Goal: Task Accomplishment & Management: Complete application form

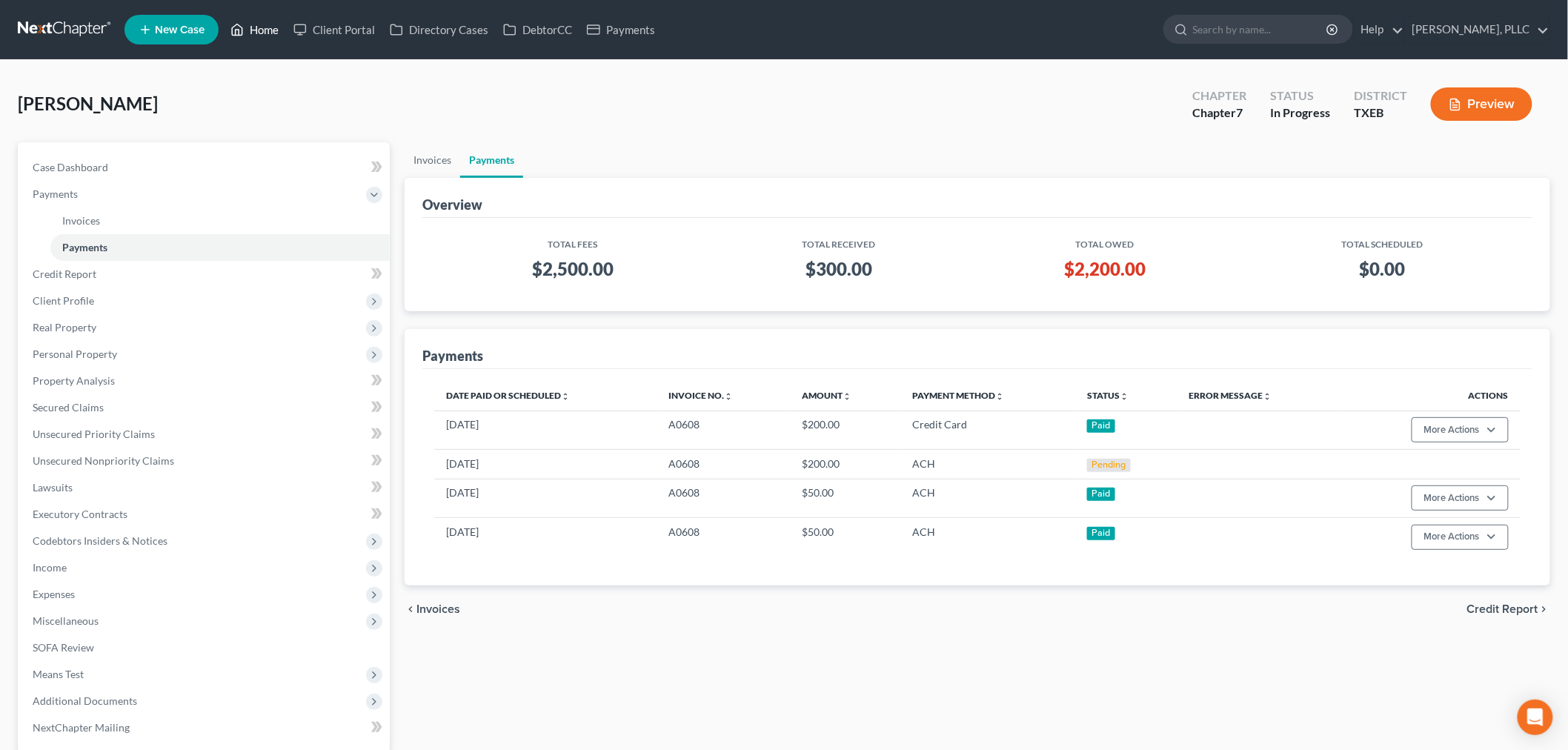
click at [255, 28] on link "Home" at bounding box center [255, 29] width 63 height 27
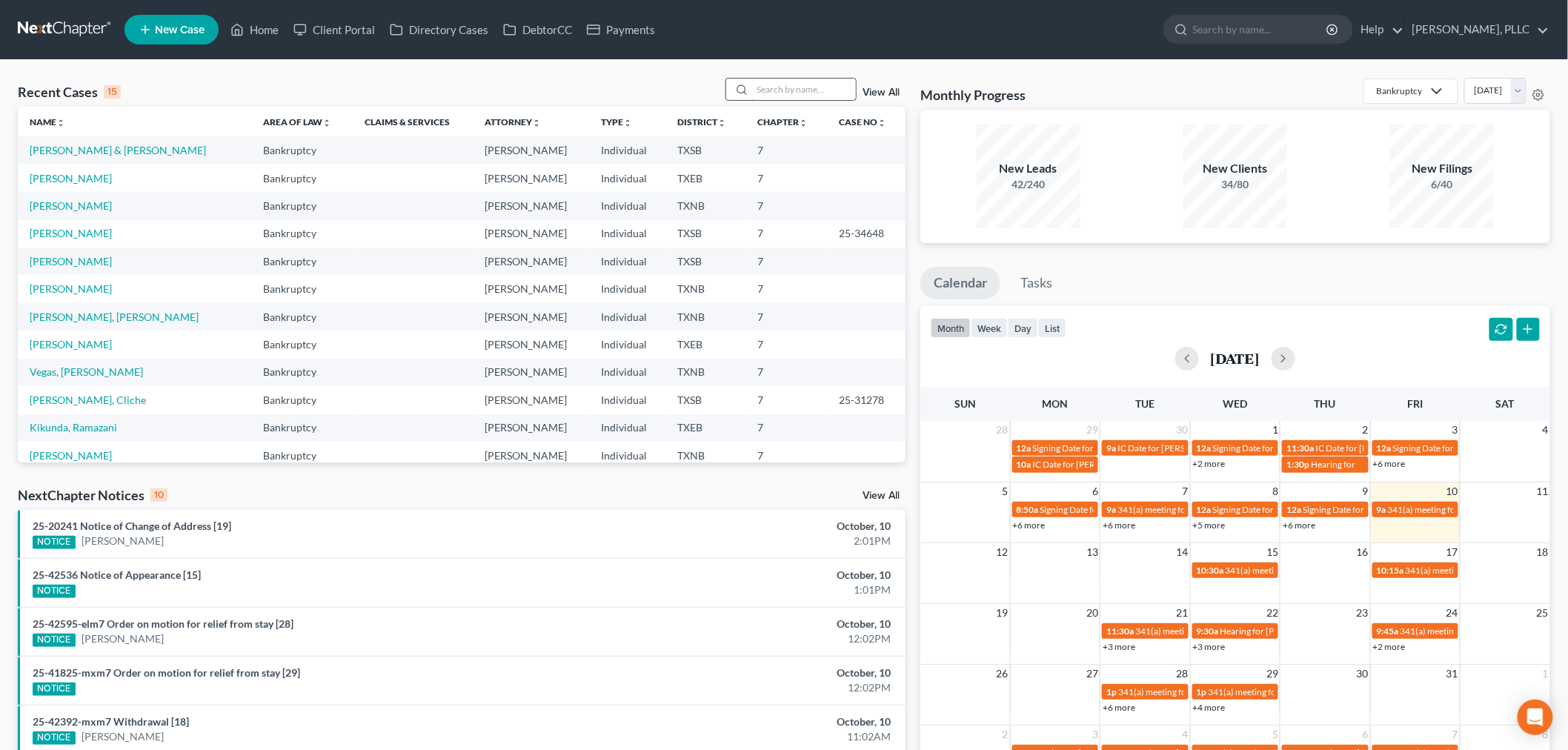
click at [777, 92] on input "search" at bounding box center [803, 89] width 104 height 22
type input "dixit"
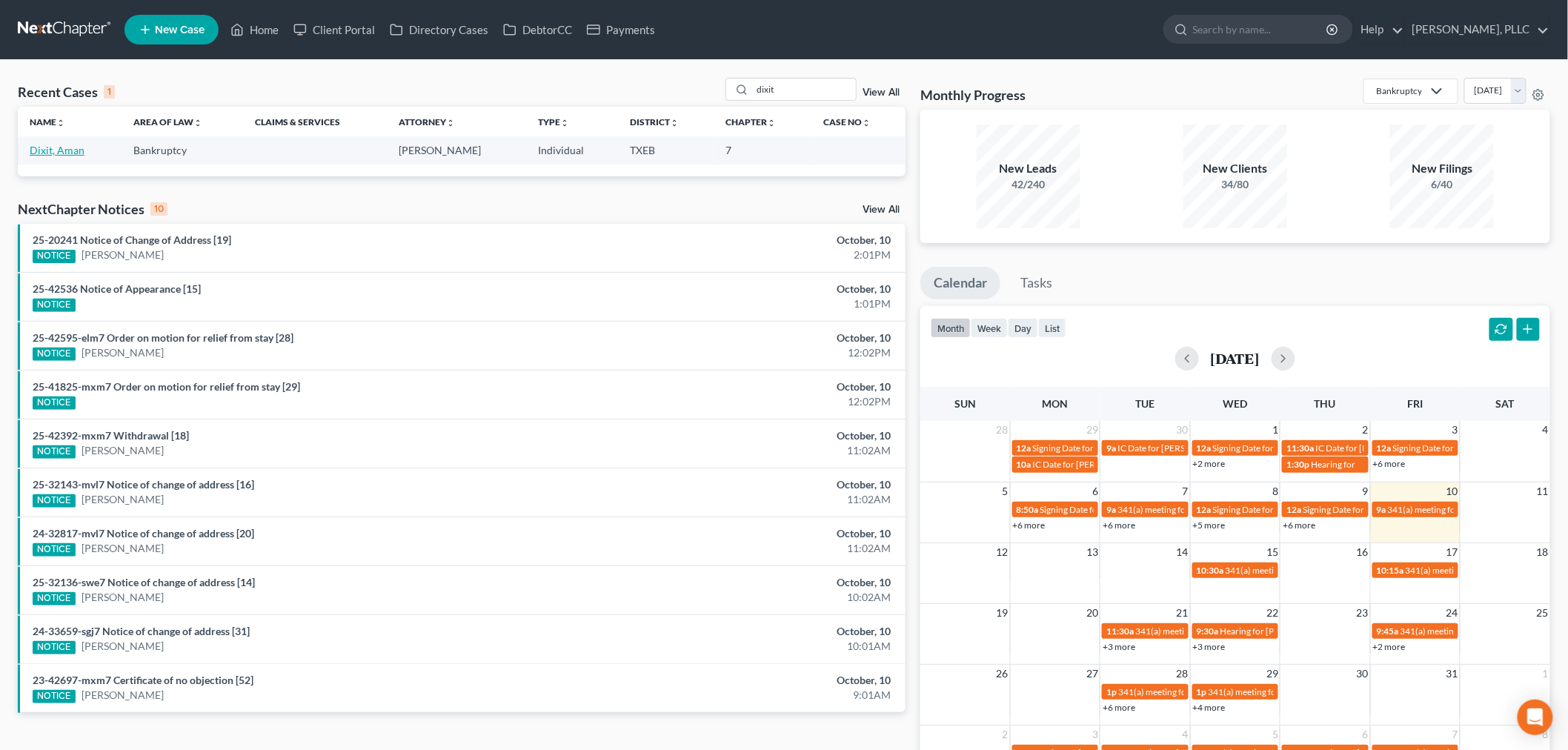
click at [79, 156] on link "Dixit, Aman" at bounding box center [56, 150] width 54 height 13
select select "4"
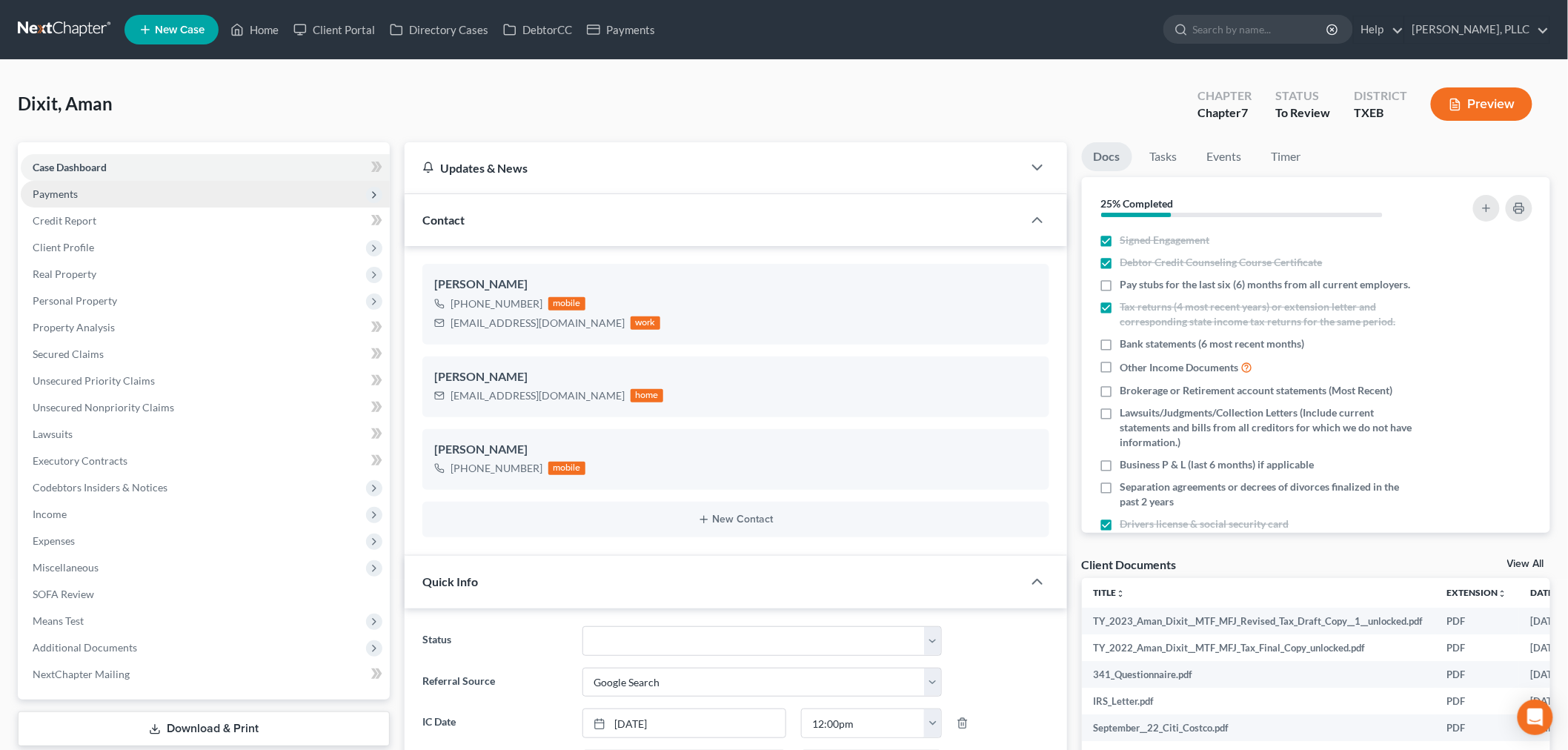
scroll to position [431, 0]
click at [65, 191] on span "Payments" at bounding box center [55, 193] width 46 height 13
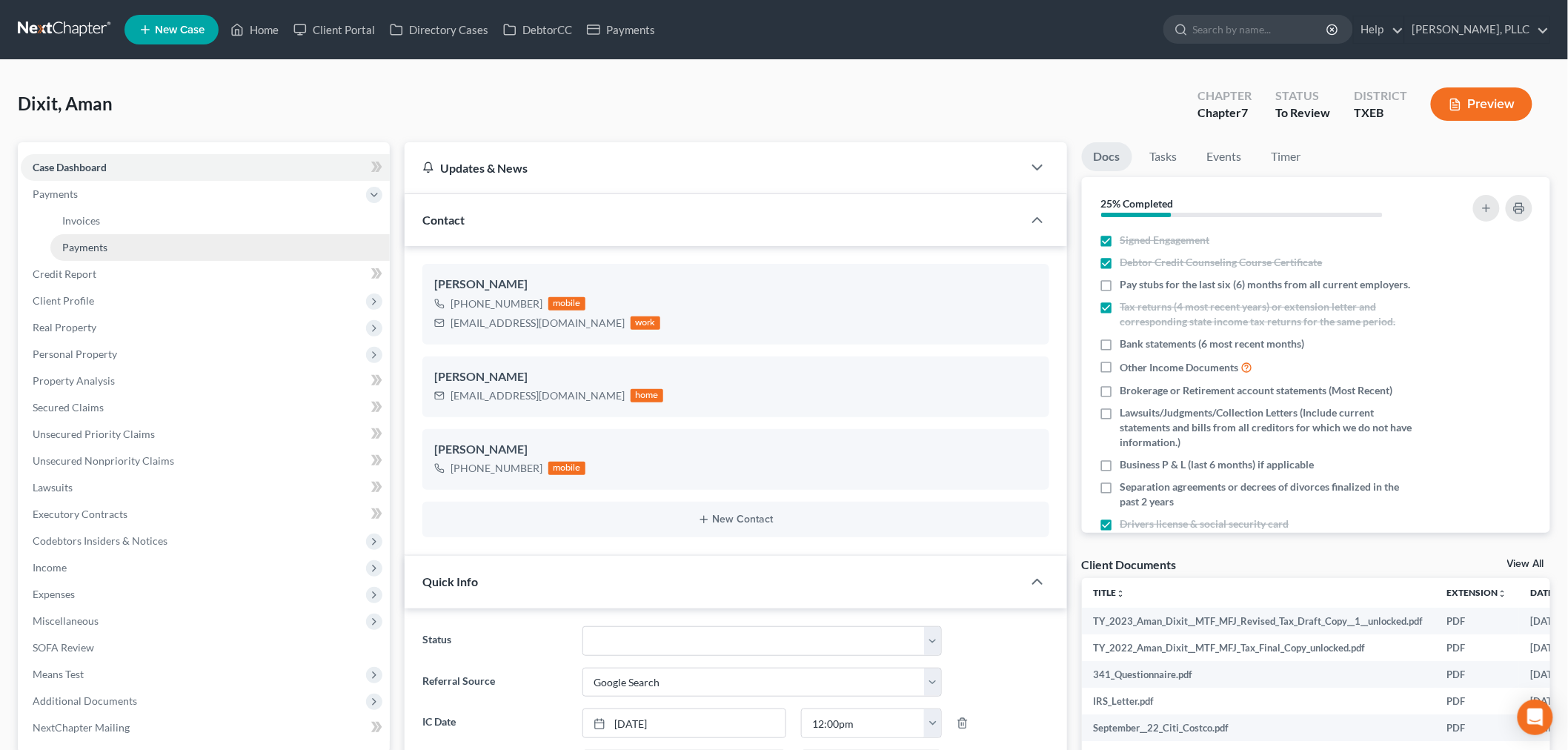
click at [89, 247] on span "Payments" at bounding box center [85, 247] width 46 height 13
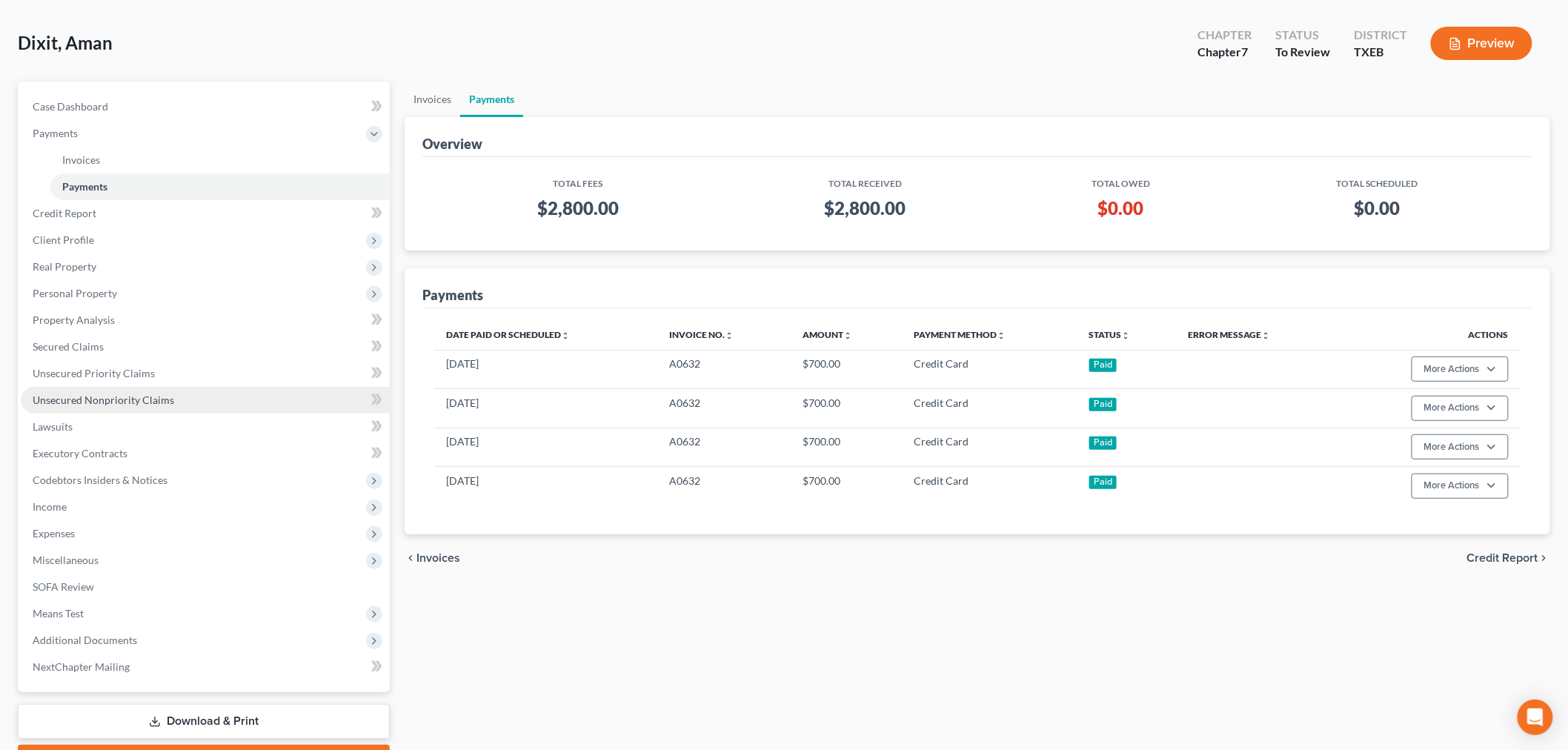
scroll to position [143, 0]
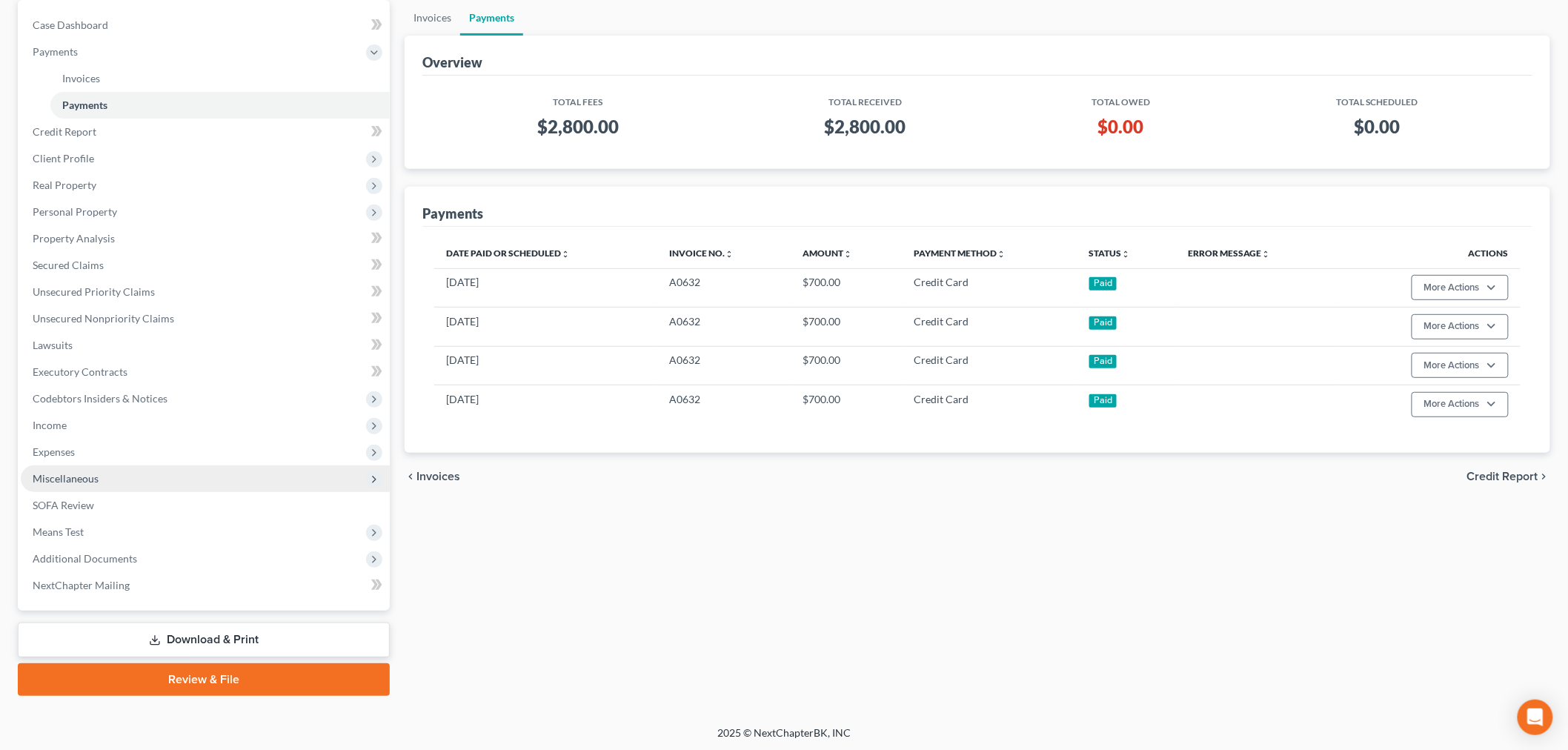
click at [92, 477] on span "Miscellaneous" at bounding box center [65, 478] width 66 height 13
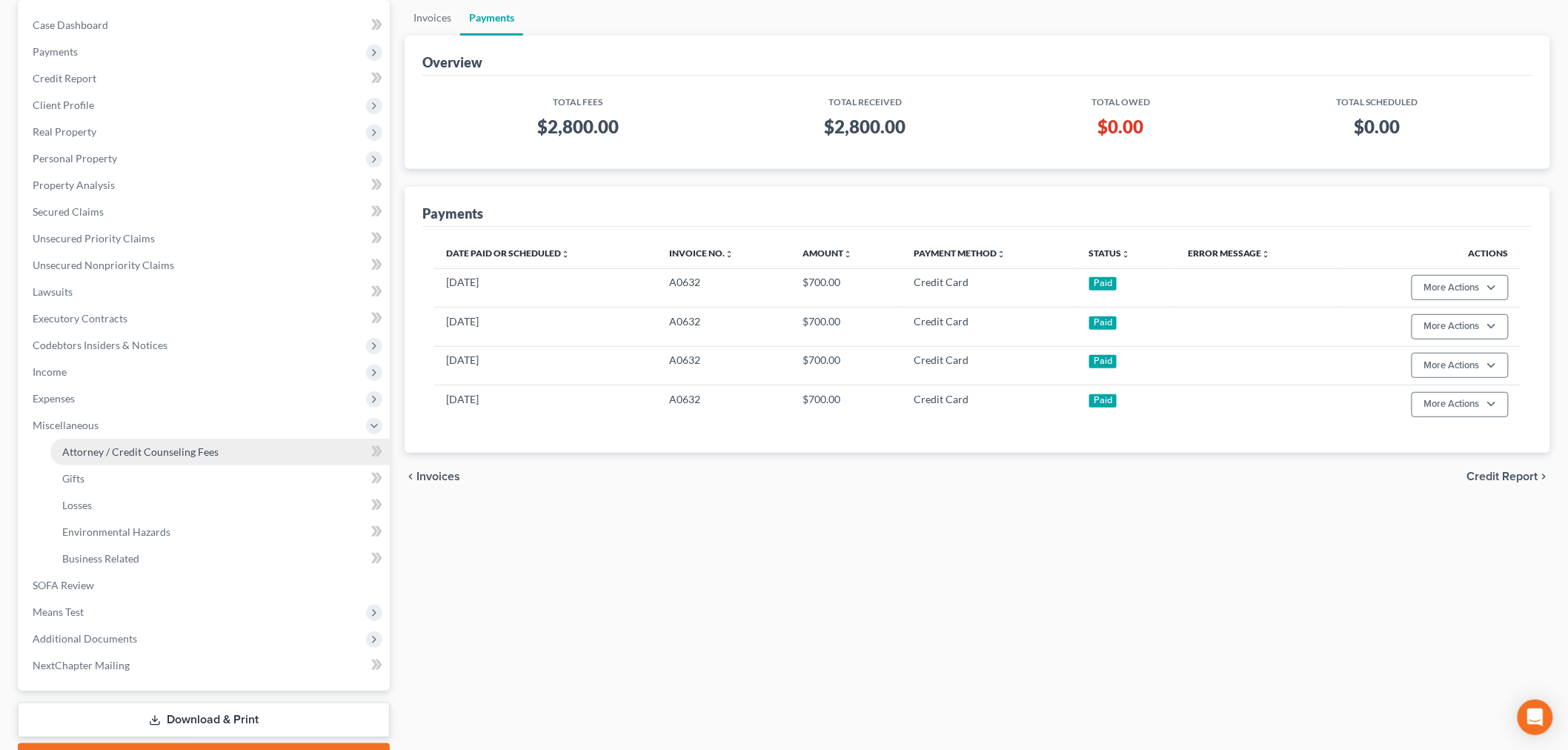
click at [113, 455] on span "Attorney / Credit Counseling Fees" at bounding box center [141, 452] width 157 height 13
select select "0"
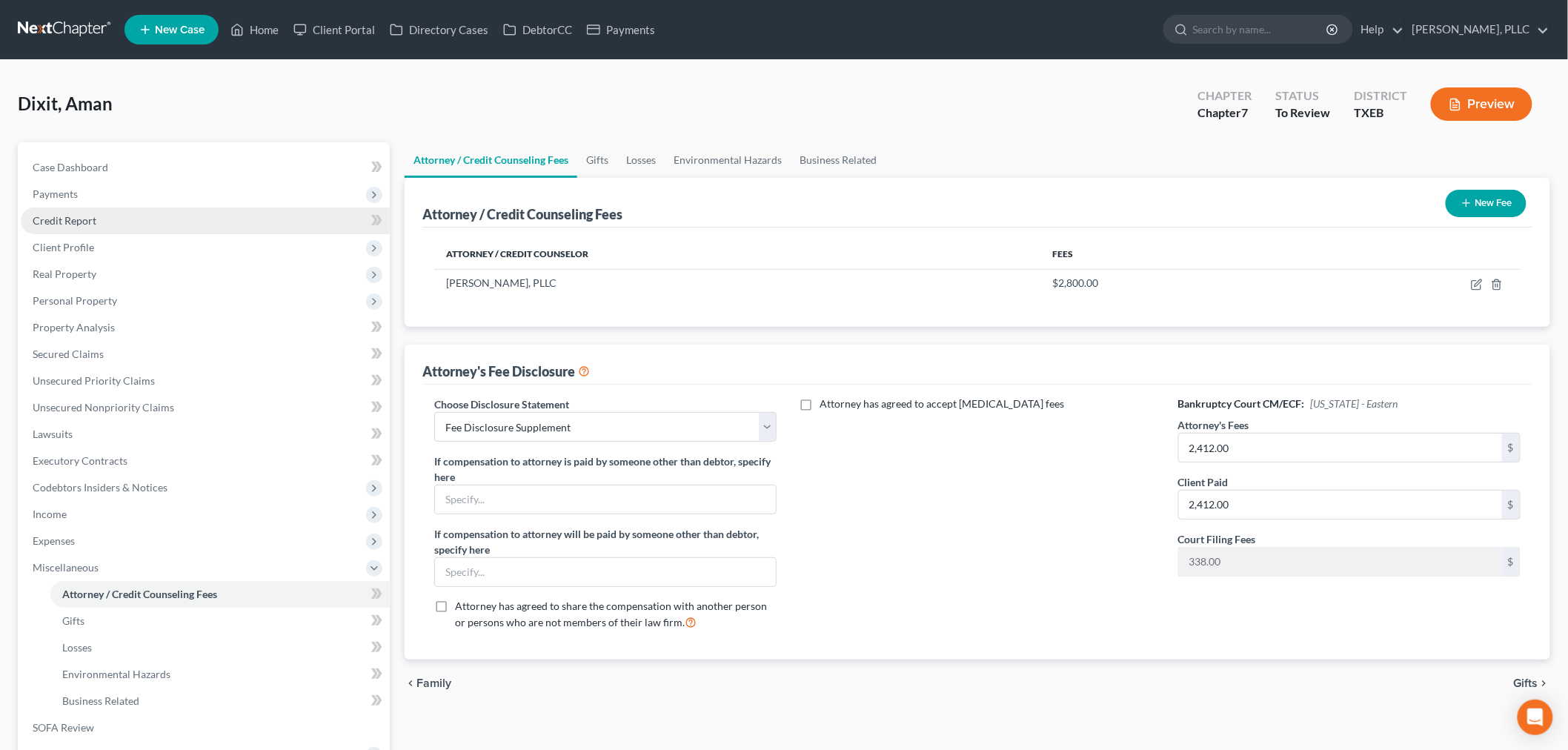
click at [79, 220] on span "Credit Report" at bounding box center [64, 220] width 63 height 13
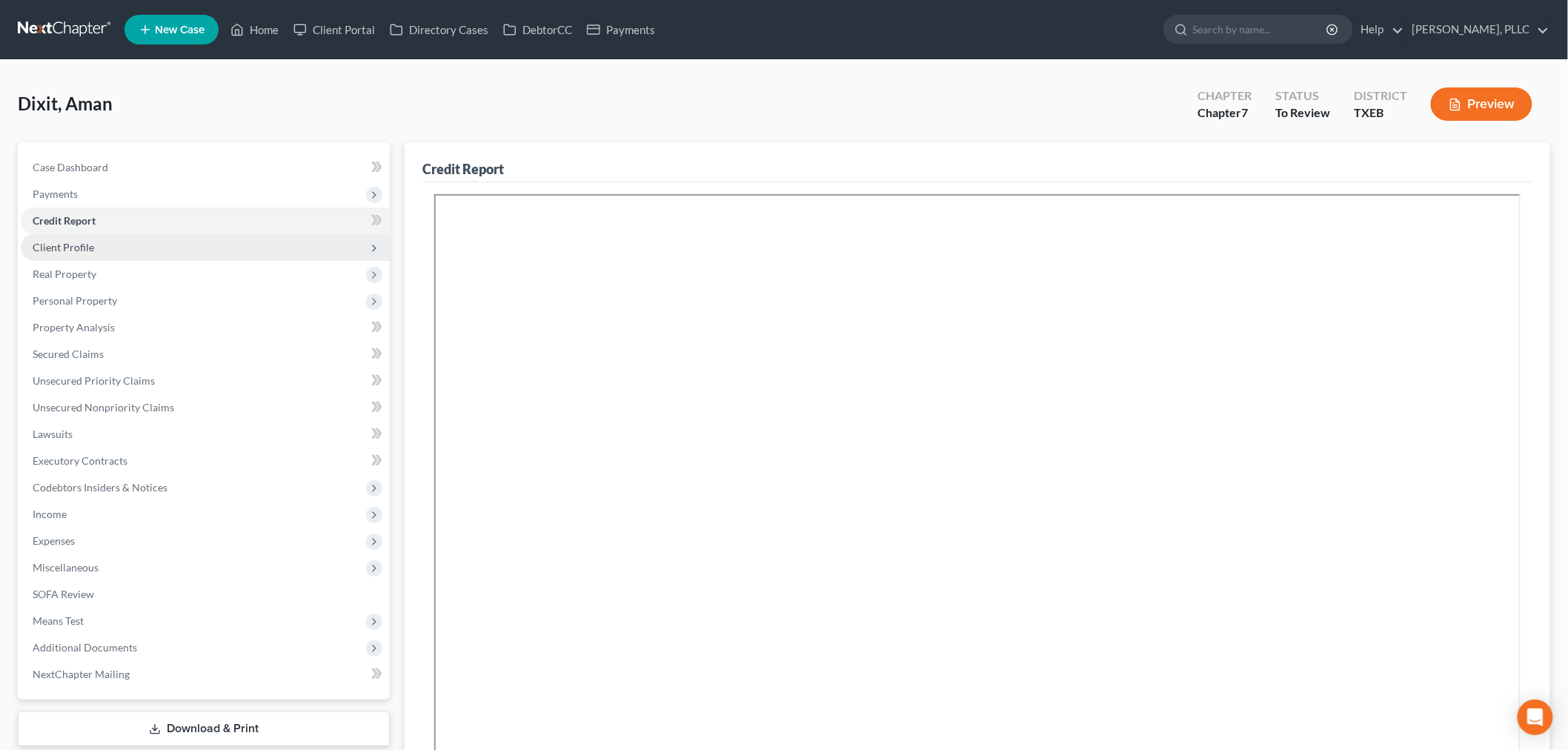
click at [67, 245] on span "Client Profile" at bounding box center [63, 247] width 61 height 13
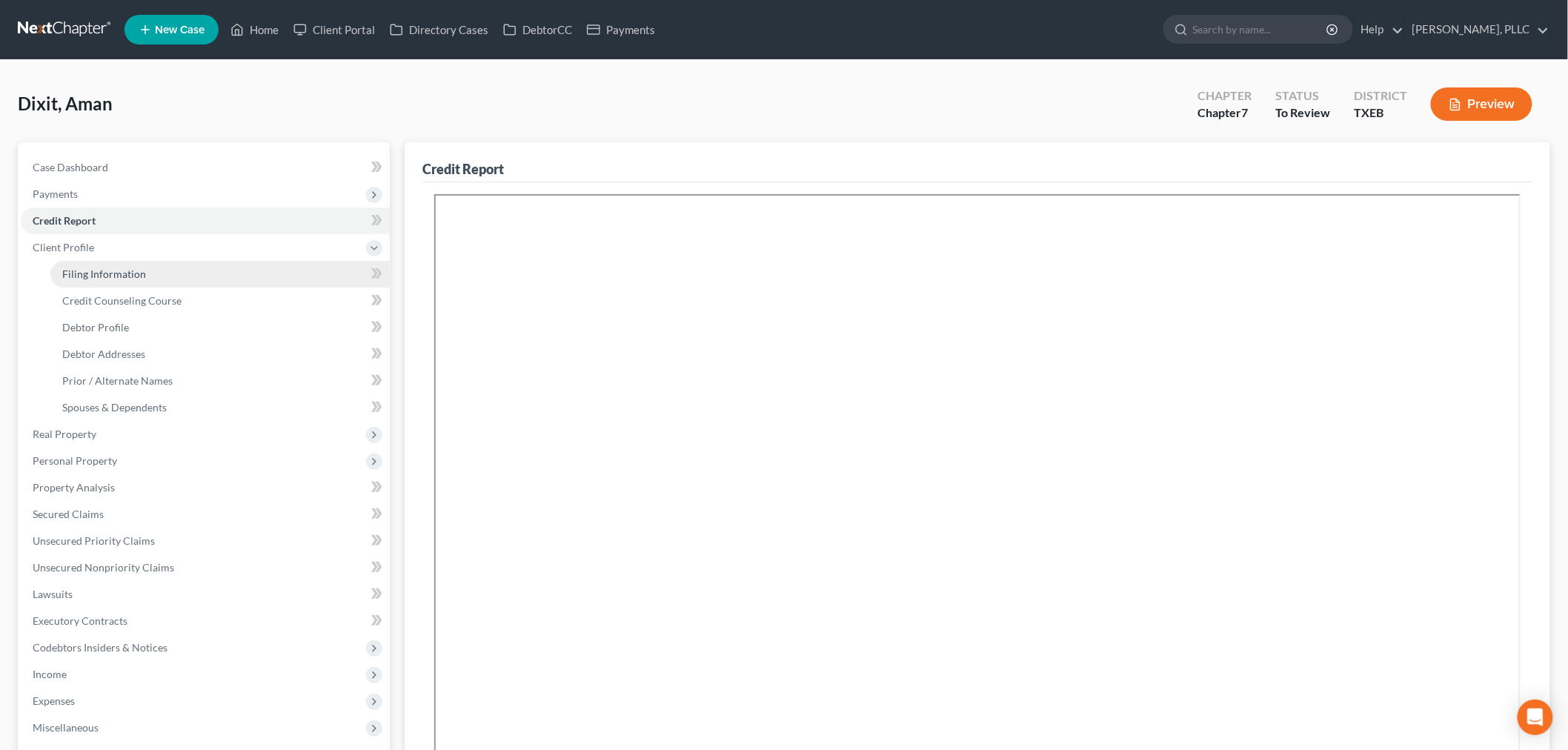
click at [90, 272] on span "Filing Information" at bounding box center [104, 273] width 84 height 13
select select "1"
select select "0"
select select "77"
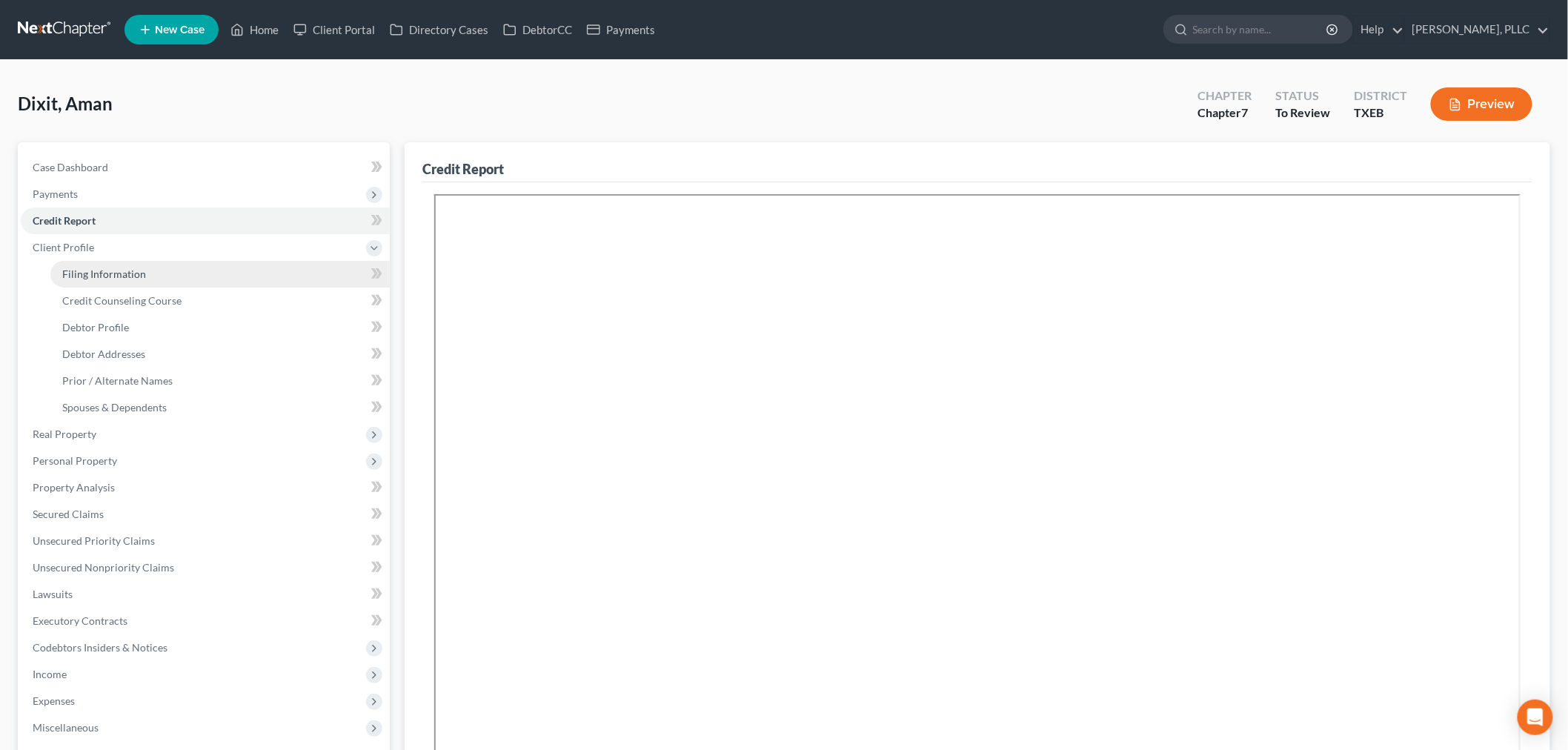
select select "0"
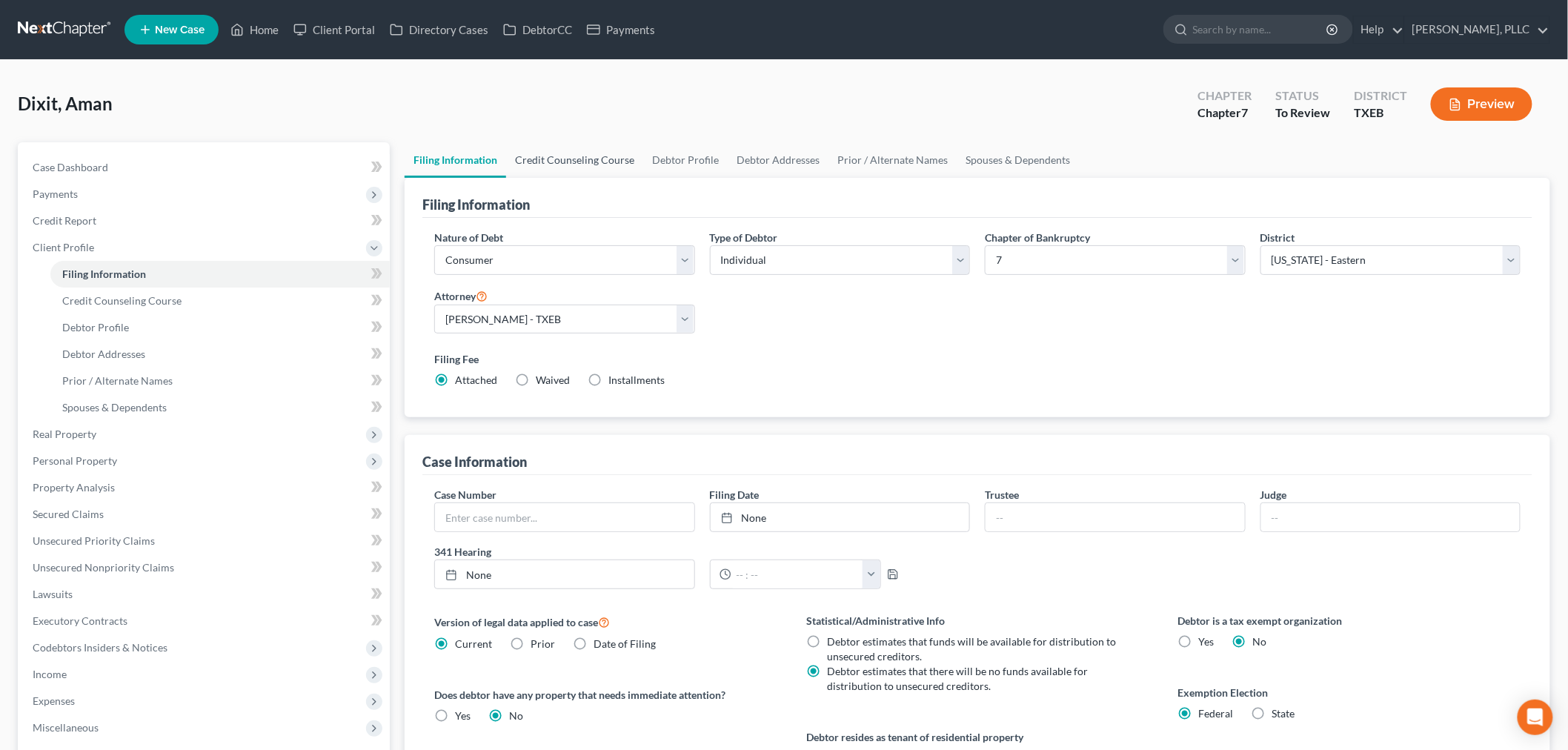
click at [561, 161] on link "Credit Counseling Course" at bounding box center [575, 161] width 137 height 36
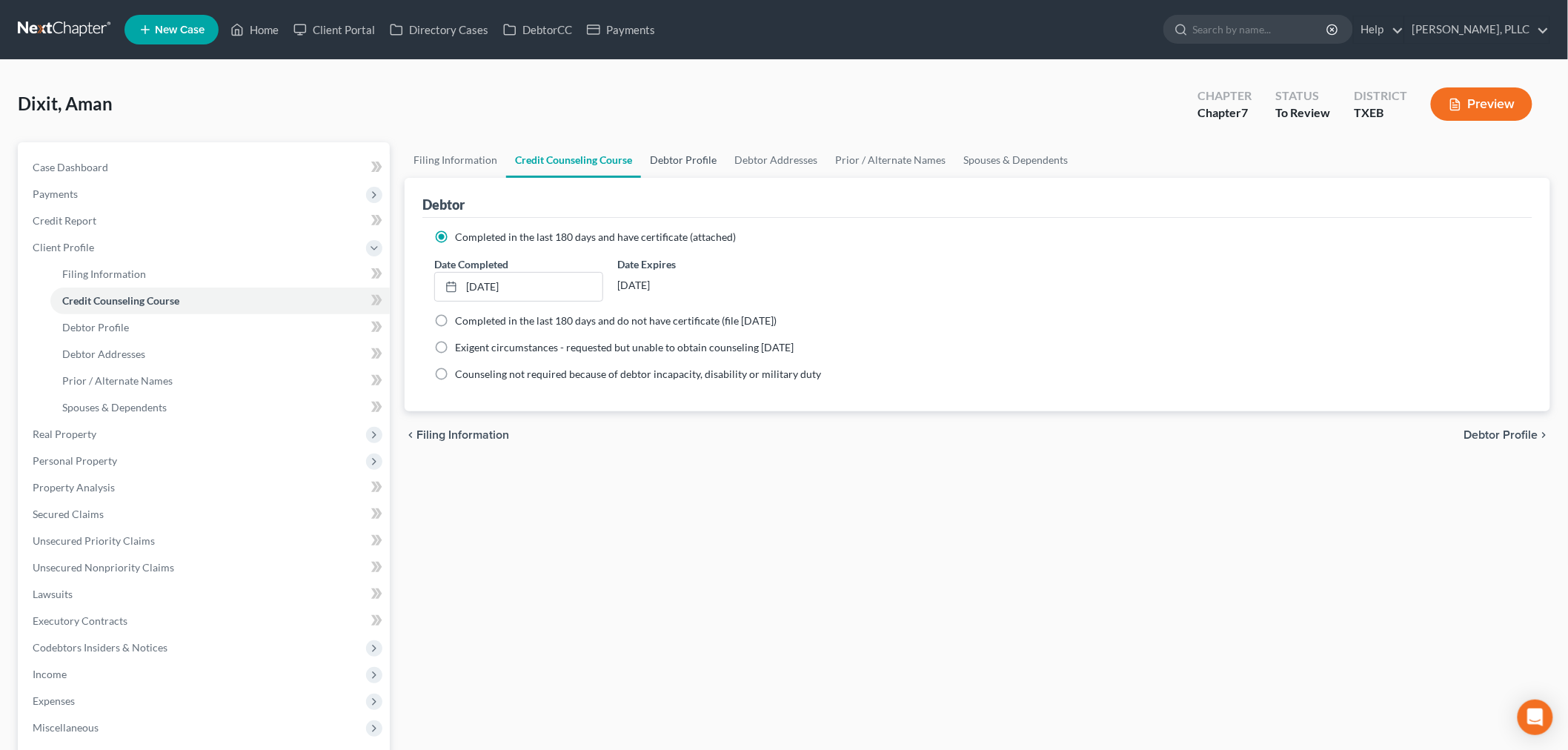
click at [671, 152] on link "Debtor Profile" at bounding box center [682, 161] width 84 height 36
select select "1"
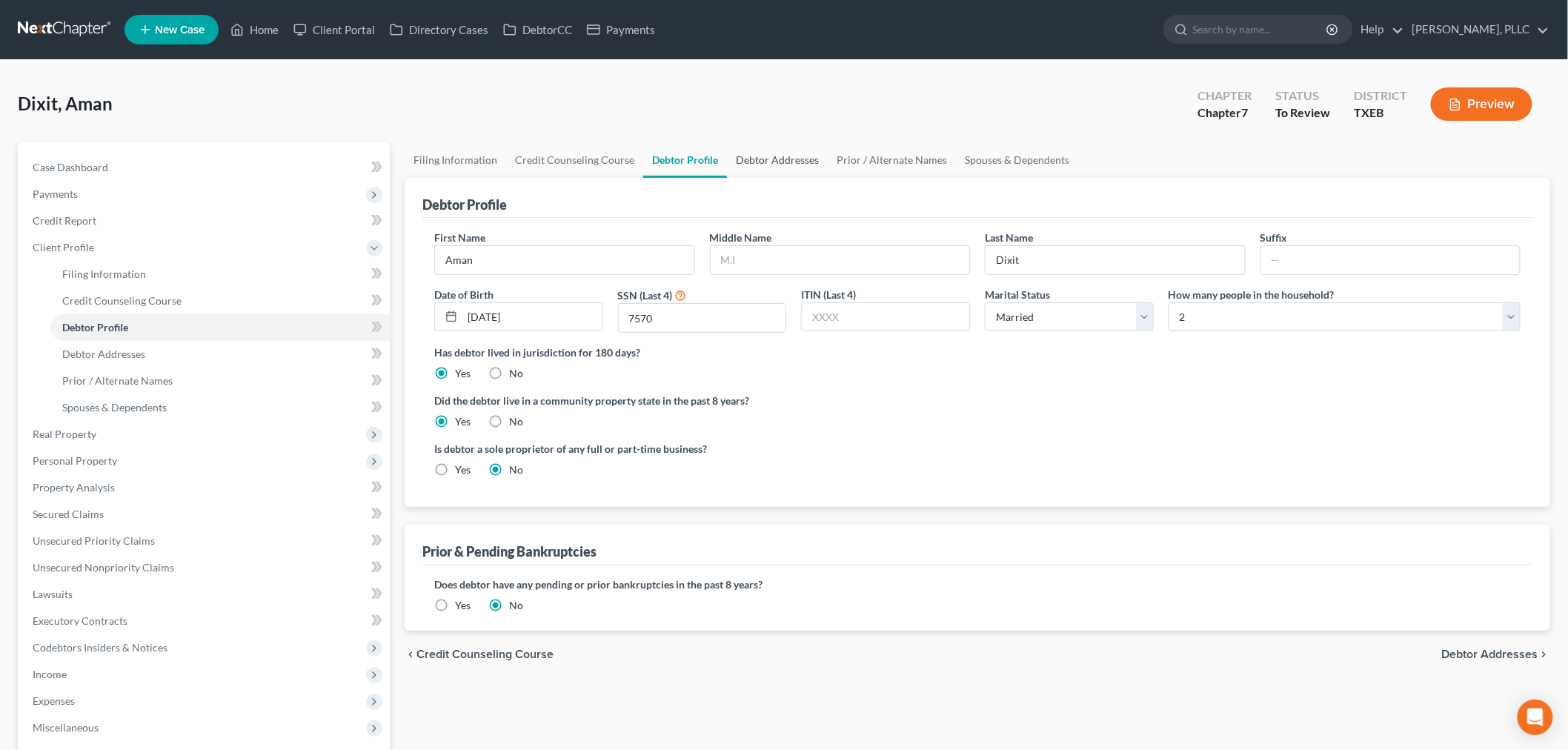
click at [764, 158] on link "Debtor Addresses" at bounding box center [778, 161] width 101 height 36
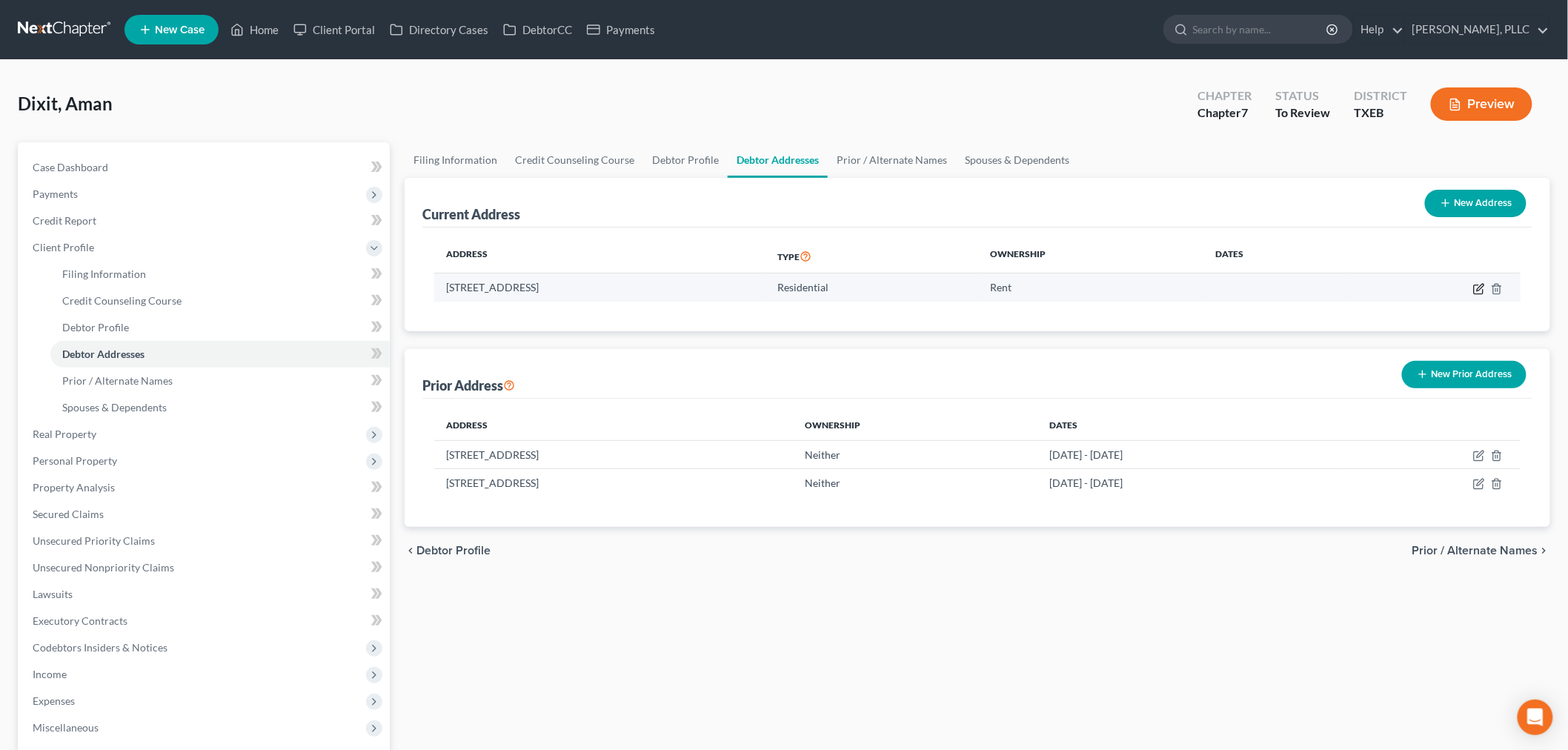
click at [1475, 292] on icon "button" at bounding box center [1478, 288] width 9 height 9
select select "33"
select select "8"
select select "0"
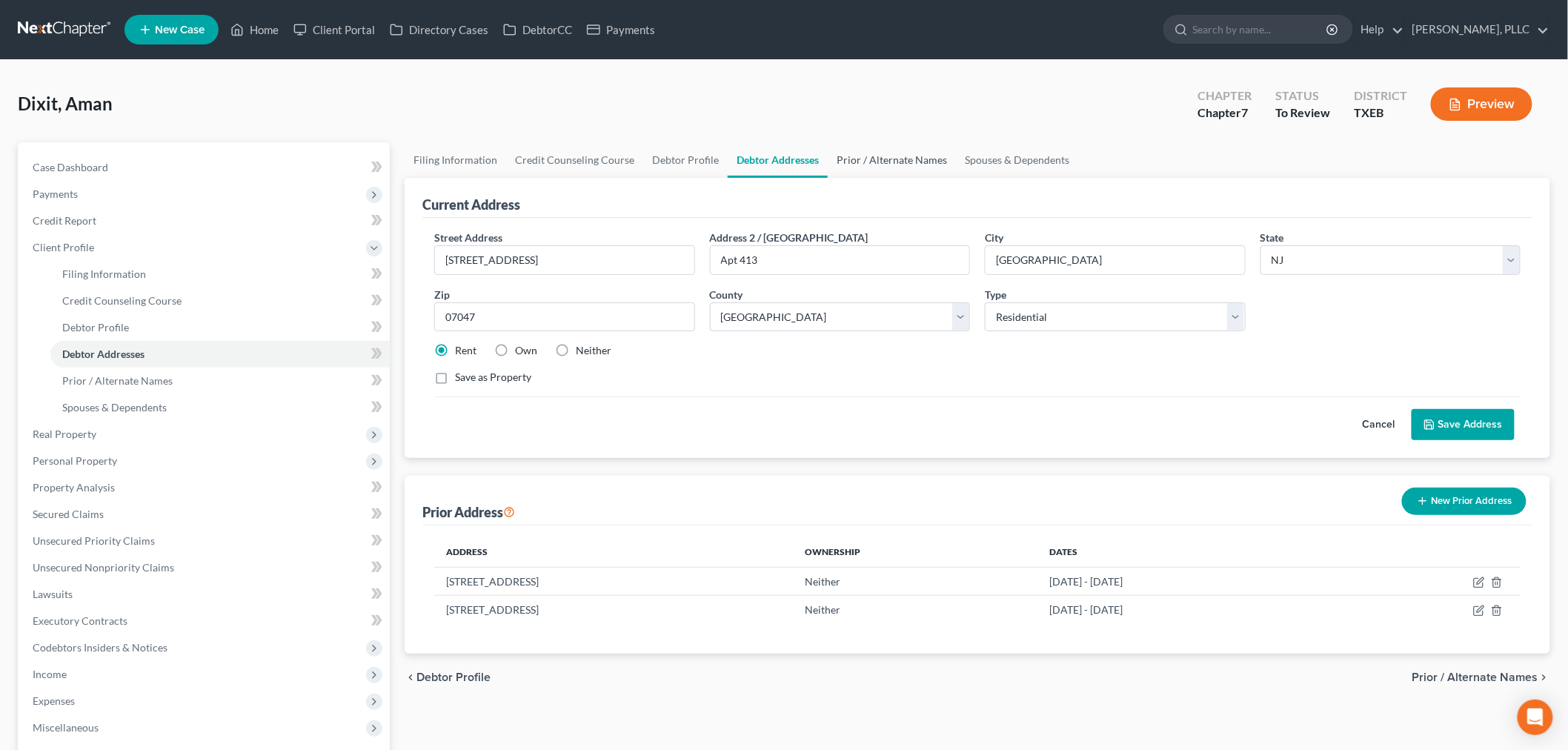
click at [855, 158] on link "Prior / Alternate Names" at bounding box center [891, 161] width 128 height 36
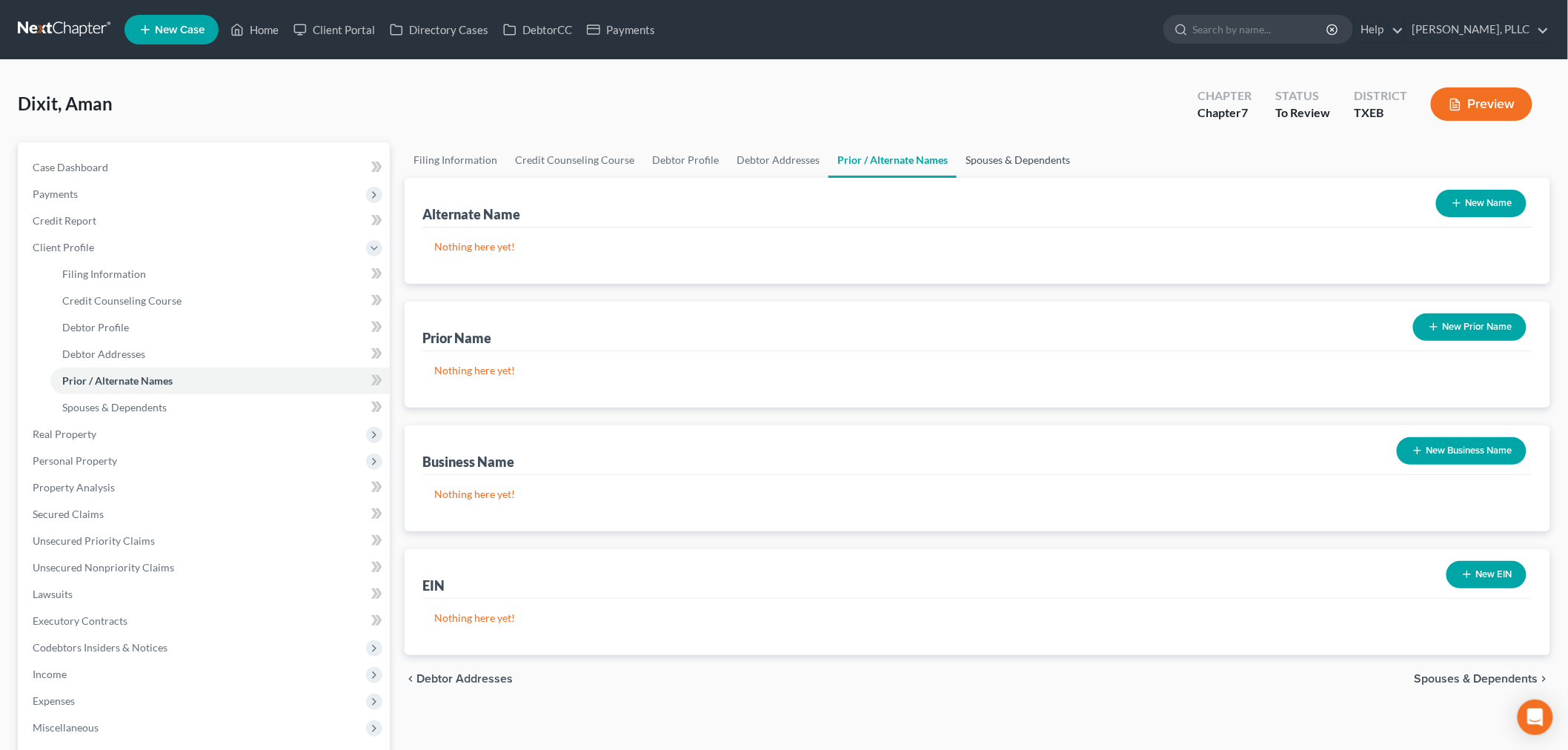
click at [969, 158] on link "Spouses & Dependents" at bounding box center [1017, 161] width 122 height 36
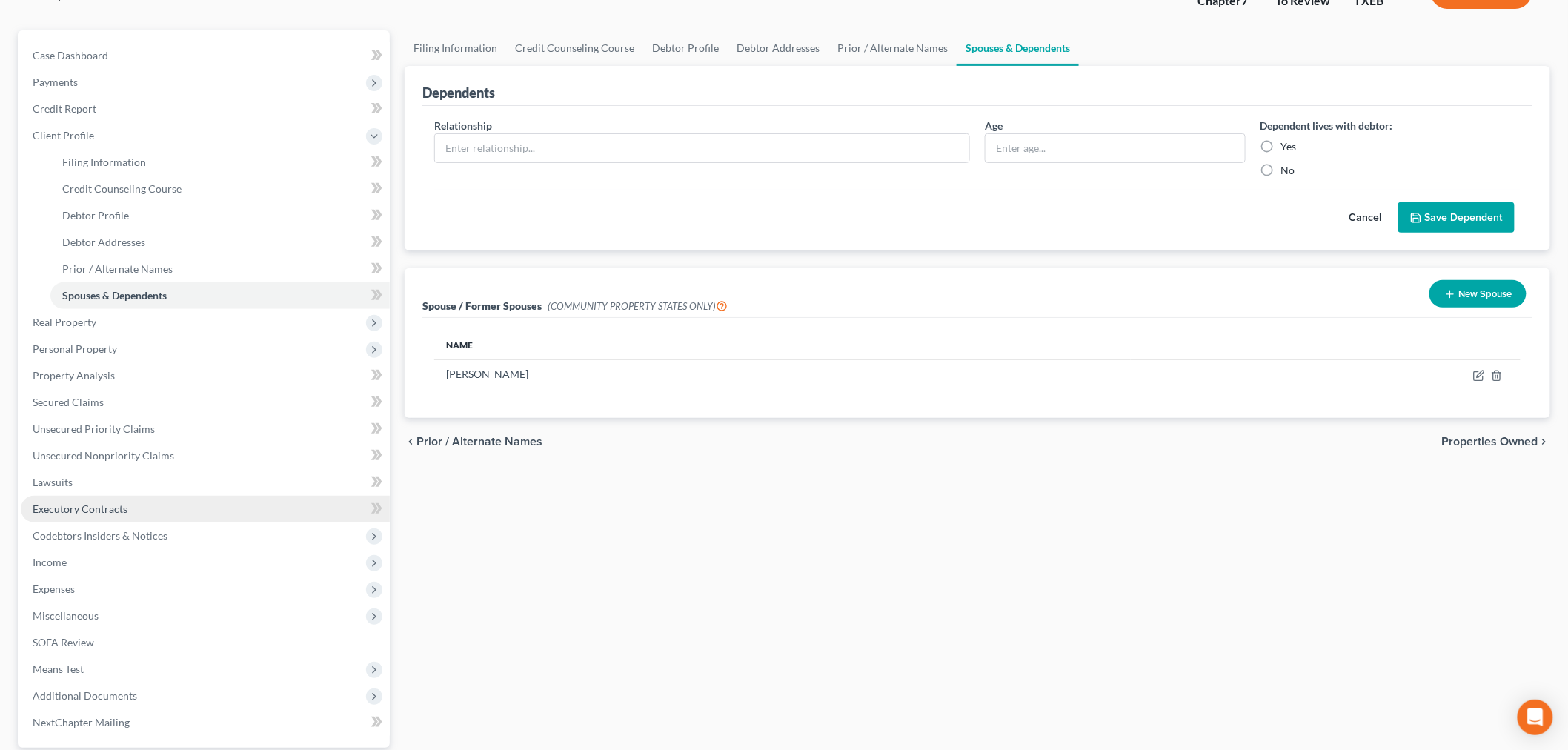
scroll to position [164, 0]
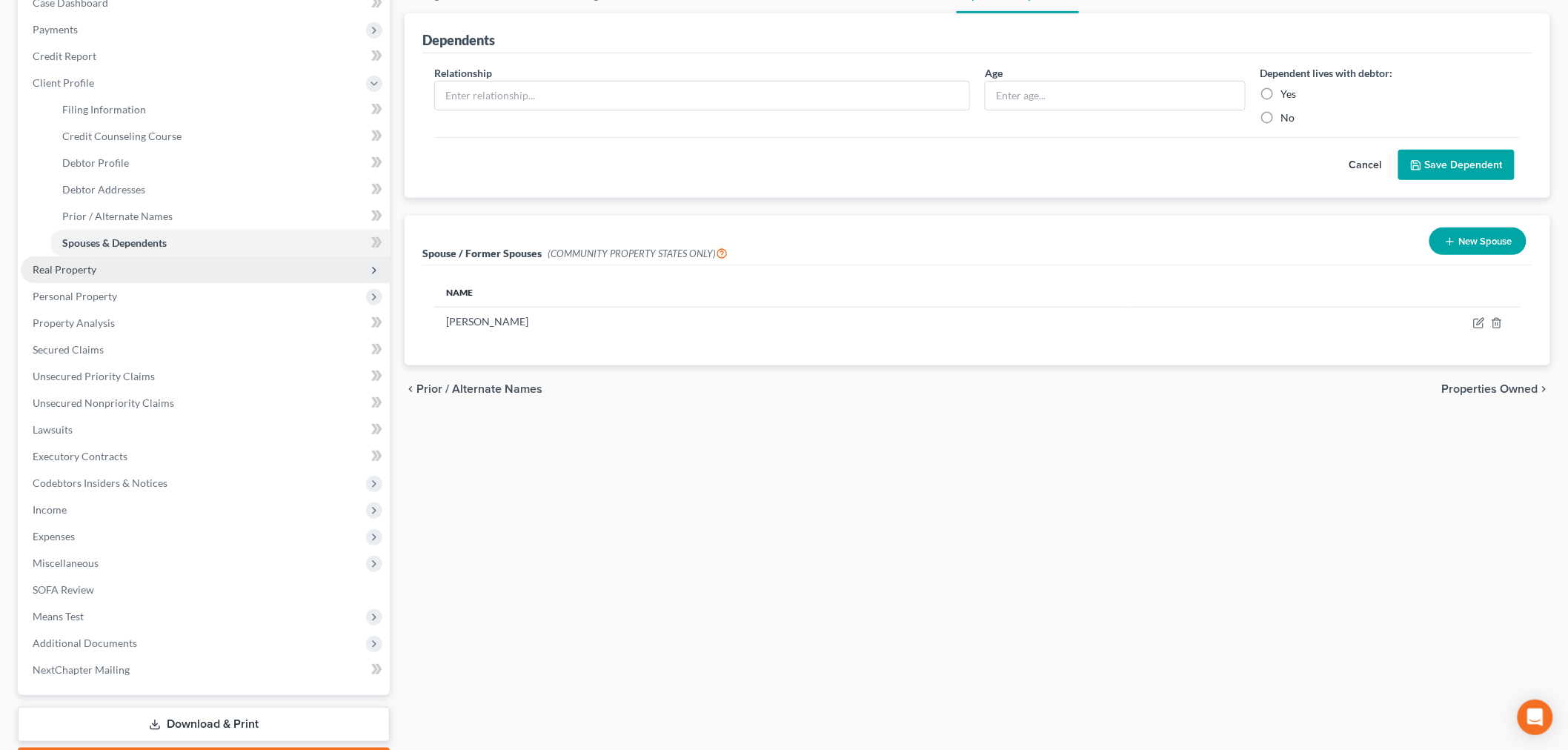
click at [72, 267] on span "Real Property" at bounding box center [64, 269] width 63 height 13
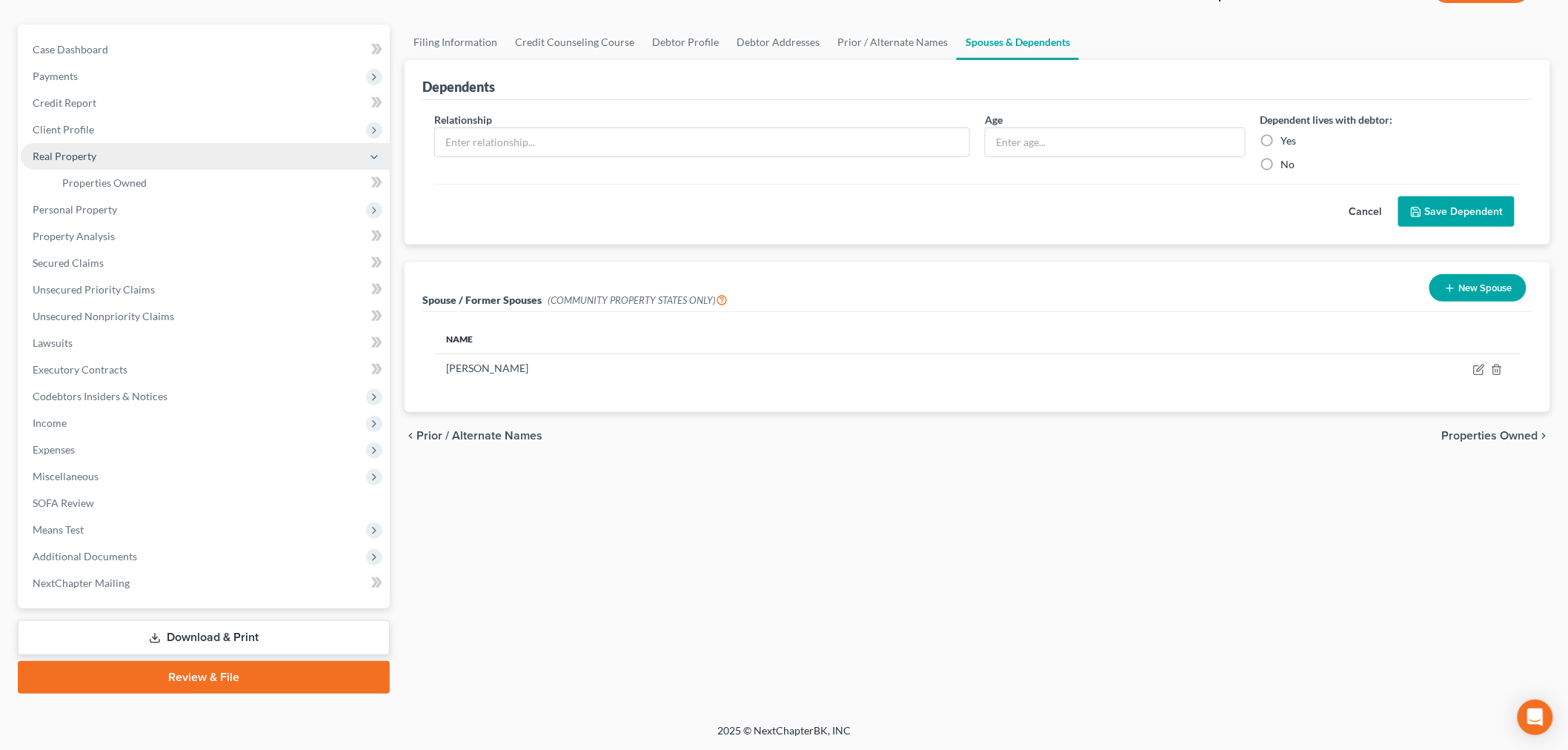
scroll to position [116, 0]
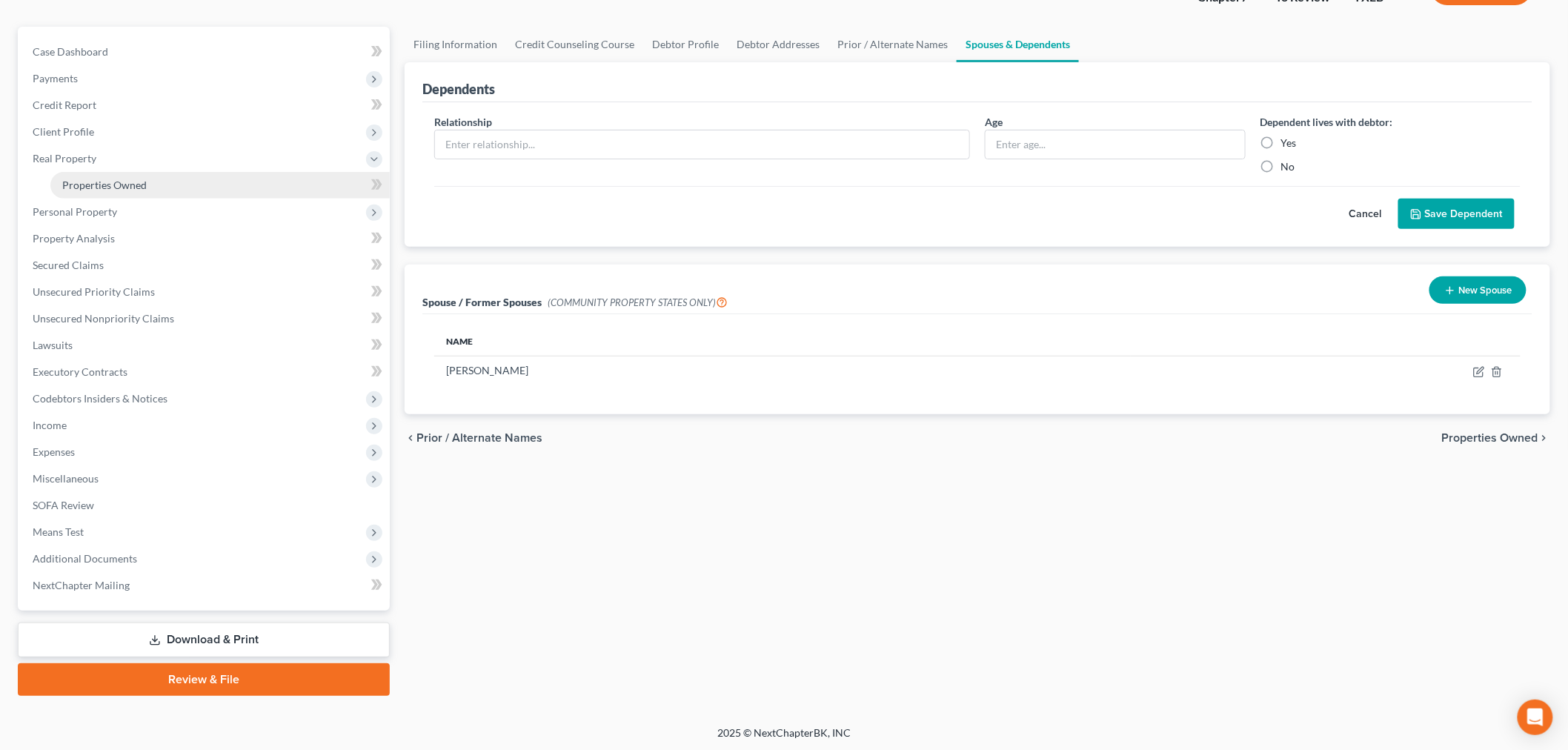
click at [93, 181] on span "Properties Owned" at bounding box center [104, 184] width 84 height 13
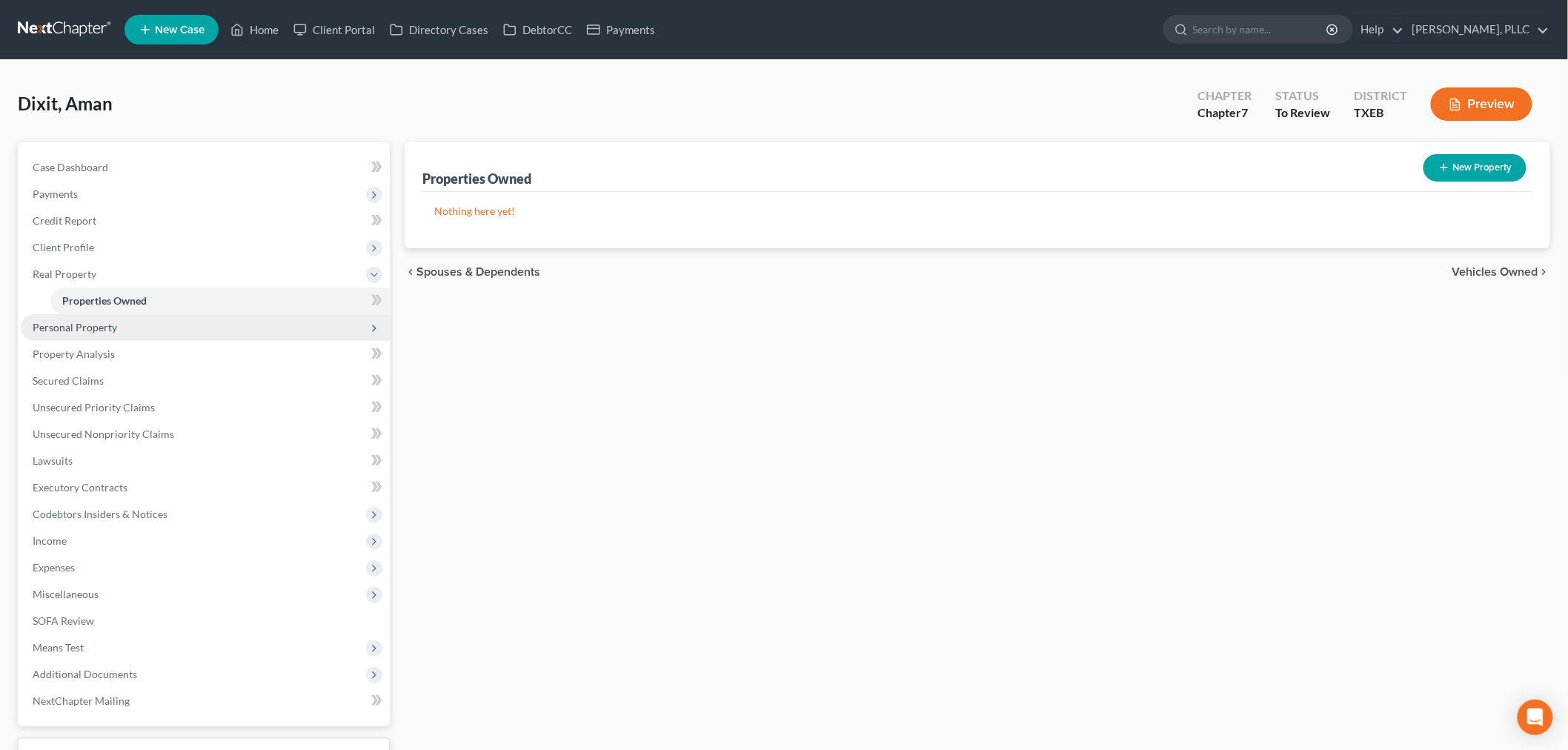
click at [61, 325] on span "Personal Property" at bounding box center [74, 327] width 84 height 13
click at [87, 328] on span "Vehicles Owned" at bounding box center [99, 327] width 74 height 13
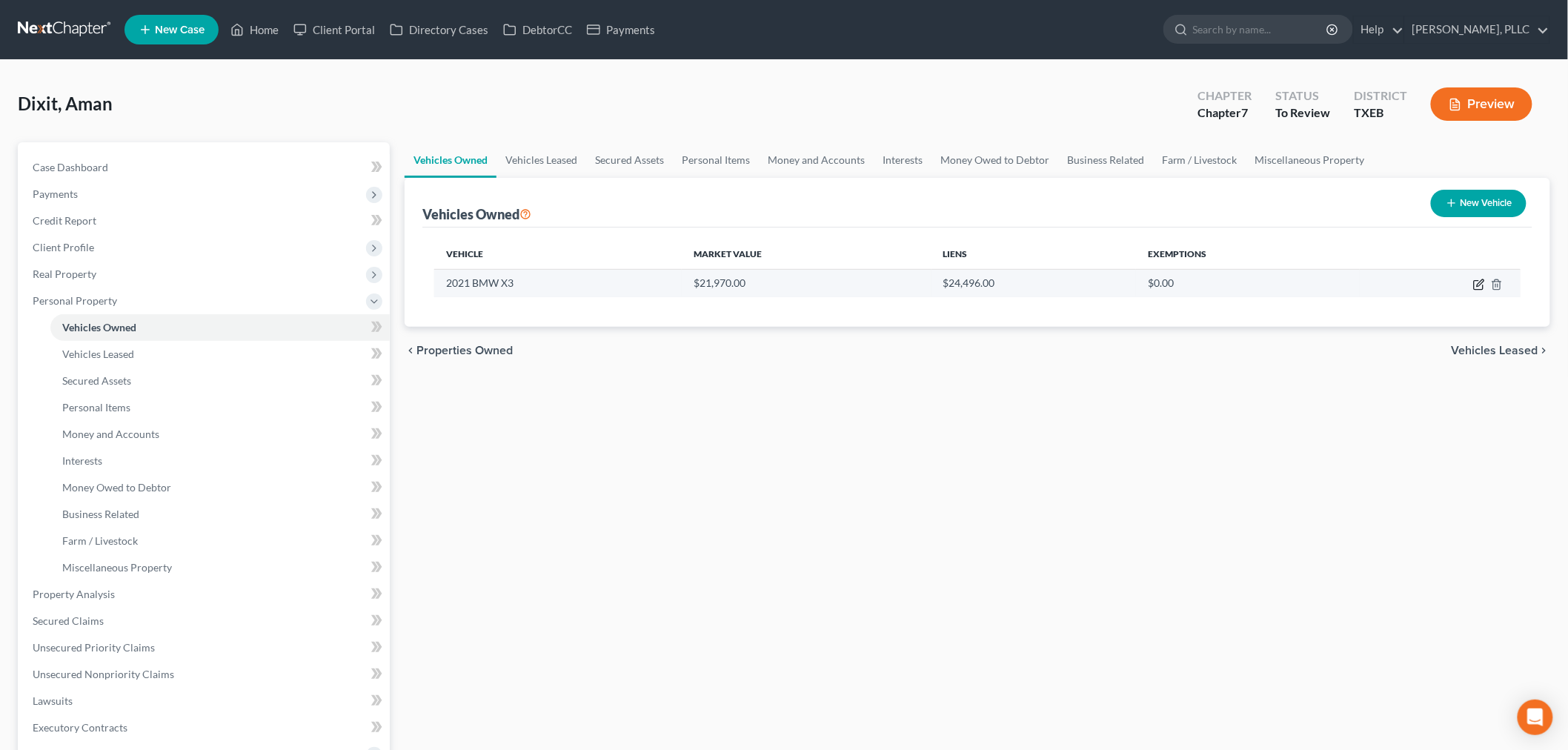
click at [1475, 282] on icon "button" at bounding box center [1479, 284] width 12 height 12
select select "0"
select select "5"
select select "0"
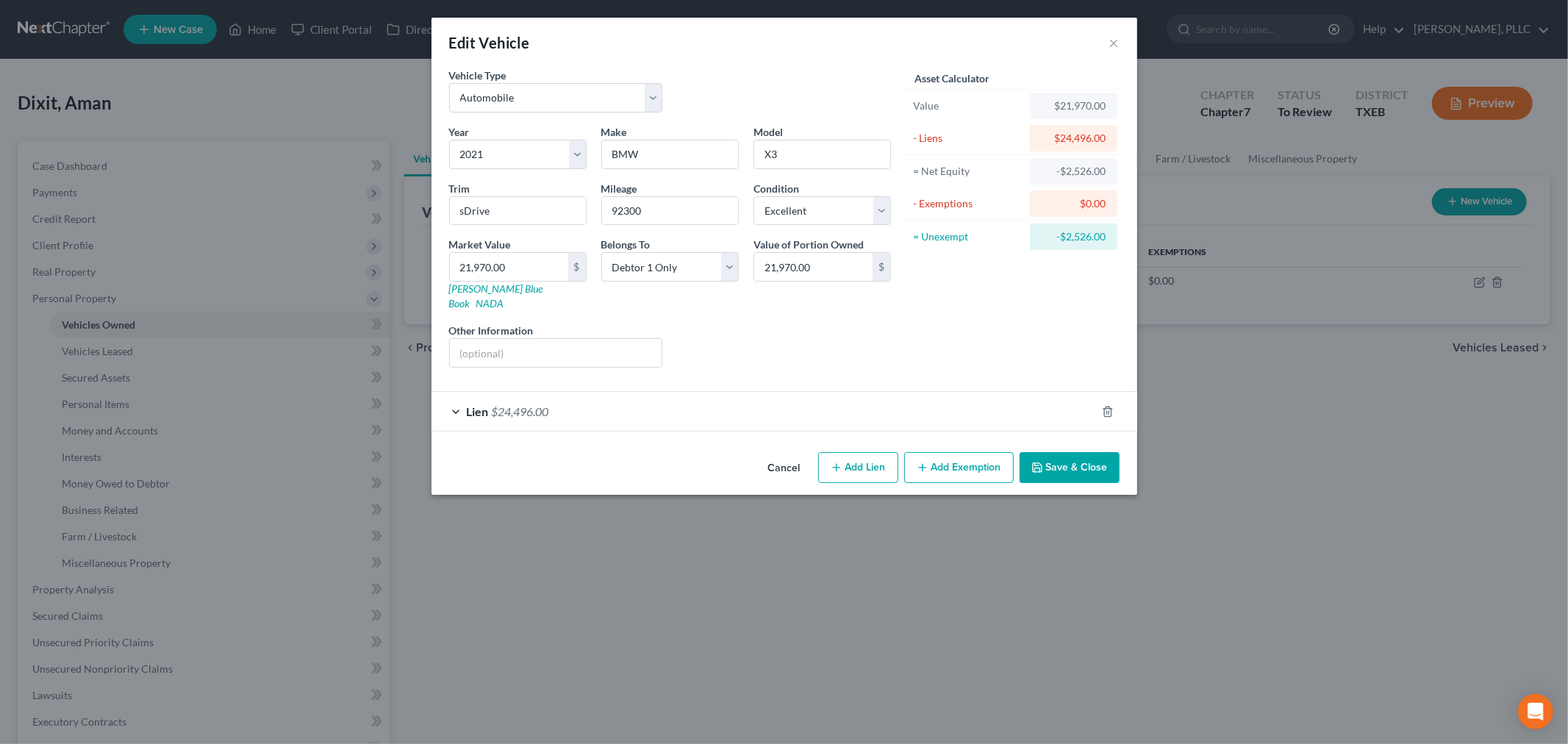
click at [955, 453] on button "Add Exemption" at bounding box center [958, 467] width 109 height 30
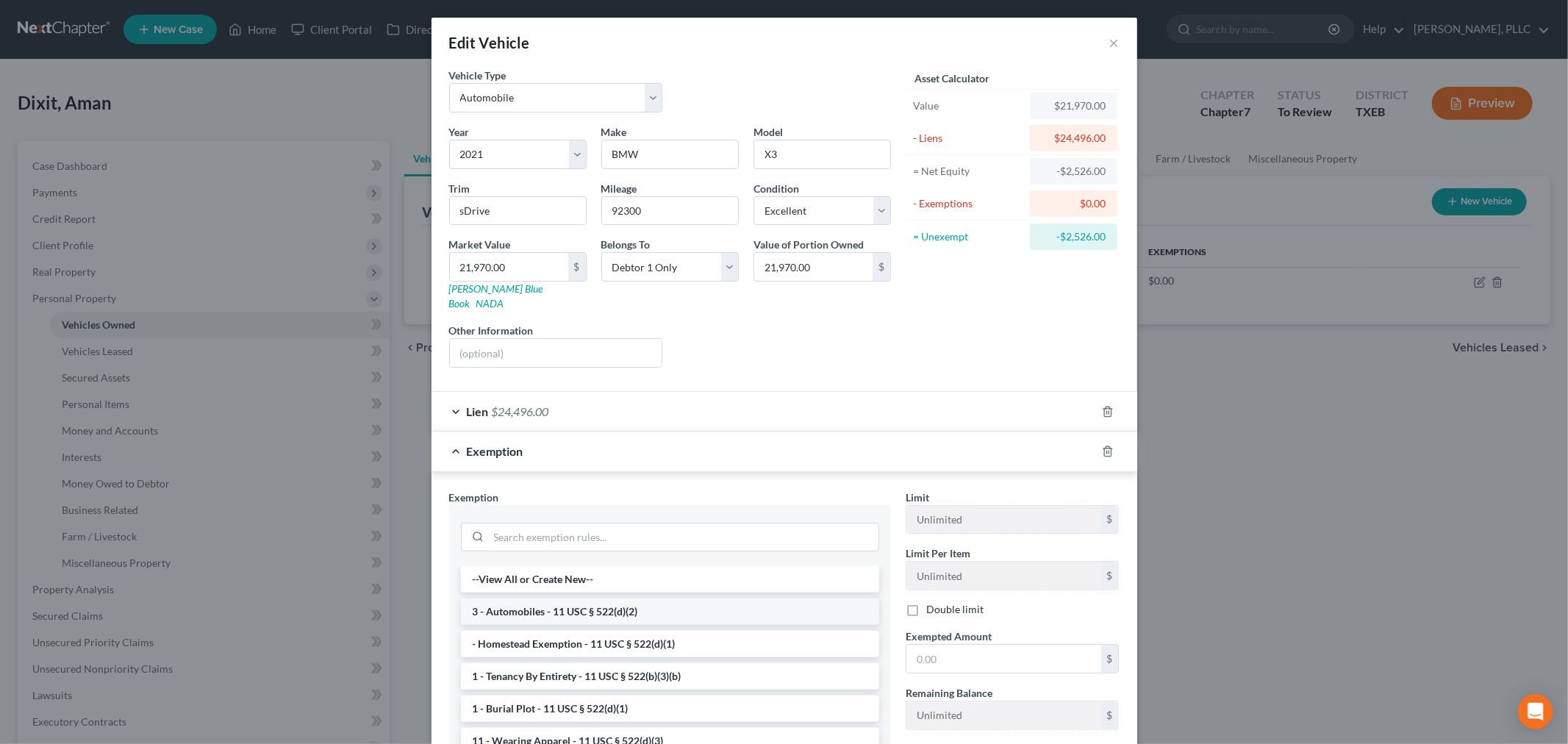
click at [665, 600] on li "3 - Automobiles - 11 USC § 522(d)(2)" at bounding box center [670, 611] width 419 height 27
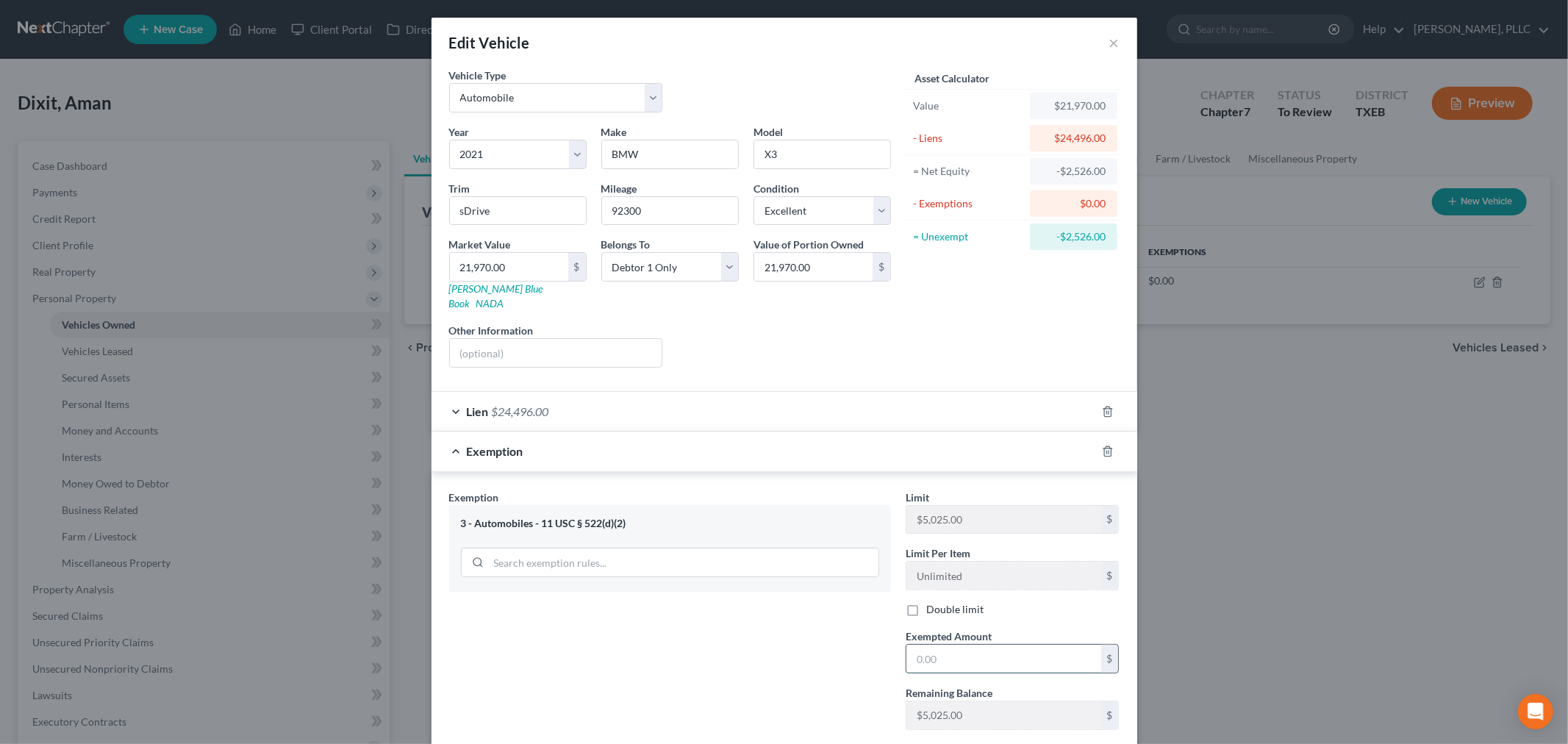
click at [994, 655] on input "text" at bounding box center [1004, 658] width 195 height 28
type input "0"
click at [1158, 601] on div "Edit Vehicle × Vehicle Type Select Automobile Truck Trailer Watercraft Aircraft…" at bounding box center [784, 372] width 1568 height 744
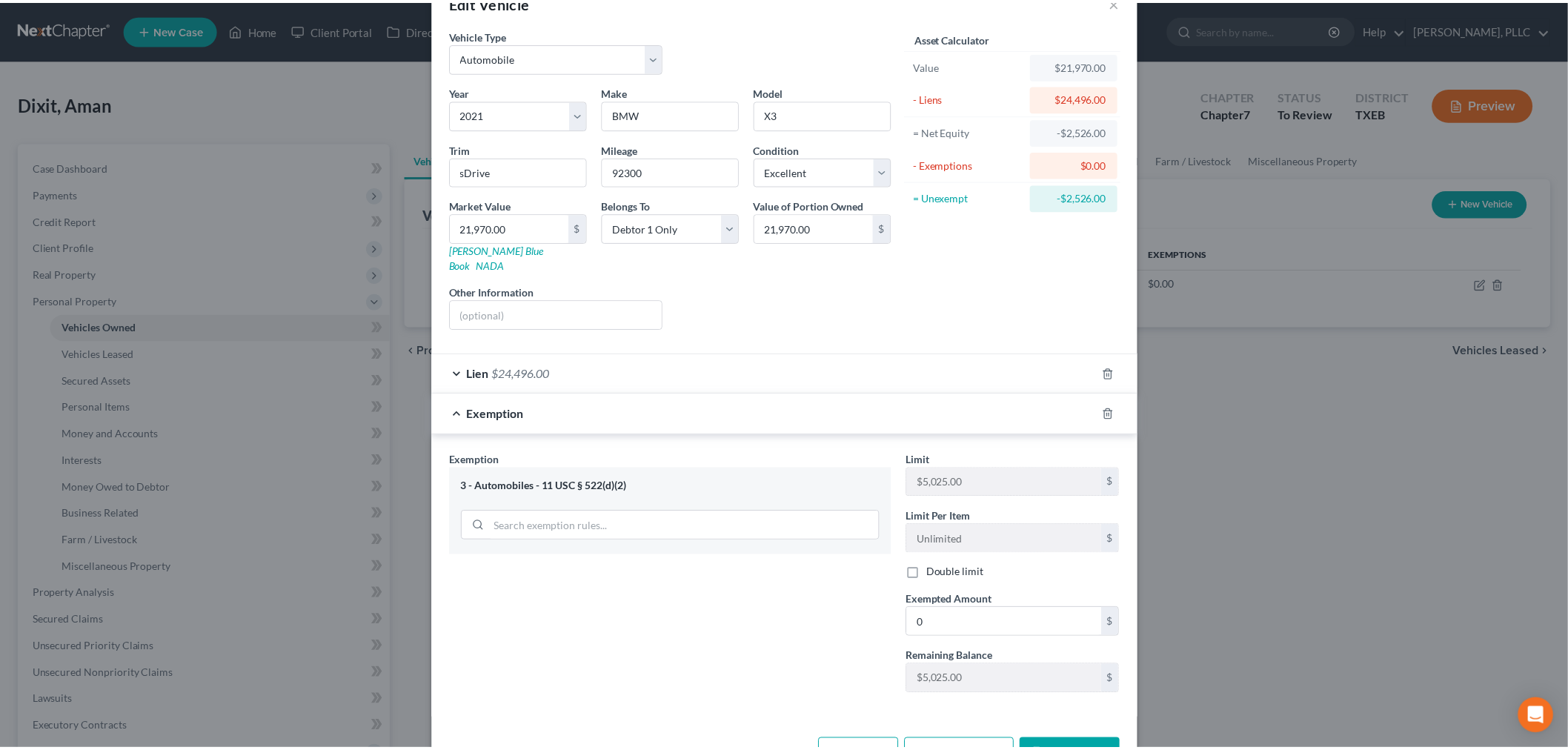
scroll to position [78, 0]
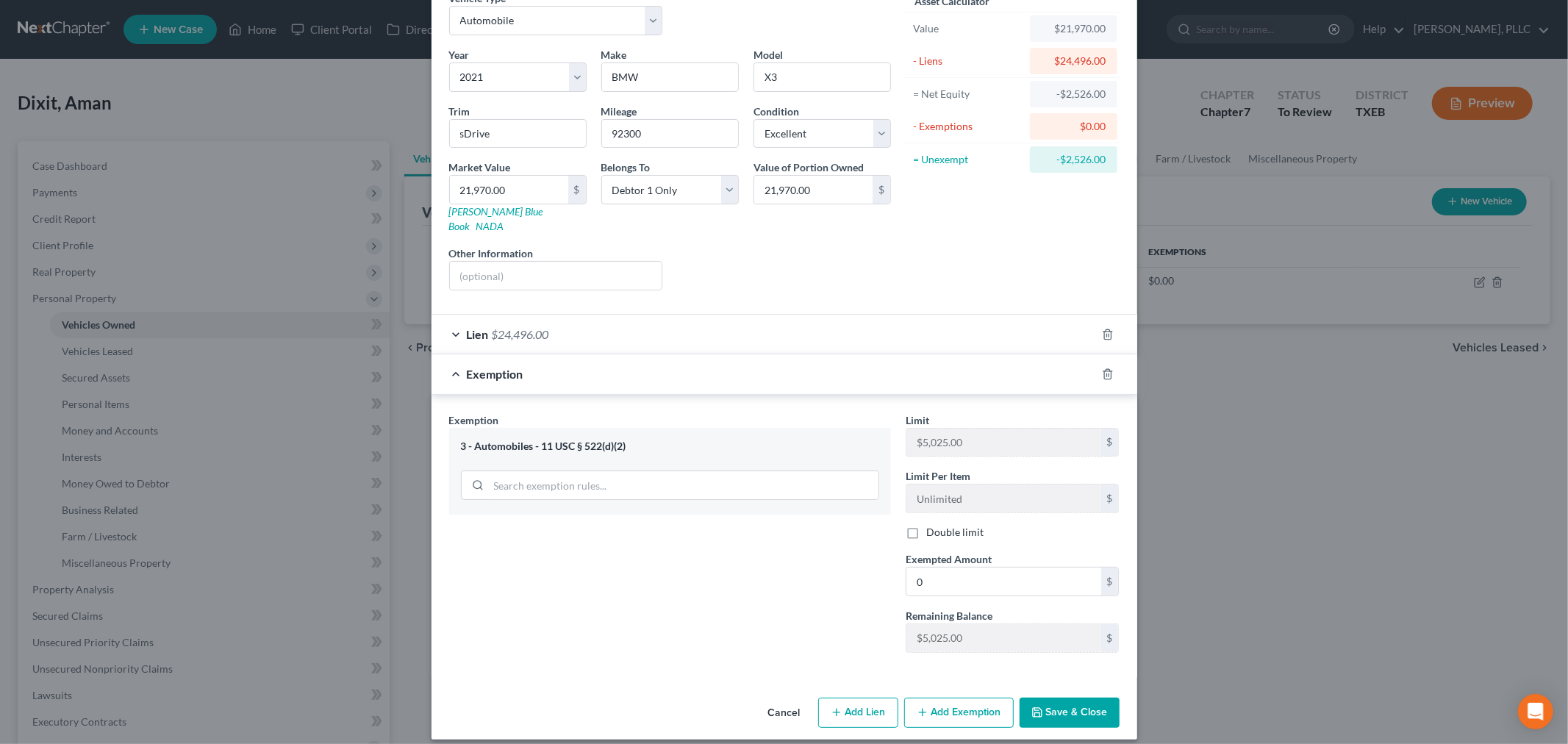
click at [1078, 698] on button "Save & Close" at bounding box center [1070, 713] width 100 height 30
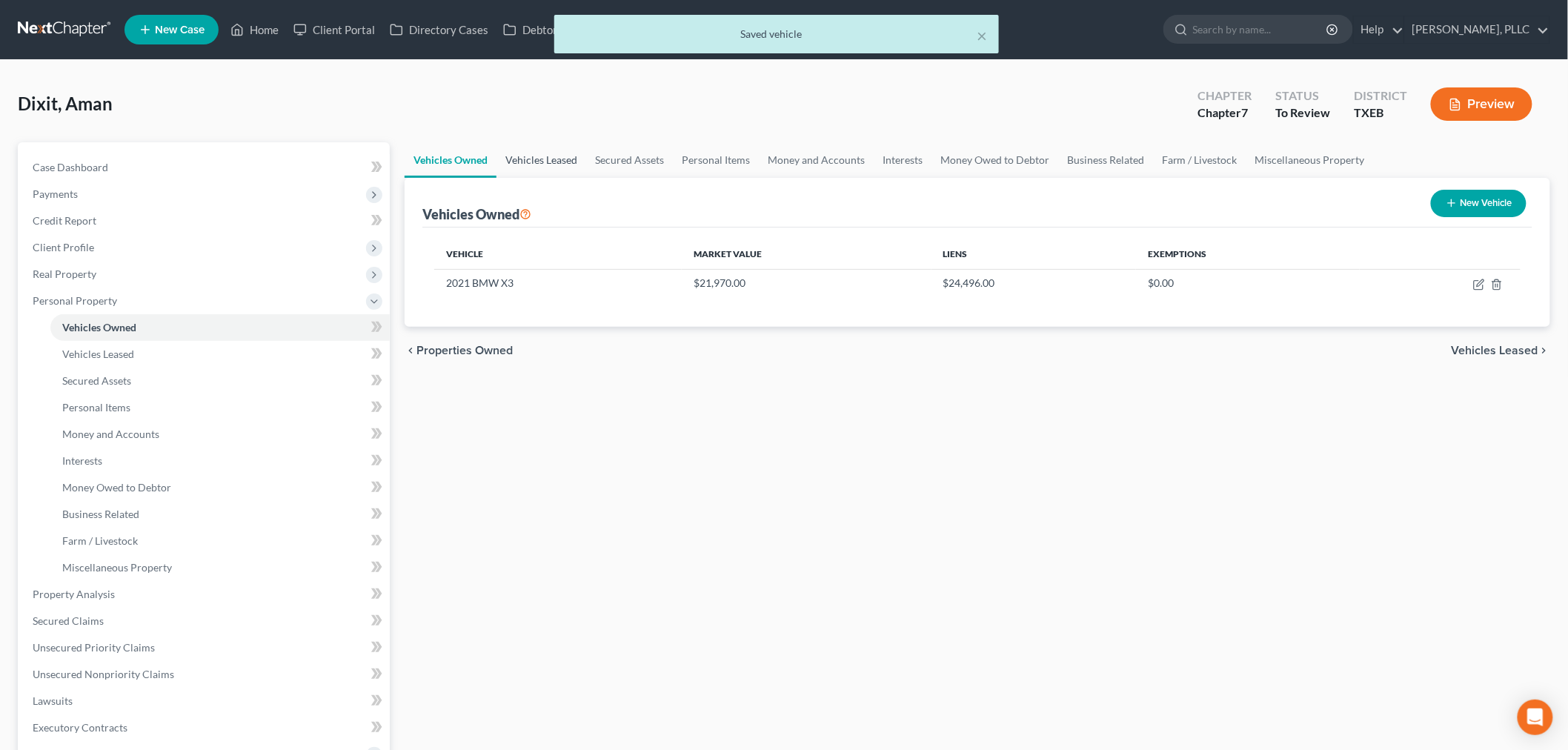
drag, startPoint x: 549, startPoint y: 159, endPoint x: 580, endPoint y: 164, distance: 31.4
click at [549, 159] on link "Vehicles Leased" at bounding box center [541, 161] width 90 height 36
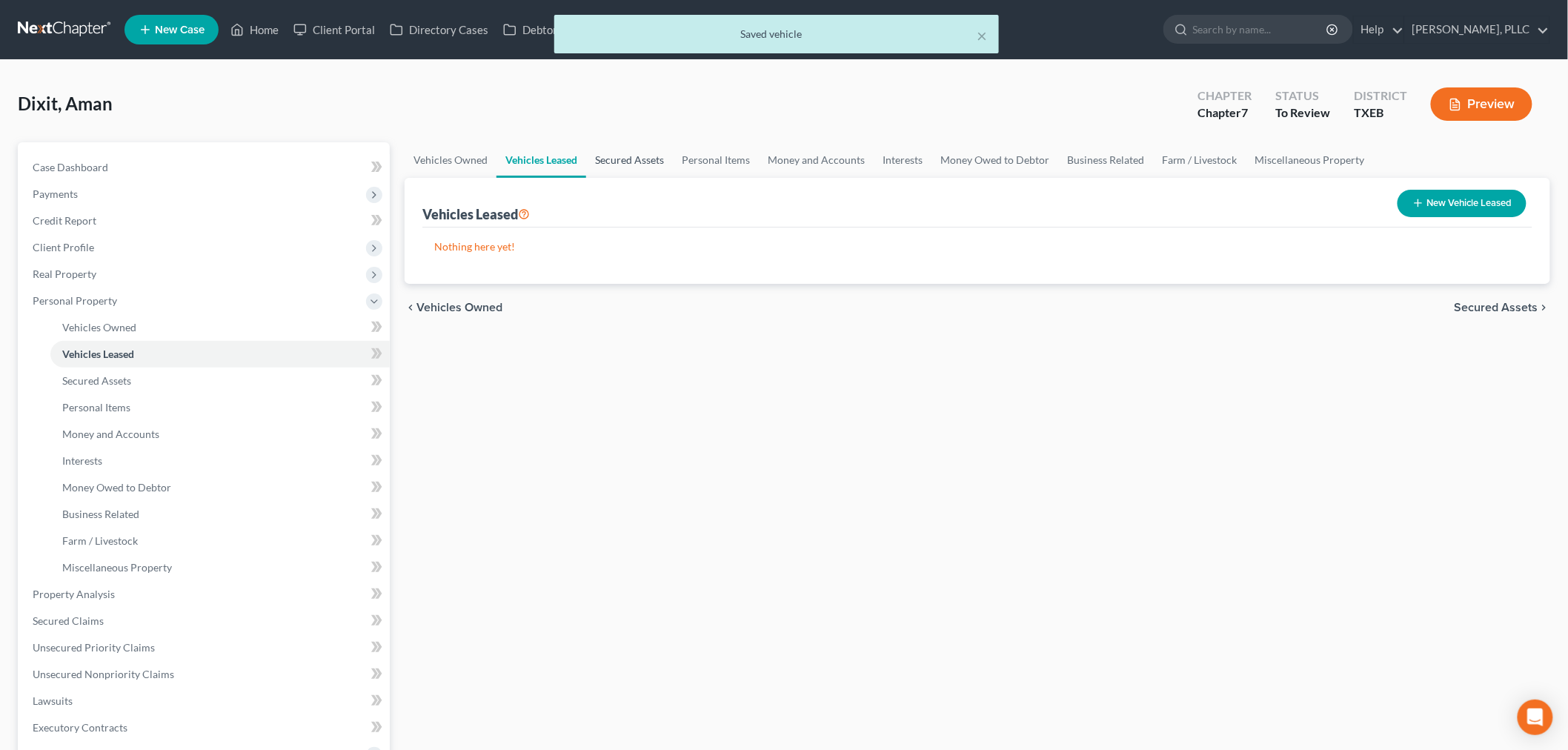
click at [648, 158] on link "Secured Assets" at bounding box center [630, 161] width 87 height 36
click at [745, 158] on link "Personal Items" at bounding box center [716, 161] width 86 height 36
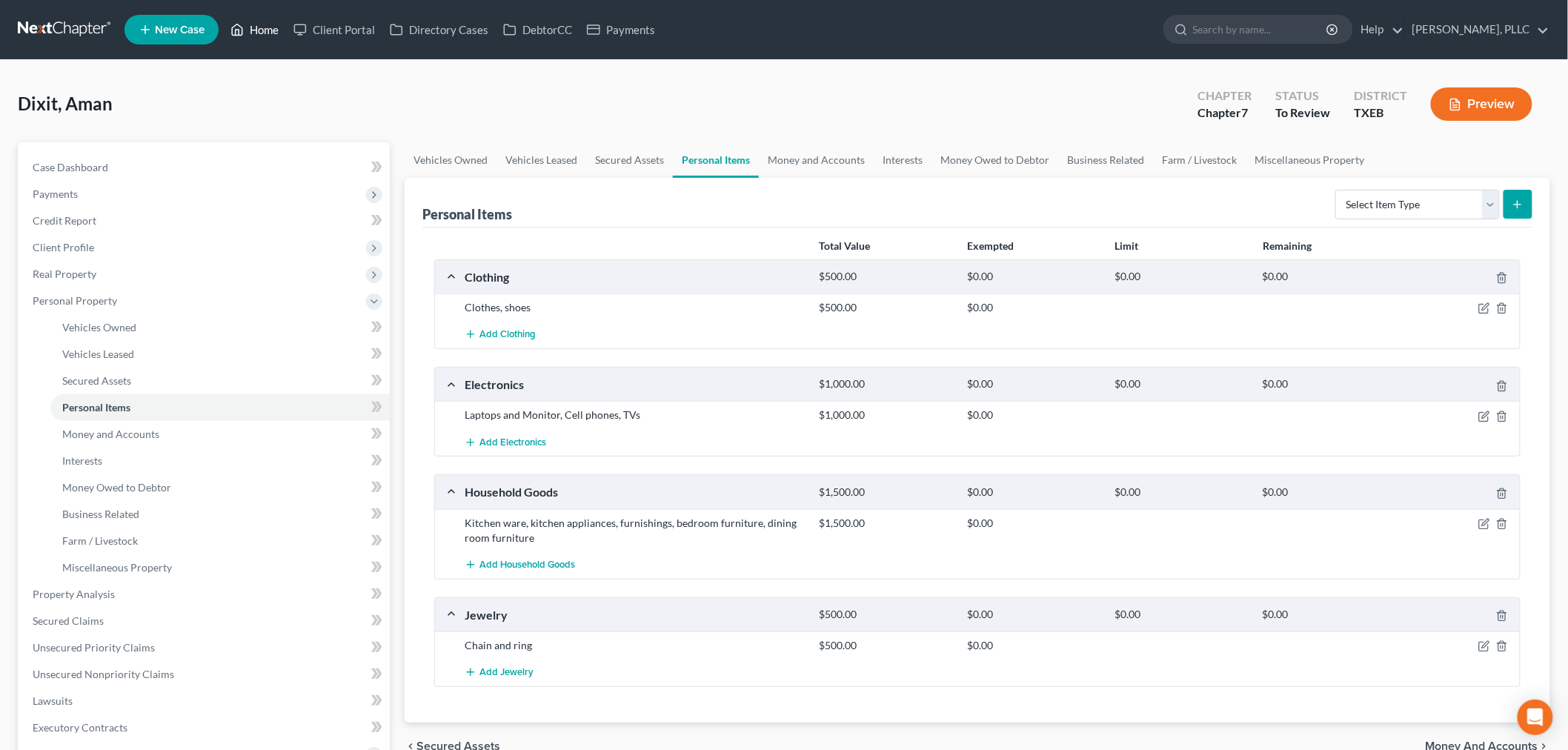
click at [269, 26] on link "Home" at bounding box center [255, 29] width 63 height 27
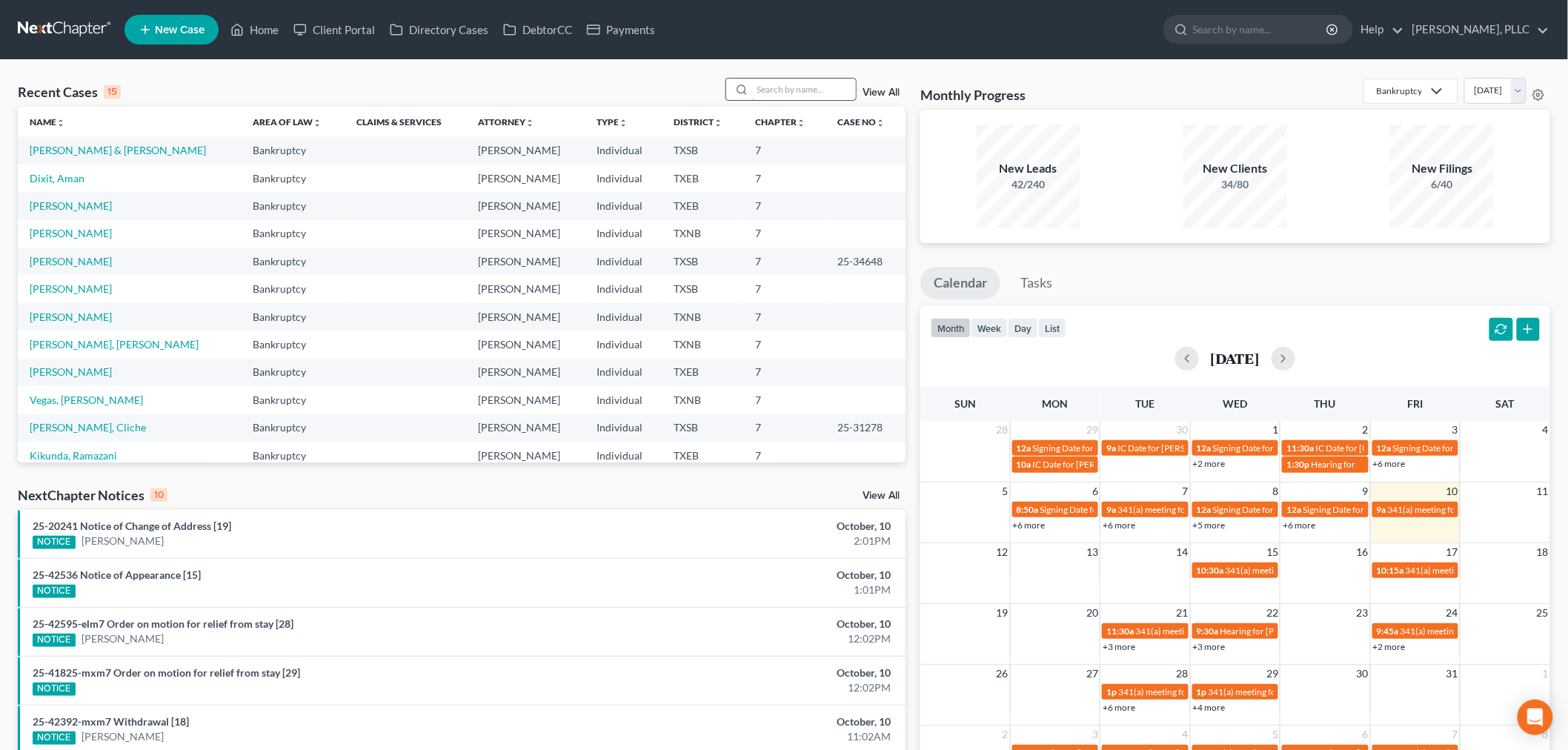
click at [789, 87] on input "search" at bounding box center [803, 89] width 104 height 22
click at [80, 235] on link "[PERSON_NAME]" at bounding box center [70, 233] width 82 height 13
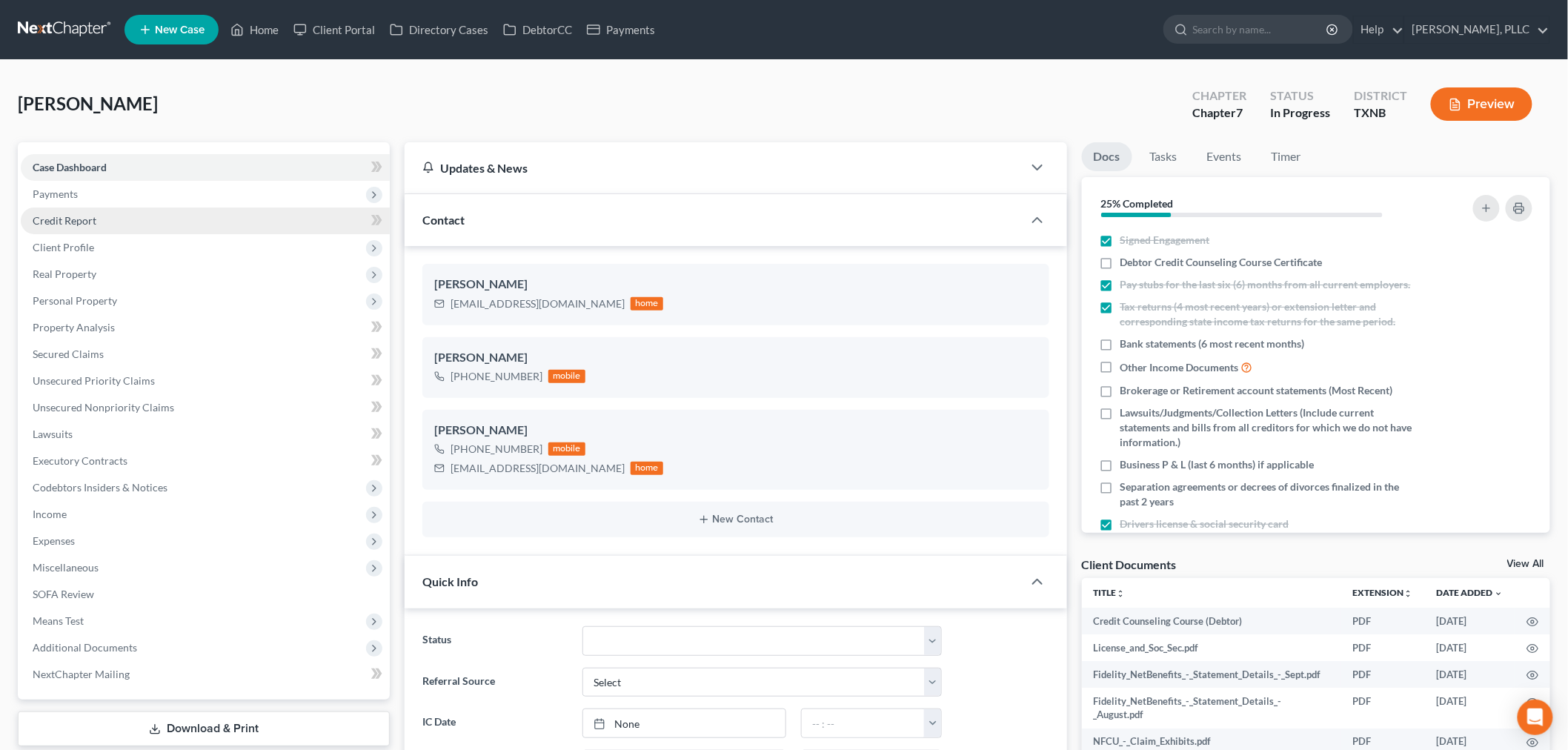
scroll to position [317, 0]
click at [71, 192] on span "Payments" at bounding box center [55, 193] width 46 height 13
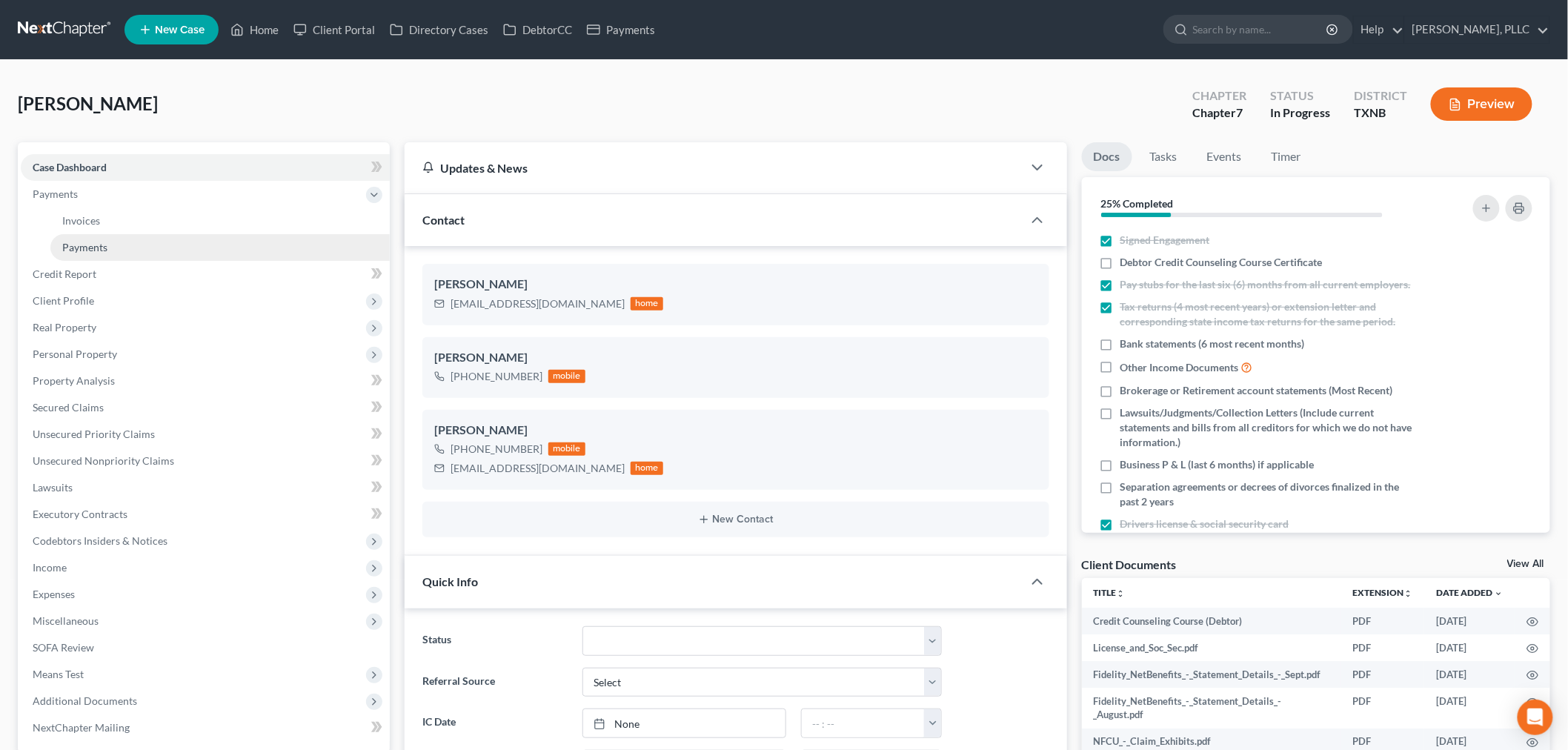
click at [92, 243] on span "Payments" at bounding box center [85, 247] width 46 height 13
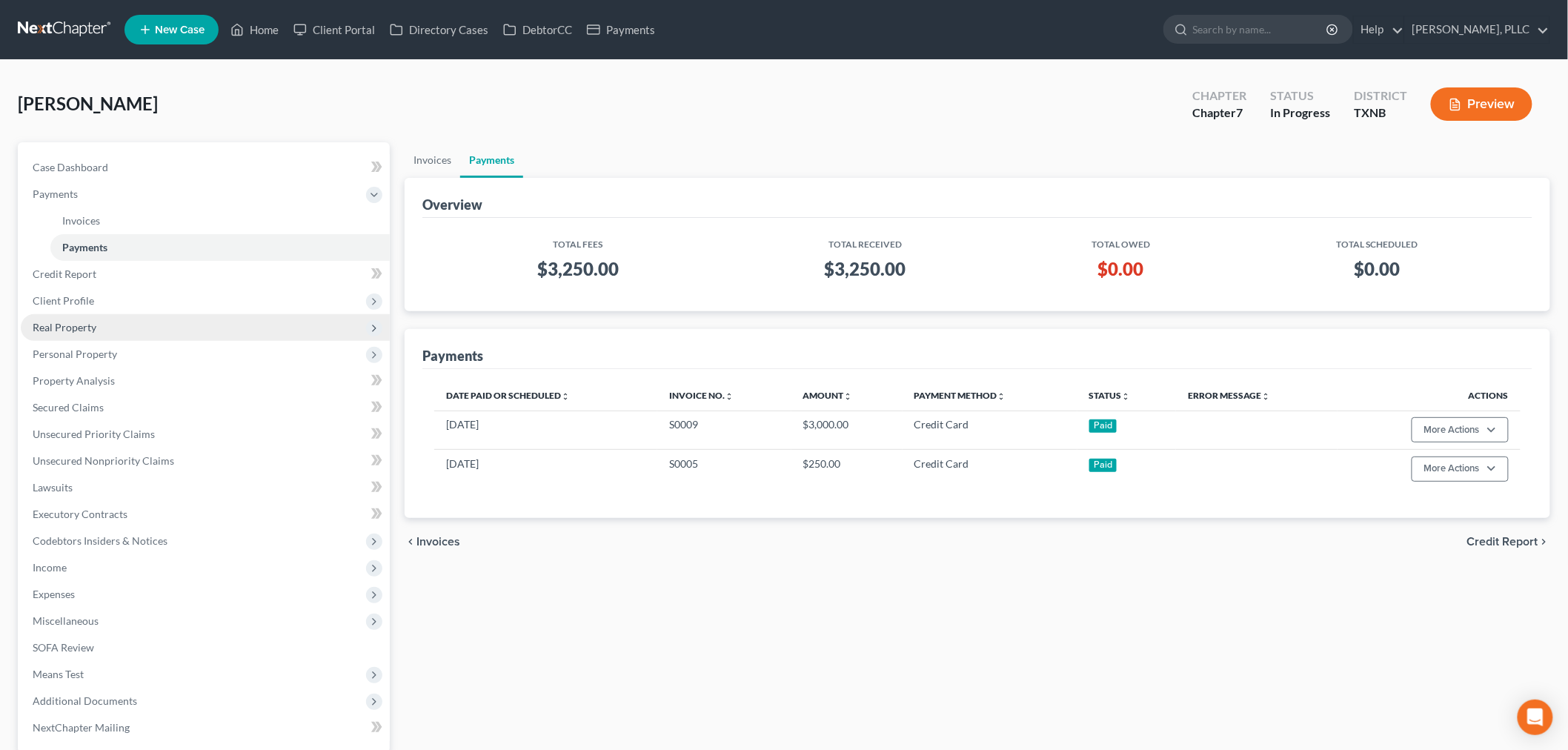
click at [75, 321] on span "Real Property" at bounding box center [64, 327] width 63 height 13
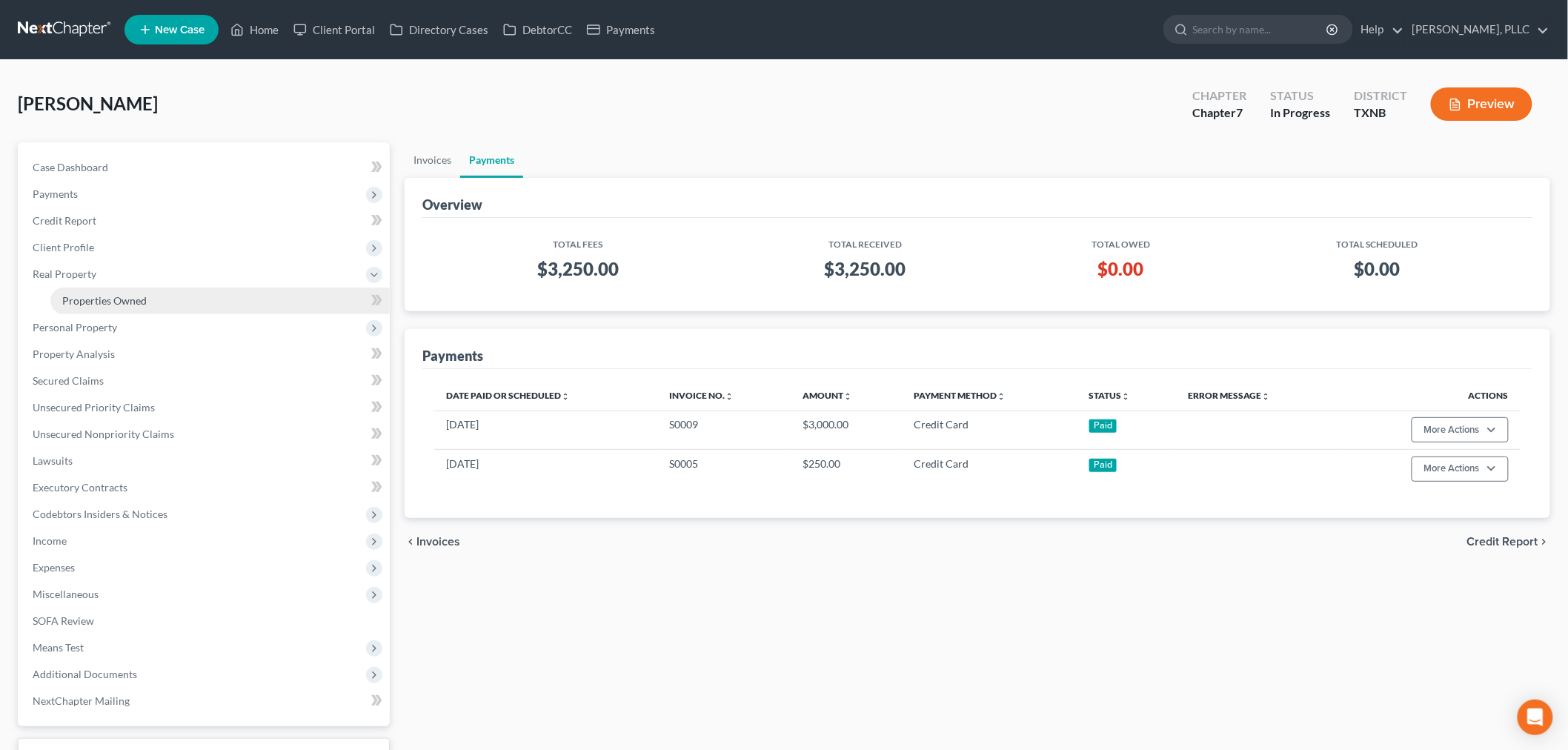
click at [104, 301] on span "Properties Owned" at bounding box center [104, 300] width 84 height 13
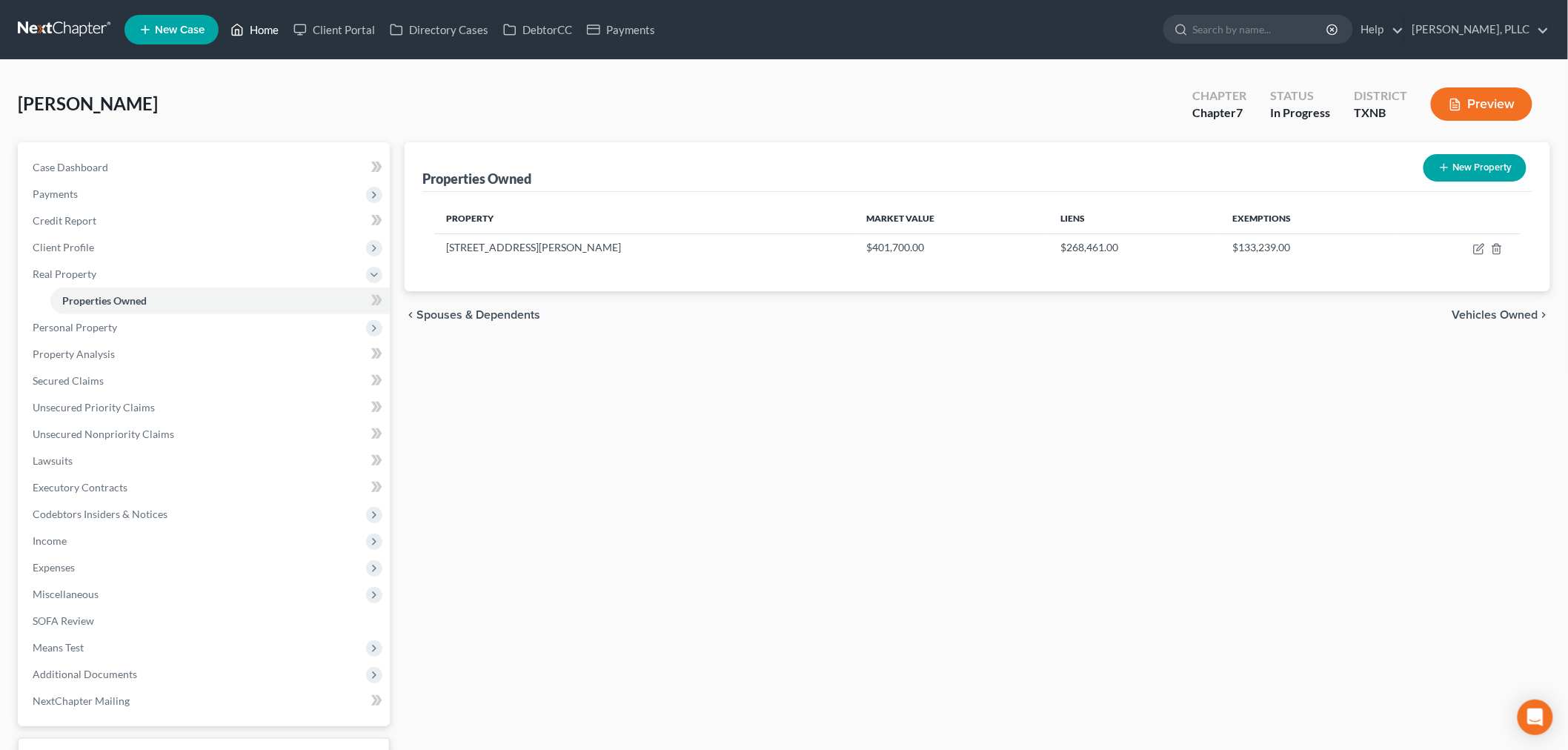
click at [261, 31] on link "Home" at bounding box center [255, 29] width 63 height 27
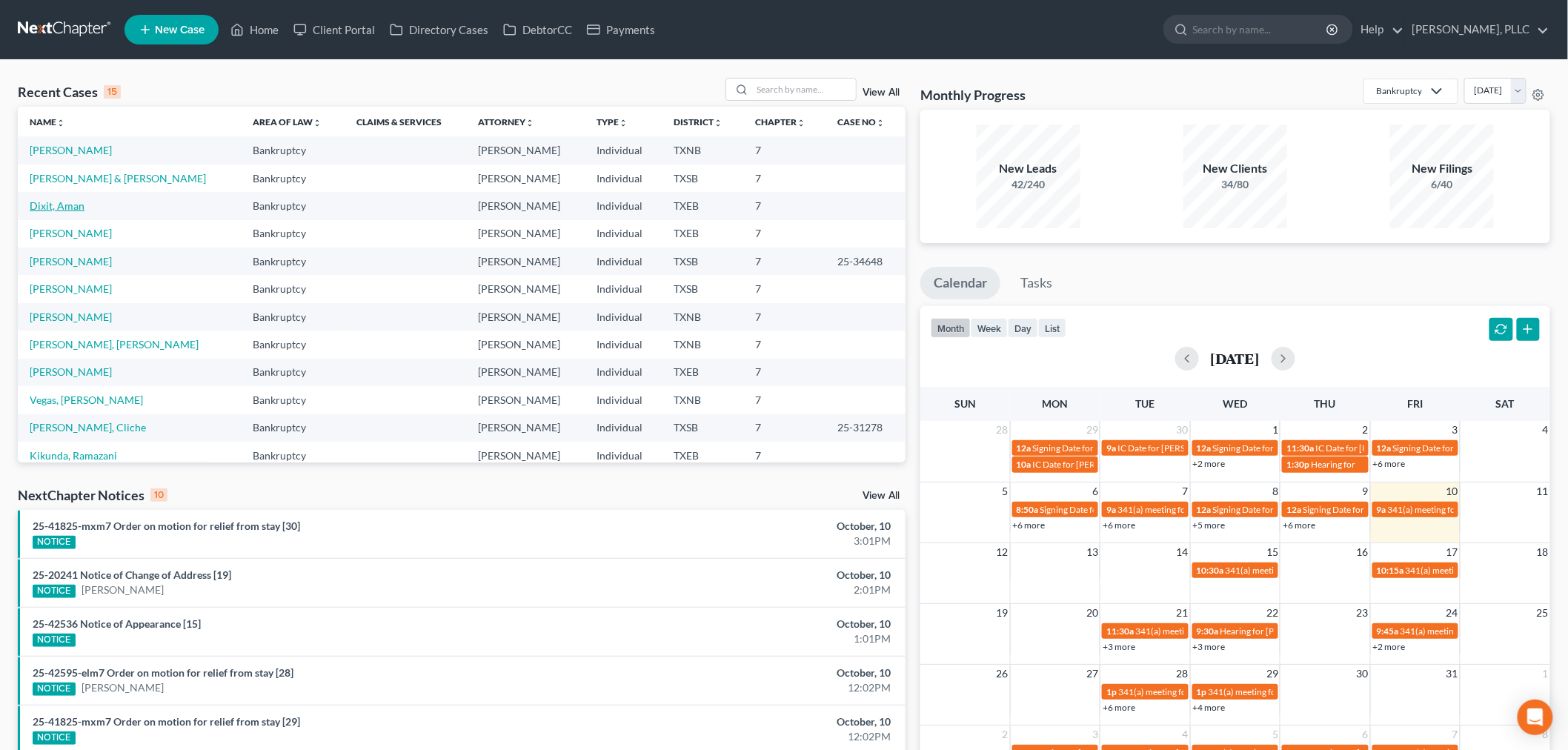
click at [66, 208] on link "Dixit, Aman" at bounding box center [56, 205] width 54 height 13
select select "4"
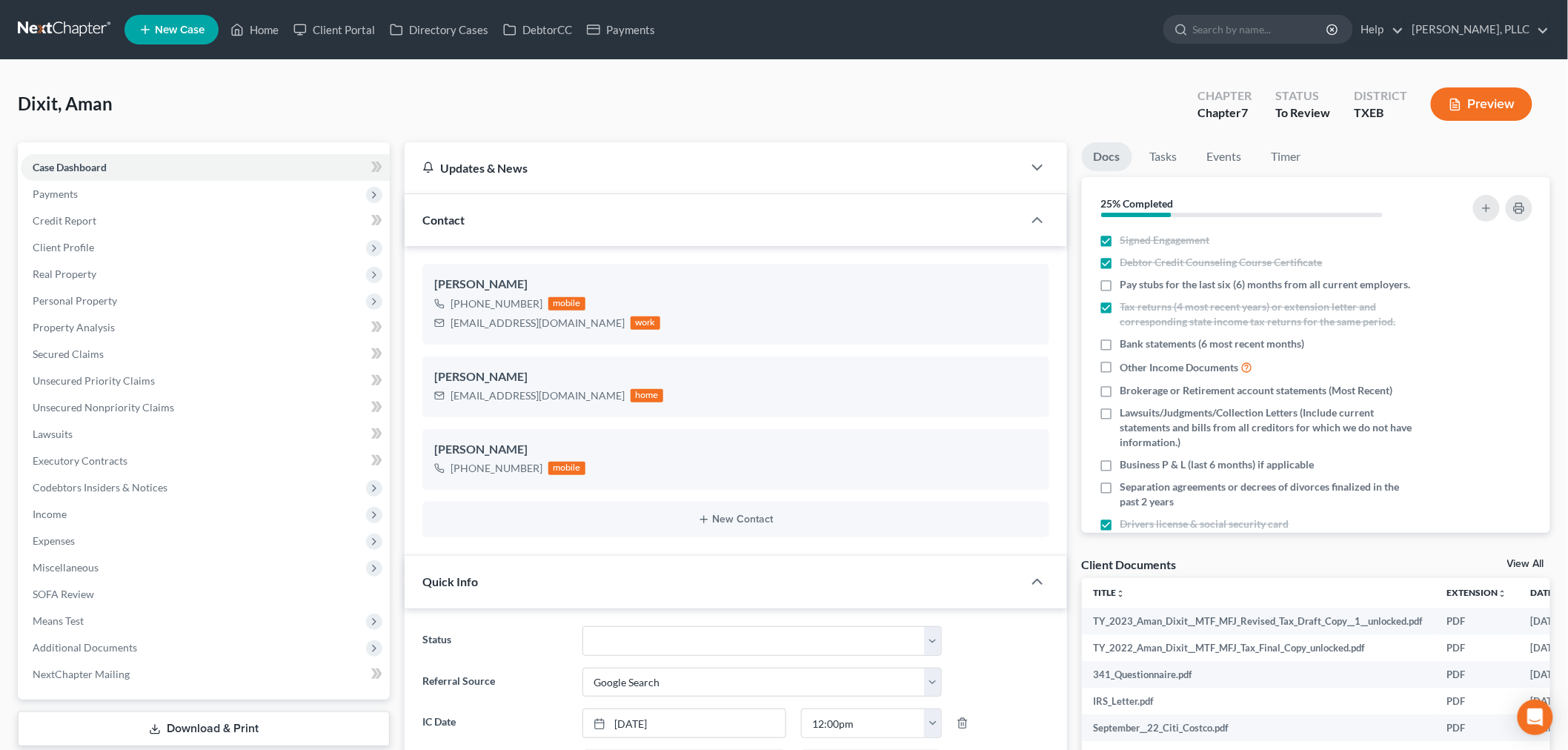
scroll to position [431, 0]
drag, startPoint x: 267, startPoint y: 31, endPoint x: 566, endPoint y: 122, distance: 312.5
click at [267, 31] on link "Home" at bounding box center [255, 29] width 63 height 27
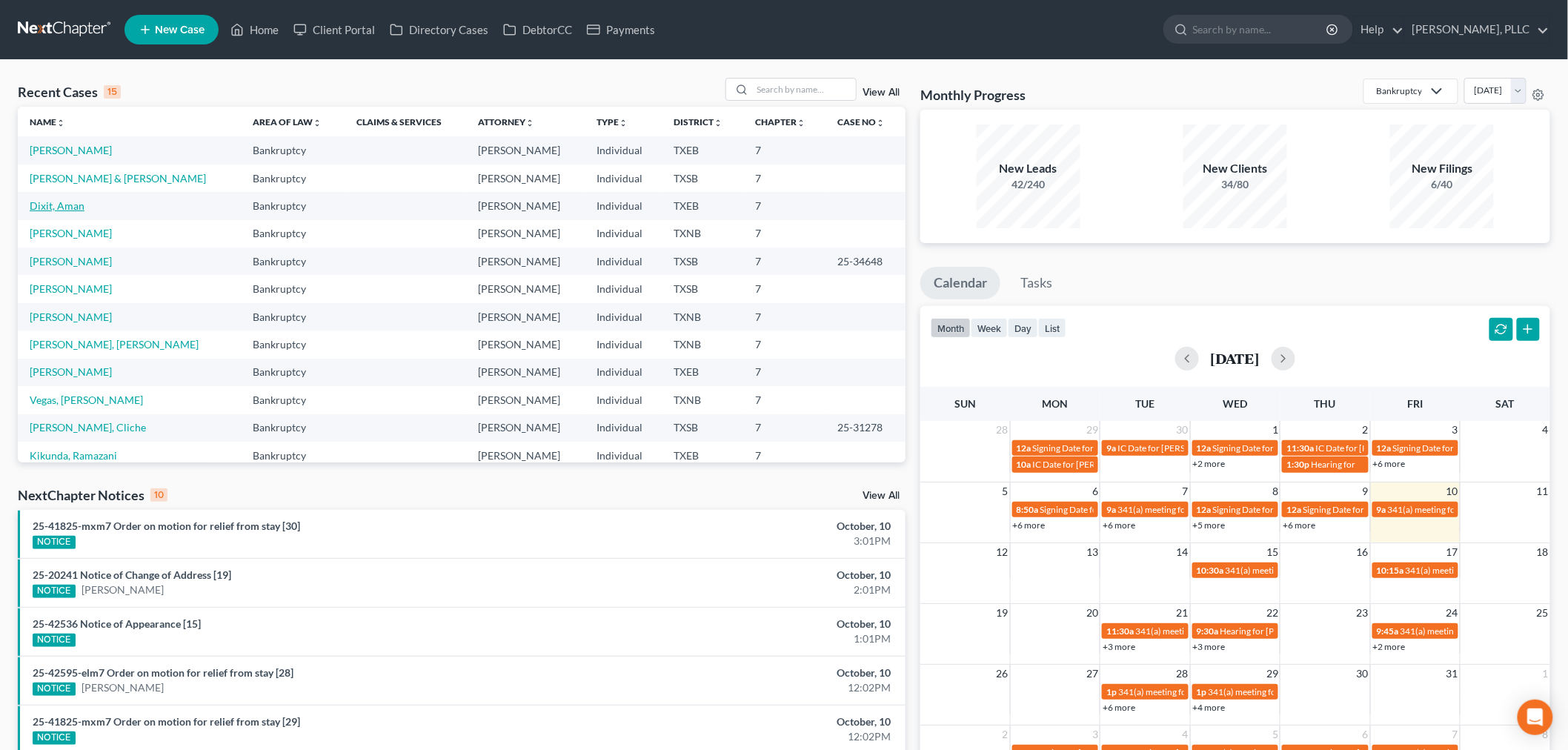
click at [57, 209] on link "Dixit, Aman" at bounding box center [56, 205] width 54 height 13
select select "4"
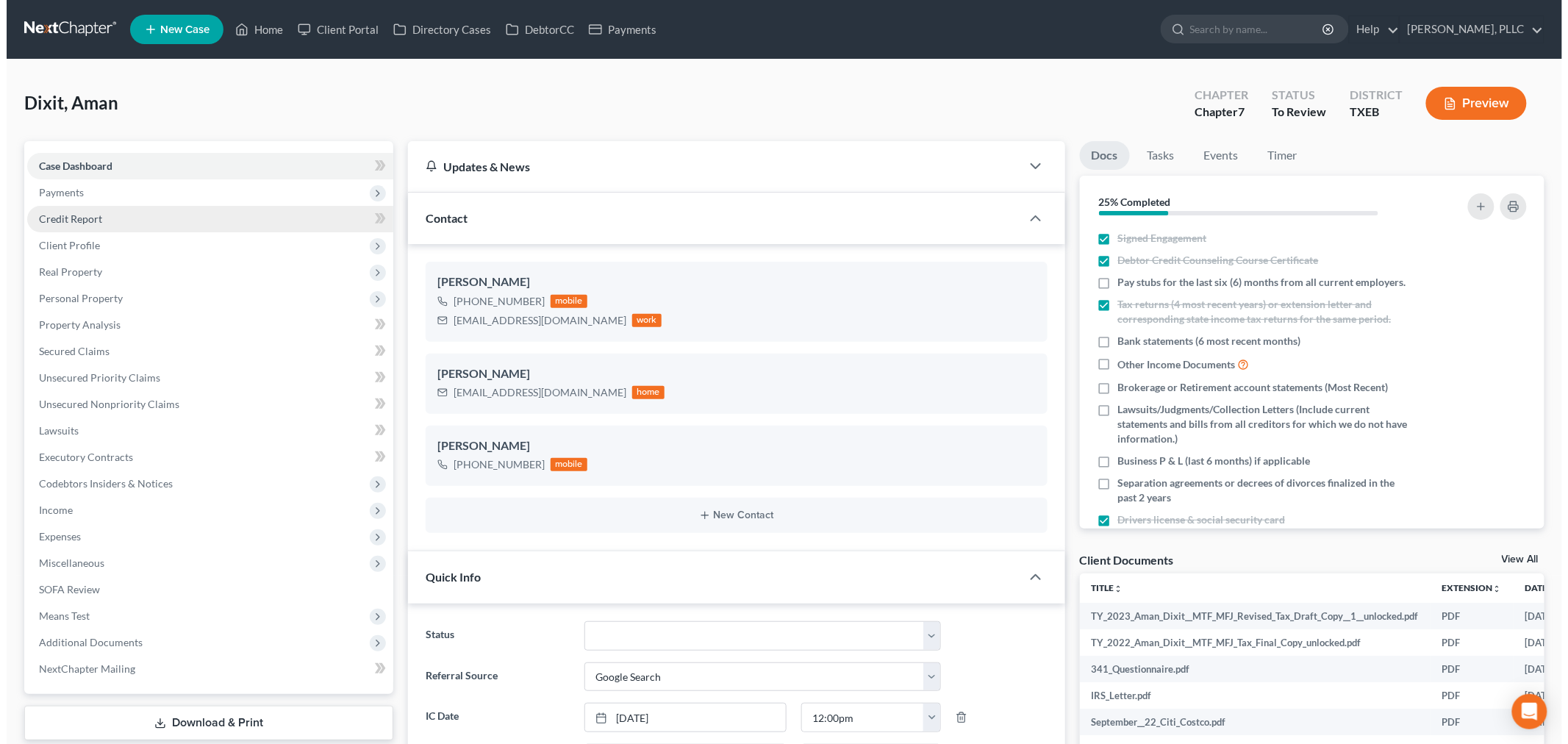
scroll to position [428, 0]
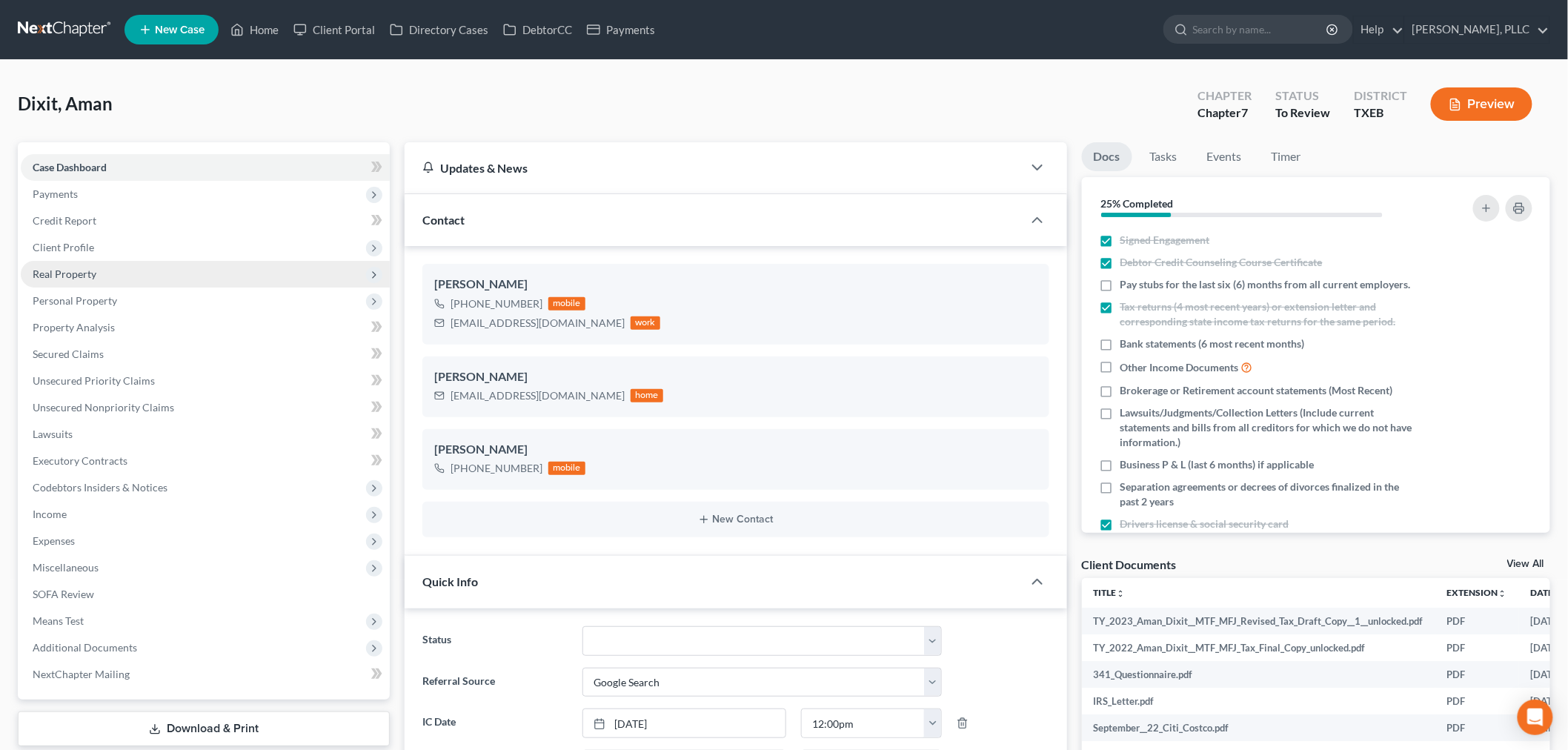
click at [96, 274] on span "Real Property" at bounding box center [205, 273] width 369 height 27
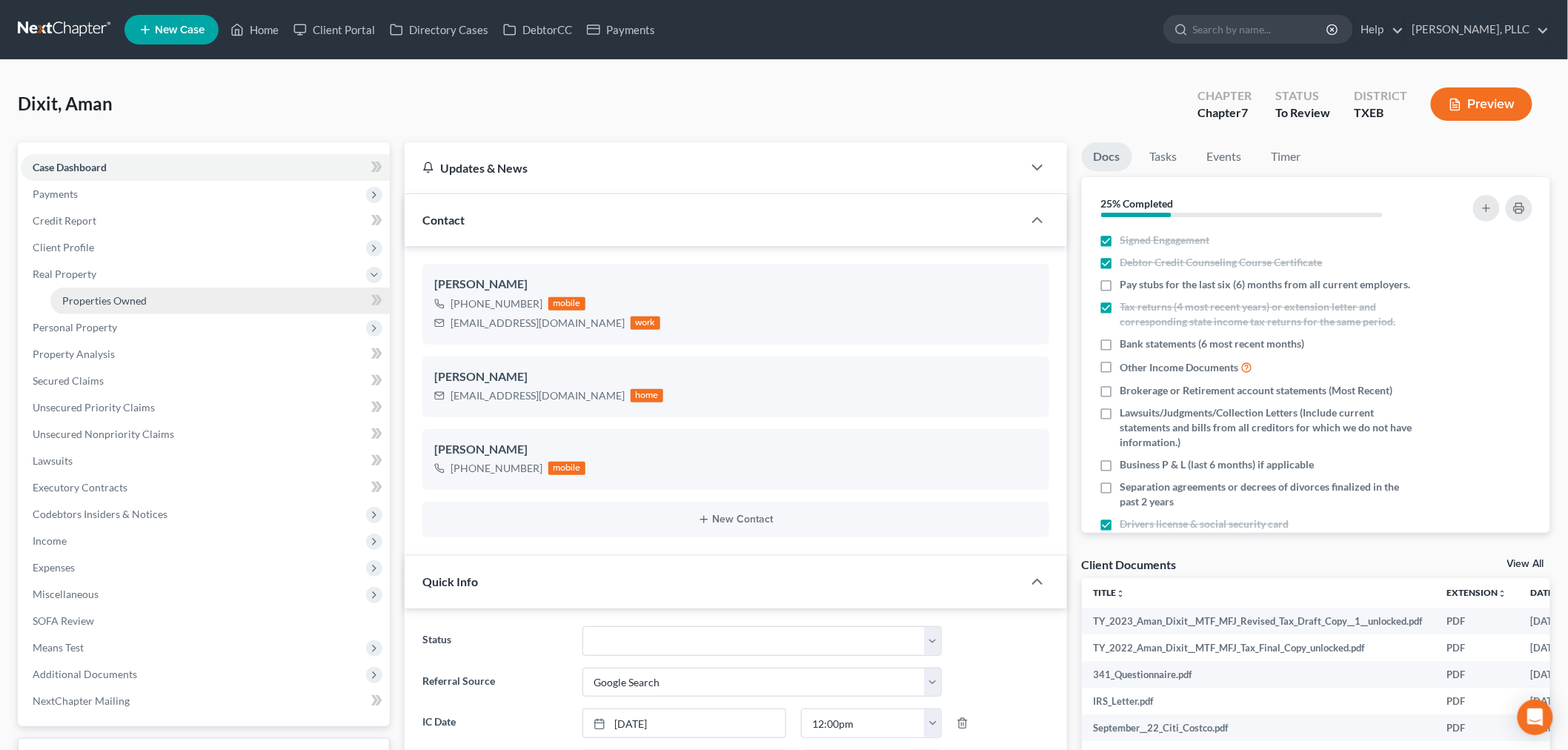
click at [99, 291] on link "Properties Owned" at bounding box center [220, 300] width 340 height 27
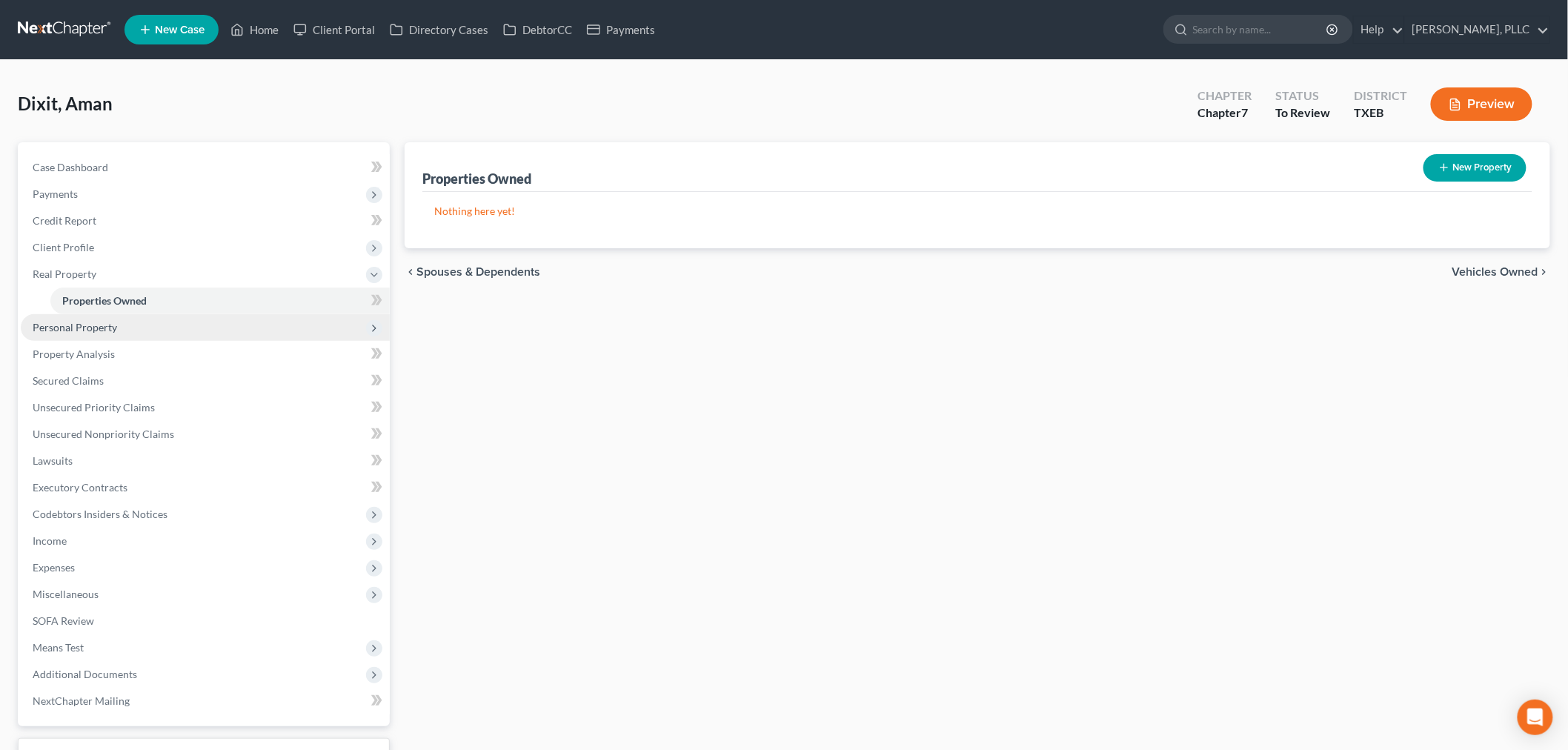
click at [96, 322] on span "Personal Property" at bounding box center [74, 327] width 84 height 13
click at [111, 328] on span "Vehicles Owned" at bounding box center [99, 327] width 74 height 13
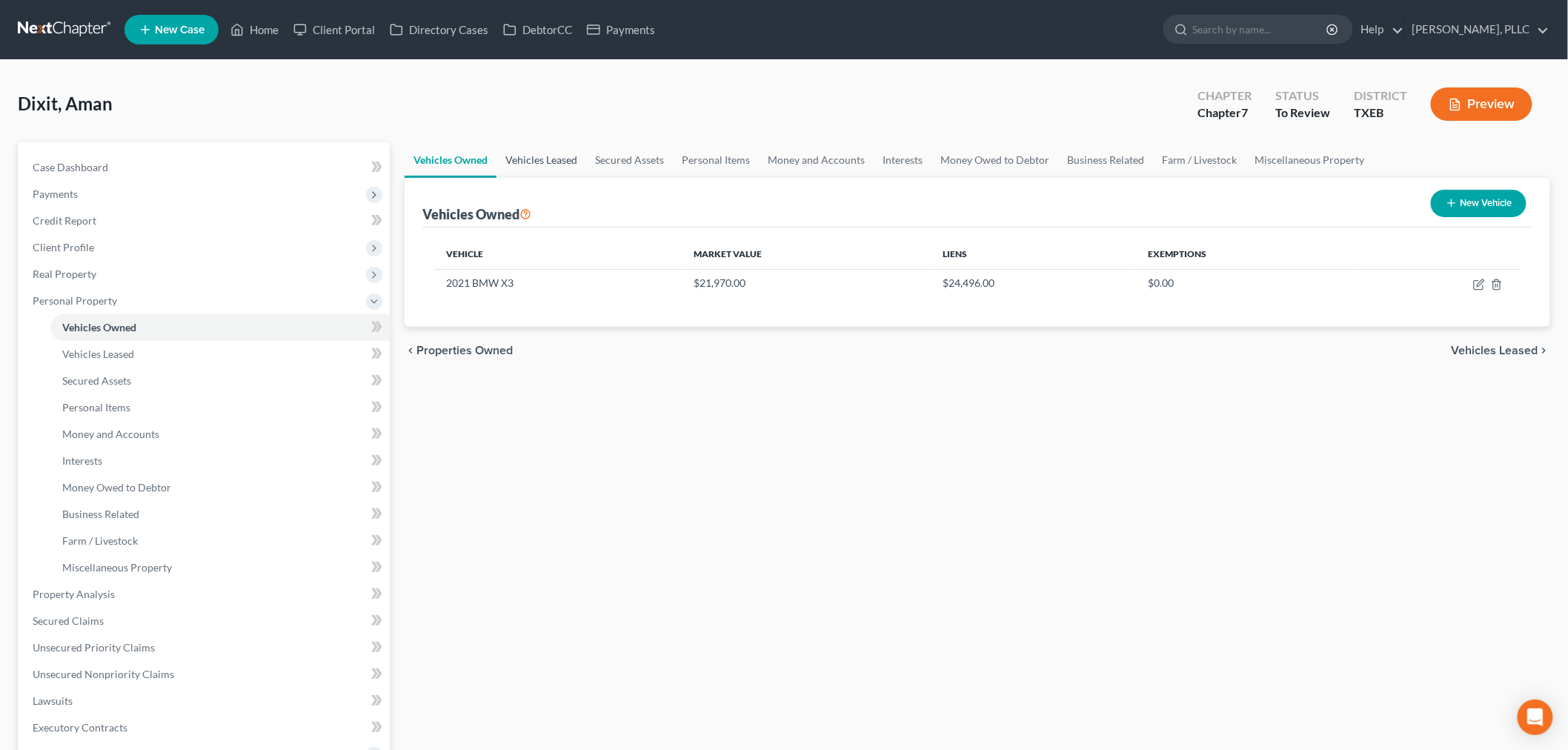
click at [543, 158] on link "Vehicles Leased" at bounding box center [541, 161] width 90 height 36
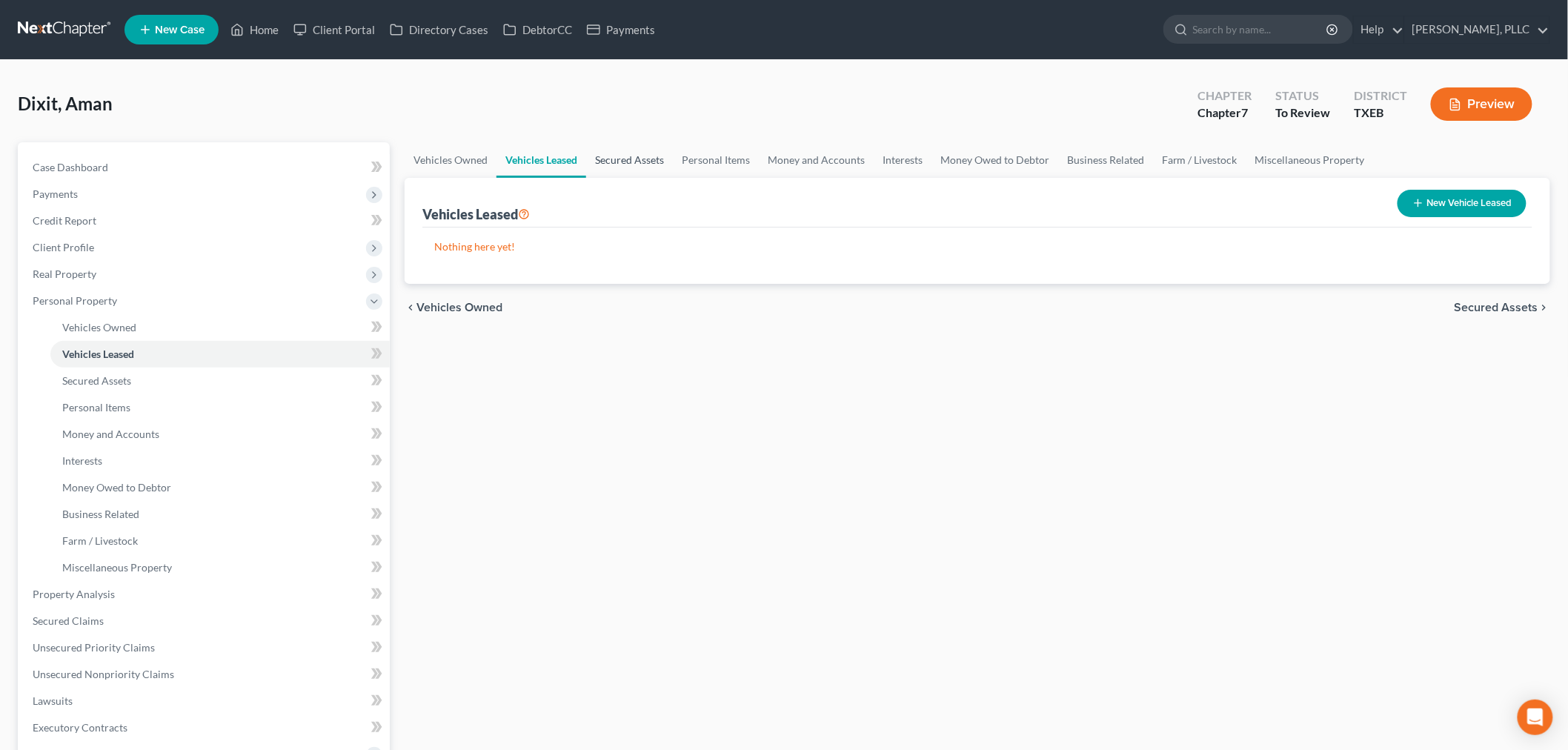
click at [628, 158] on link "Secured Assets" at bounding box center [630, 161] width 87 height 36
click at [719, 158] on link "Personal Items" at bounding box center [716, 161] width 86 height 36
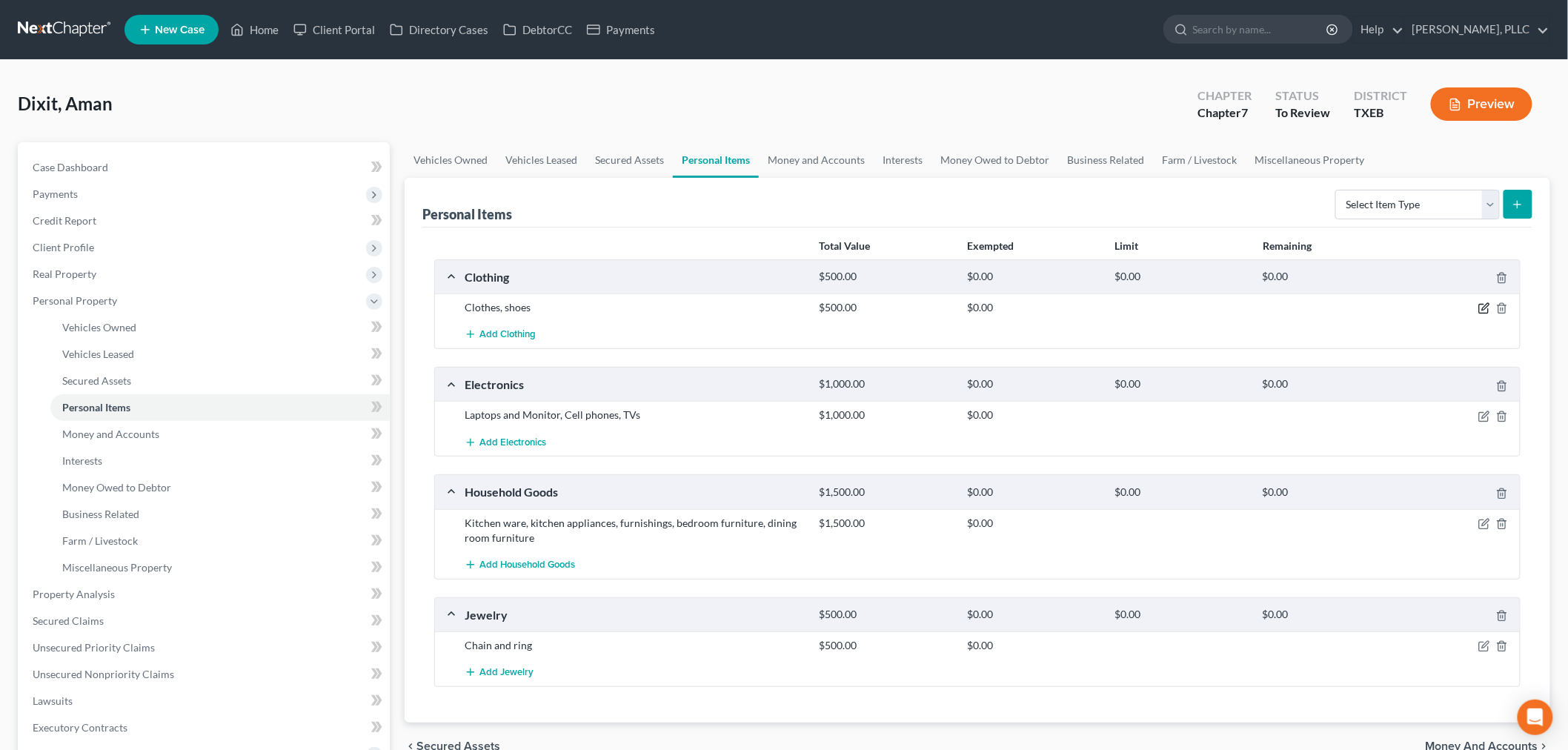
click at [1483, 305] on icon "button" at bounding box center [1484, 308] width 12 height 12
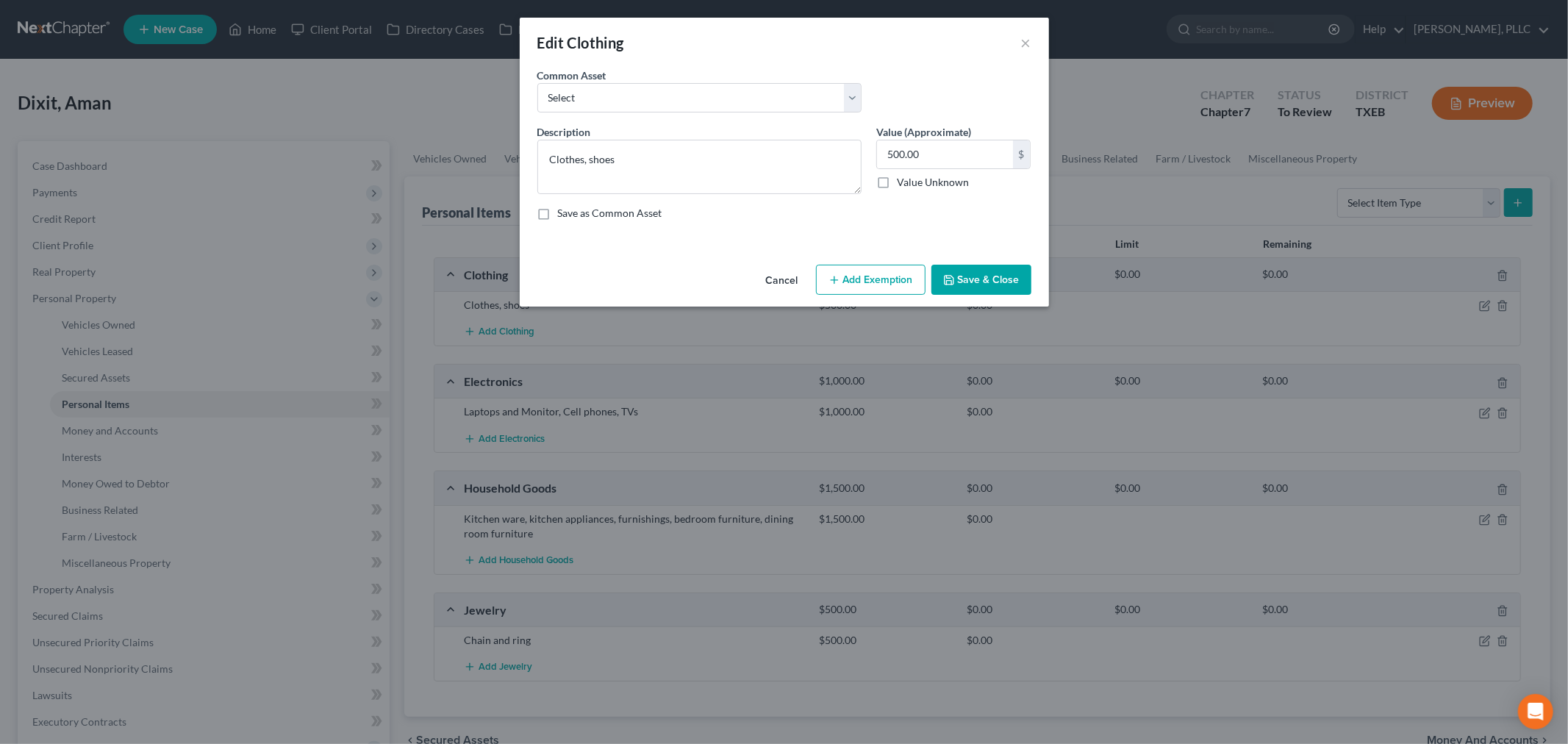
click at [868, 278] on button "Add Exemption" at bounding box center [870, 279] width 109 height 30
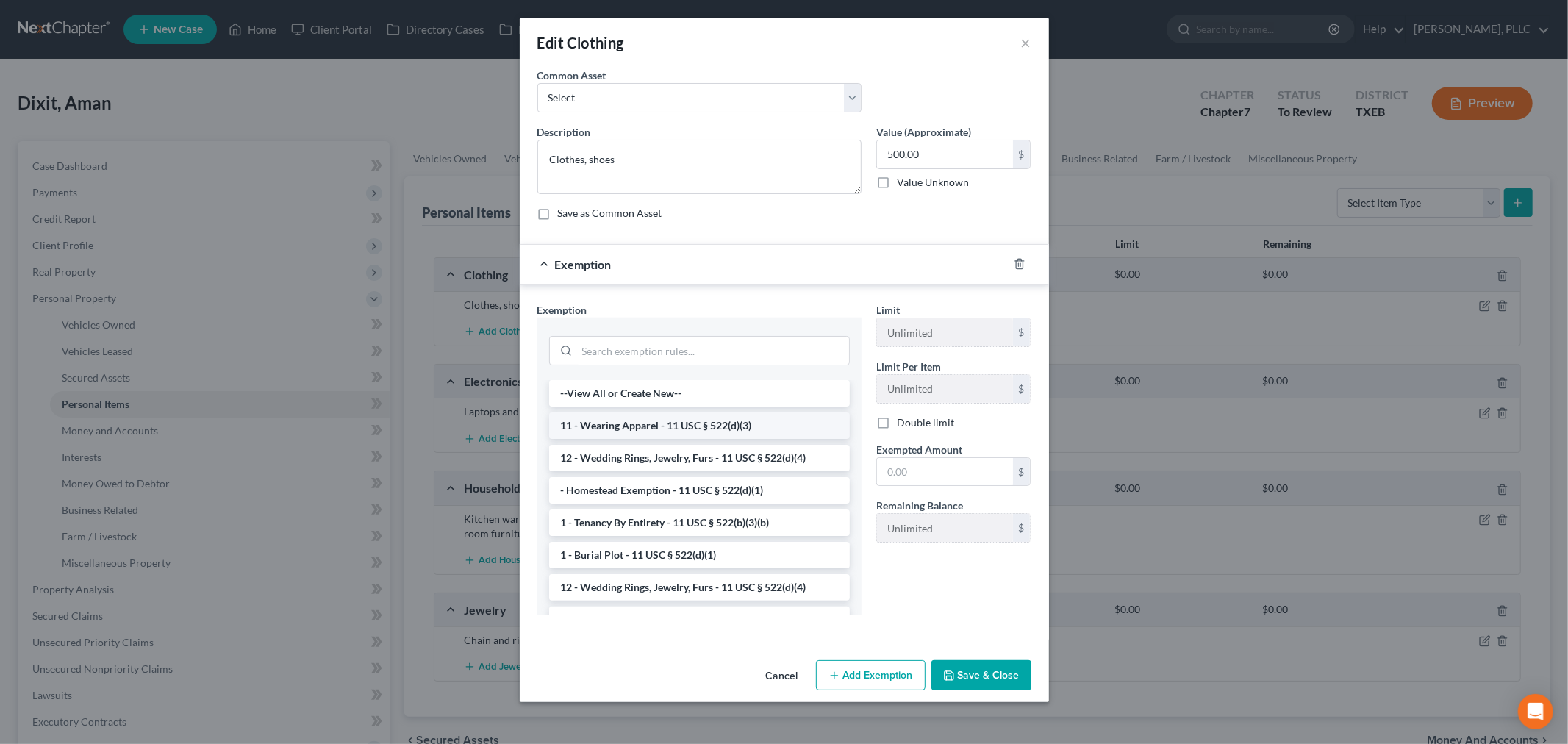
click at [669, 420] on li "11 - Wearing Apparel - 11 USC § 522(d)(3)" at bounding box center [700, 426] width 301 height 27
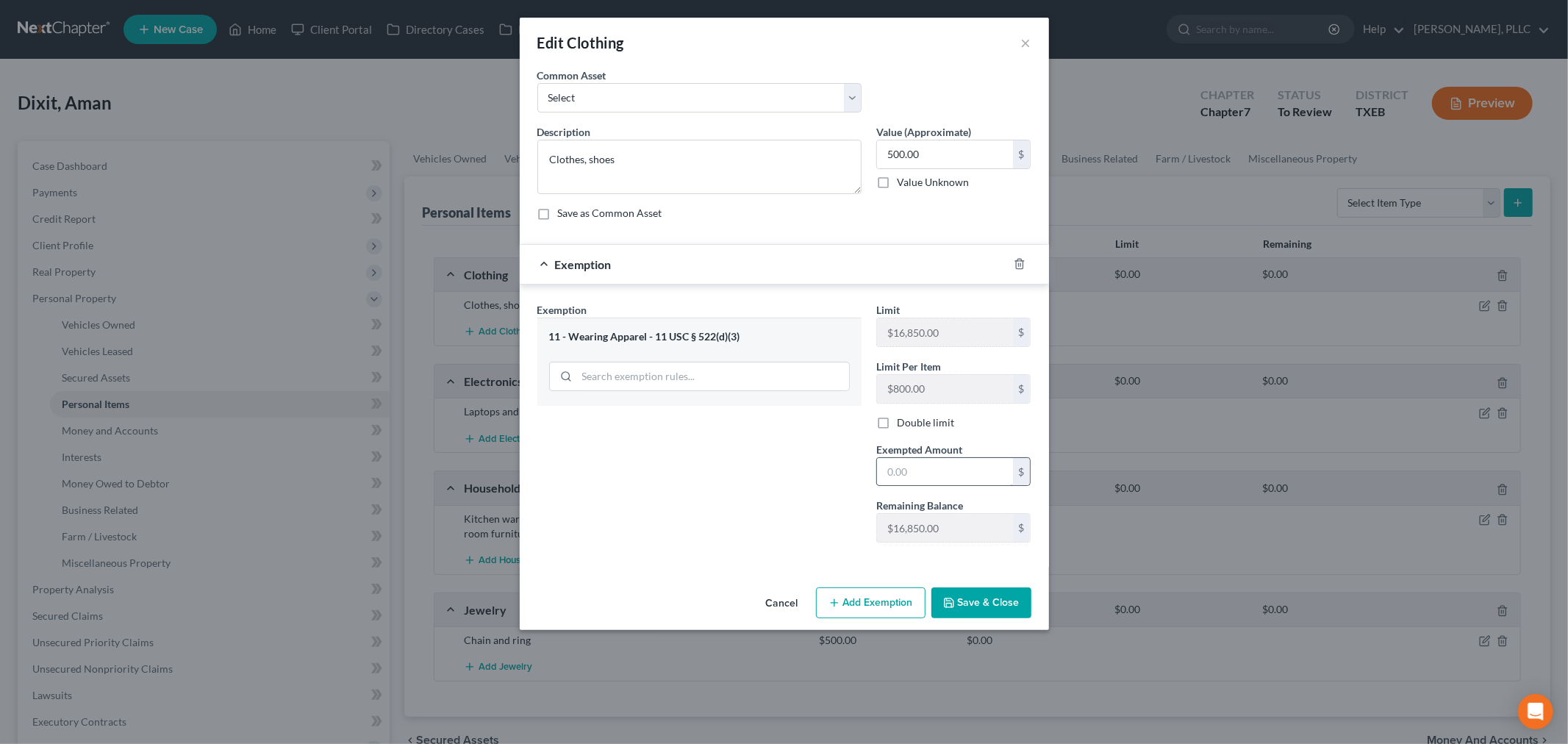
click at [923, 468] on input "text" at bounding box center [945, 472] width 136 height 28
type input "500"
click at [866, 503] on div "Exemption Set must be selected for CA. Exemption * 11 - Wearing Apparel - 11 US…" at bounding box center [699, 428] width 339 height 253
click at [994, 607] on button "Save & Close" at bounding box center [982, 602] width 100 height 30
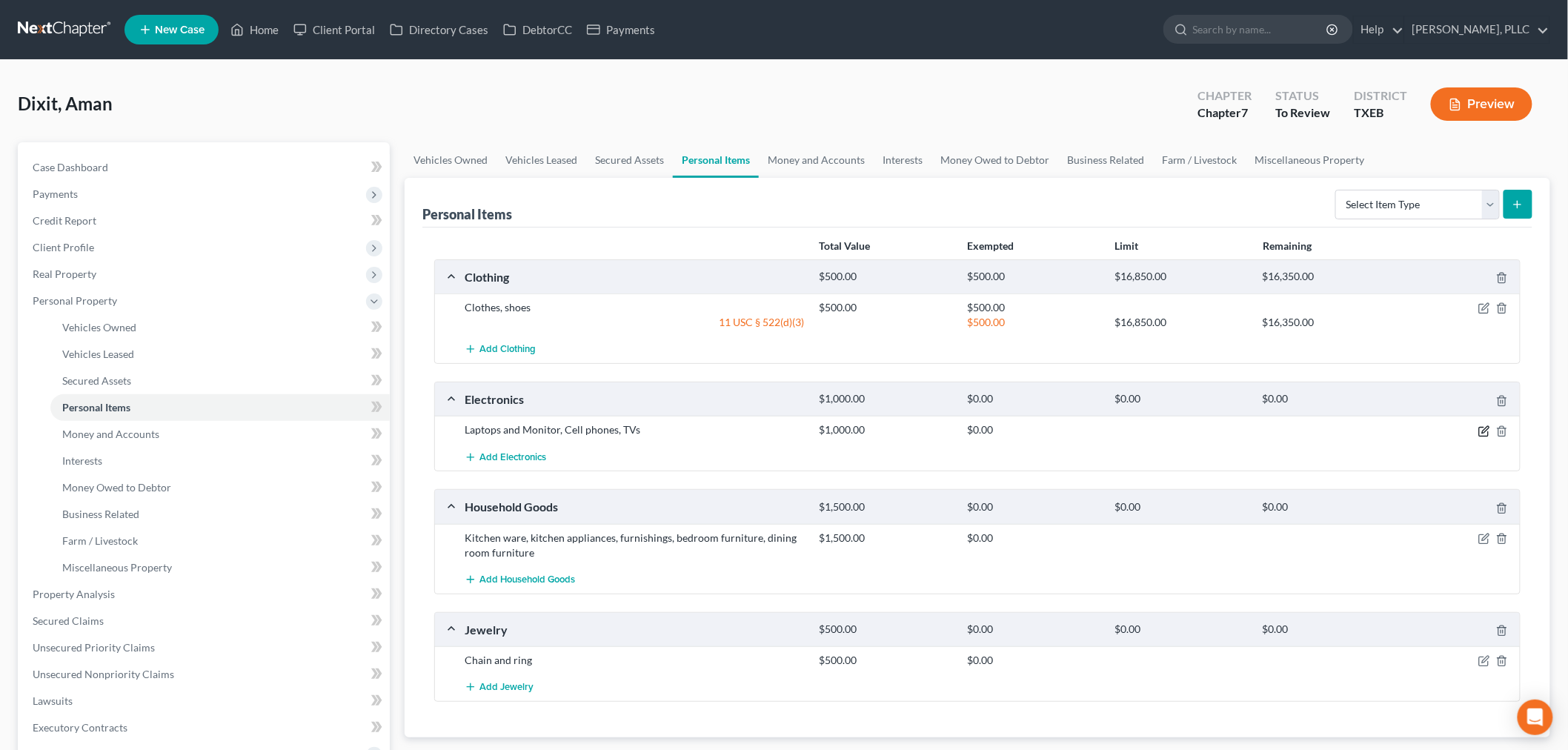
click at [1480, 432] on icon "button" at bounding box center [1484, 431] width 12 height 12
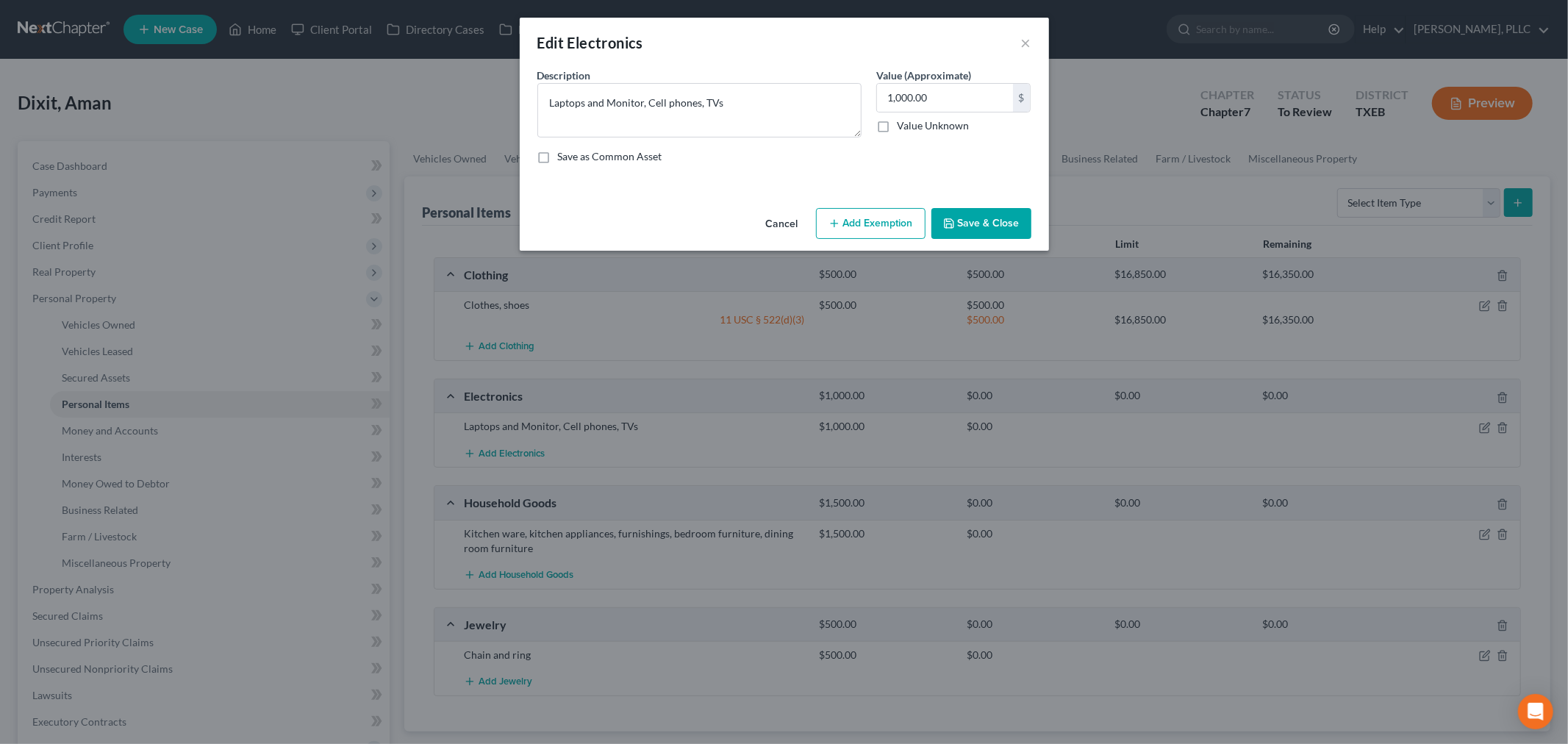
click at [873, 226] on button "Add Exemption" at bounding box center [870, 223] width 109 height 30
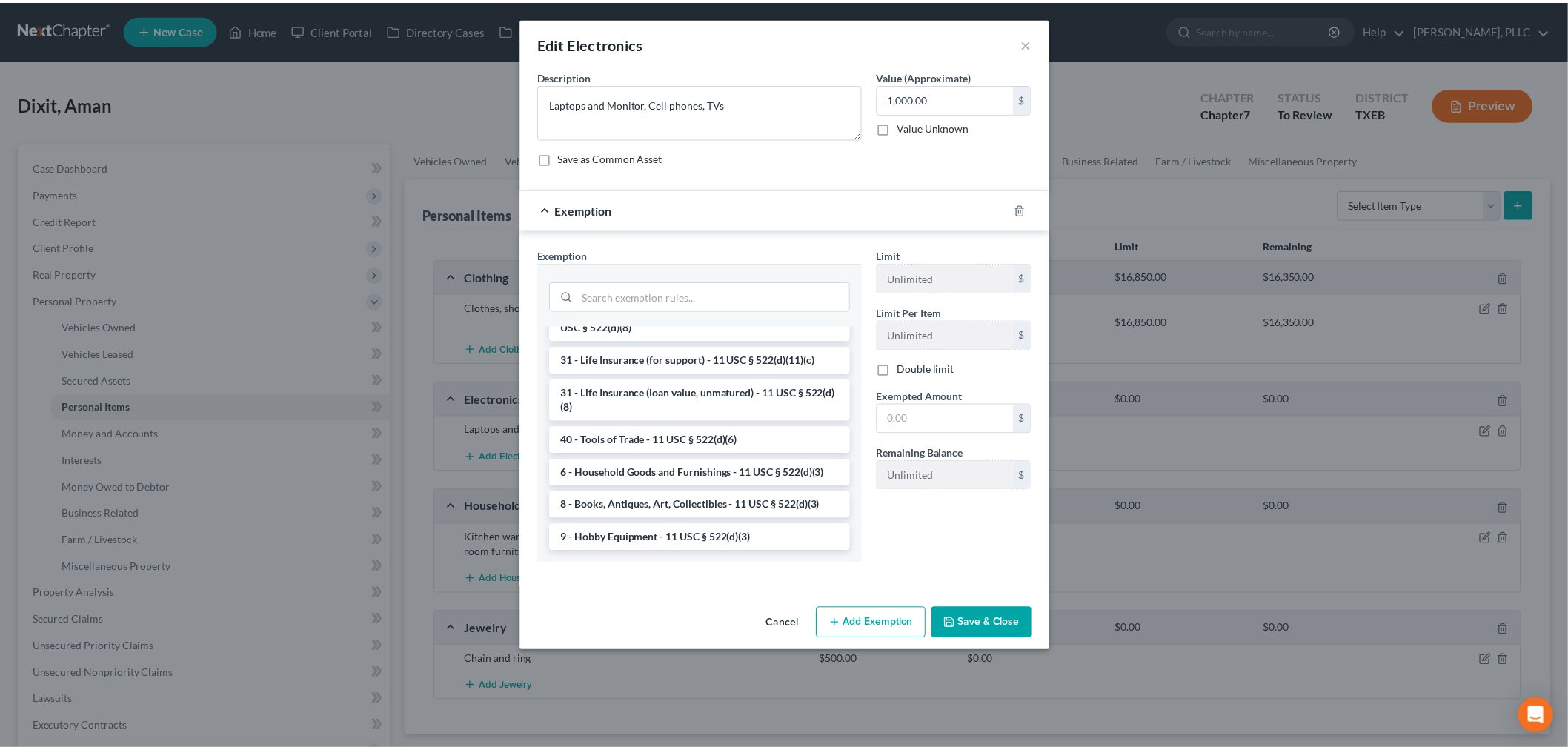
scroll to position [1219, 0]
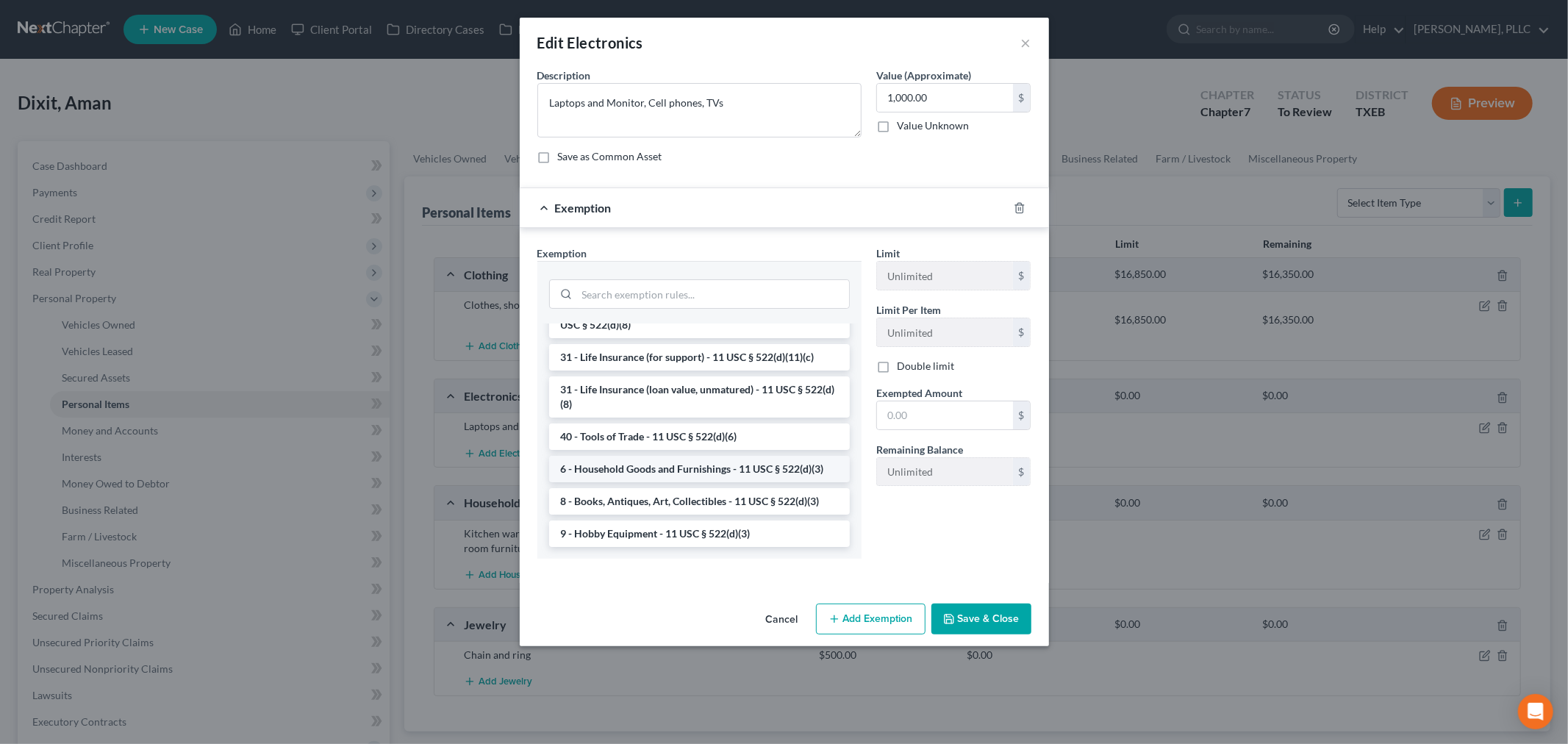
click at [652, 469] on li "6 - Household Goods and Furnishings - 11 USC § 522(d)(3)" at bounding box center [700, 469] width 301 height 27
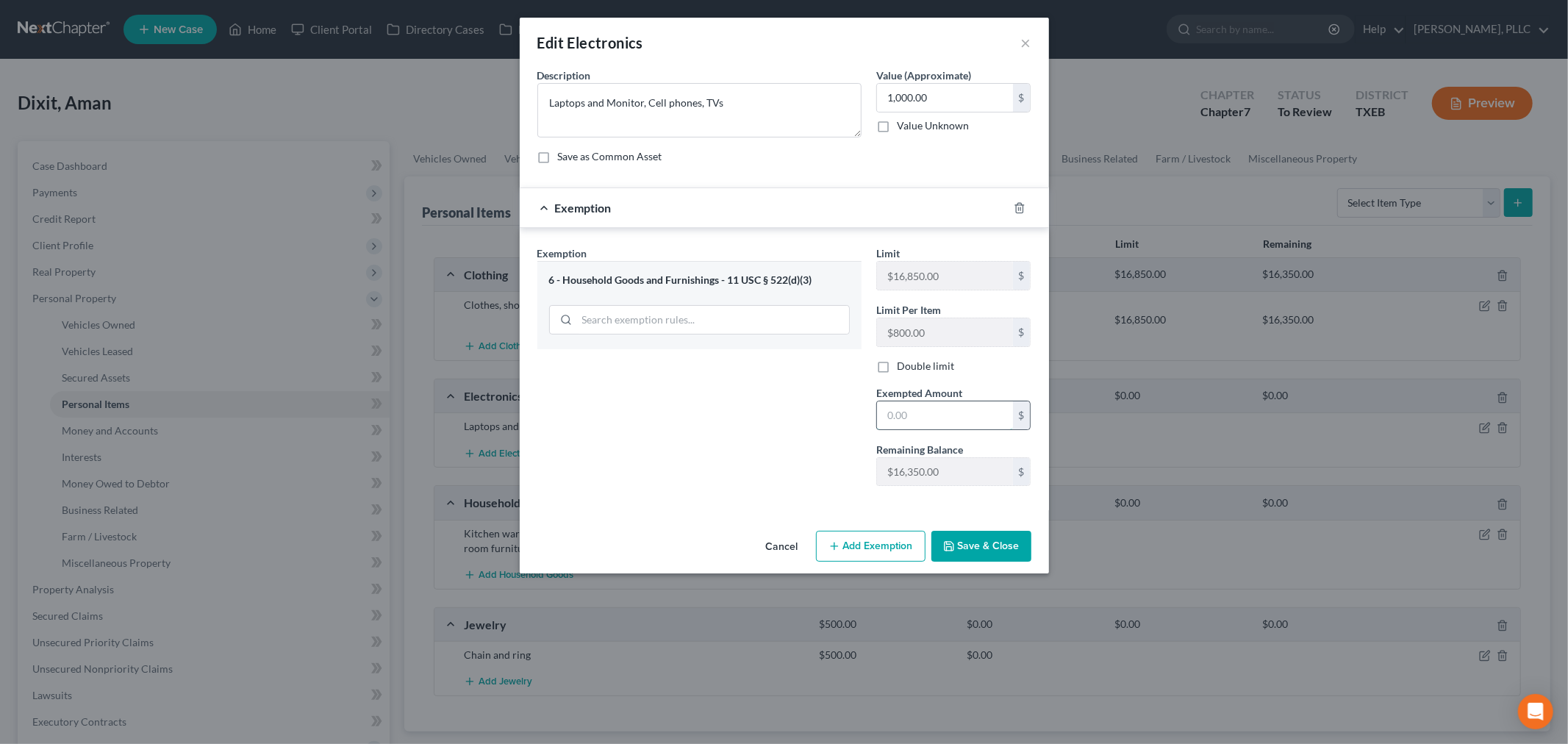
click at [905, 419] on input "text" at bounding box center [945, 415] width 136 height 28
type input "1,000"
click at [964, 555] on button "Save & Close" at bounding box center [982, 545] width 100 height 30
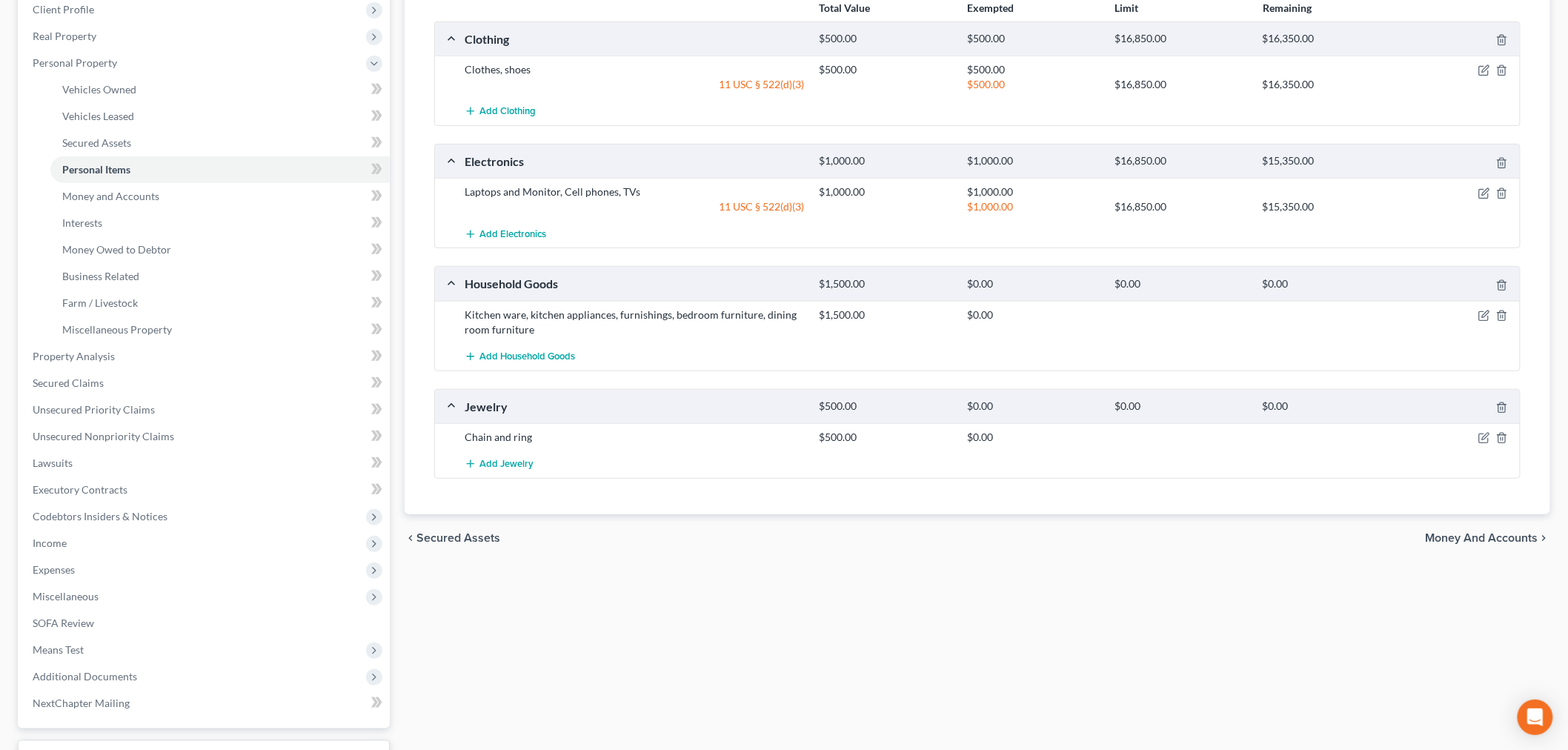
scroll to position [247, 0]
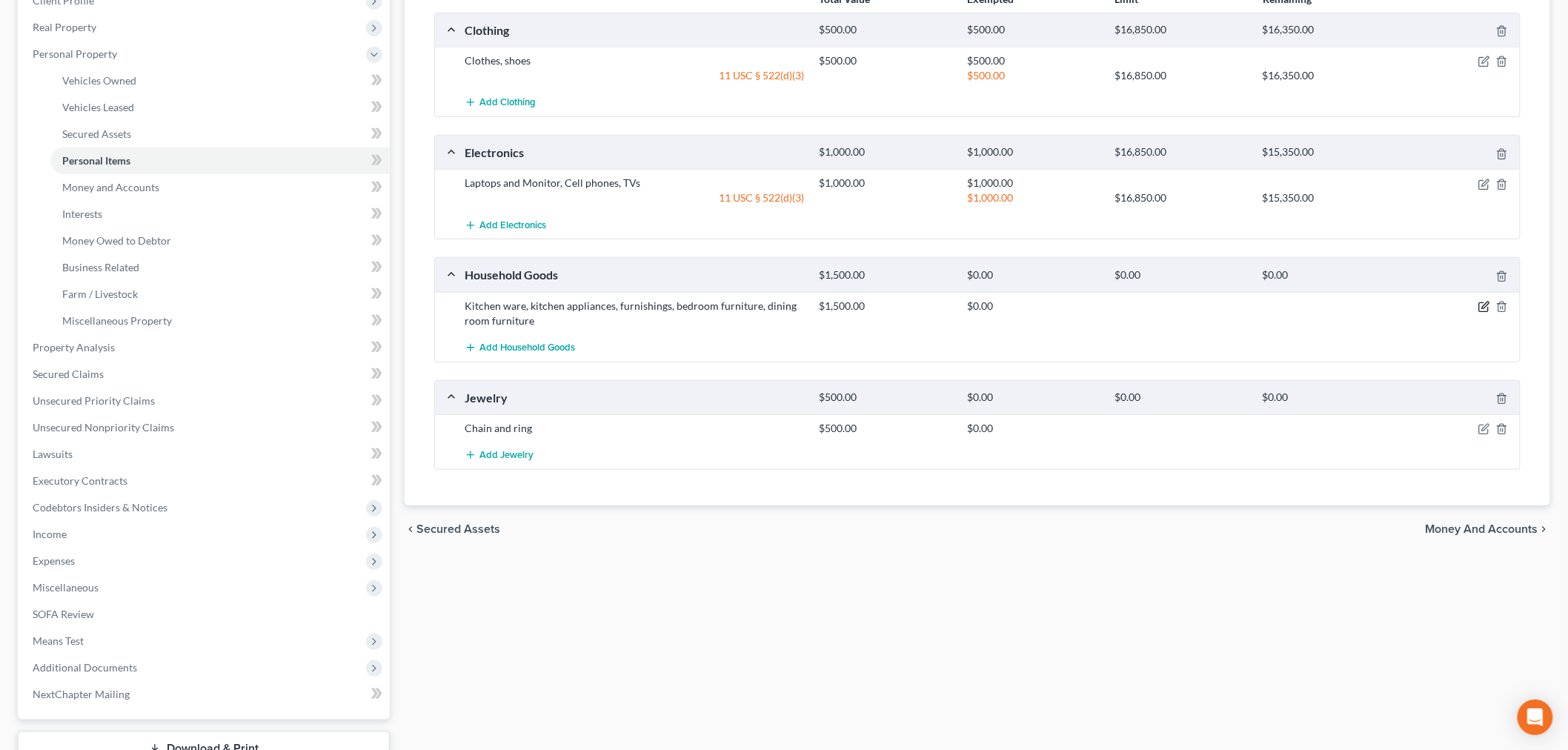
click at [1483, 304] on icon "button" at bounding box center [1484, 307] width 12 height 12
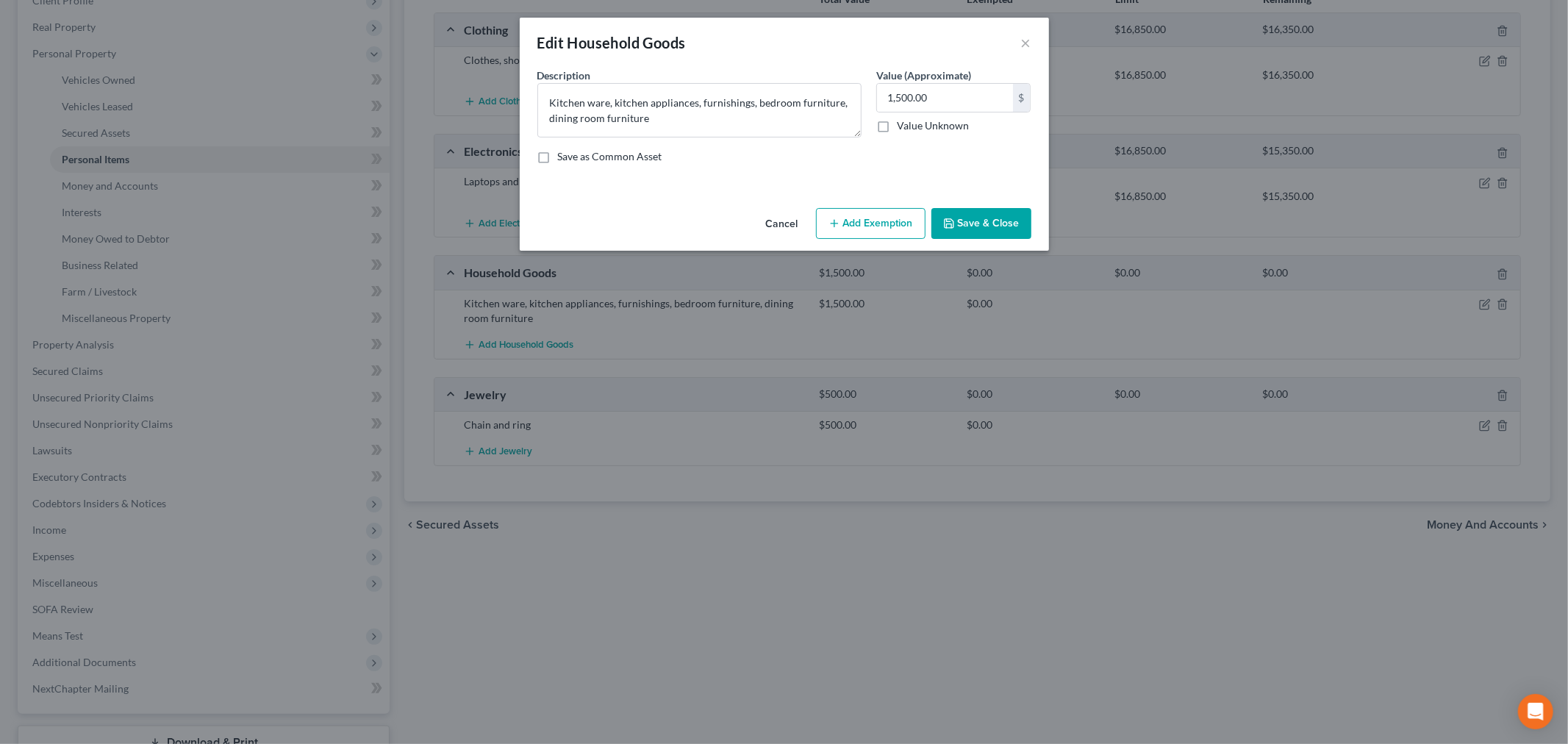
click at [871, 232] on button "Add Exemption" at bounding box center [870, 223] width 109 height 30
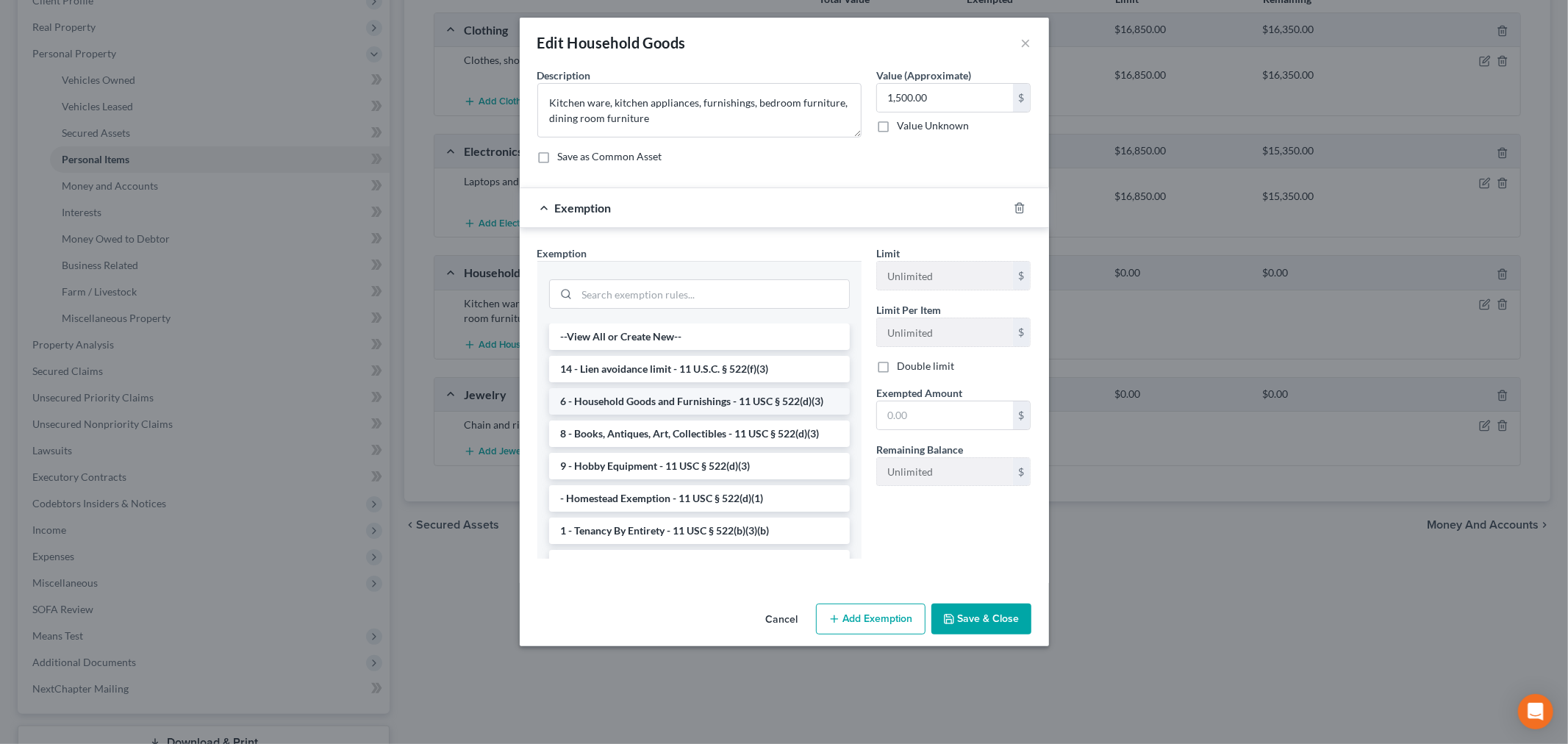
click at [670, 405] on li "6 - Household Goods and Furnishings - 11 USC § 522(d)(3)" at bounding box center [700, 401] width 301 height 27
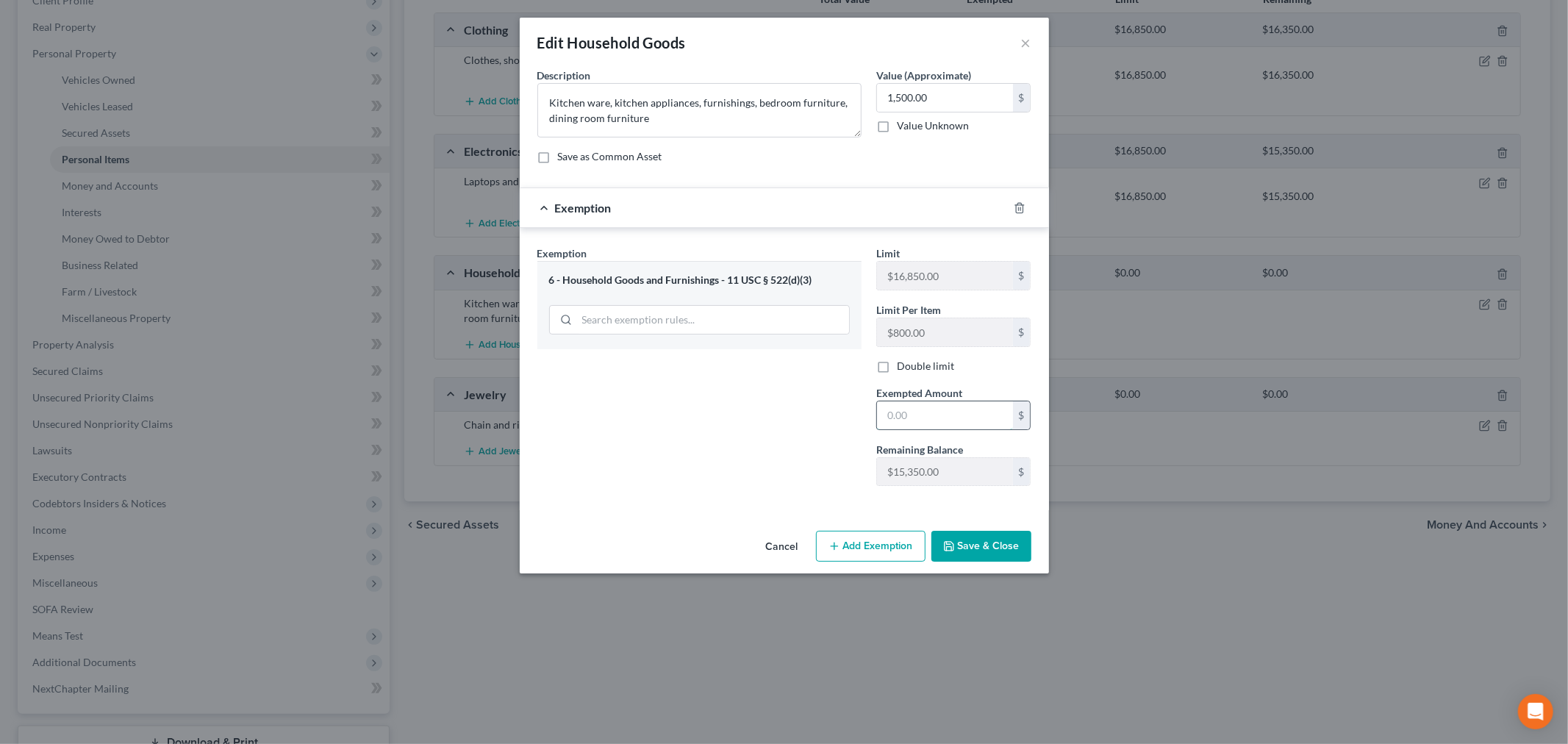
click at [908, 413] on input "text" at bounding box center [945, 415] width 136 height 28
type input "1,500"
drag, startPoint x: 845, startPoint y: 435, endPoint x: 856, endPoint y: 444, distance: 14.2
click at [845, 435] on div "Exemption Set must be selected for CA. Exemption * 6 - Household Goods and Furn…" at bounding box center [699, 372] width 339 height 253
click at [964, 544] on button "Save & Close" at bounding box center [982, 545] width 100 height 30
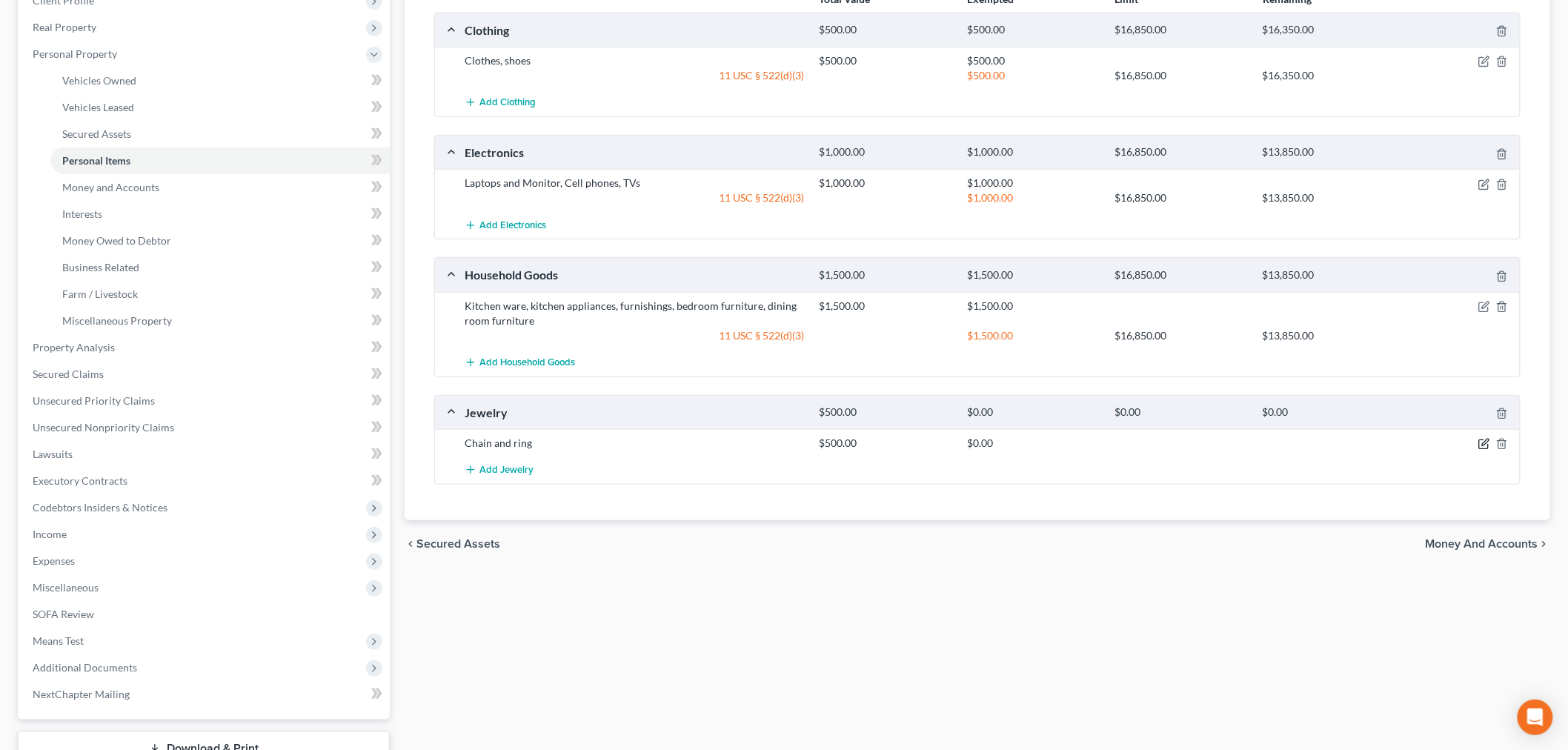
click at [1483, 442] on icon "button" at bounding box center [1484, 444] width 12 height 12
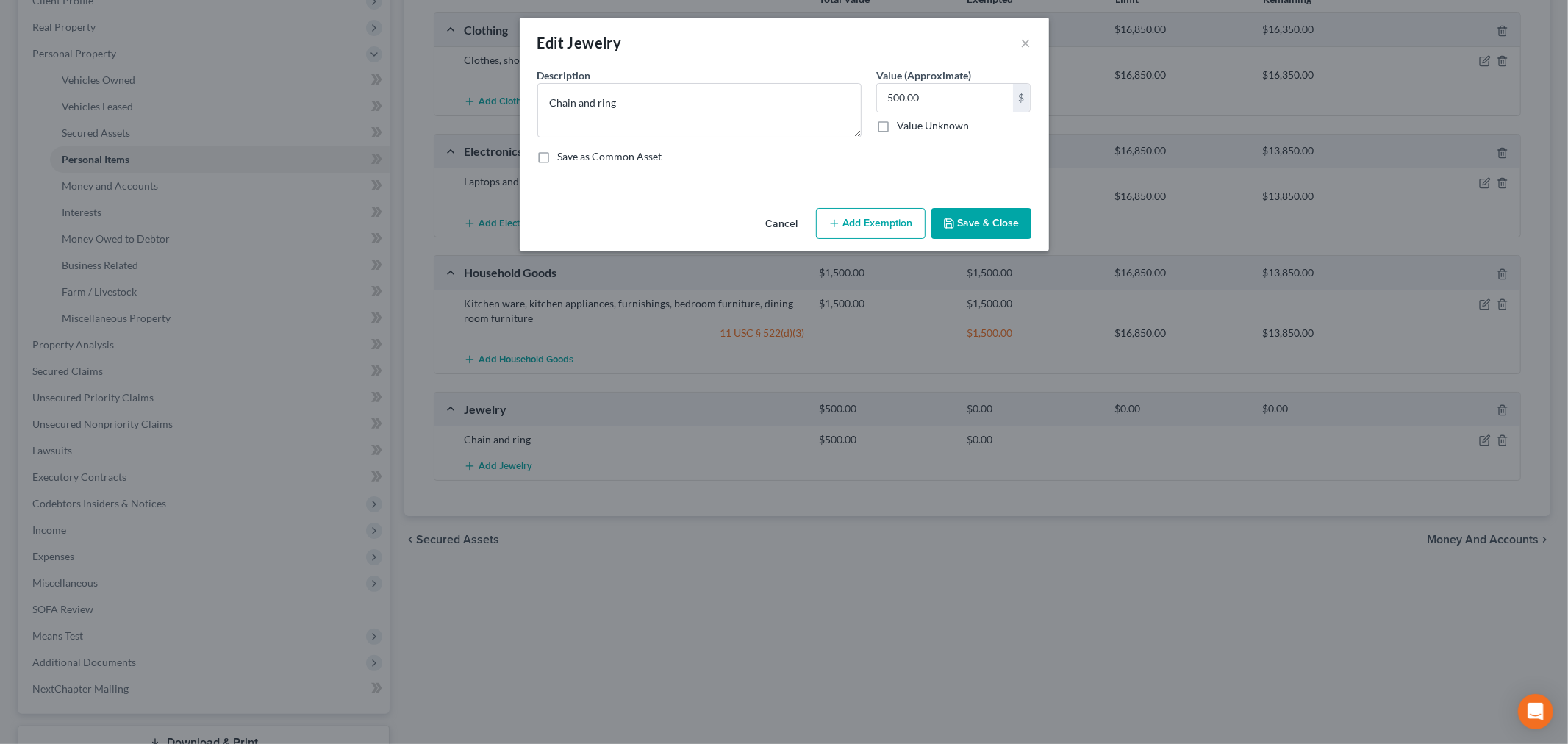
click at [885, 216] on button "Add Exemption" at bounding box center [870, 223] width 109 height 30
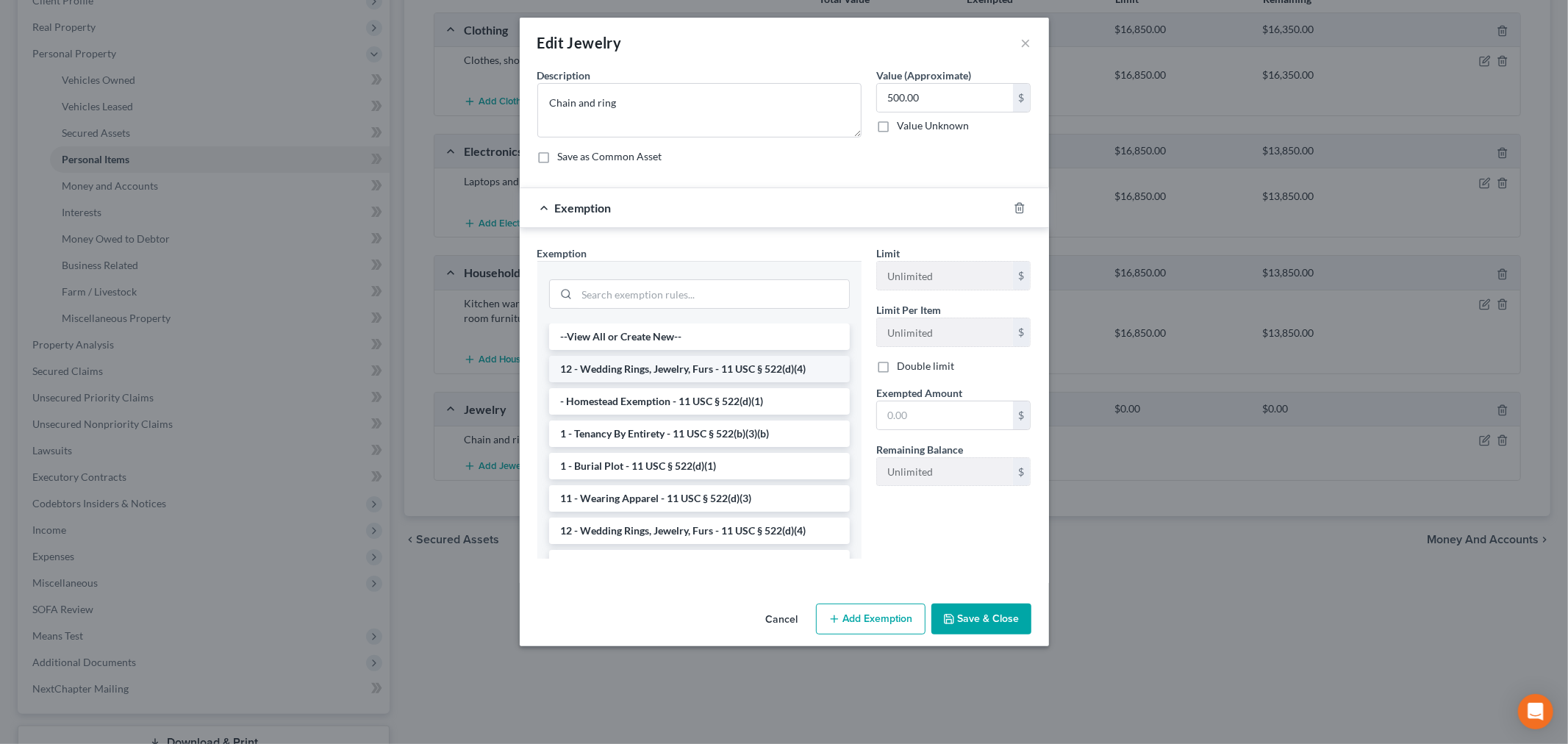
click at [703, 370] on li "12 - Wedding Rings, Jewelry, Furs - 11 USC § 522(d)(4)" at bounding box center [700, 369] width 301 height 27
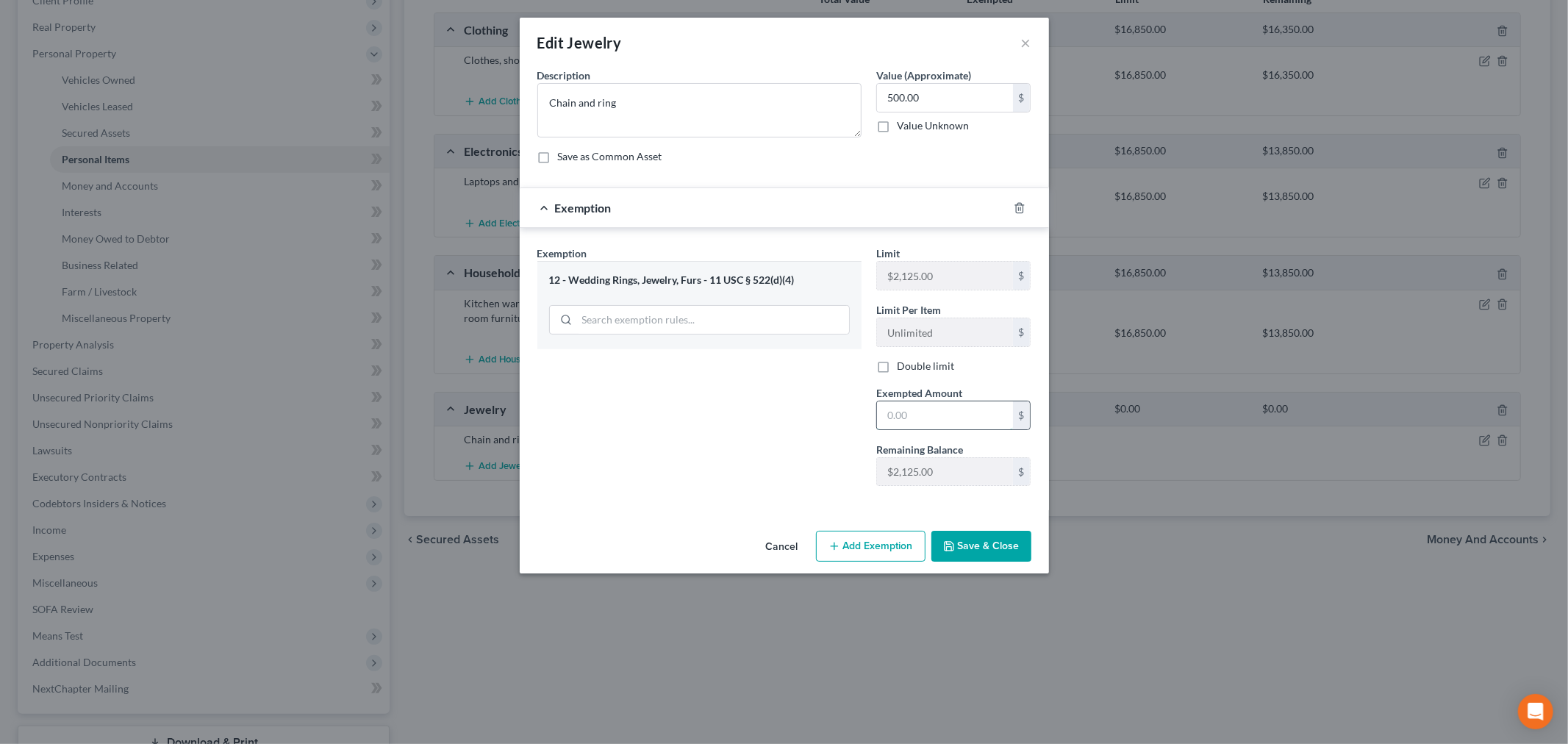
click at [915, 405] on input "text" at bounding box center [945, 415] width 136 height 28
type input "500"
drag, startPoint x: 783, startPoint y: 438, endPoint x: 822, endPoint y: 458, distance: 43.8
click at [783, 438] on div "Exemption Set must be selected for CA. Exemption * 12 - Wedding Rings, Jewelry,…" at bounding box center [699, 372] width 339 height 253
click at [970, 545] on button "Save & Close" at bounding box center [982, 545] width 100 height 30
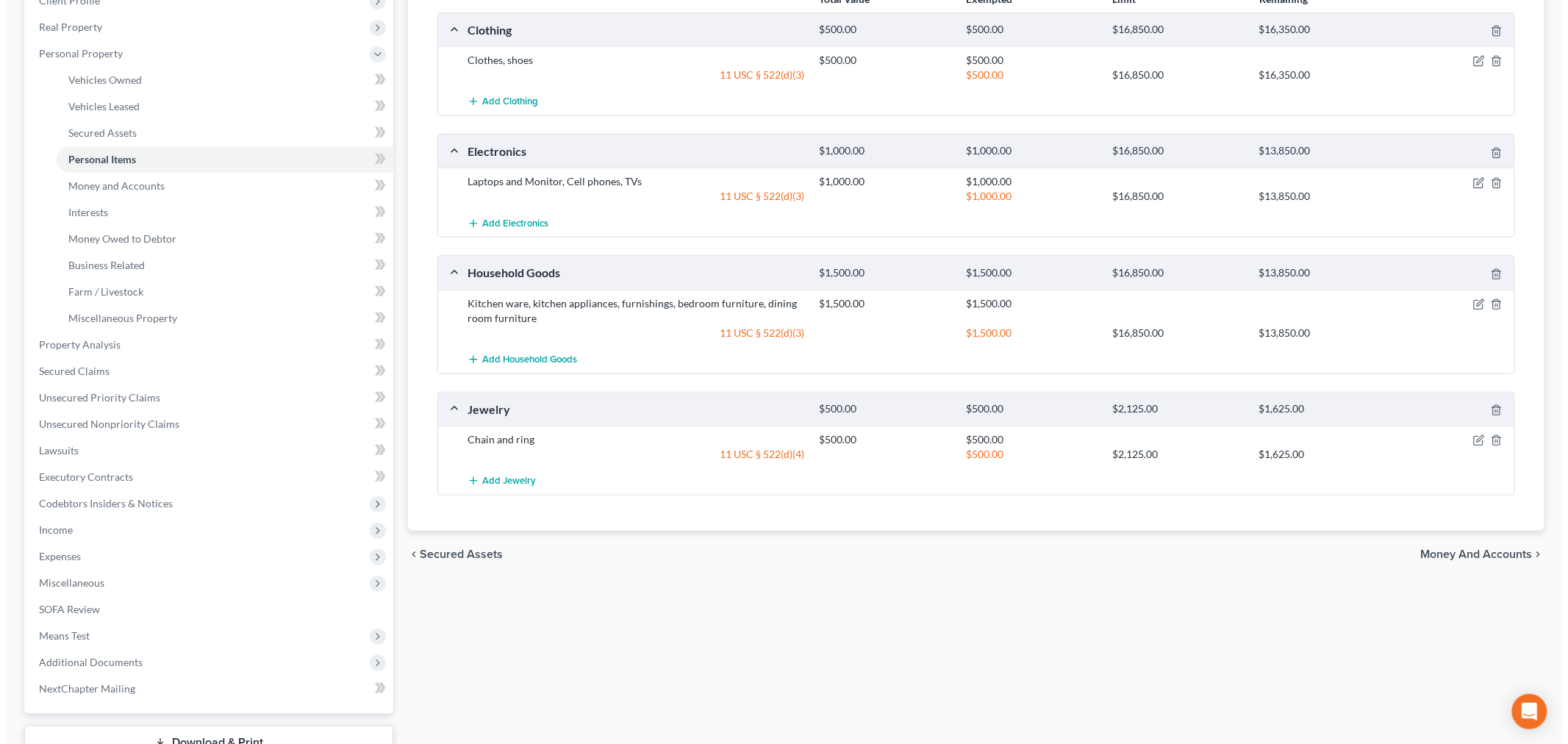
scroll to position [0, 0]
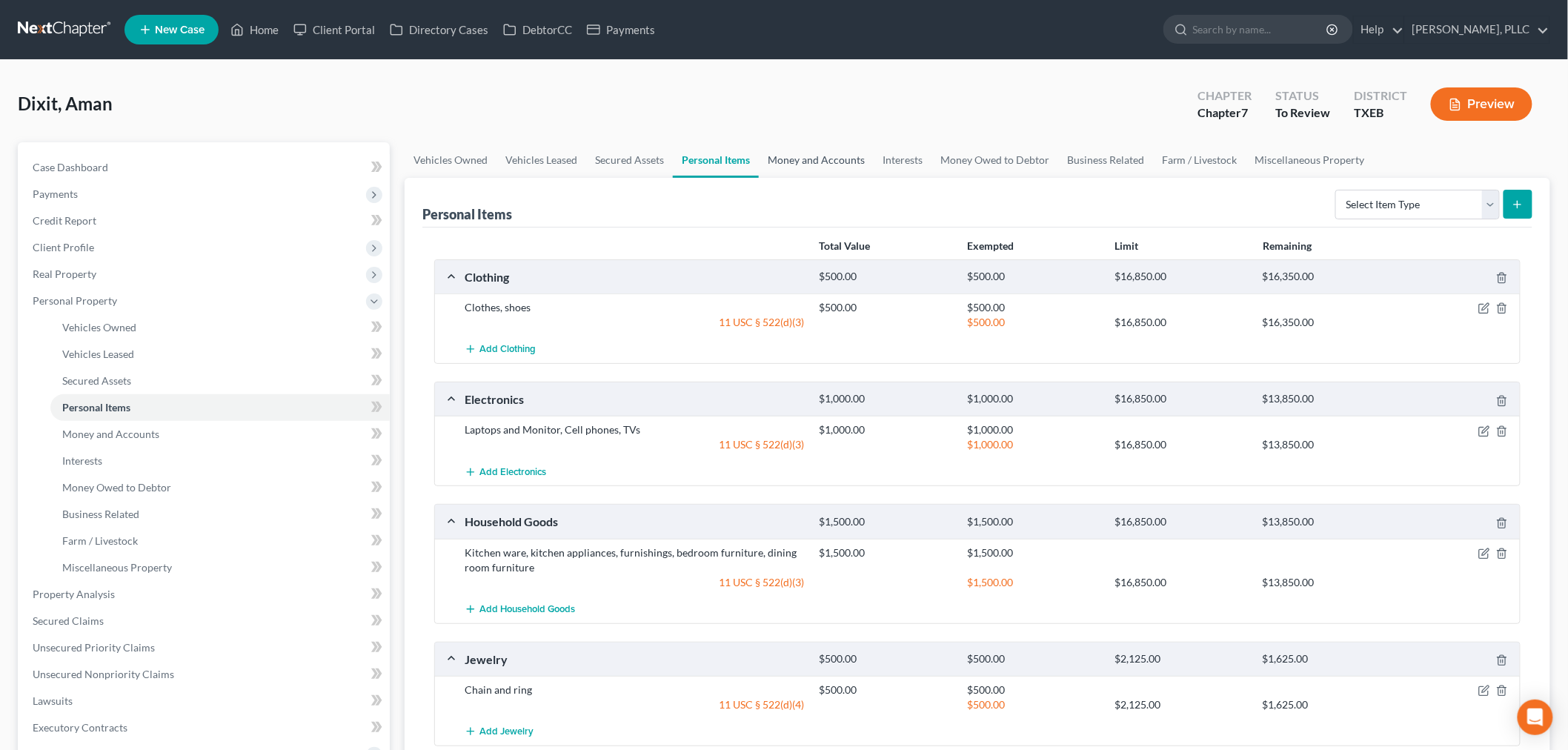
click at [805, 158] on link "Money and Accounts" at bounding box center [816, 161] width 115 height 36
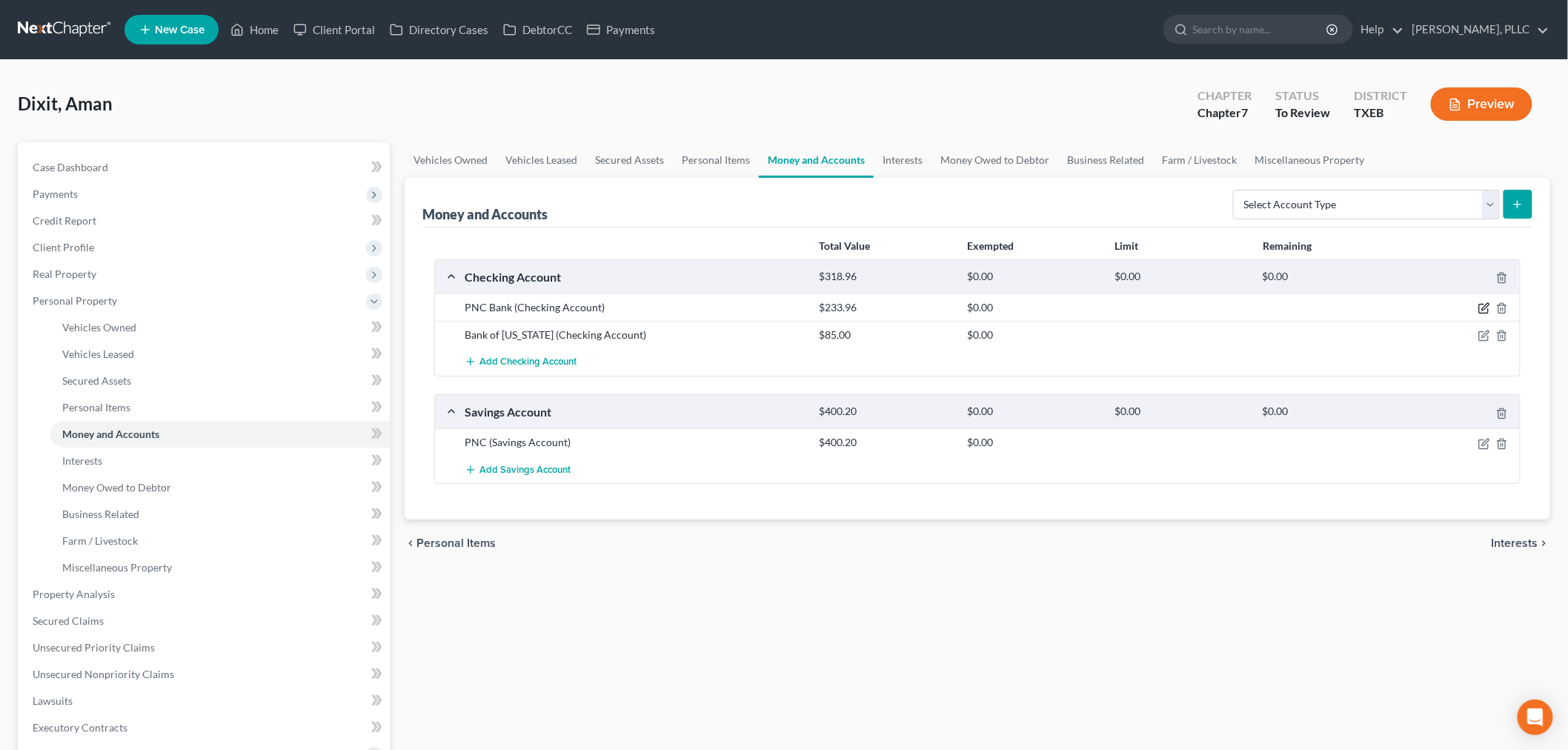
click at [1480, 307] on icon "button" at bounding box center [1484, 308] width 12 height 12
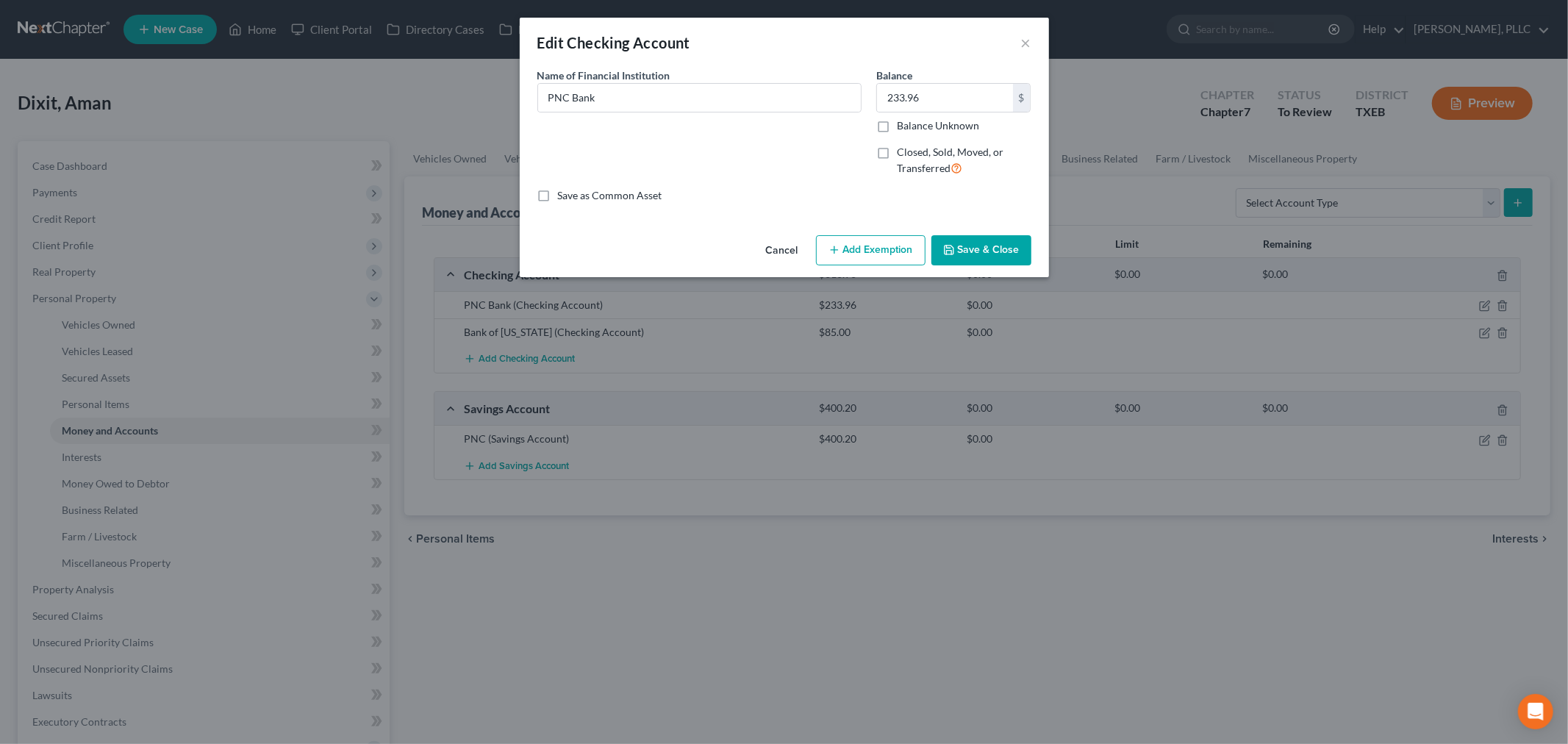
click at [886, 243] on button "Add Exemption" at bounding box center [870, 250] width 109 height 30
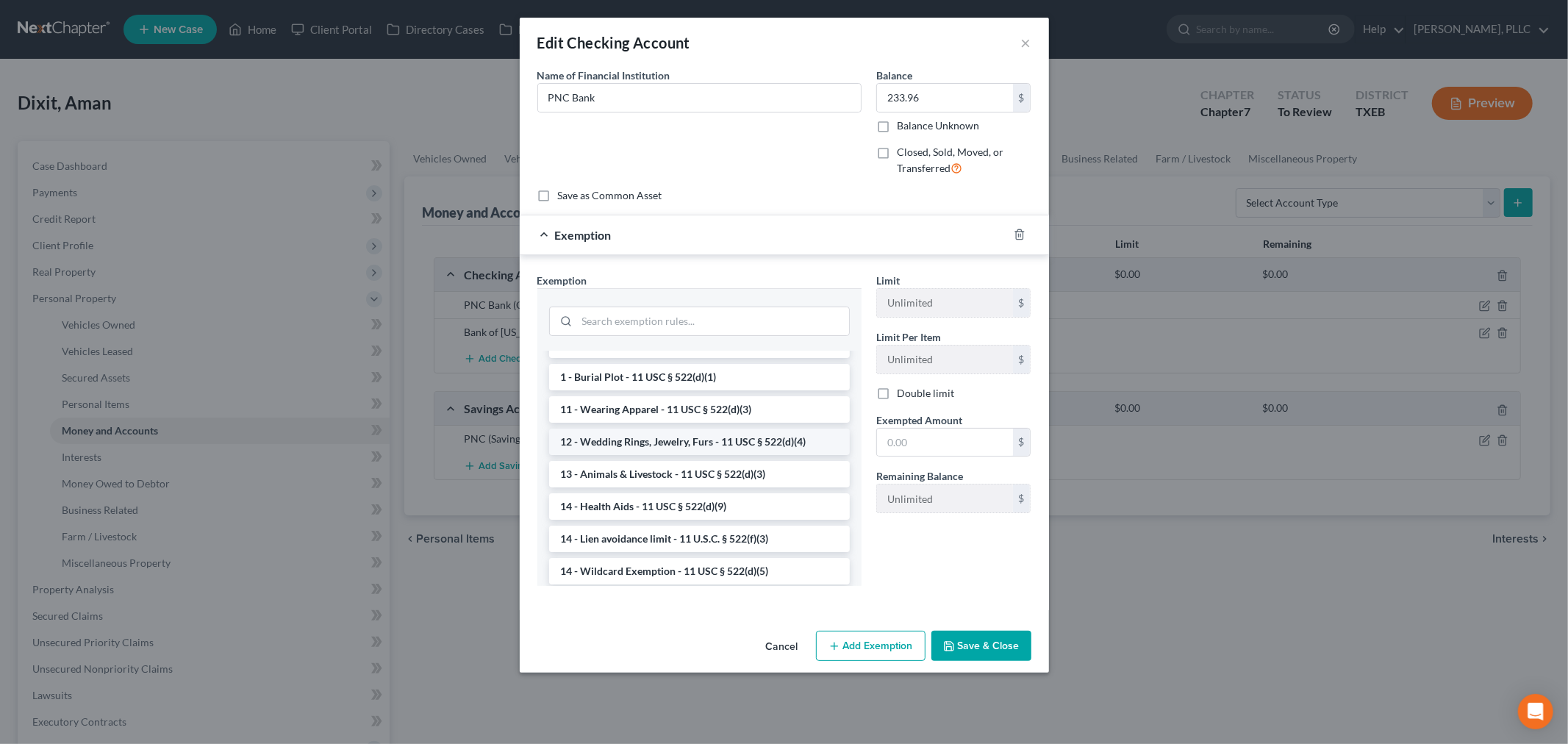
scroll to position [245, 0]
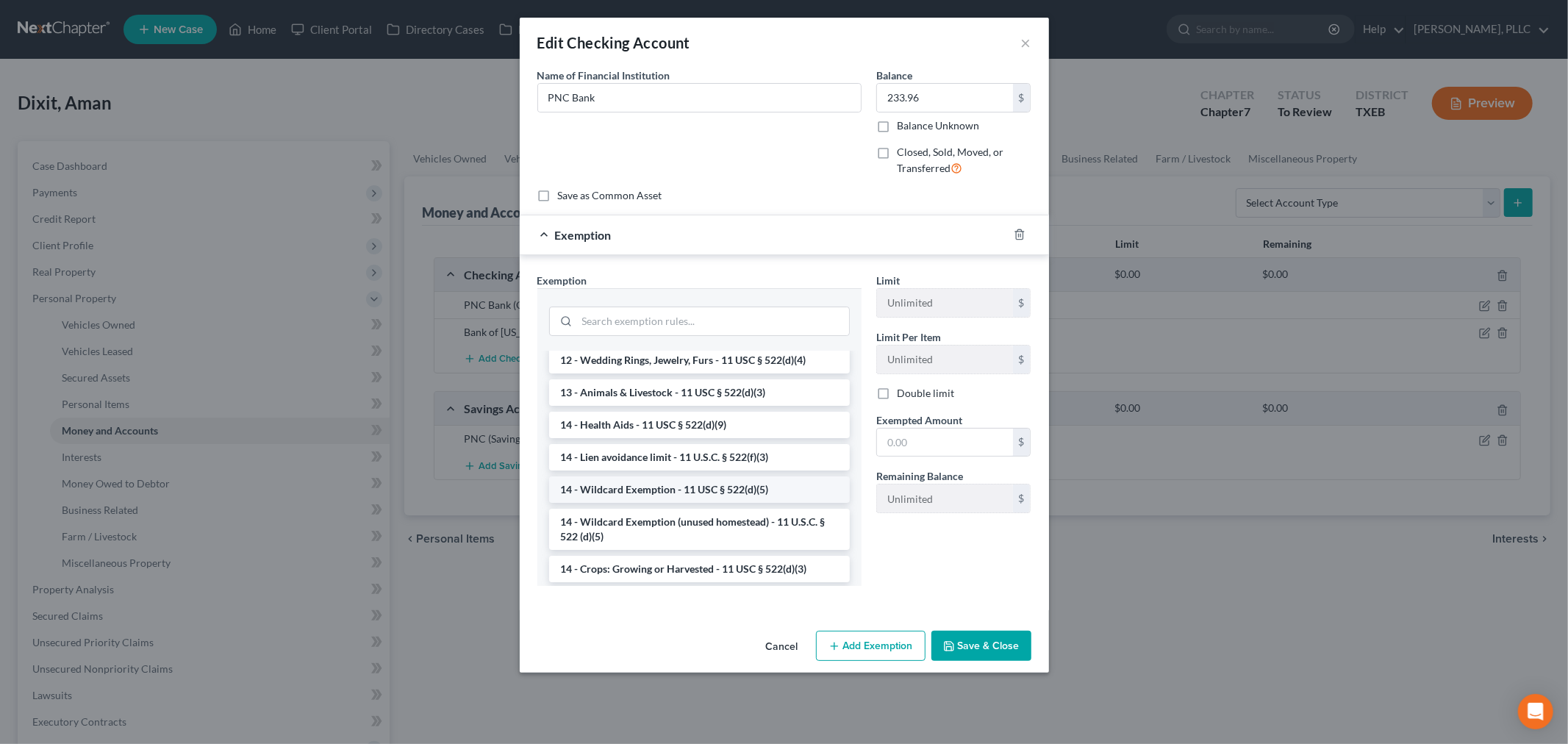
click at [676, 489] on li "14 - Wildcard Exemption - 11 USC § 522(d)(5)" at bounding box center [700, 489] width 301 height 27
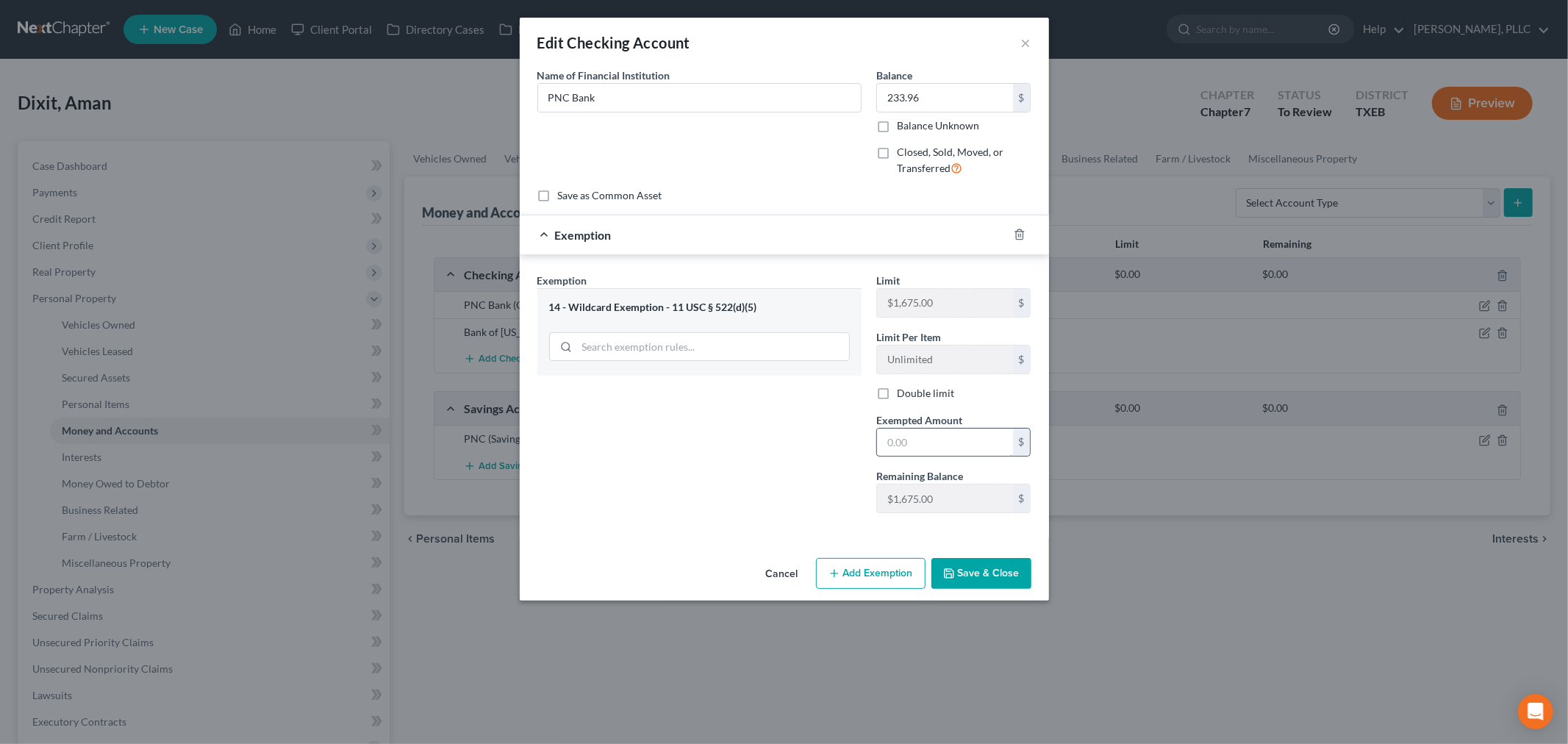
click at [920, 443] on input "text" at bounding box center [945, 442] width 136 height 28
type input "233.96"
click at [973, 576] on button "Save & Close" at bounding box center [982, 573] width 100 height 30
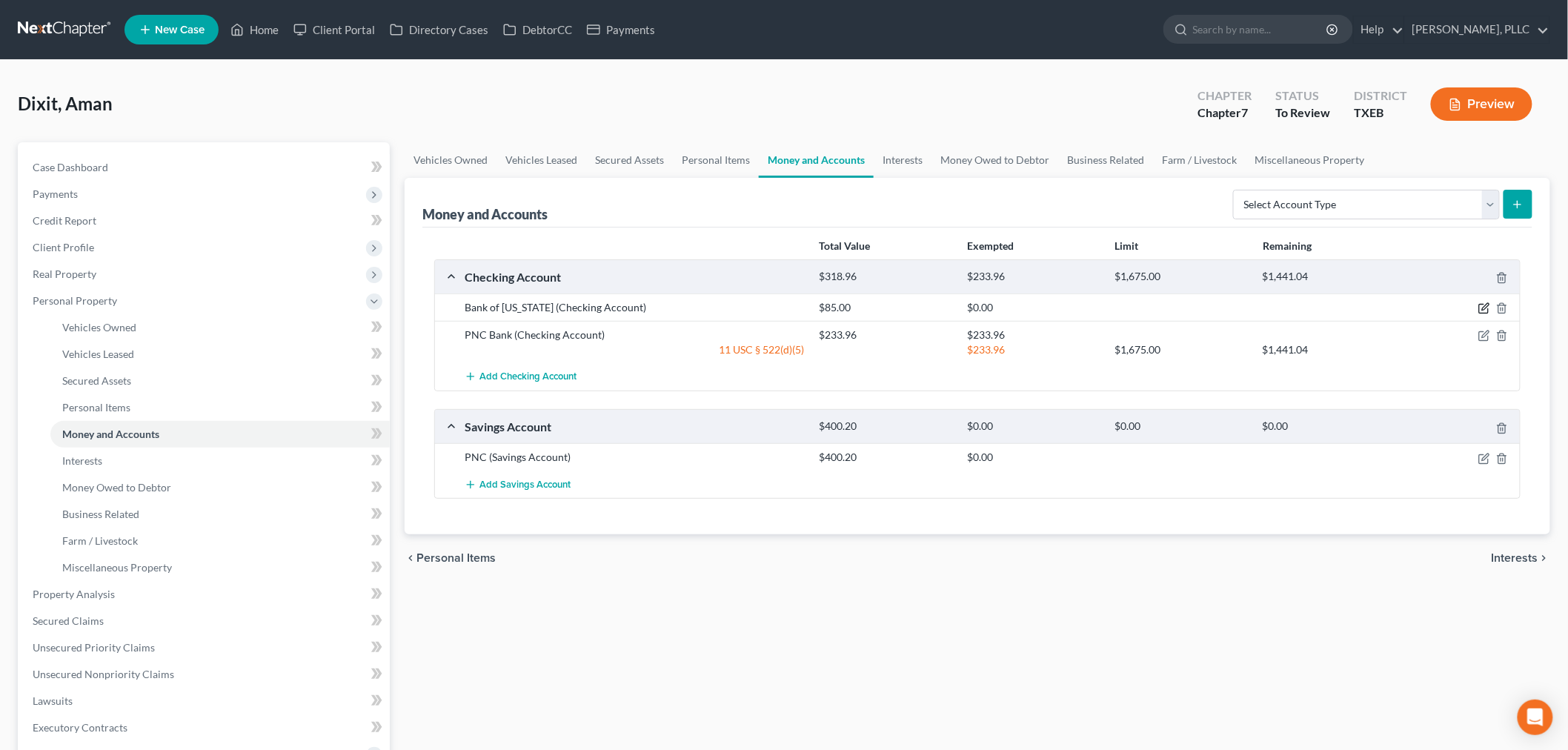
click at [1483, 308] on icon "button" at bounding box center [1484, 308] width 12 height 12
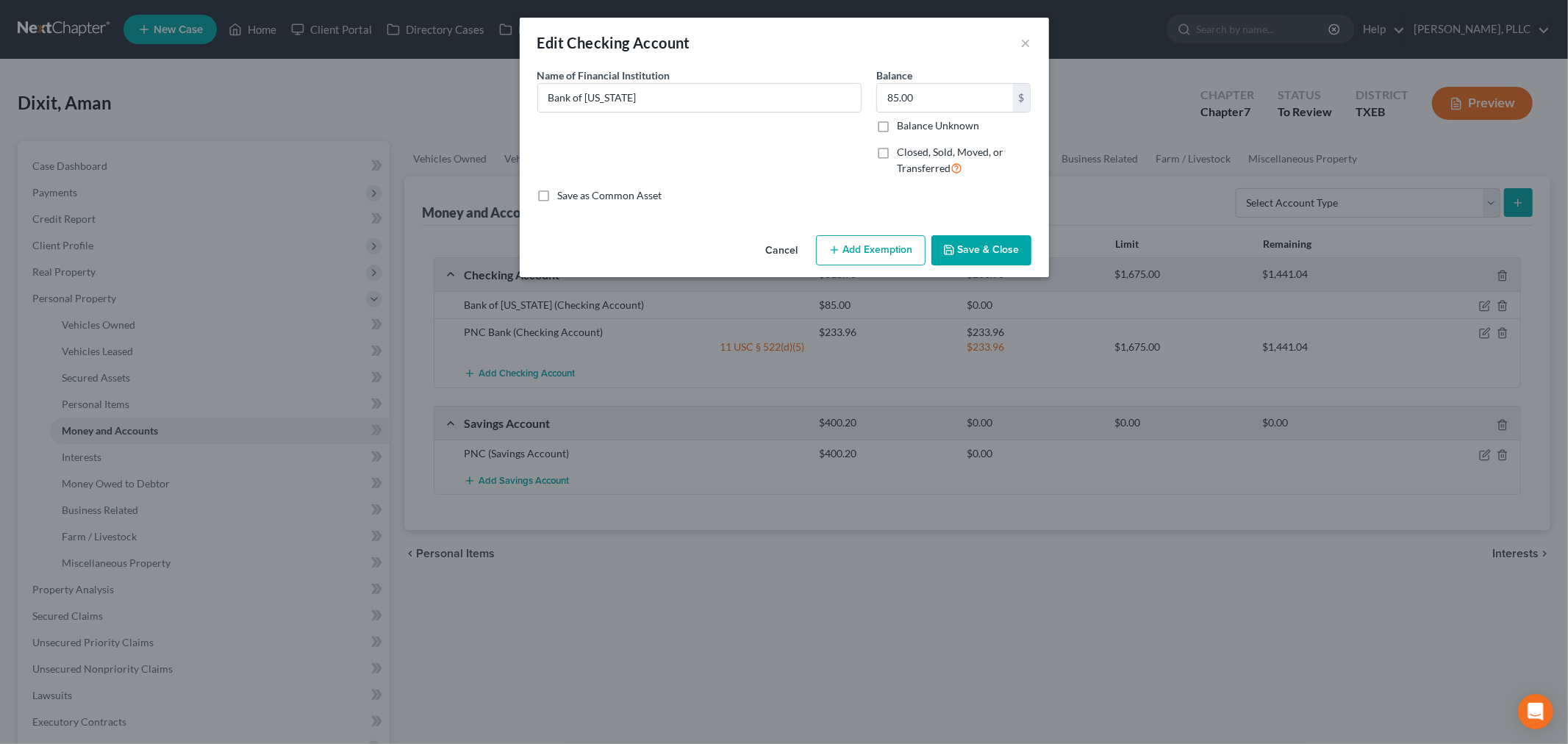
click at [895, 251] on button "Add Exemption" at bounding box center [870, 250] width 109 height 30
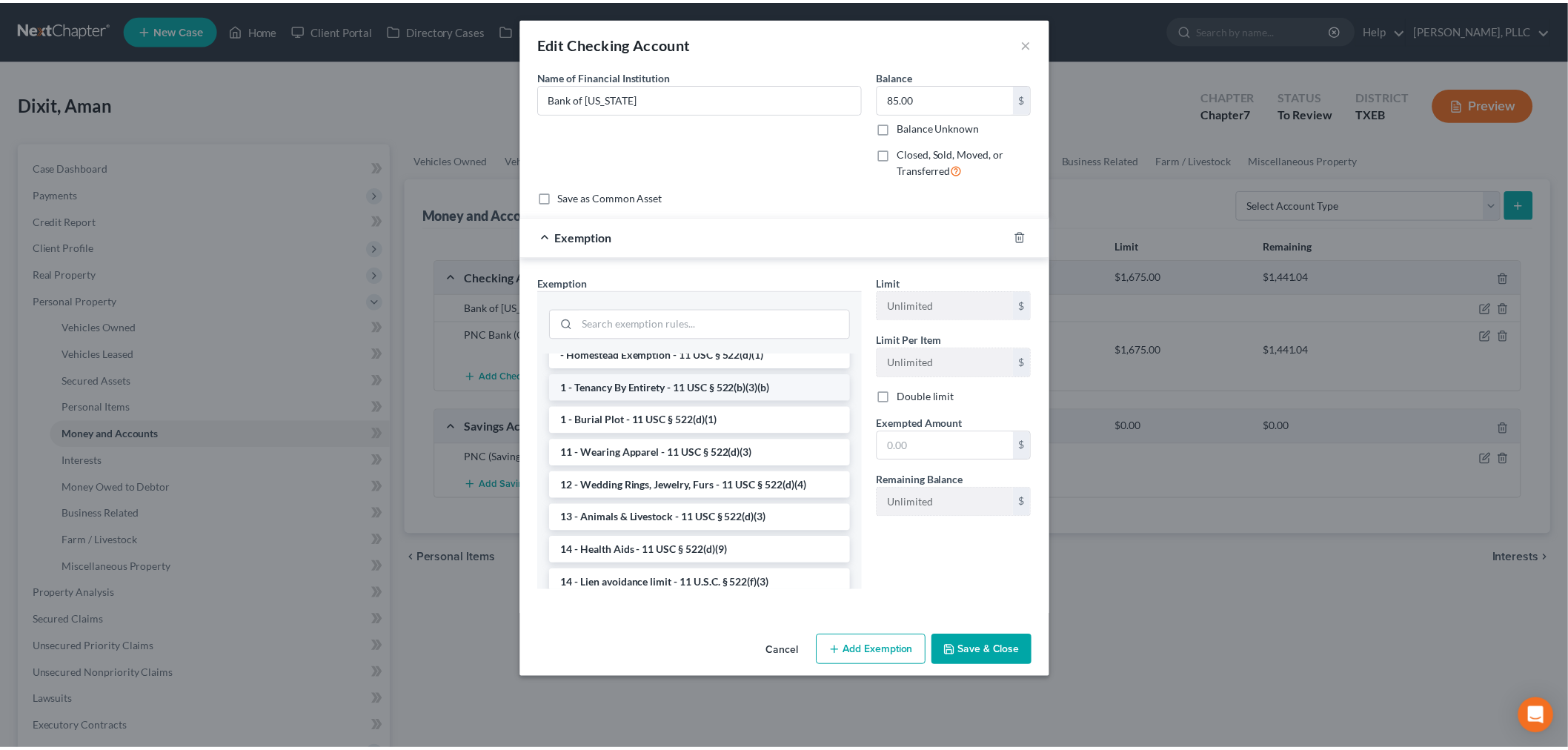
scroll to position [164, 0]
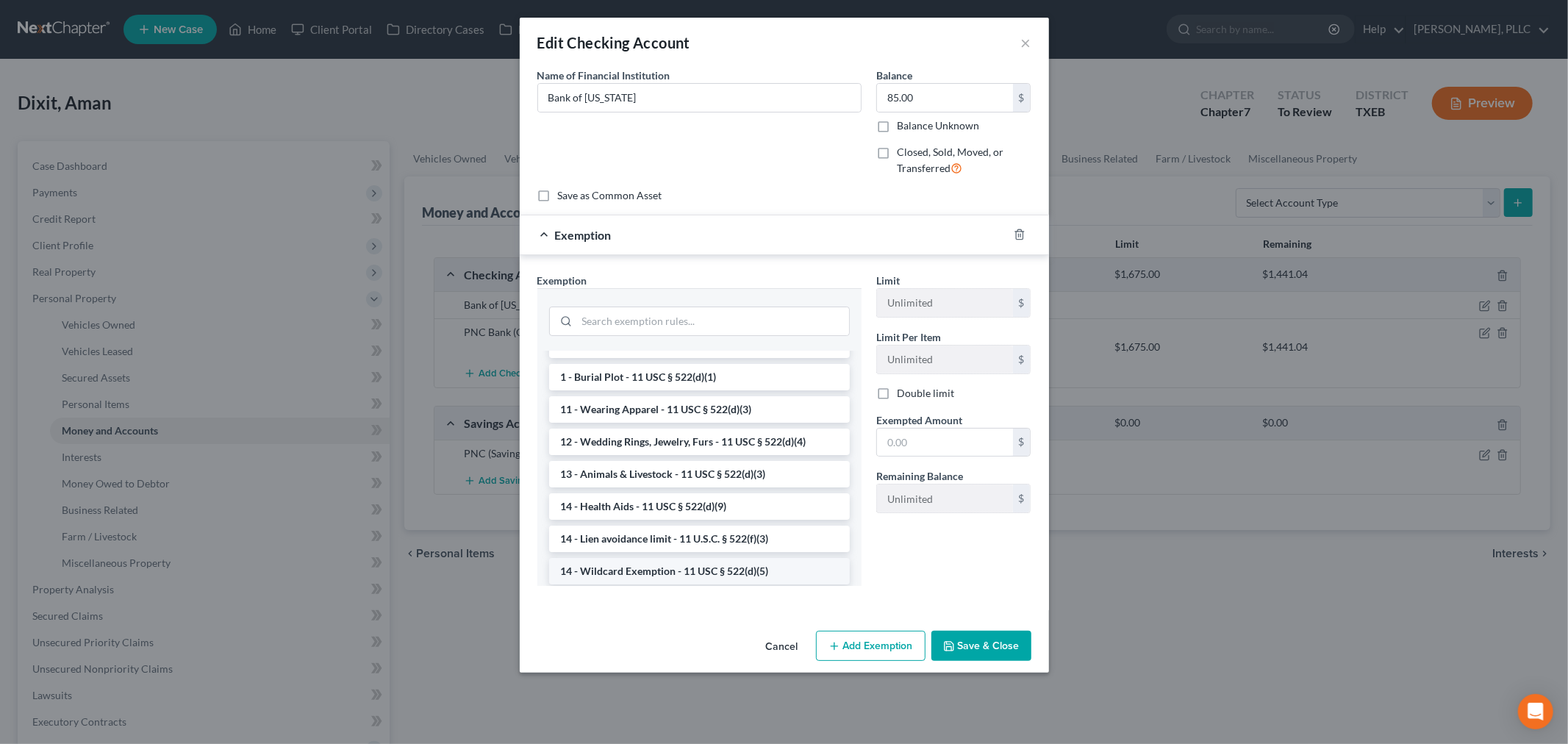
click at [688, 568] on li "14 - Wildcard Exemption - 11 USC § 522(d)(5)" at bounding box center [700, 571] width 301 height 27
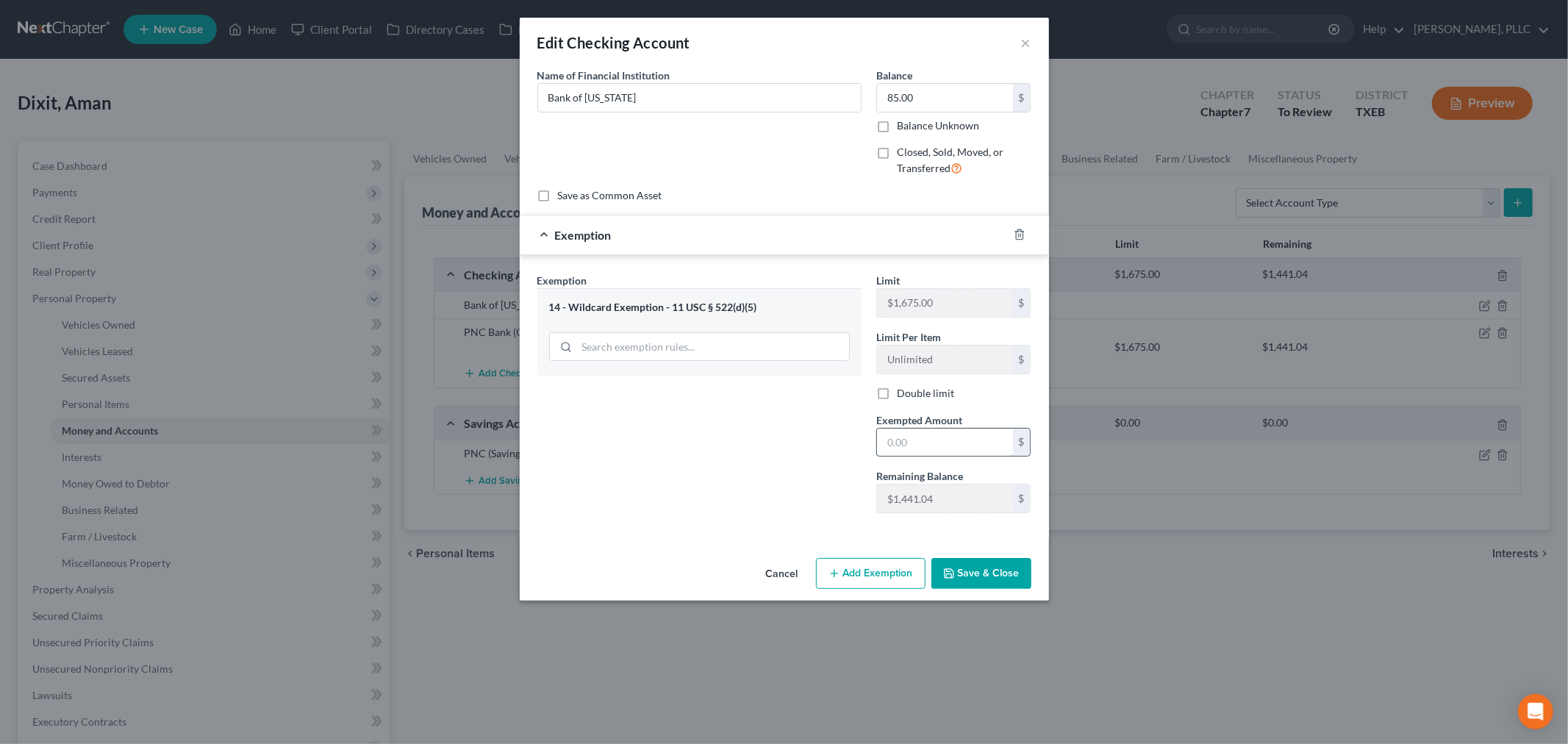
click at [931, 451] on input "text" at bounding box center [945, 442] width 136 height 28
type input "85.00"
click at [975, 573] on button "Save & Close" at bounding box center [982, 573] width 100 height 30
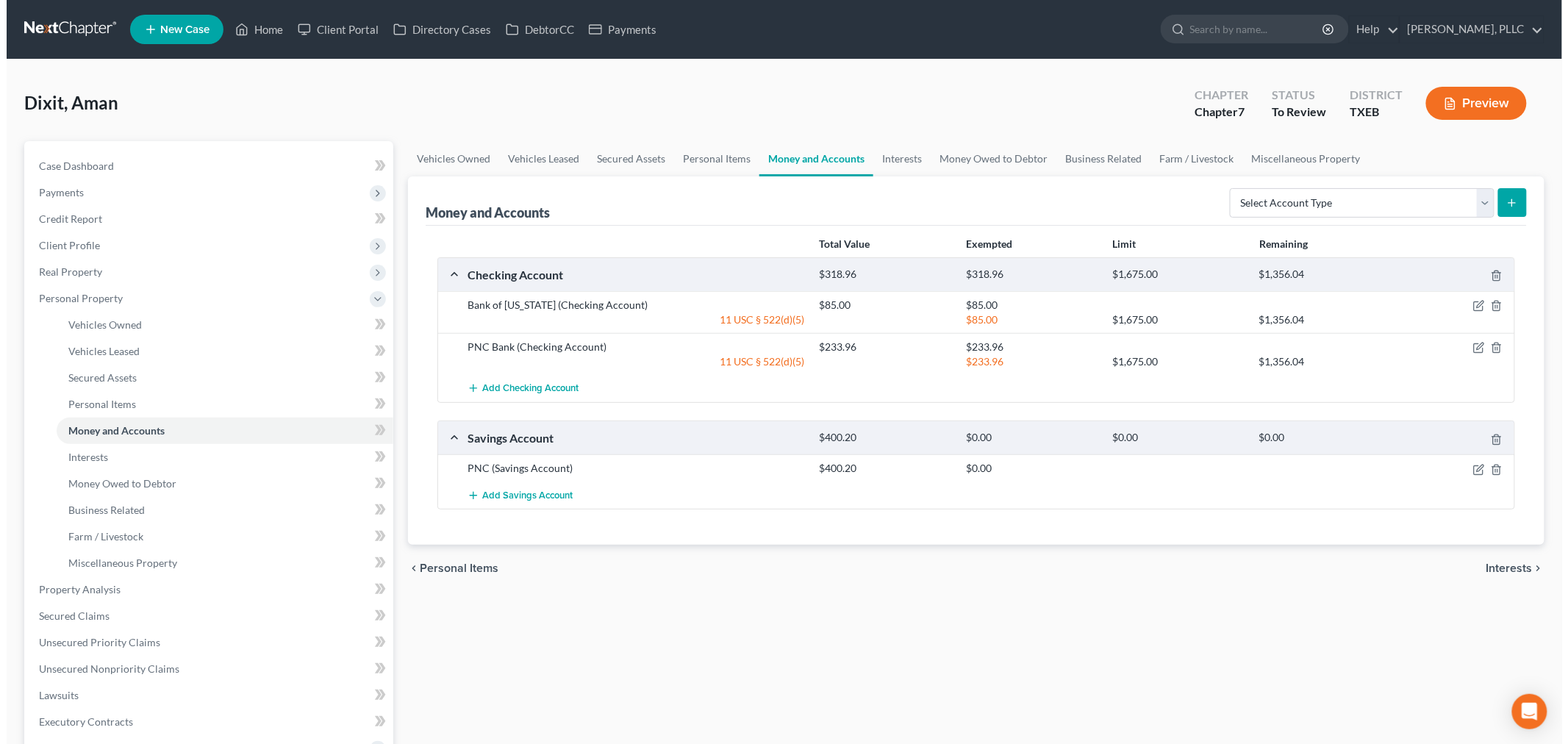
scroll to position [82, 0]
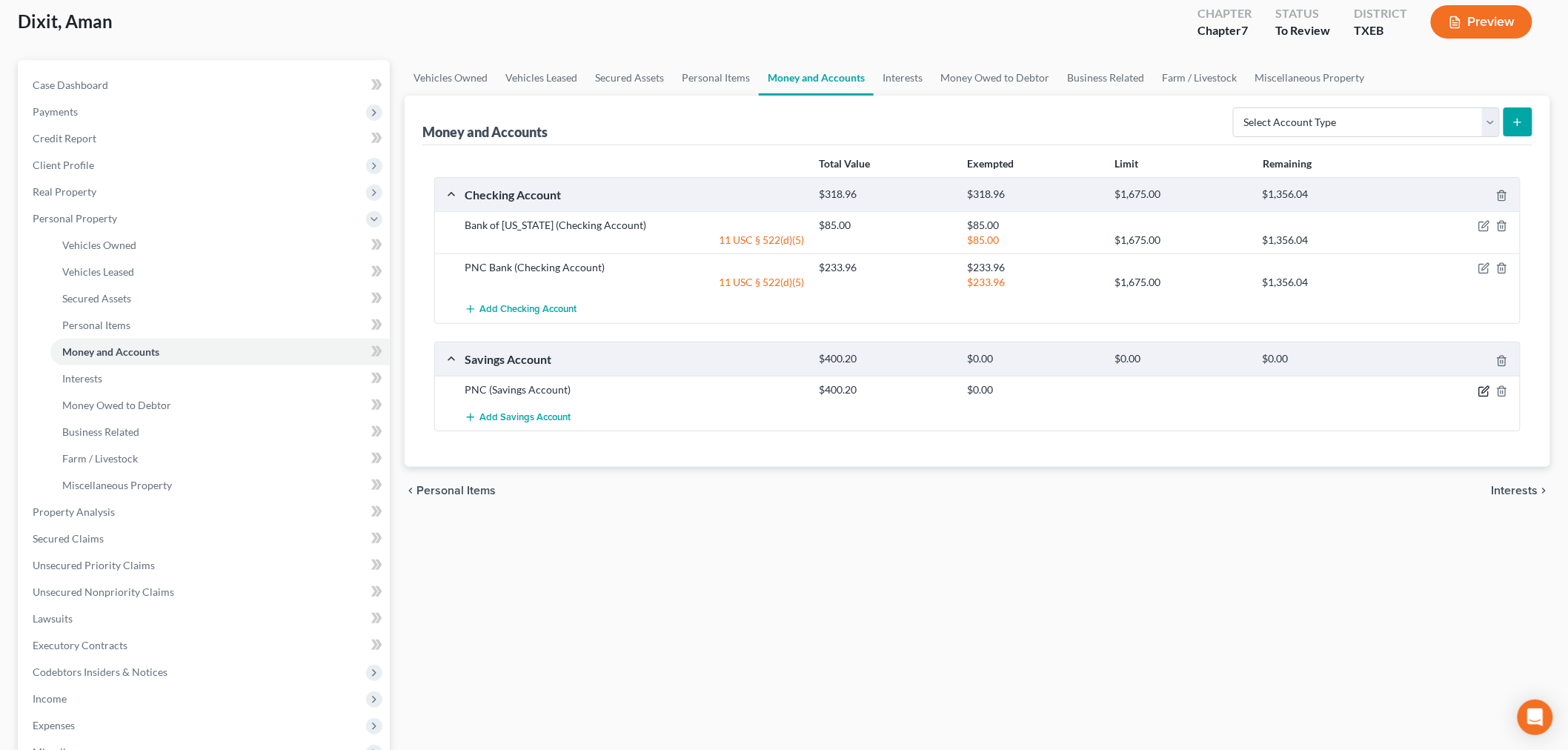
click at [1486, 390] on icon "button" at bounding box center [1485, 389] width 7 height 7
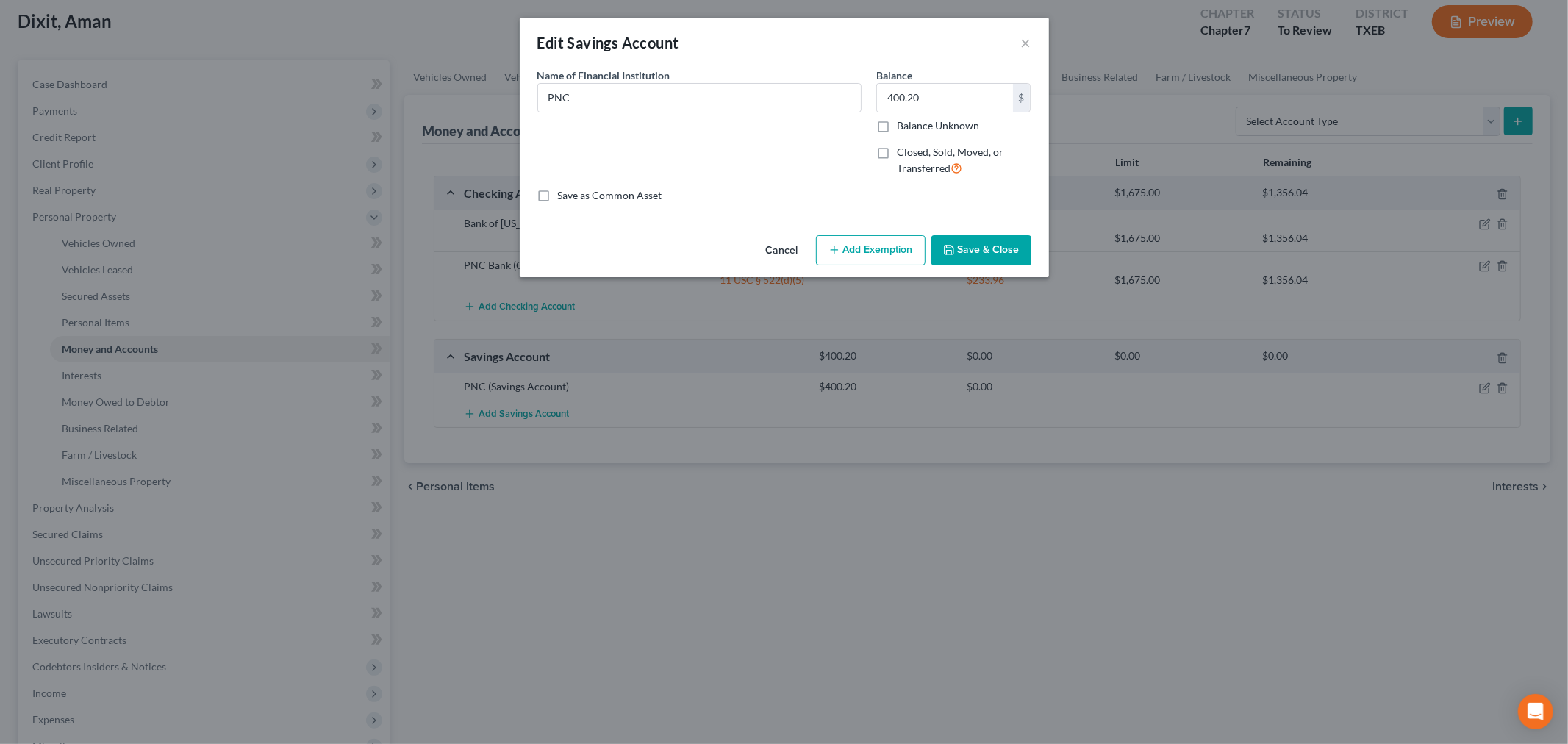
click at [871, 256] on button "Add Exemption" at bounding box center [870, 250] width 109 height 30
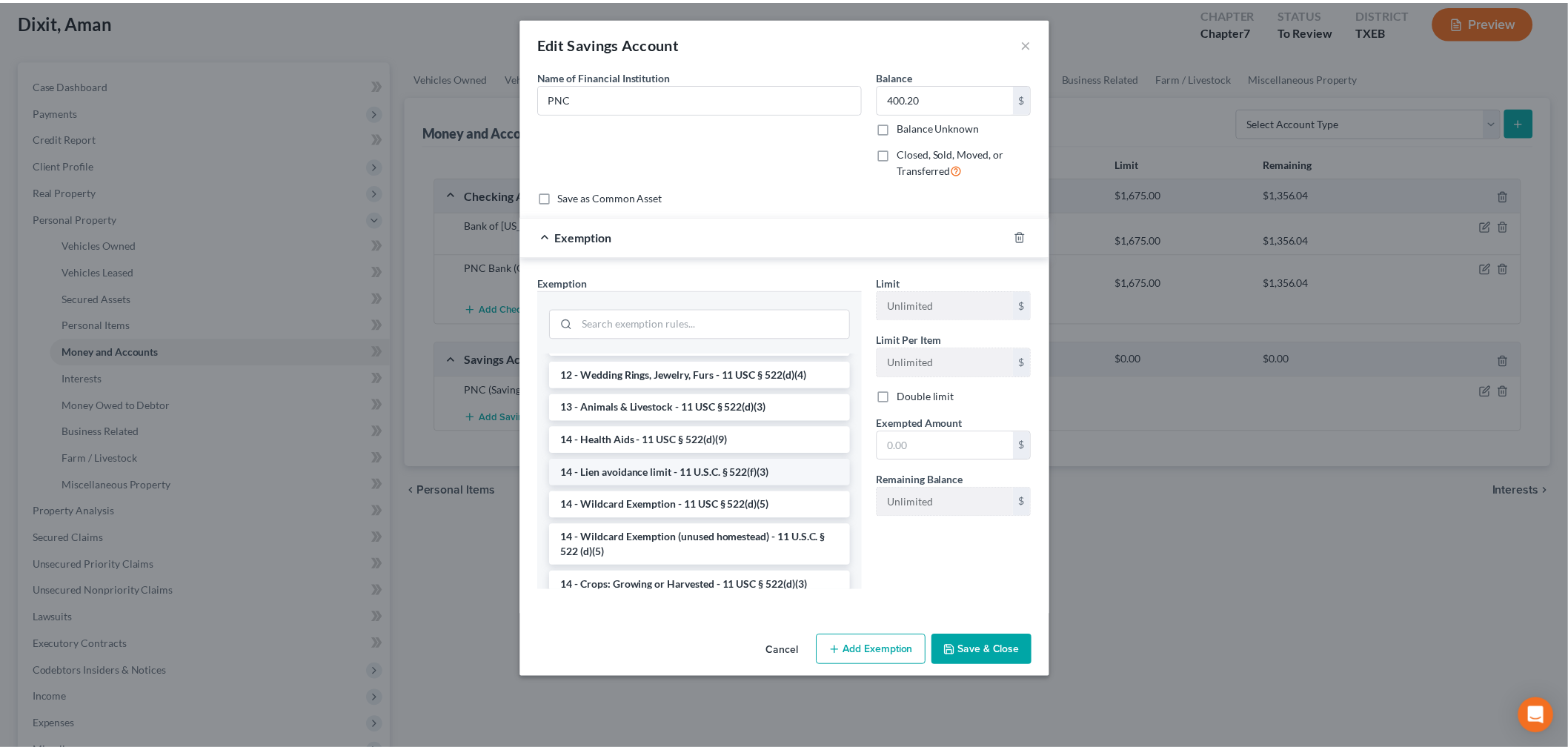
scroll to position [329, 0]
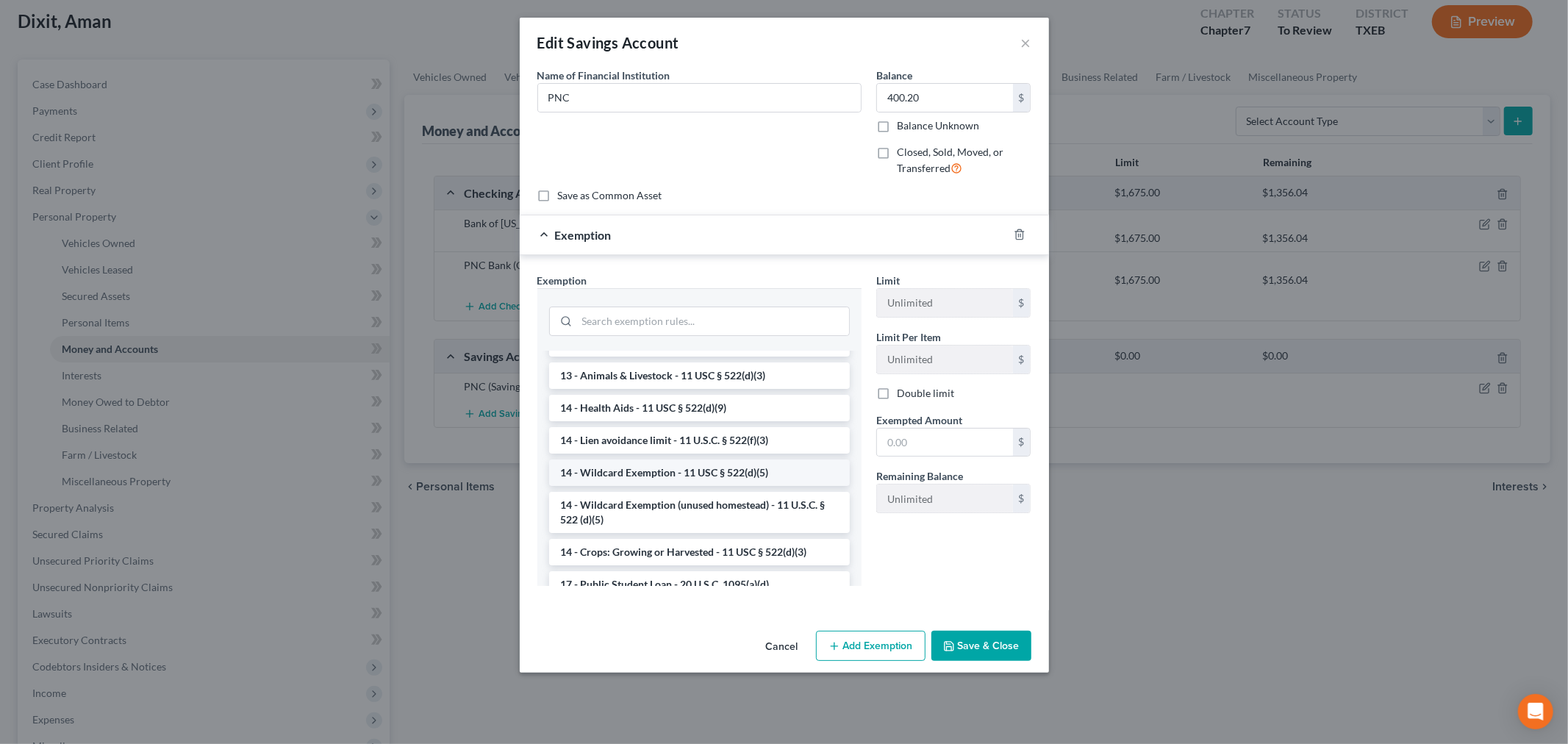
click at [680, 486] on li "14 - Wildcard Exemption - 11 USC § 522(d)(5)" at bounding box center [700, 472] width 301 height 27
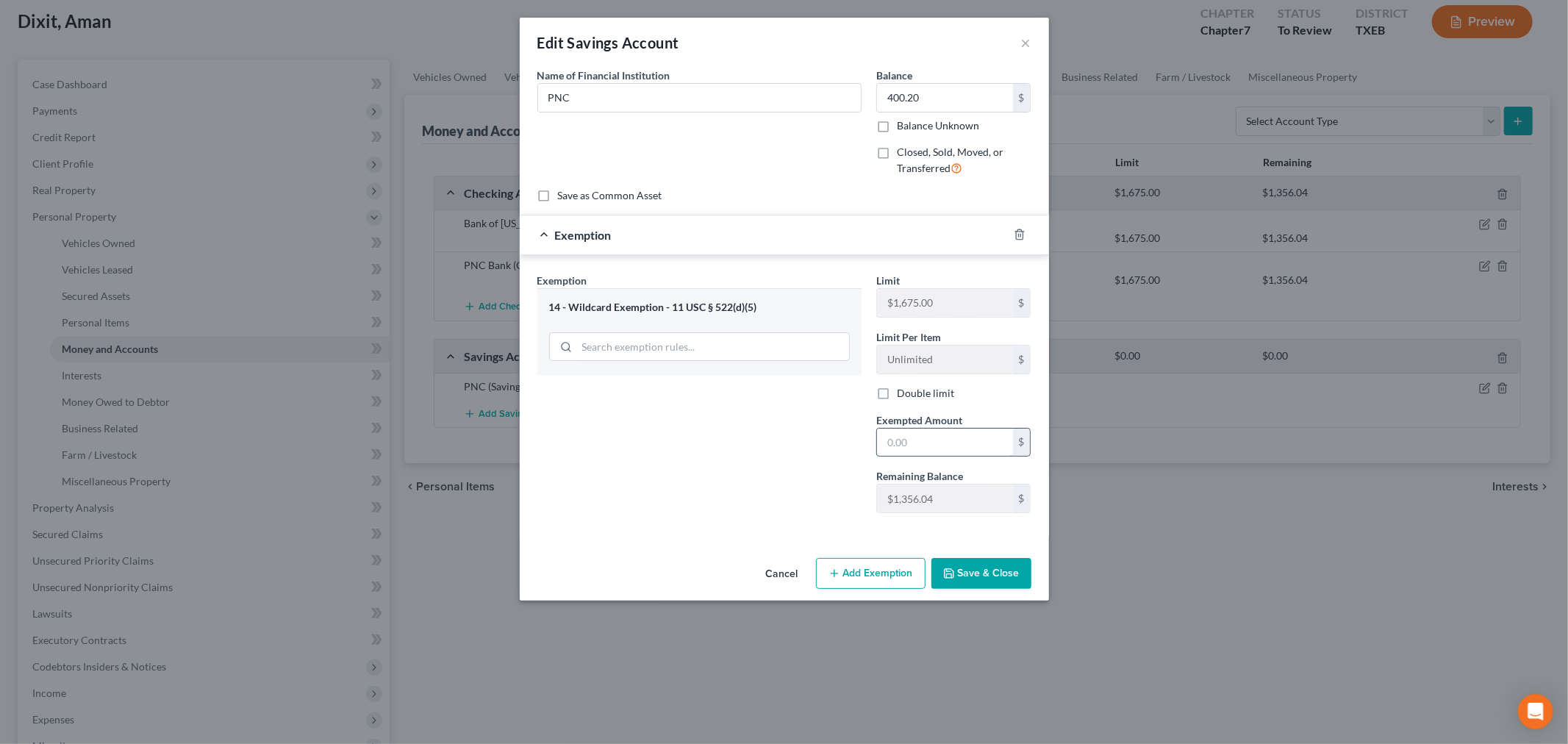
click at [894, 446] on input "text" at bounding box center [945, 442] width 136 height 28
type input "400.20"
click at [960, 573] on button "Save & Close" at bounding box center [982, 573] width 100 height 30
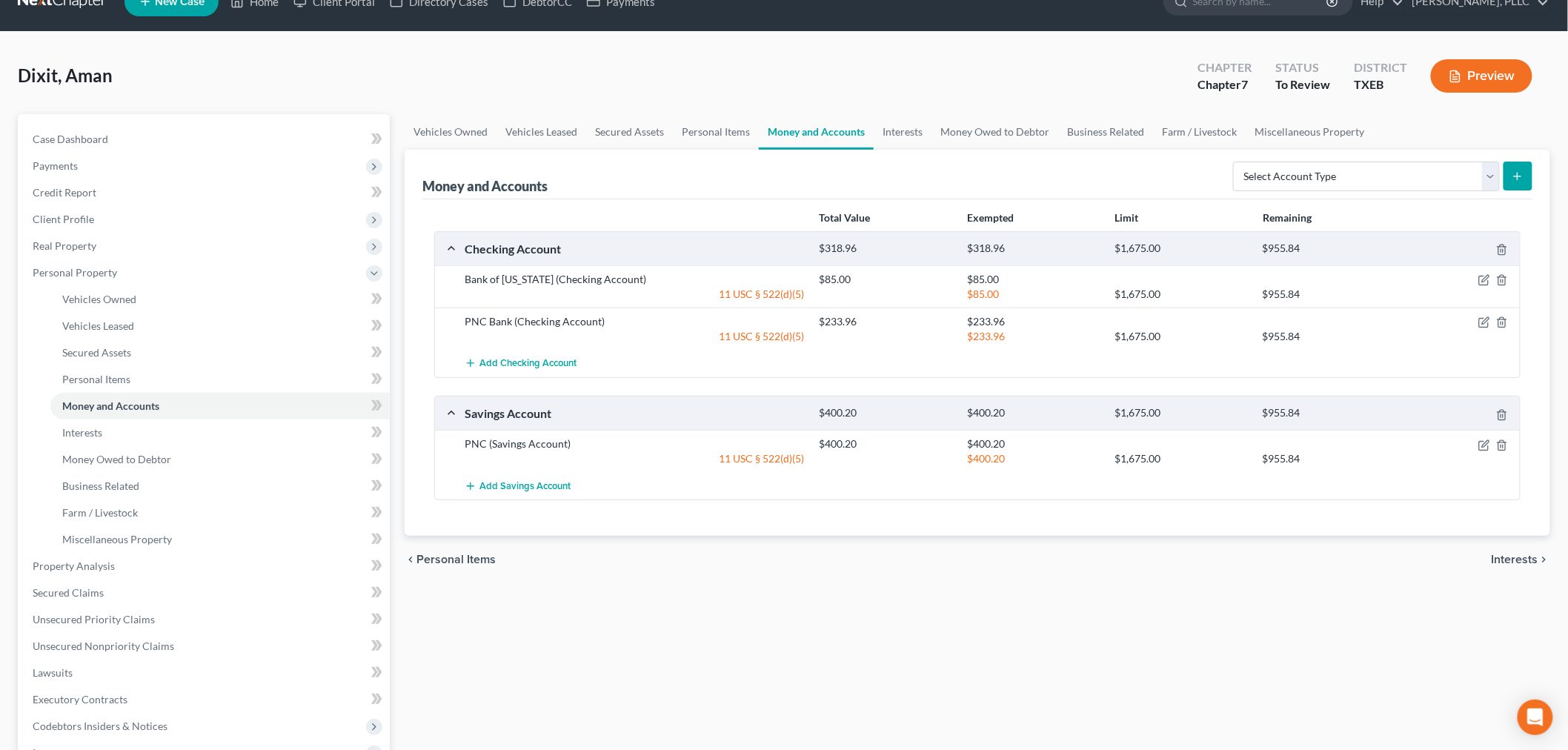
scroll to position [0, 0]
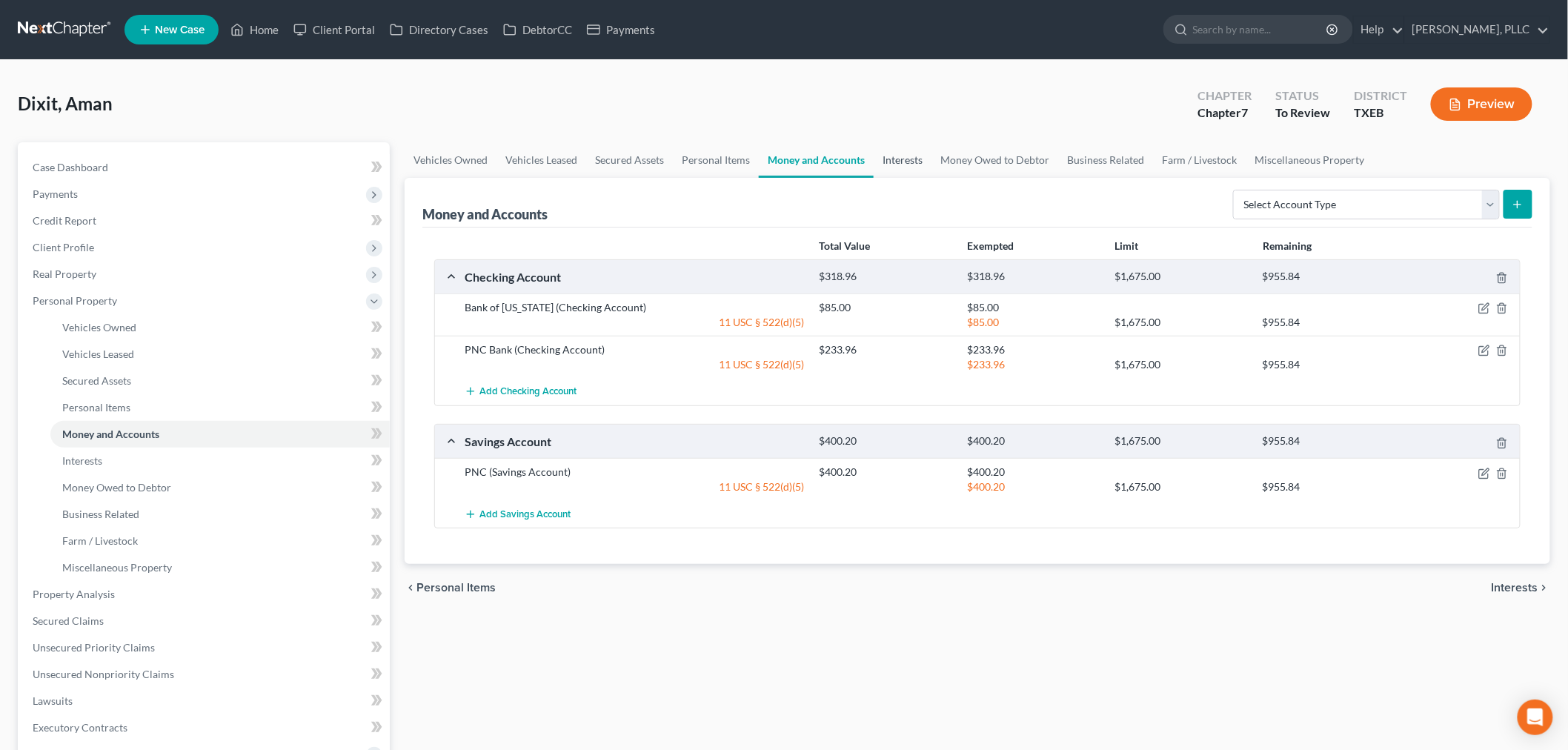
click at [901, 155] on link "Interests" at bounding box center [902, 161] width 57 height 36
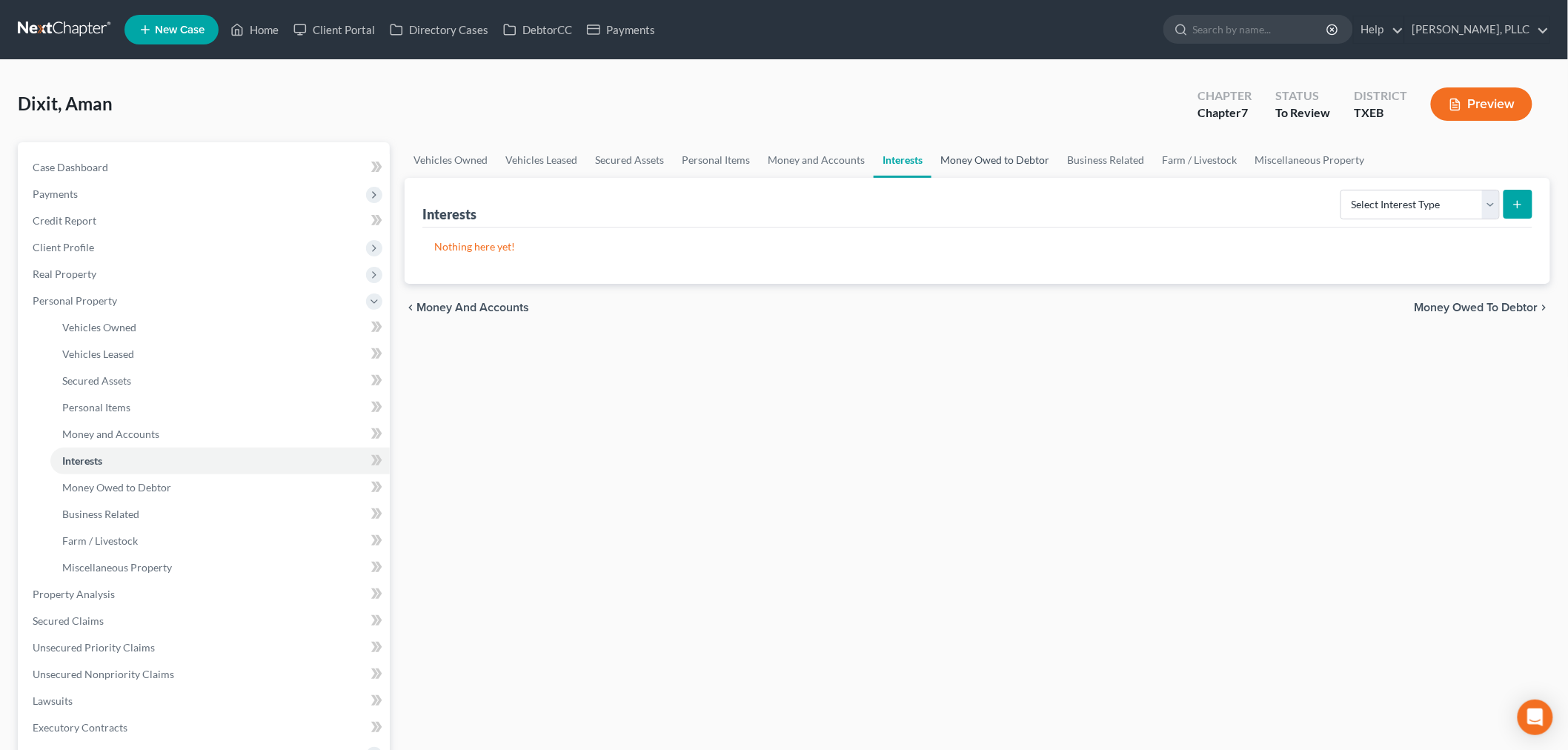
click at [961, 157] on link "Money Owed to Debtor" at bounding box center [994, 161] width 127 height 36
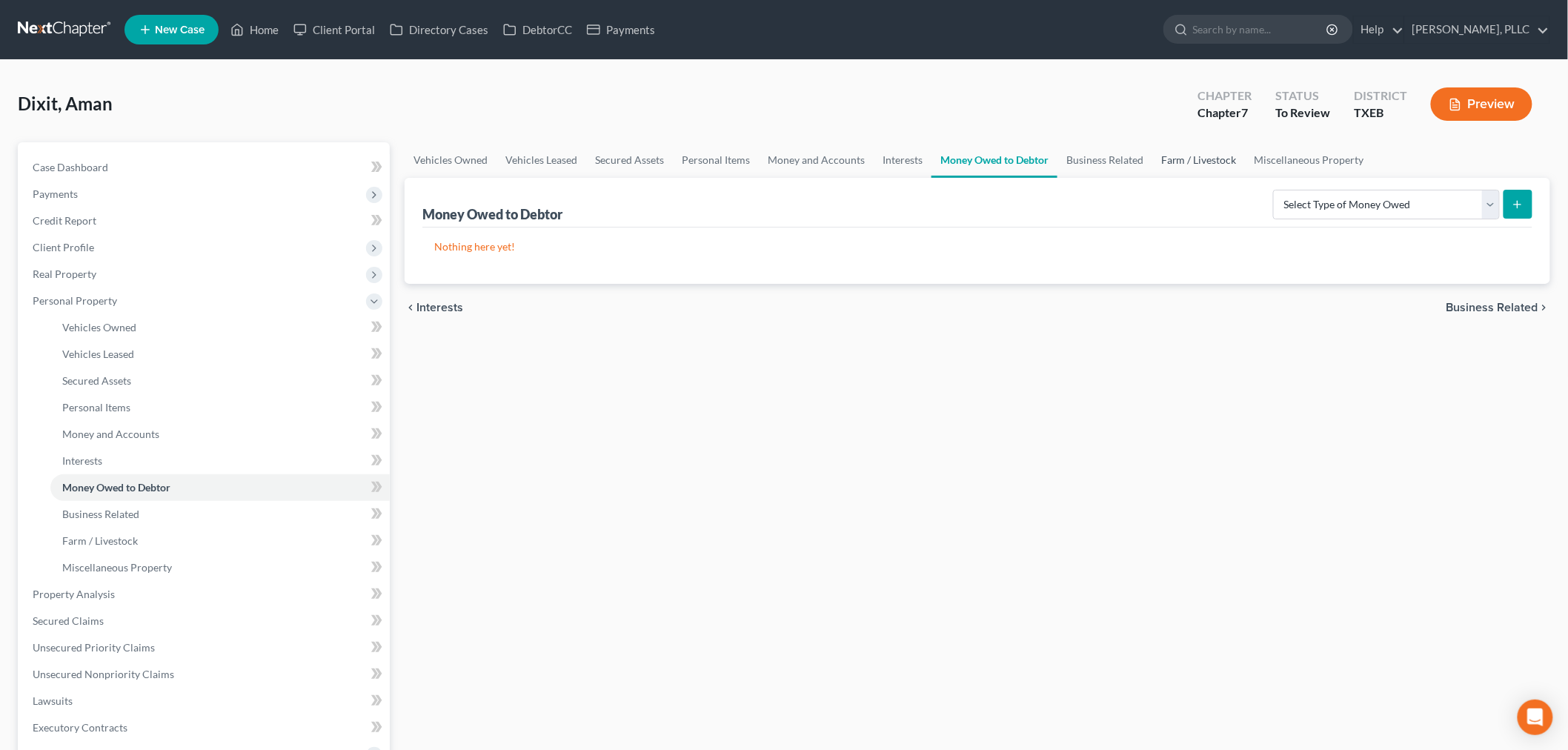
click at [1175, 157] on link "Farm / Livestock" at bounding box center [1199, 161] width 93 height 36
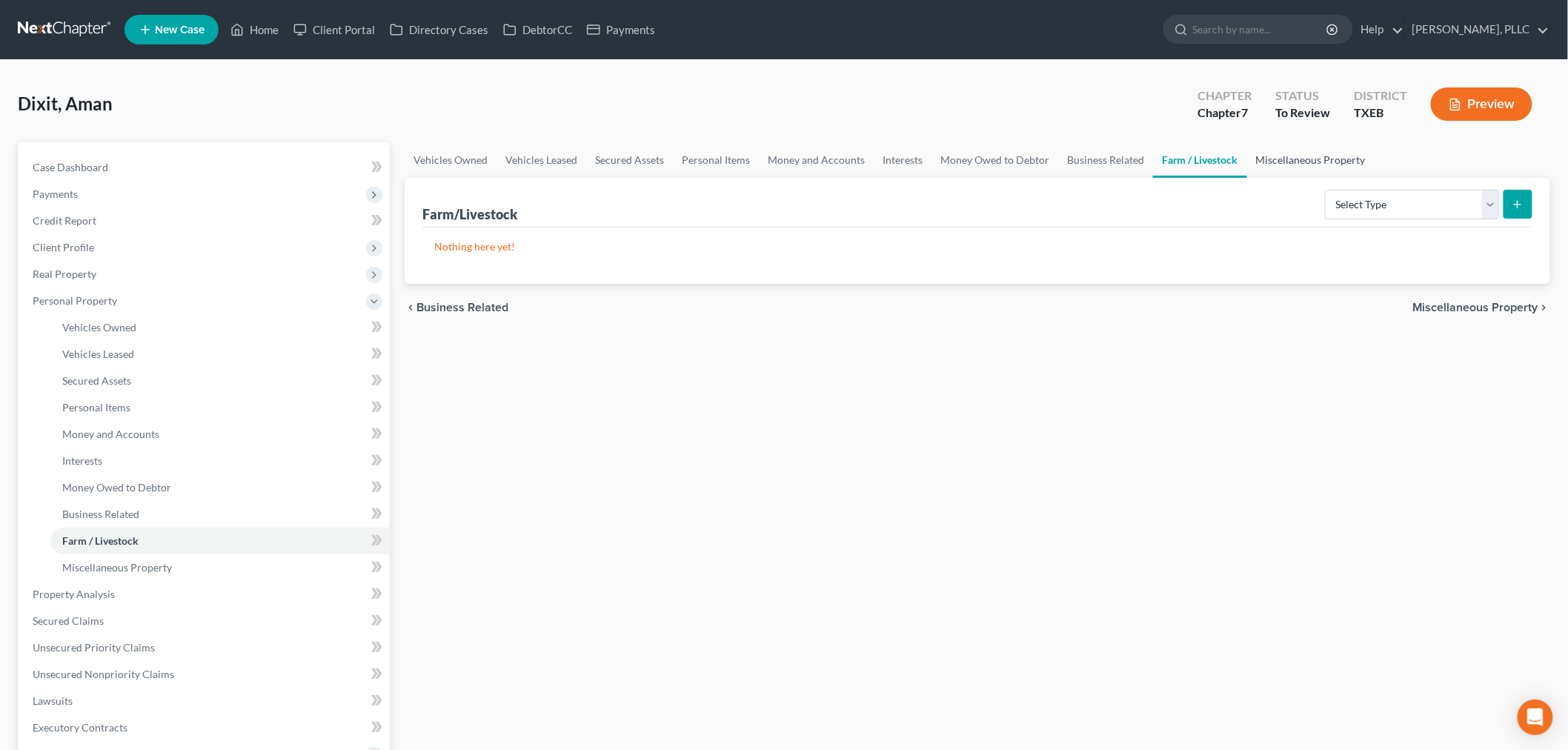
click at [1277, 154] on link "Miscellaneous Property" at bounding box center [1310, 161] width 128 height 36
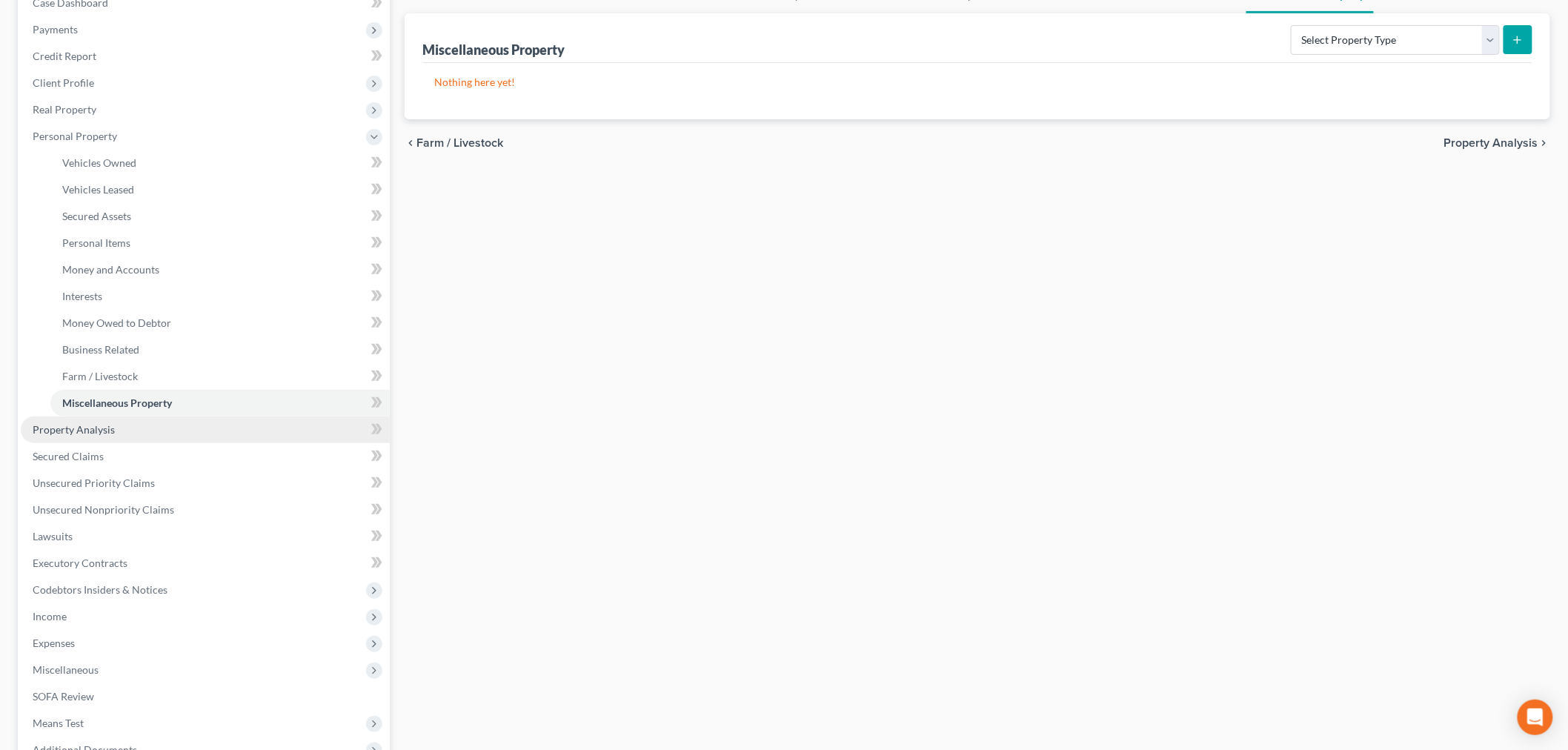
click at [122, 430] on link "Property Analysis" at bounding box center [205, 429] width 369 height 27
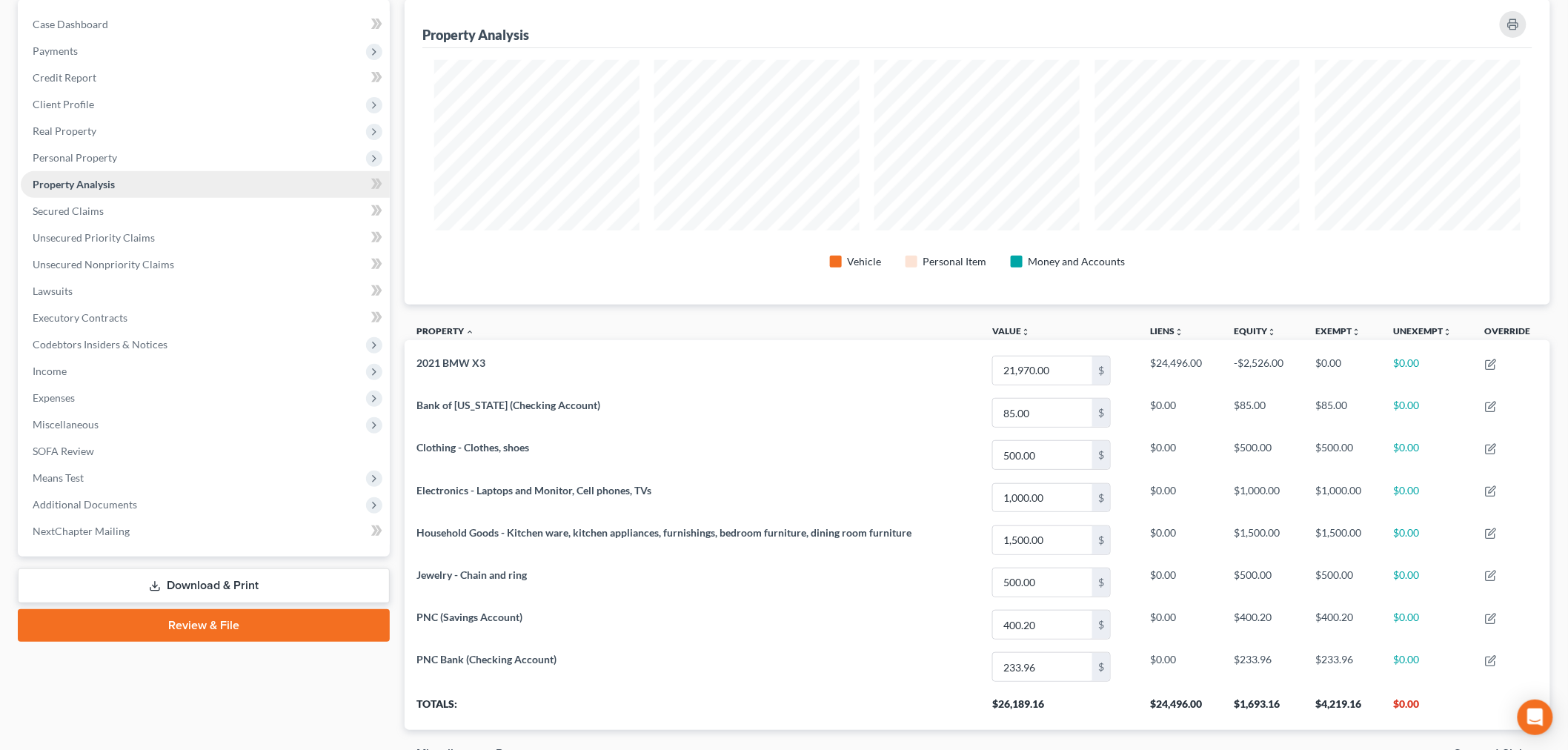
scroll to position [227, 0]
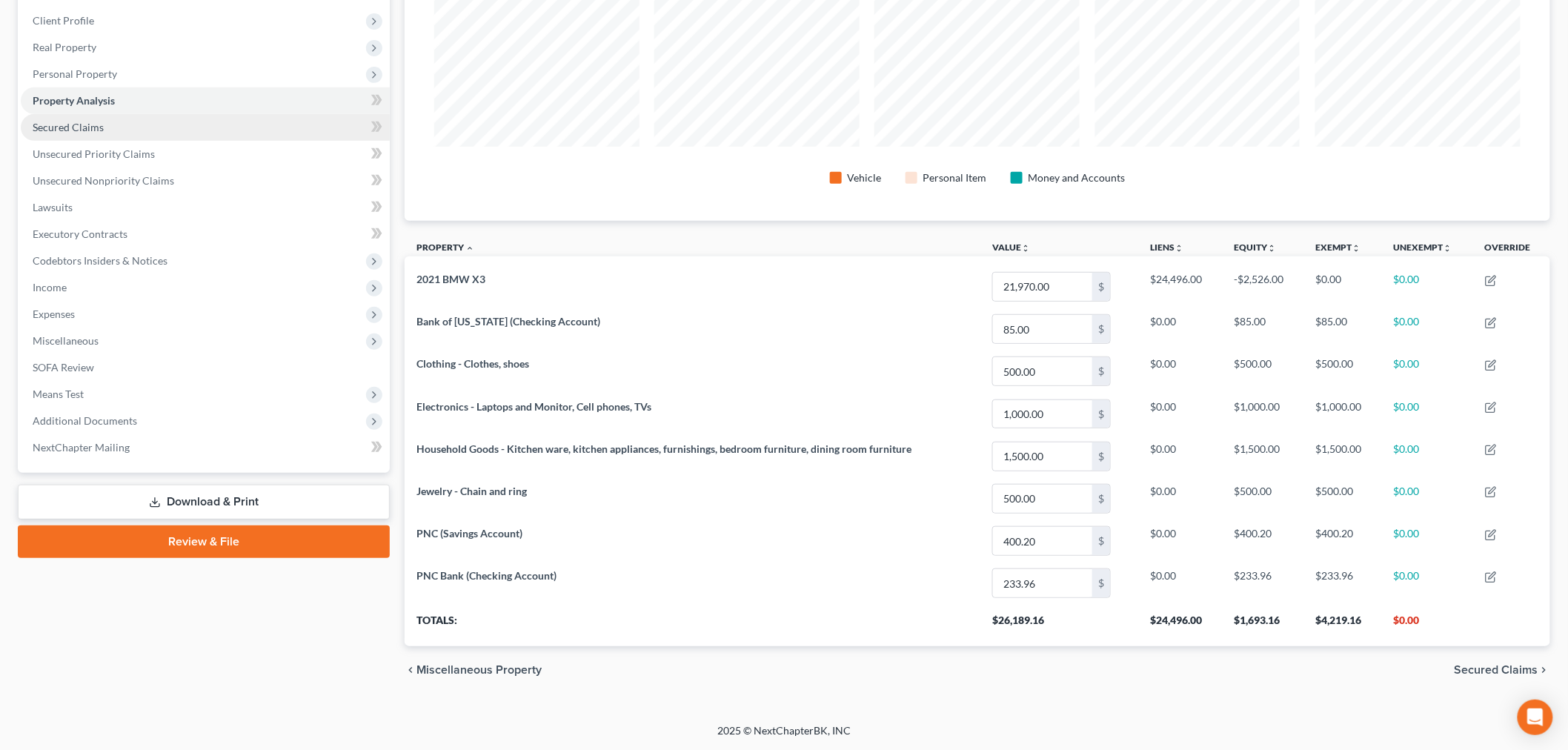
click at [69, 124] on span "Secured Claims" at bounding box center [68, 127] width 71 height 13
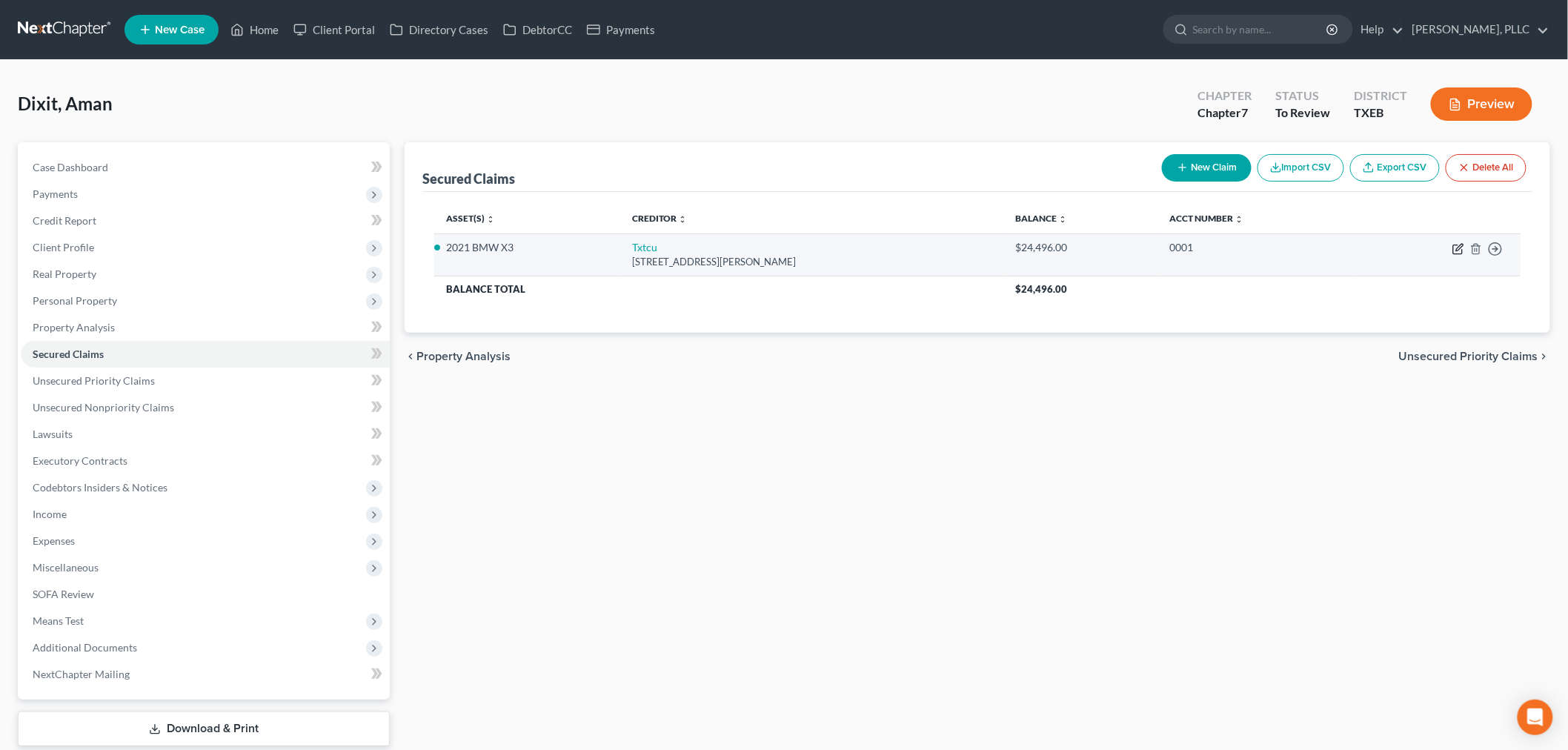
click at [1454, 246] on icon "button" at bounding box center [1457, 250] width 9 height 9
select select "45"
select select "2"
select select "0"
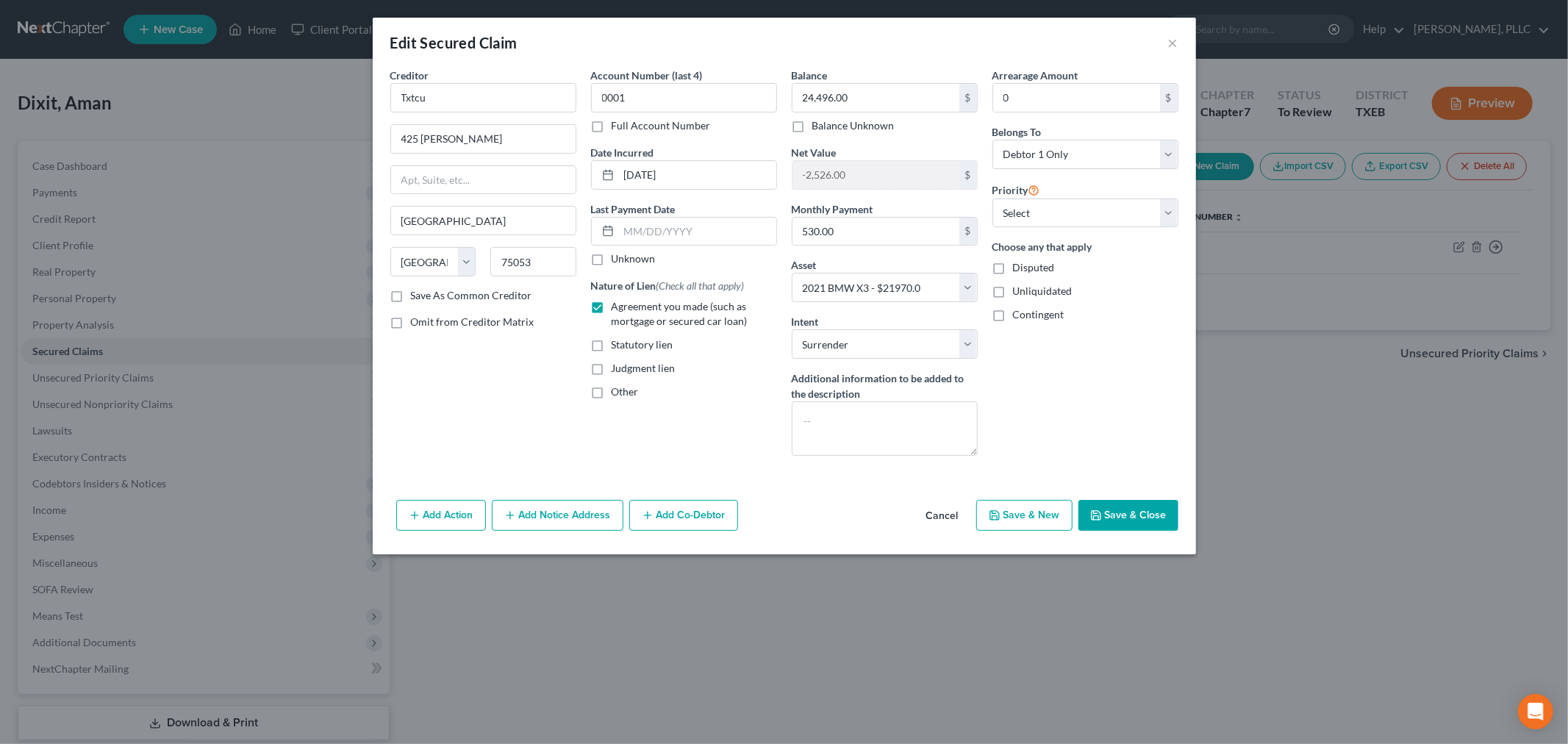
click at [1121, 513] on button "Save & Close" at bounding box center [1129, 515] width 100 height 30
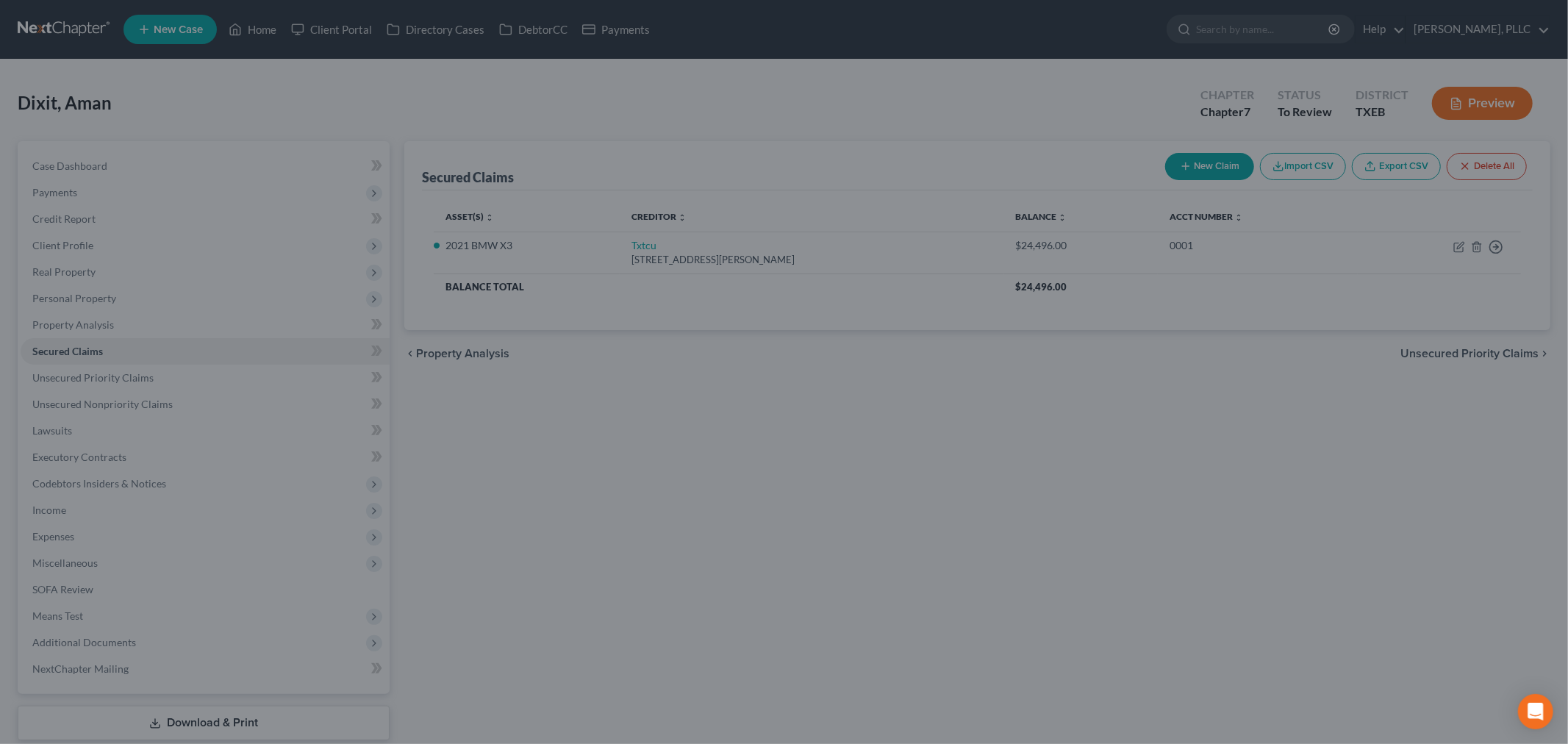
select select "2"
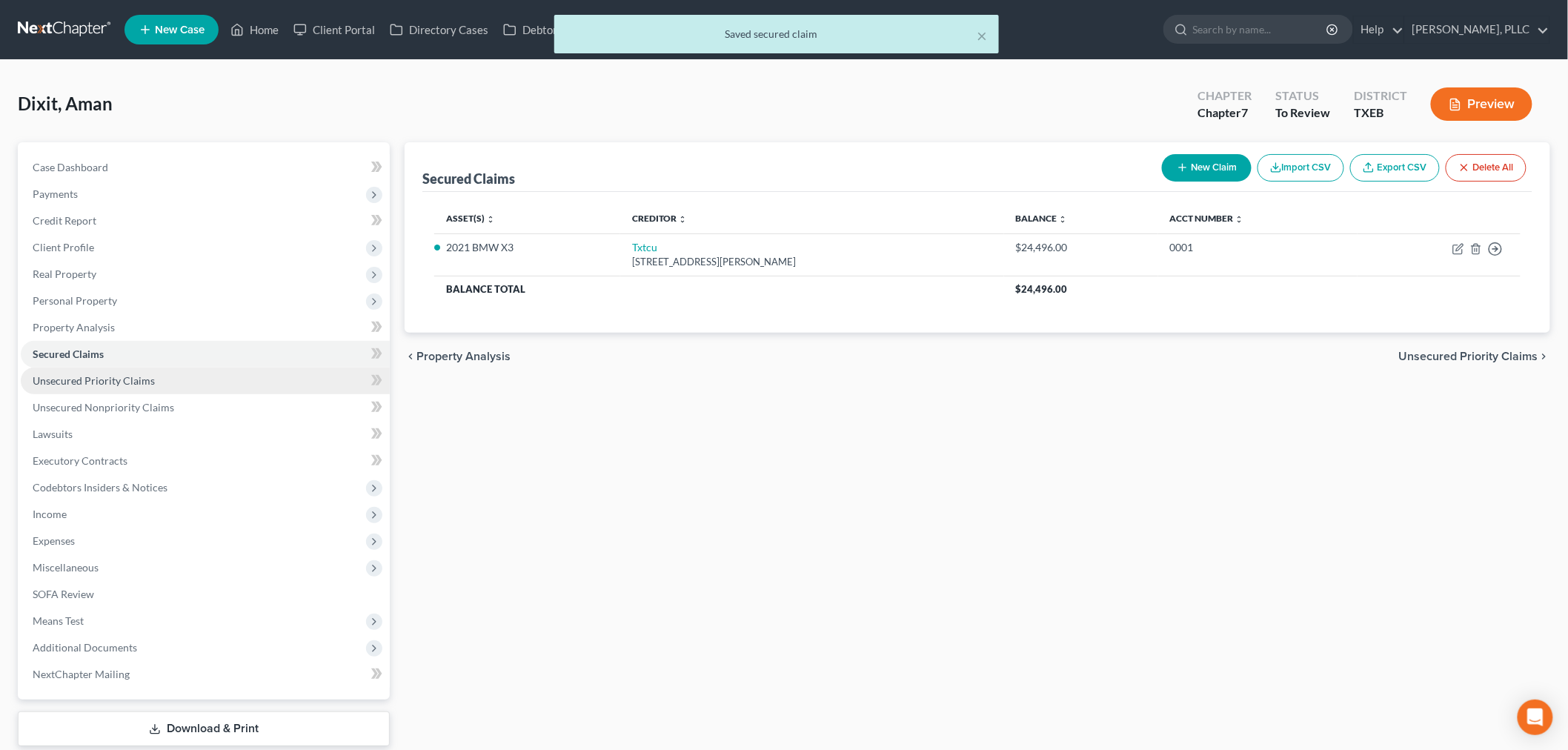
click at [95, 379] on span "Unsecured Priority Claims" at bounding box center [93, 380] width 122 height 13
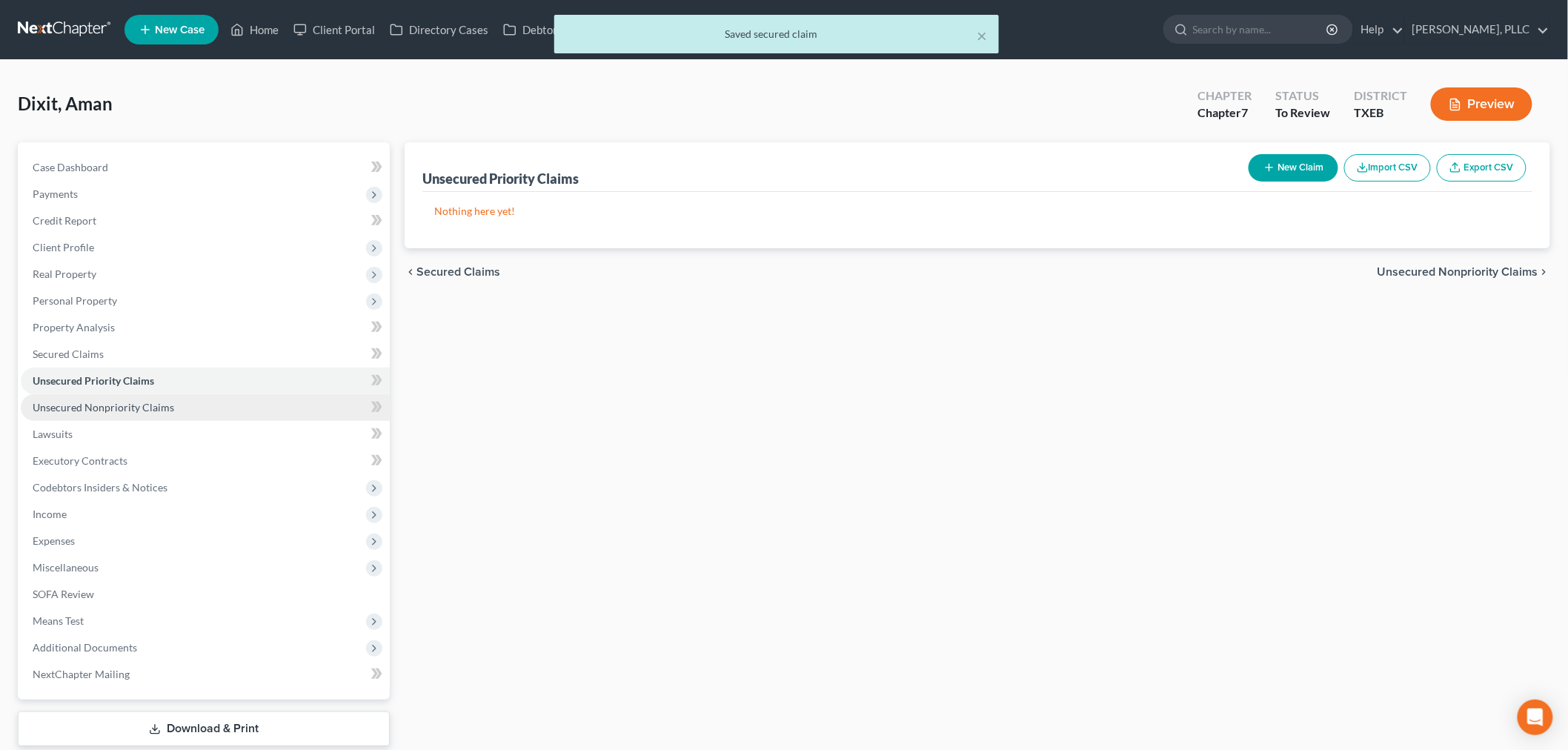
click at [93, 403] on span "Unsecured Nonpriority Claims" at bounding box center [103, 407] width 142 height 13
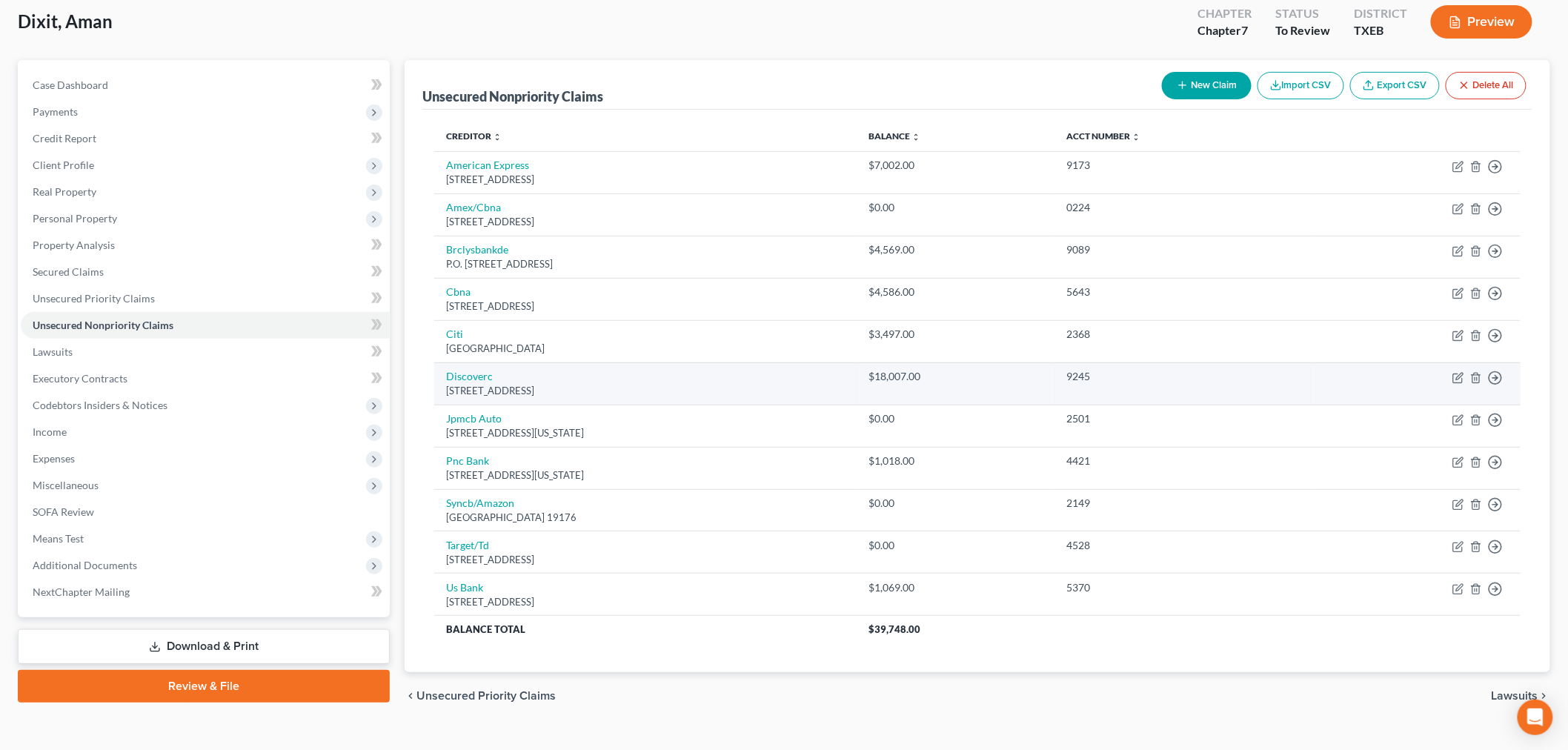
scroll to position [108, 0]
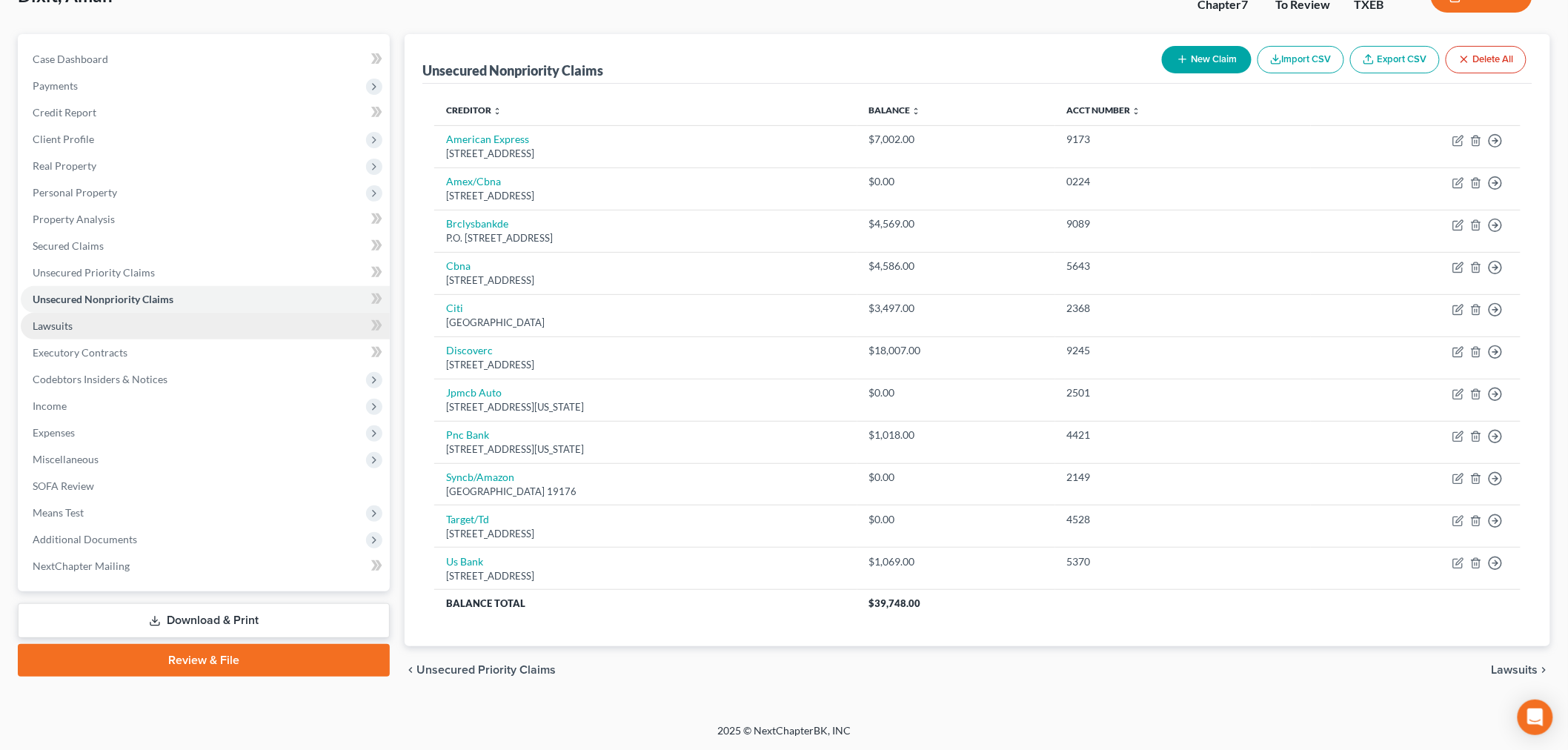
click at [53, 323] on span "Lawsuits" at bounding box center [52, 325] width 40 height 13
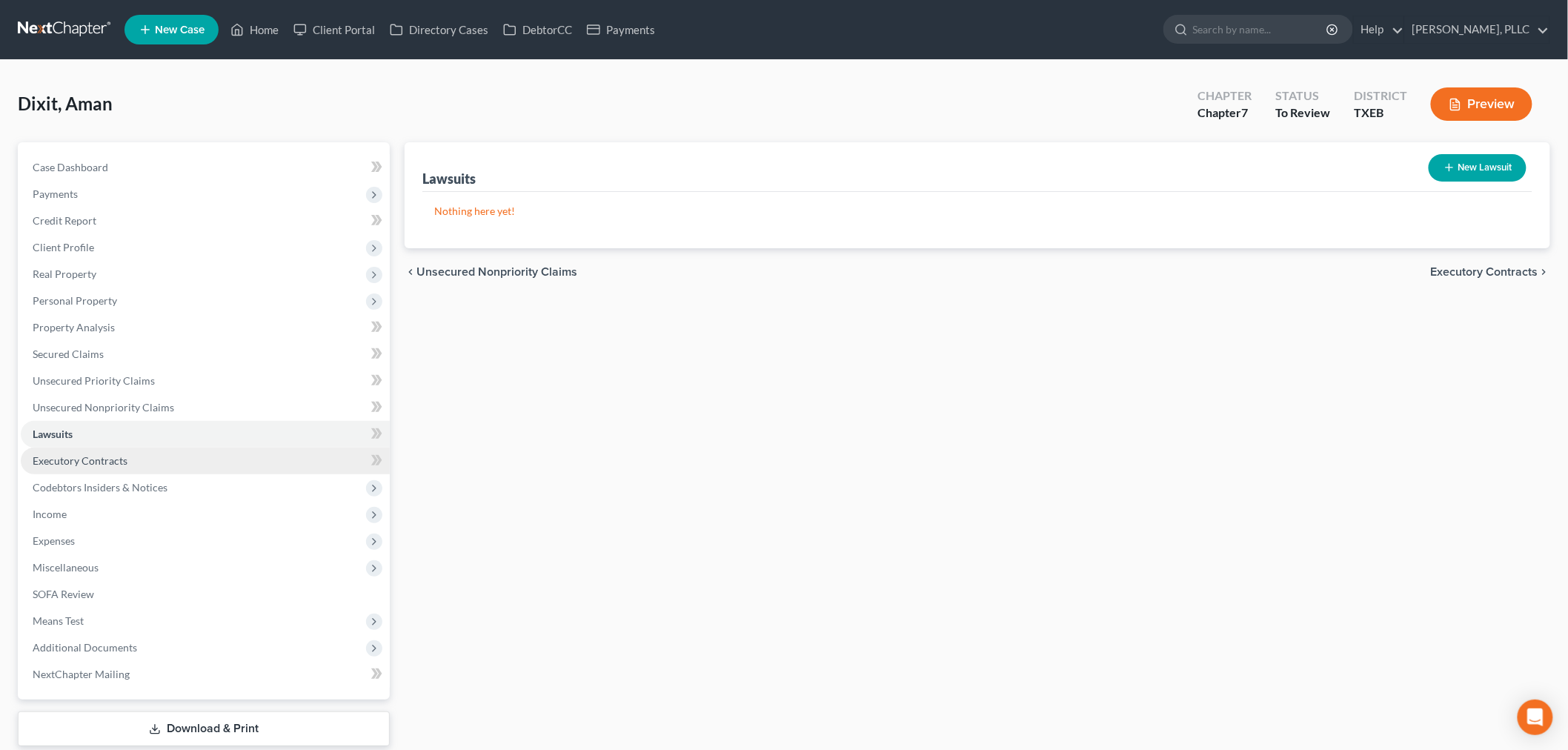
click at [61, 463] on span "Executory Contracts" at bounding box center [80, 461] width 95 height 13
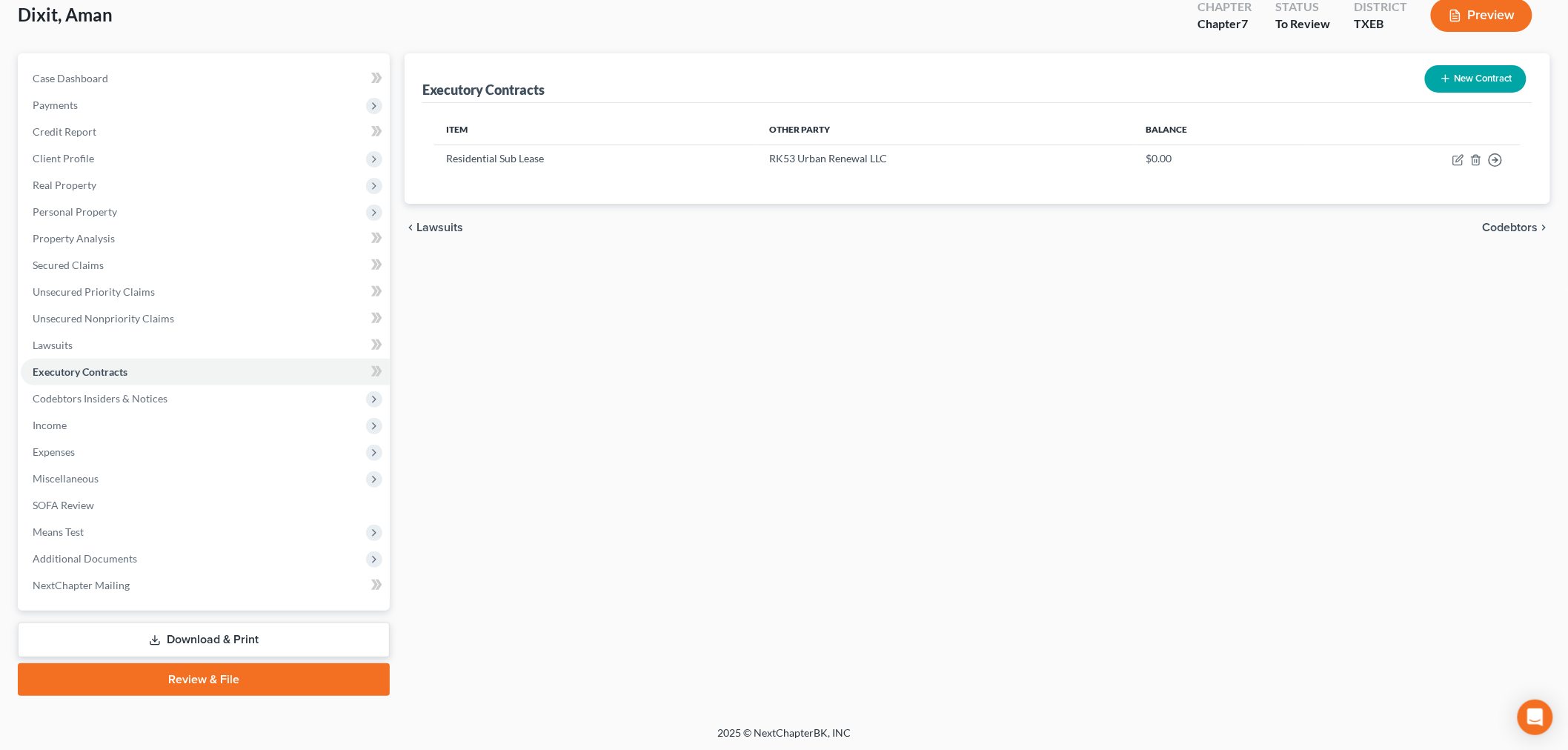
scroll to position [90, 0]
click at [132, 397] on span "Codebtors Insiders & Notices" at bounding box center [100, 397] width 135 height 13
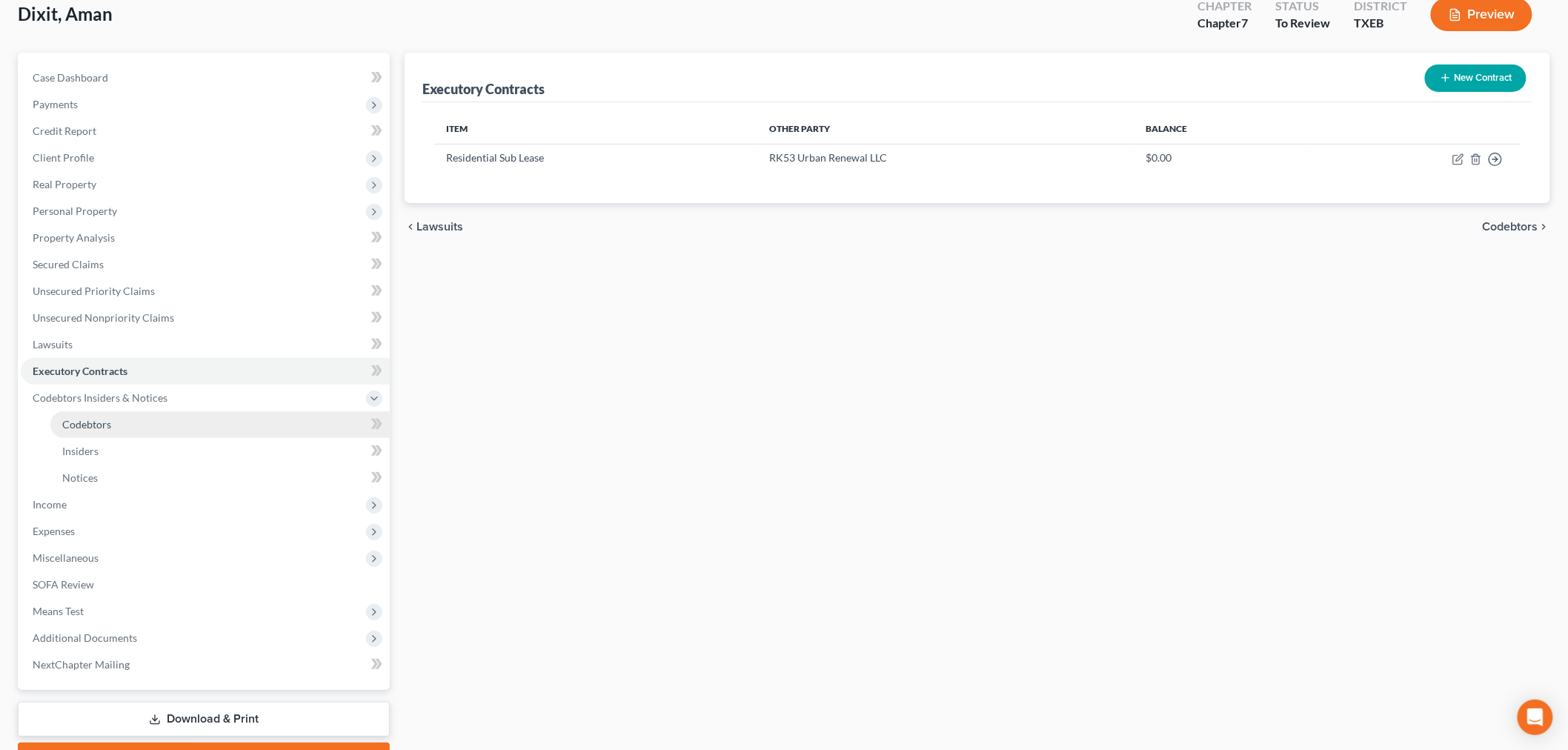
click at [100, 423] on span "Codebtors" at bounding box center [86, 424] width 49 height 13
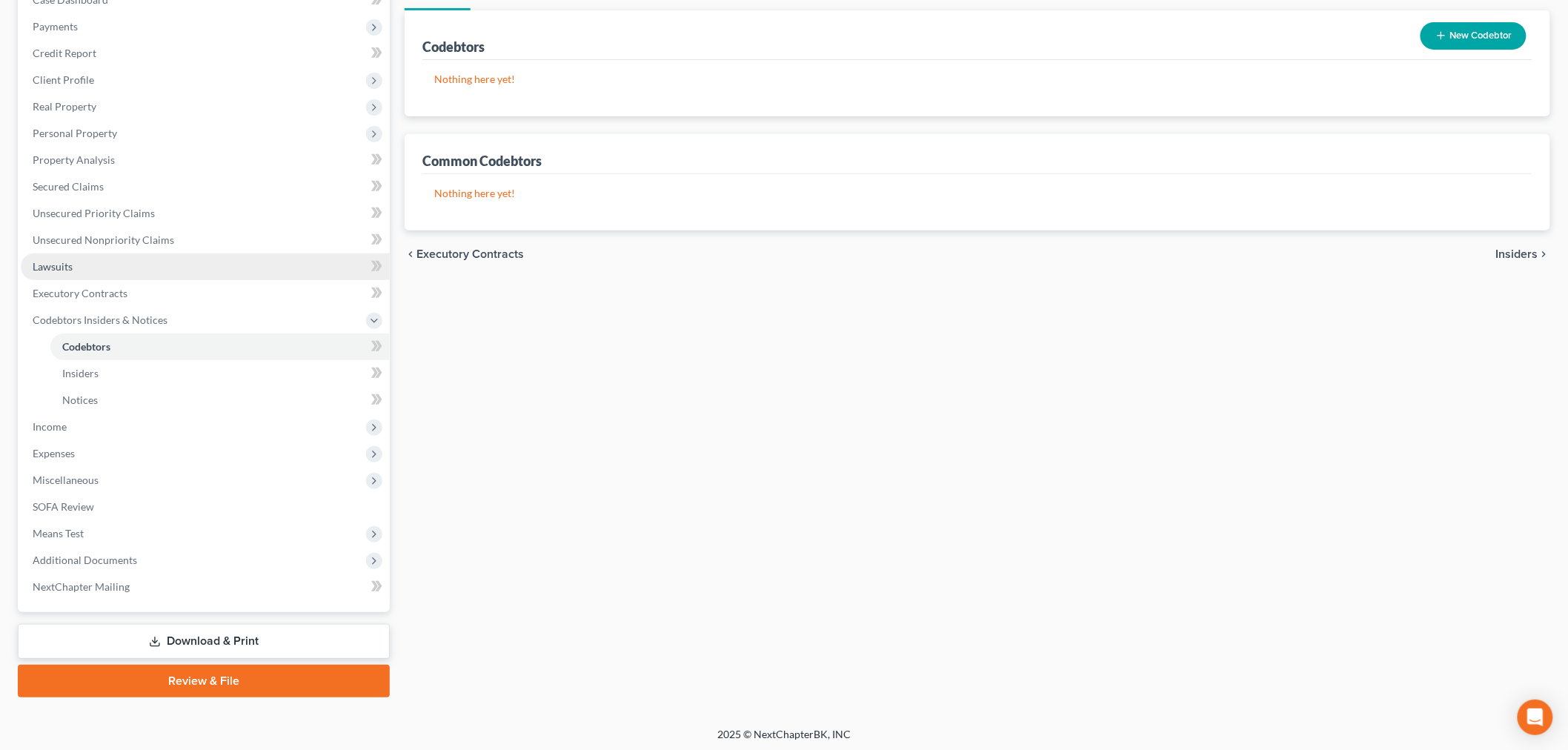
scroll to position [169, 0]
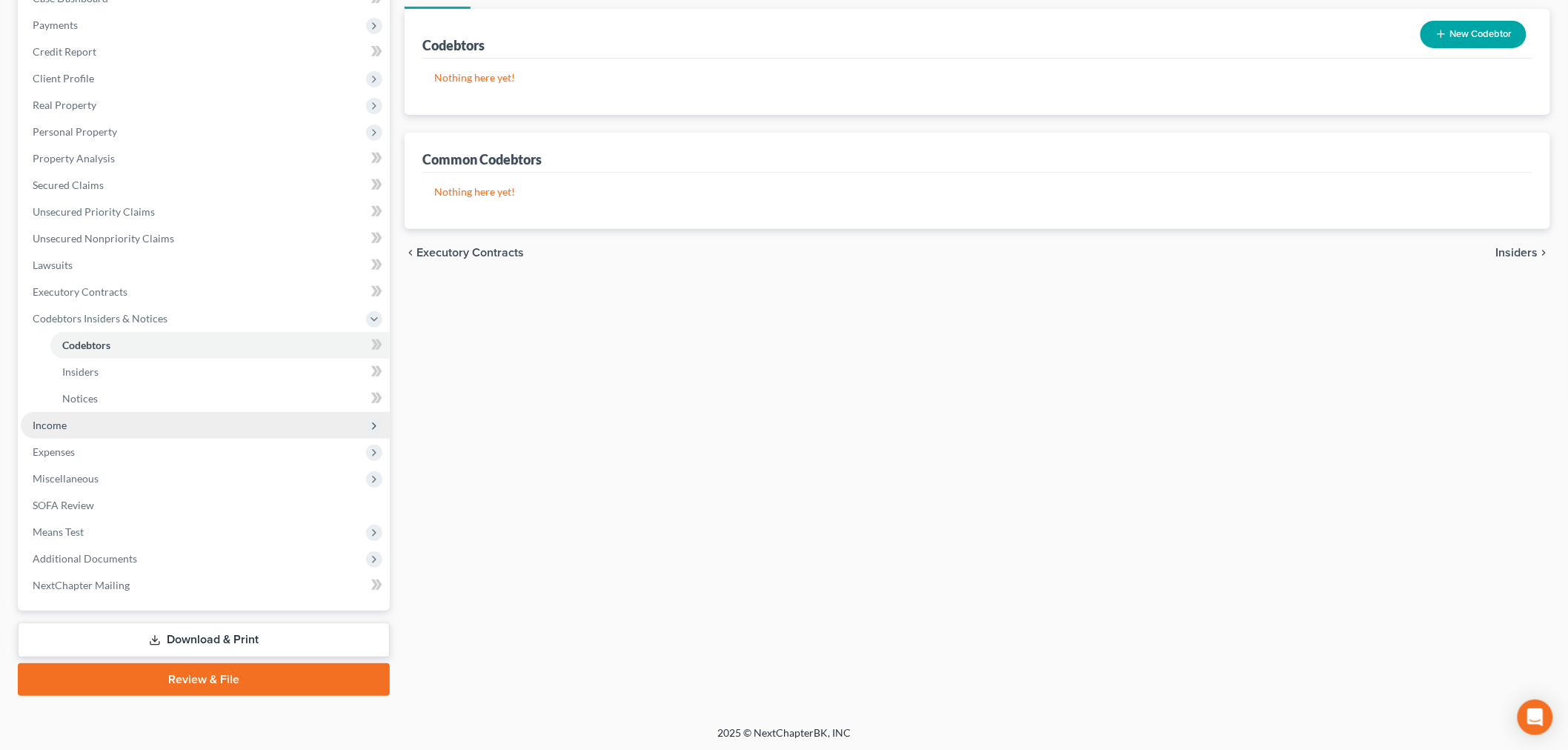
click at [45, 425] on span "Income" at bounding box center [50, 425] width 34 height 13
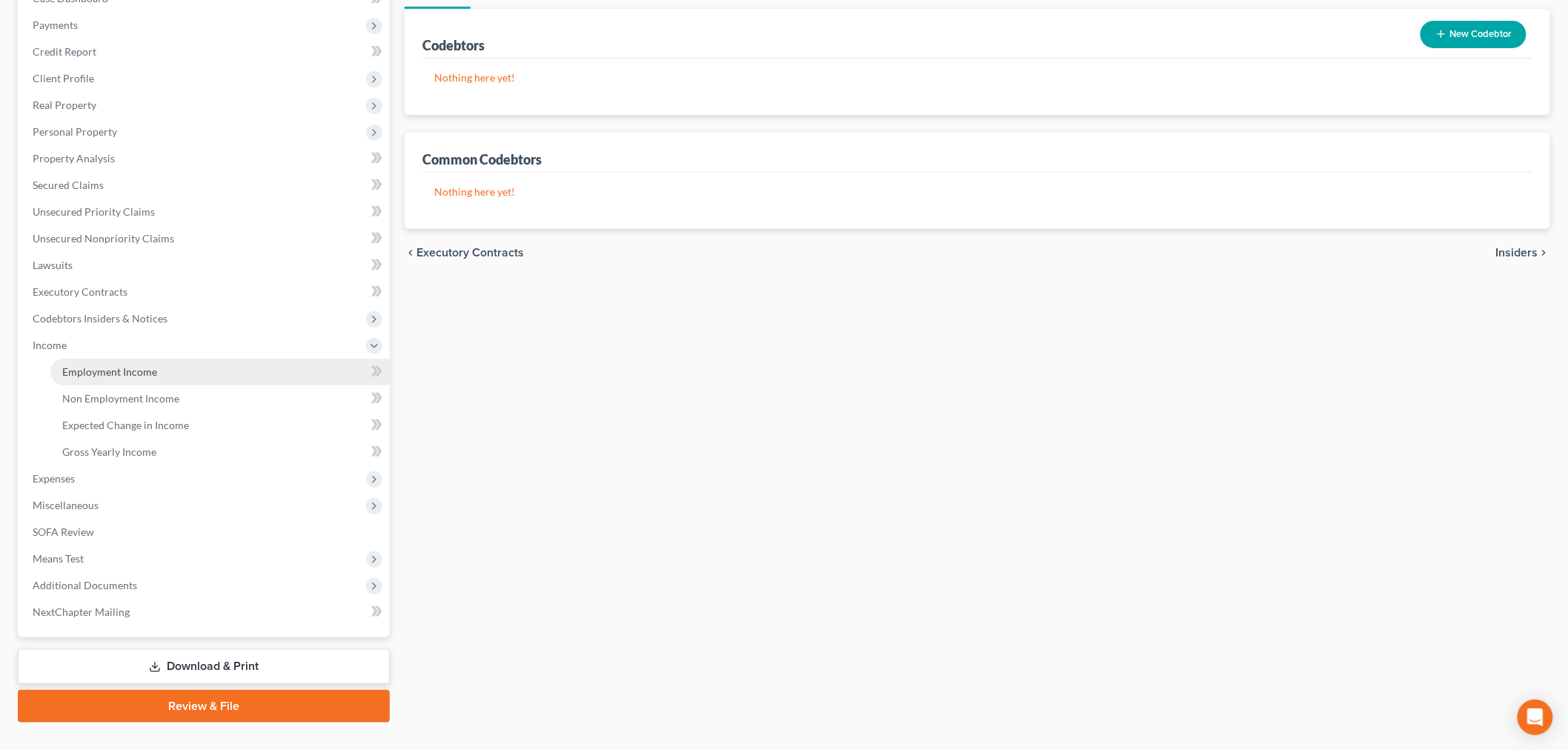
click at [92, 371] on span "Employment Income" at bounding box center [110, 372] width 95 height 13
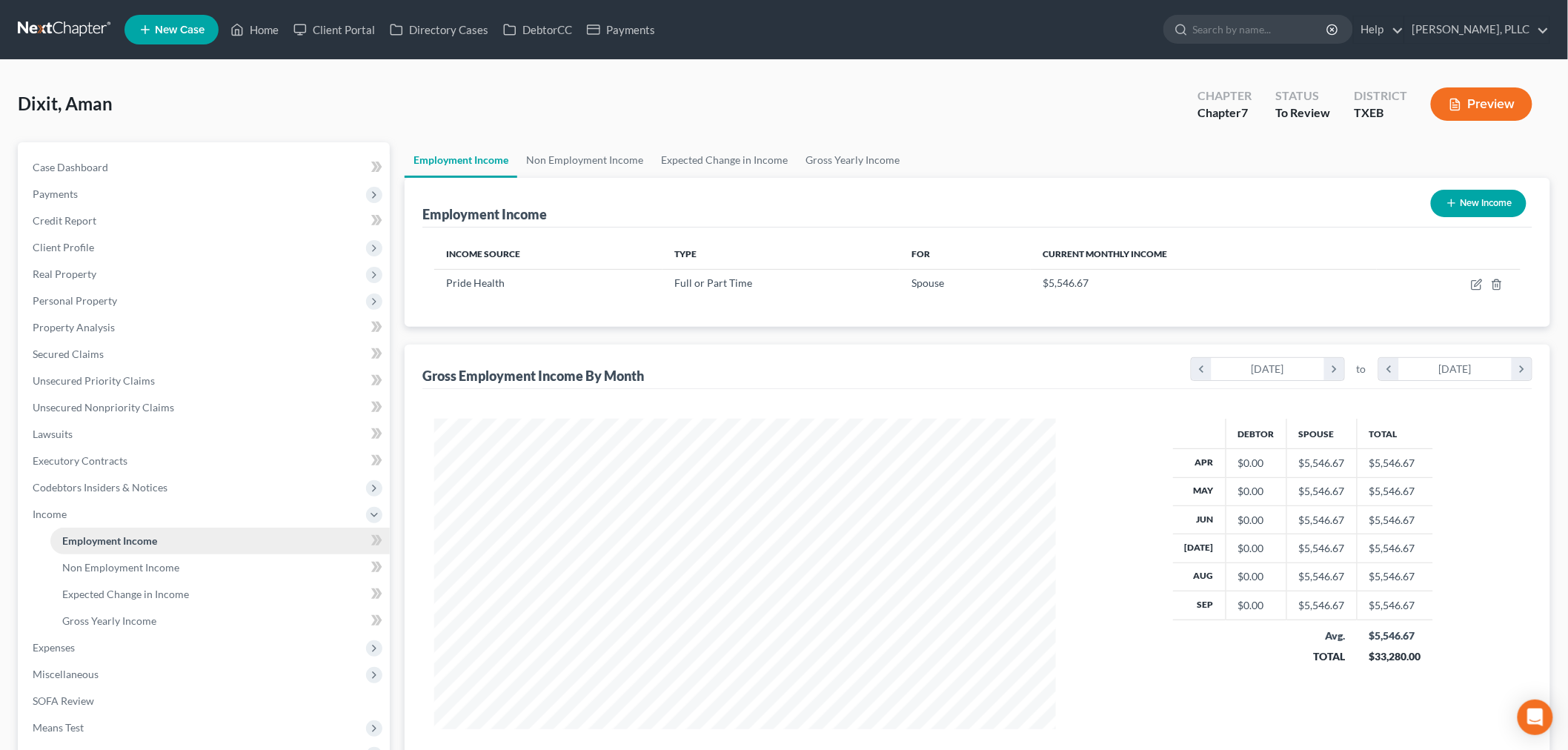
scroll to position [310, 651]
click at [574, 158] on link "Non Employment Income" at bounding box center [584, 161] width 135 height 36
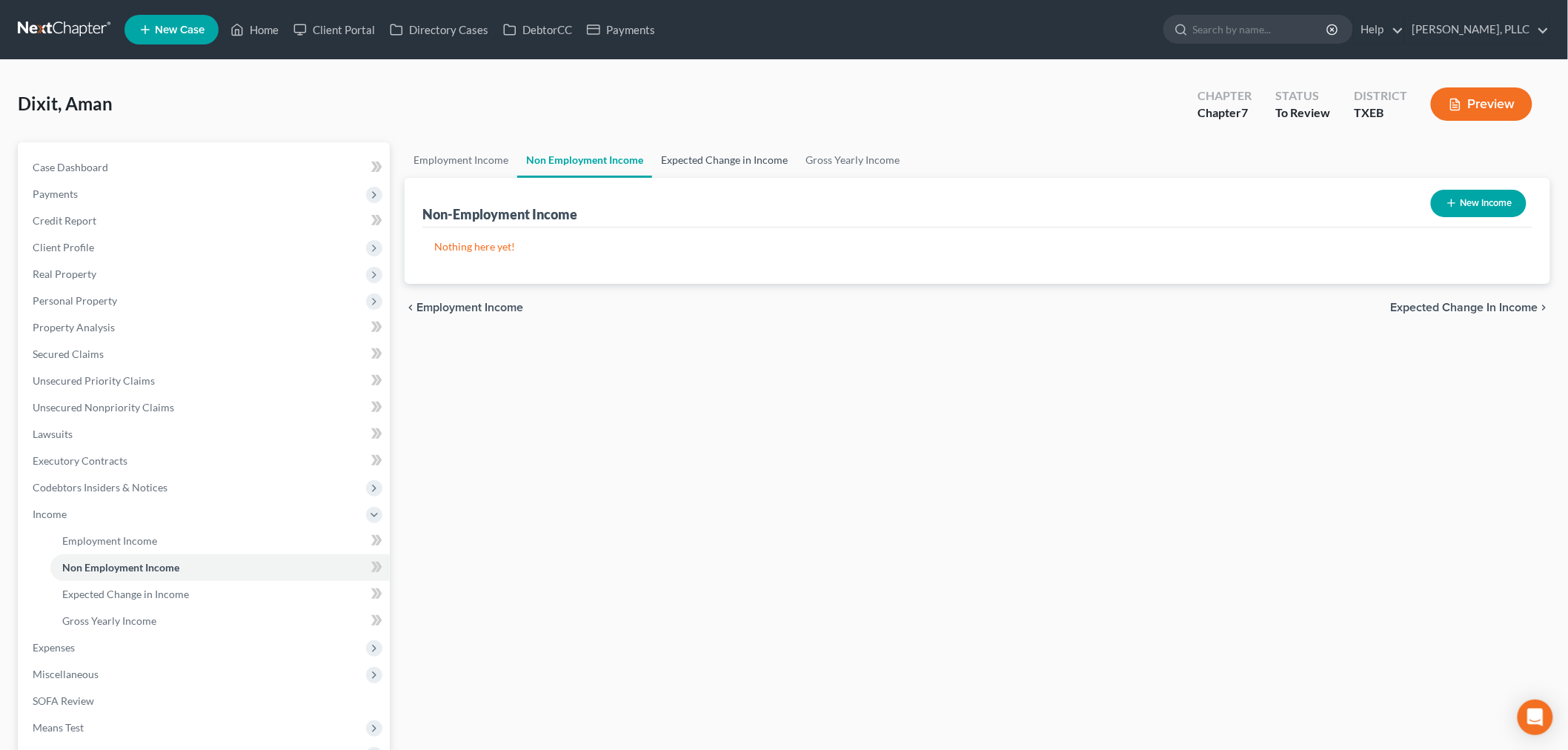
click at [692, 158] on link "Expected Change in Income" at bounding box center [724, 161] width 145 height 36
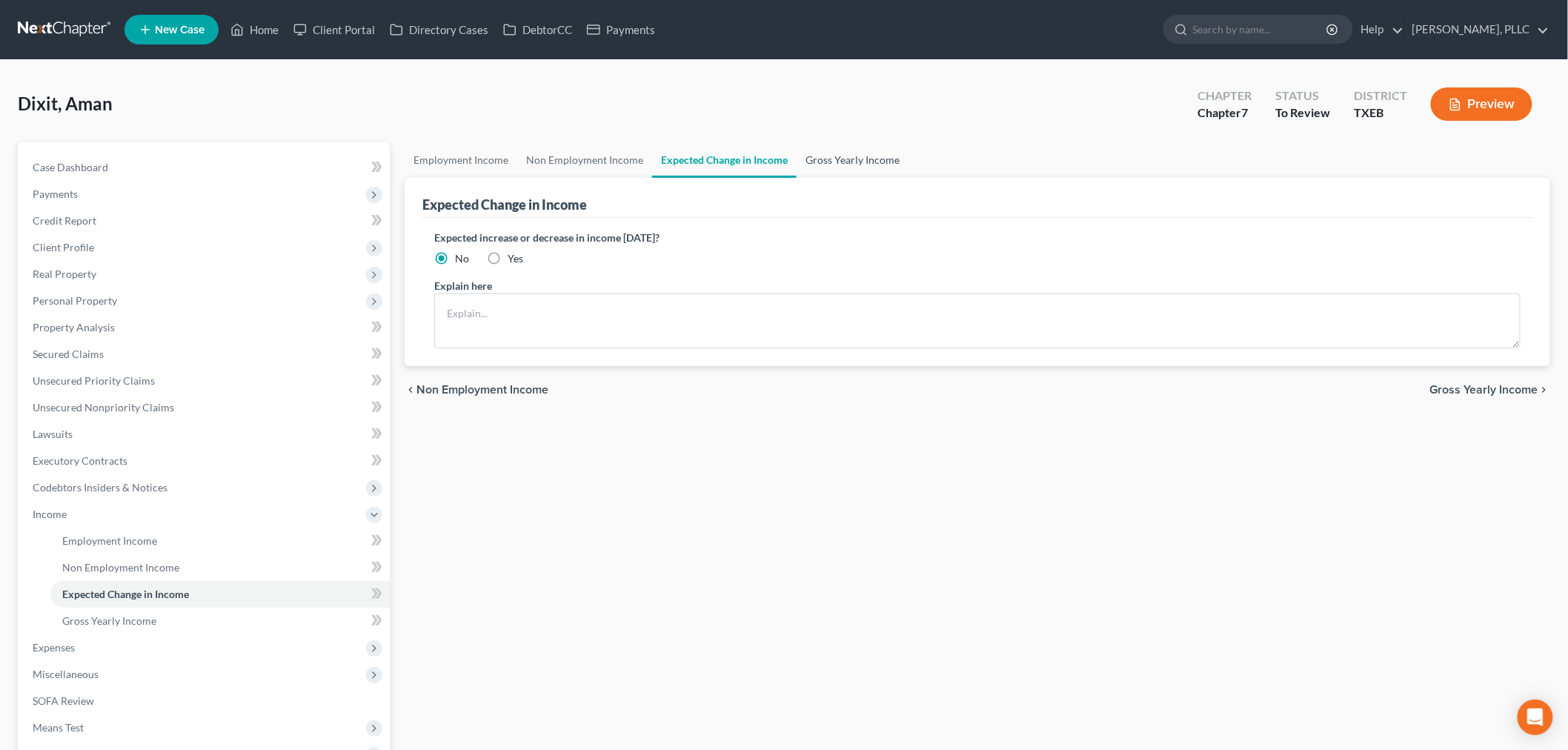
click at [819, 156] on link "Gross Yearly Income" at bounding box center [852, 161] width 112 height 36
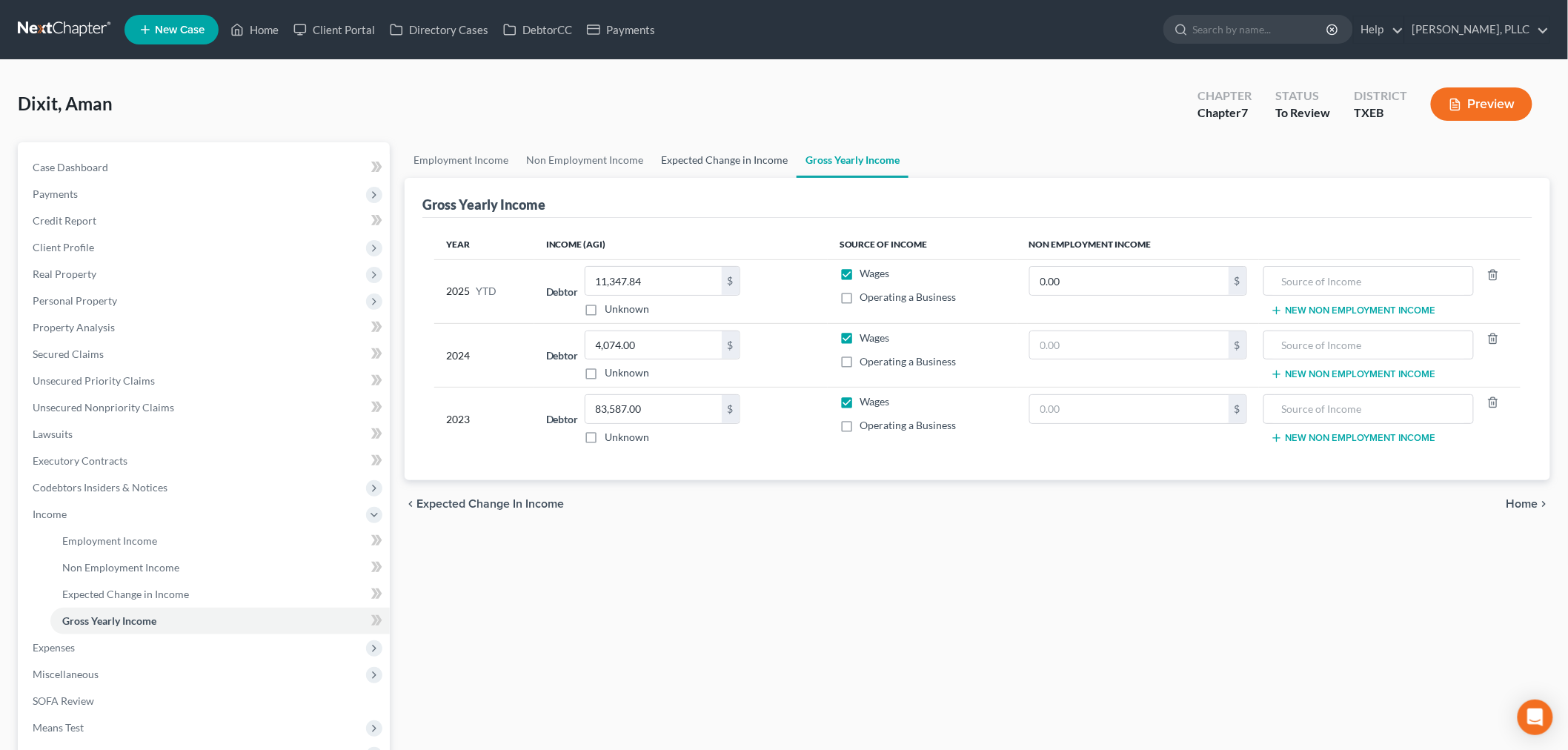
click at [728, 161] on link "Expected Change in Income" at bounding box center [724, 161] width 145 height 36
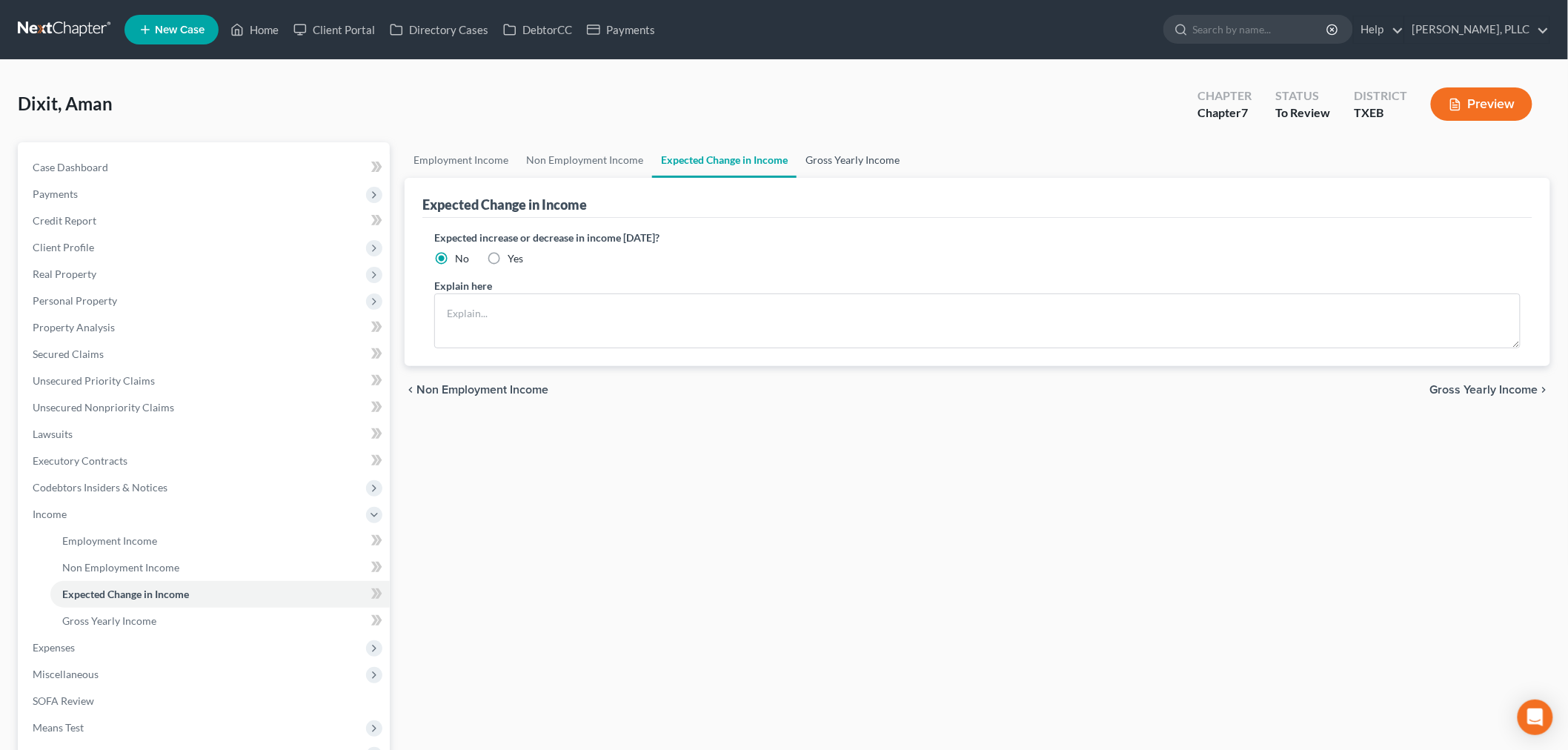
click at [842, 163] on link "Gross Yearly Income" at bounding box center [852, 161] width 112 height 36
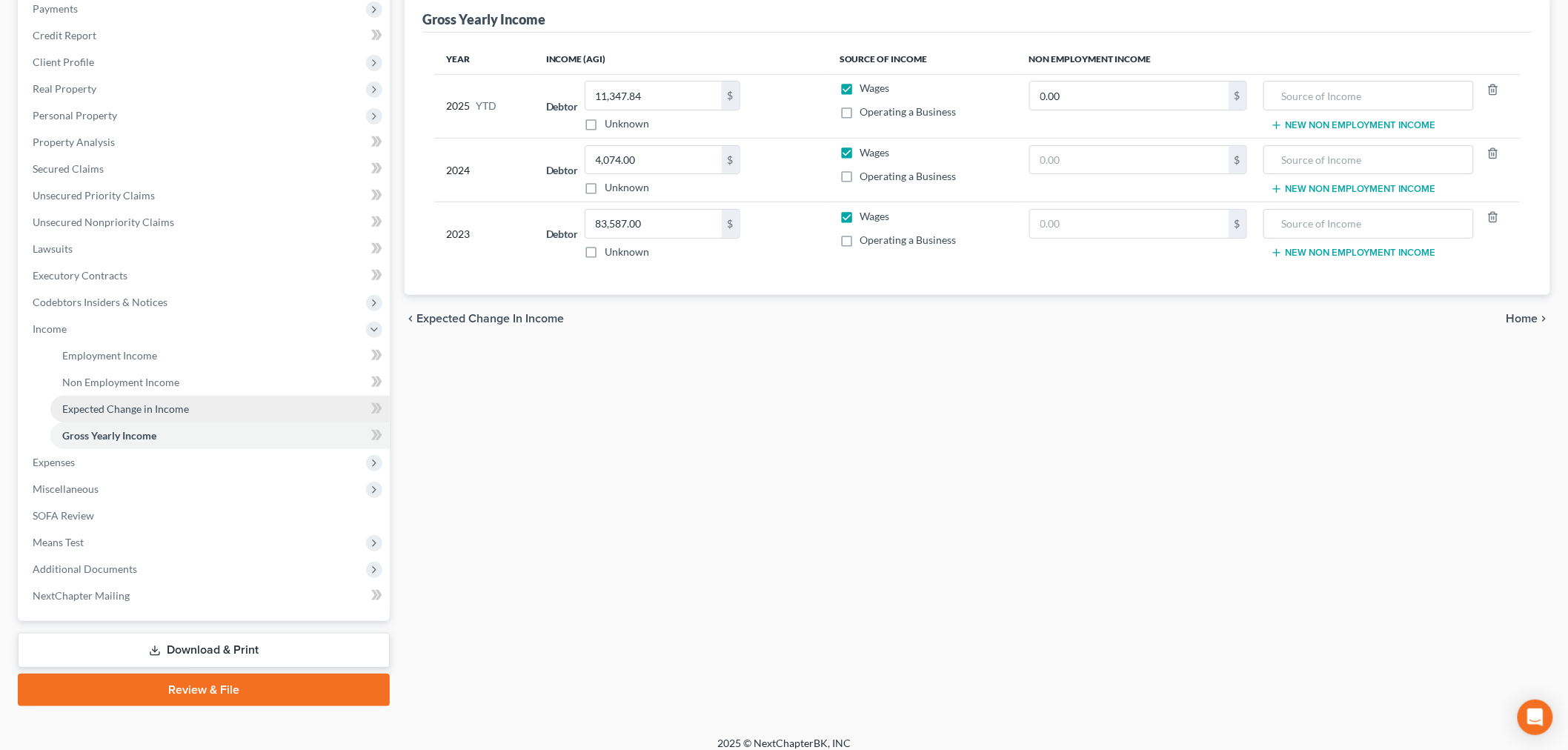
scroll to position [195, 0]
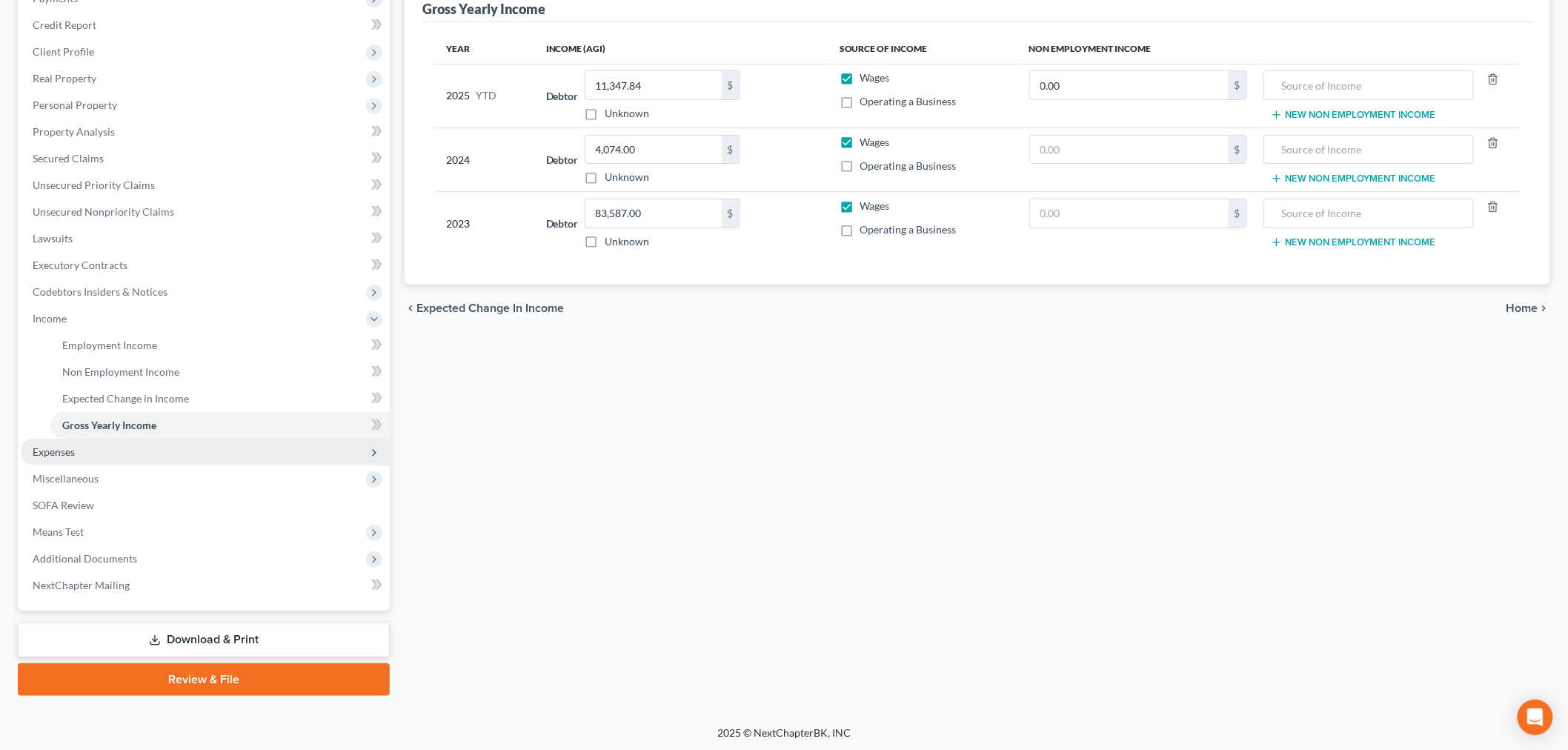
click at [125, 451] on span "Expenses" at bounding box center [205, 452] width 369 height 27
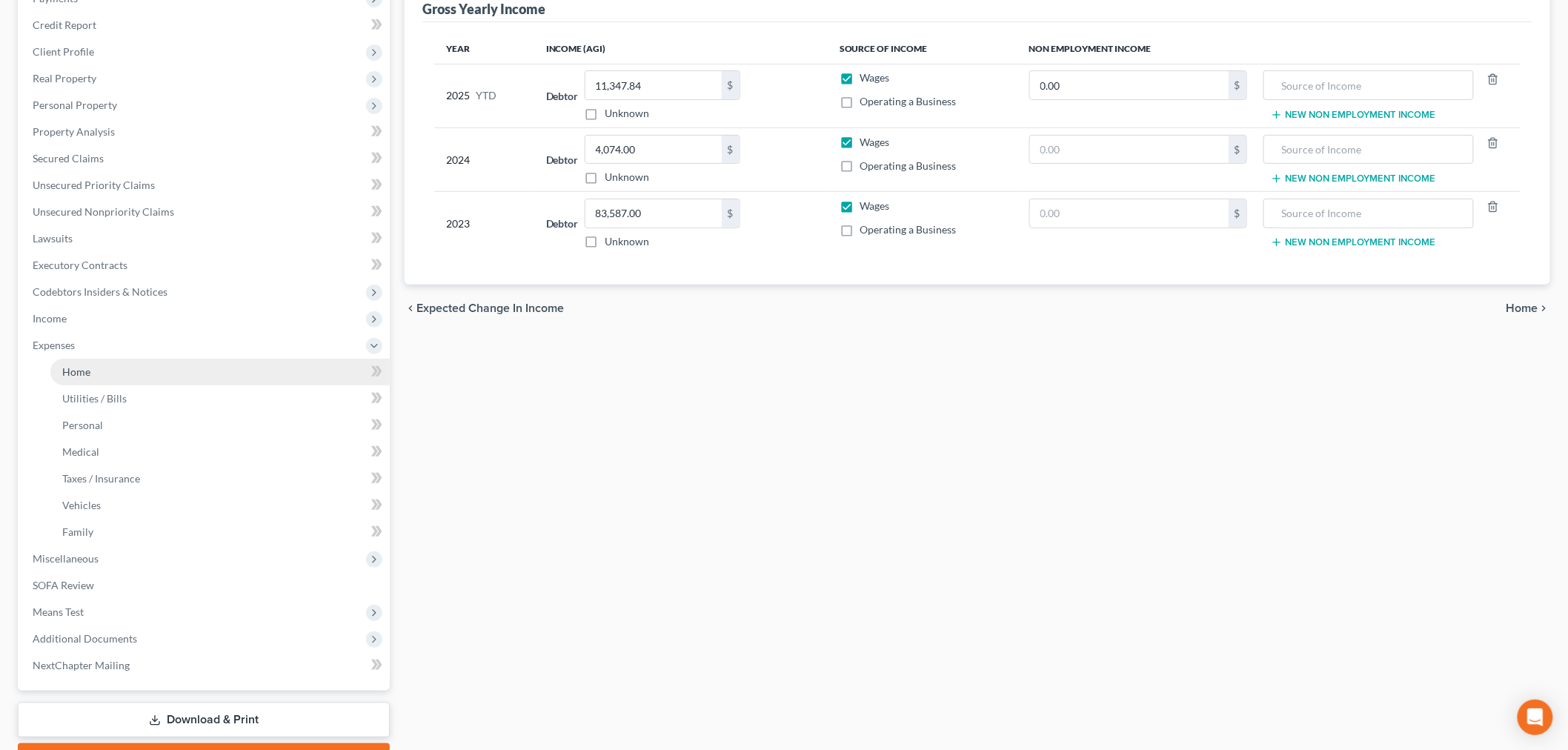
click at [90, 372] on link "Home" at bounding box center [220, 372] width 340 height 27
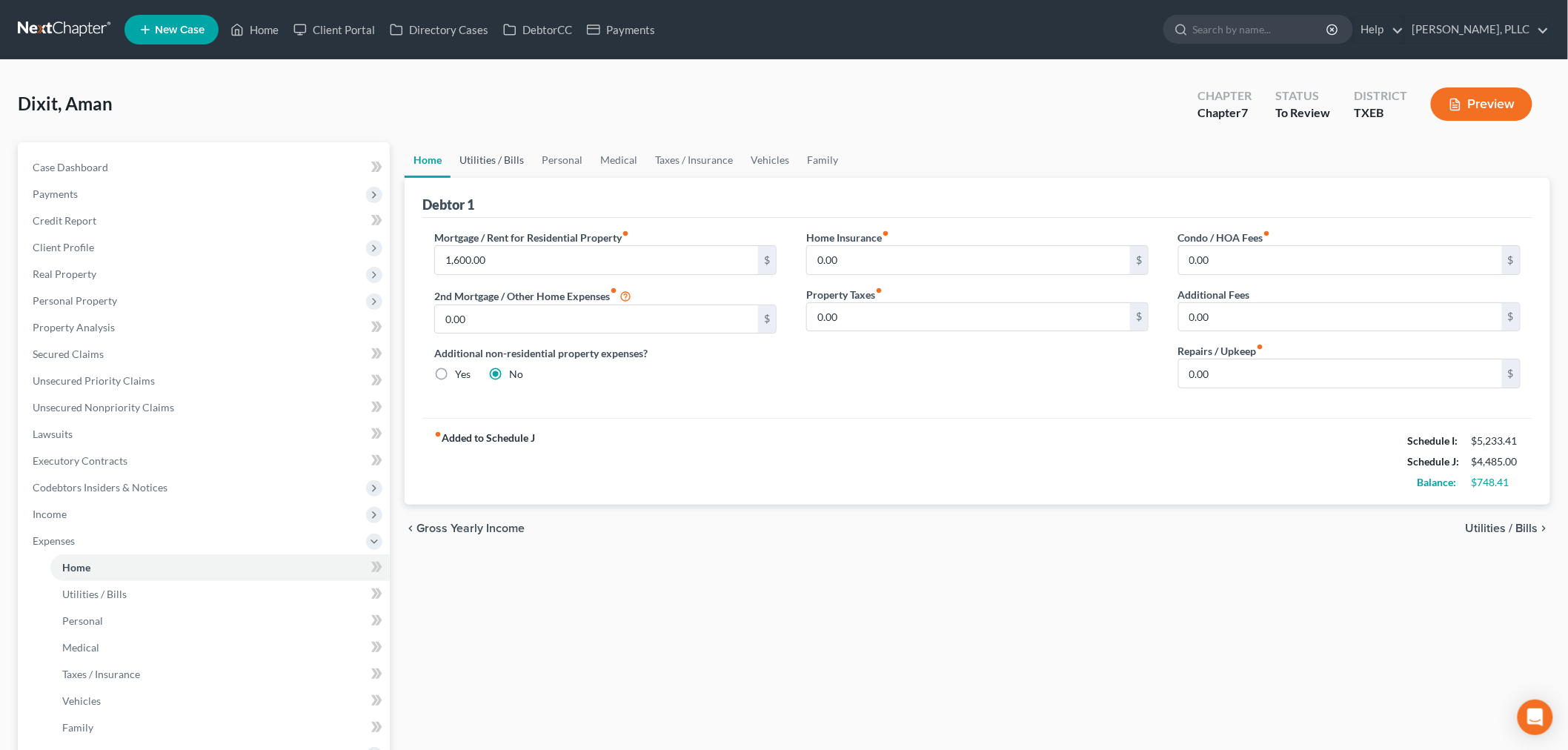
click at [489, 157] on link "Utilities / Bills" at bounding box center [491, 161] width 82 height 36
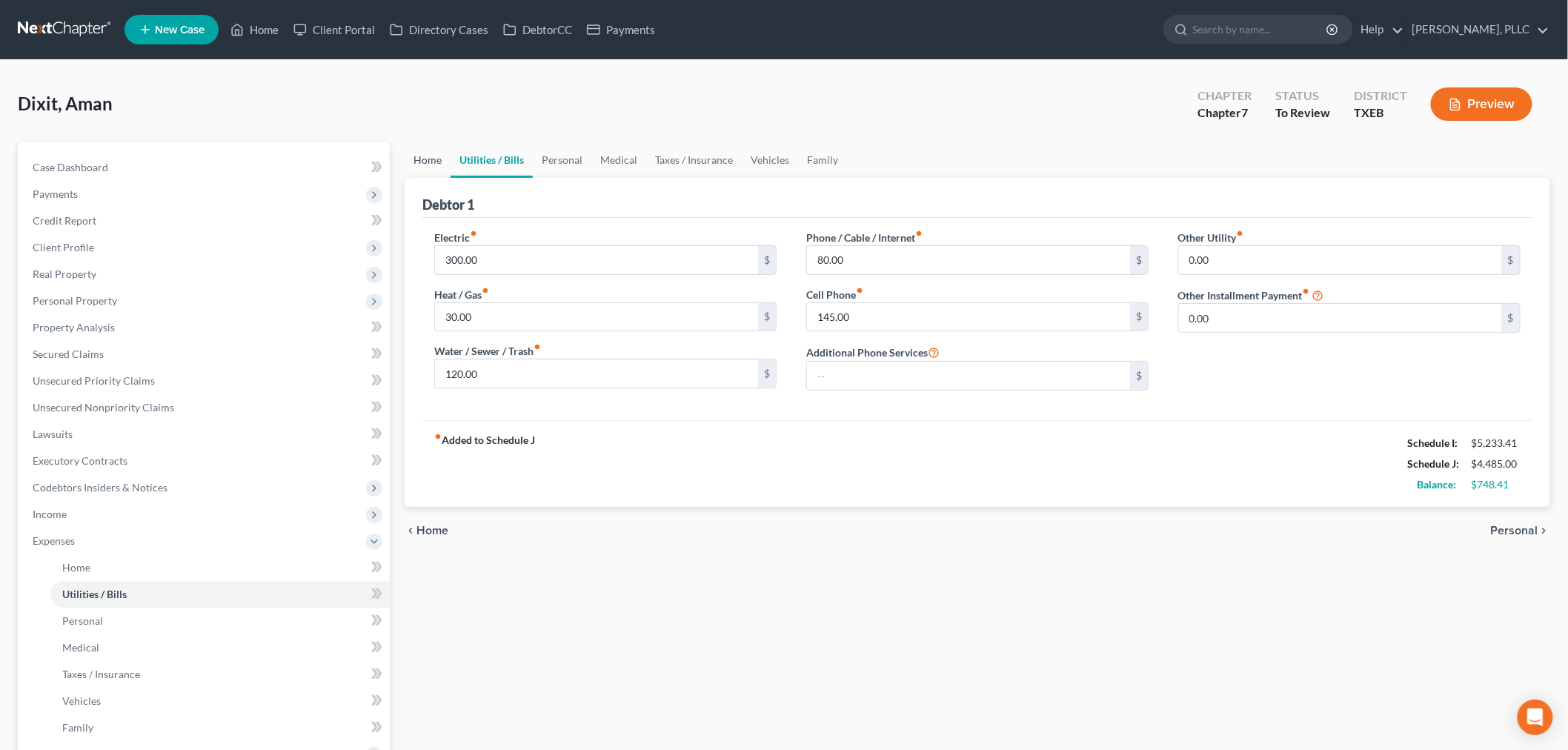
click at [428, 161] on link "Home" at bounding box center [427, 161] width 46 height 36
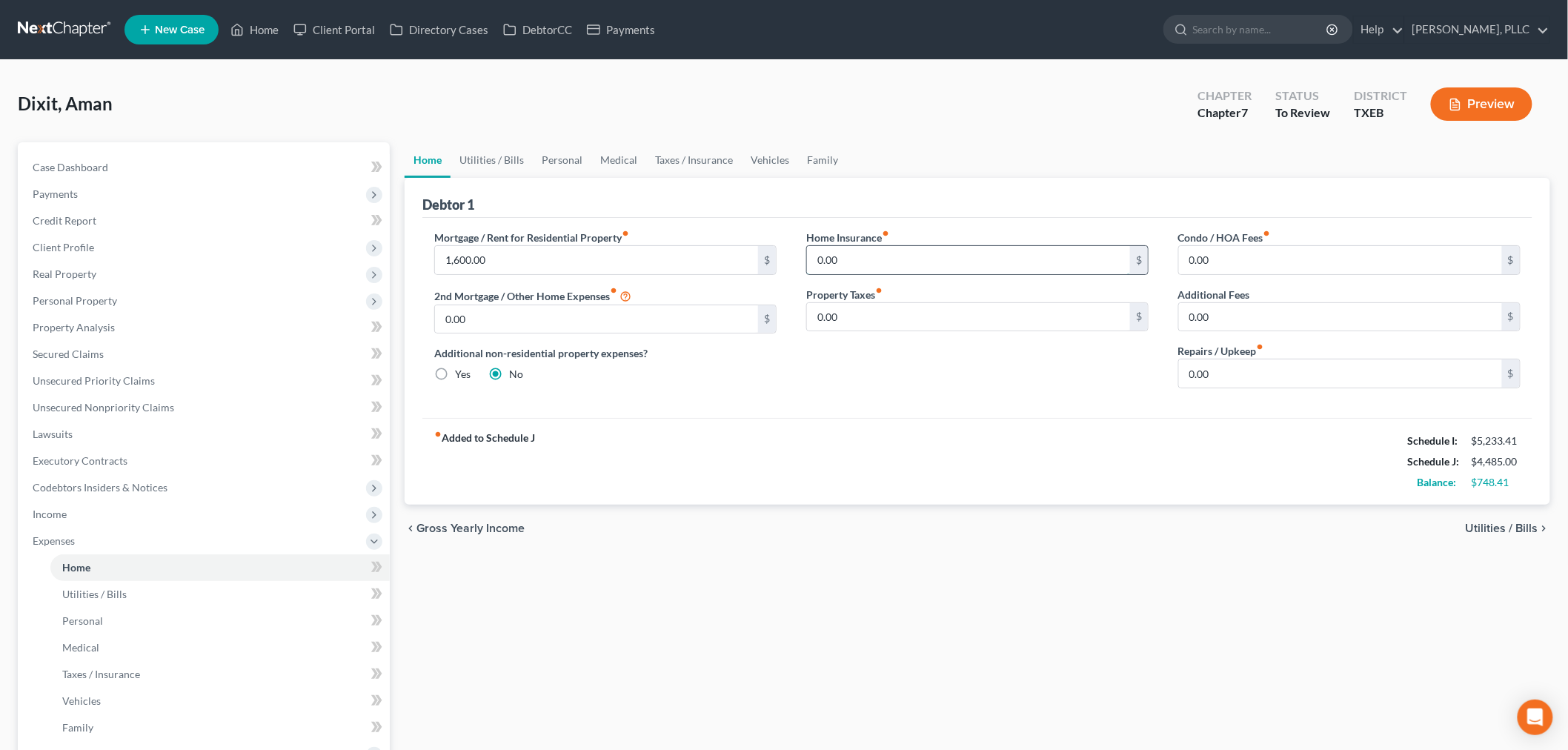
click at [863, 255] on input "0.00" at bounding box center [969, 260] width 323 height 28
type input "15.00"
click at [481, 159] on link "Utilities / Bills" at bounding box center [491, 161] width 82 height 36
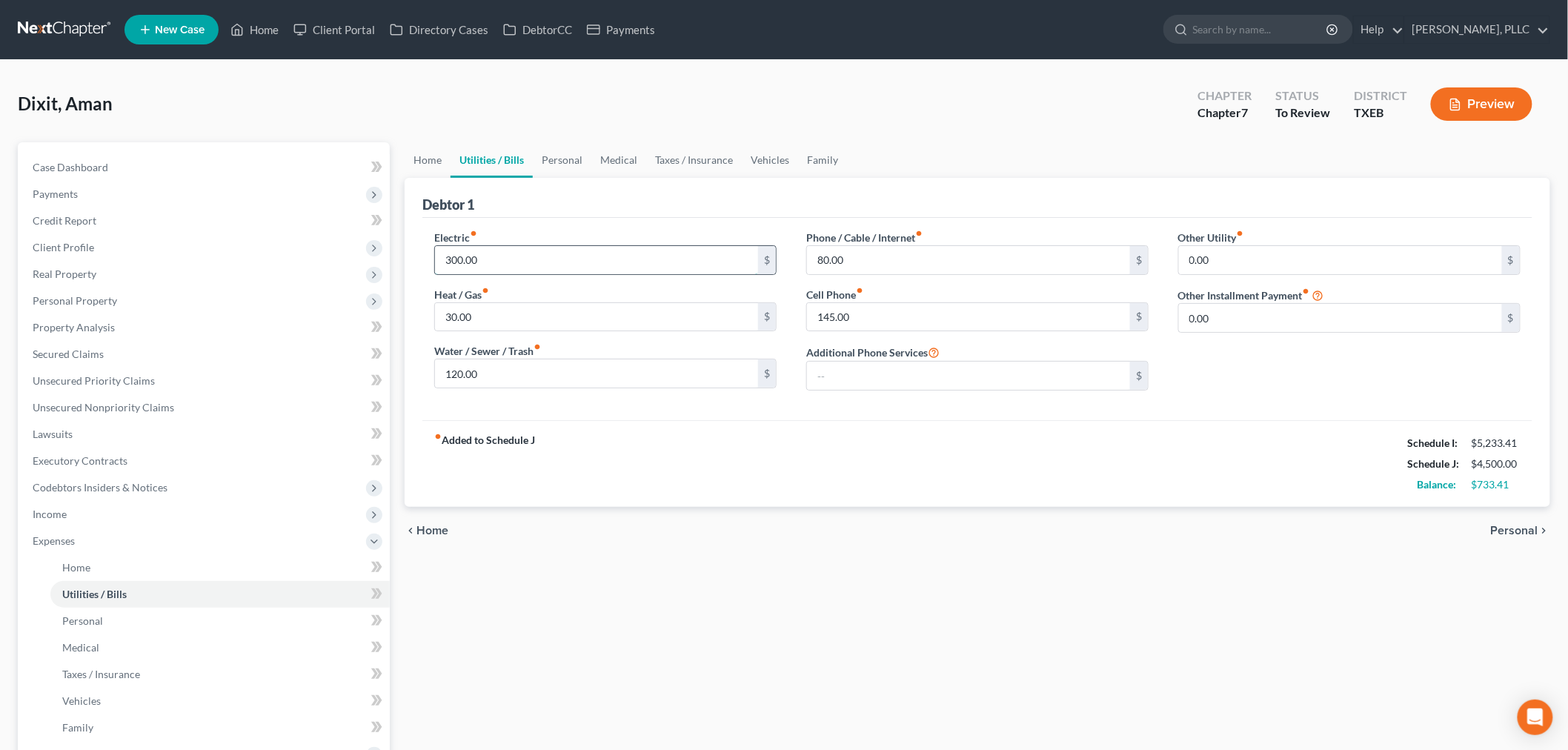
click at [490, 262] on input "300.00" at bounding box center [596, 260] width 323 height 28
type input "400"
click at [592, 406] on div "Electric fiber_manual_record 400 $ Heat / Gas fiber_manual_record 30.00 $ Water…" at bounding box center [977, 319] width 1109 height 202
click at [565, 158] on link "Personal" at bounding box center [562, 161] width 58 height 36
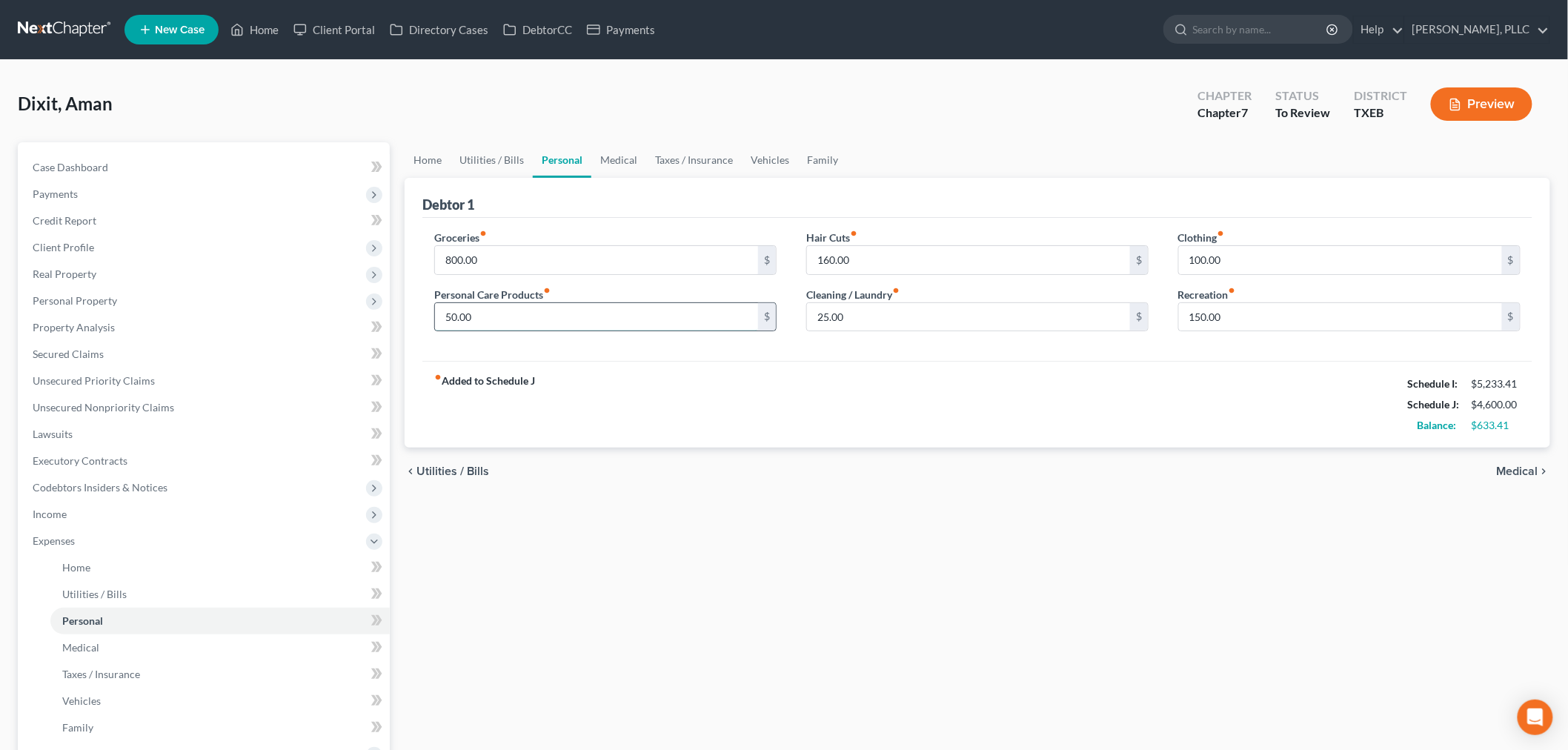
click at [497, 316] on input "50.00" at bounding box center [596, 317] width 323 height 28
type input "200"
click at [1051, 412] on div "fiber_manual_record Added to Schedule J Schedule I: $5,233.41 Schedule J: $4,75…" at bounding box center [977, 404] width 1109 height 87
click at [605, 157] on link "Medical" at bounding box center [618, 161] width 54 height 36
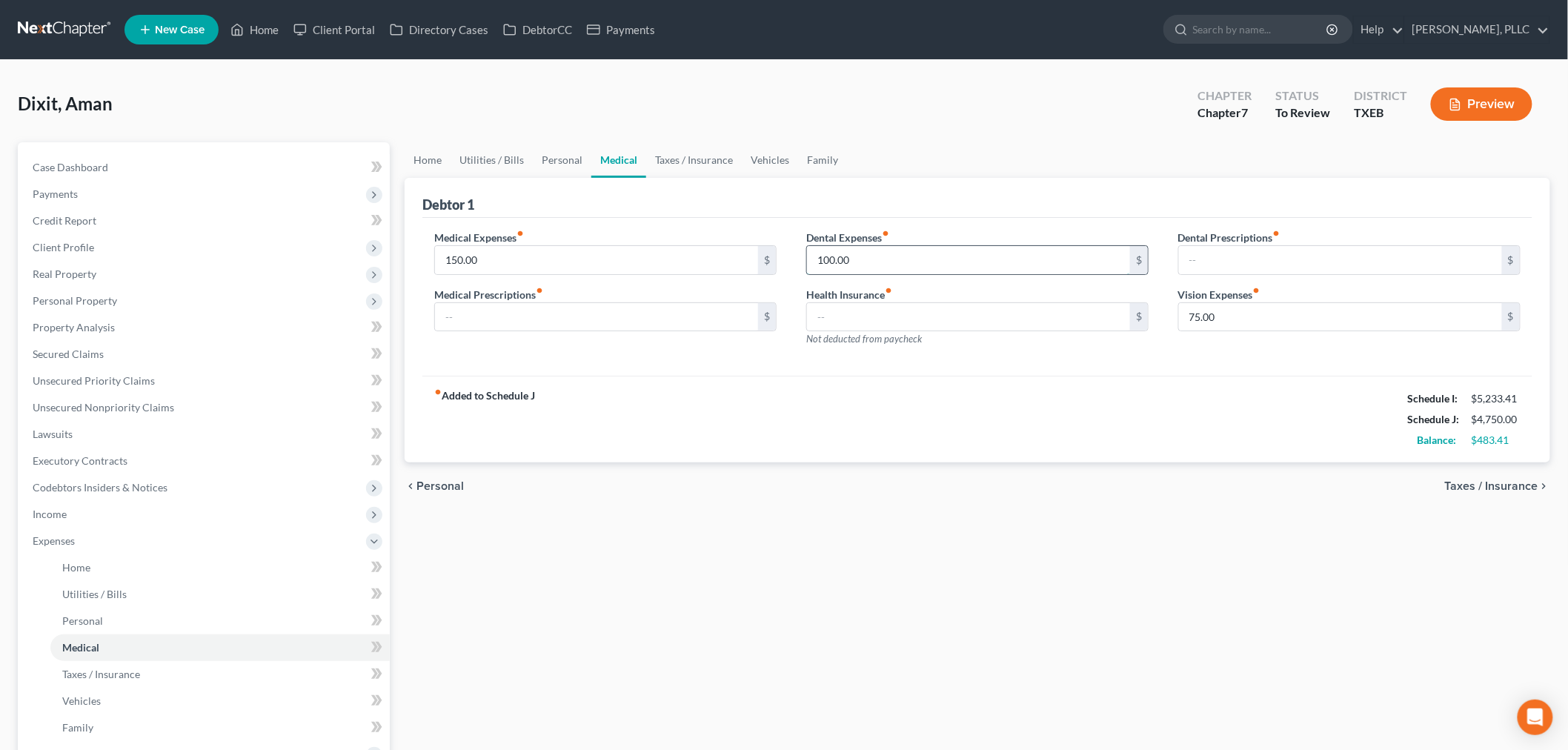
click at [855, 256] on input "100.00" at bounding box center [969, 260] width 323 height 28
type input "200"
click at [1237, 322] on input "75.00" at bounding box center [1340, 317] width 323 height 28
type input "150.00"
click at [514, 319] on input "text" at bounding box center [596, 317] width 323 height 28
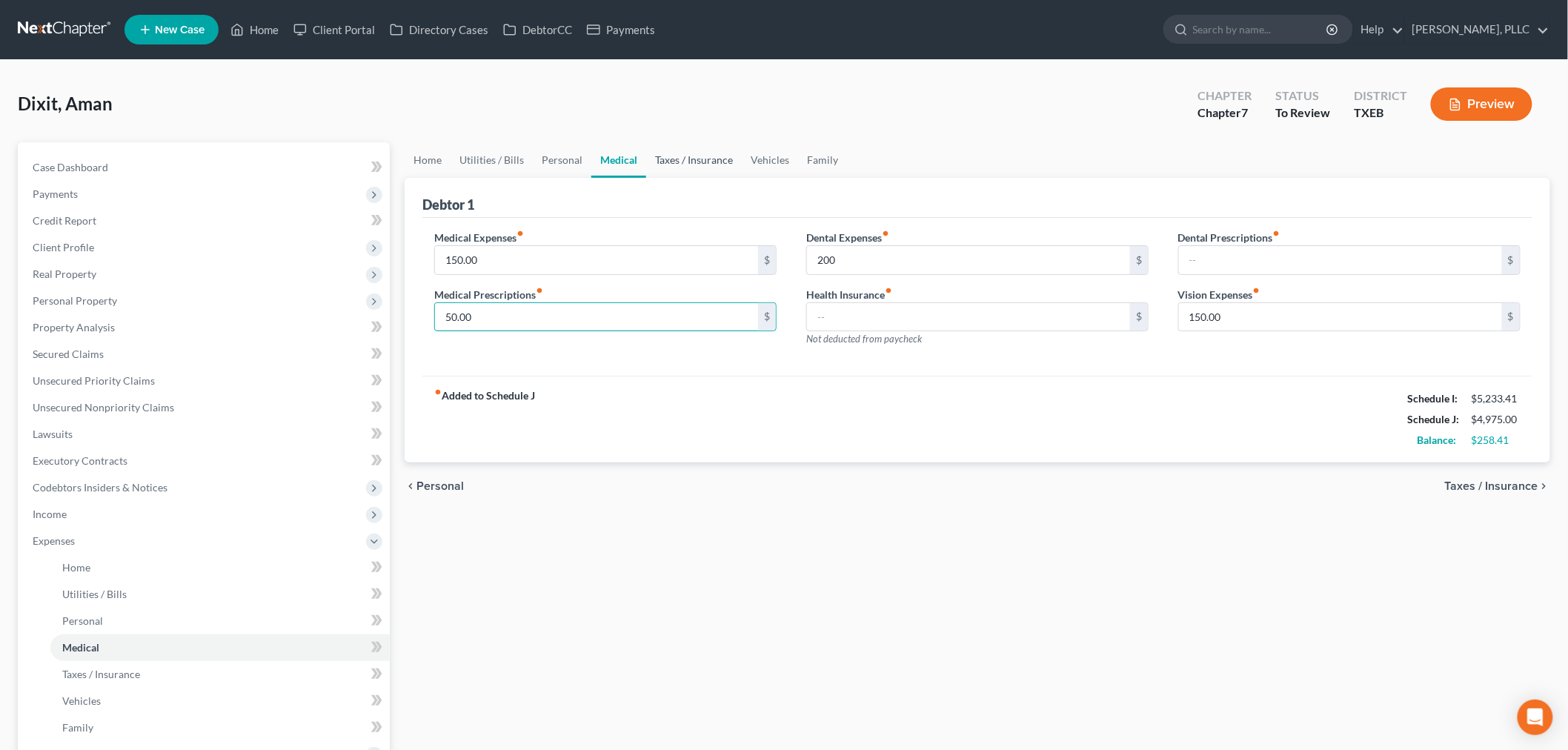
type input "50.00"
click at [692, 158] on link "Taxes / Insurance" at bounding box center [693, 161] width 95 height 36
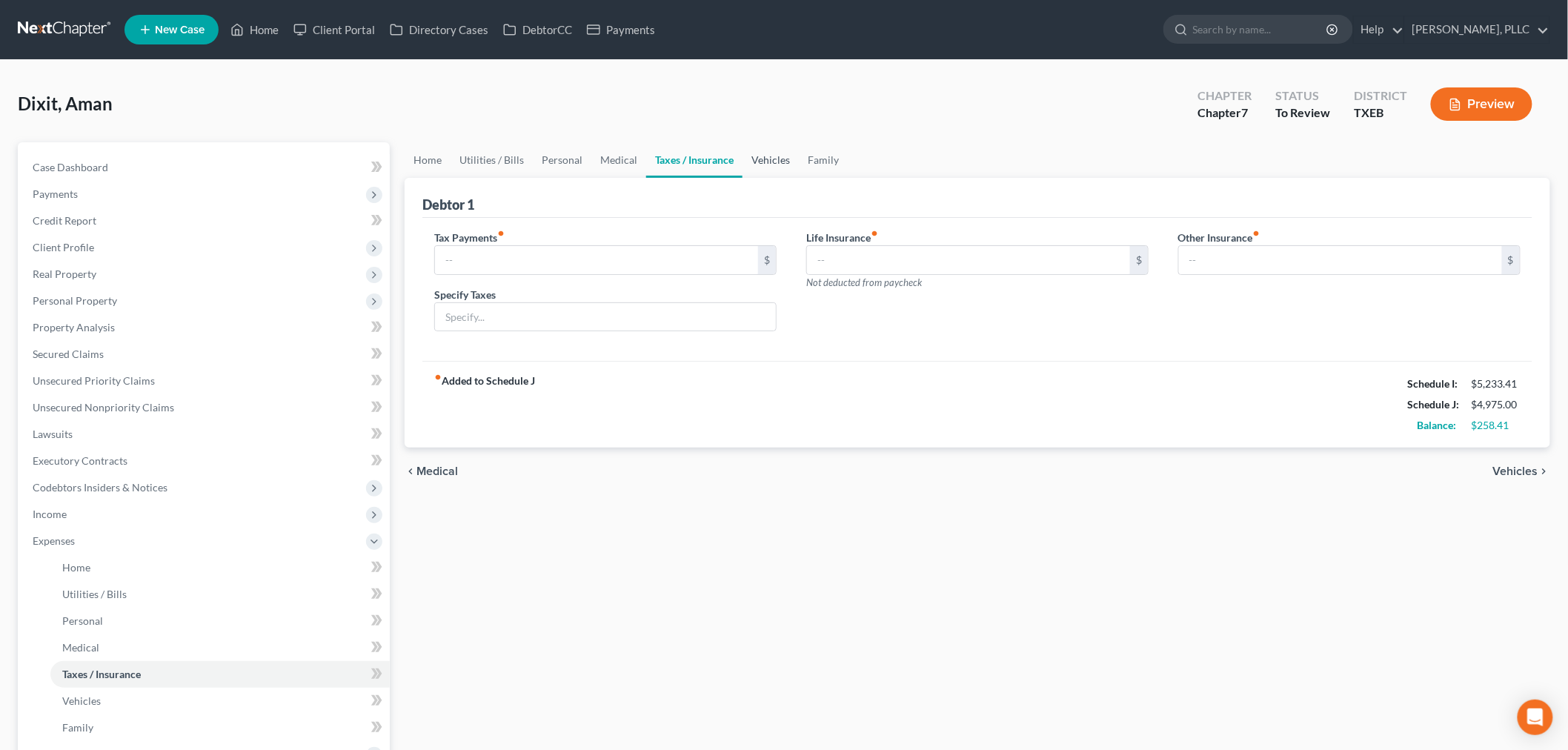
click at [762, 152] on link "Vehicles" at bounding box center [770, 161] width 56 height 36
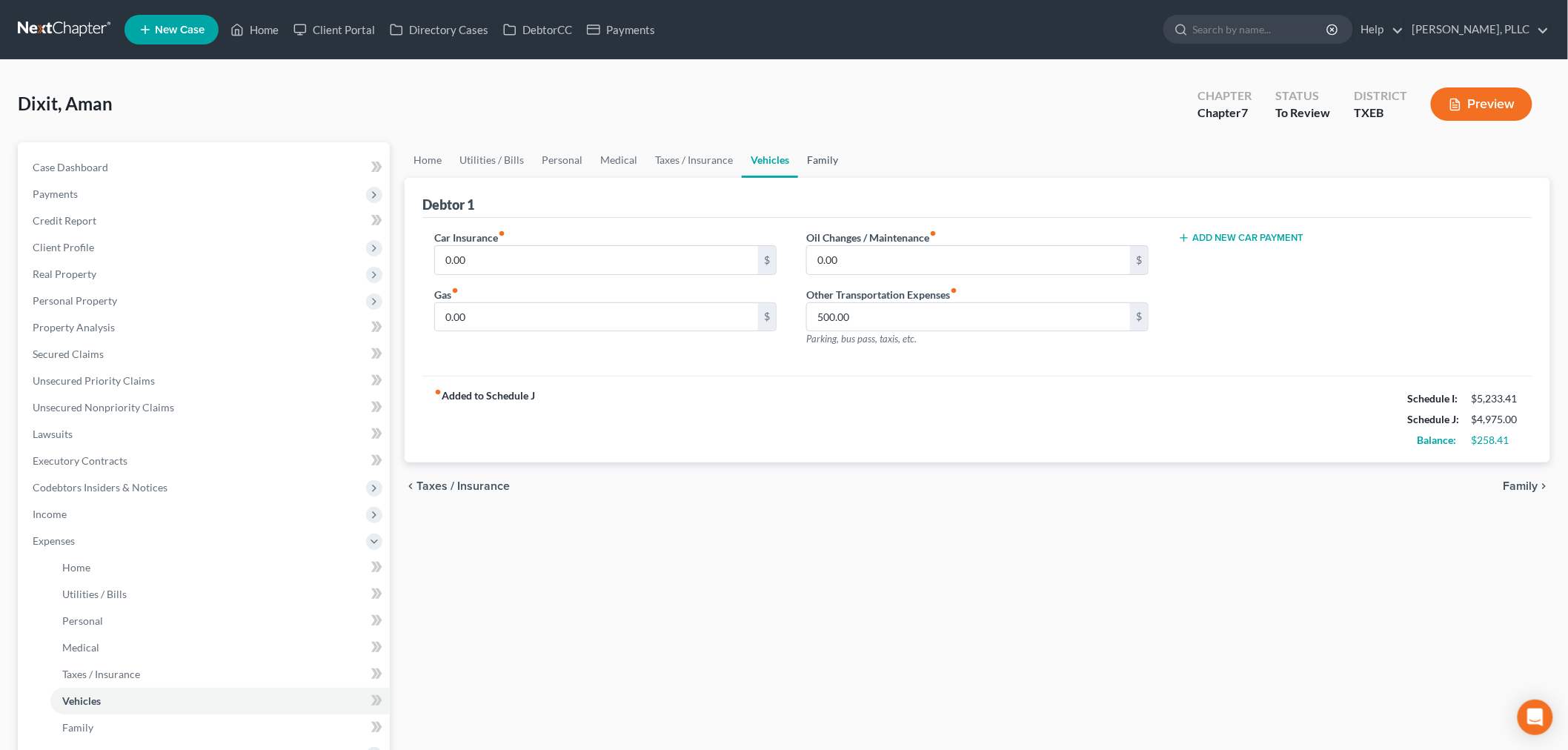
click at [810, 158] on link "Family" at bounding box center [822, 161] width 49 height 36
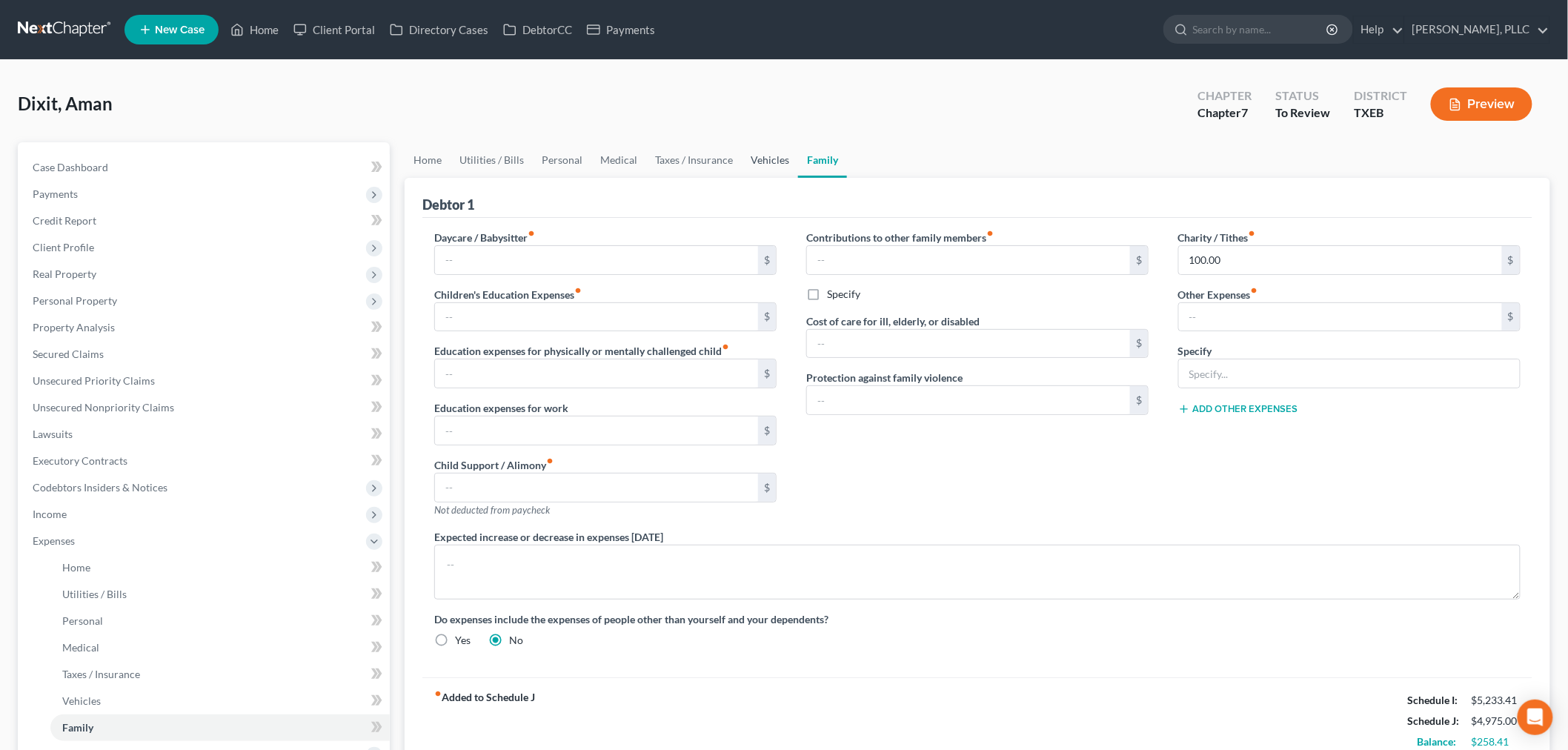
click at [763, 161] on link "Vehicles" at bounding box center [770, 161] width 56 height 36
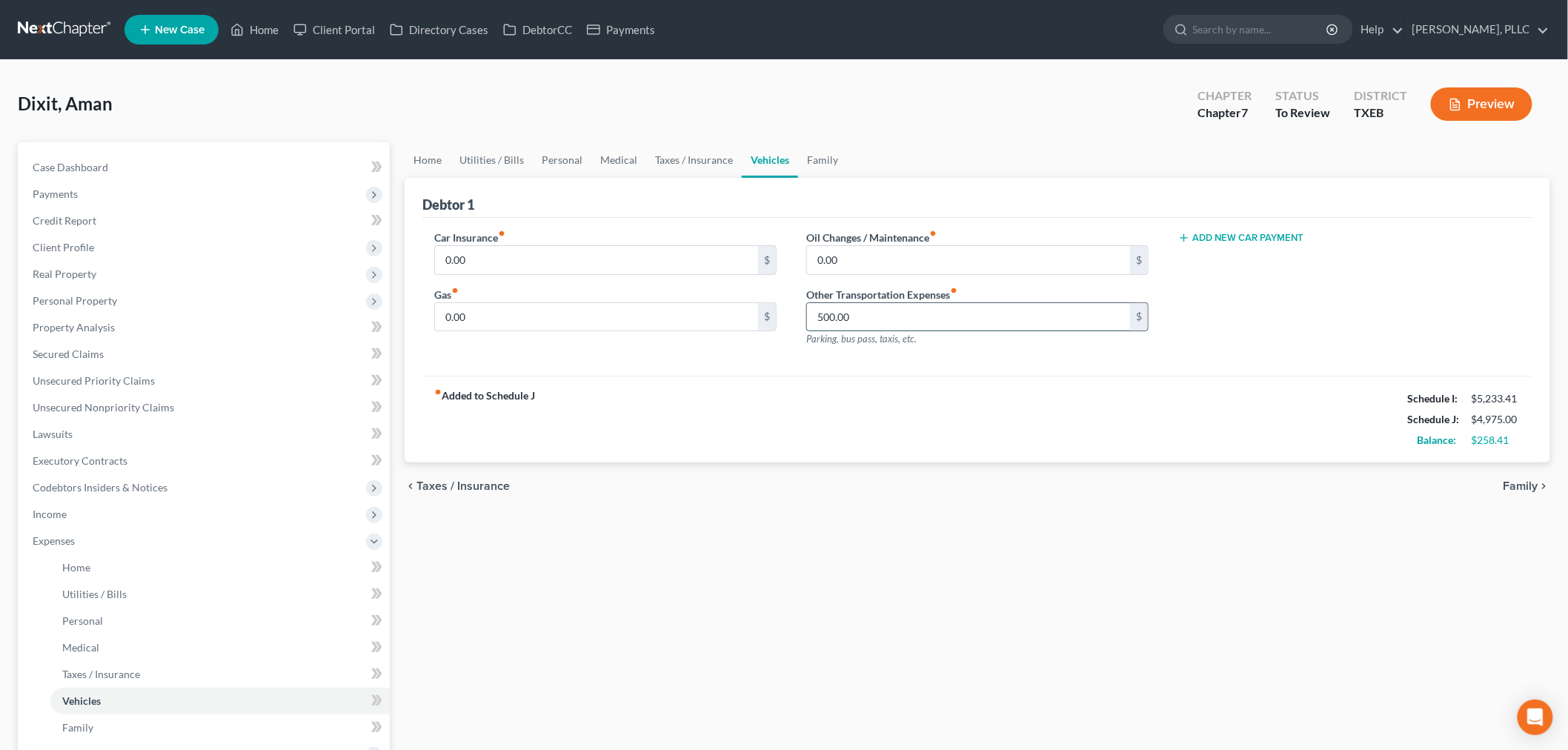
click at [880, 309] on input "500.00" at bounding box center [969, 317] width 323 height 28
type input "600.00"
click at [987, 443] on div "fiber_manual_record Added to Schedule J Schedule I: $5,233.41 Schedule J: $5,07…" at bounding box center [977, 419] width 1109 height 87
click at [817, 160] on link "Family" at bounding box center [822, 161] width 49 height 36
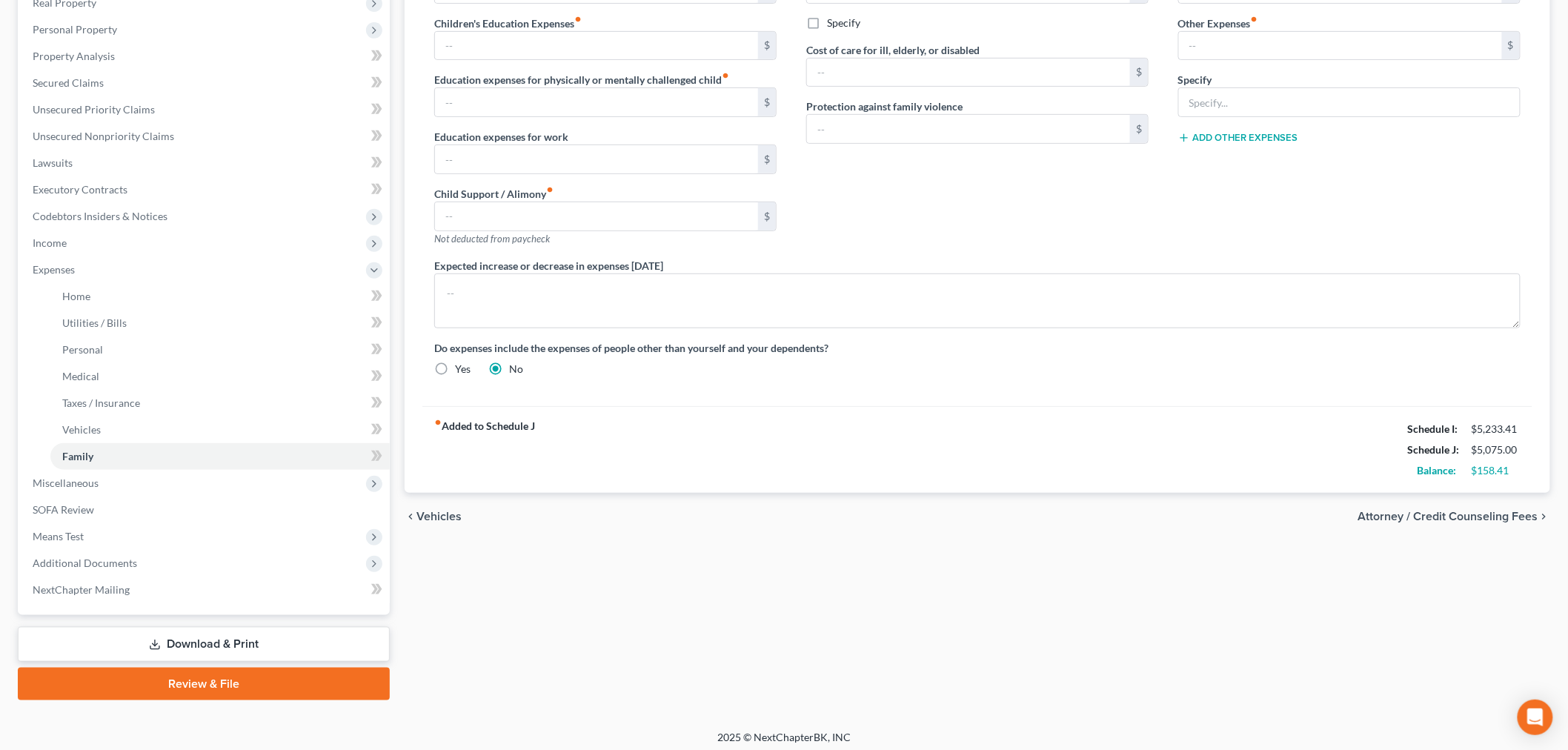
scroll to position [275, 0]
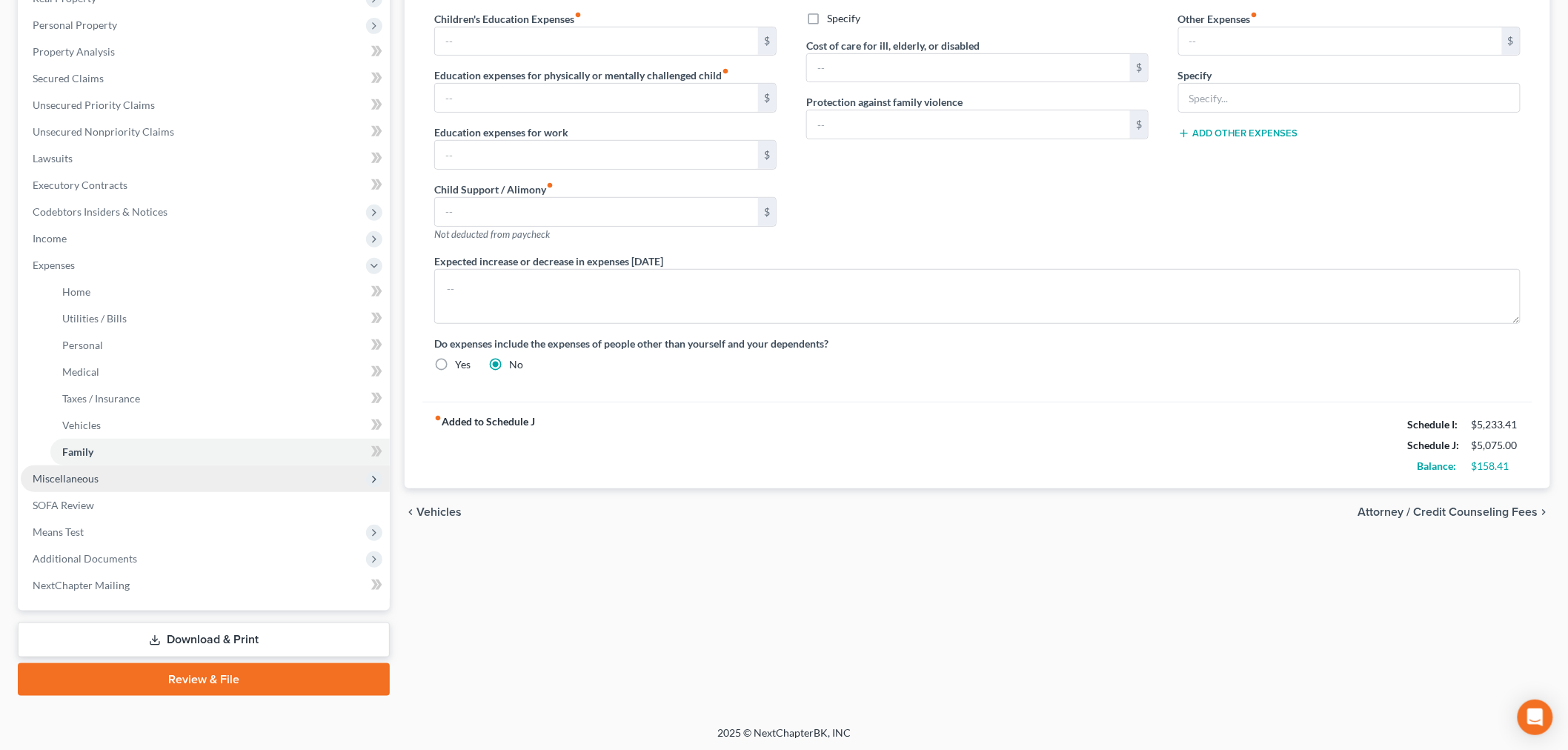
click at [66, 476] on span "Miscellaneous" at bounding box center [65, 478] width 66 height 13
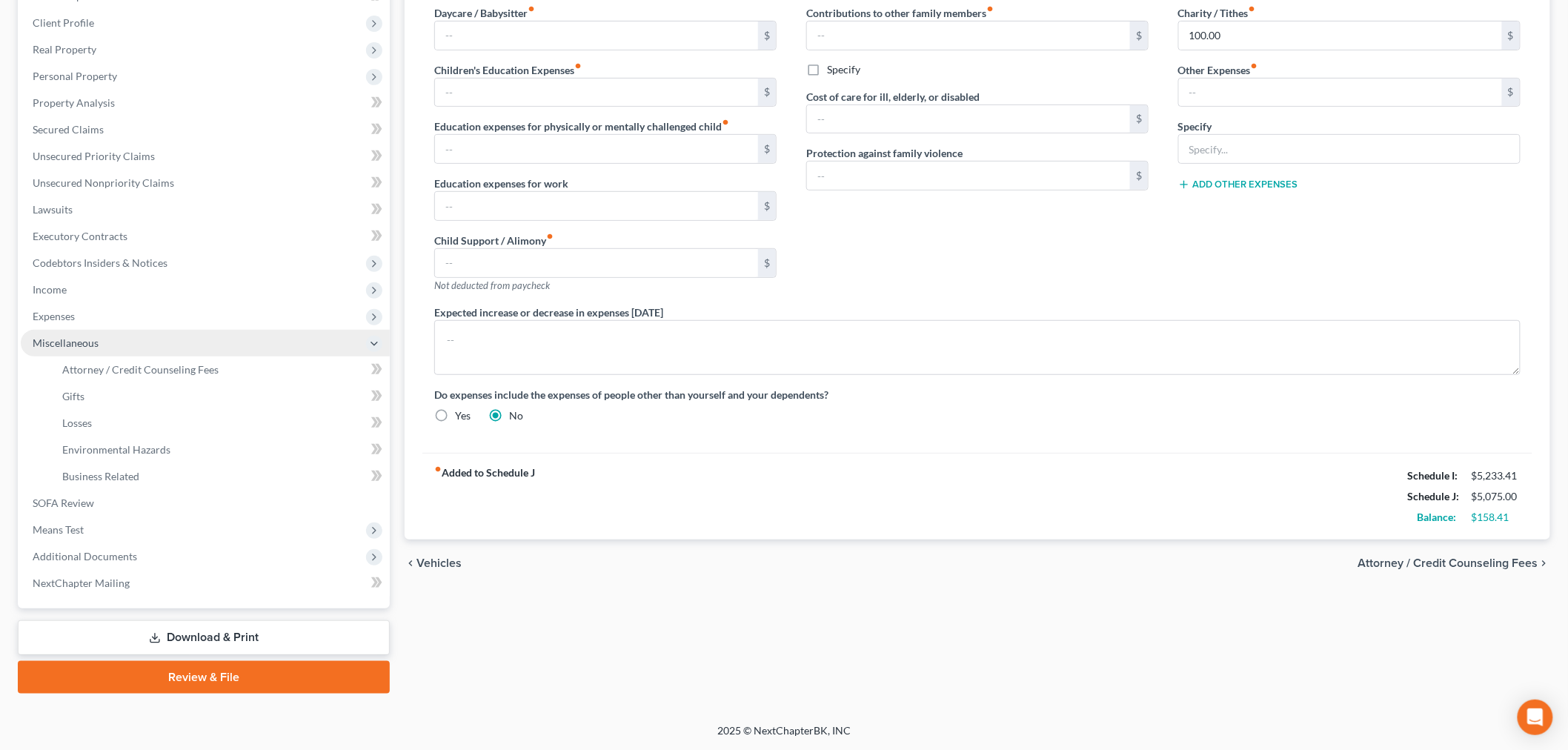
scroll to position [223, 0]
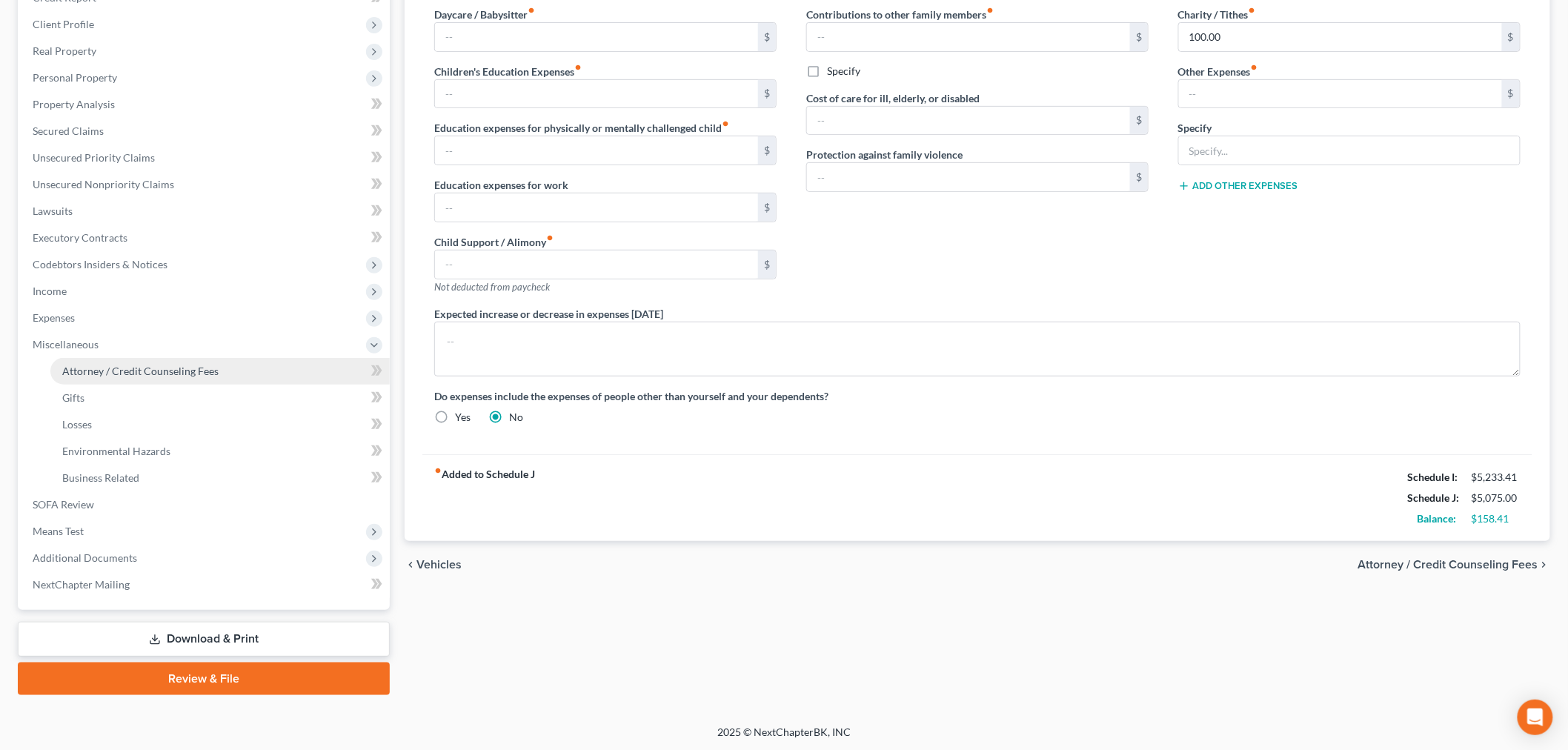
click at [107, 371] on span "Attorney / Credit Counseling Fees" at bounding box center [141, 371] width 157 height 13
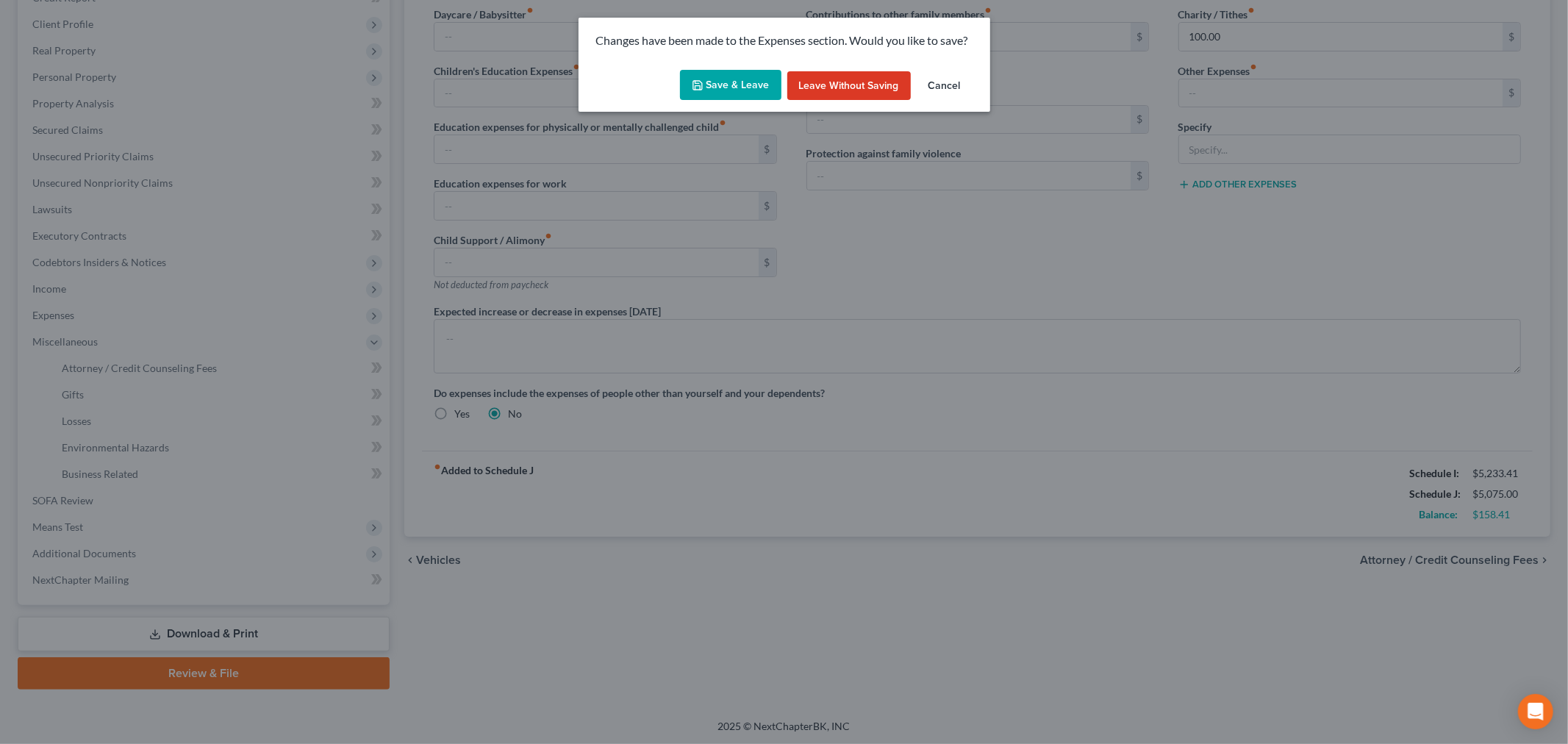
click at [726, 80] on button "Save & Leave" at bounding box center [730, 85] width 101 height 30
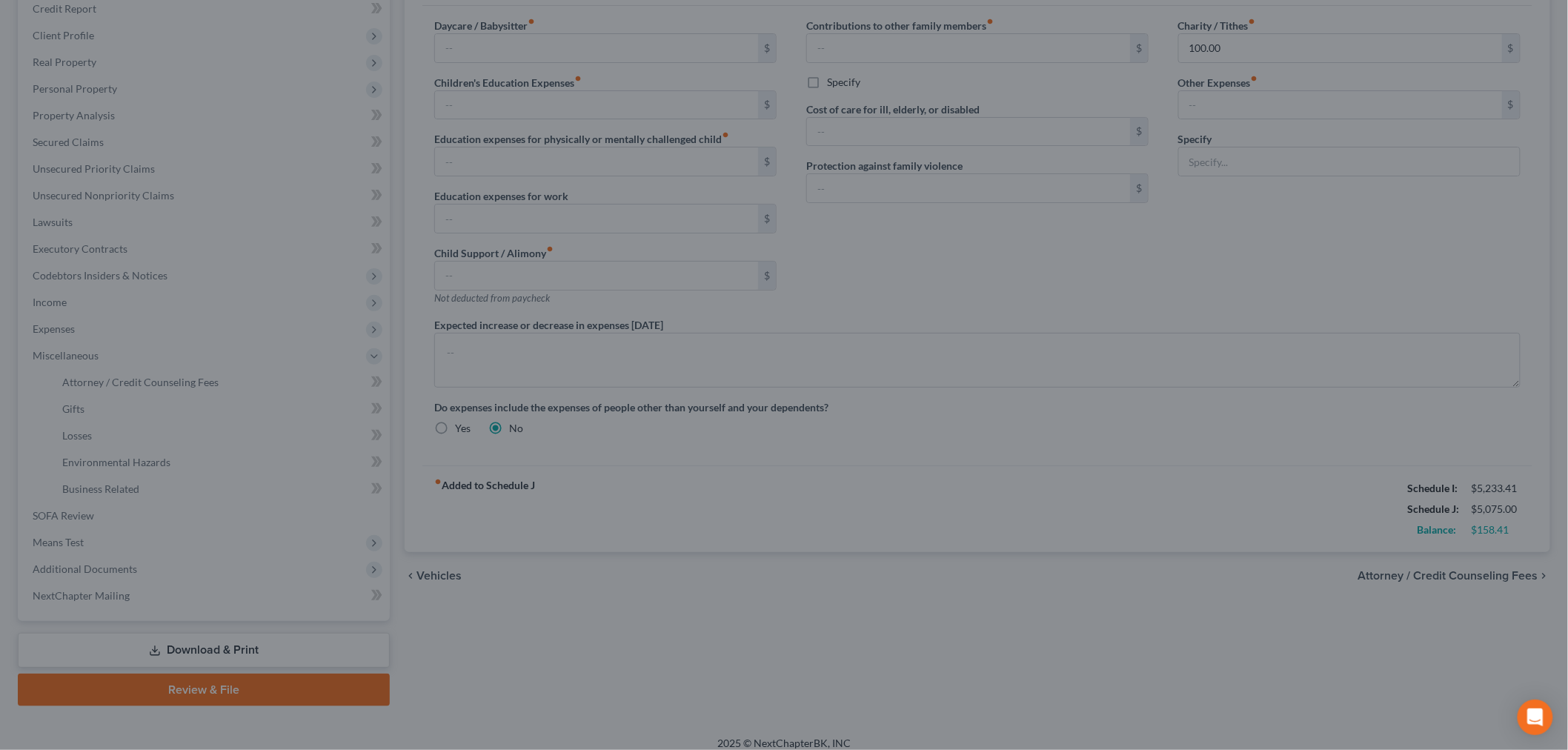
select select "0"
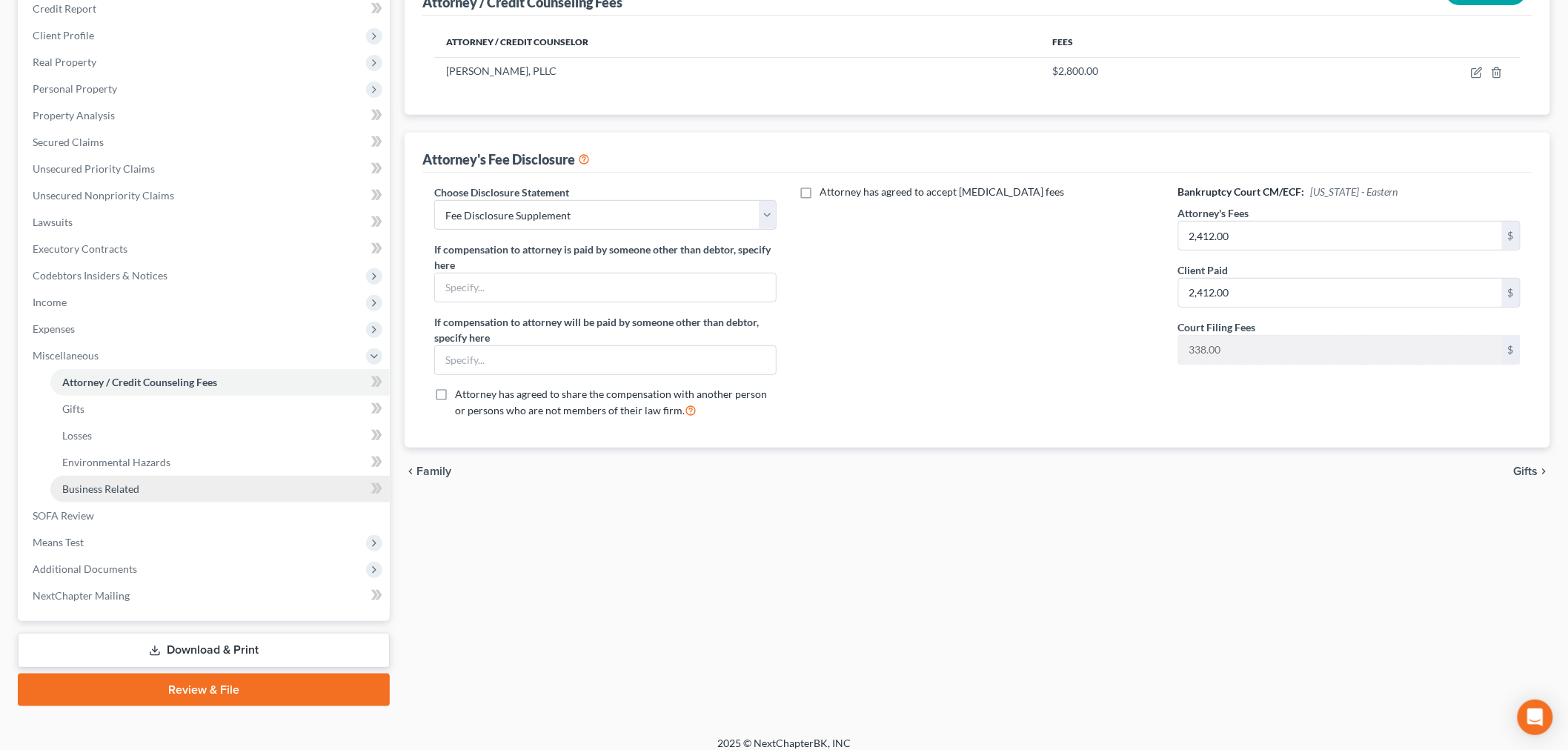
scroll to position [223, 0]
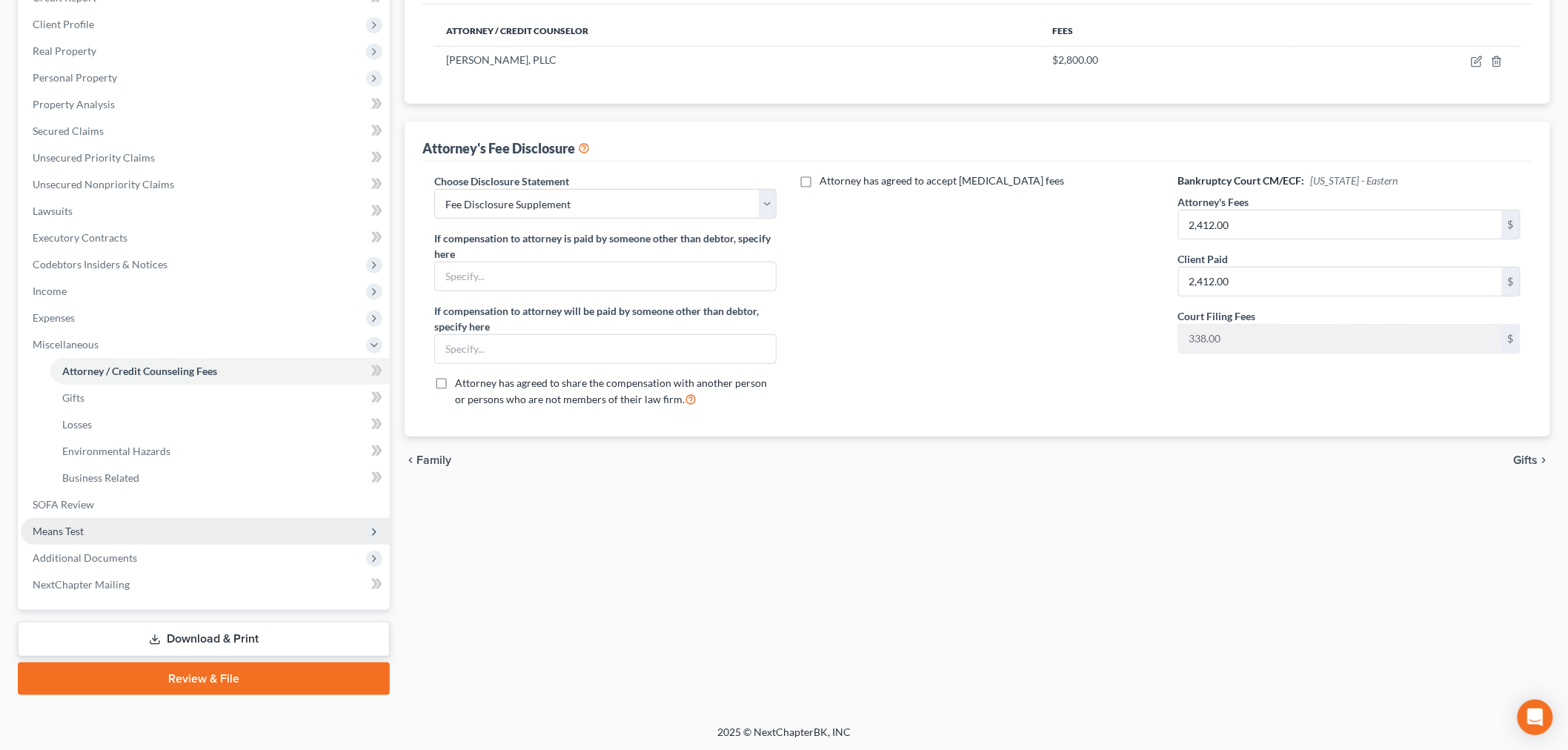
click at [146, 535] on span "Means Test" at bounding box center [205, 531] width 369 height 27
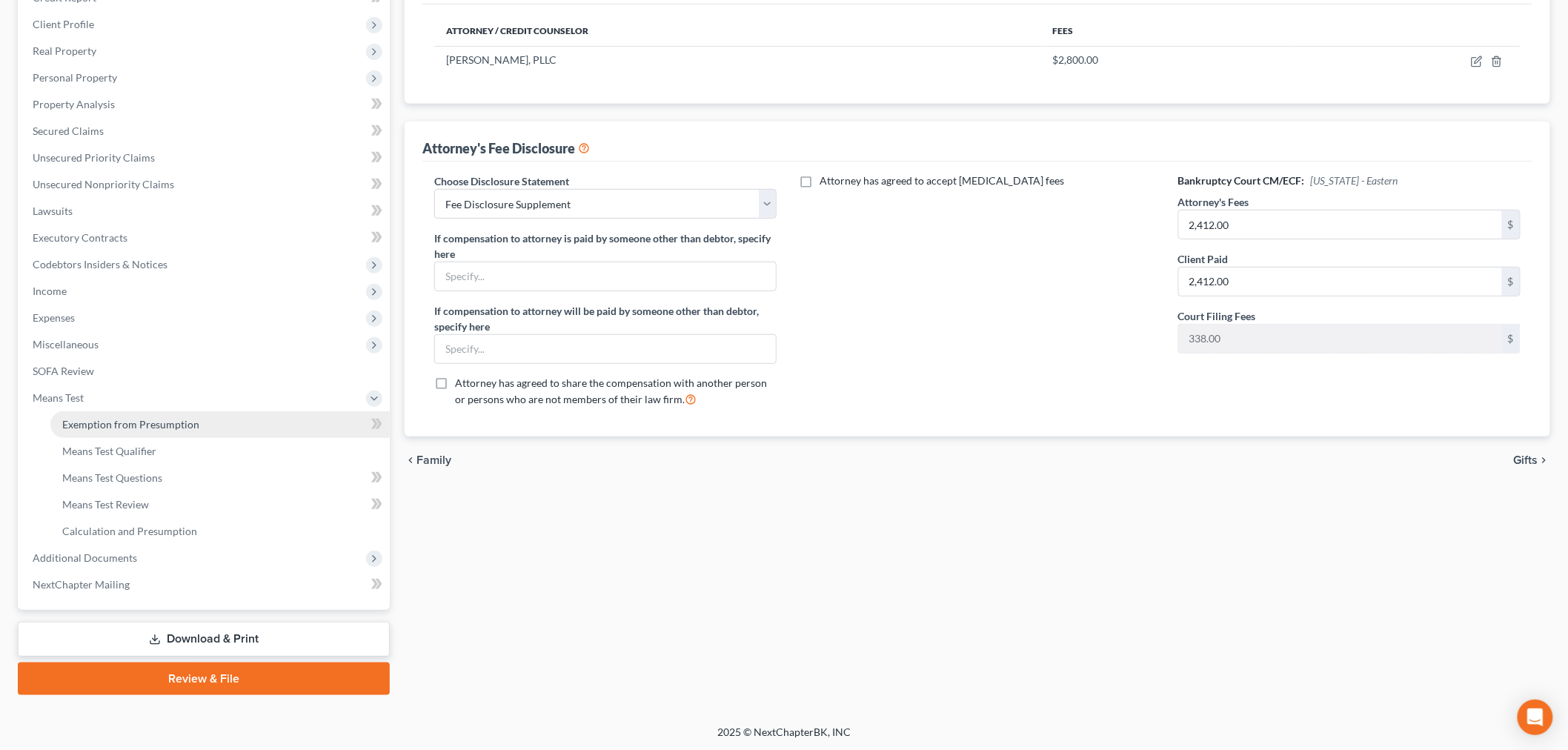
click at [119, 425] on span "Exemption from Presumption" at bounding box center [131, 424] width 137 height 13
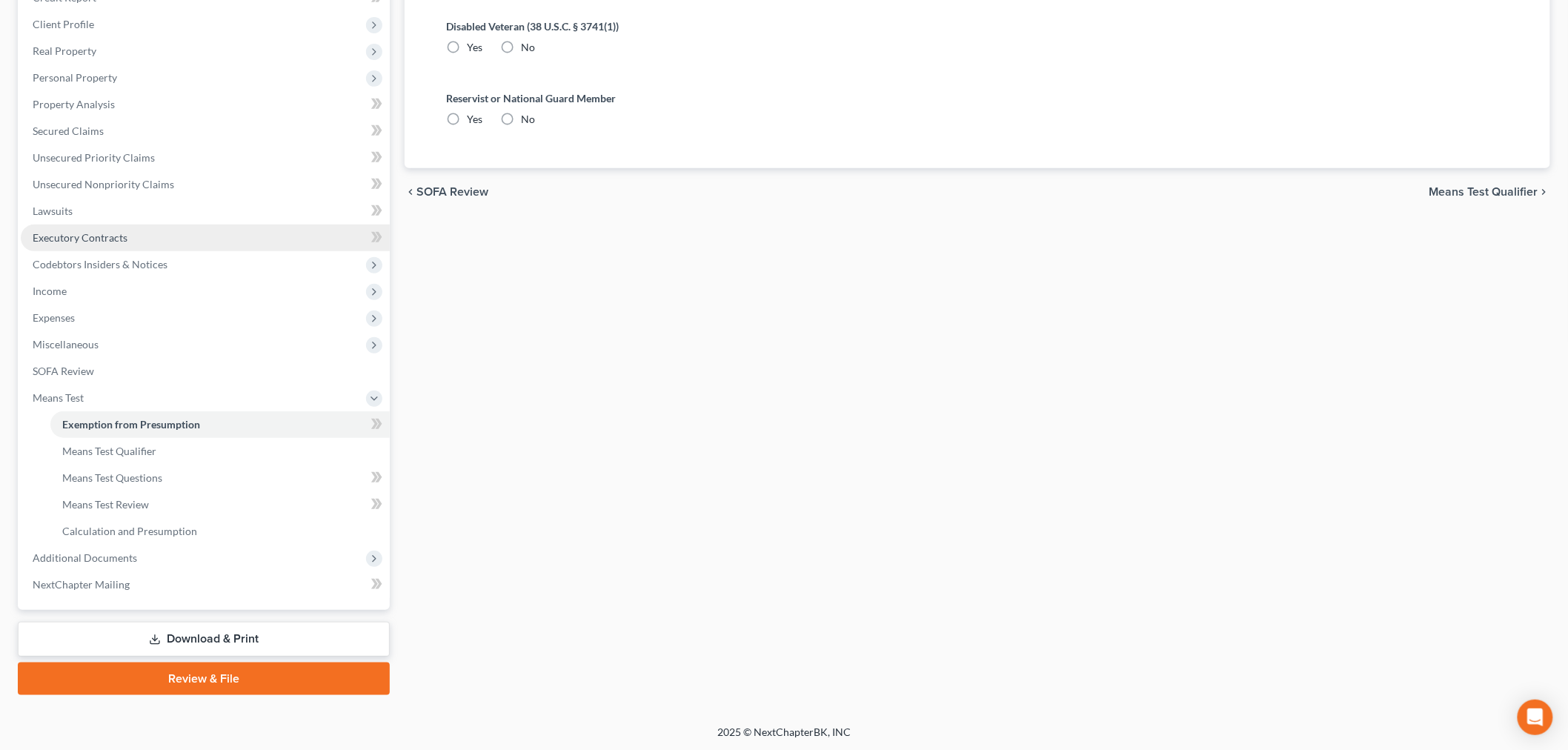
radio input "true"
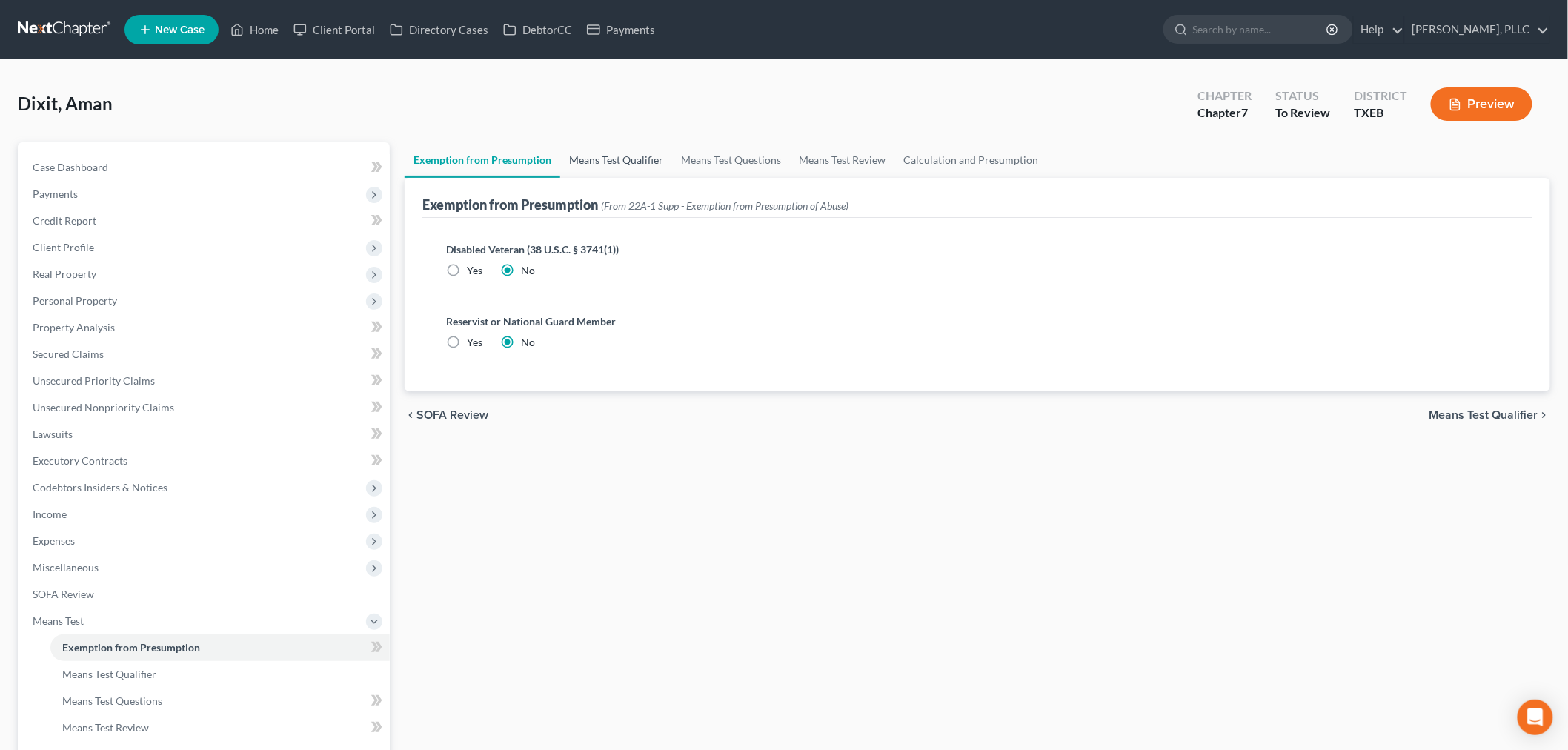
click at [625, 159] on link "Means Test Qualifier" at bounding box center [615, 161] width 112 height 36
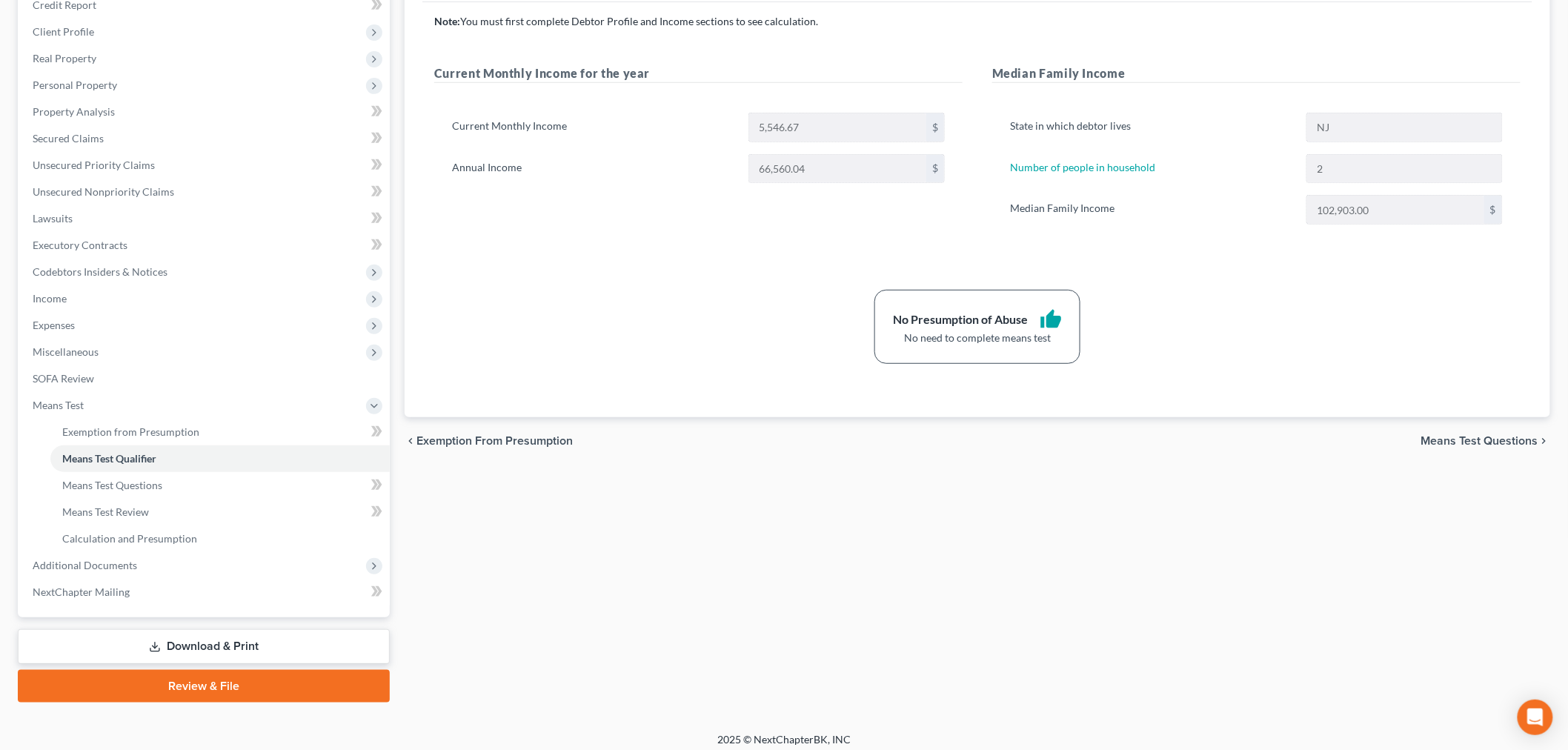
scroll to position [223, 0]
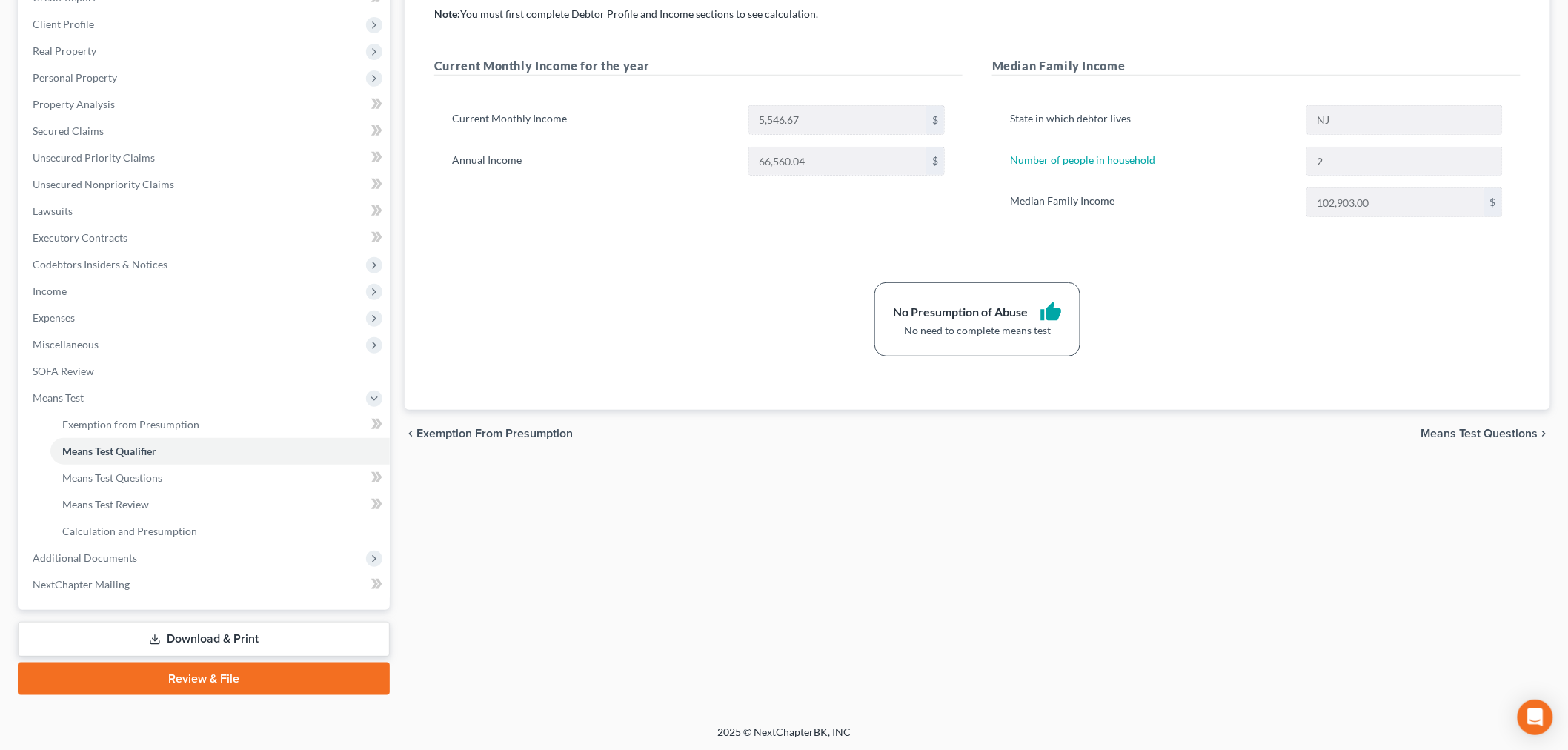
click at [562, 457] on div "chevron_left Exemption from Presumption Means Test Questions chevron_right" at bounding box center [977, 434] width 1145 height 48
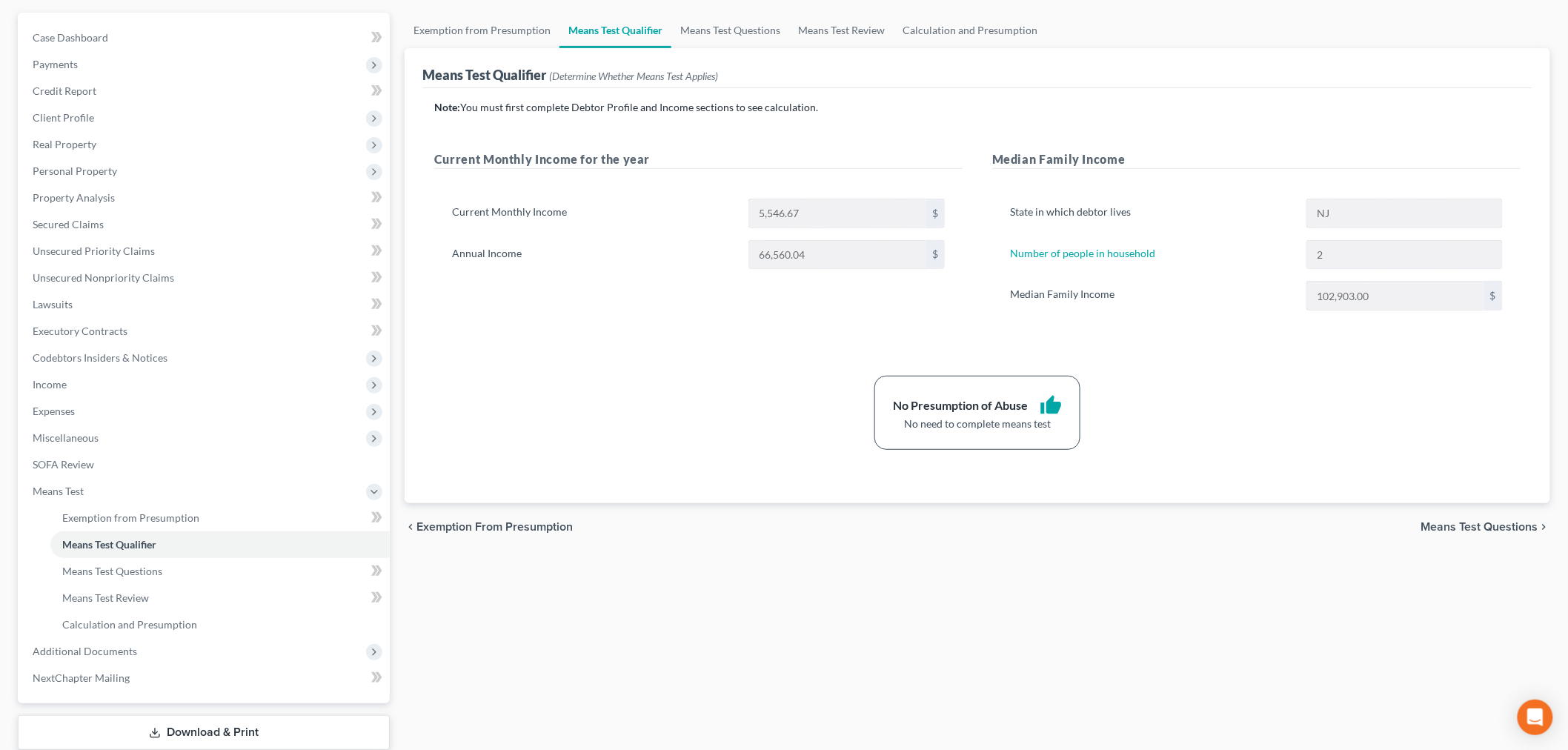
scroll to position [0, 0]
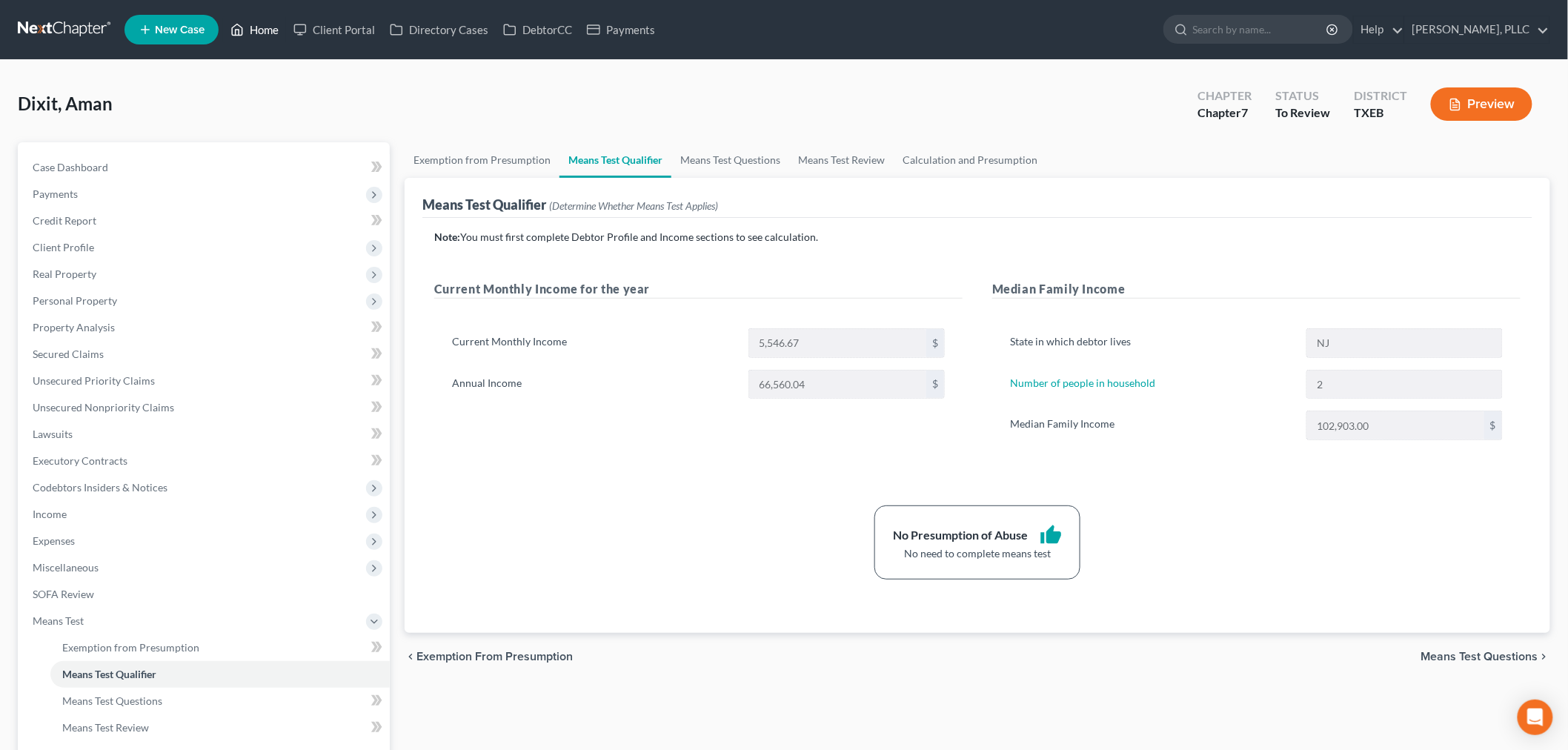
click at [265, 31] on link "Home" at bounding box center [255, 29] width 63 height 27
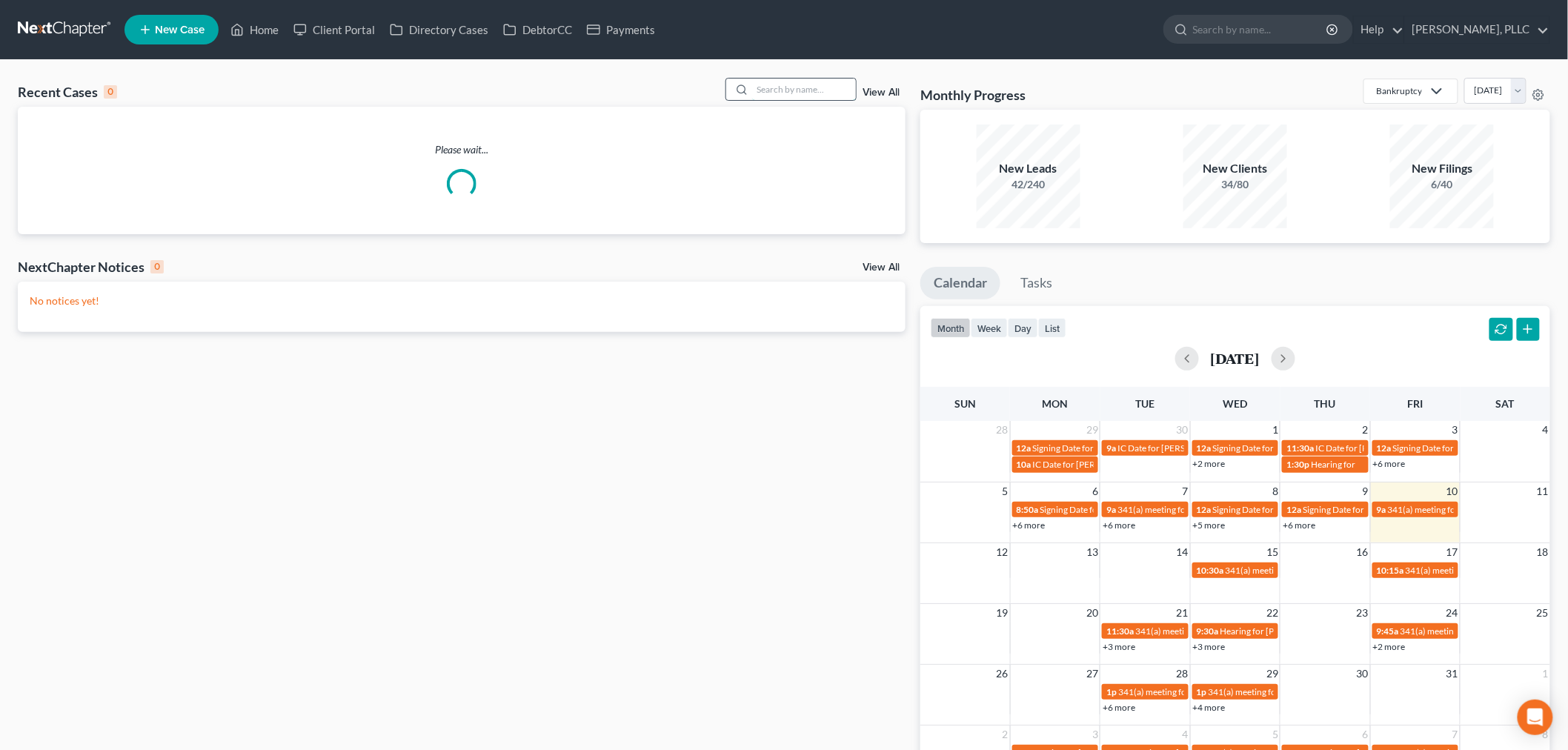
click at [804, 90] on input "search" at bounding box center [803, 89] width 104 height 22
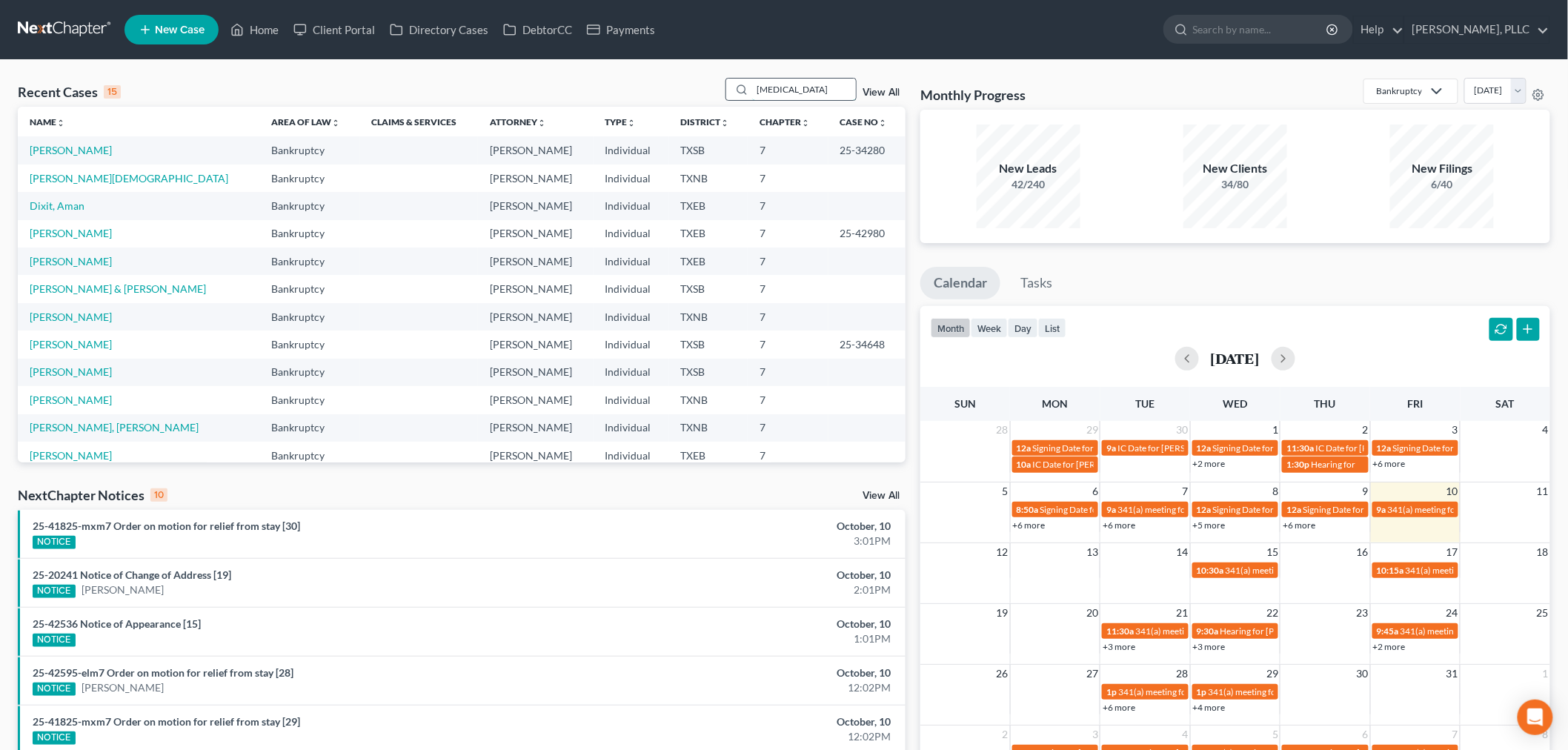
type input "[MEDICAL_DATA]"
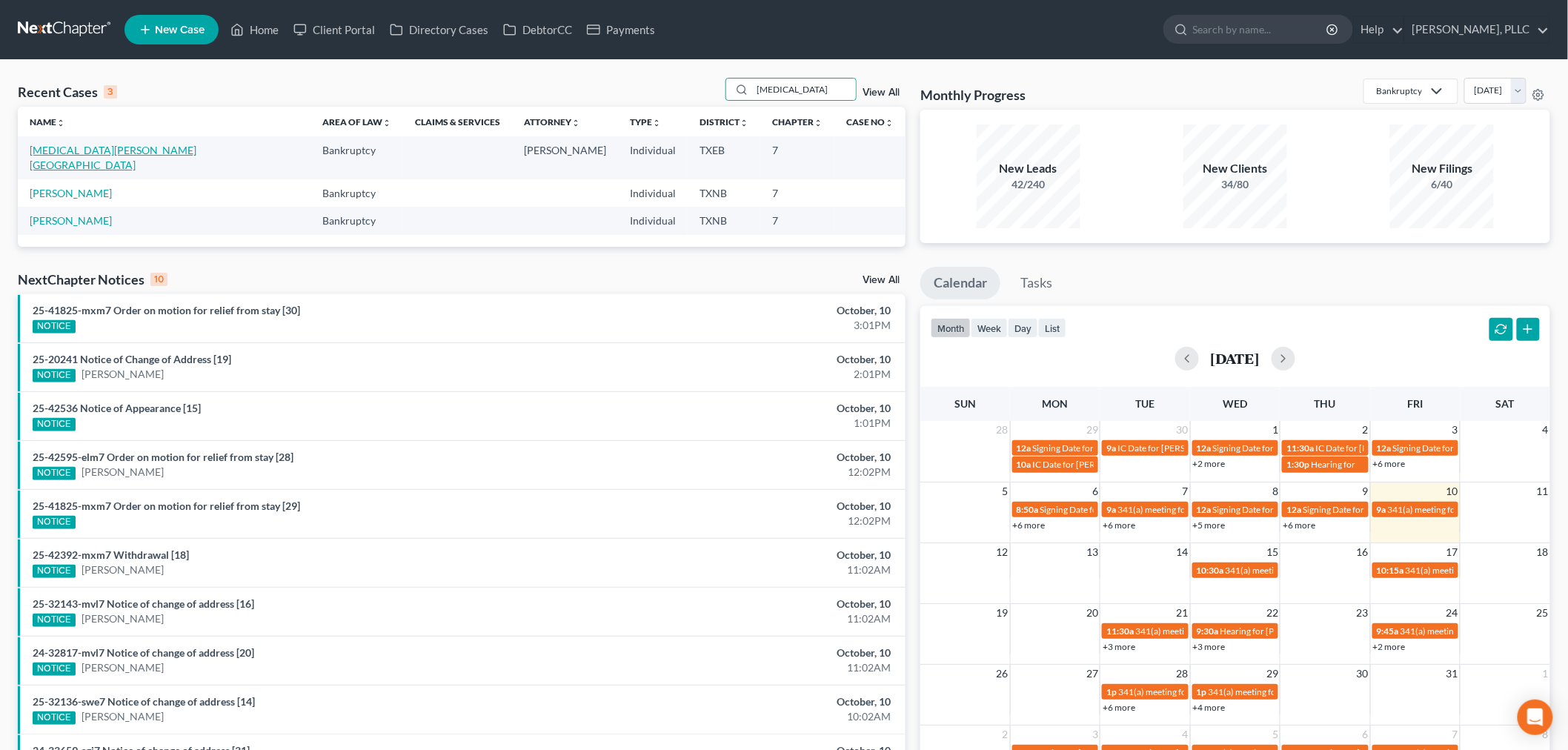
click at [90, 149] on link "[MEDICAL_DATA][PERSON_NAME][GEOGRAPHIC_DATA]" at bounding box center [113, 158] width 166 height 28
select select "4"
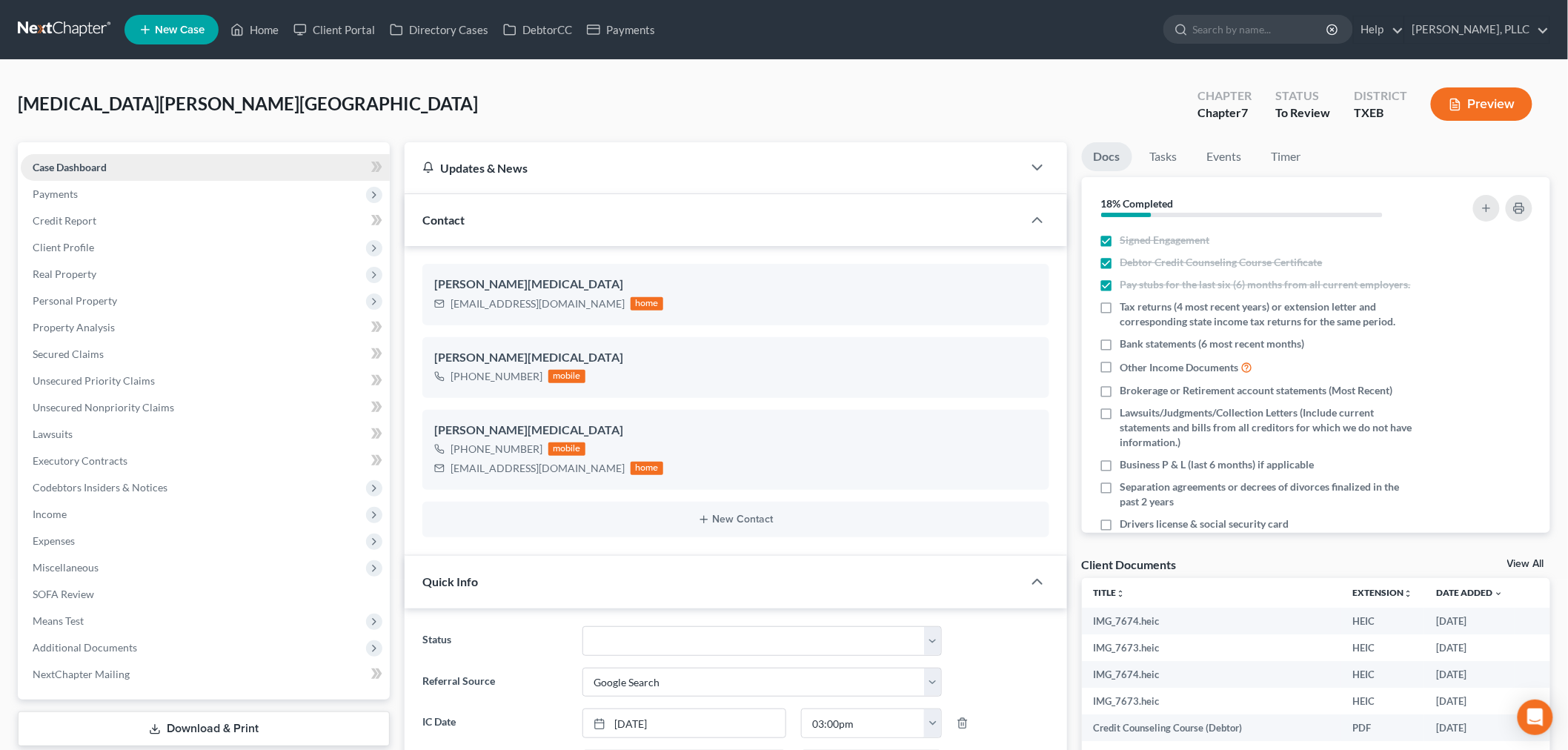
scroll to position [470, 0]
click at [65, 192] on span "Payments" at bounding box center [55, 193] width 46 height 13
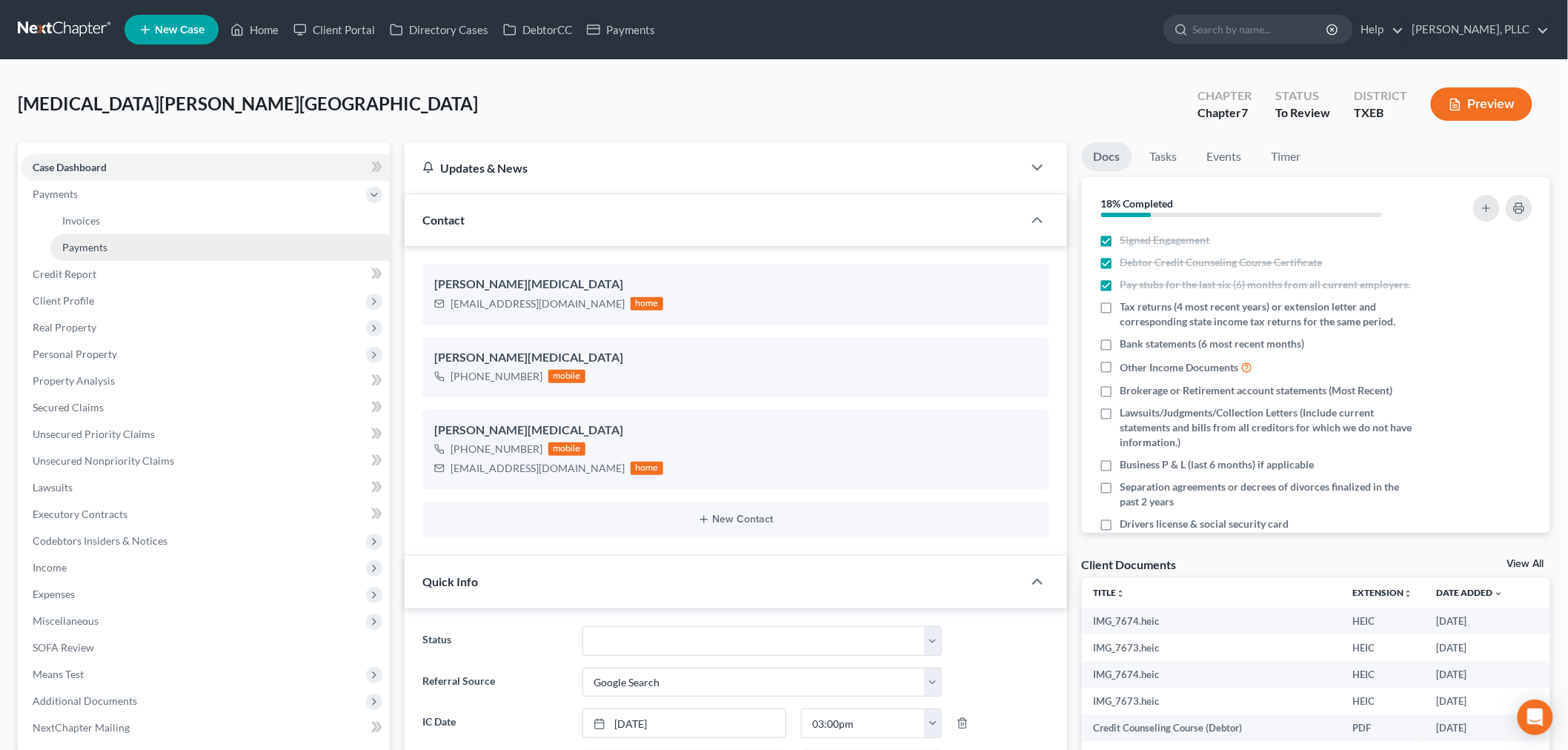
click at [92, 249] on span "Payments" at bounding box center [85, 247] width 46 height 13
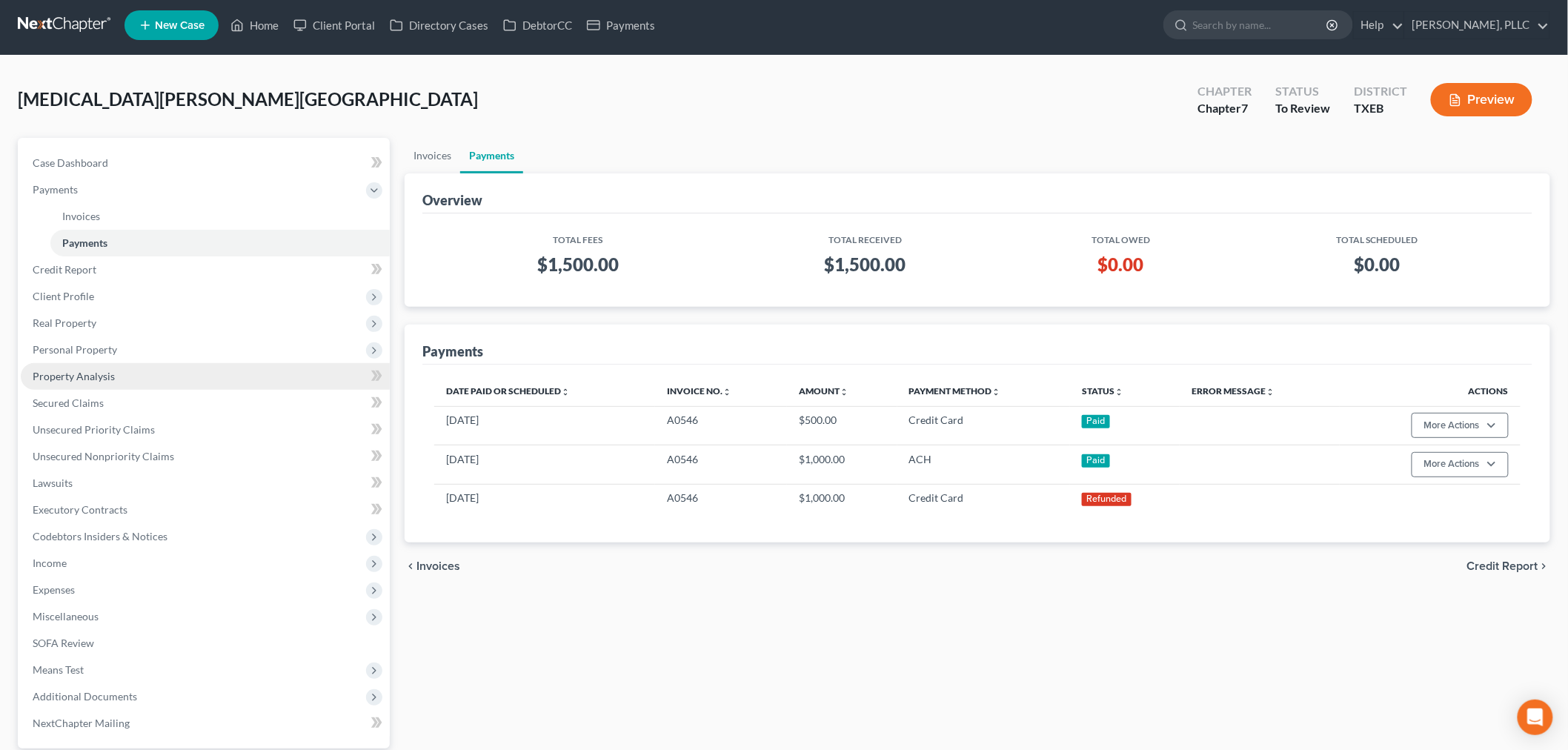
scroll to position [143, 0]
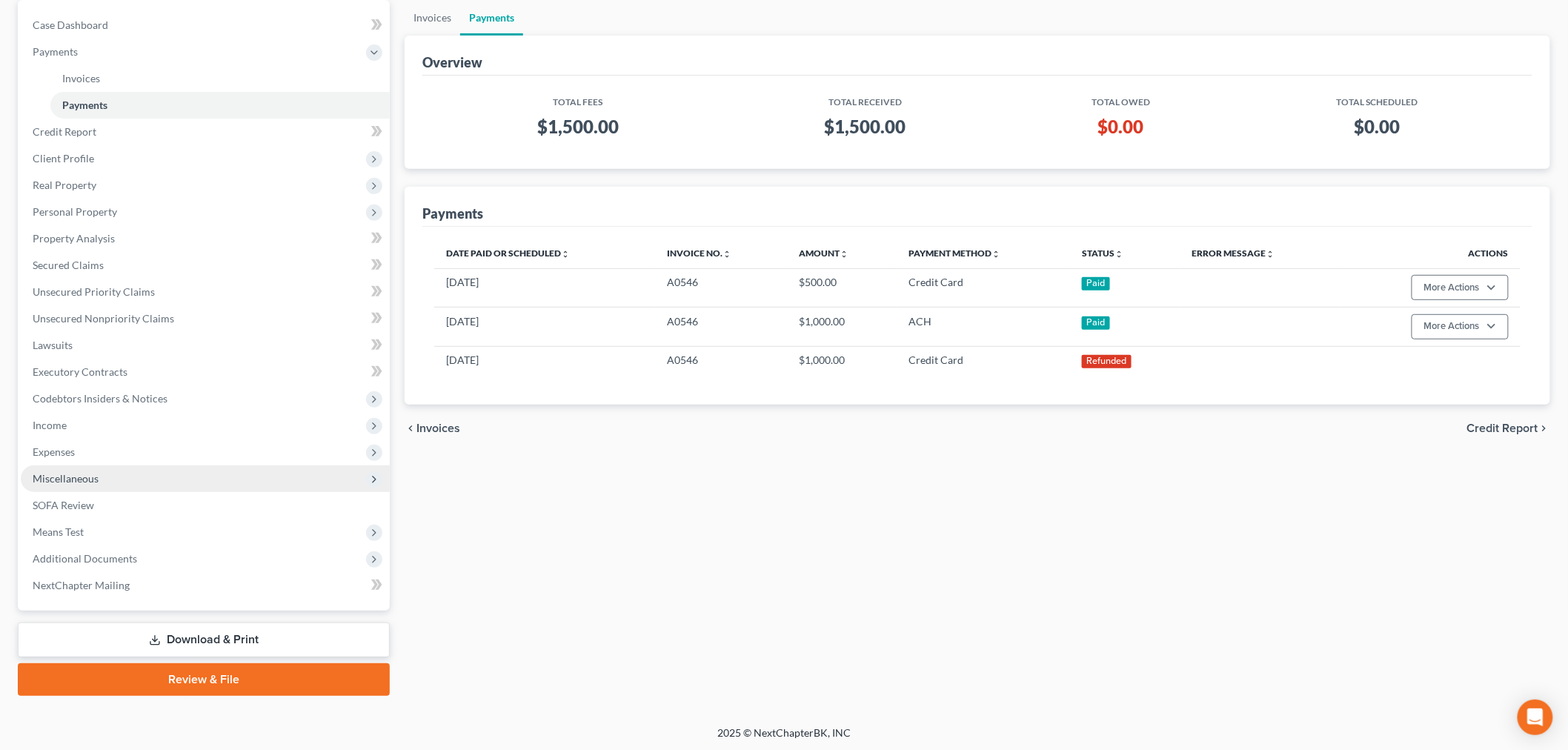
click at [100, 479] on span "Miscellaneous" at bounding box center [205, 479] width 369 height 27
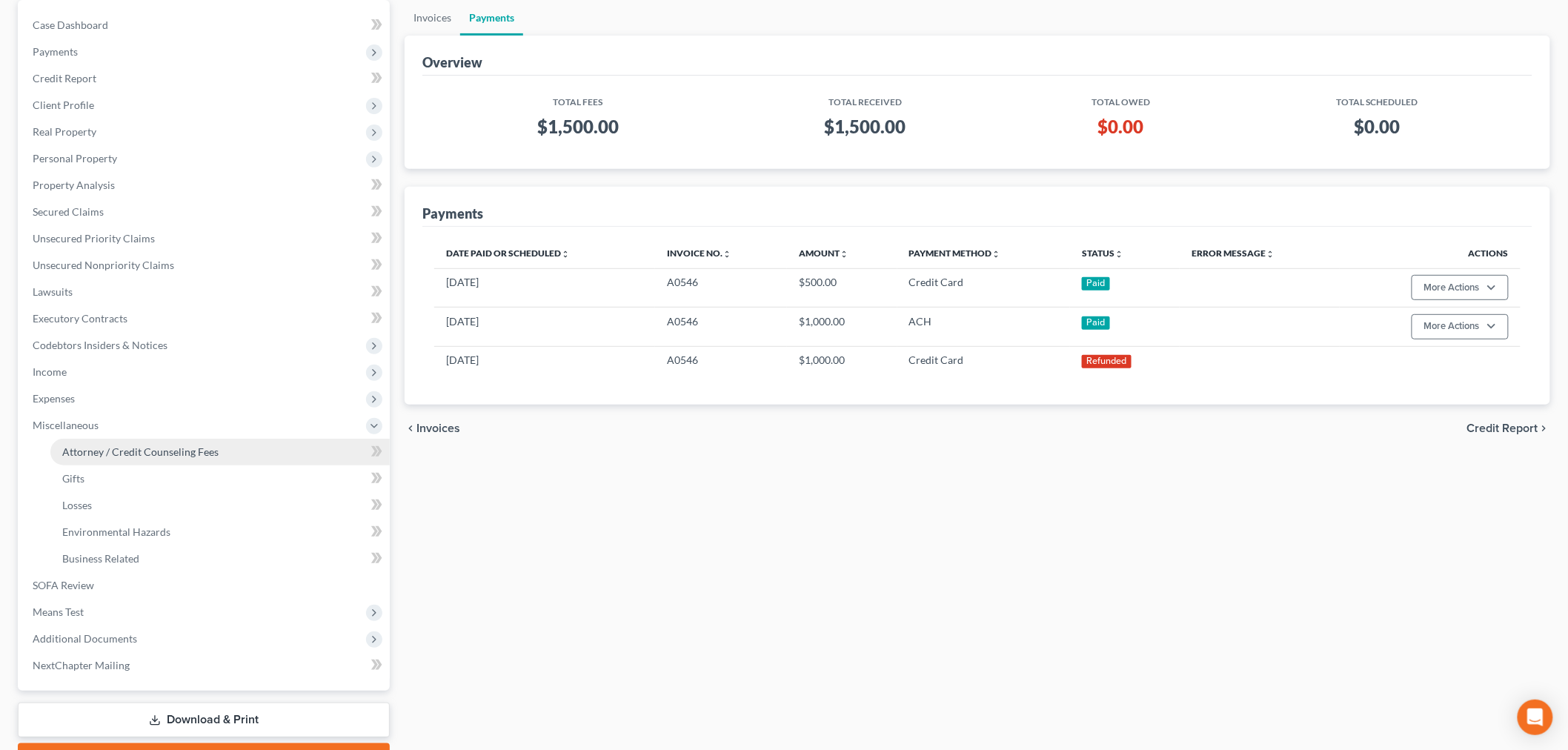
click at [131, 446] on span "Attorney / Credit Counseling Fees" at bounding box center [141, 452] width 157 height 13
select select "0"
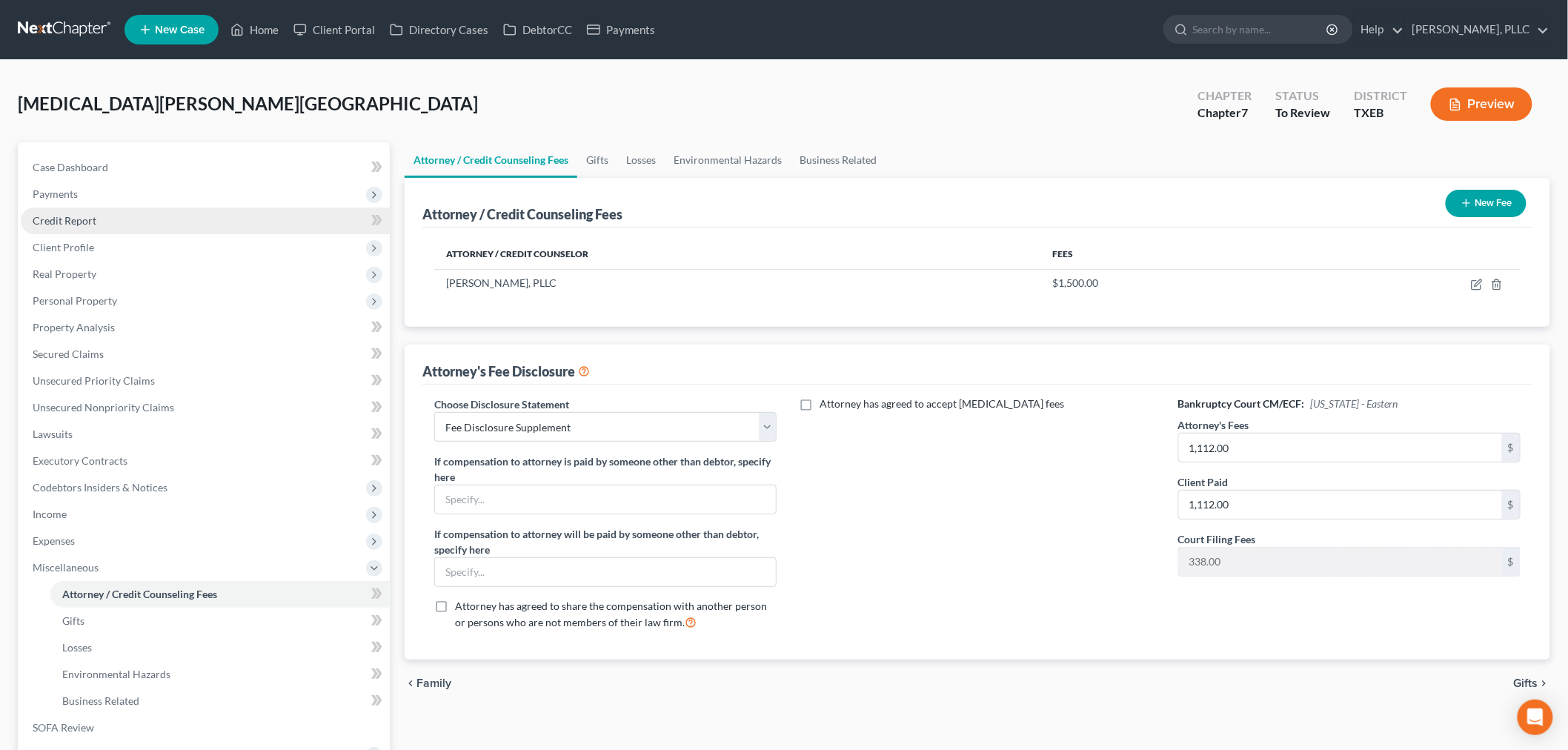
click at [65, 216] on span "Credit Report" at bounding box center [64, 220] width 63 height 13
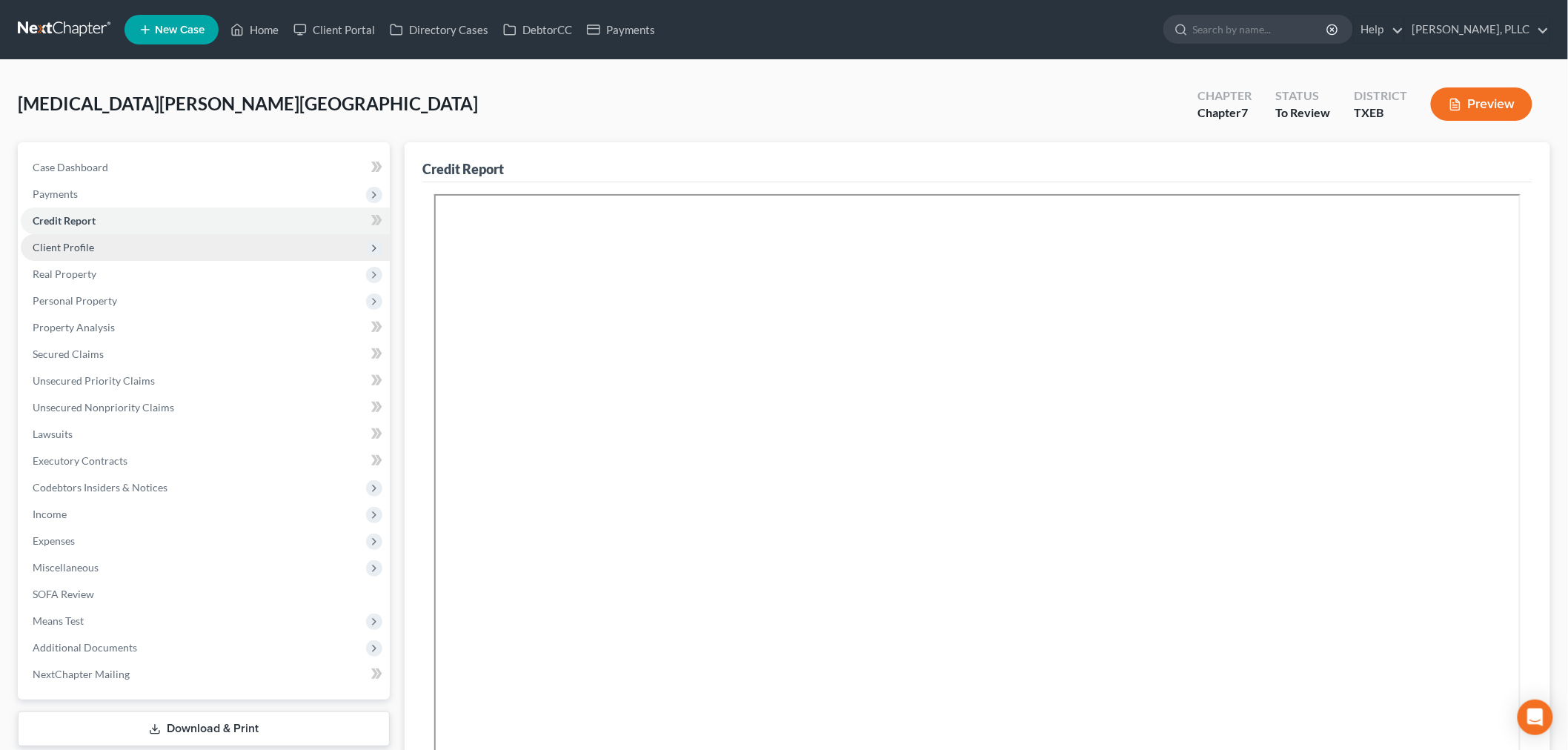
click at [87, 255] on span "Client Profile" at bounding box center [205, 247] width 369 height 27
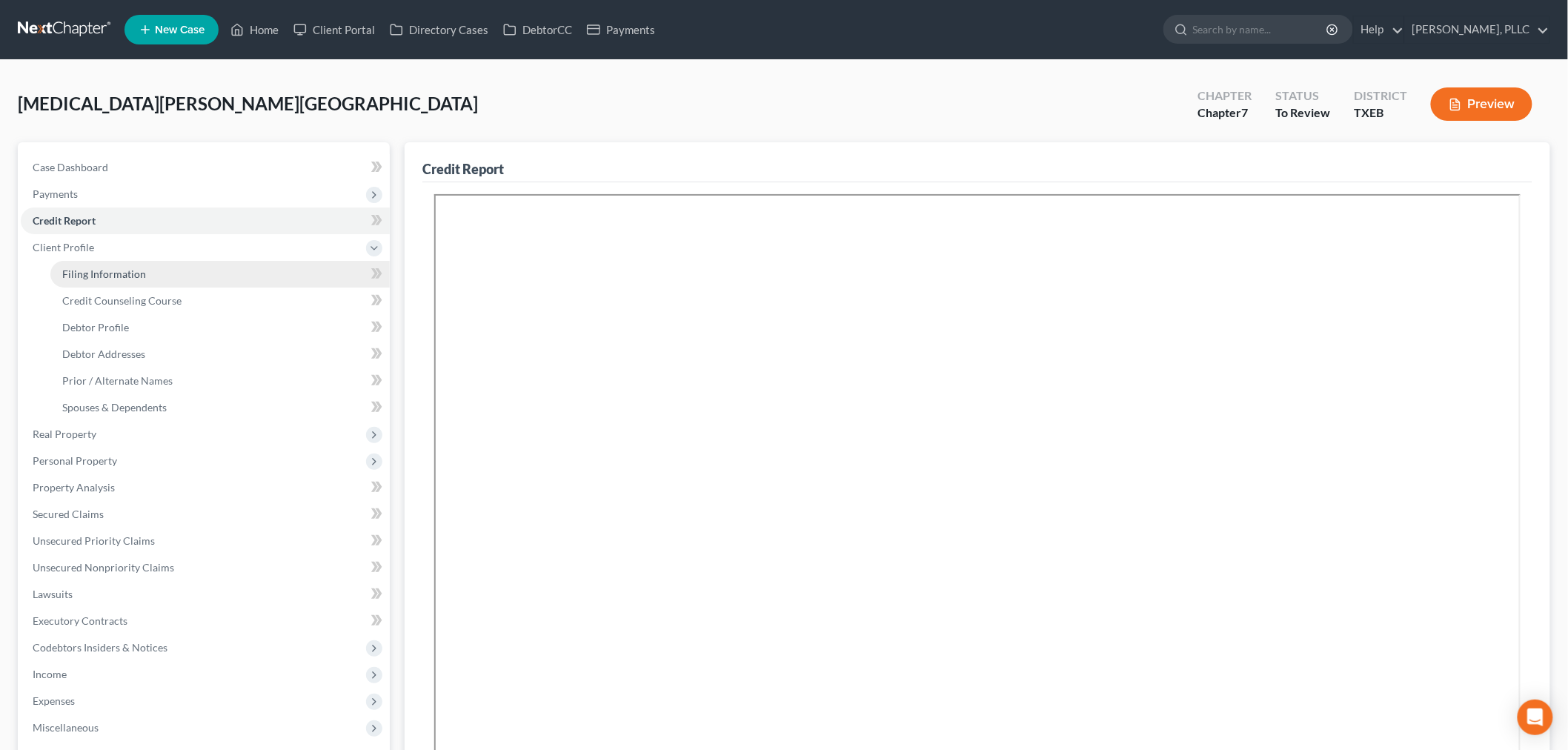
click at [107, 272] on span "Filing Information" at bounding box center [104, 273] width 84 height 13
select select "1"
select select "0"
select select "77"
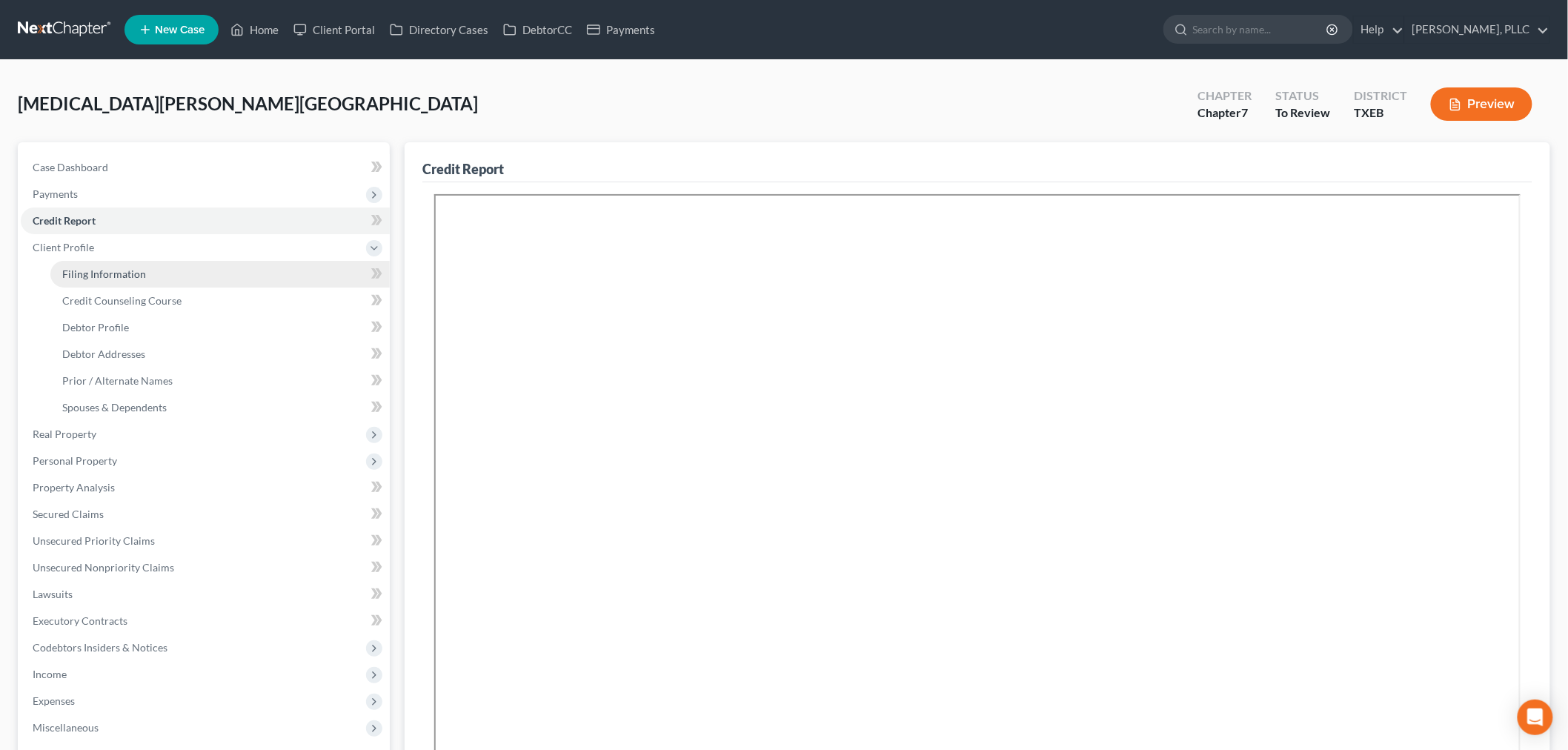
select select "0"
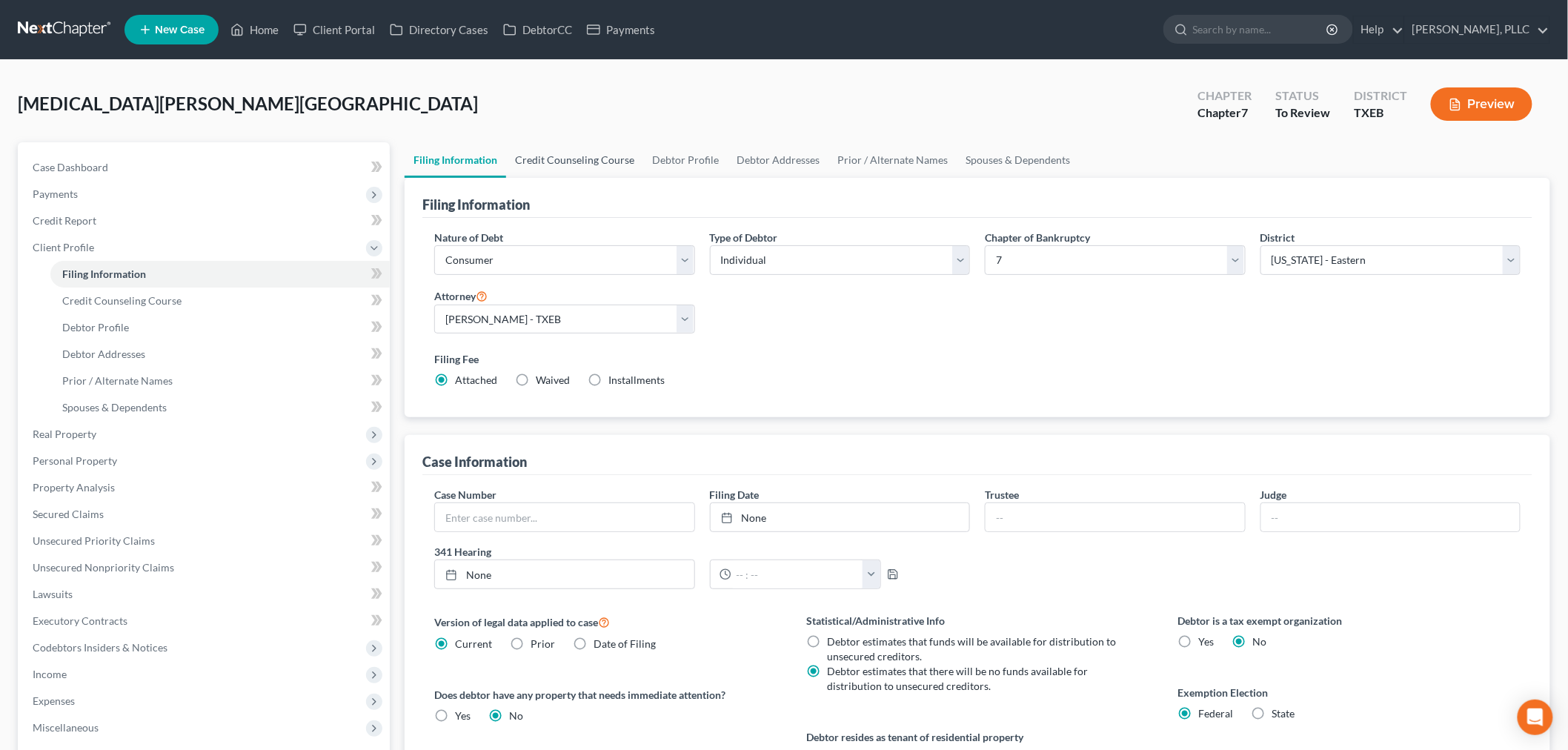
click at [589, 159] on link "Credit Counseling Course" at bounding box center [575, 161] width 137 height 36
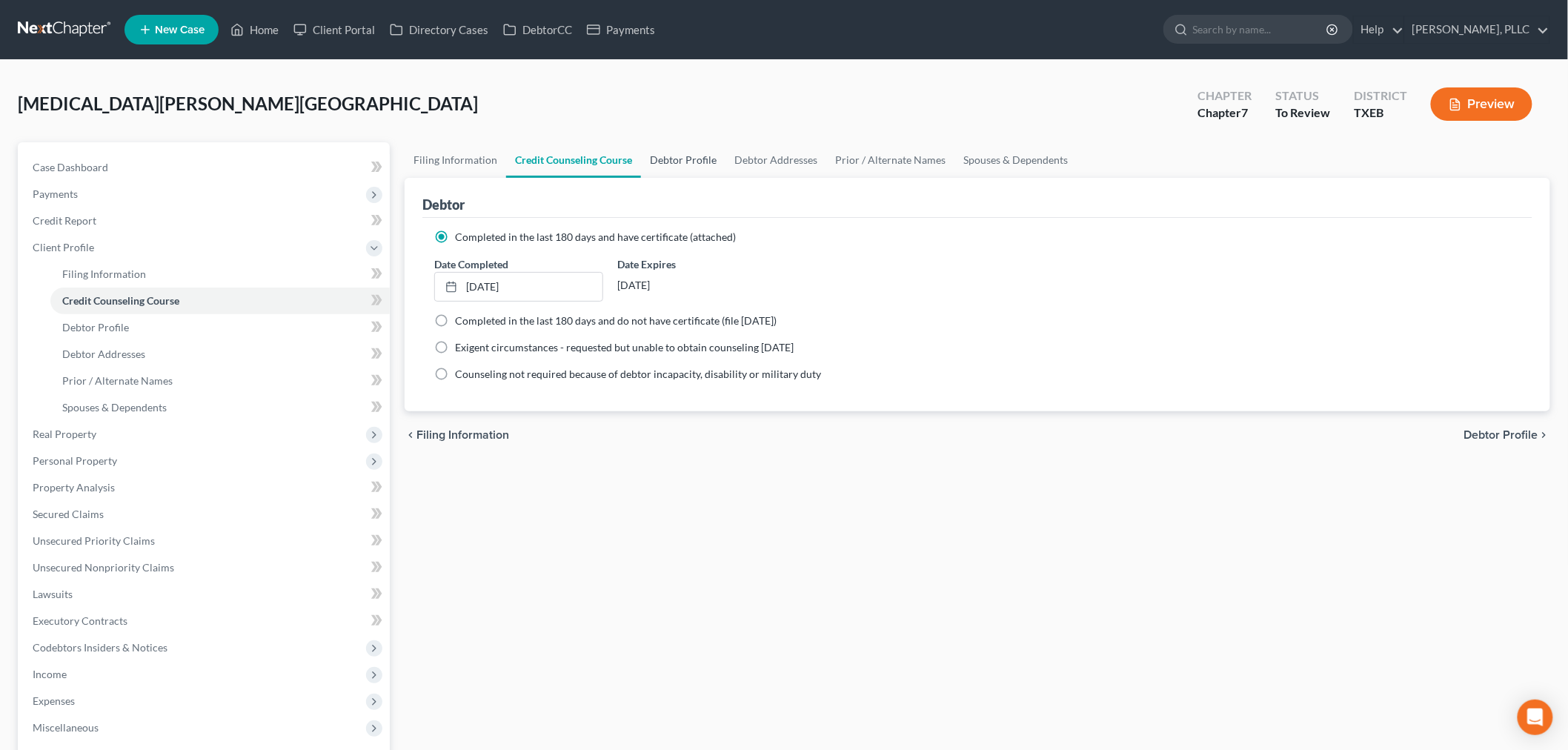
click at [689, 159] on link "Debtor Profile" at bounding box center [682, 161] width 84 height 36
select select "4"
select select "0"
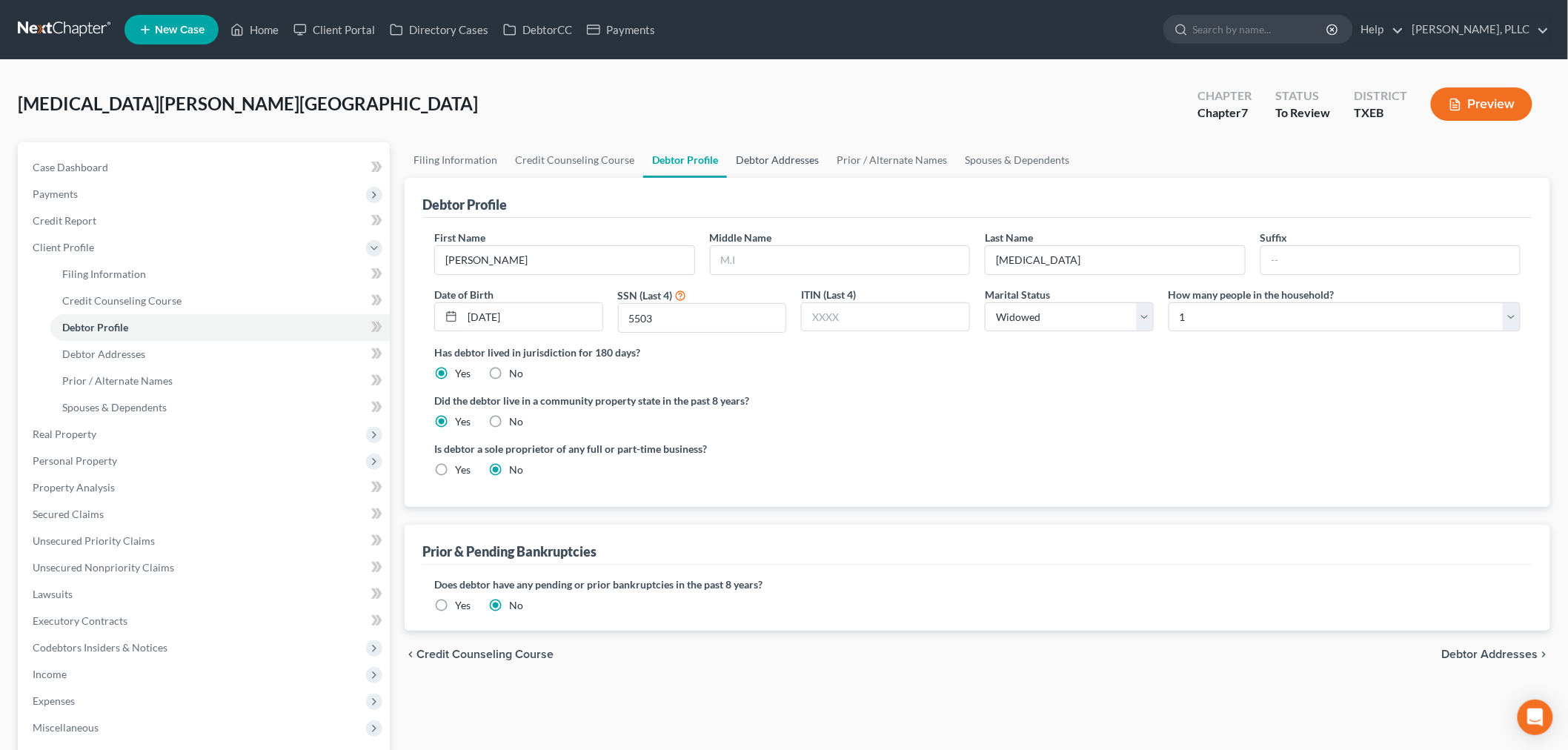
radio input "true"
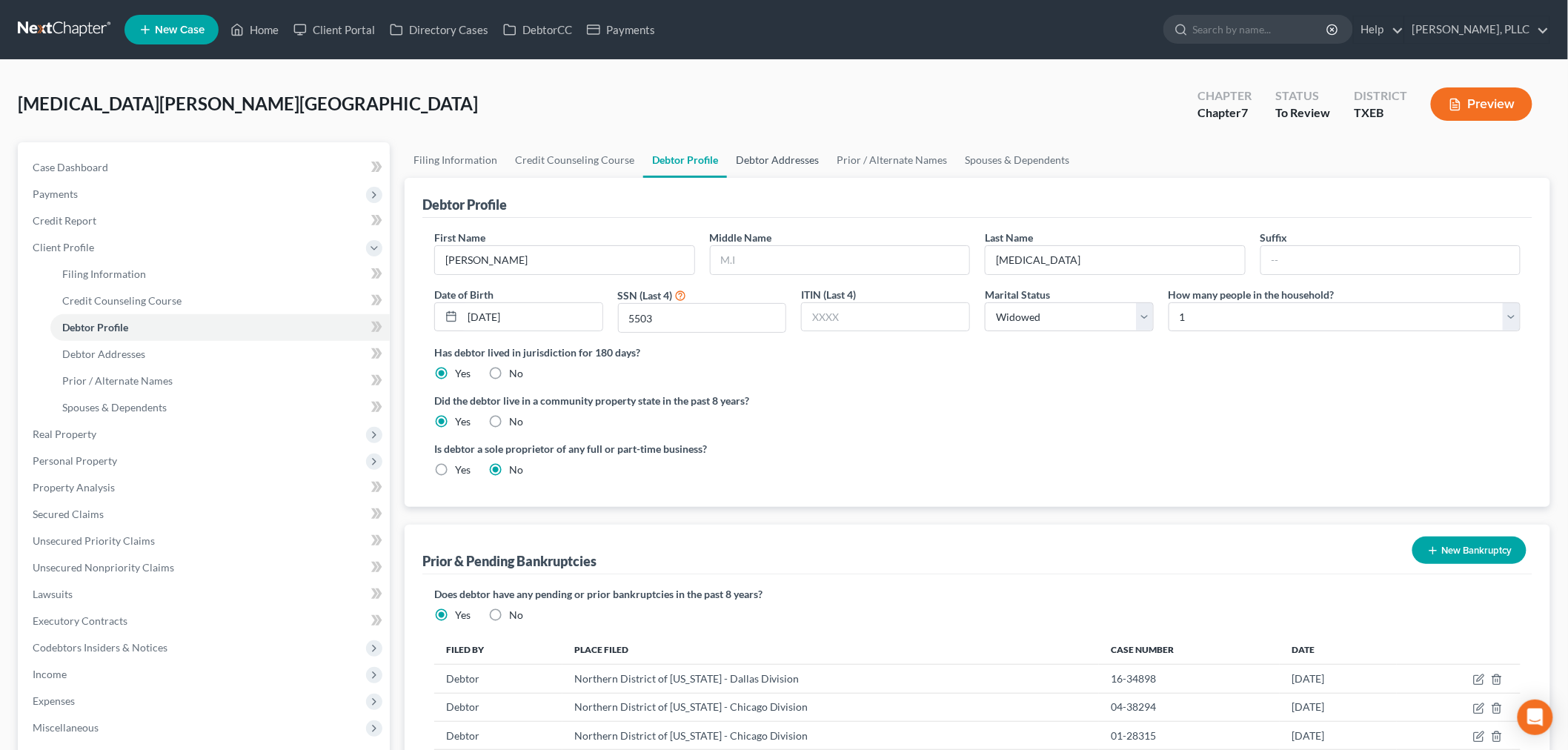
click at [763, 158] on link "Debtor Addresses" at bounding box center [778, 161] width 101 height 36
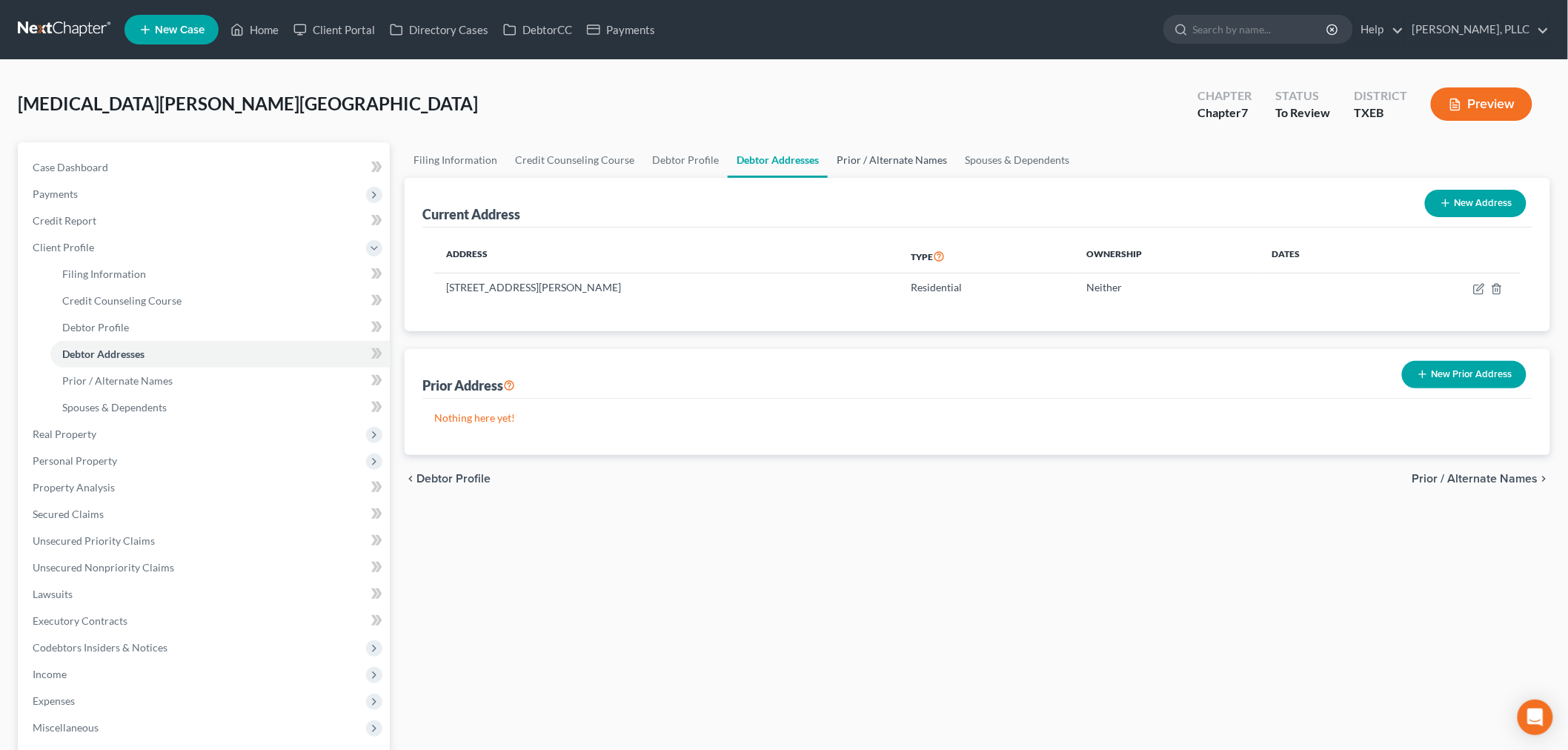
click at [854, 155] on link "Prior / Alternate Names" at bounding box center [891, 161] width 128 height 36
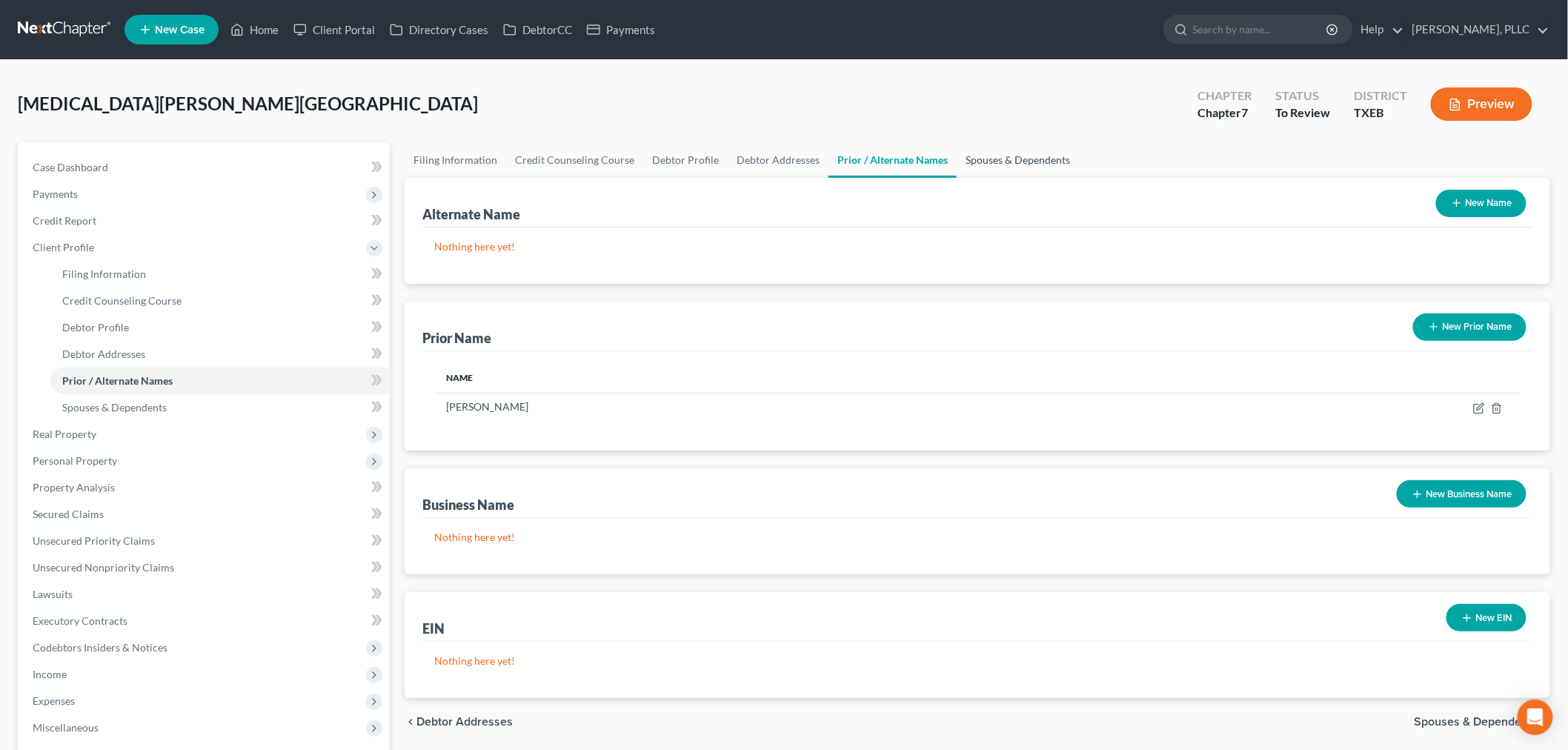
click at [979, 159] on link "Spouses & Dependents" at bounding box center [1017, 161] width 122 height 36
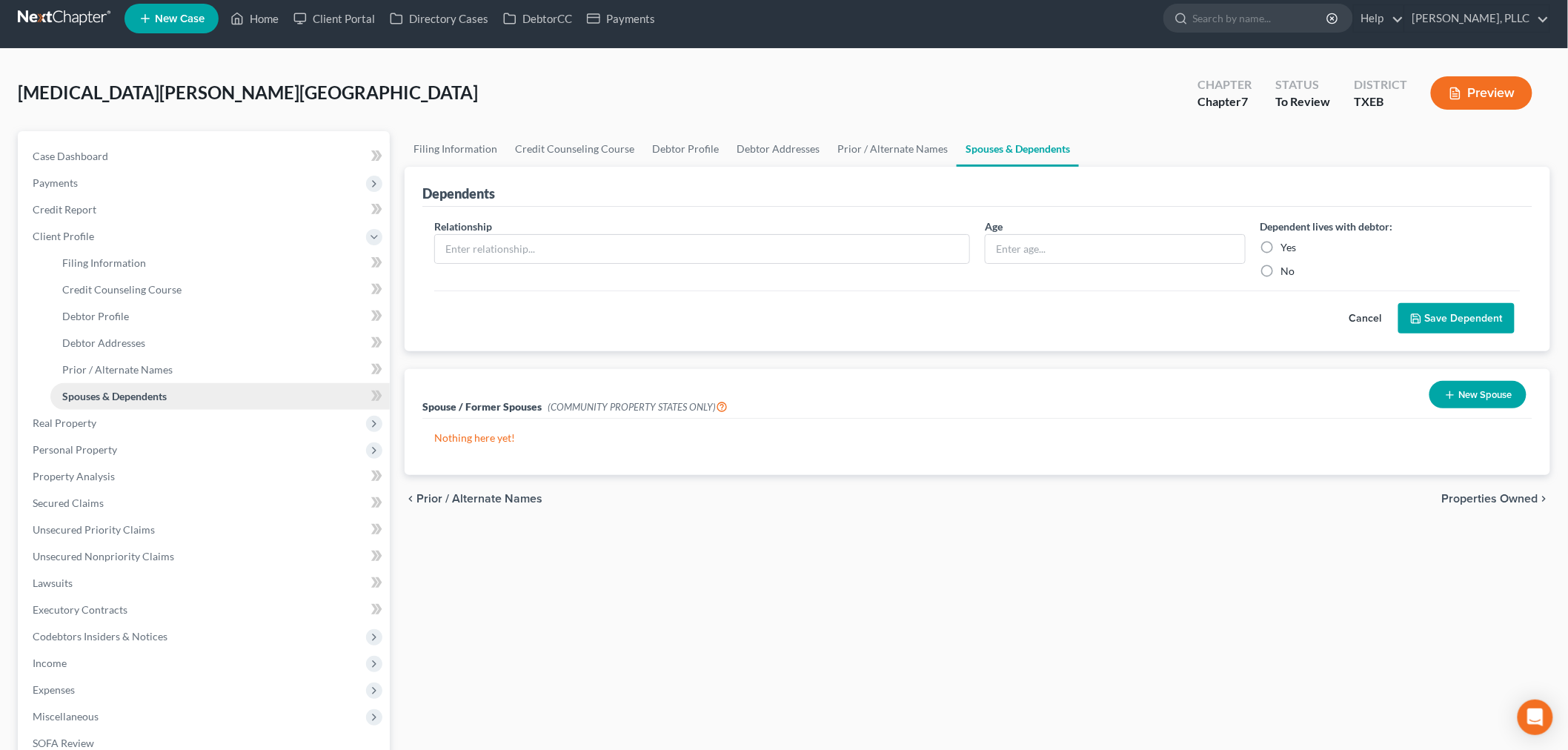
scroll to position [164, 0]
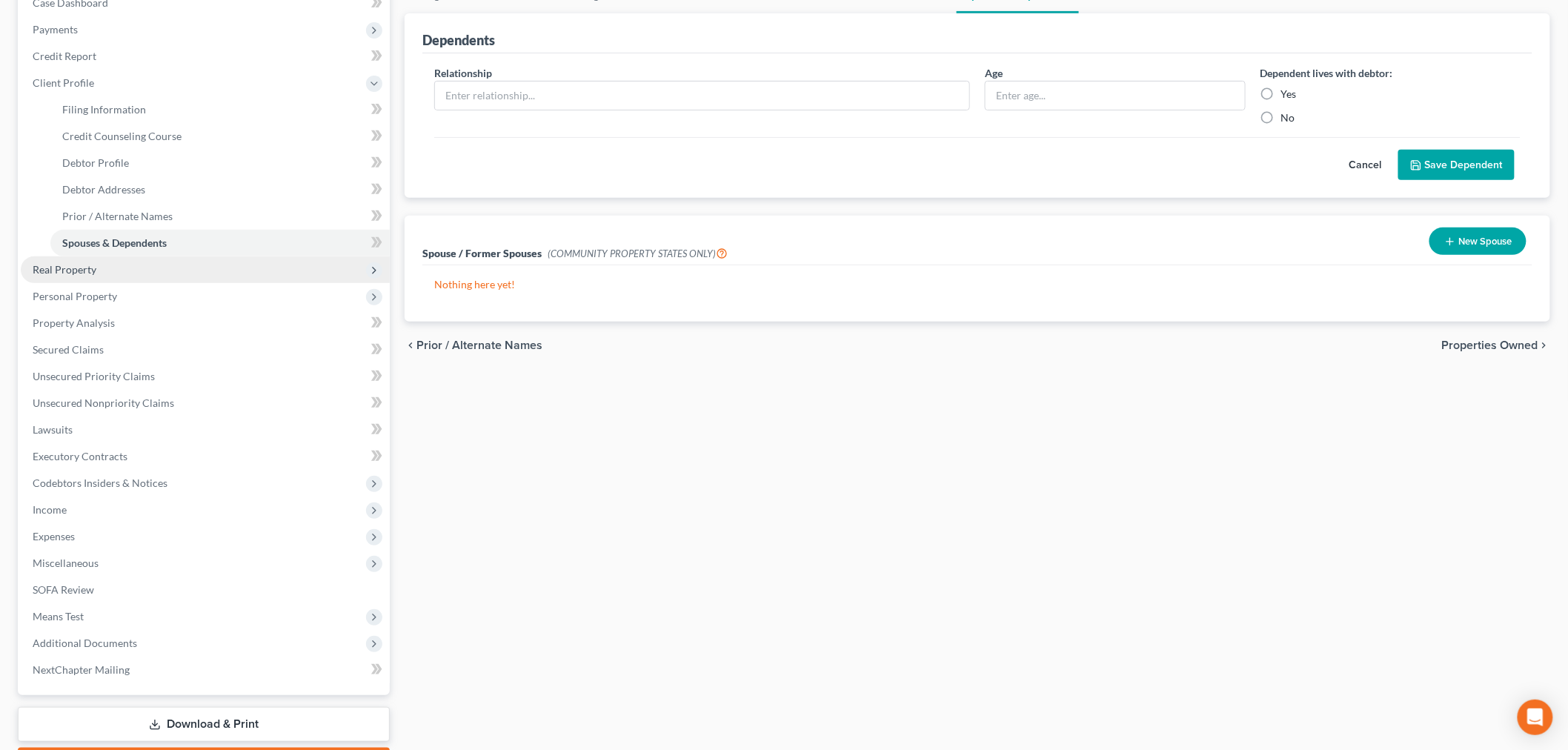
click at [57, 268] on span "Real Property" at bounding box center [64, 269] width 63 height 13
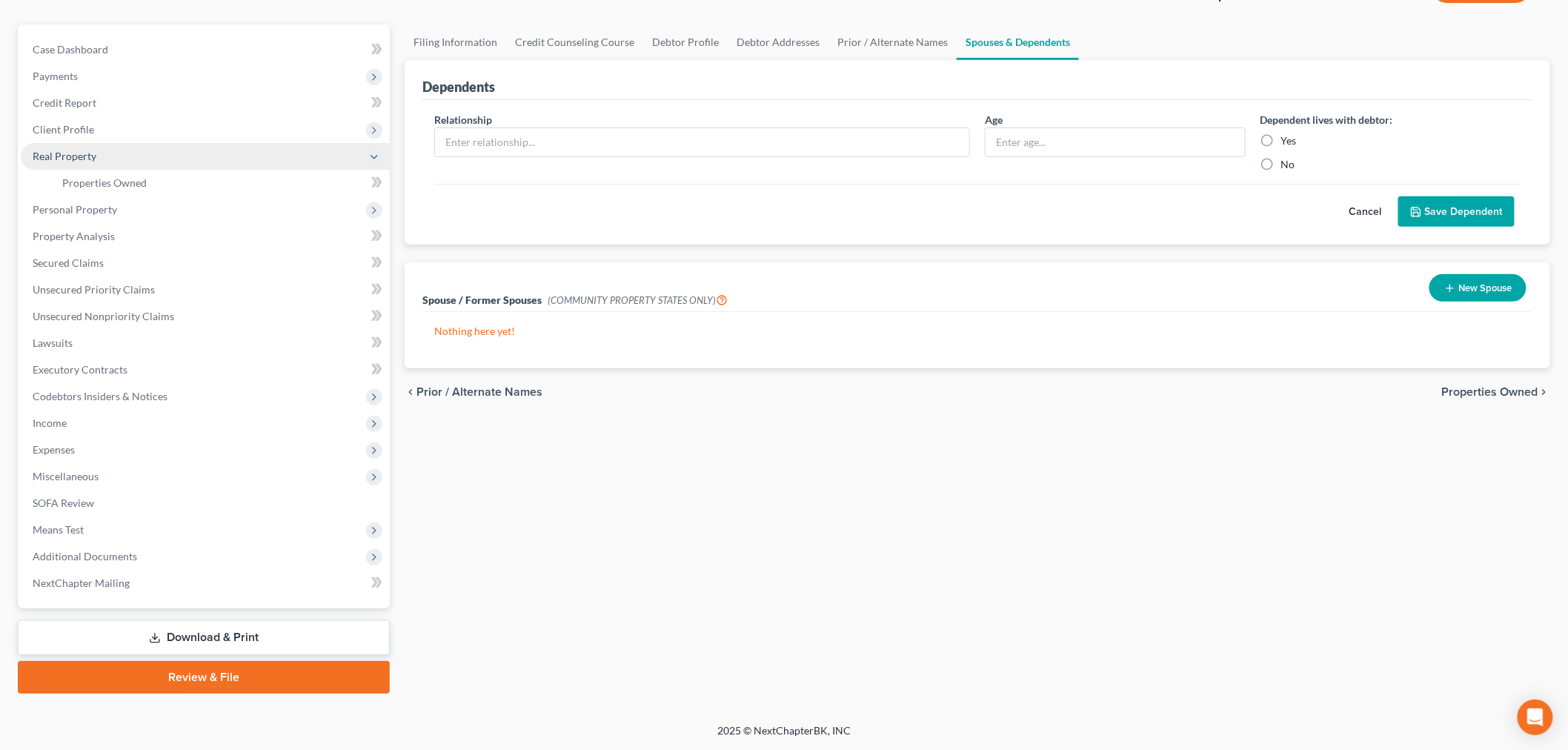
scroll to position [116, 0]
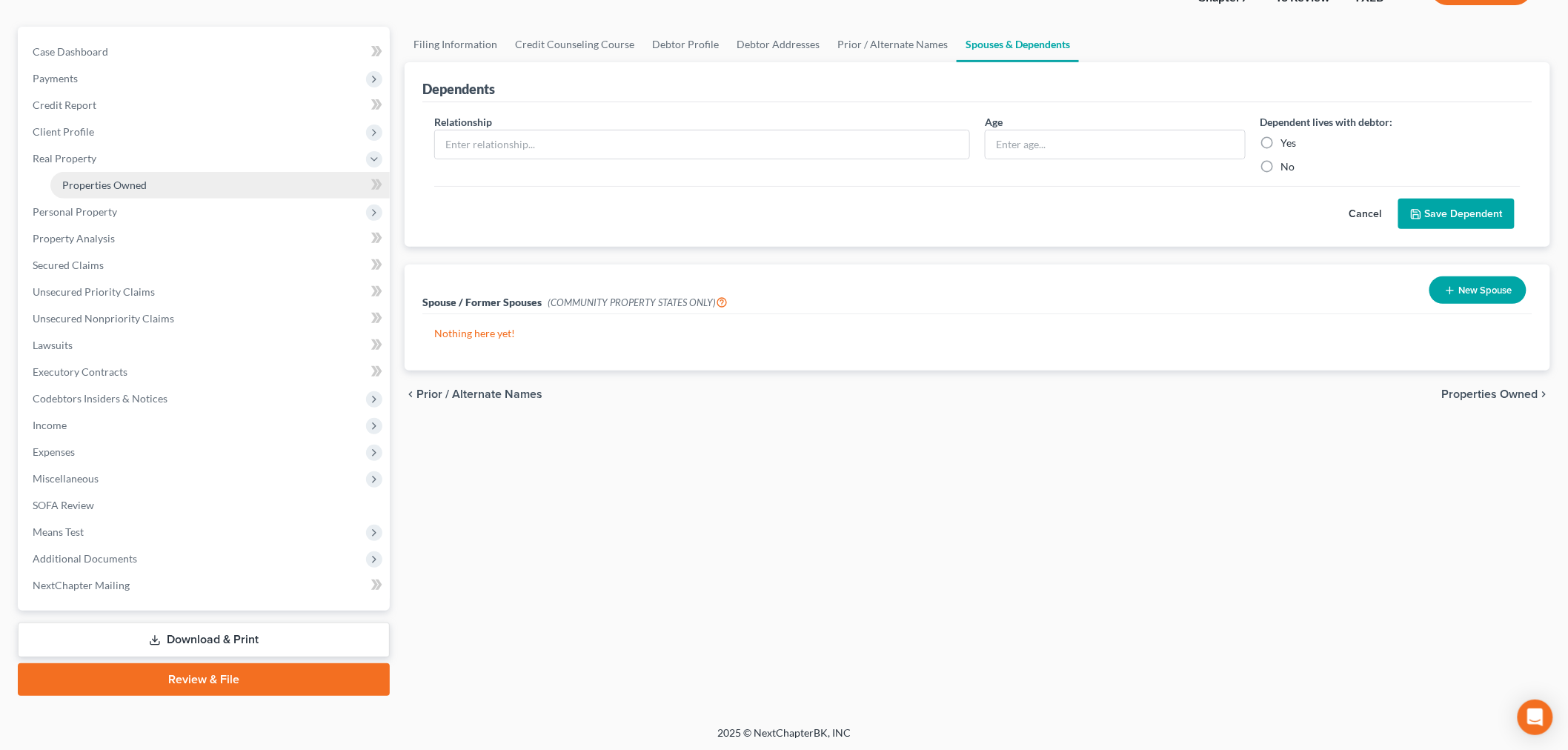
click at [89, 181] on span "Properties Owned" at bounding box center [104, 184] width 84 height 13
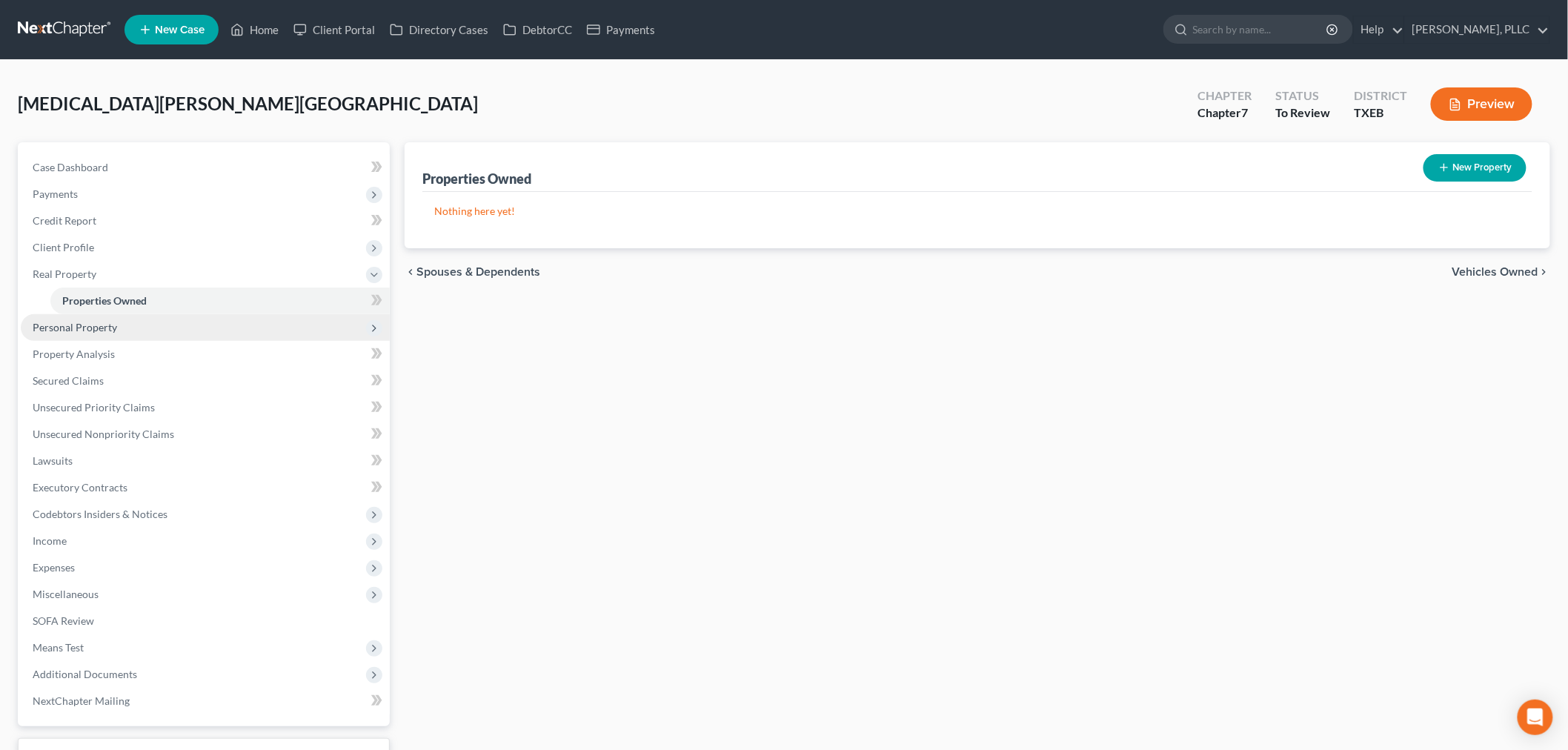
click at [74, 321] on span "Personal Property" at bounding box center [74, 327] width 84 height 13
click at [94, 326] on span "Vehicles Owned" at bounding box center [99, 327] width 74 height 13
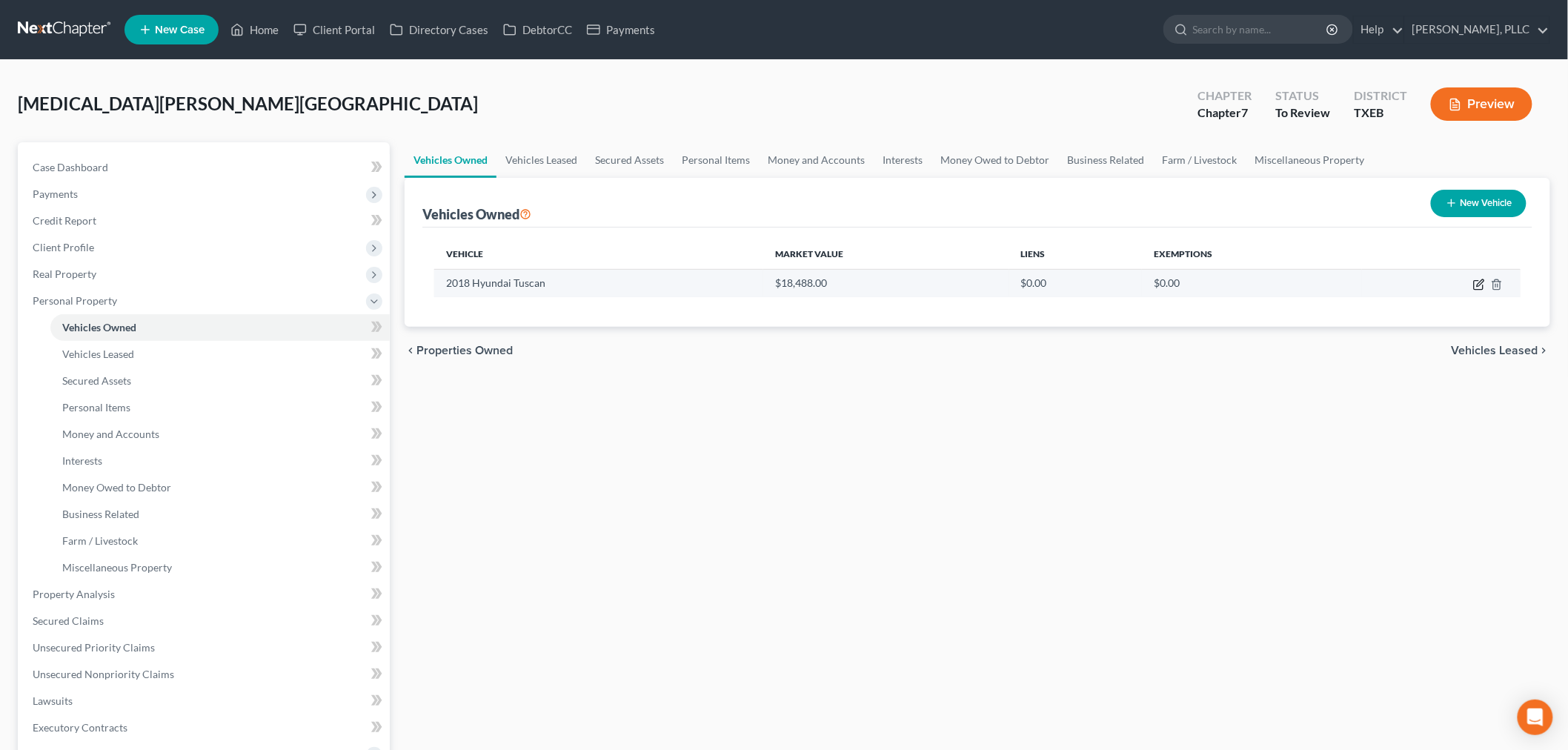
click at [1479, 281] on icon "button" at bounding box center [1479, 284] width 12 height 12
select select "0"
select select "8"
select select "2"
select select "3"
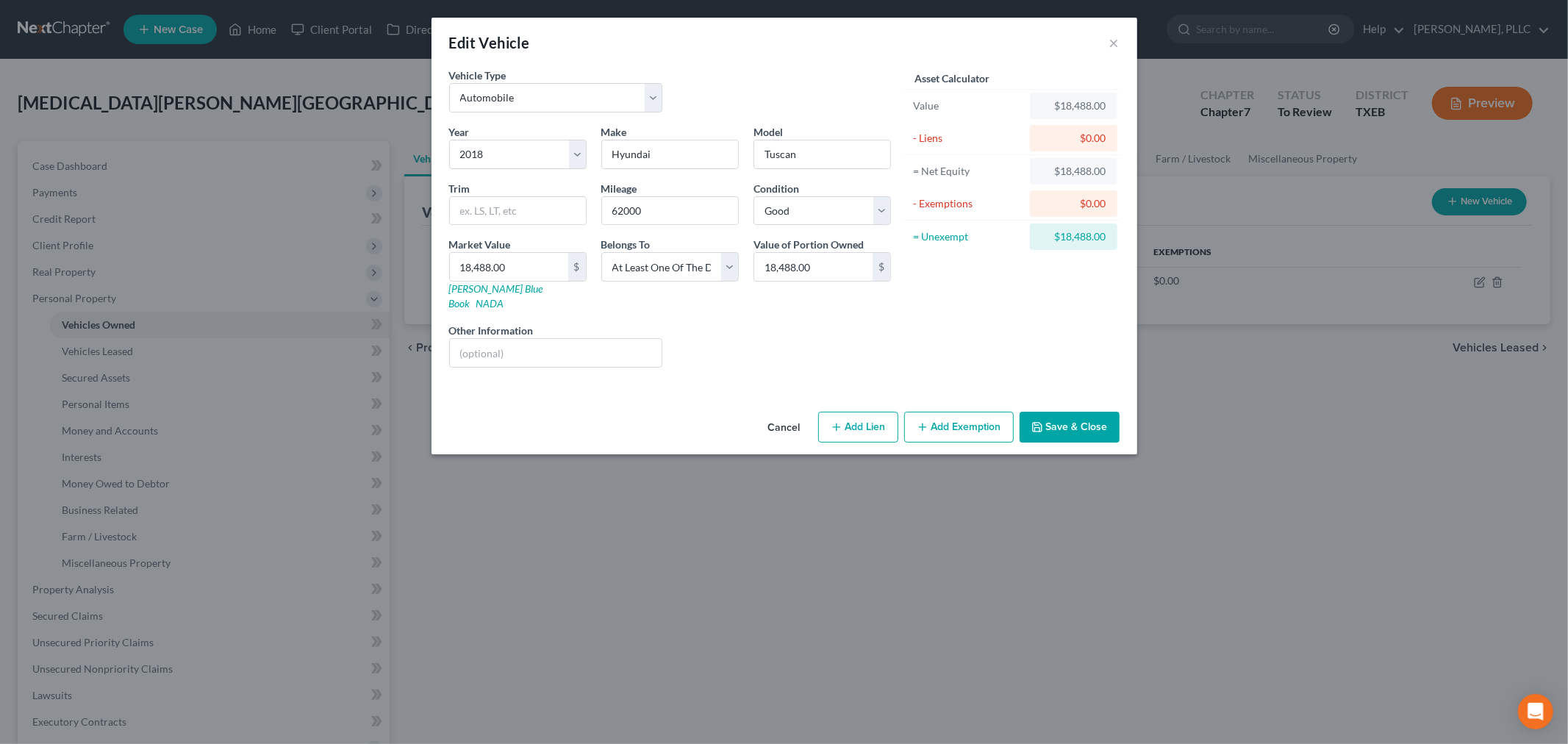
click at [976, 413] on button "Add Exemption" at bounding box center [958, 427] width 109 height 30
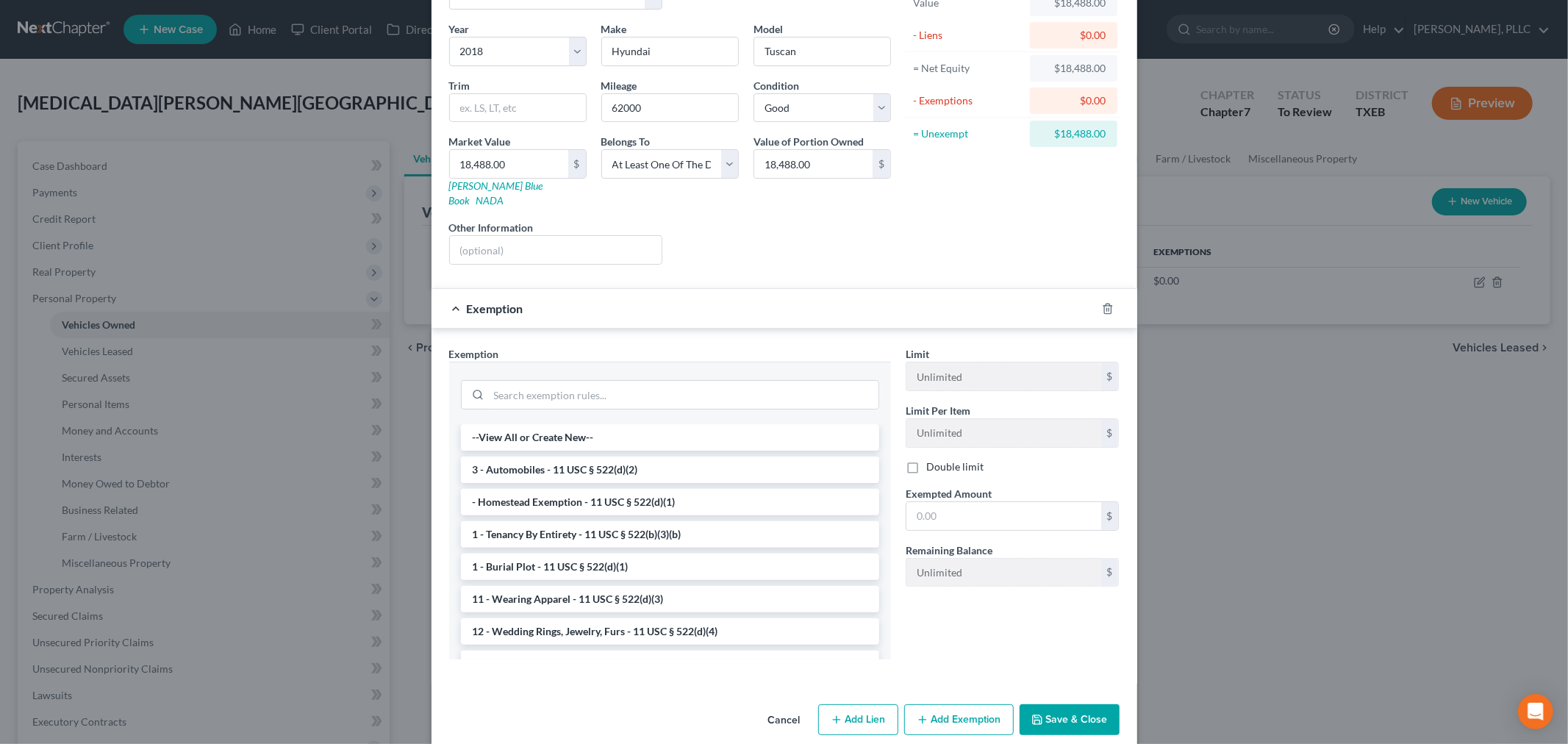
scroll to position [109, 0]
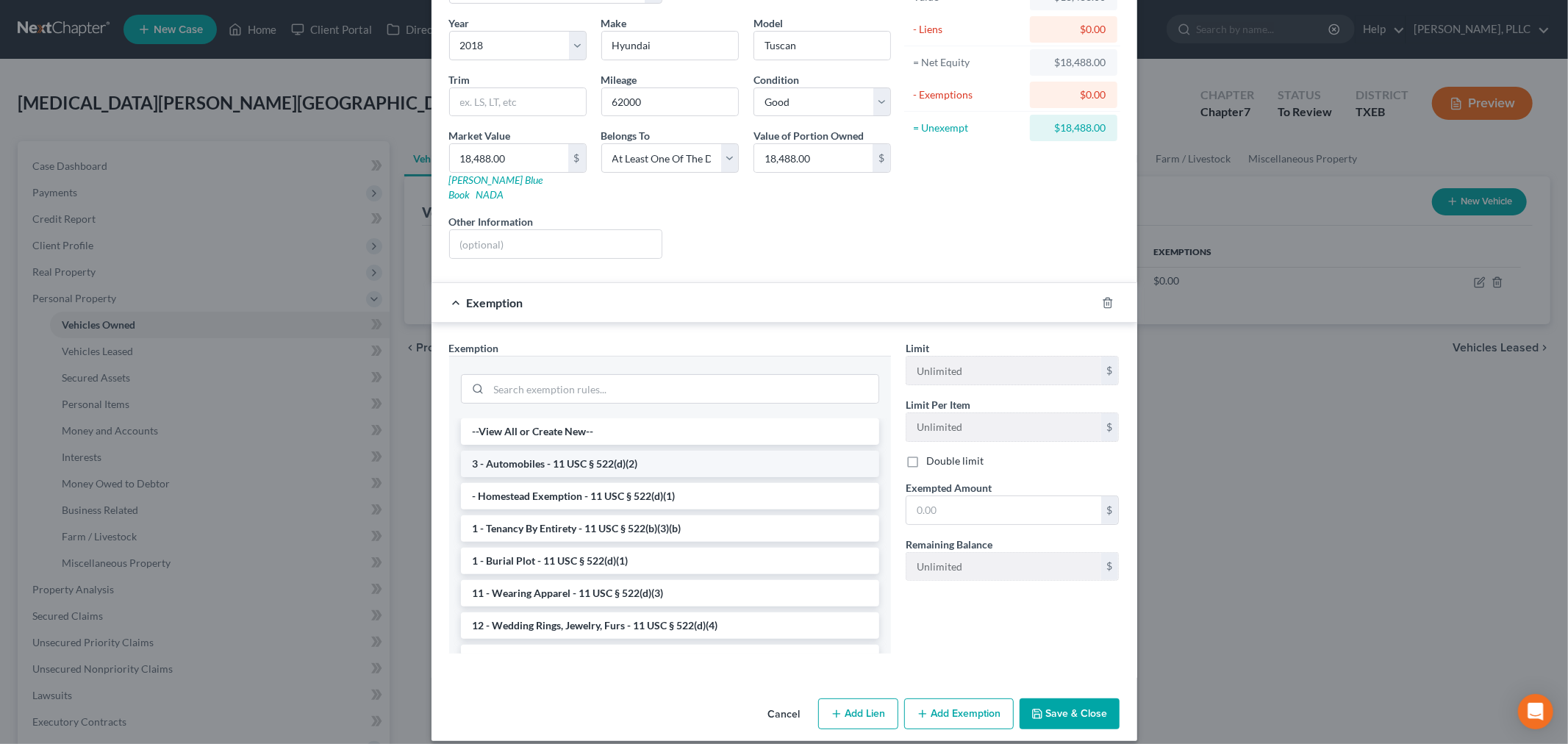
click at [689, 451] on li "3 - Automobiles - 11 USC § 522(d)(2)" at bounding box center [670, 464] width 419 height 27
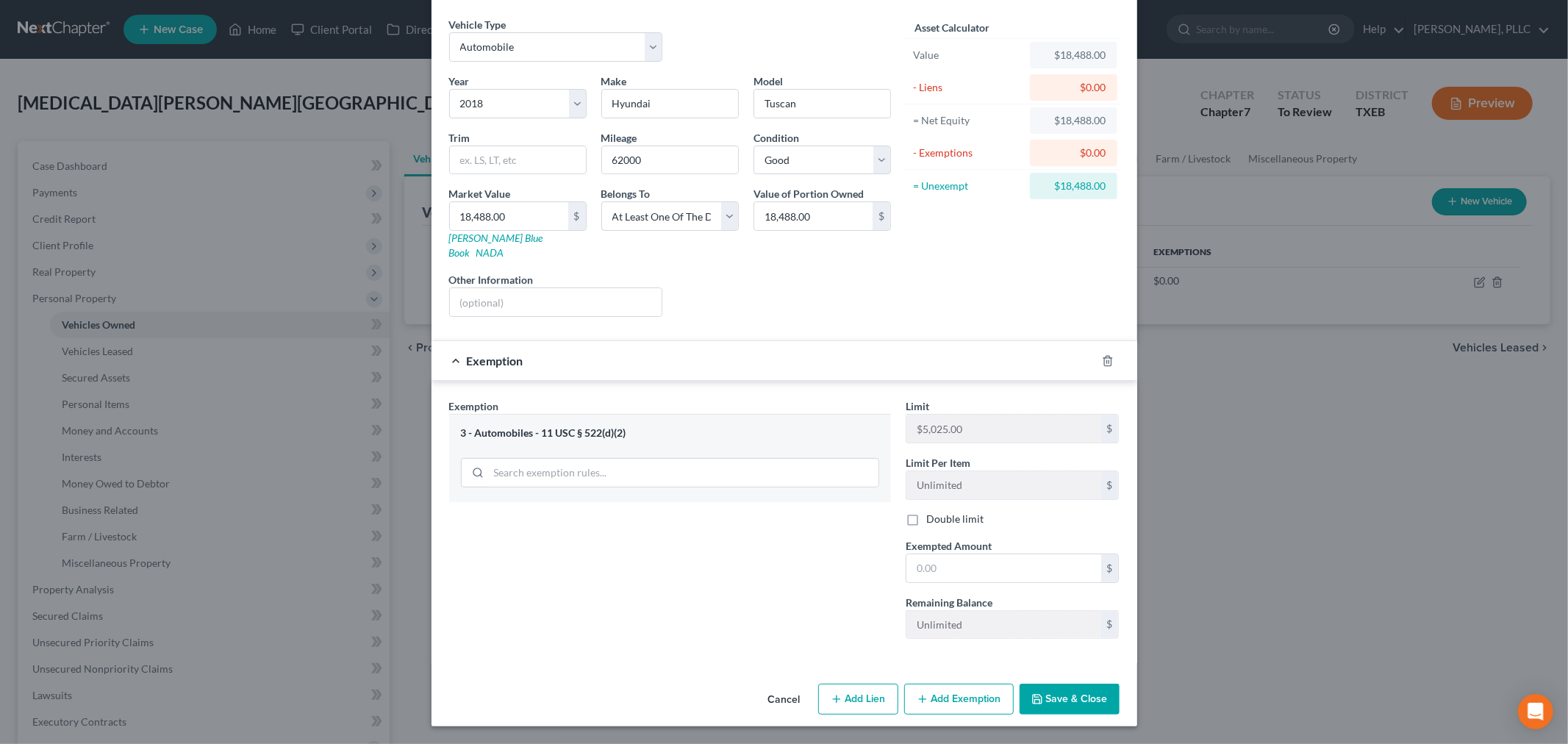
scroll to position [37, 0]
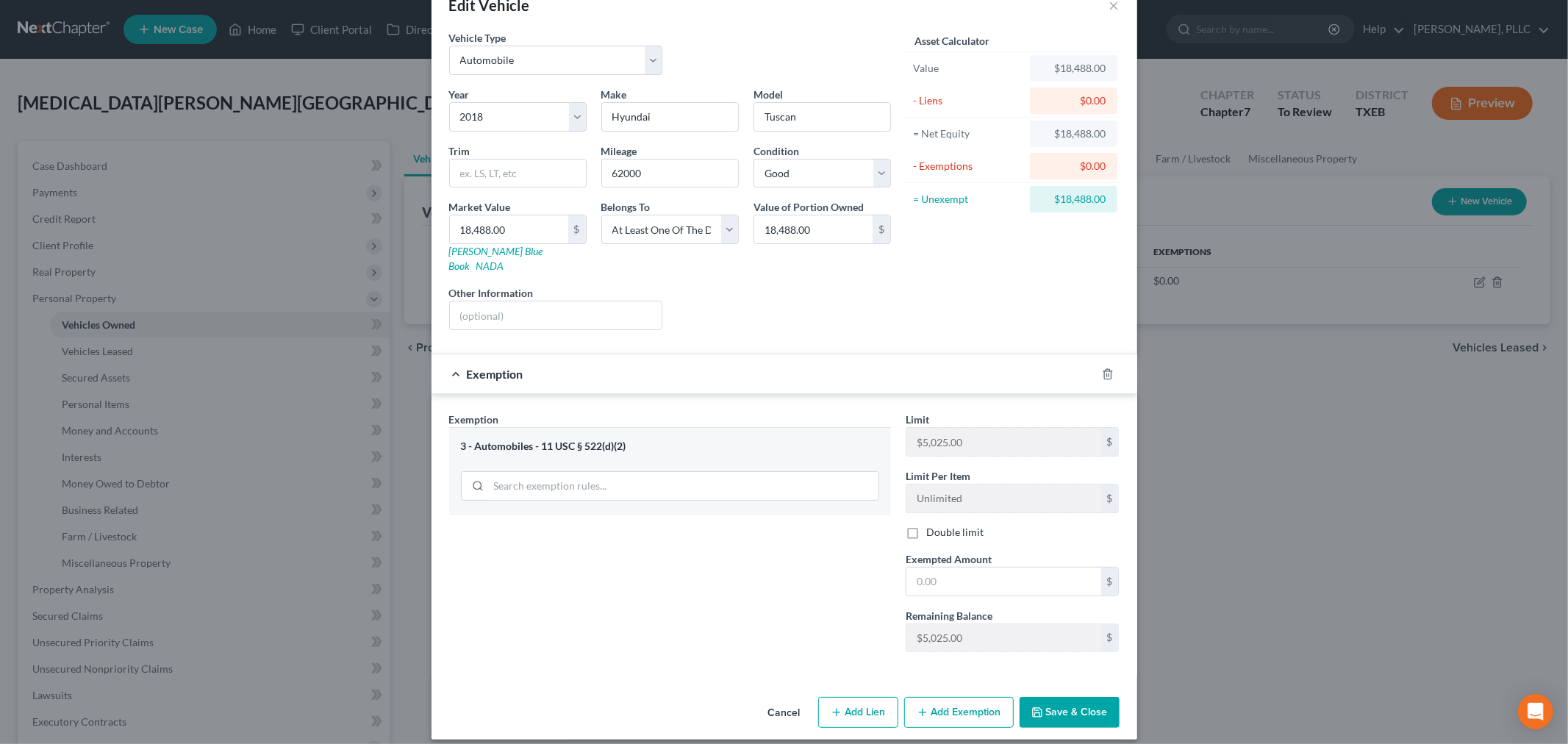
click at [892, 630] on div "Exemption Set must be selected for CA. Exemption * 3 - Automobiles - 11 USC § 5…" at bounding box center [784, 538] width 685 height 253
click at [966, 570] on input "text" at bounding box center [1004, 581] width 195 height 28
paste input "$5,025.00"
type input "$5,025.00"
click at [953, 697] on button "Add Exemption" at bounding box center [958, 712] width 109 height 30
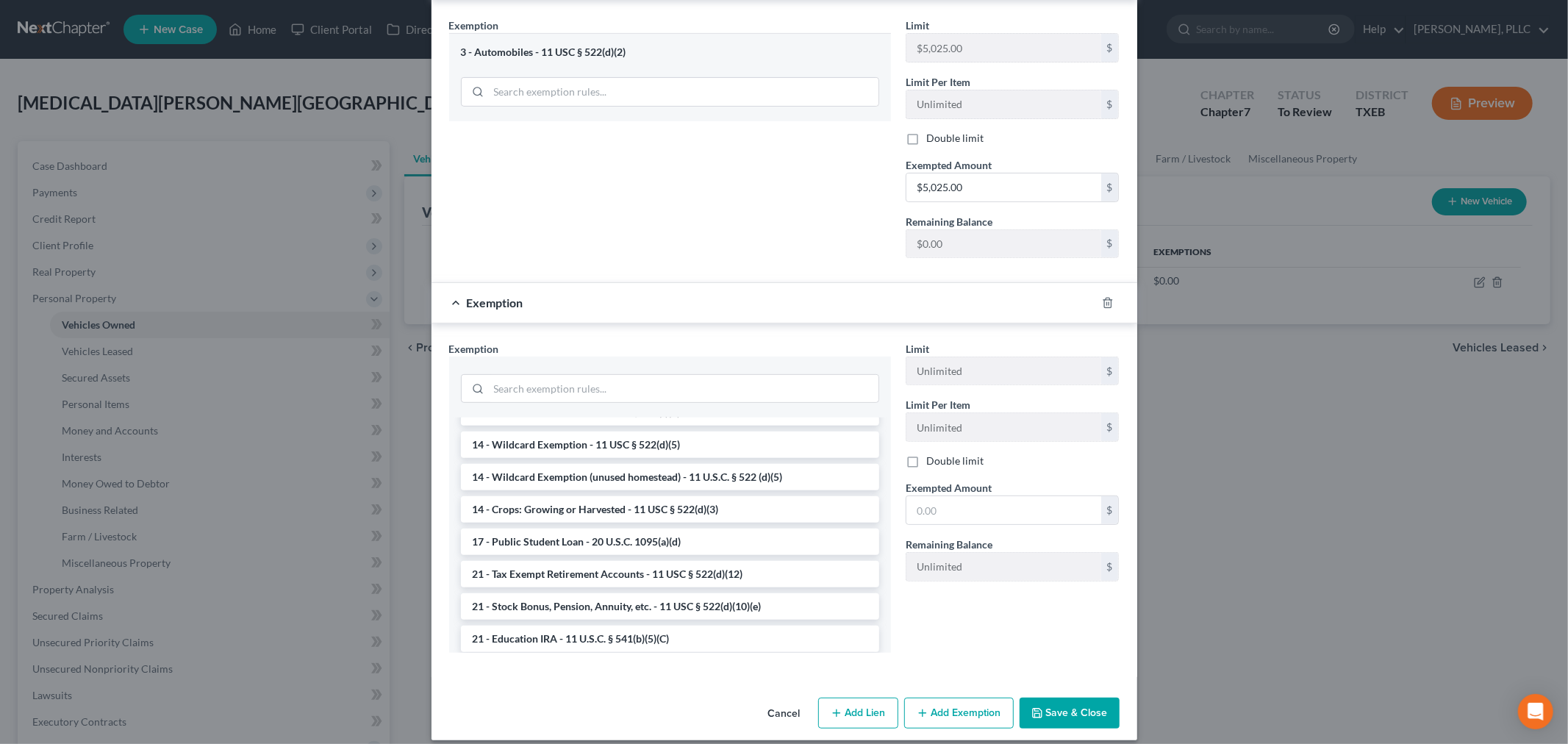
scroll to position [314, 0]
click at [623, 461] on li "14 - Wildcard Exemption (unused homestead) - 11 U.S.C. § 522 (d)(5)" at bounding box center [670, 472] width 419 height 27
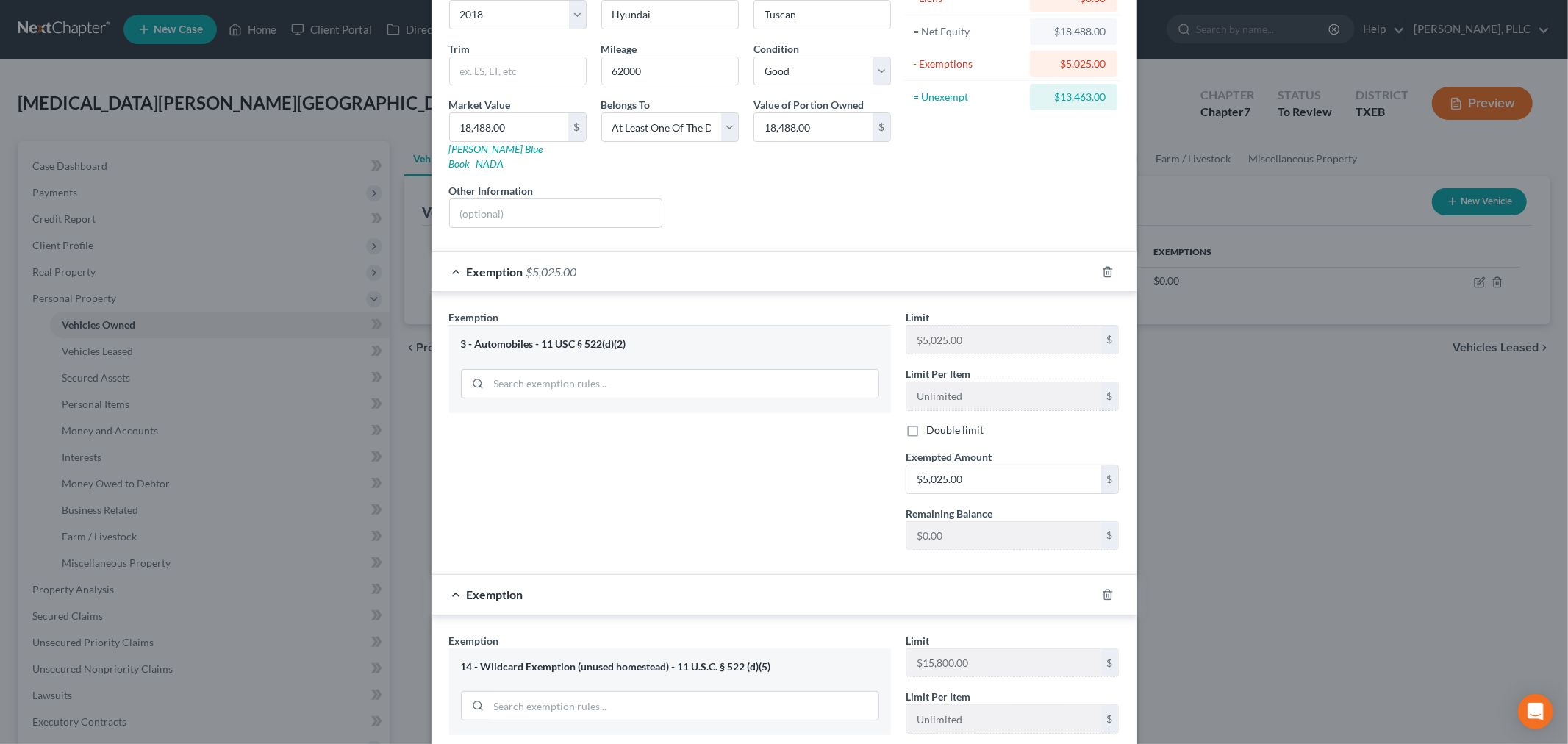
scroll to position [115, 0]
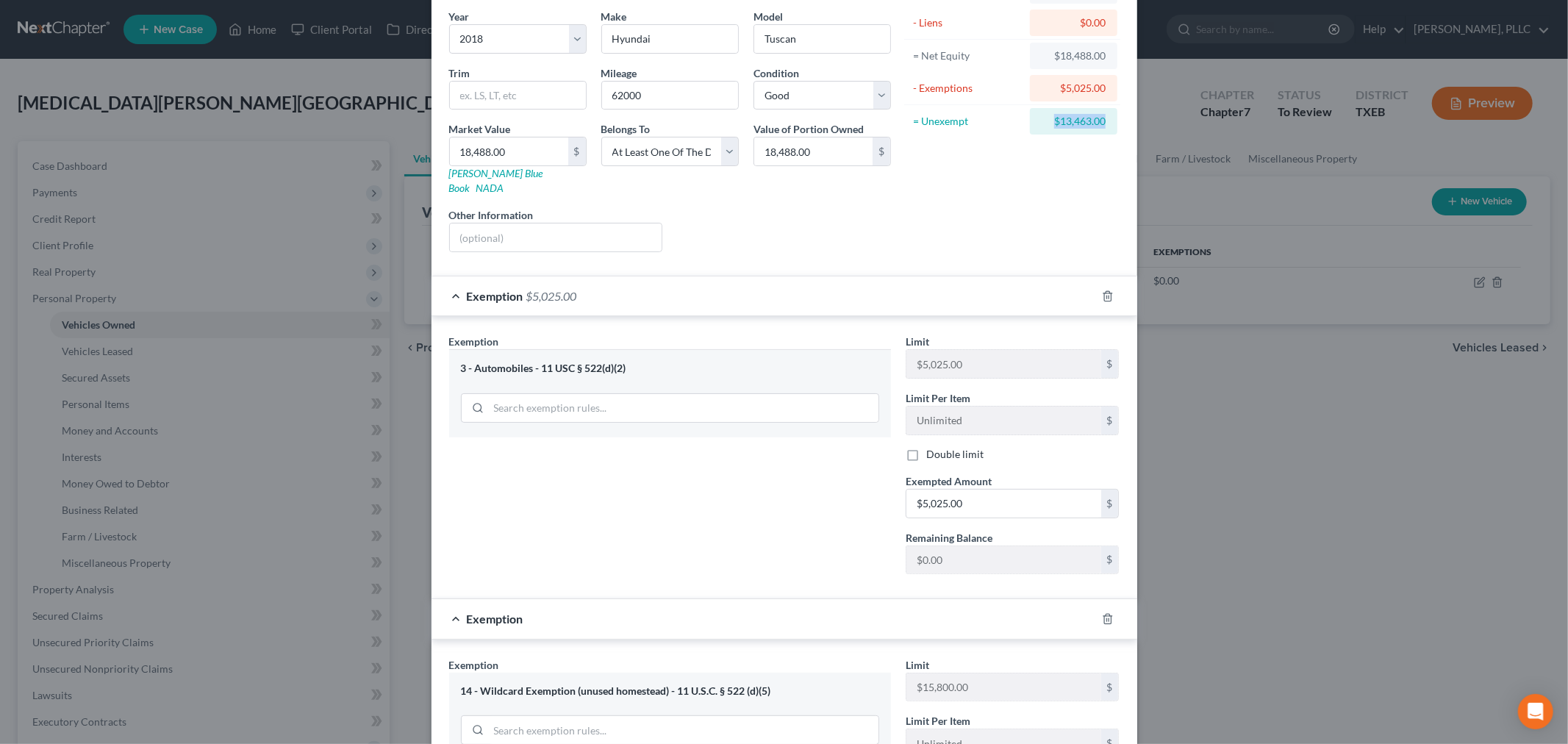
drag, startPoint x: 1037, startPoint y: 119, endPoint x: 1122, endPoint y: 113, distance: 85.2
click at [1122, 113] on div "Vehicle Type Select Automobile Truck Trailer Watercraft Aircraft Motor Home Atv…" at bounding box center [784, 444] width 706 height 985
copy div "$13,463.00"
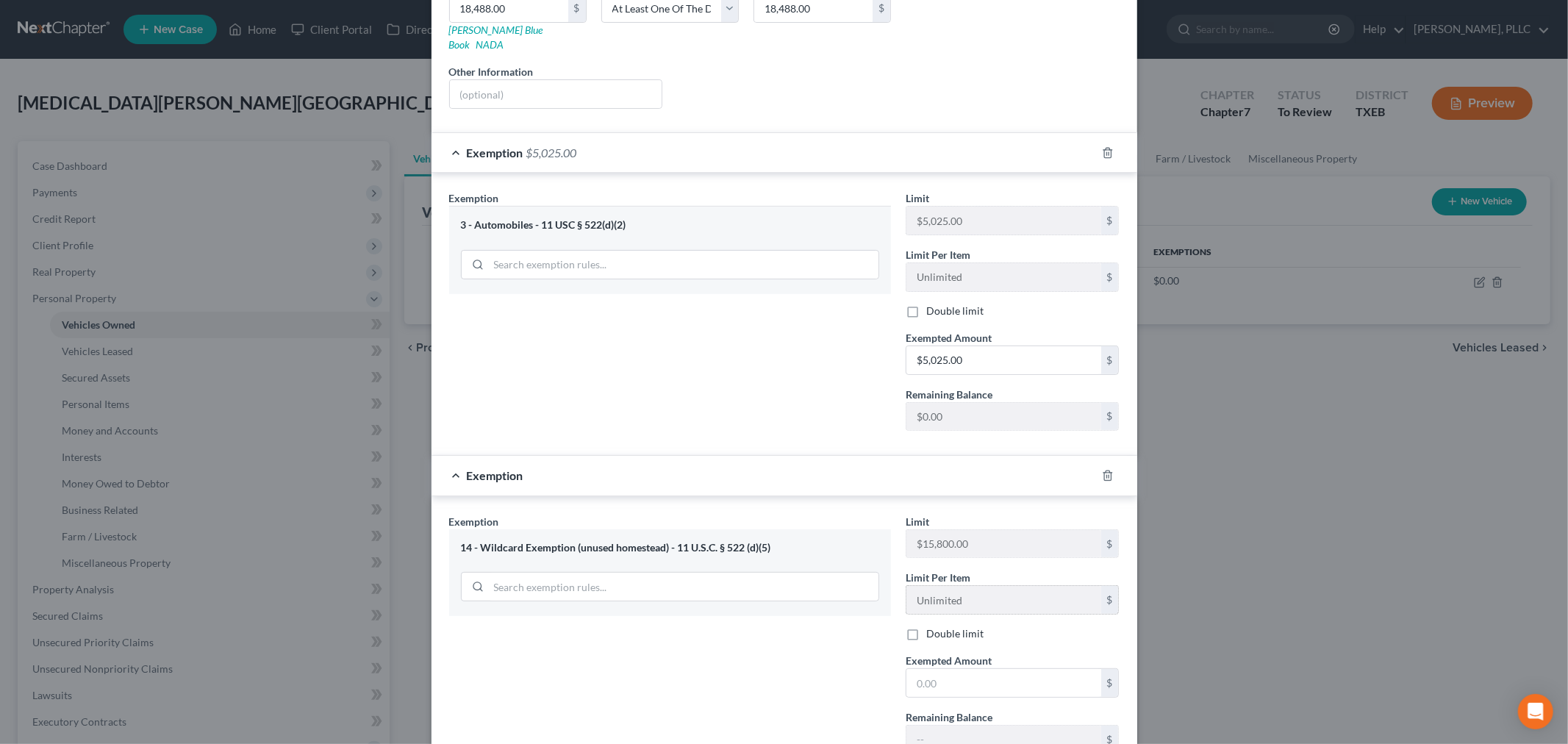
scroll to position [361, 0]
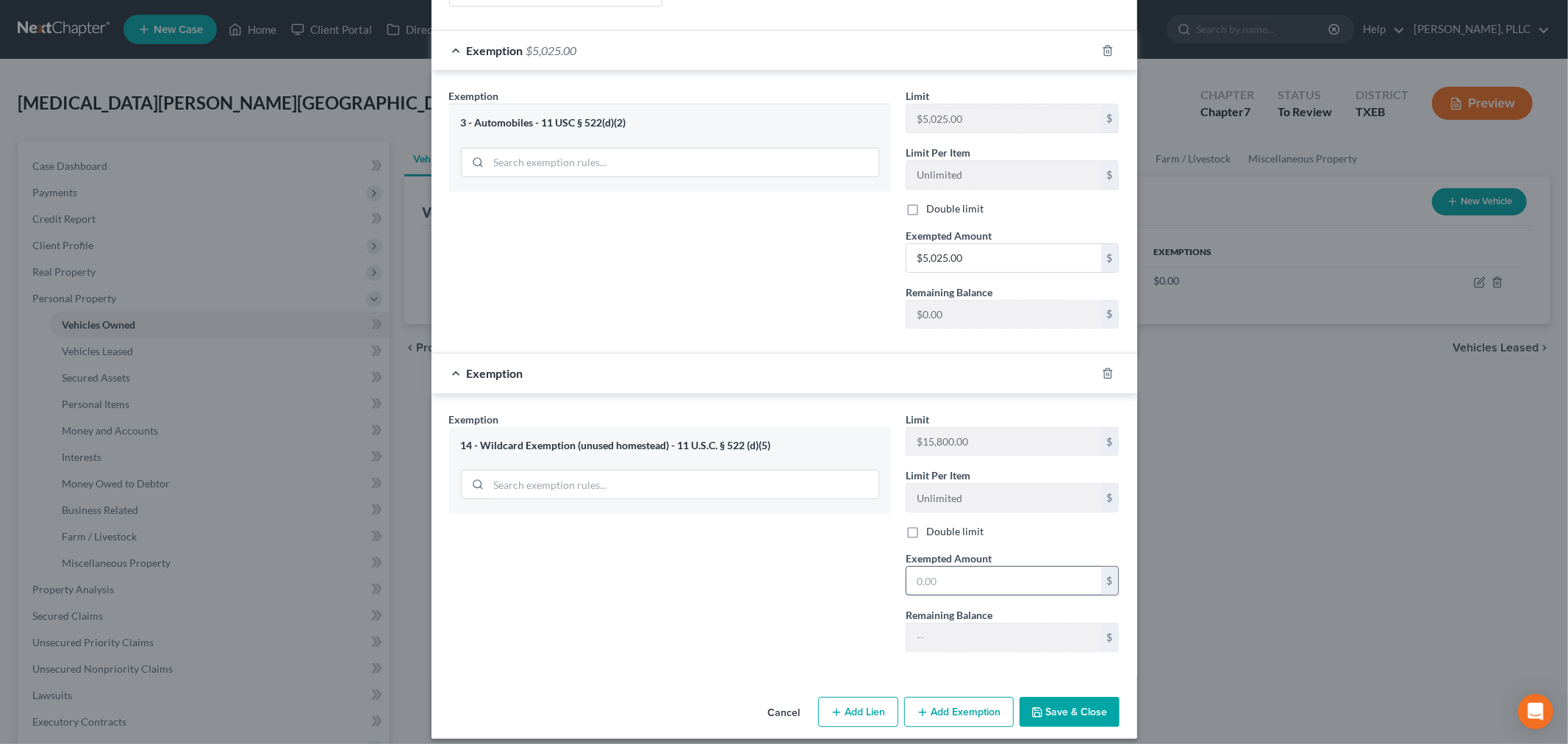
click at [997, 568] on input "text" at bounding box center [1004, 581] width 195 height 28
paste input "$13,463.00"
type input "$13,463.00"
click at [1069, 697] on button "Save & Close" at bounding box center [1070, 712] width 100 height 30
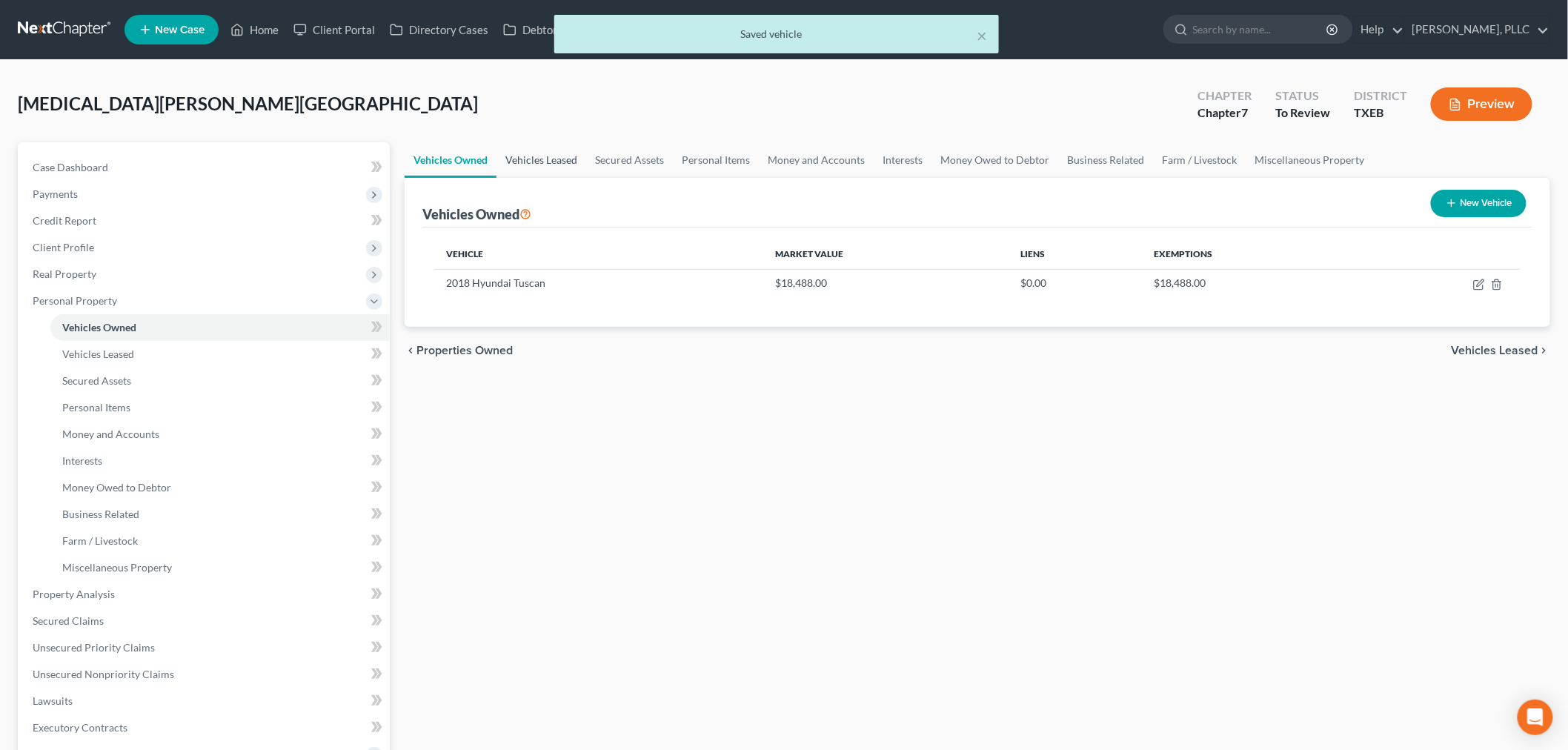
click at [544, 160] on link "Vehicles Leased" at bounding box center [541, 161] width 90 height 36
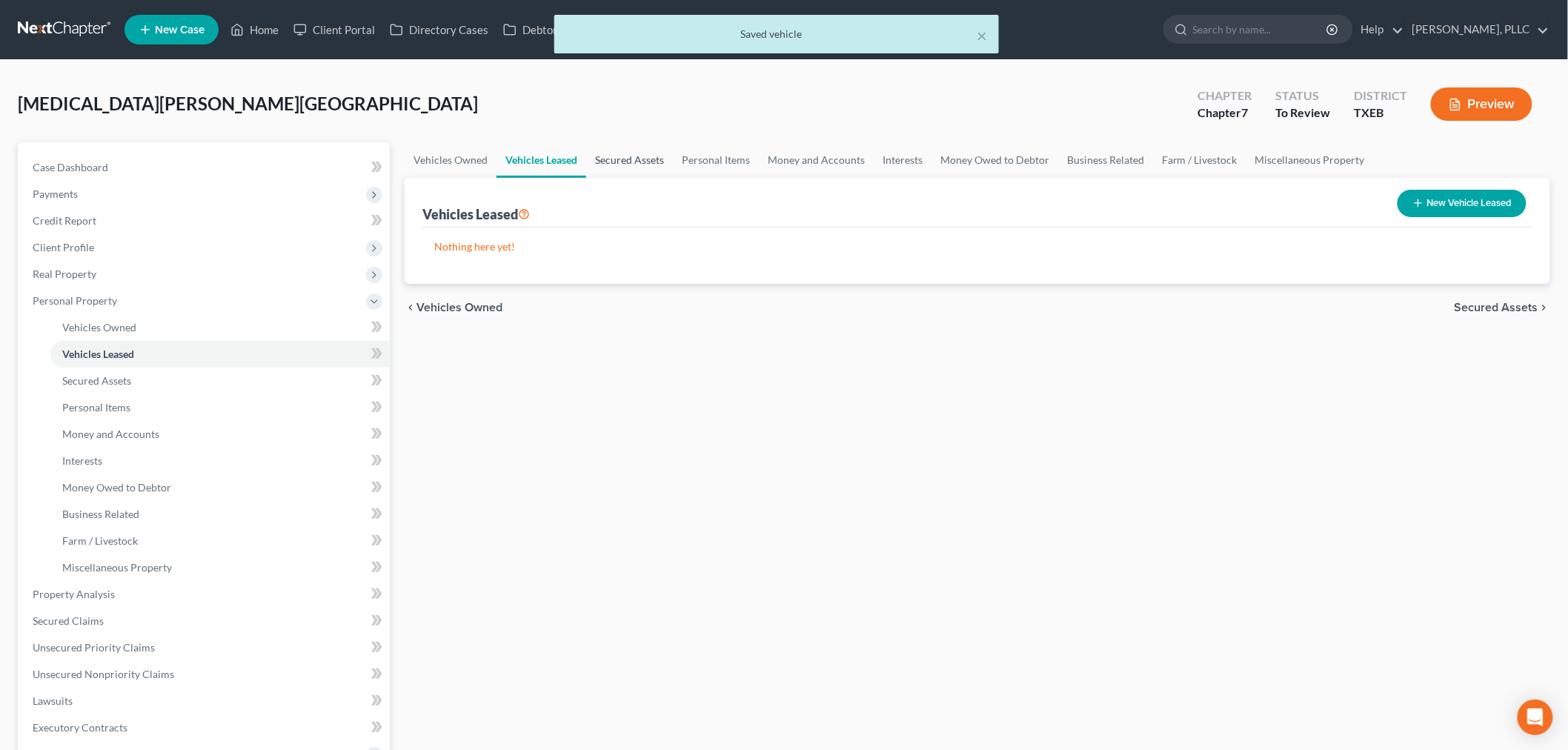
click at [608, 158] on link "Secured Assets" at bounding box center [630, 161] width 87 height 36
click at [720, 155] on link "Personal Items" at bounding box center [716, 161] width 86 height 36
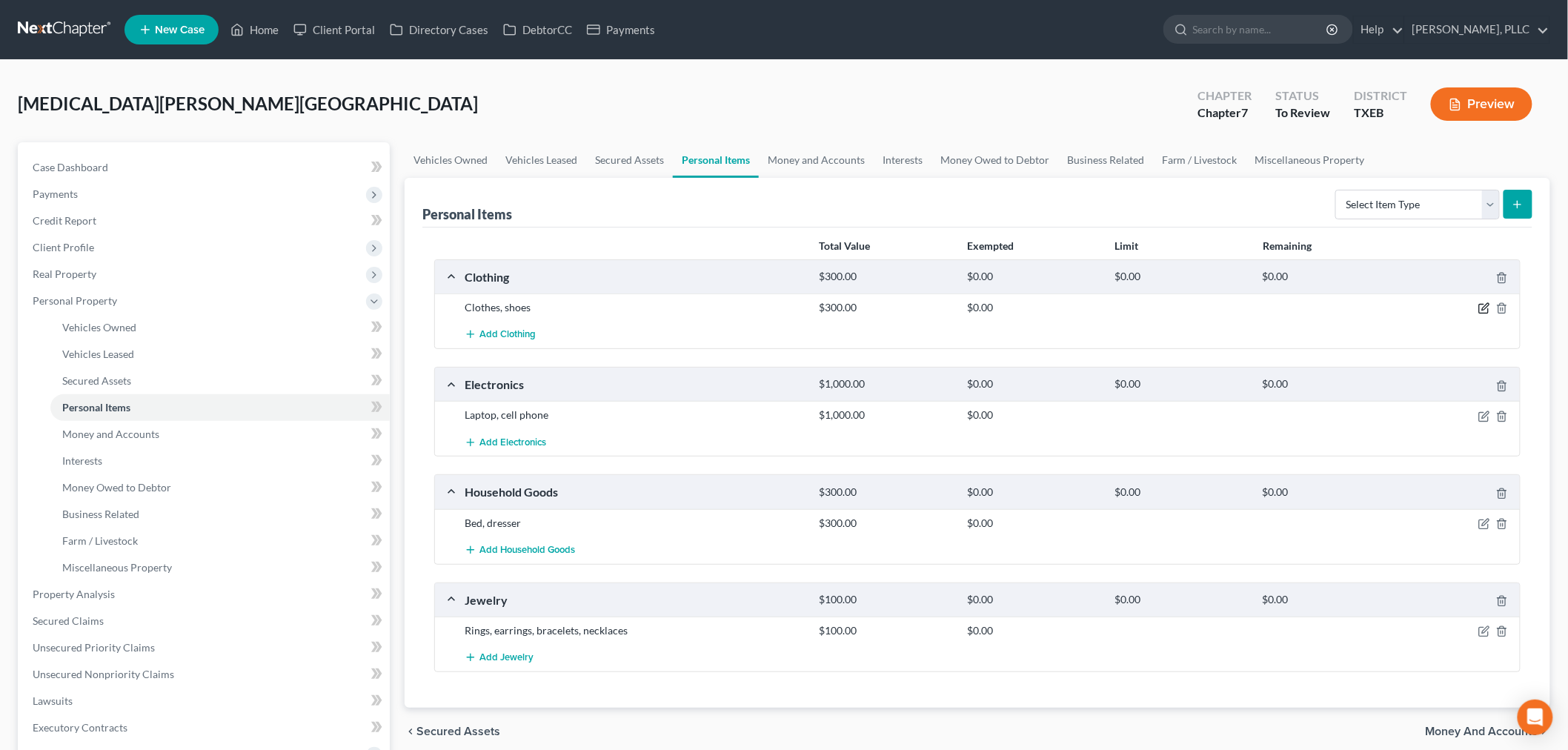
click at [1483, 310] on icon "button" at bounding box center [1484, 308] width 12 height 12
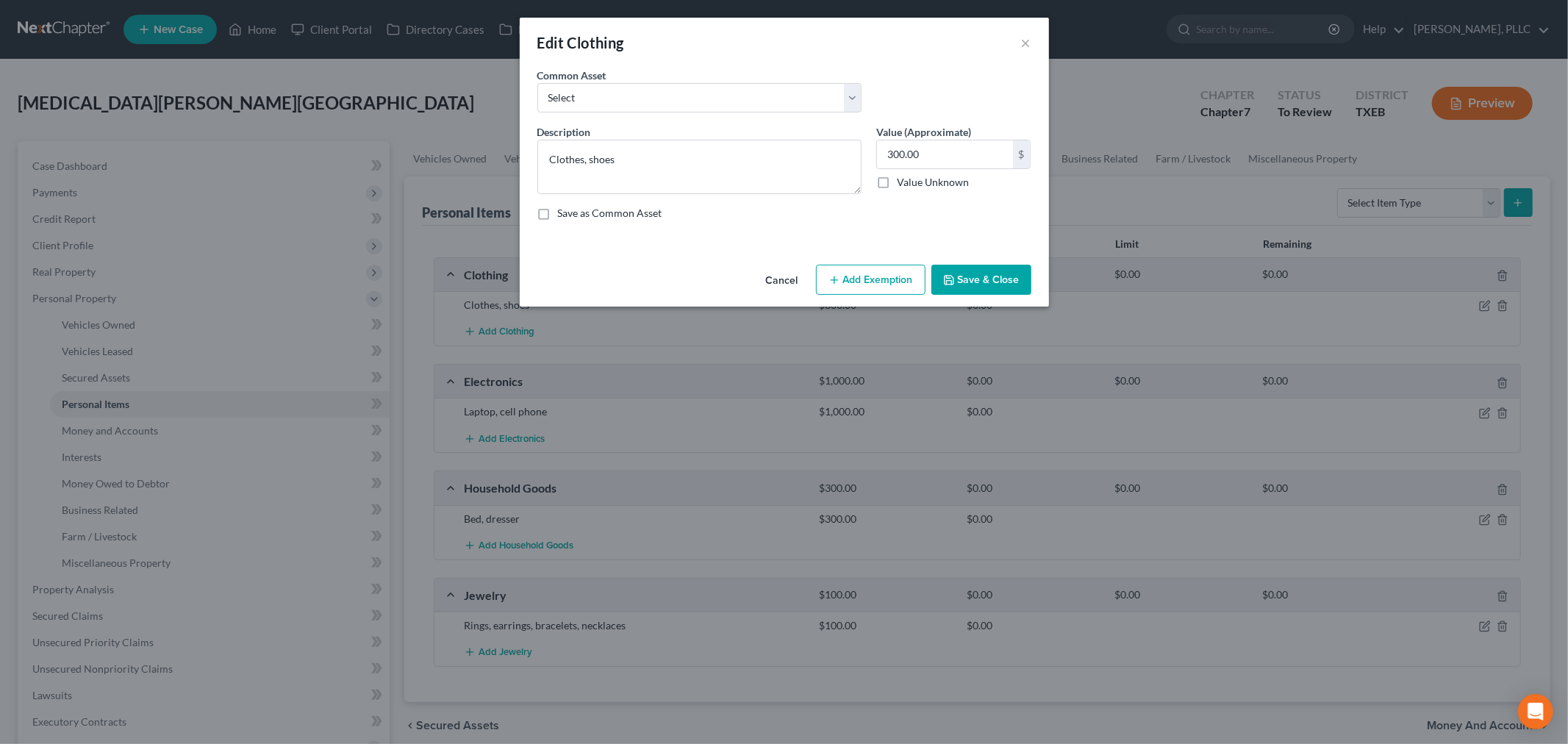
click at [858, 287] on button "Add Exemption" at bounding box center [870, 279] width 109 height 30
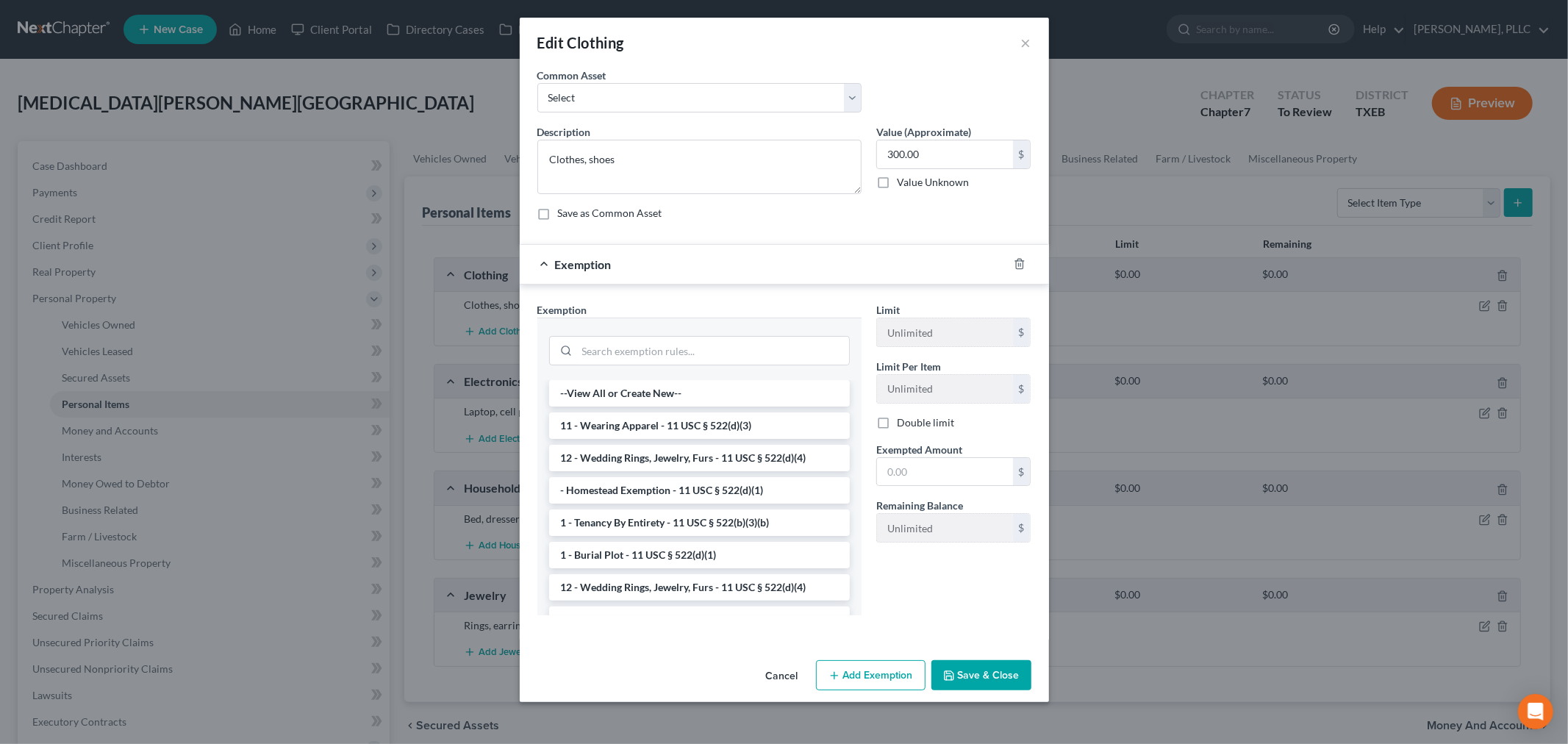
drag, startPoint x: 671, startPoint y: 423, endPoint x: 864, endPoint y: 430, distance: 193.1
click at [674, 423] on li "11 - Wearing Apparel - 11 USC § 522(d)(3)" at bounding box center [700, 426] width 301 height 27
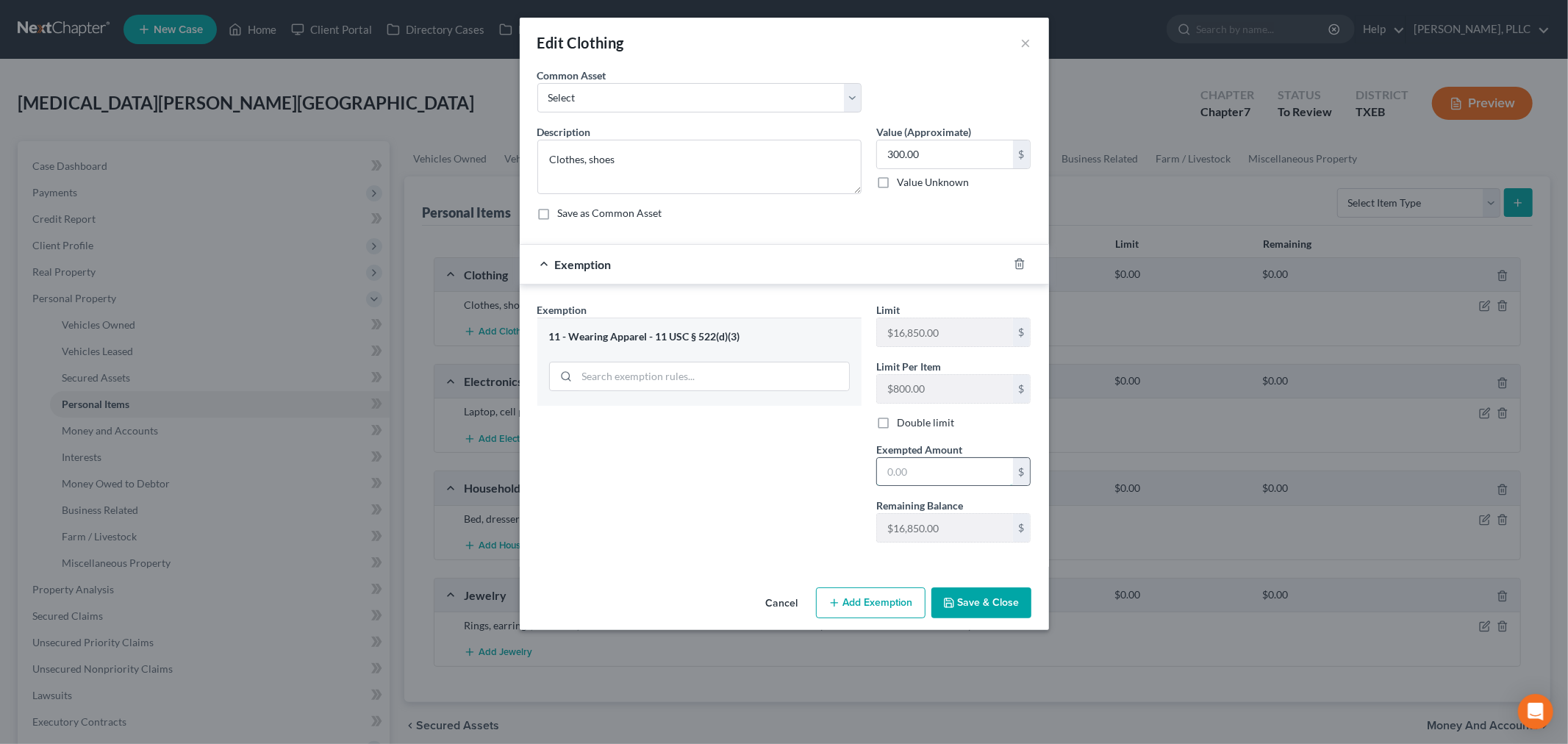
click at [950, 464] on input "text" at bounding box center [945, 472] width 136 height 28
type input "300"
click at [798, 489] on div "Exemption Set must be selected for CA. Exemption * 11 - Wearing Apparel - 11 US…" at bounding box center [699, 428] width 339 height 253
click at [968, 599] on button "Save & Close" at bounding box center [982, 602] width 100 height 30
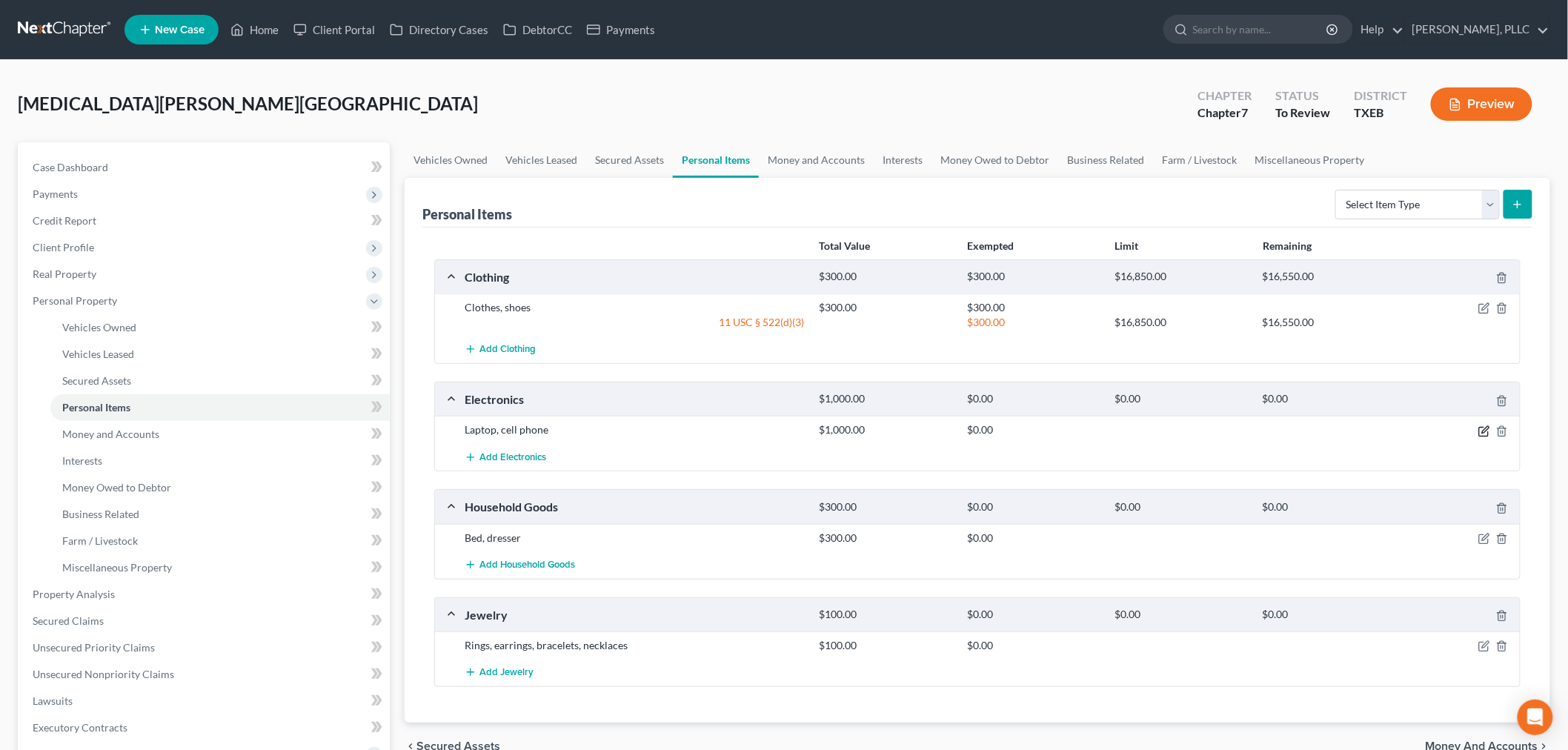
click at [1485, 426] on icon "button" at bounding box center [1484, 431] width 12 height 12
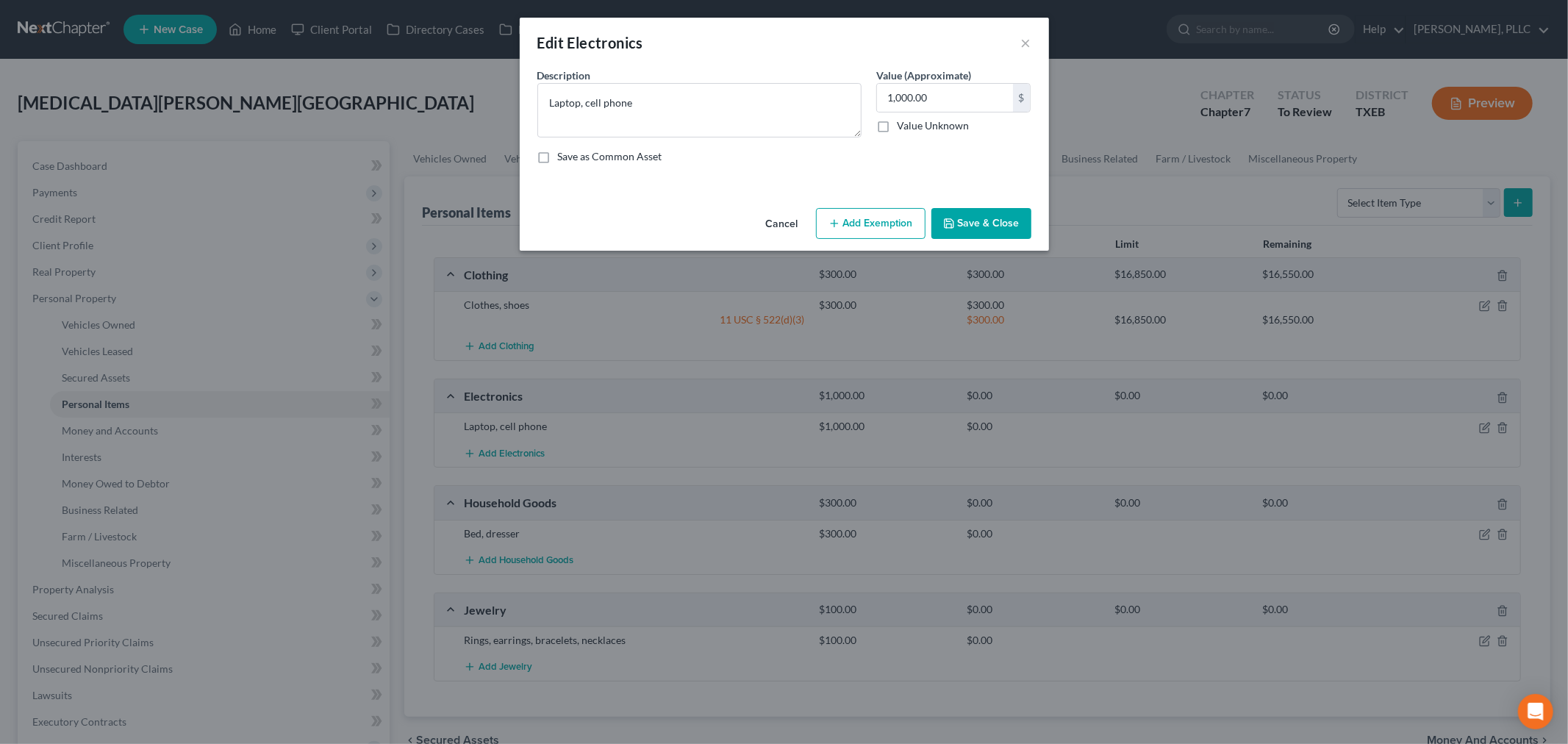
click at [874, 226] on button "Add Exemption" at bounding box center [870, 223] width 109 height 30
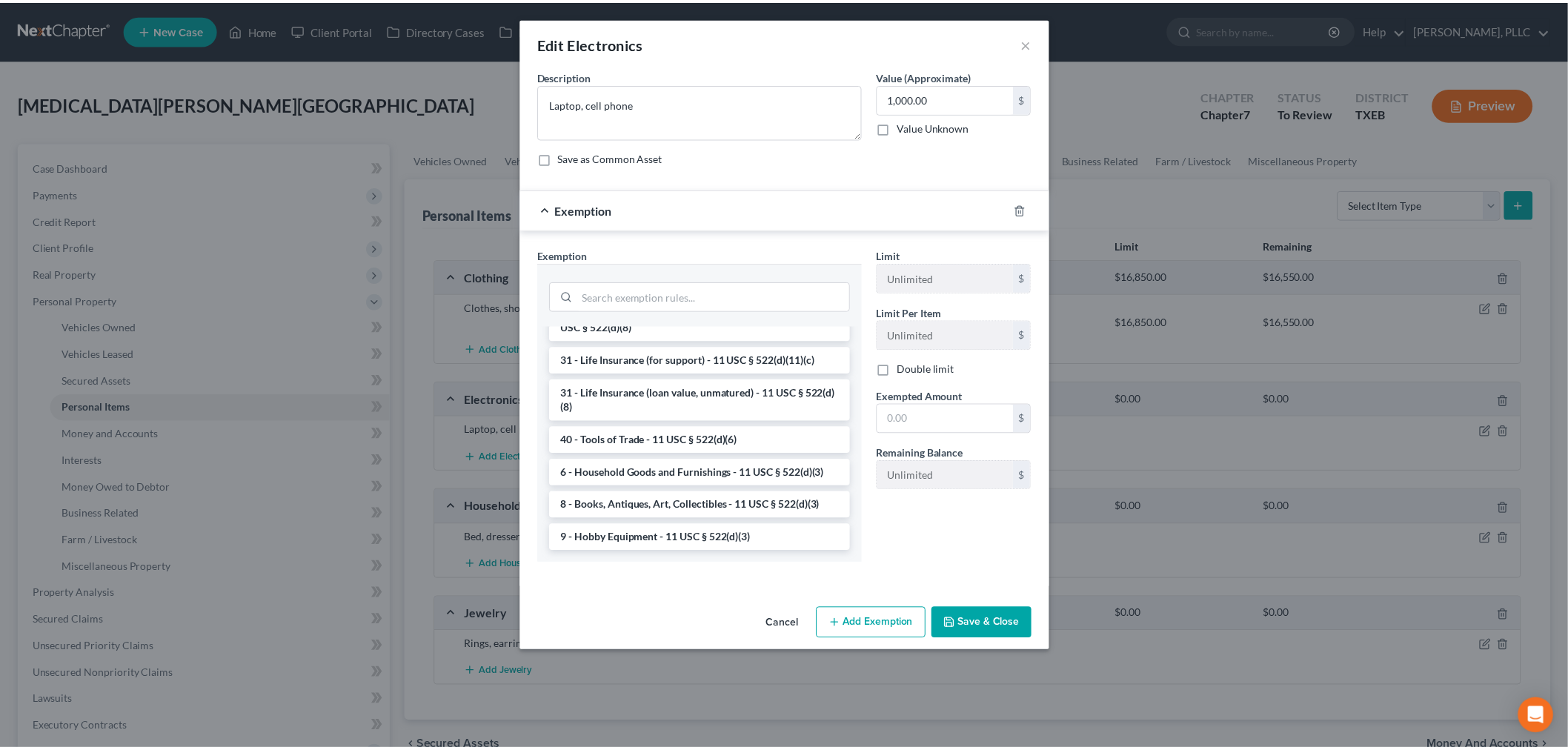
scroll to position [1219, 0]
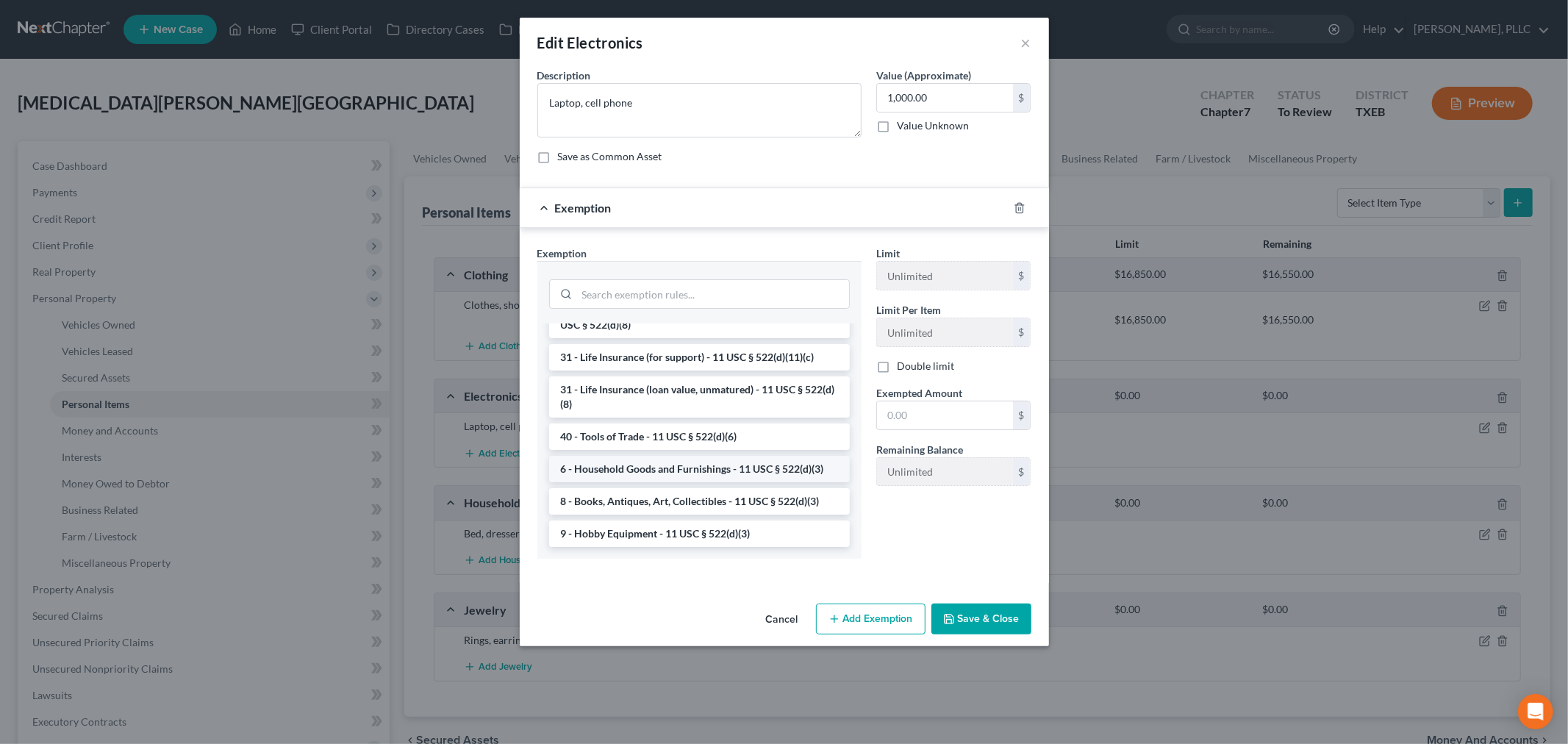
click at [695, 469] on li "6 - Household Goods and Furnishings - 11 USC § 522(d)(3)" at bounding box center [700, 469] width 301 height 27
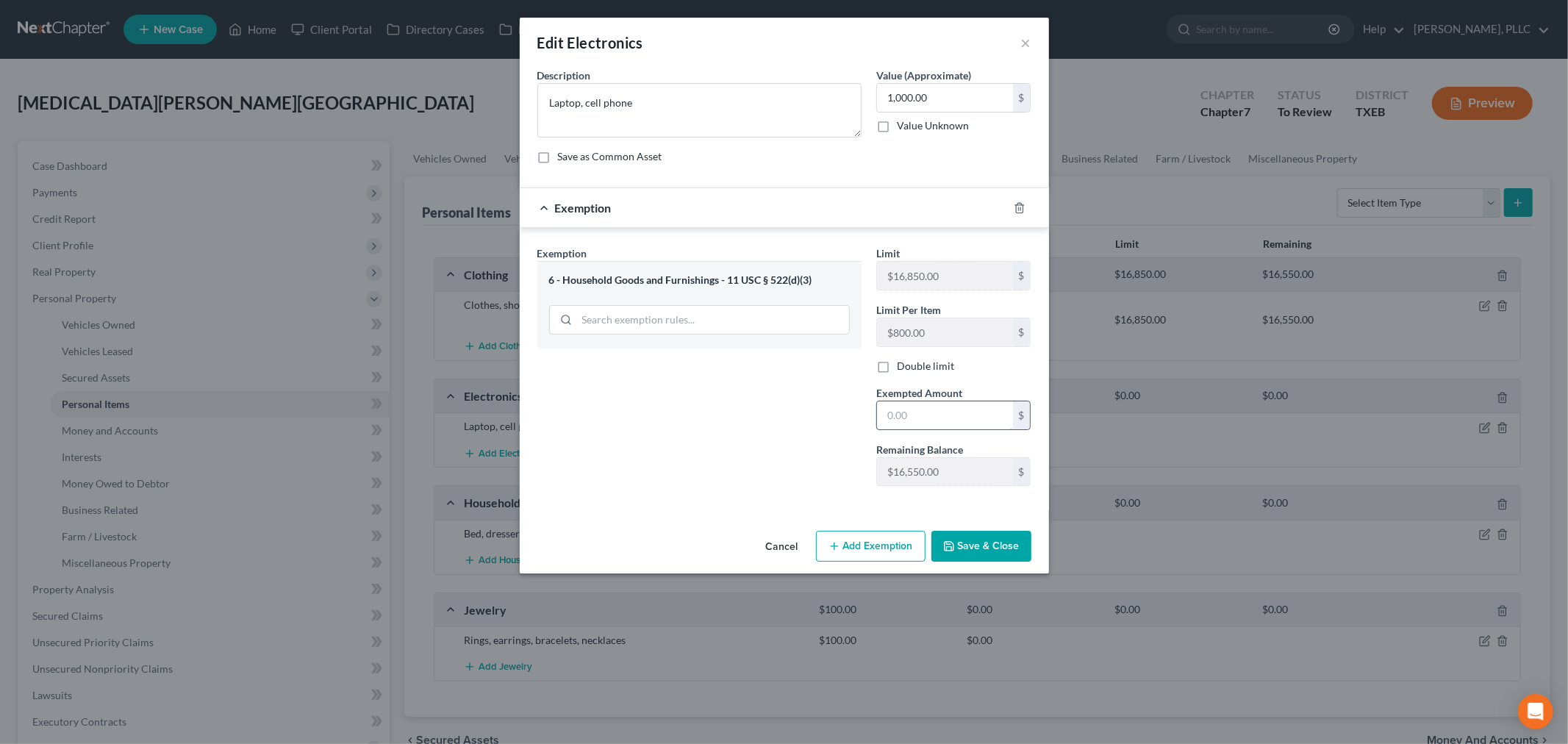
click at [917, 423] on input "text" at bounding box center [945, 415] width 136 height 28
type input "1,000"
click at [991, 548] on button "Save & Close" at bounding box center [982, 545] width 100 height 30
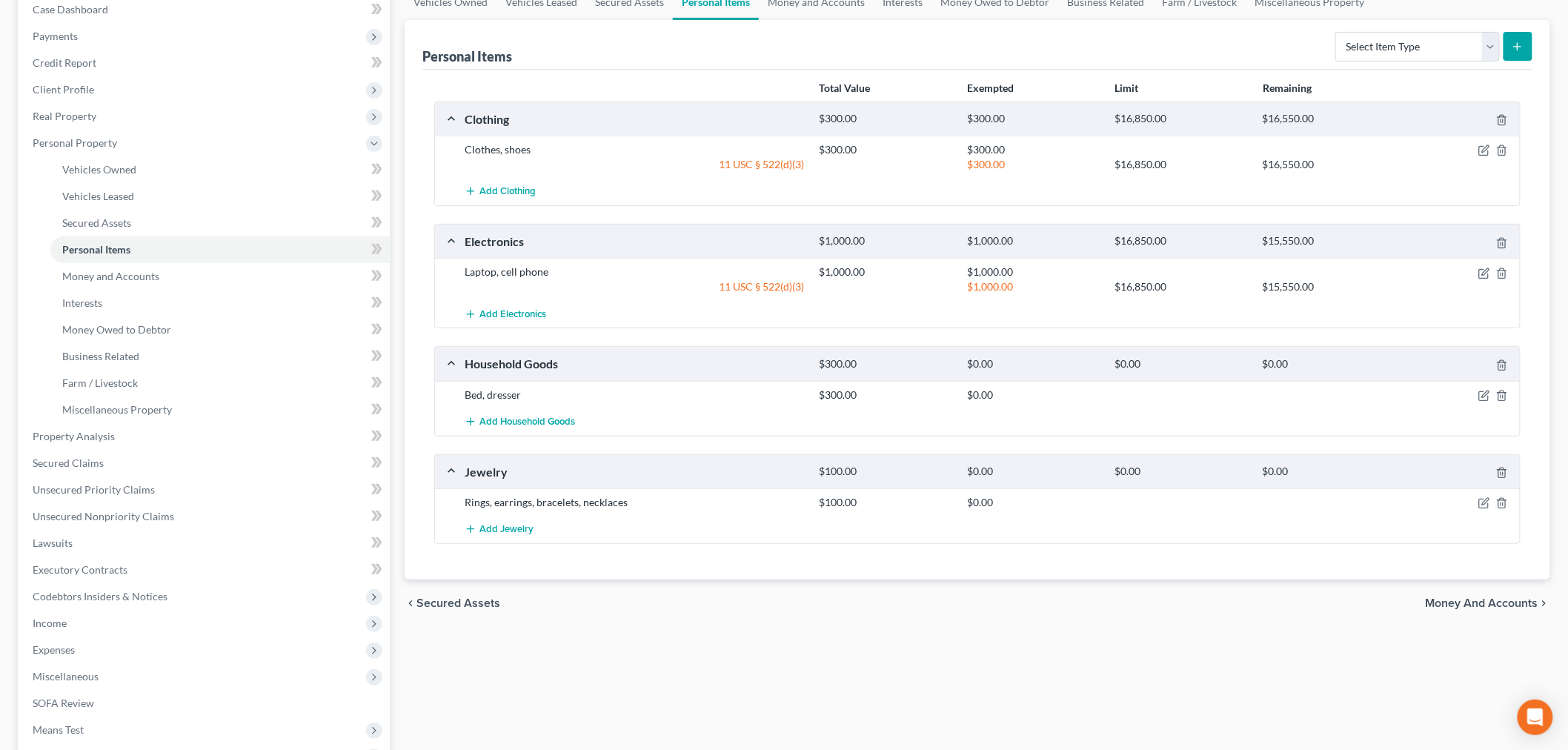
scroll to position [164, 0]
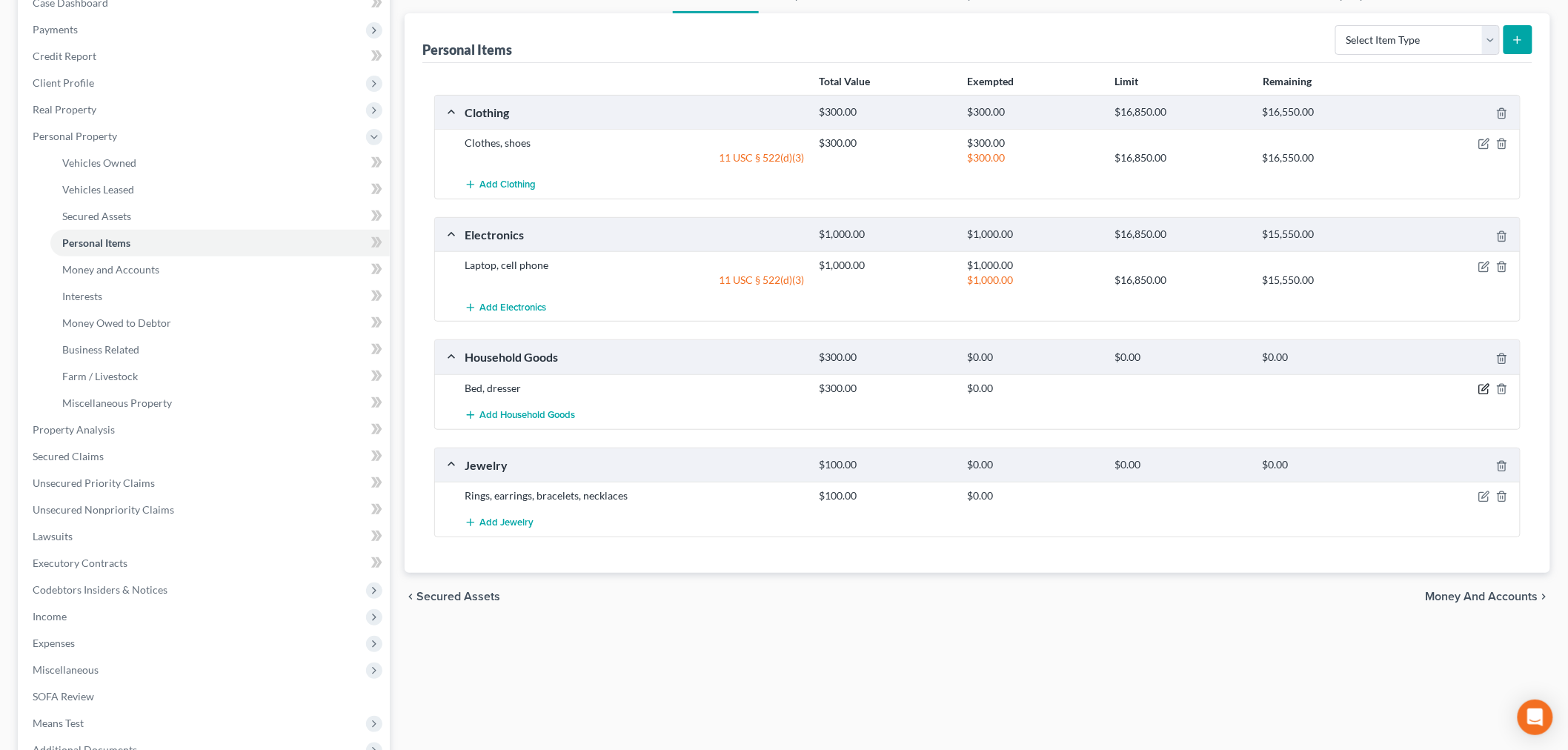
click at [1483, 388] on icon "button" at bounding box center [1485, 386] width 7 height 7
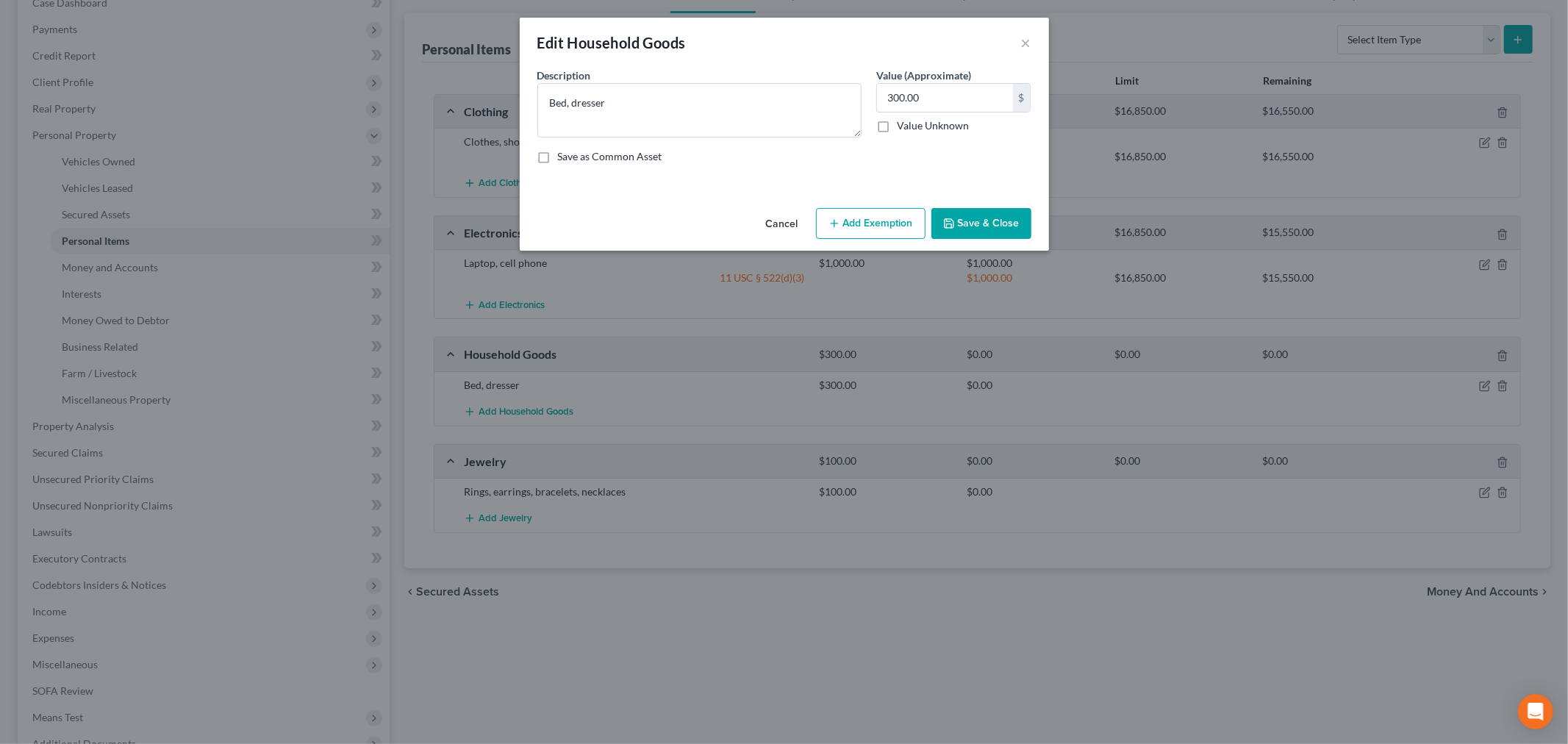
click at [877, 226] on button "Add Exemption" at bounding box center [870, 223] width 109 height 30
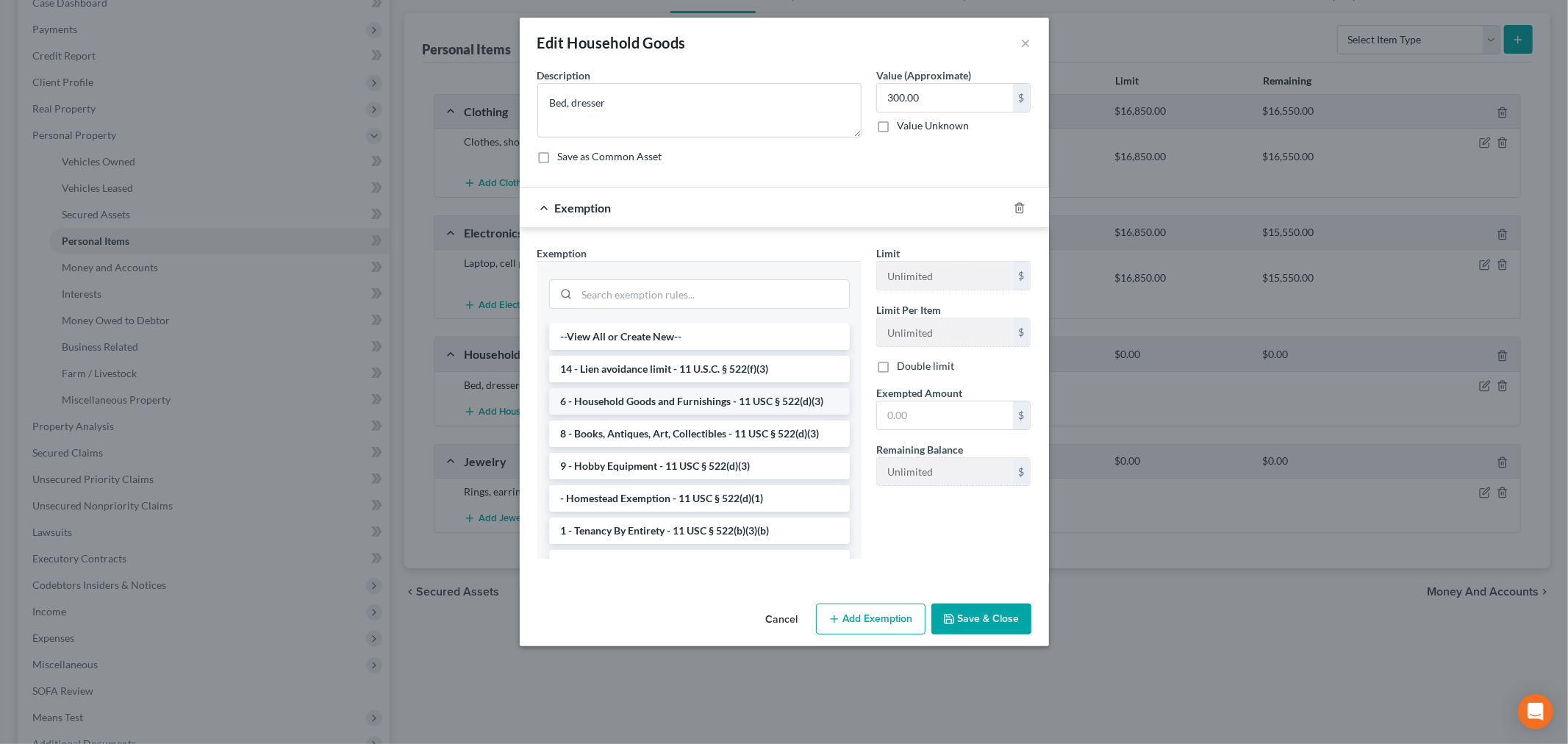
click at [638, 401] on li "6 - Household Goods and Furnishings - 11 USC § 522(d)(3)" at bounding box center [700, 401] width 301 height 27
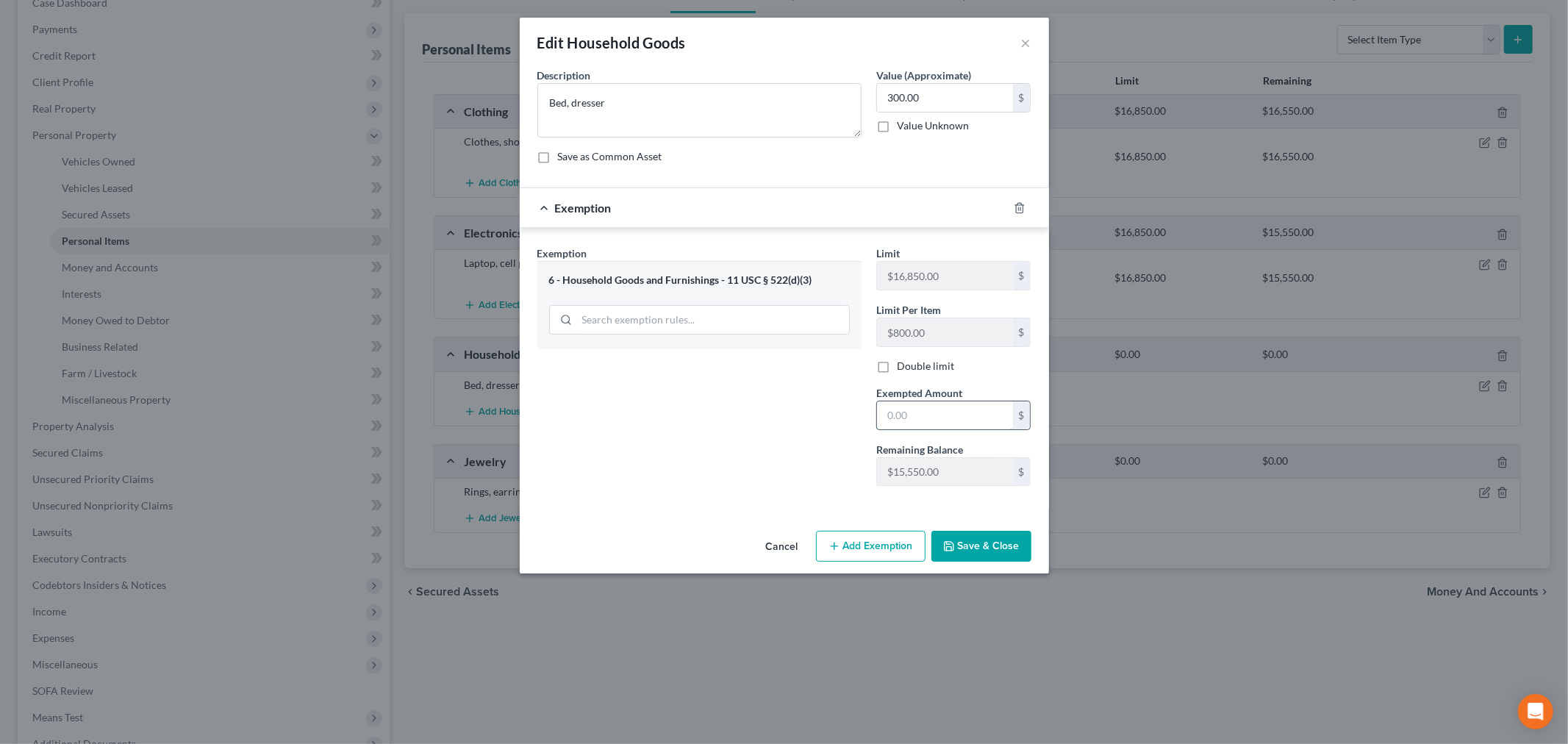
click at [905, 423] on input "text" at bounding box center [945, 415] width 136 height 28
type input "300"
click at [837, 451] on div "Exemption Set must be selected for CA. Exemption * 6 - Household Goods and Furn…" at bounding box center [699, 372] width 339 height 253
click at [967, 551] on button "Save & Close" at bounding box center [982, 545] width 100 height 30
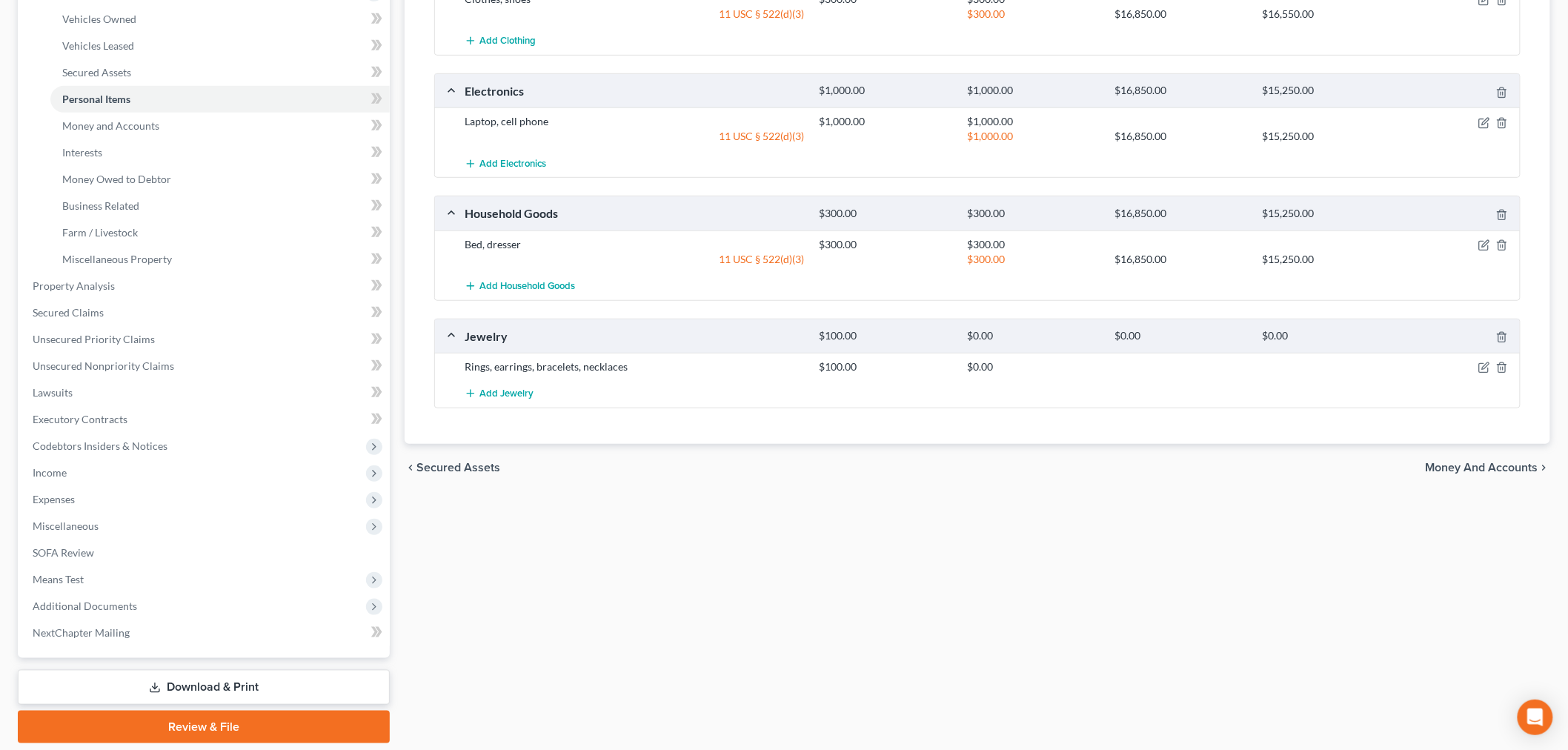
scroll to position [329, 0]
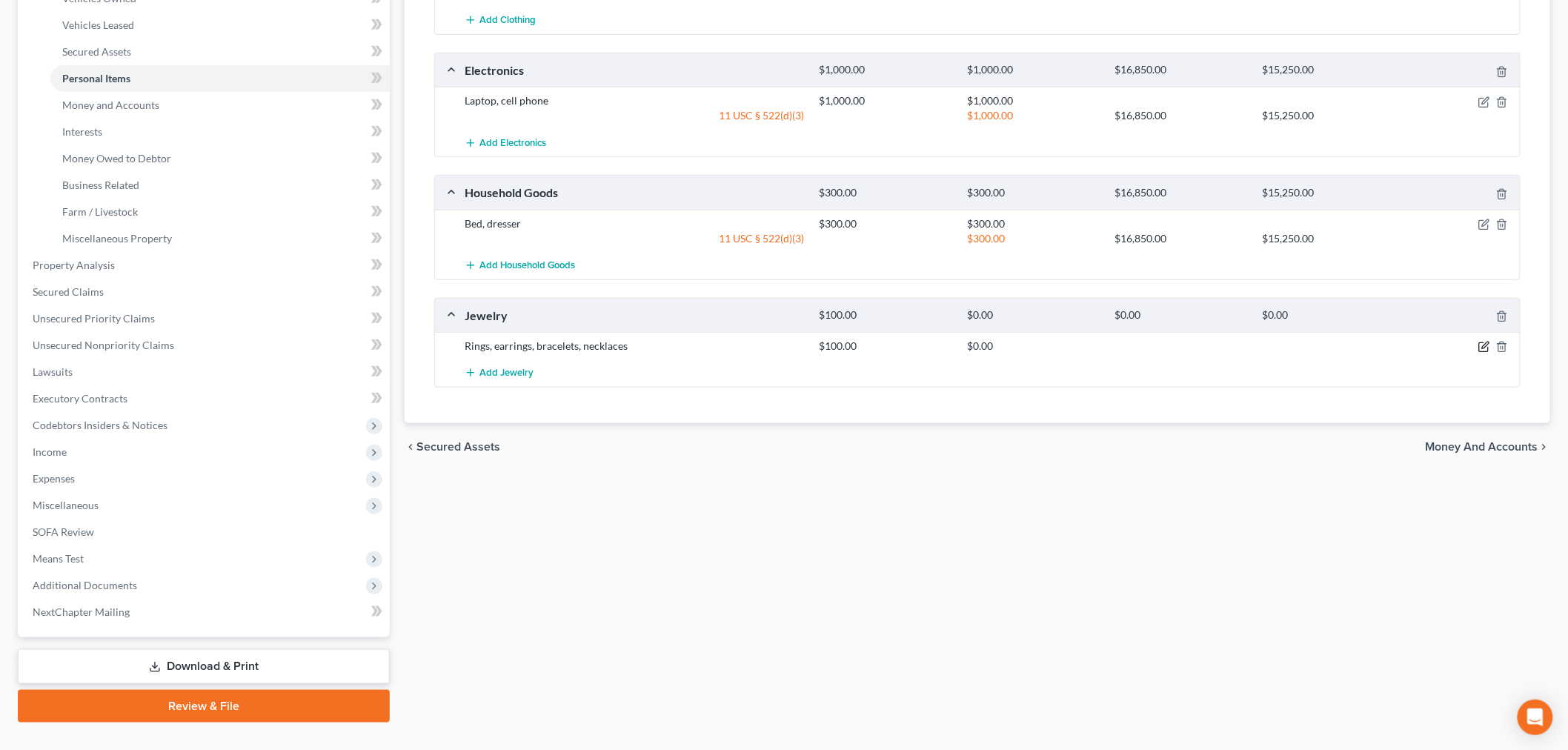
click at [1484, 349] on icon "button" at bounding box center [1484, 347] width 12 height 12
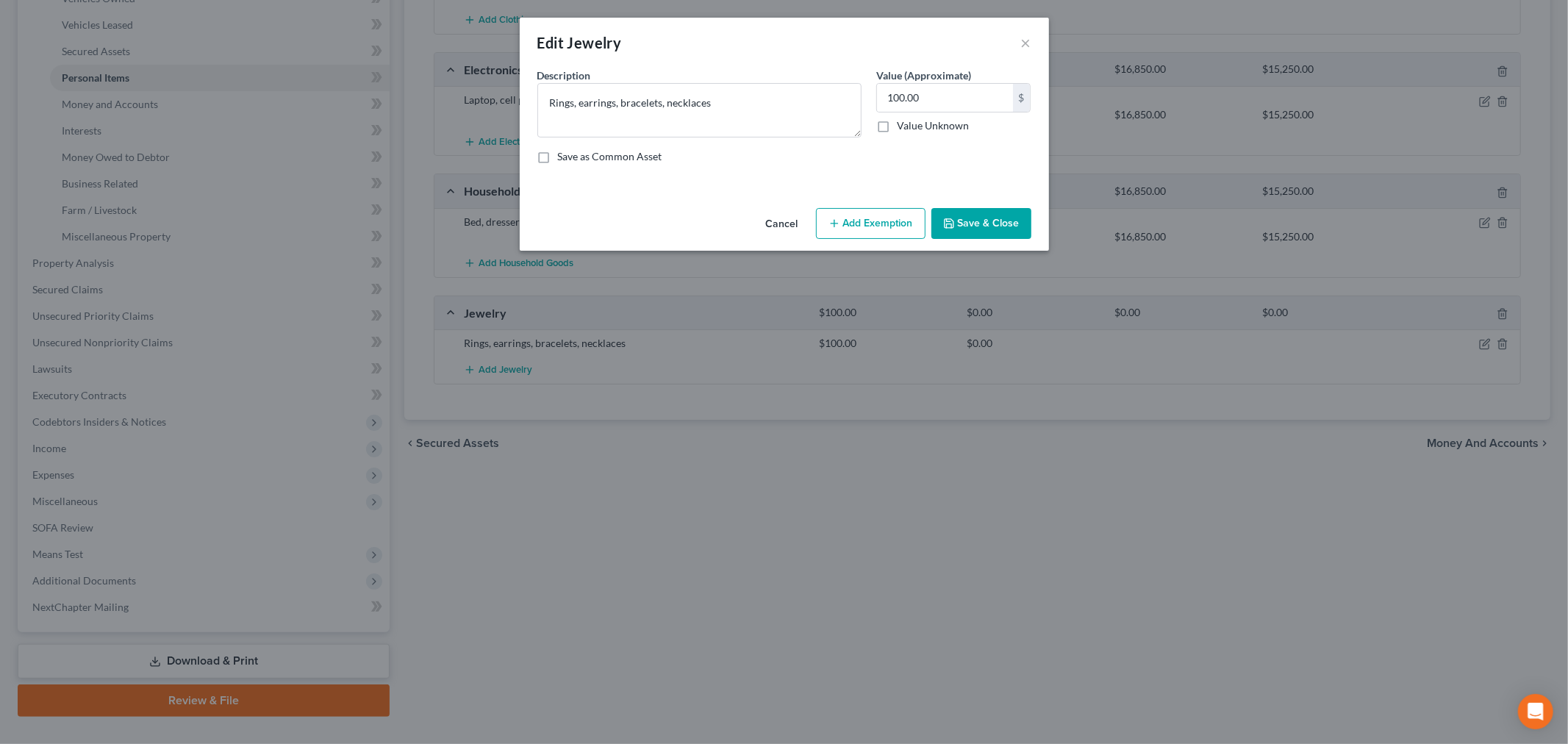
click at [881, 230] on button "Add Exemption" at bounding box center [870, 223] width 109 height 30
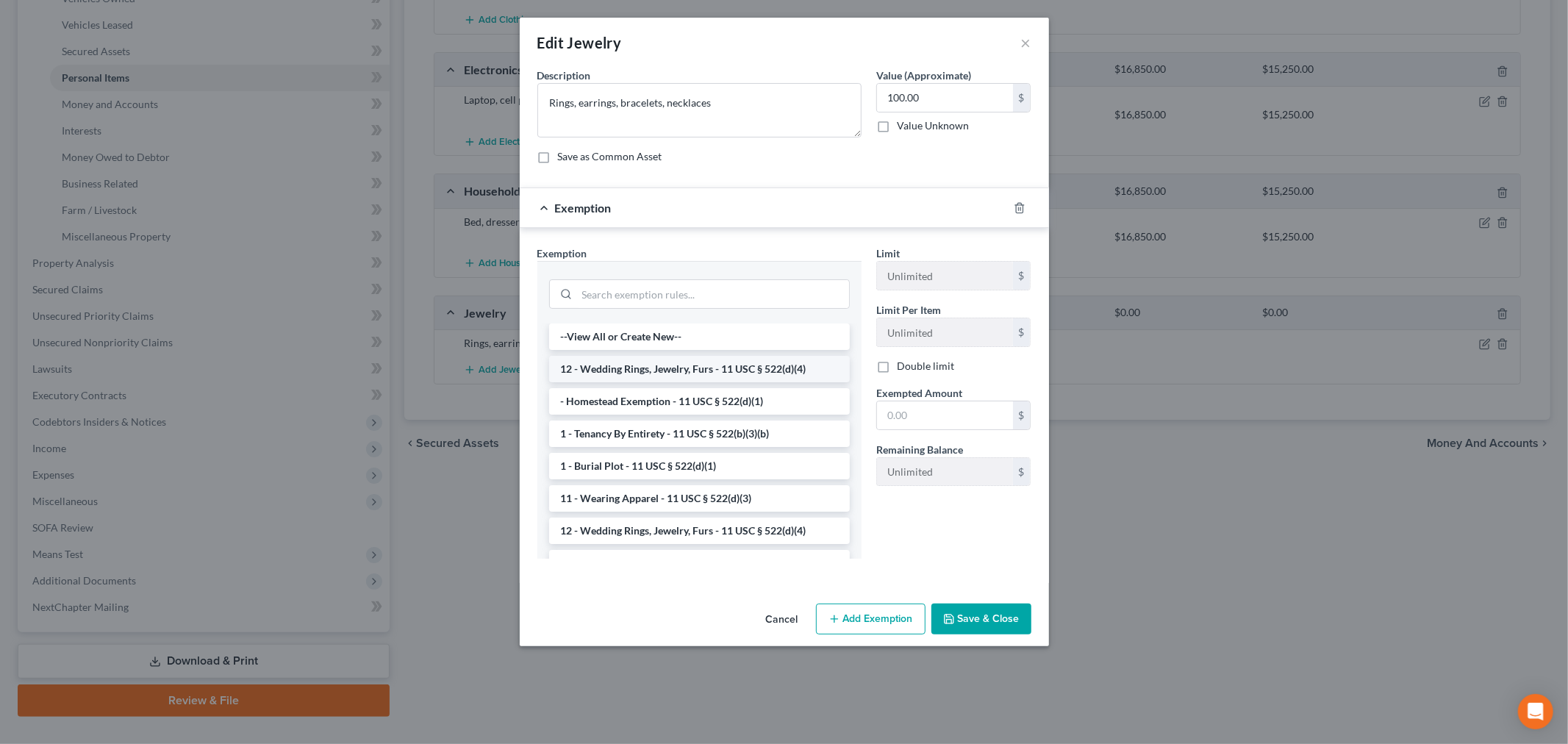
click at [718, 370] on li "12 - Wedding Rings, Jewelry, Furs - 11 USC § 522(d)(4)" at bounding box center [700, 369] width 301 height 27
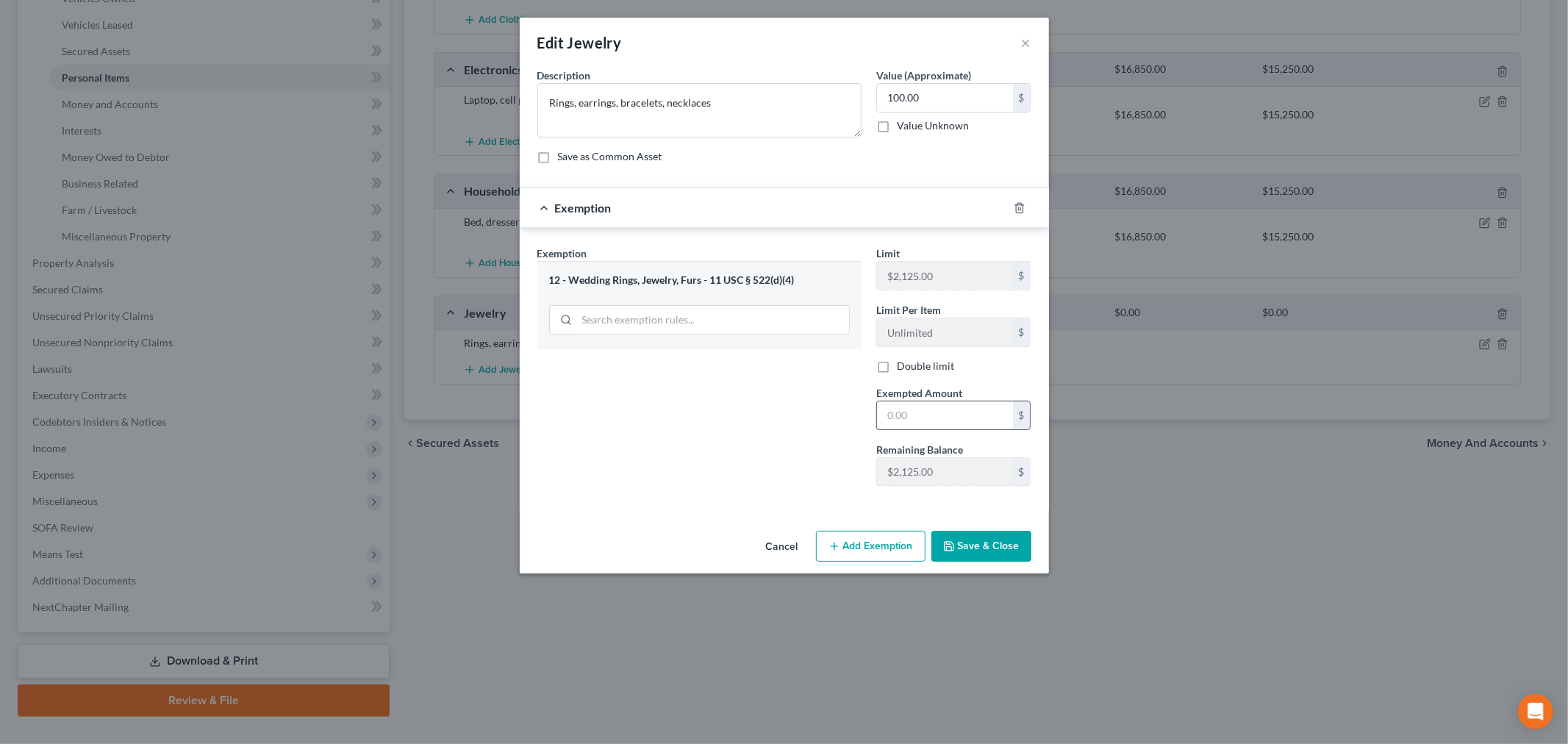
click at [923, 420] on input "text" at bounding box center [945, 415] width 136 height 28
type input "100"
drag, startPoint x: 858, startPoint y: 431, endPoint x: 883, endPoint y: 449, distance: 30.8
click at [858, 431] on div "Exemption Set must be selected for CA. Exemption * 12 - Wedding Rings, Jewelry,…" at bounding box center [699, 372] width 339 height 253
click at [970, 544] on button "Save & Close" at bounding box center [982, 545] width 100 height 30
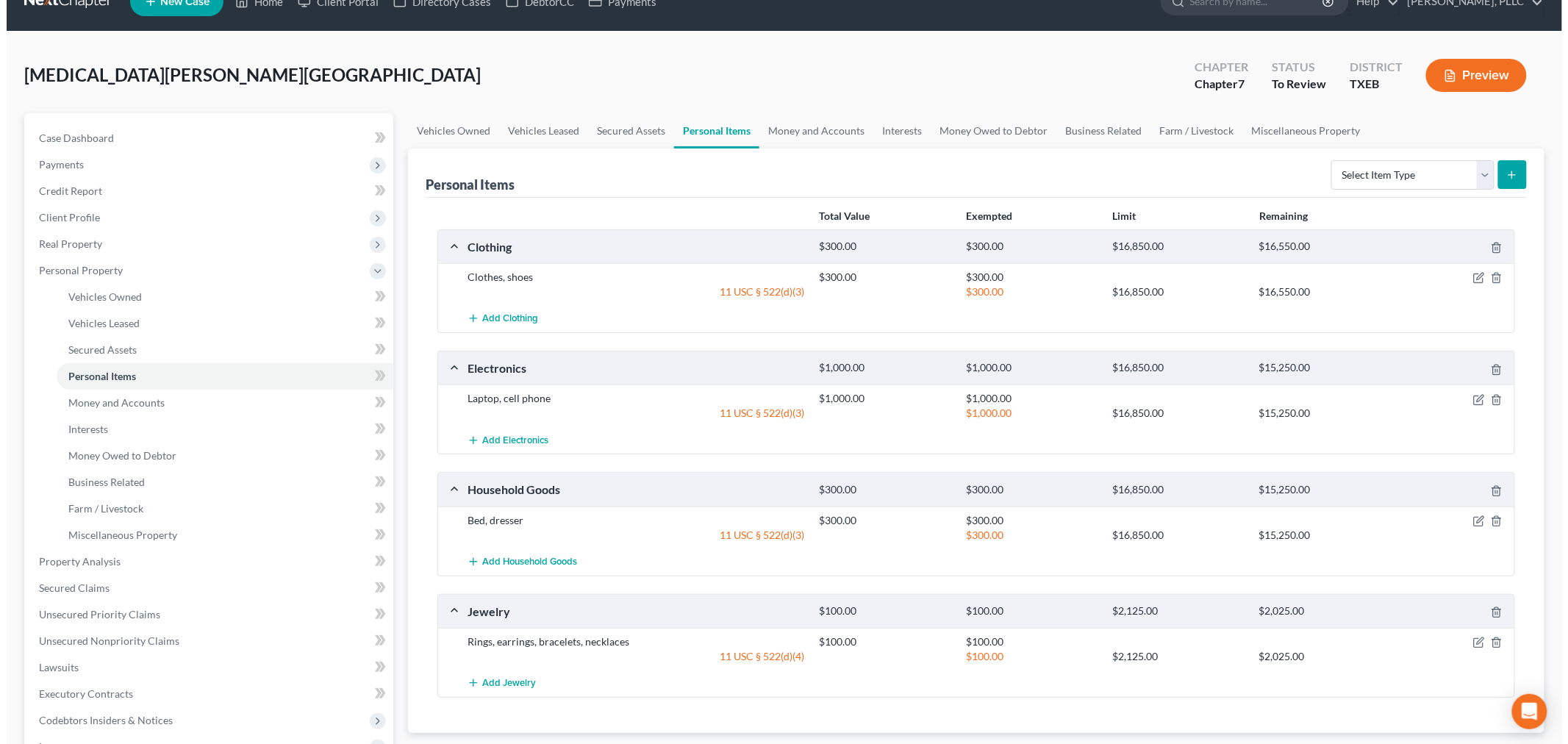
scroll to position [0, 0]
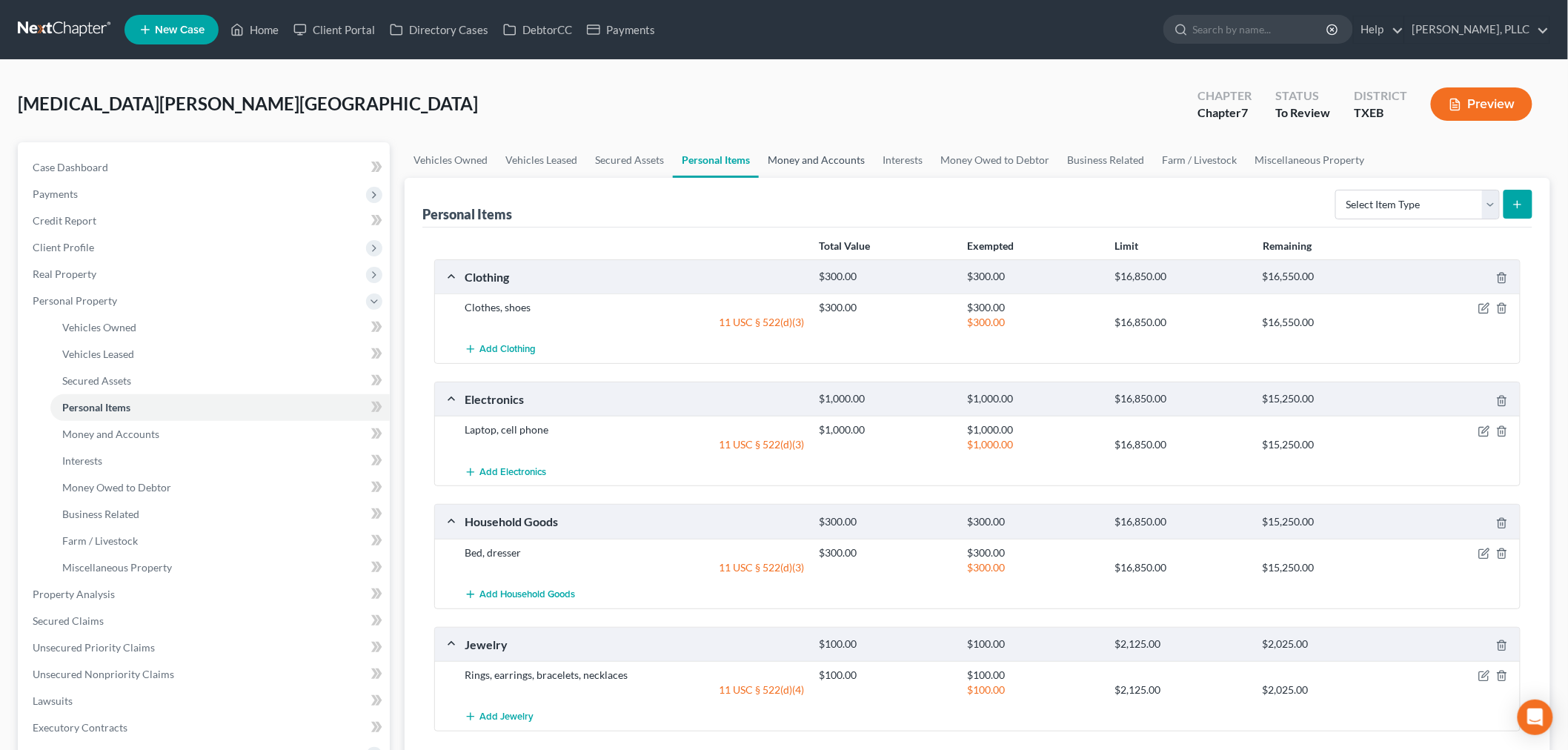
click at [801, 158] on link "Money and Accounts" at bounding box center [816, 161] width 115 height 36
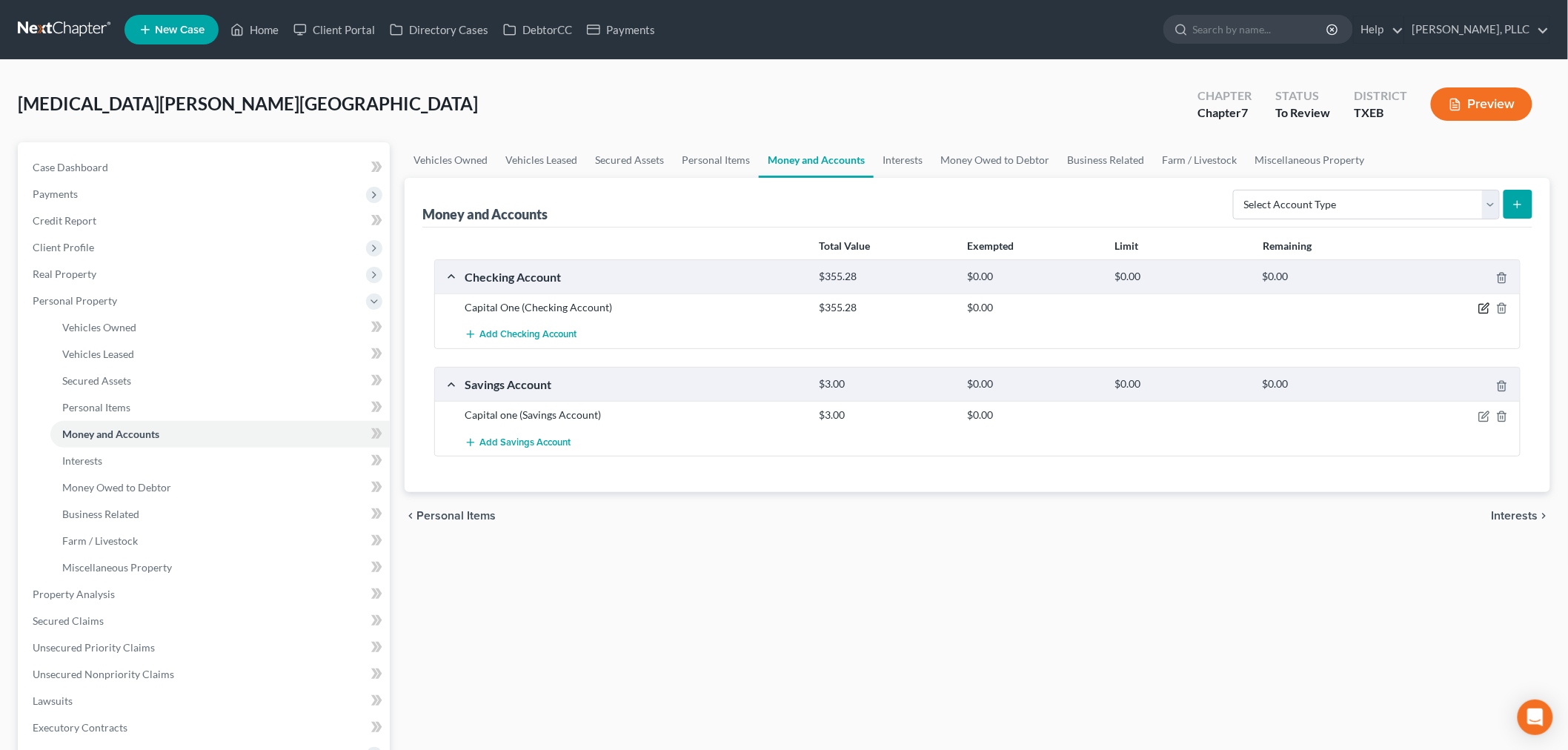
click at [1482, 309] on icon "button" at bounding box center [1484, 308] width 12 height 12
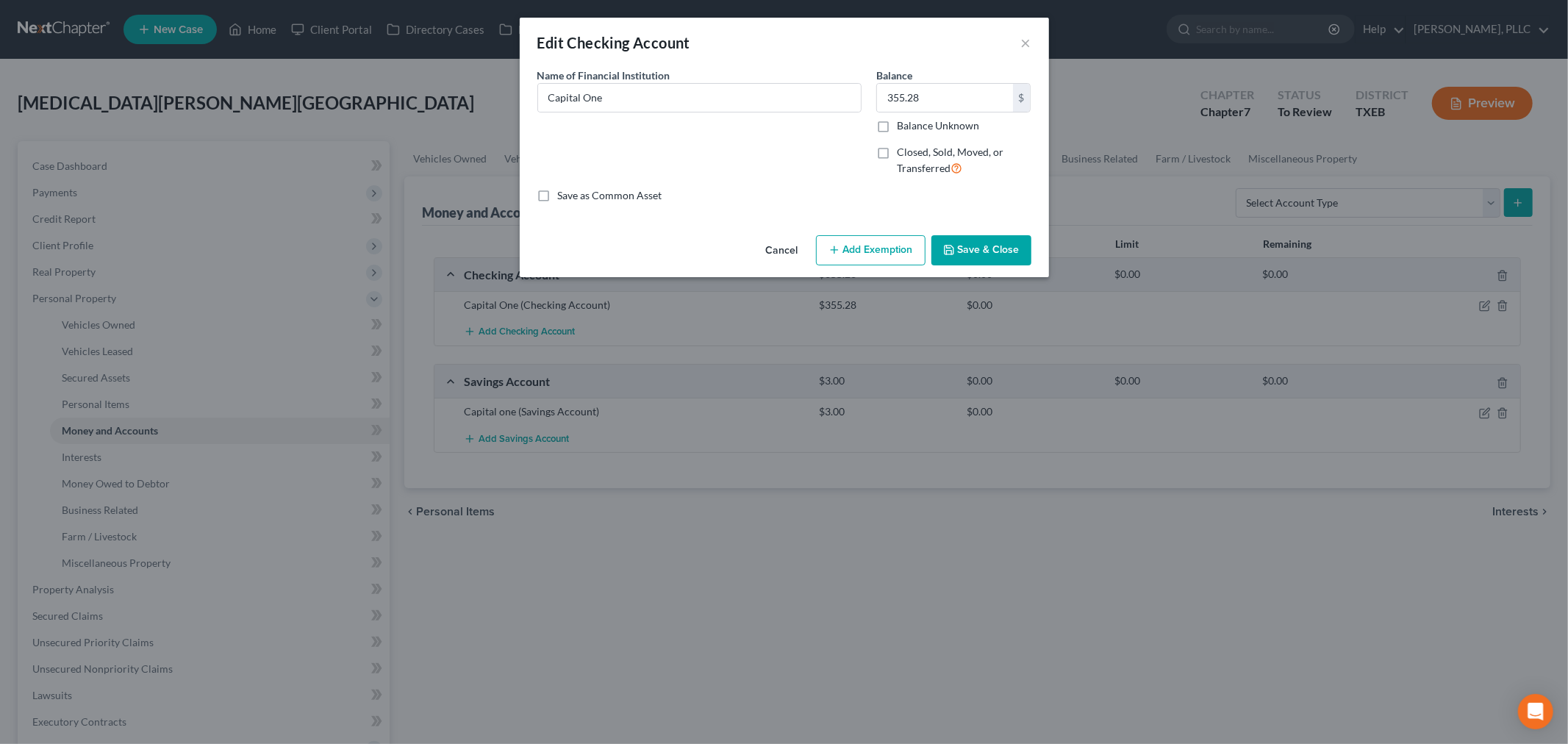
click at [873, 249] on button "Add Exemption" at bounding box center [870, 250] width 109 height 30
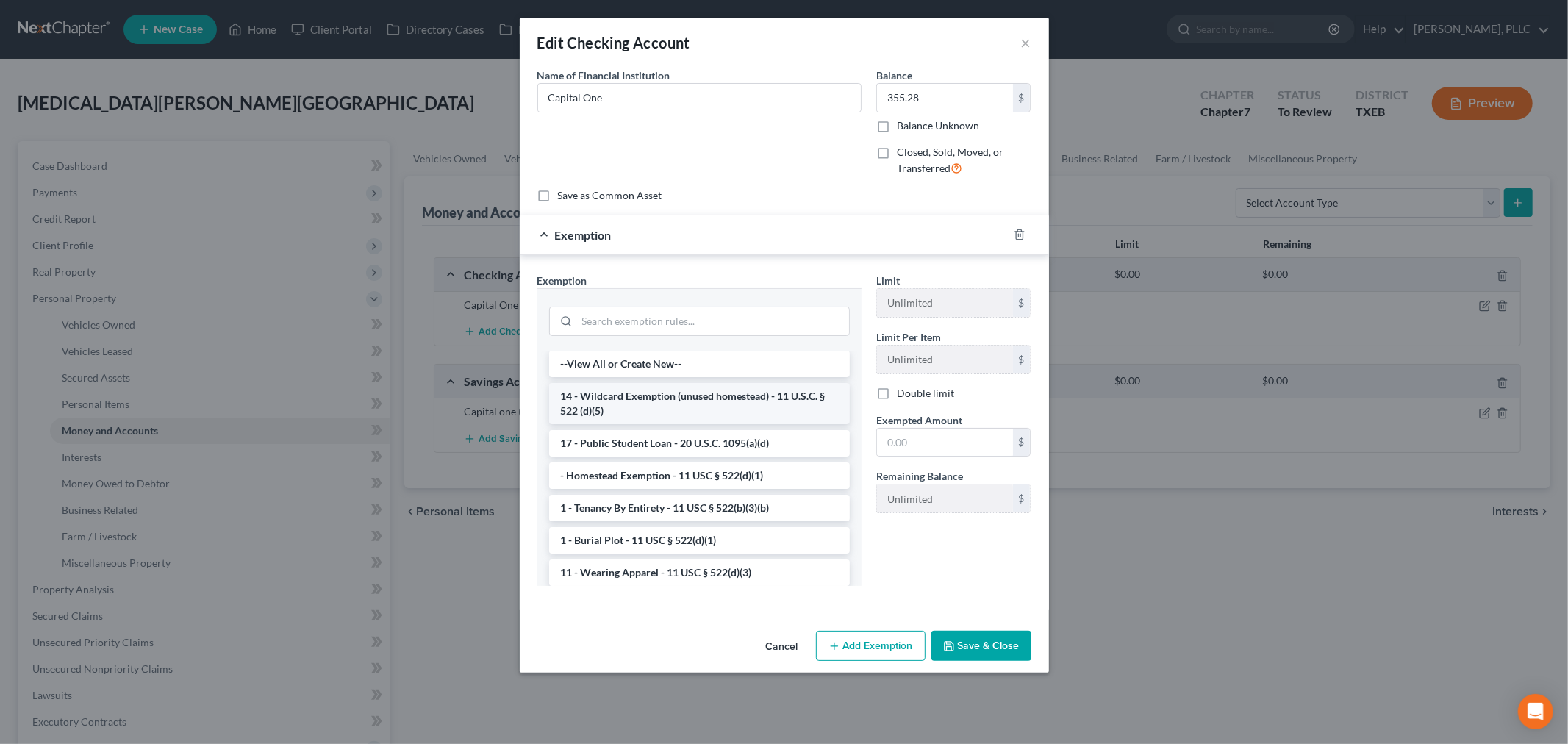
click at [672, 406] on li "14 - Wildcard Exemption (unused homestead) - 11 U.S.C. § 522 (d)(5)" at bounding box center [700, 404] width 301 height 41
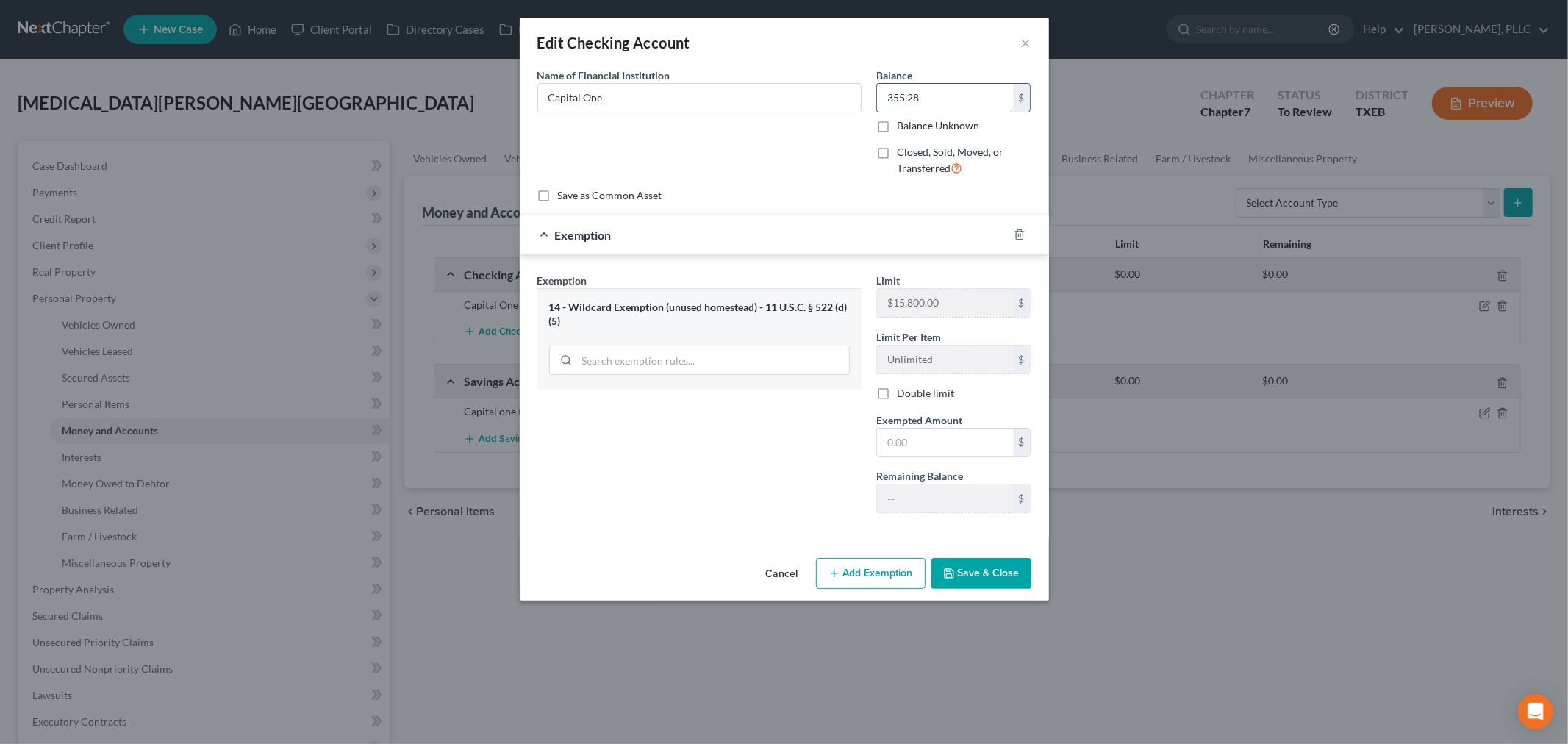
click at [941, 103] on input "355.28" at bounding box center [945, 97] width 136 height 28
click at [952, 432] on input "text" at bounding box center [945, 442] width 136 height 28
paste input "355.28"
type input "355.28"
click at [975, 570] on button "Save & Close" at bounding box center [982, 573] width 100 height 30
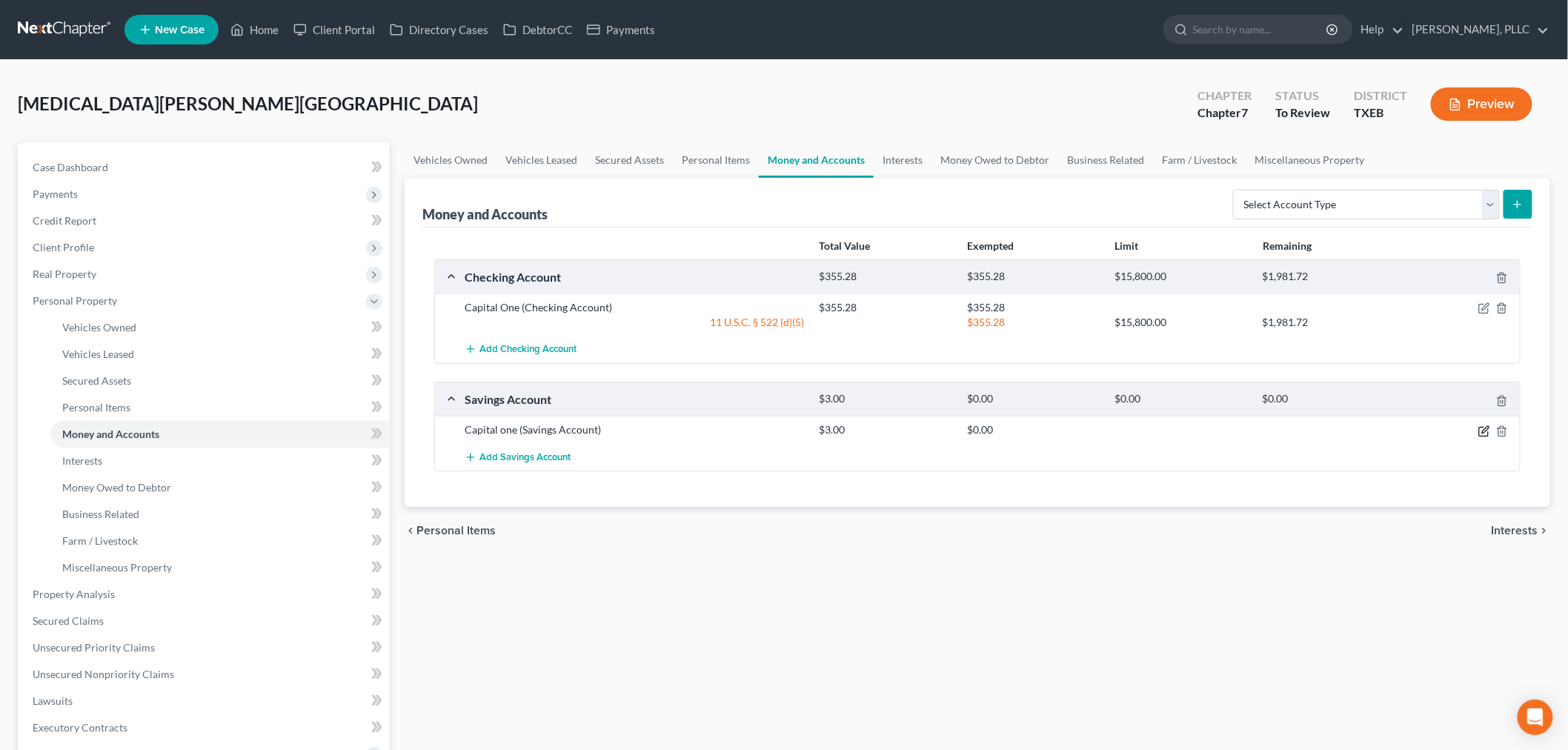
click at [1483, 430] on icon "button" at bounding box center [1484, 431] width 12 height 12
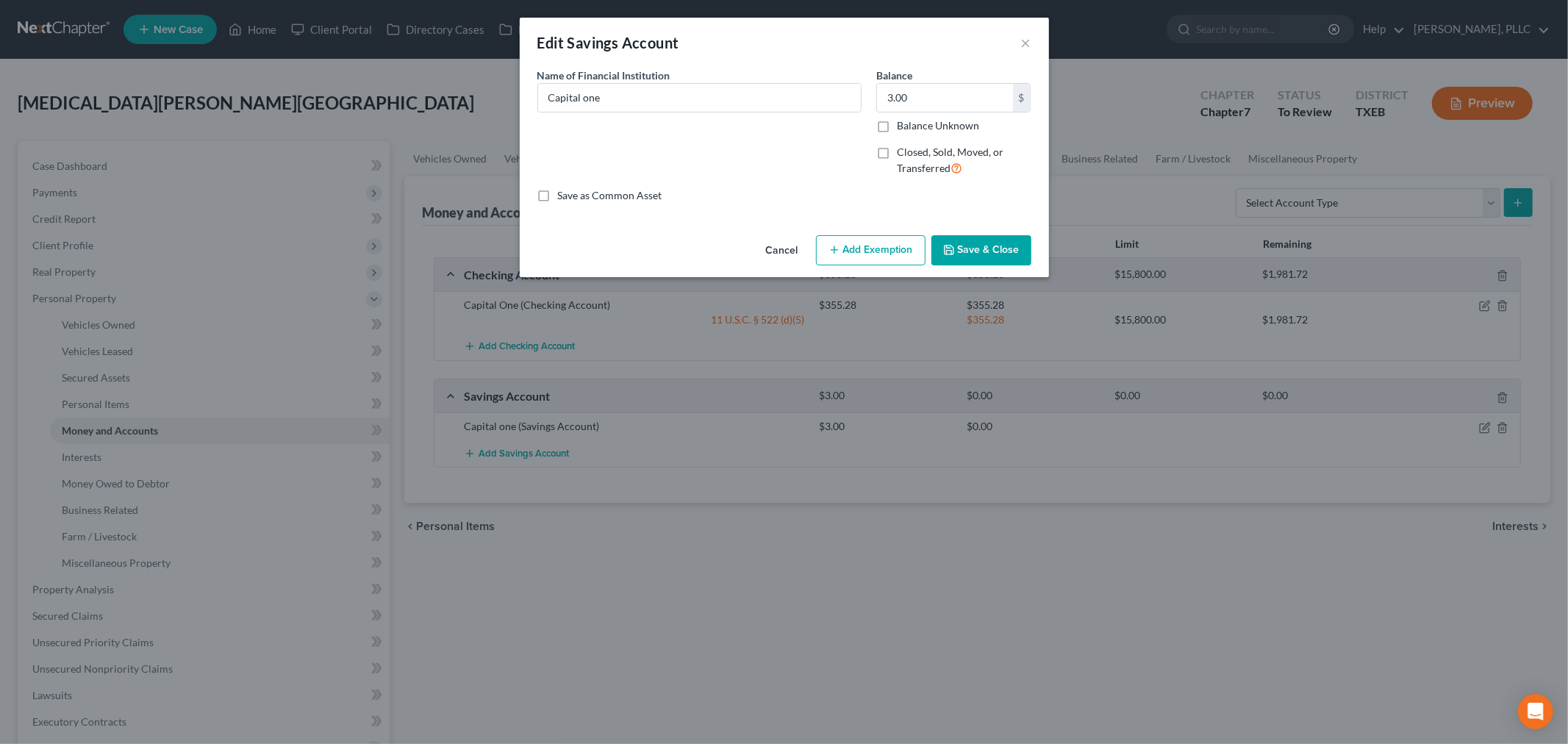
click at [869, 256] on button "Add Exemption" at bounding box center [870, 250] width 109 height 30
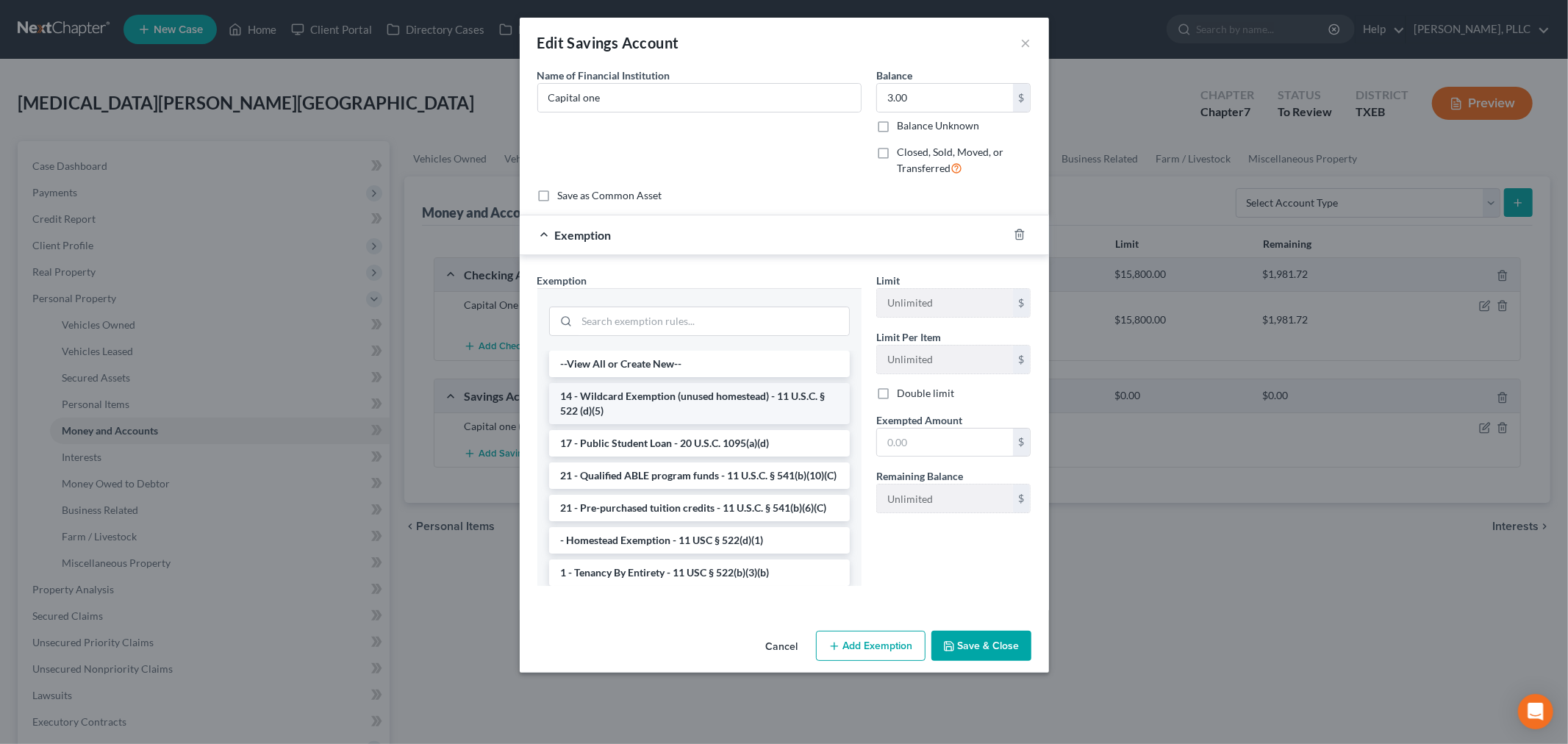
click at [715, 405] on li "14 - Wildcard Exemption (unused homestead) - 11 U.S.C. § 522 (d)(5)" at bounding box center [700, 404] width 301 height 41
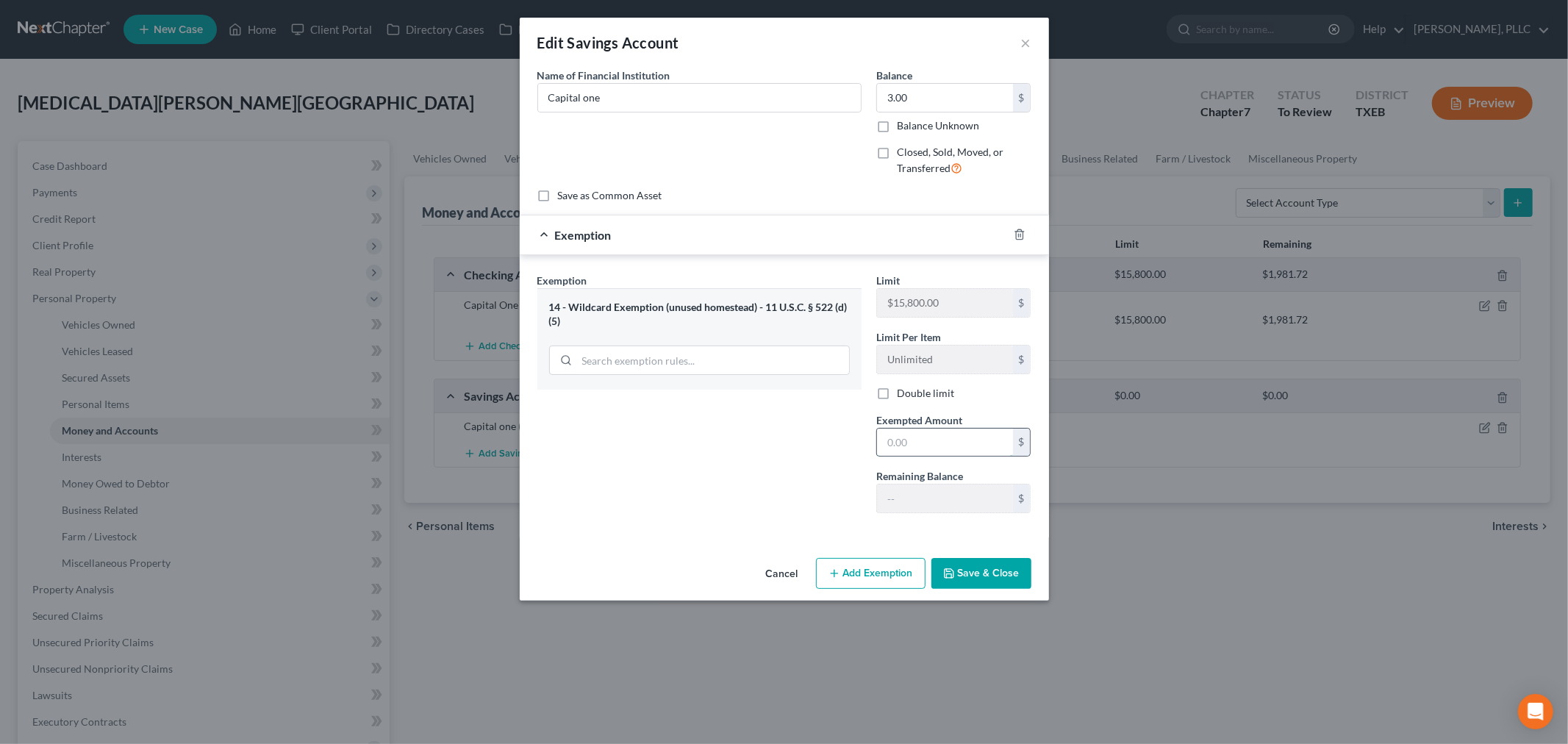
click at [941, 444] on input "text" at bounding box center [945, 442] width 136 height 28
type input "3.00"
click at [979, 577] on button "Save & Close" at bounding box center [982, 573] width 100 height 30
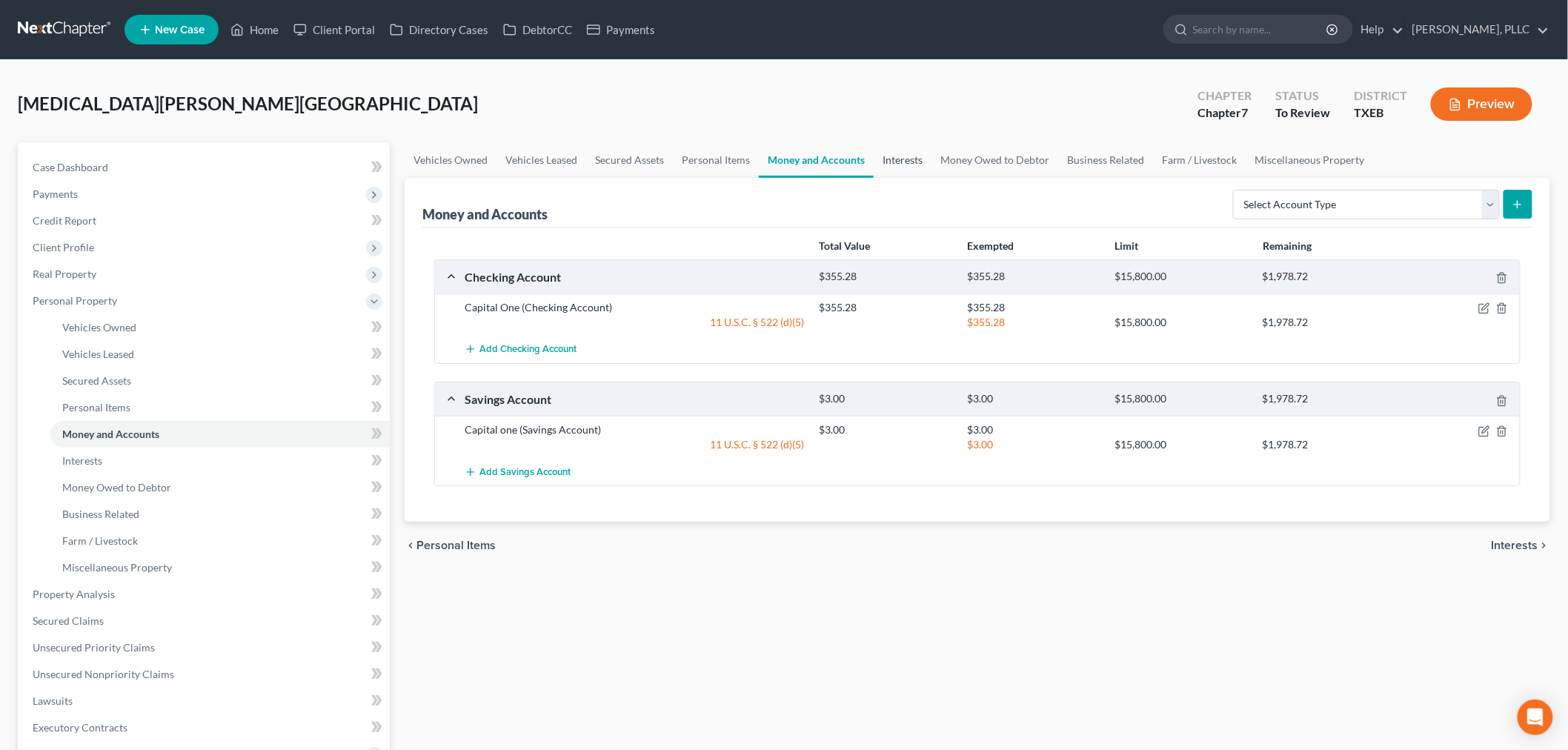
click at [900, 158] on link "Interests" at bounding box center [902, 161] width 57 height 36
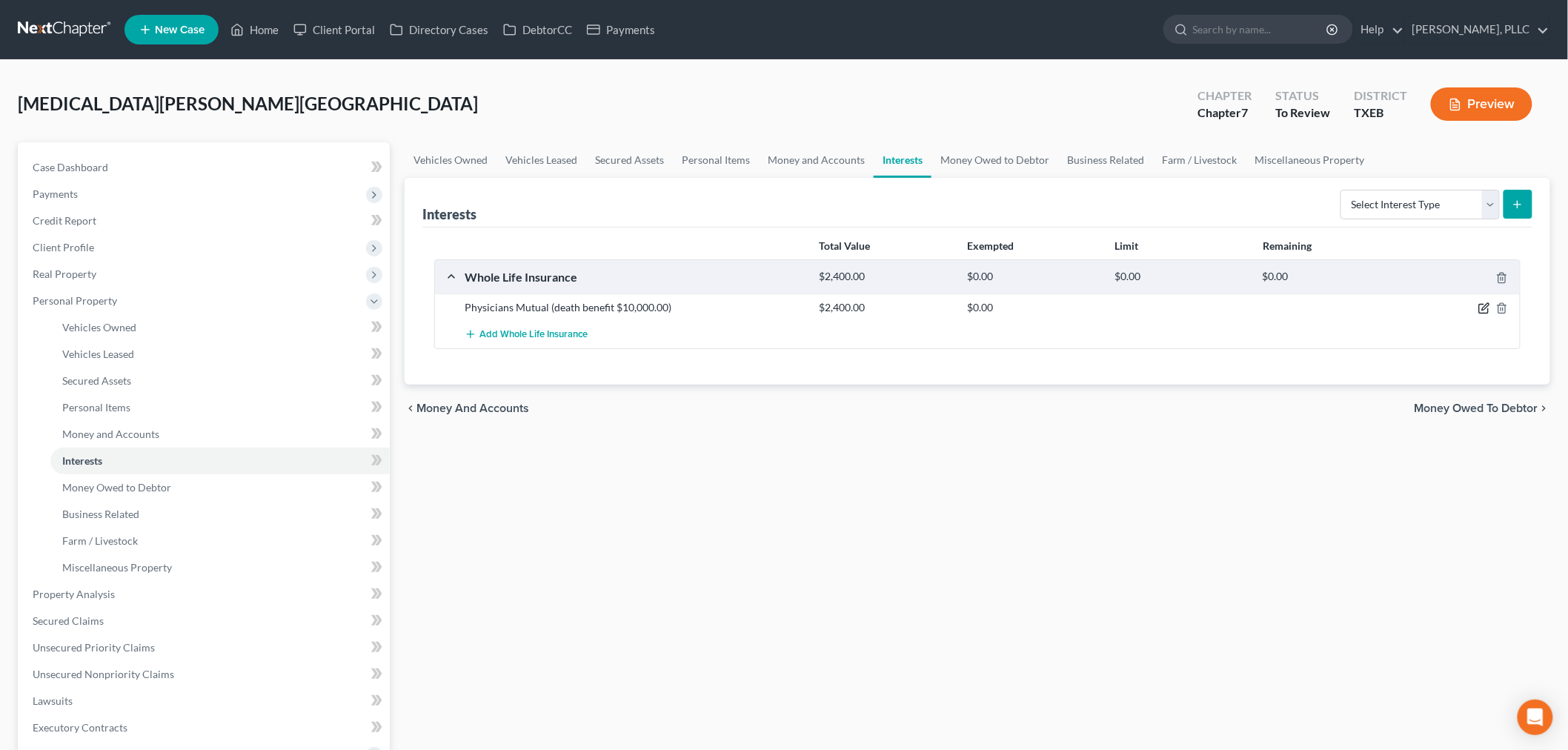
click at [1482, 308] on icon "button" at bounding box center [1484, 308] width 12 height 12
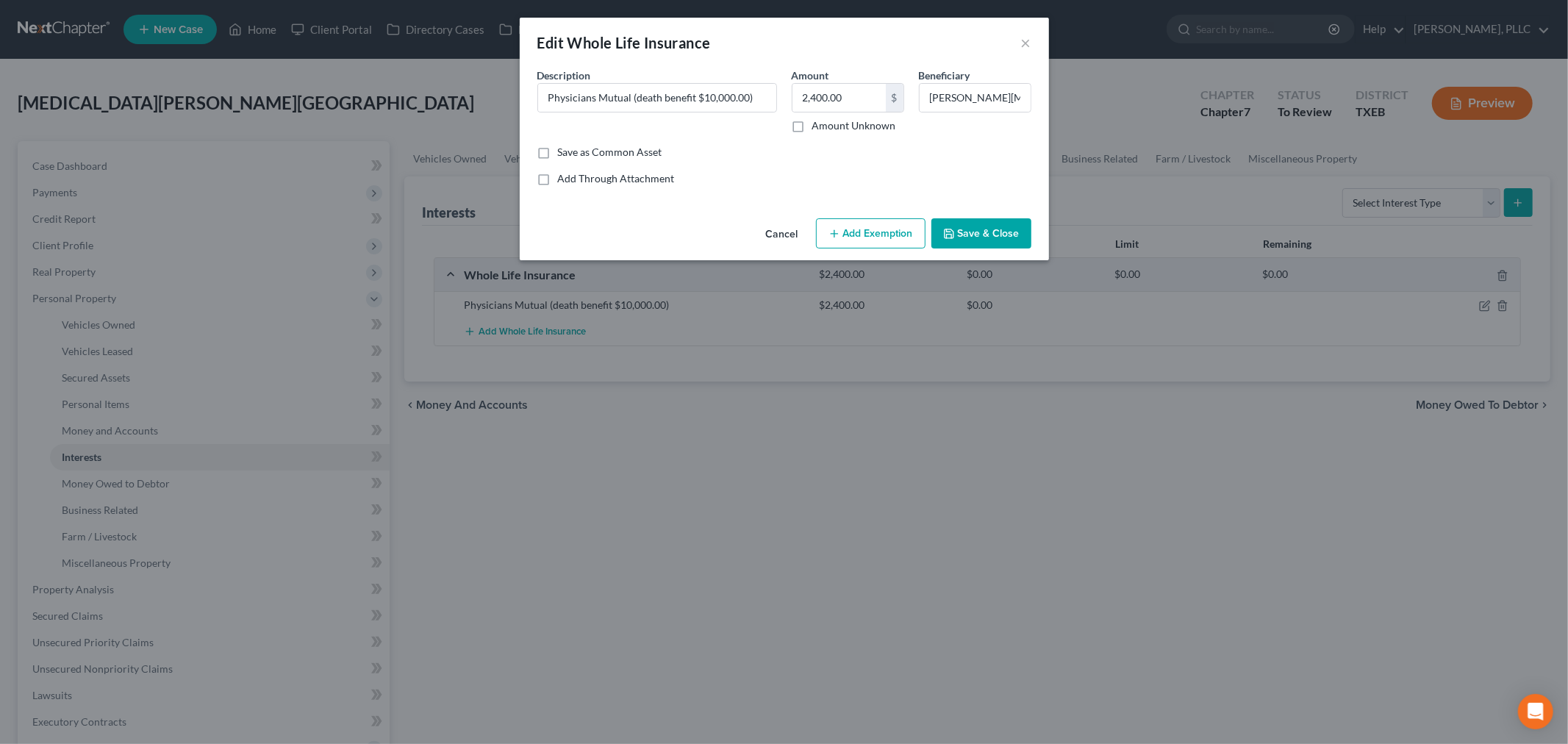
click at [873, 233] on button "Add Exemption" at bounding box center [870, 233] width 109 height 30
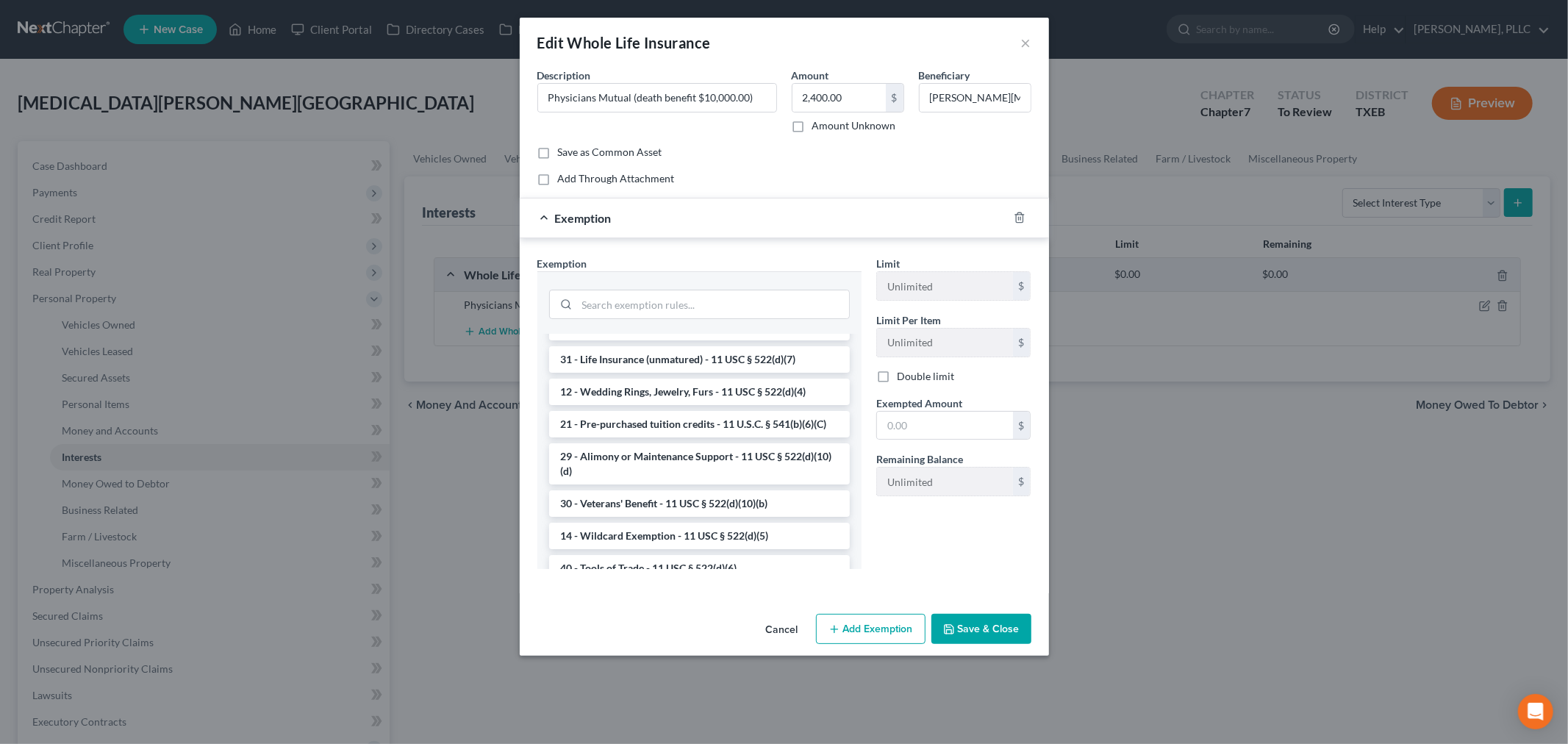
scroll to position [326, 0]
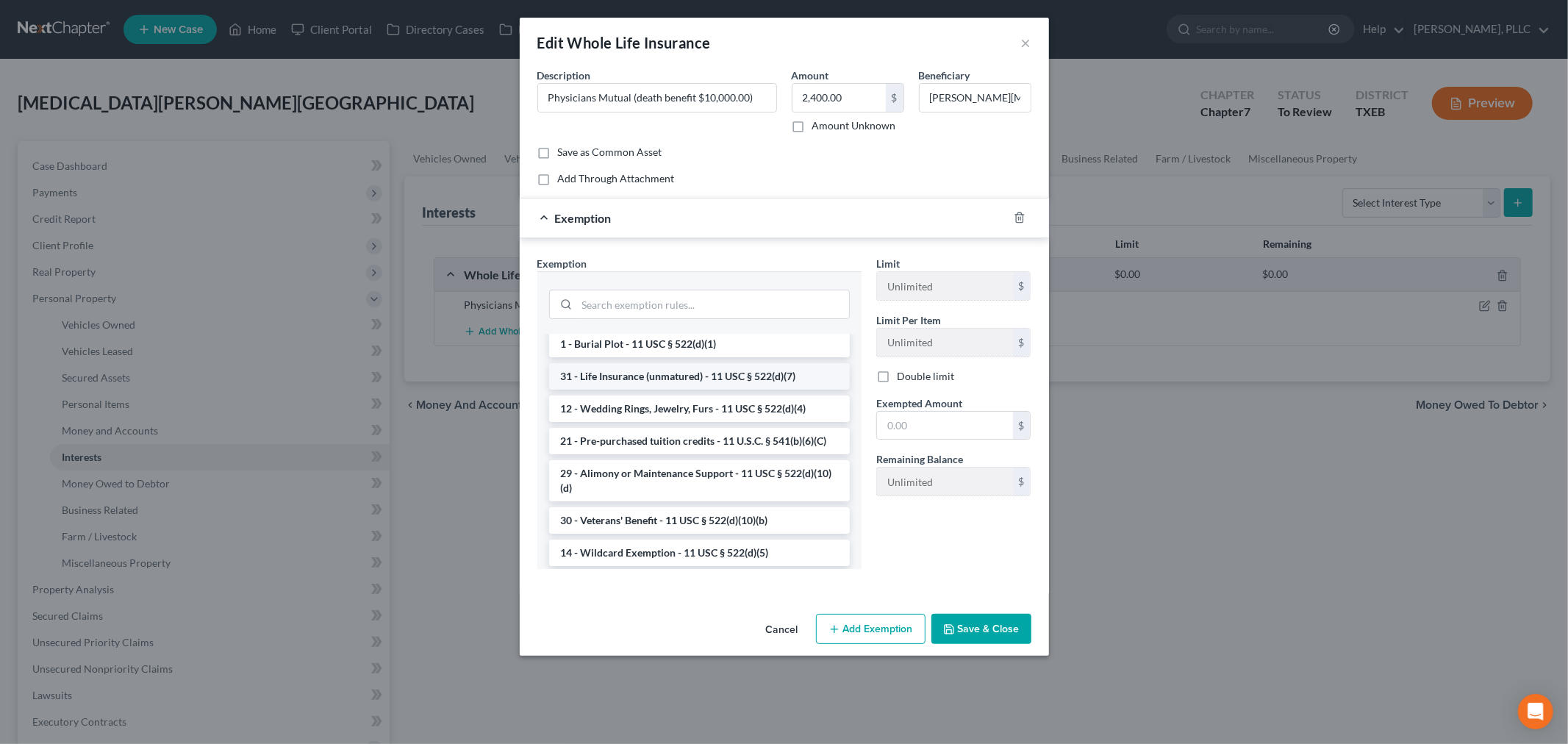
click at [686, 389] on li "31 - Life Insurance (unmatured) - 11 USC § 522(d)(7)" at bounding box center [700, 376] width 301 height 27
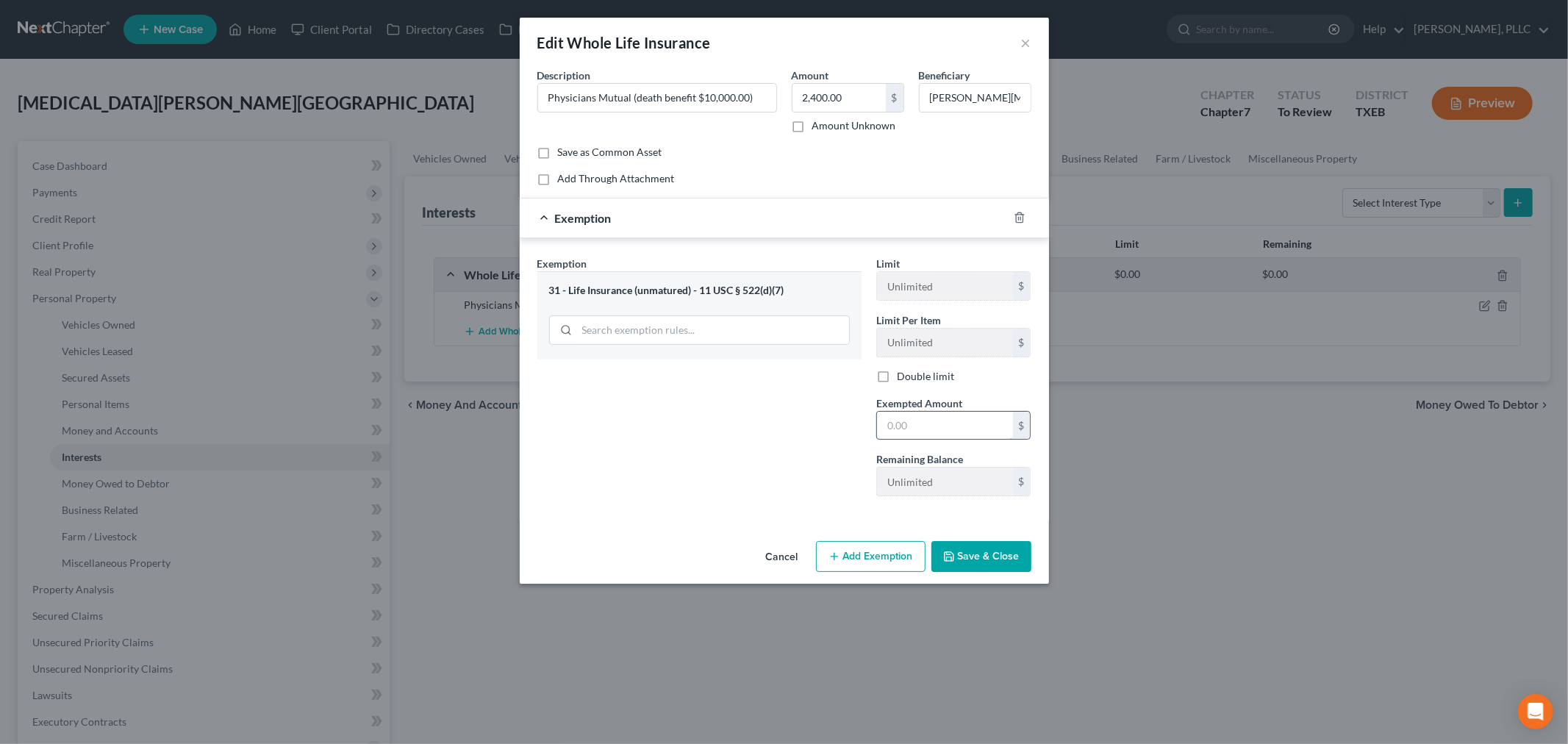
click at [944, 428] on input "text" at bounding box center [945, 426] width 136 height 28
type input "2,400"
click at [1016, 217] on icon "button" at bounding box center [1019, 217] width 12 height 12
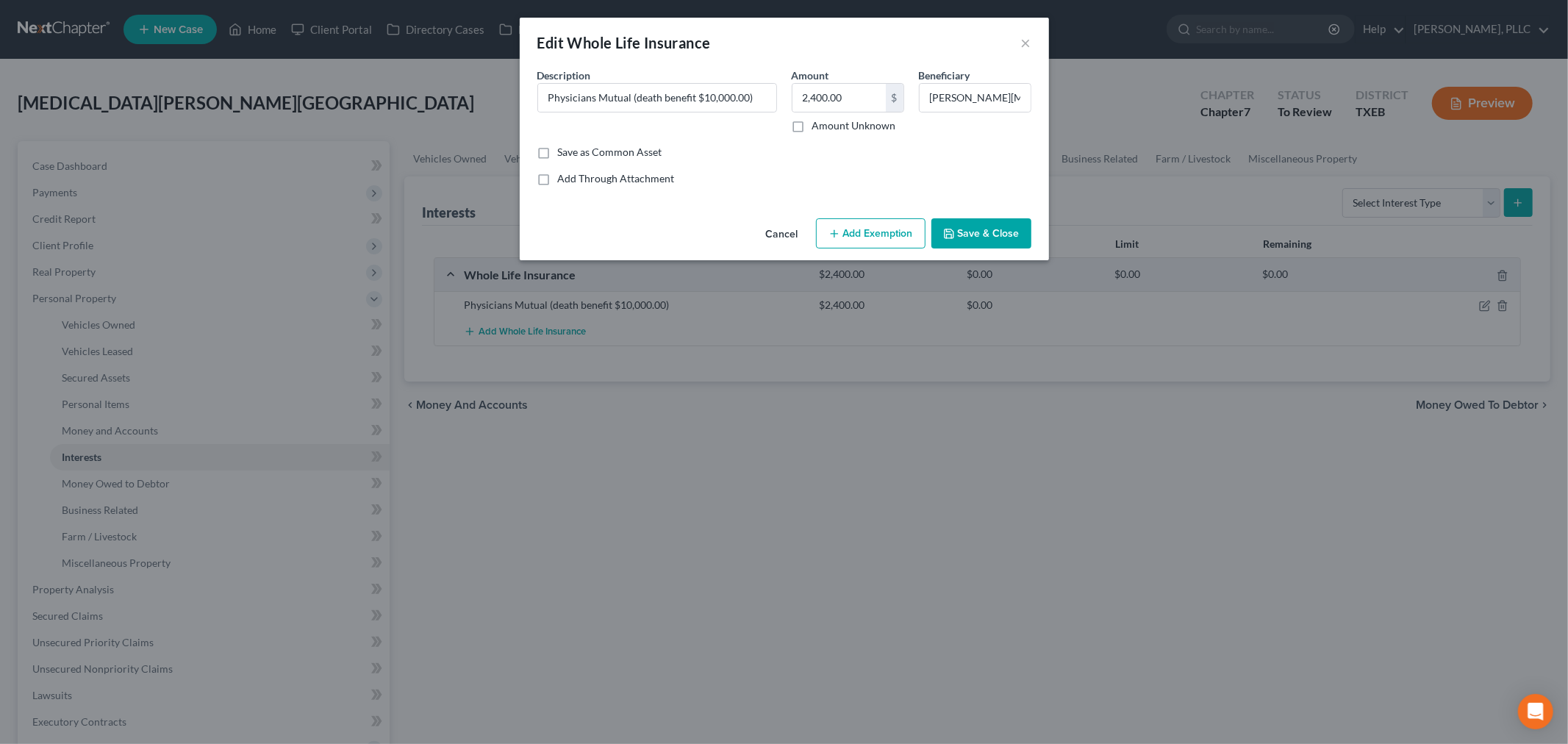
click at [883, 235] on button "Add Exemption" at bounding box center [870, 233] width 109 height 30
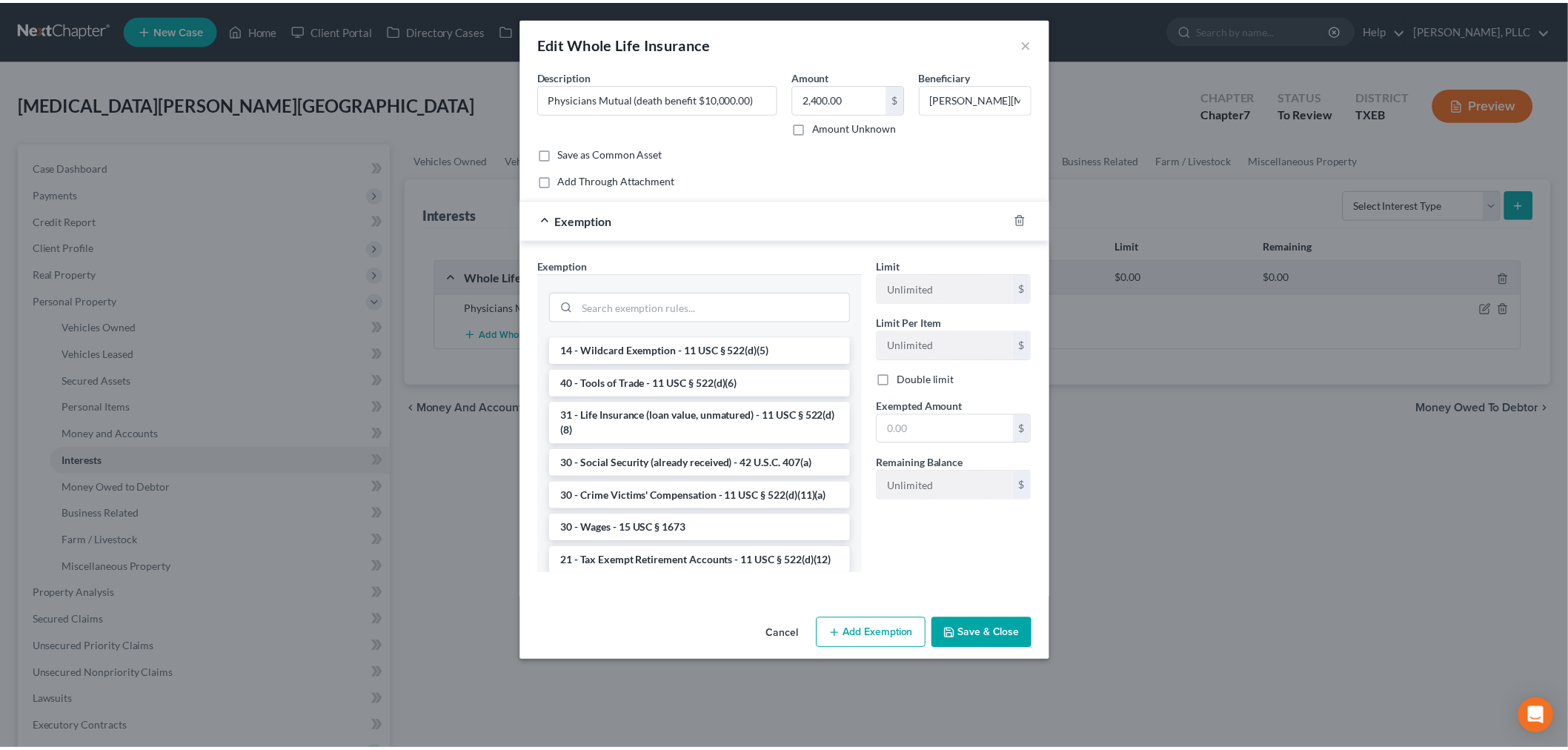
scroll to position [576, 0]
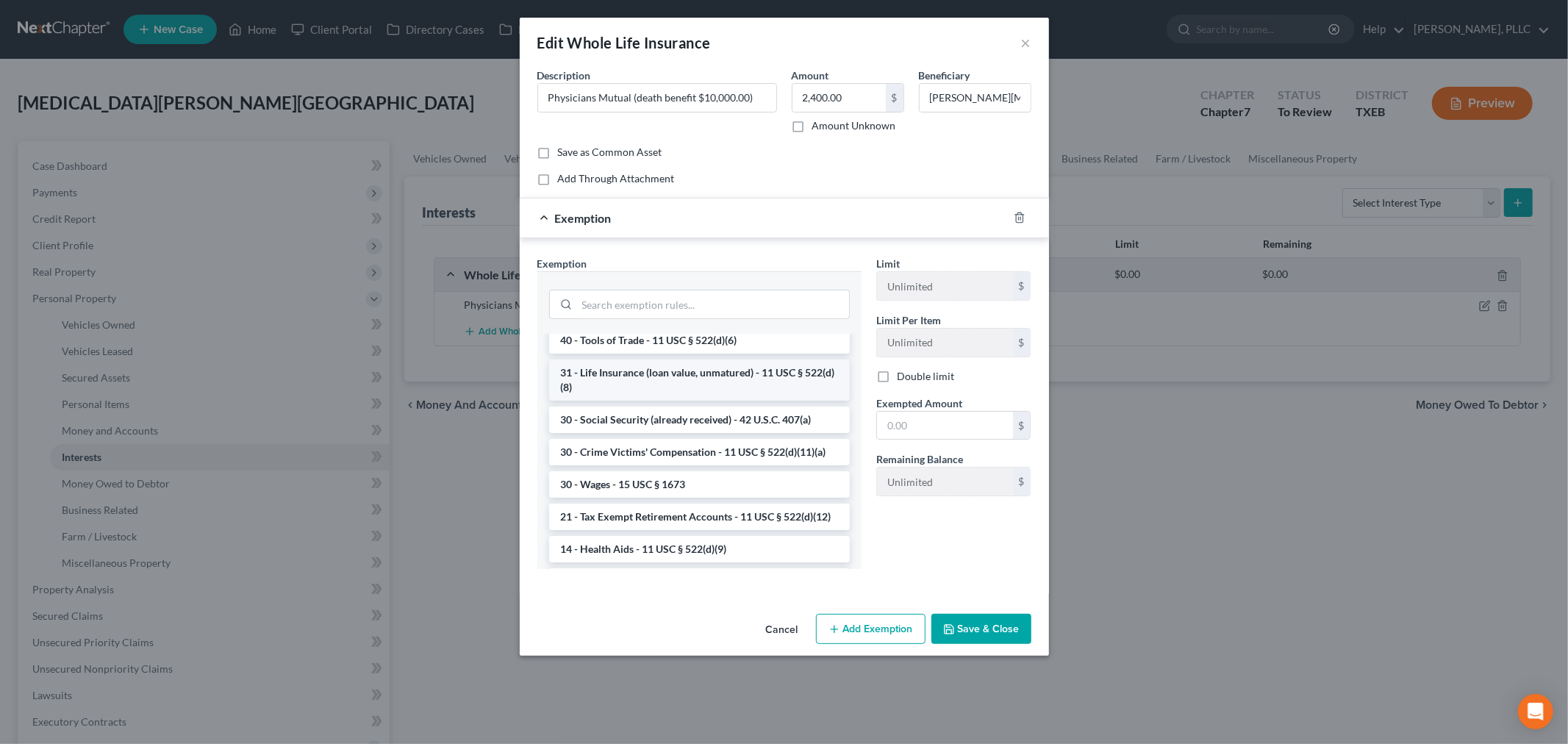
click at [712, 401] on li "31 - Life Insurance (loan value, unmatured) - 11 USC § 522(d)(8)" at bounding box center [700, 380] width 301 height 41
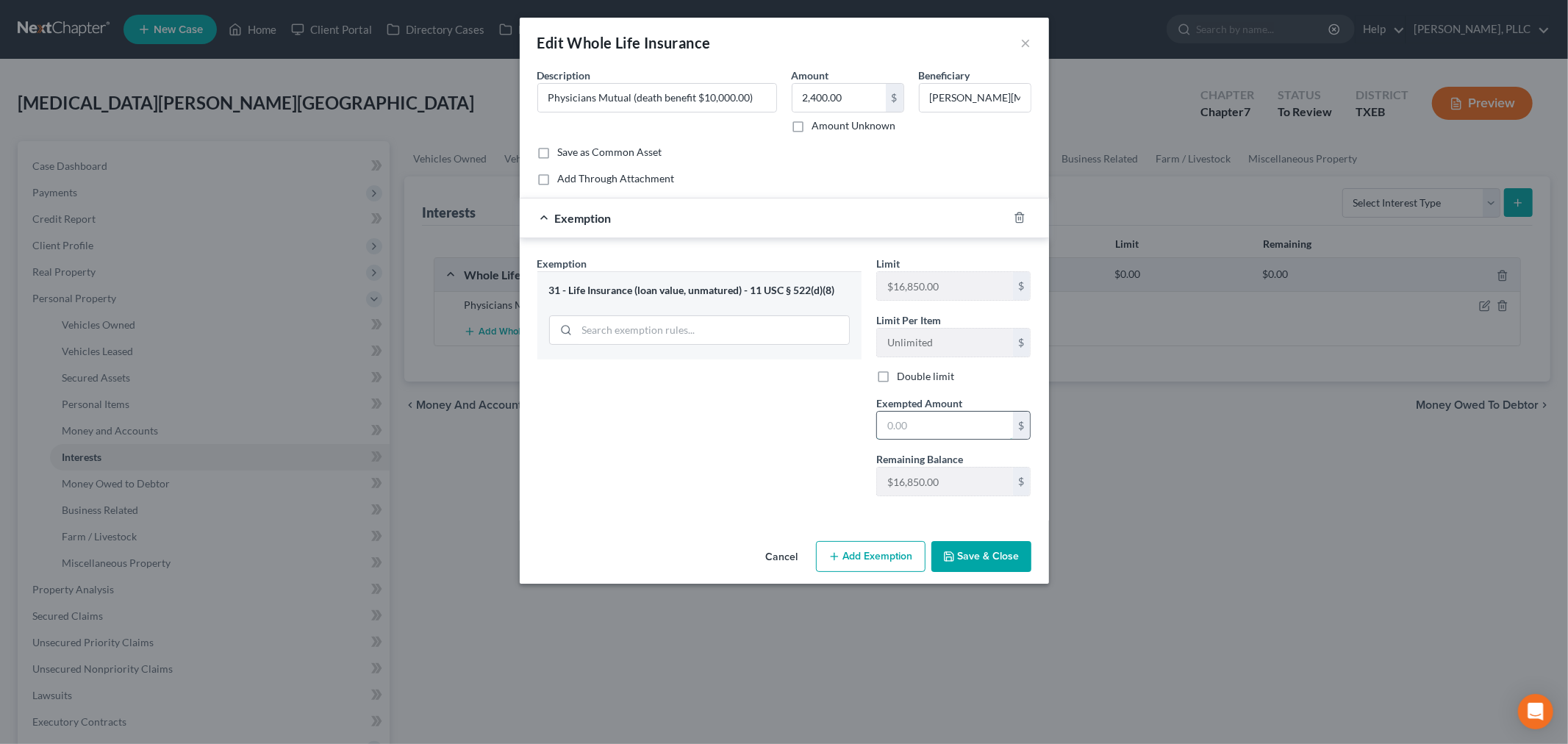
click at [930, 414] on input "text" at bounding box center [945, 426] width 136 height 28
type input "2,400"
click at [1022, 561] on button "Save & Close" at bounding box center [982, 556] width 100 height 30
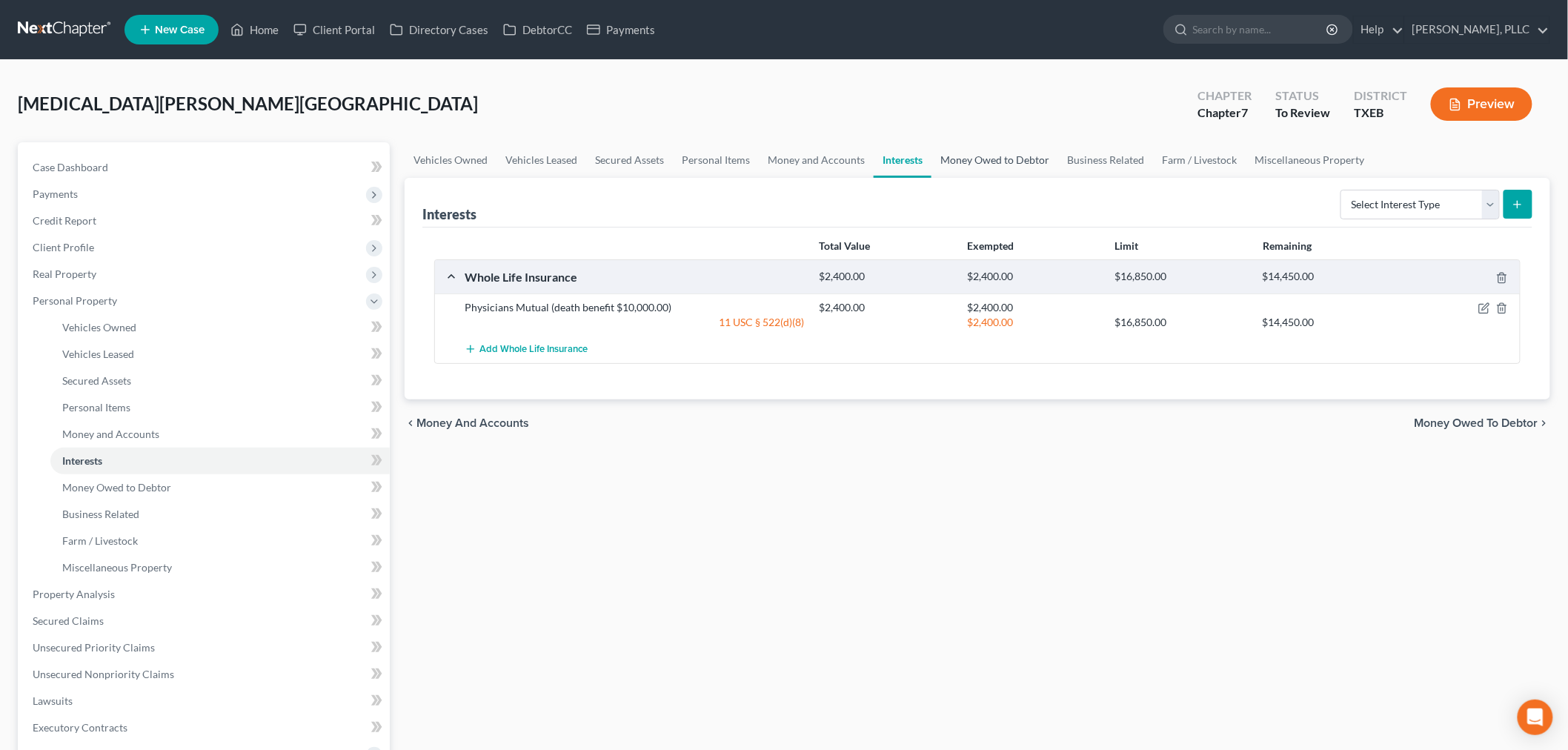
click at [968, 156] on link "Money Owed to Debtor" at bounding box center [994, 161] width 127 height 36
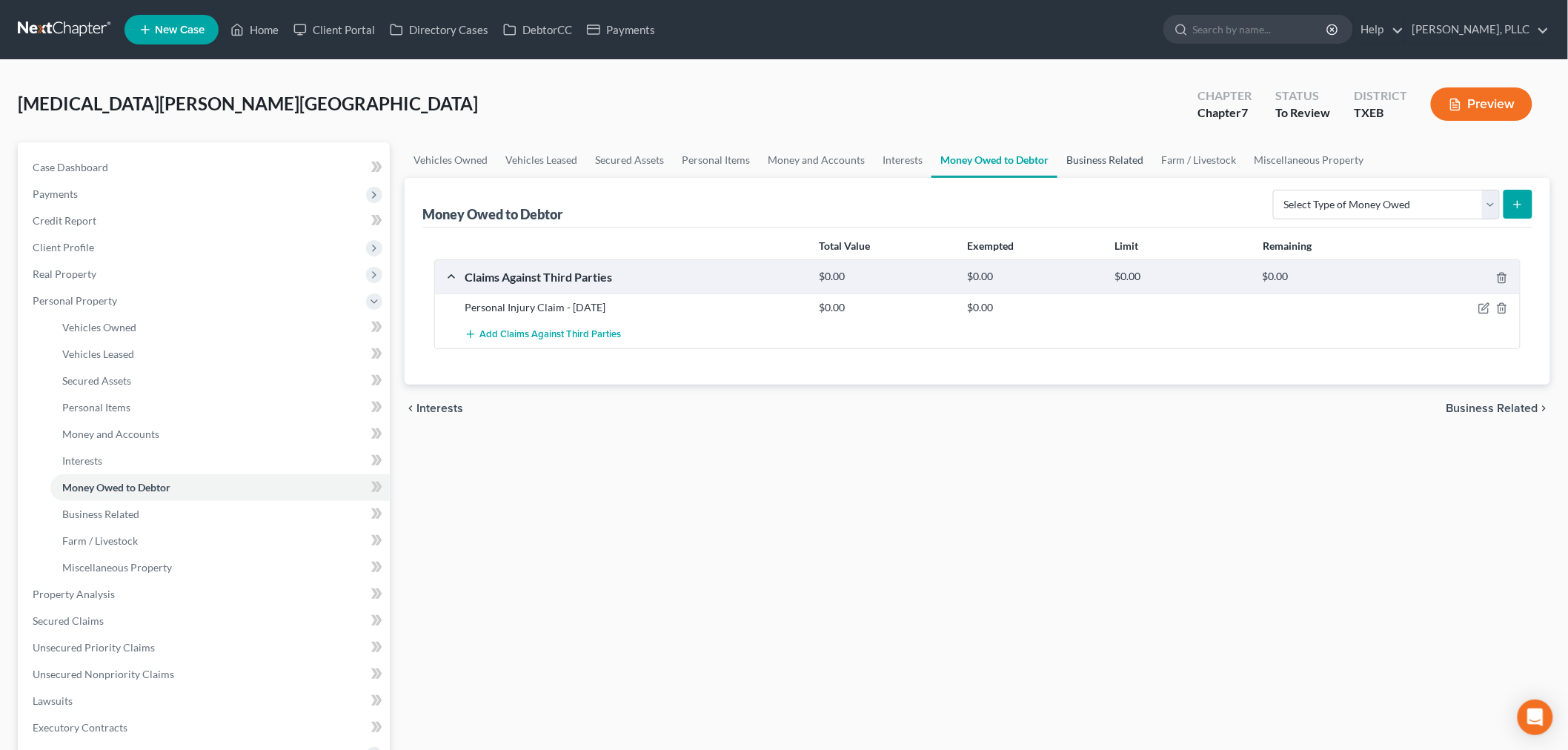
click at [1098, 158] on link "Business Related" at bounding box center [1104, 161] width 95 height 36
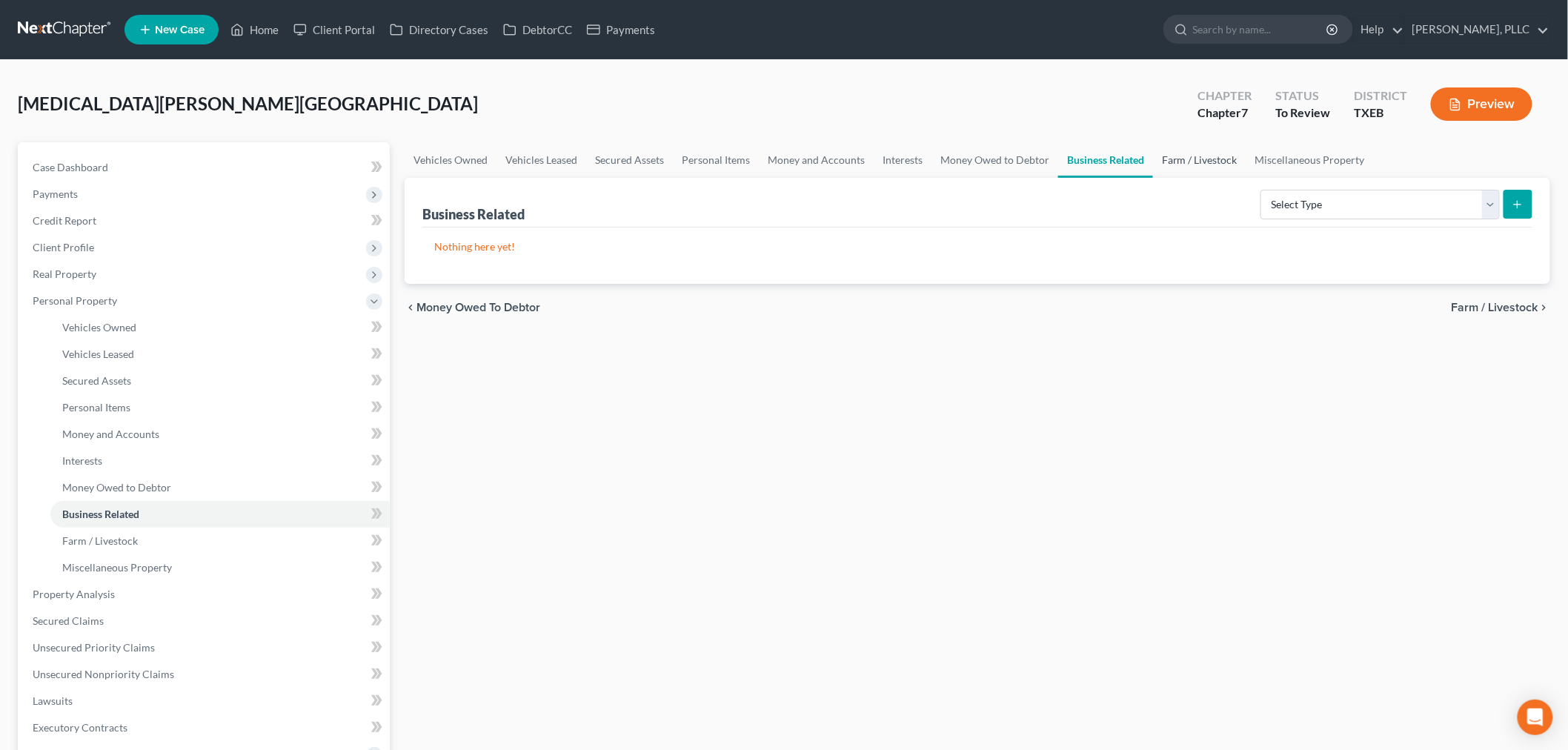
click at [1199, 158] on link "Farm / Livestock" at bounding box center [1200, 161] width 93 height 36
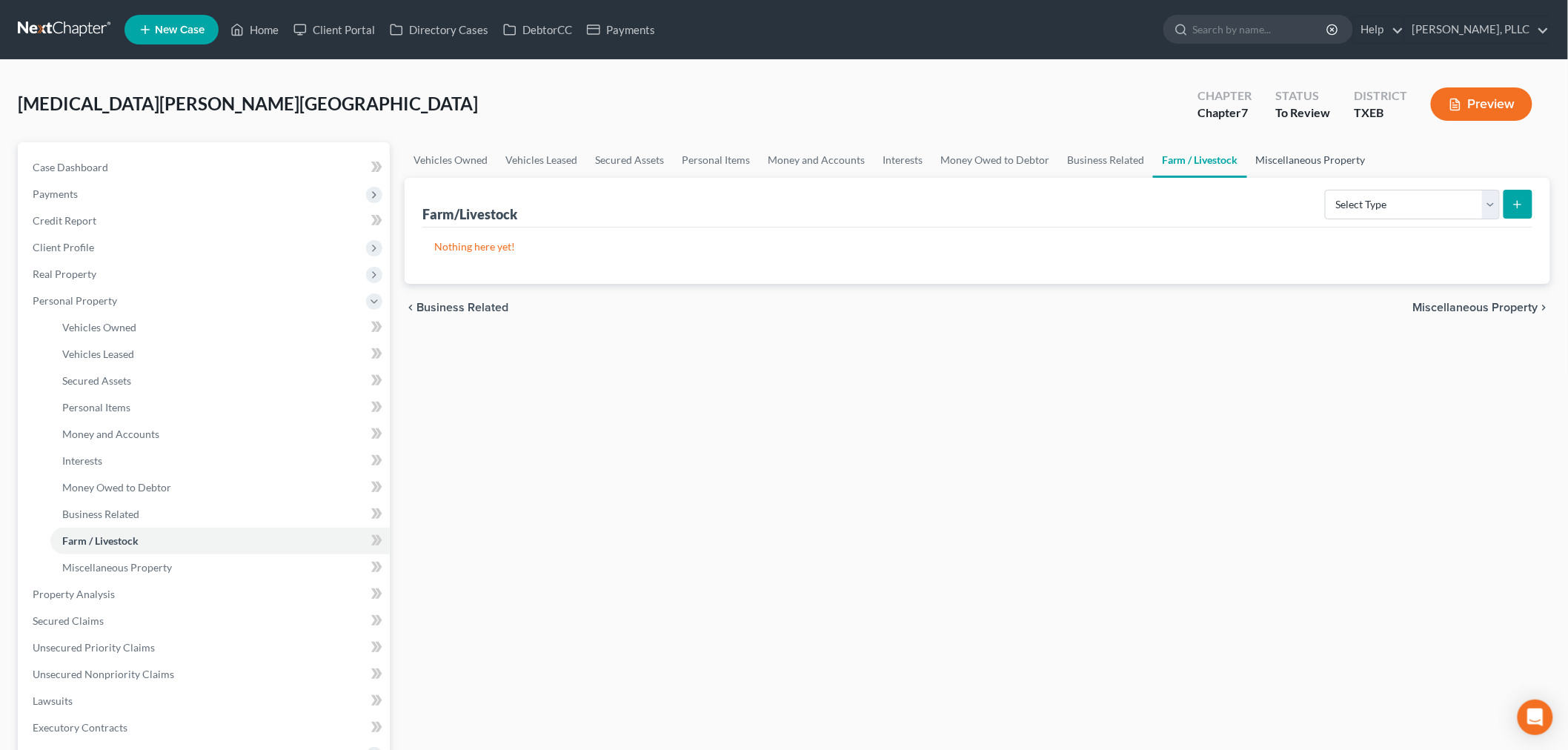
click at [1269, 158] on link "Miscellaneous Property" at bounding box center [1310, 161] width 128 height 36
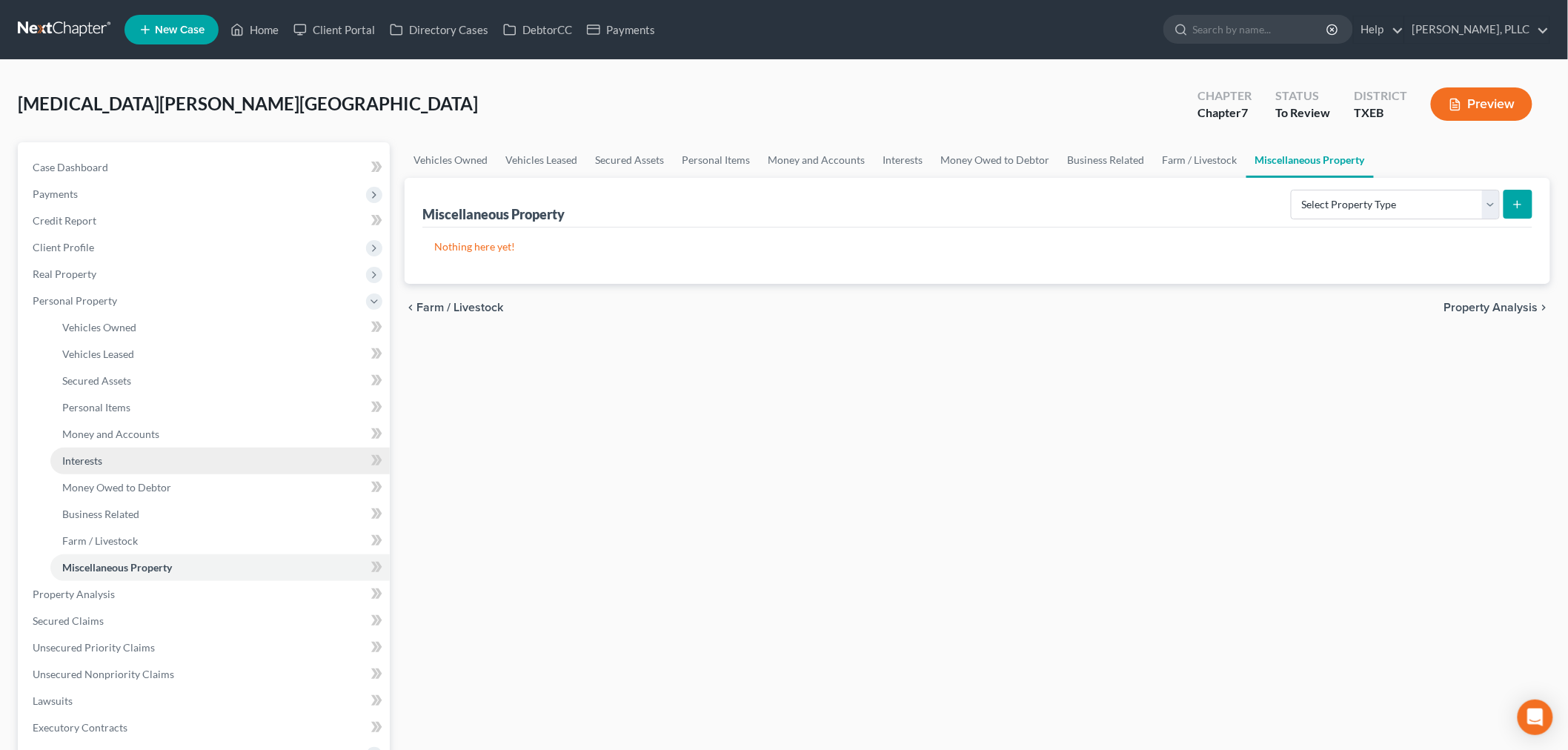
click at [120, 458] on link "Interests" at bounding box center [220, 461] width 340 height 27
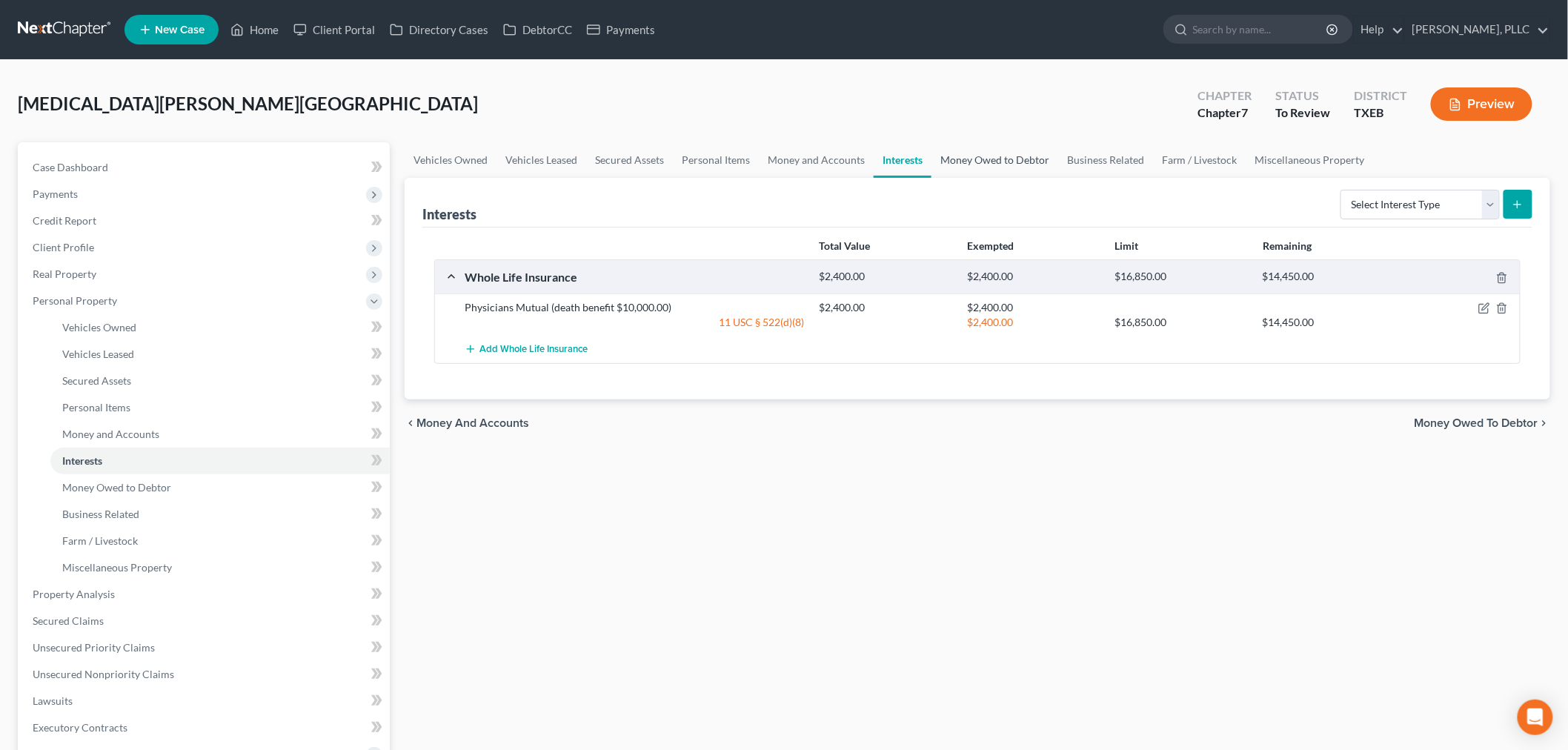
click at [998, 160] on link "Money Owed to Debtor" at bounding box center [994, 161] width 127 height 36
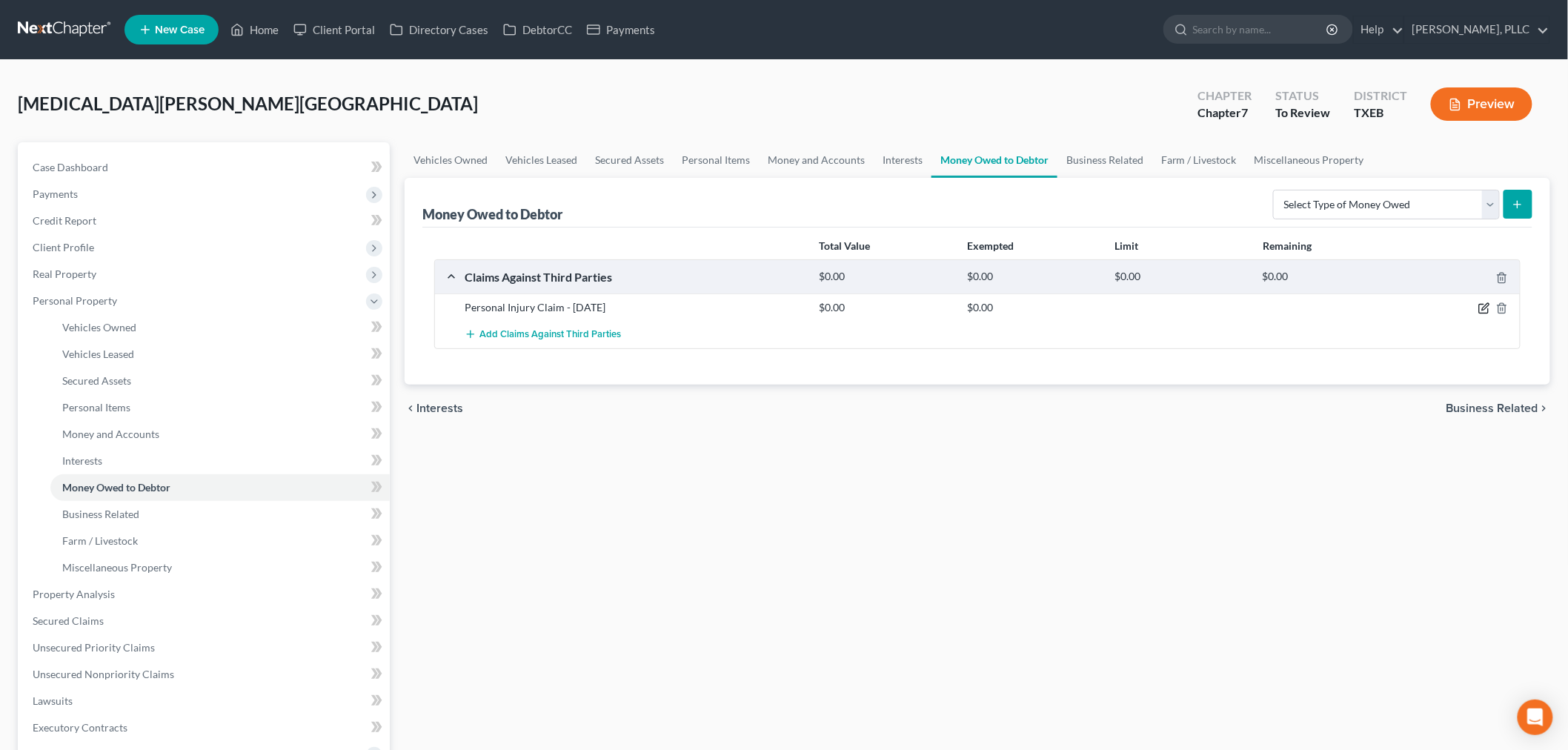
click at [1483, 309] on icon "button" at bounding box center [1485, 307] width 7 height 7
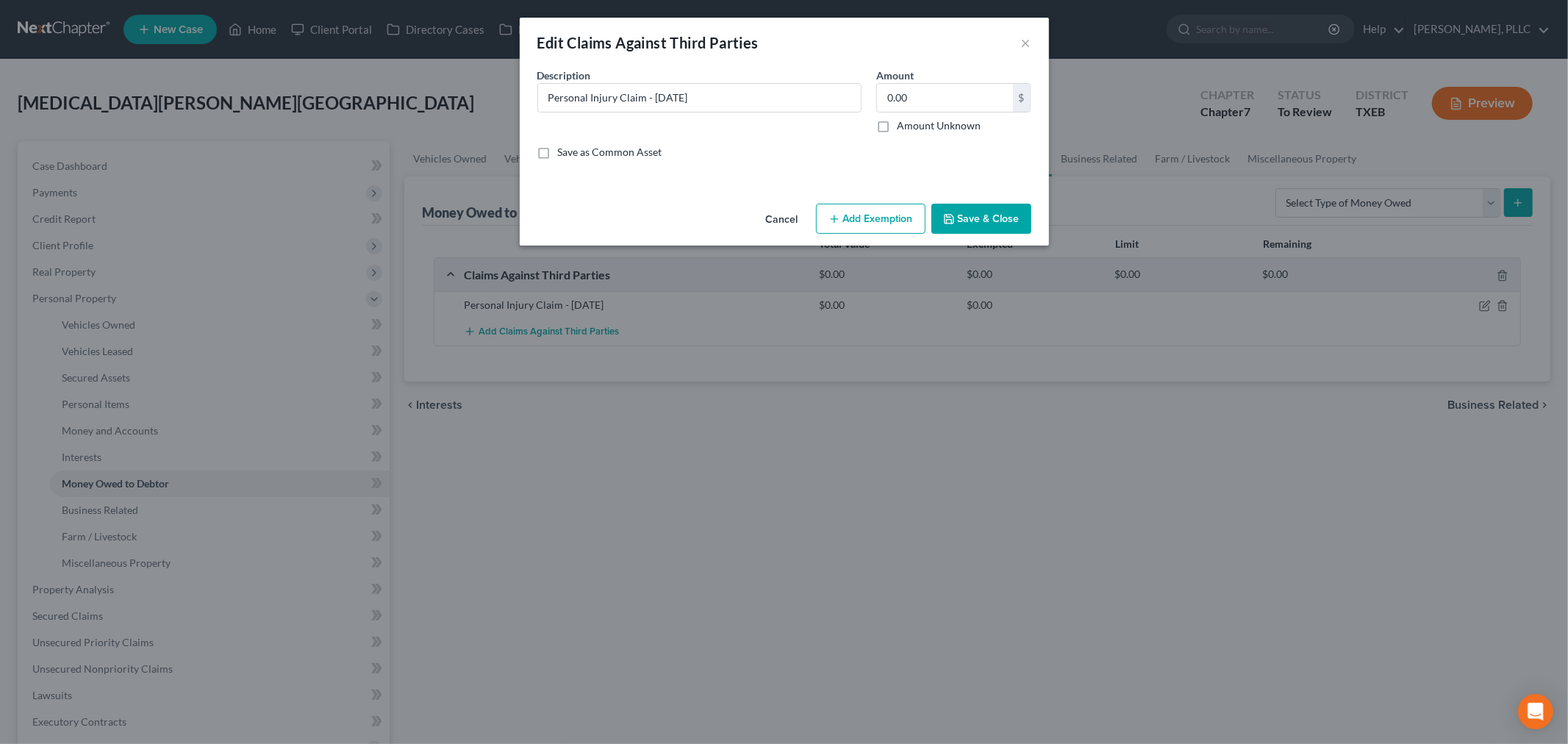
click at [892, 211] on button "Add Exemption" at bounding box center [870, 218] width 109 height 30
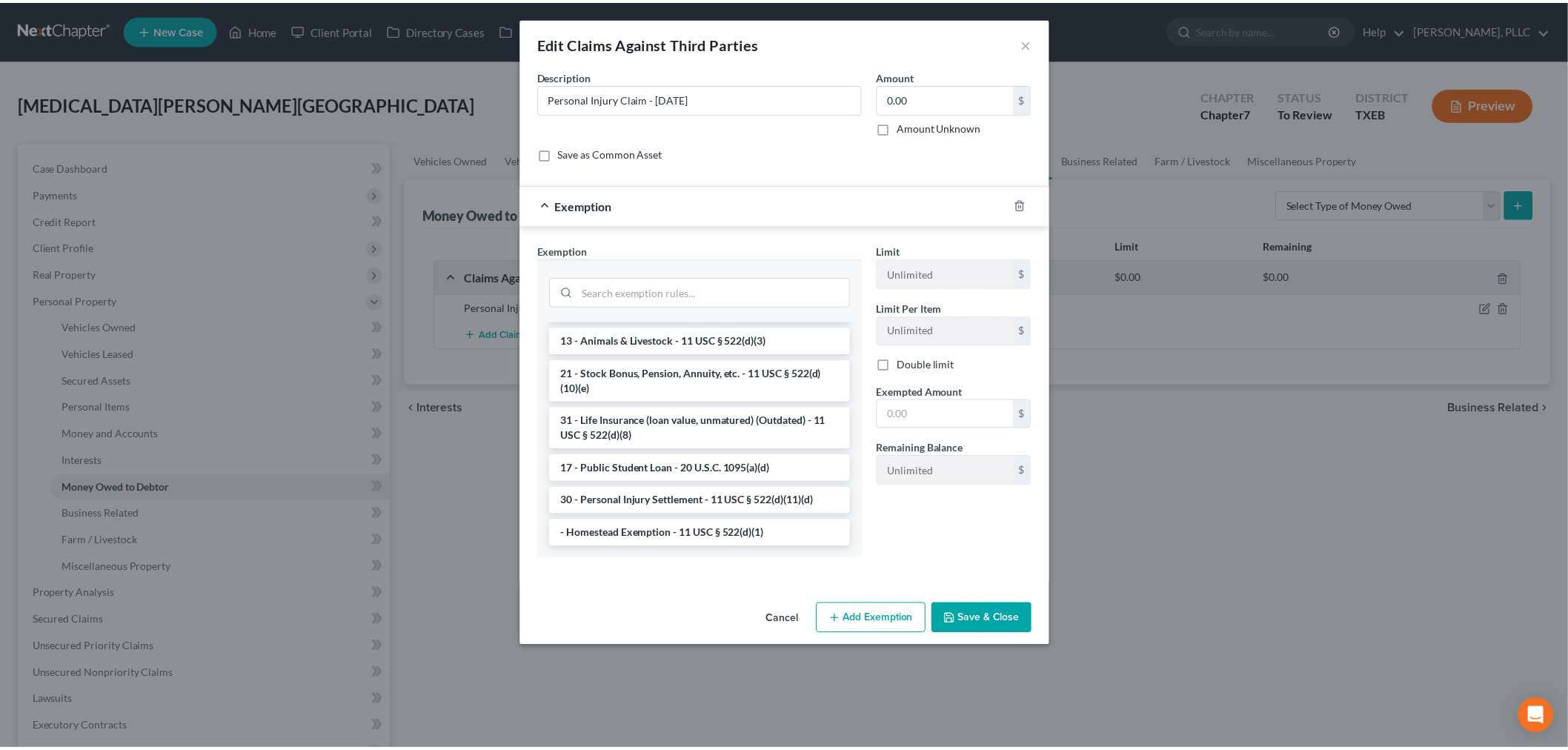
scroll to position [1219, 0]
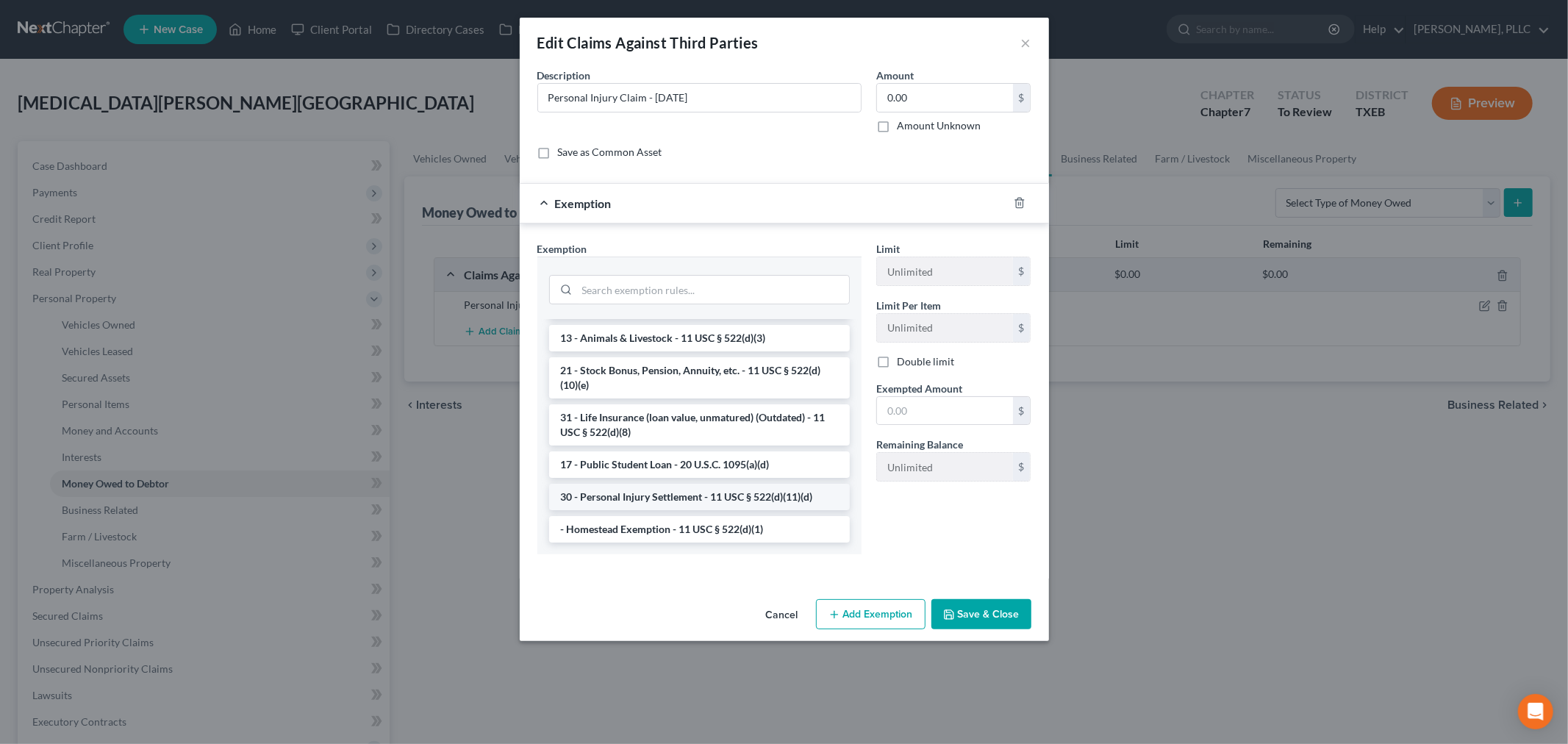
click at [706, 492] on li "30 - Personal Injury Settlement - 11 USC § 522(d)(11)(d)" at bounding box center [700, 496] width 301 height 27
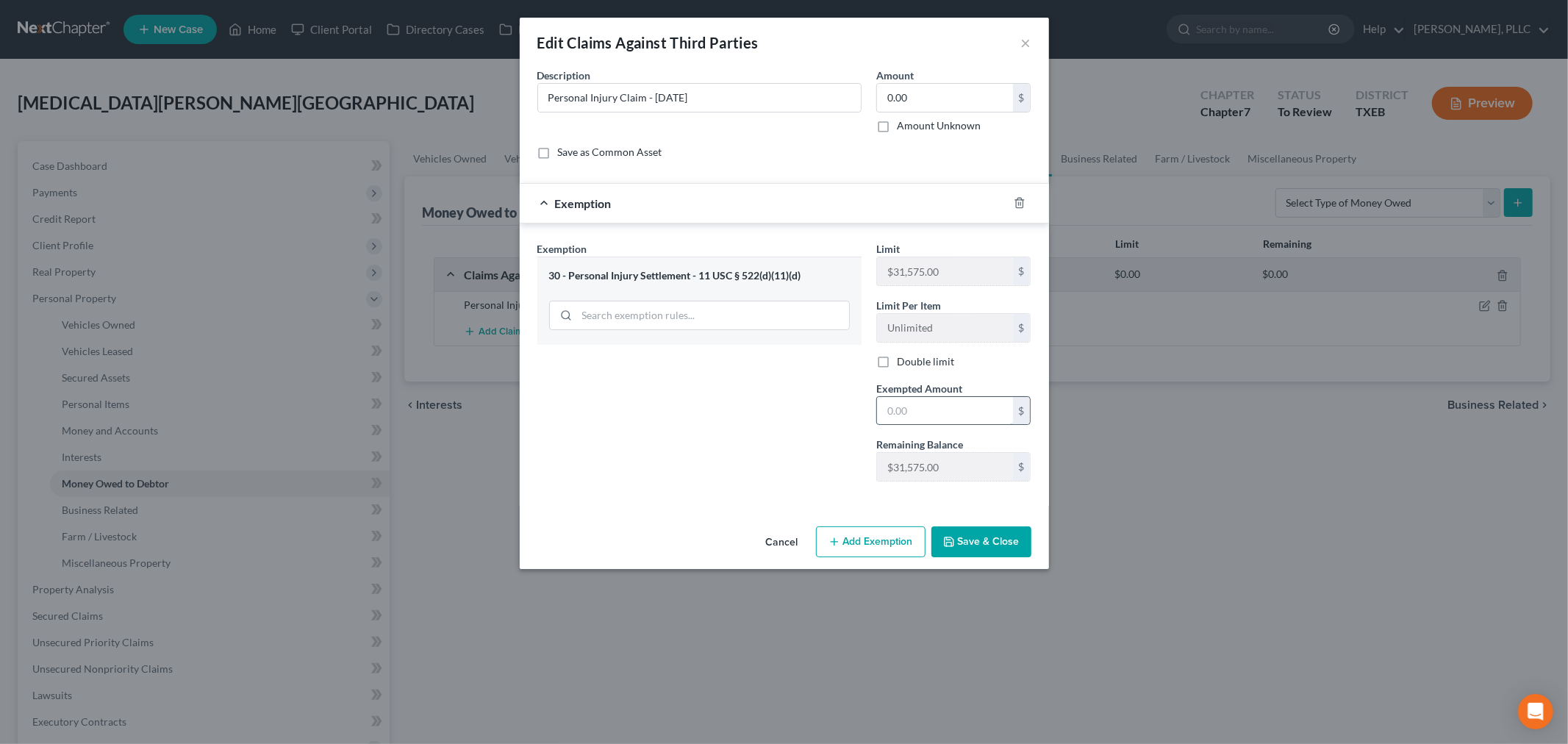
click at [932, 408] on input "text" at bounding box center [945, 411] width 136 height 28
click at [868, 282] on div "Exemption Set must be selected for CA. Exemption * 30 - Personal Injury Settlem…" at bounding box center [784, 367] width 509 height 253
click at [935, 422] on input "text" at bounding box center [945, 411] width 136 height 28
paste input "$31,575.00"
type input "$31,575.00"
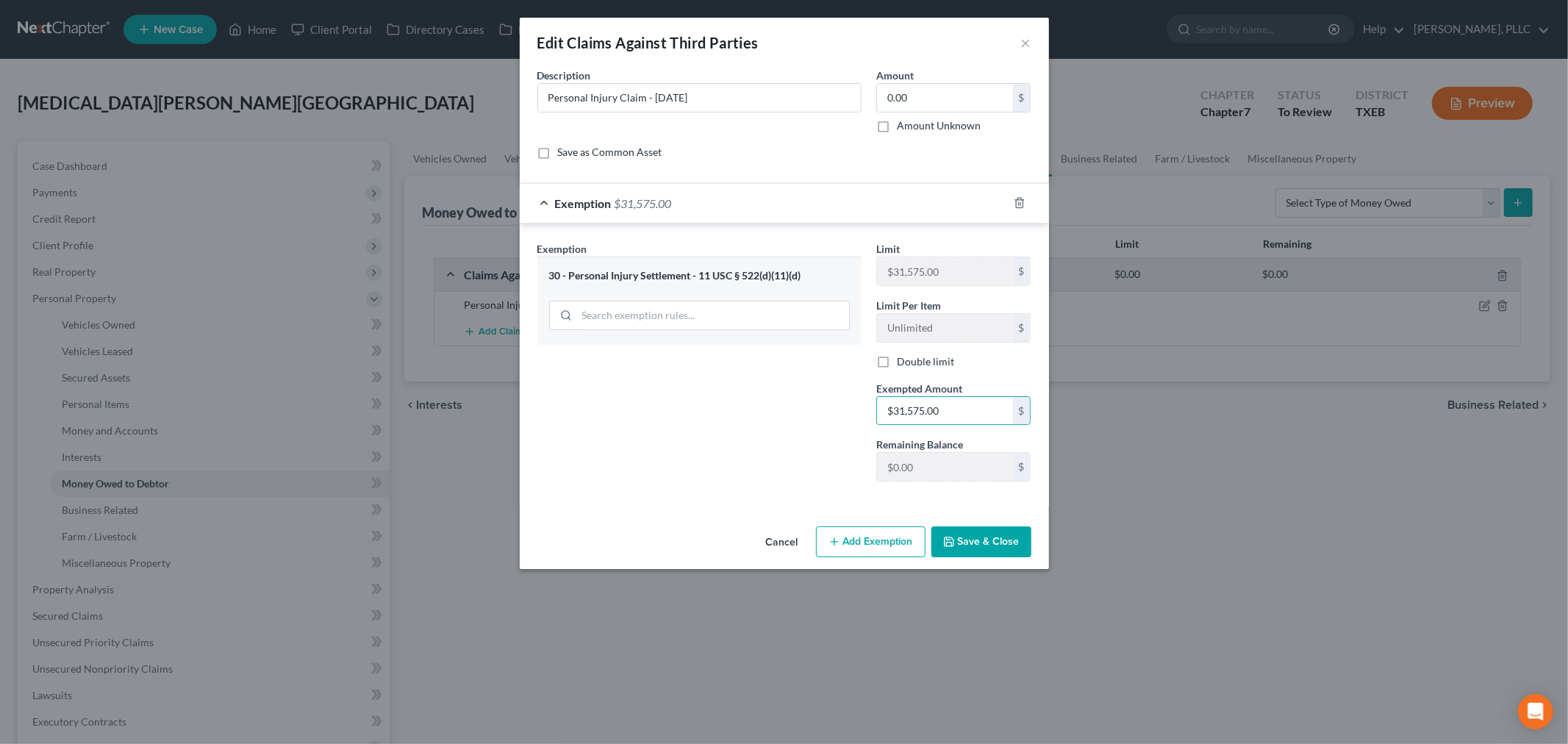
click at [973, 540] on button "Save & Close" at bounding box center [982, 542] width 100 height 30
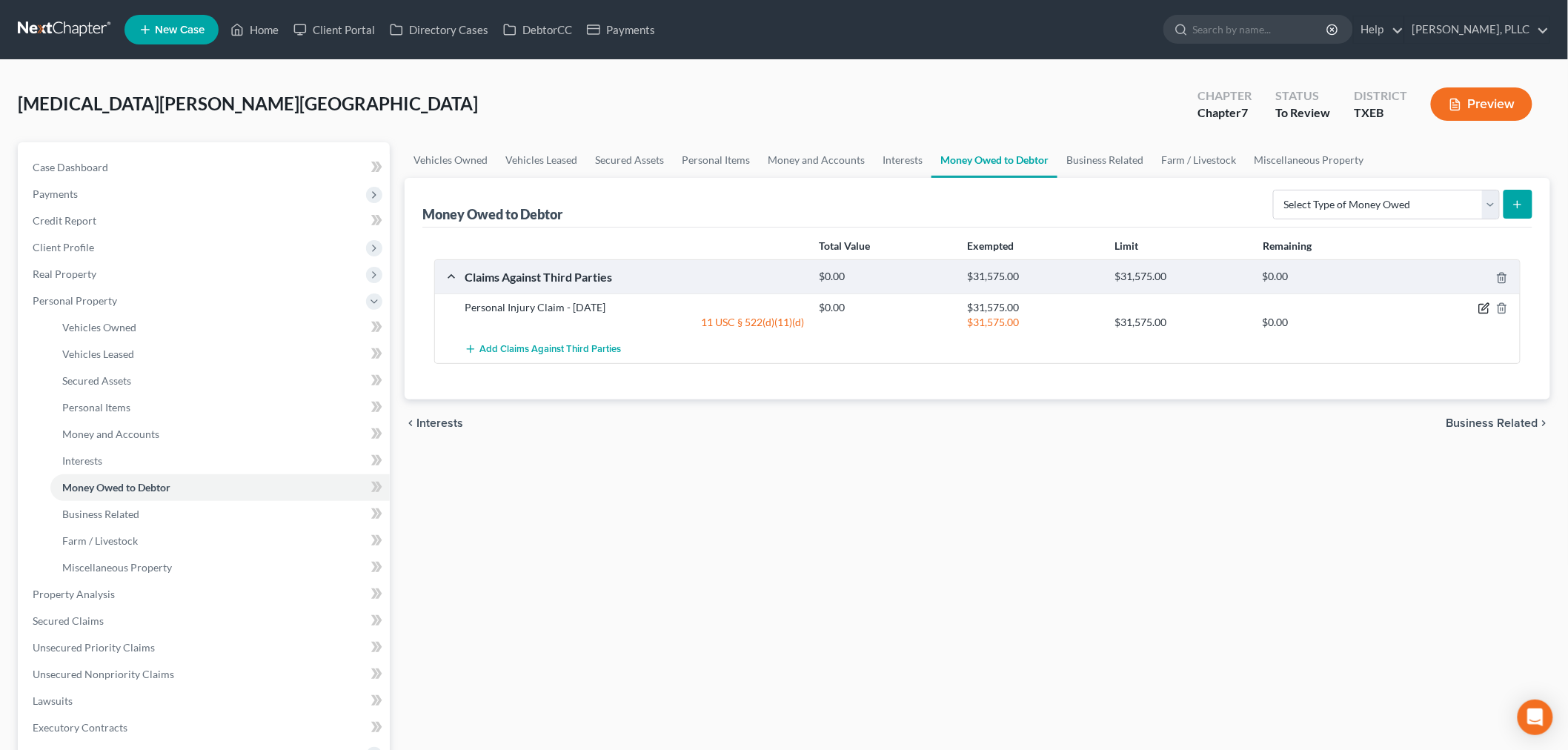
click at [1480, 305] on icon "button" at bounding box center [1484, 308] width 12 height 12
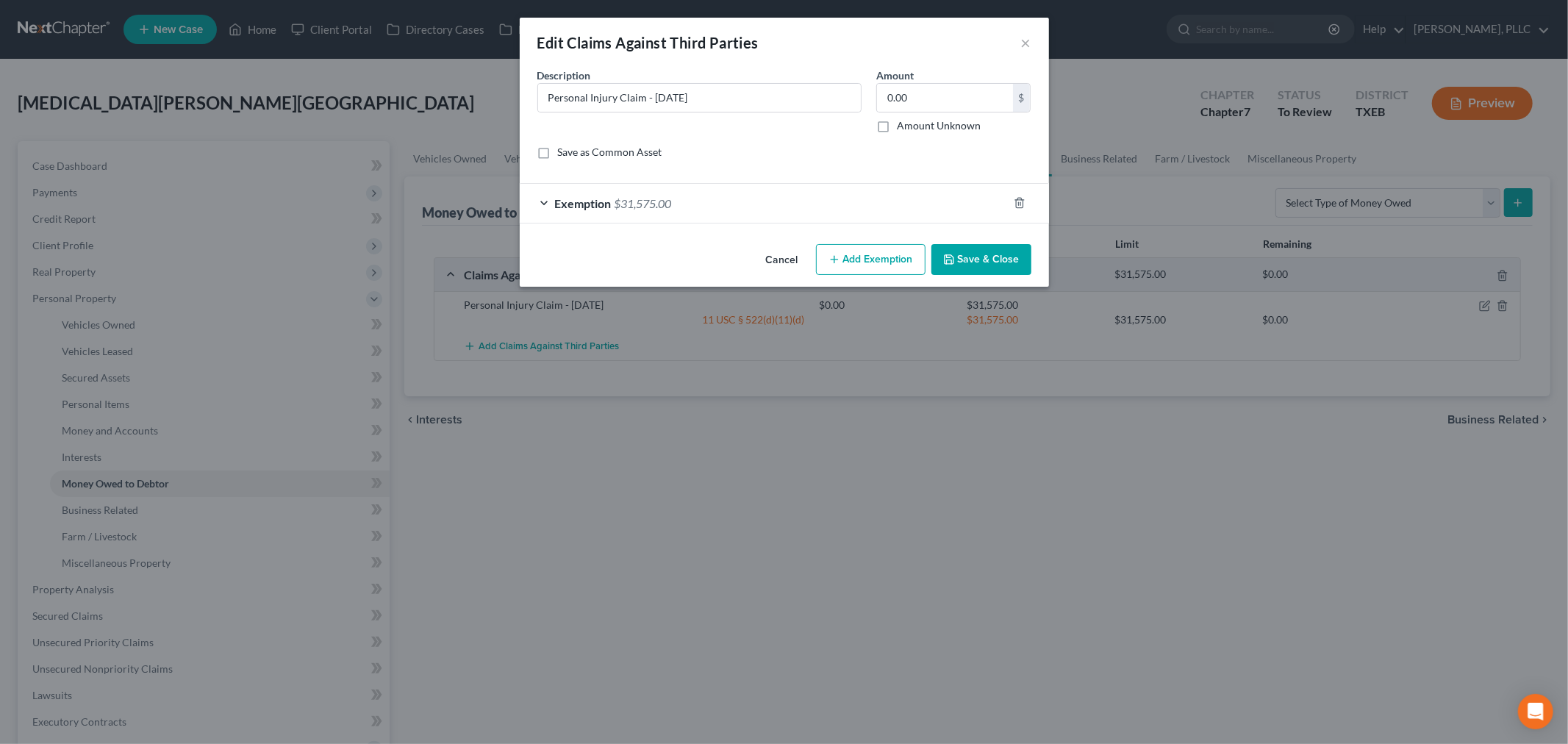
click at [898, 125] on label "Amount Unknown" at bounding box center [939, 125] width 84 height 15
click at [903, 125] on input "Amount Unknown" at bounding box center [908, 123] width 10 height 10
checkbox input "true"
click at [994, 256] on button "Save & Close" at bounding box center [982, 258] width 100 height 30
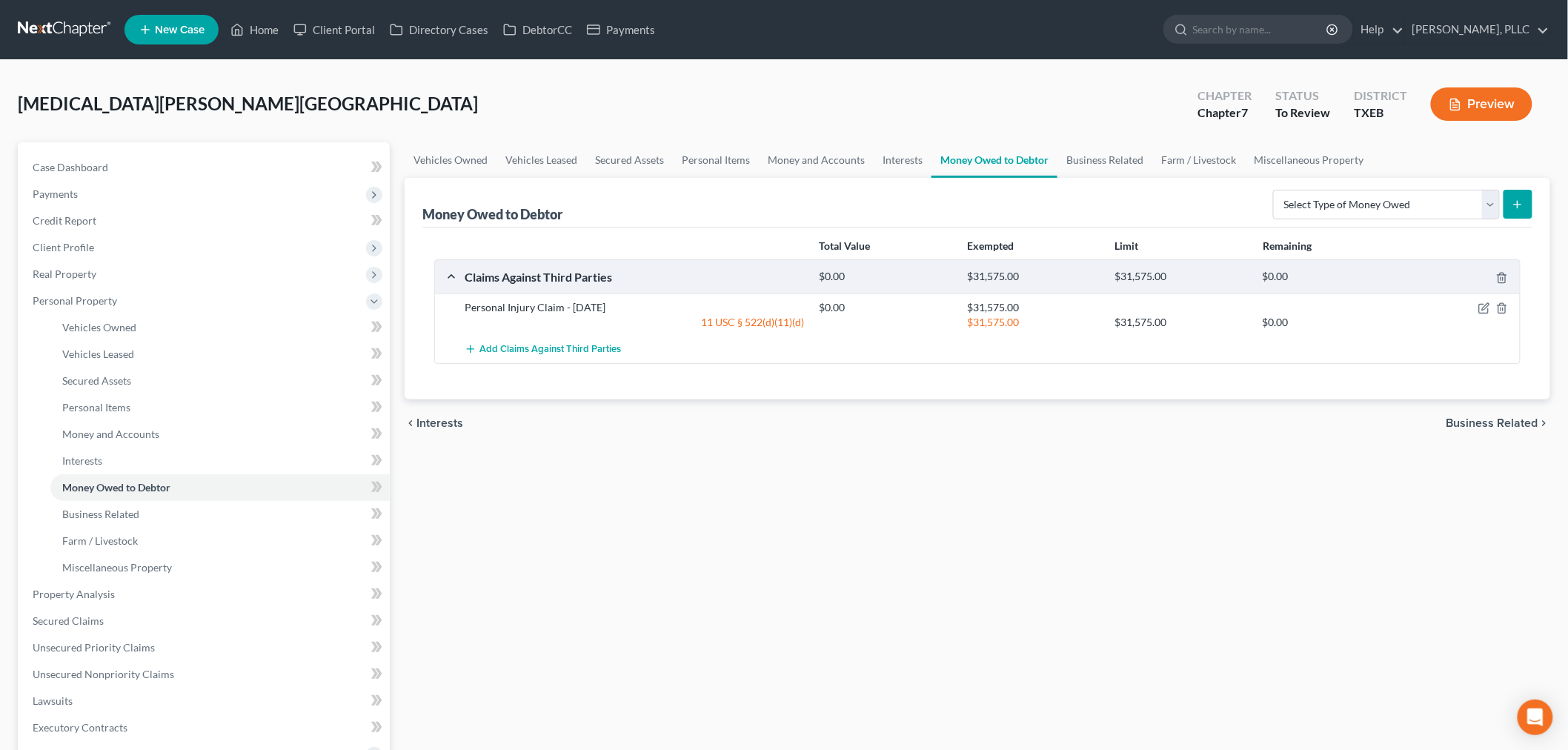
click at [975, 163] on link "Money Owed to Debtor" at bounding box center [993, 161] width 126 height 36
click at [1188, 161] on link "Farm / Livestock" at bounding box center [1199, 161] width 93 height 36
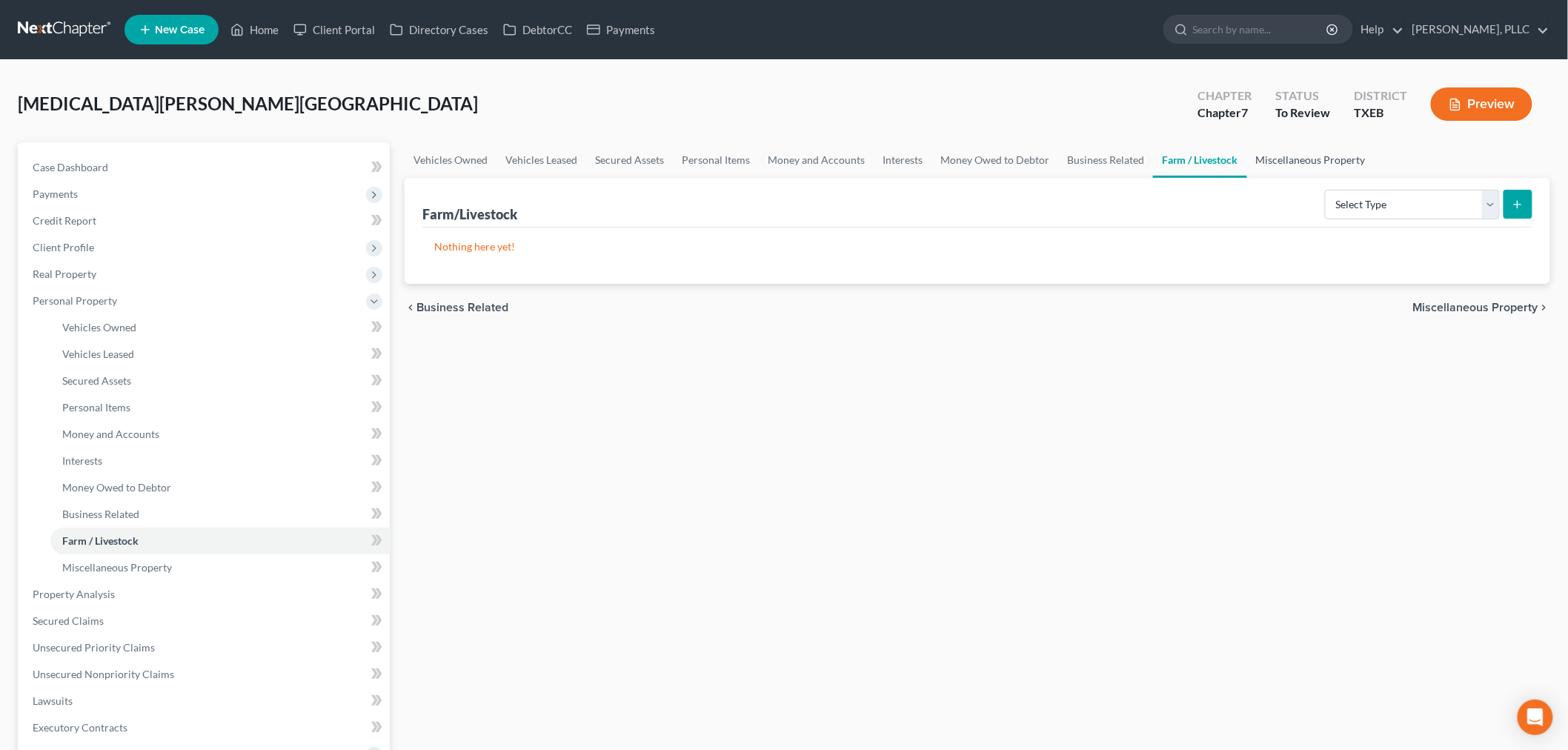
click at [1290, 165] on link "Miscellaneous Property" at bounding box center [1310, 161] width 128 height 36
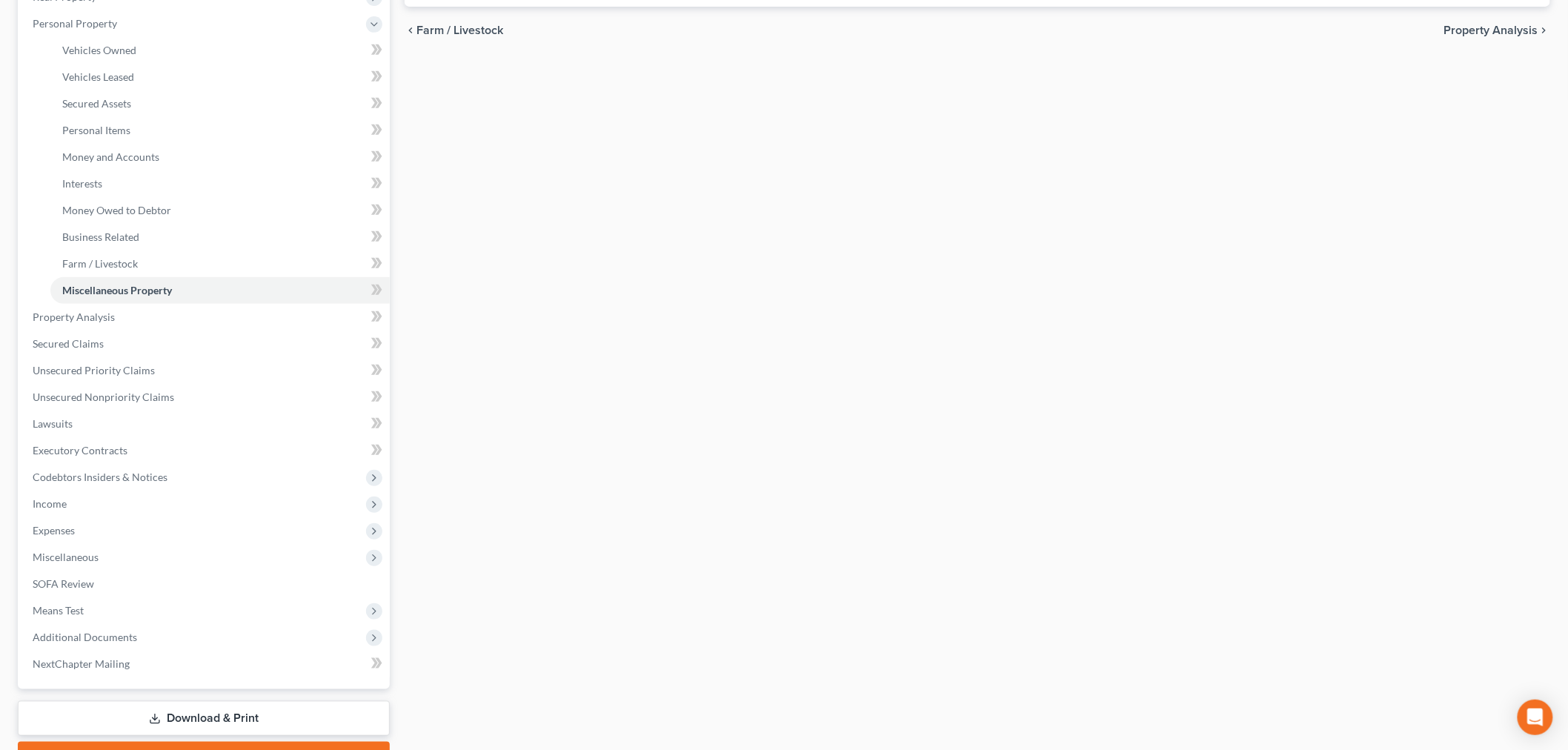
scroll to position [329, 0]
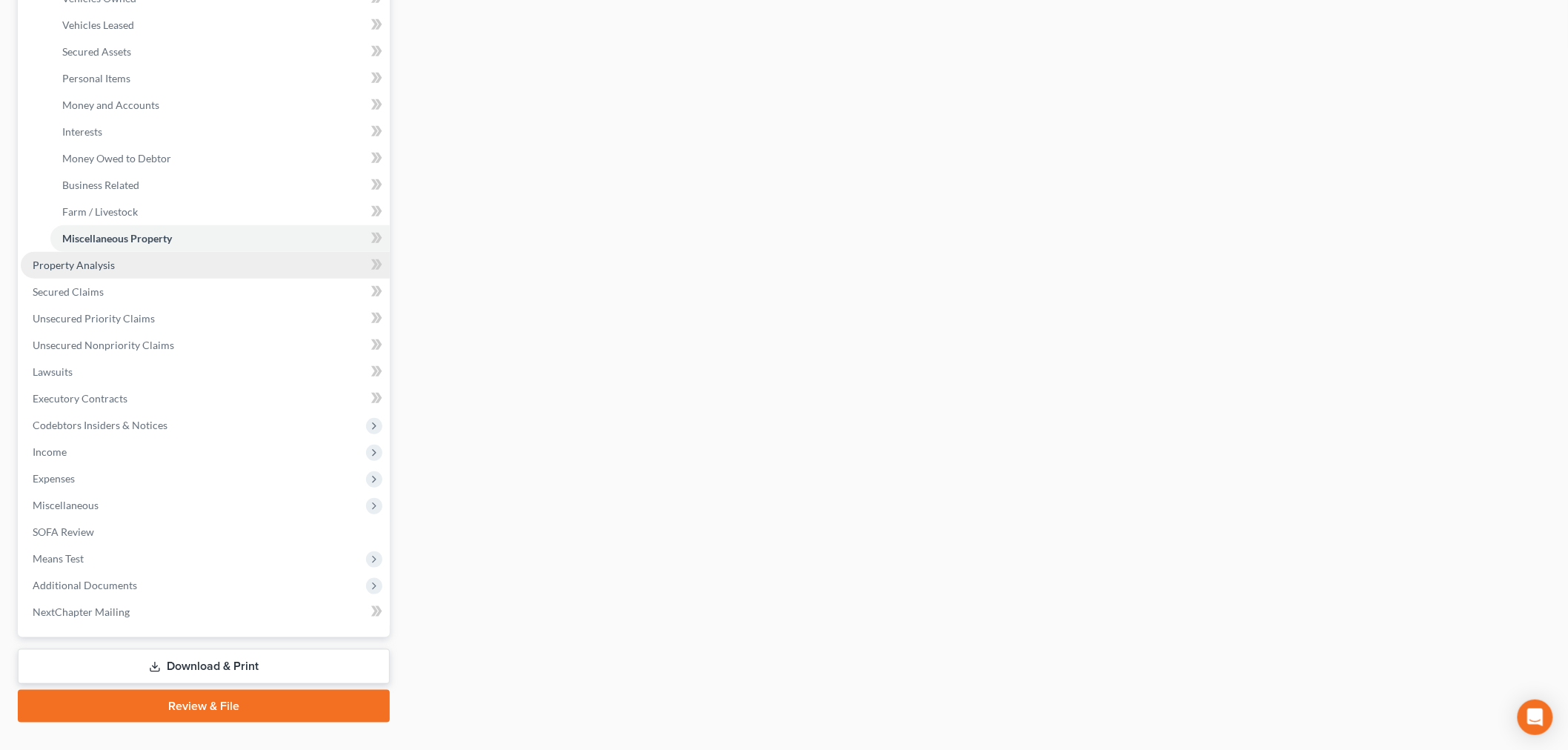
click at [101, 263] on span "Property Analysis" at bounding box center [73, 265] width 82 height 13
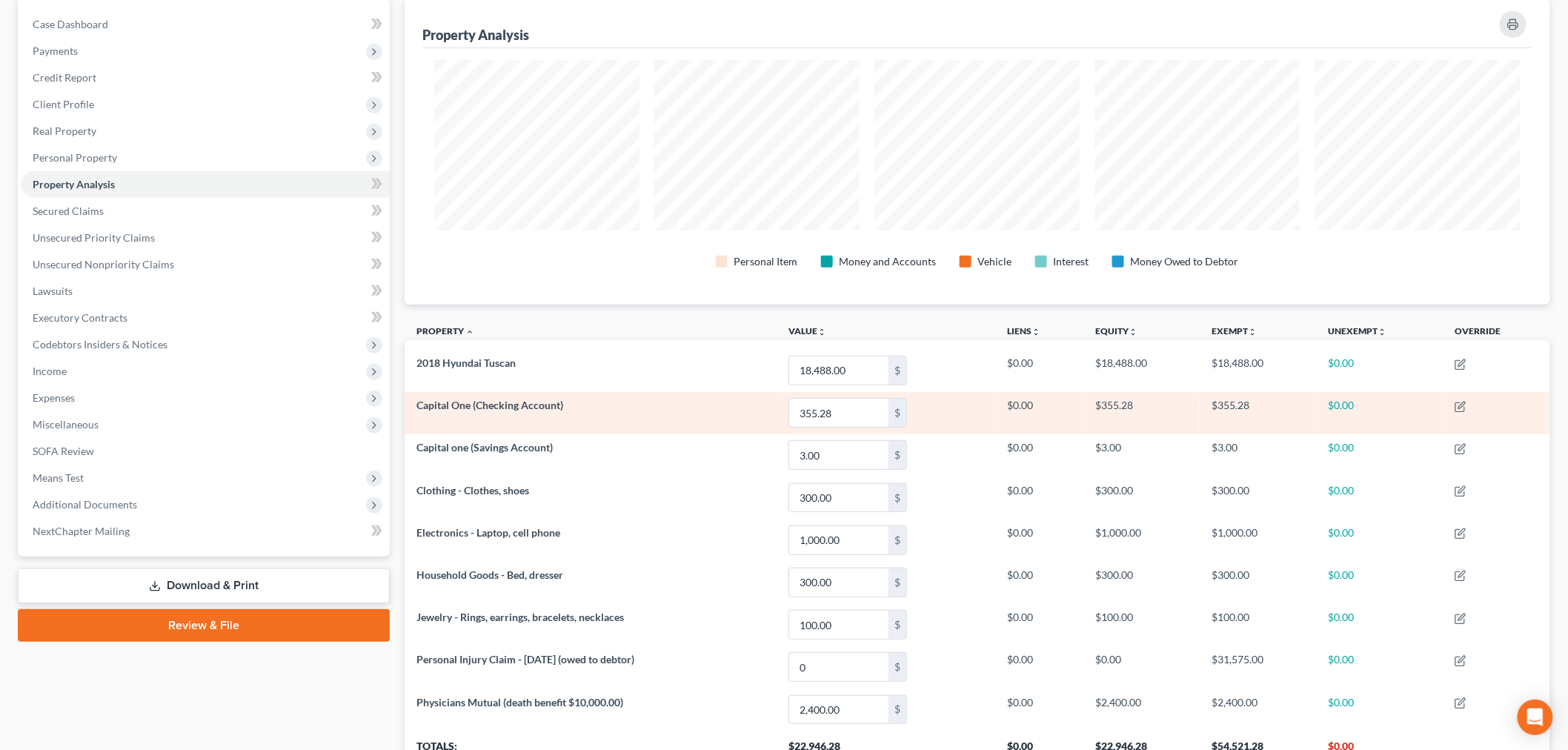
scroll to position [164, 0]
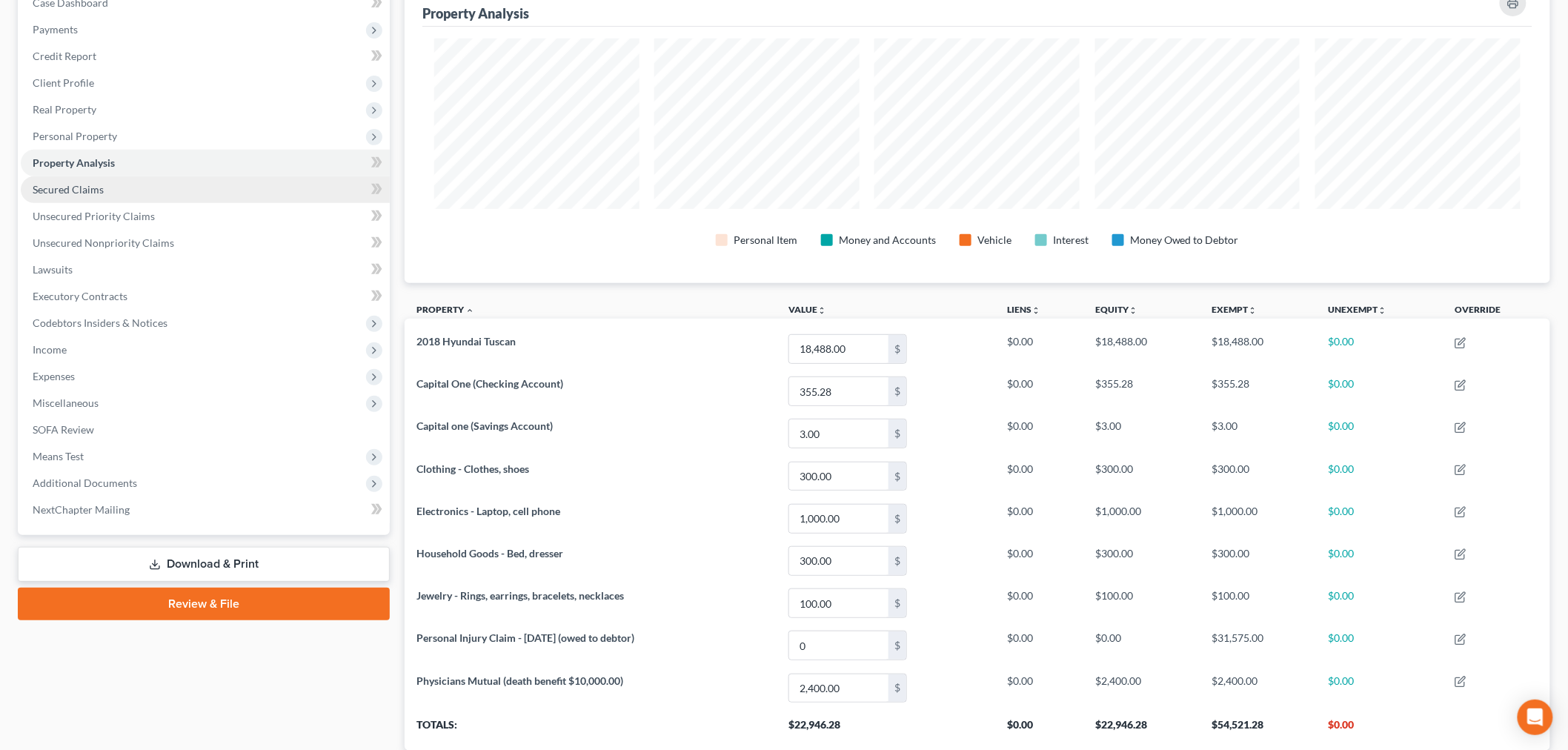
click at [90, 187] on span "Secured Claims" at bounding box center [68, 189] width 71 height 13
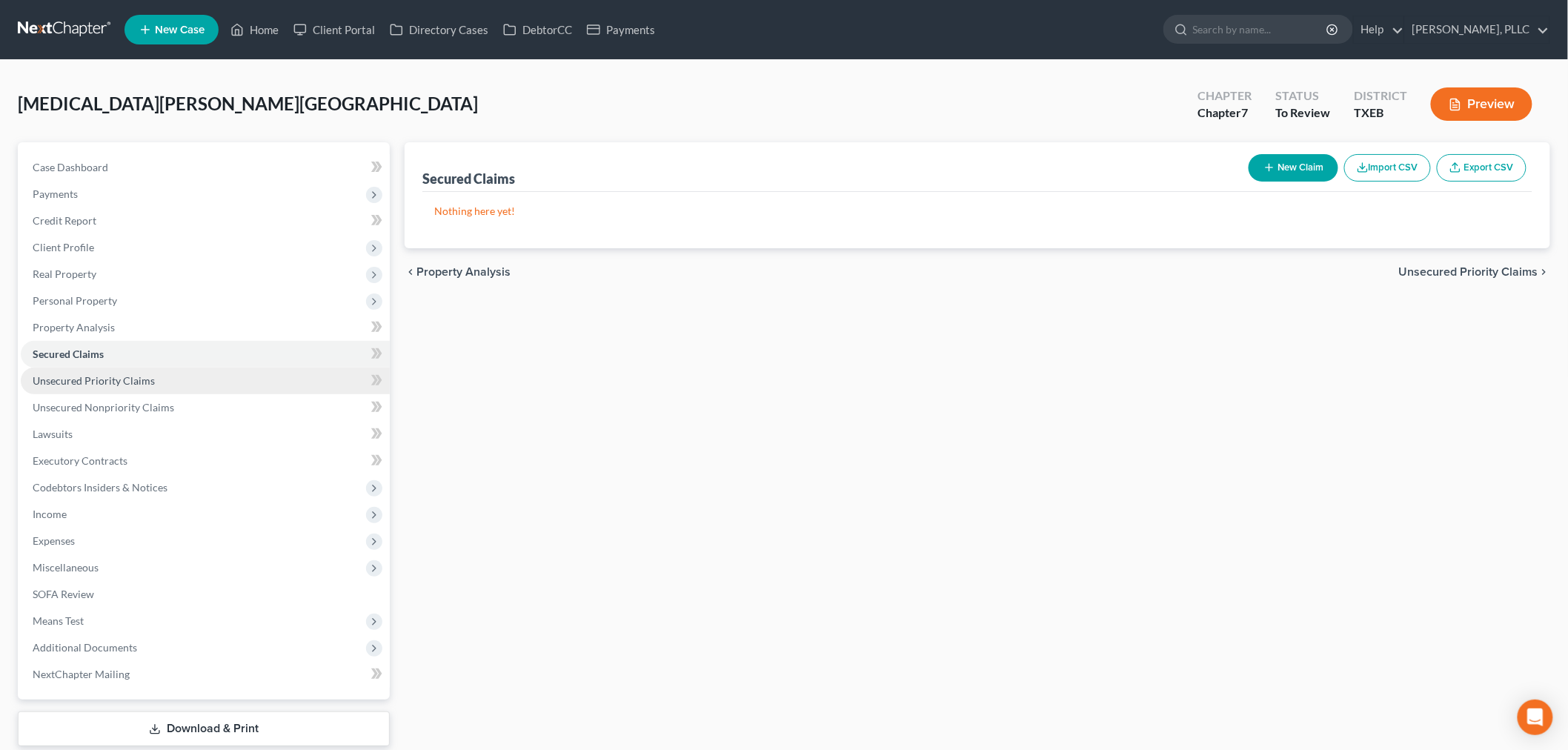
click at [128, 380] on span "Unsecured Priority Claims" at bounding box center [93, 380] width 122 height 13
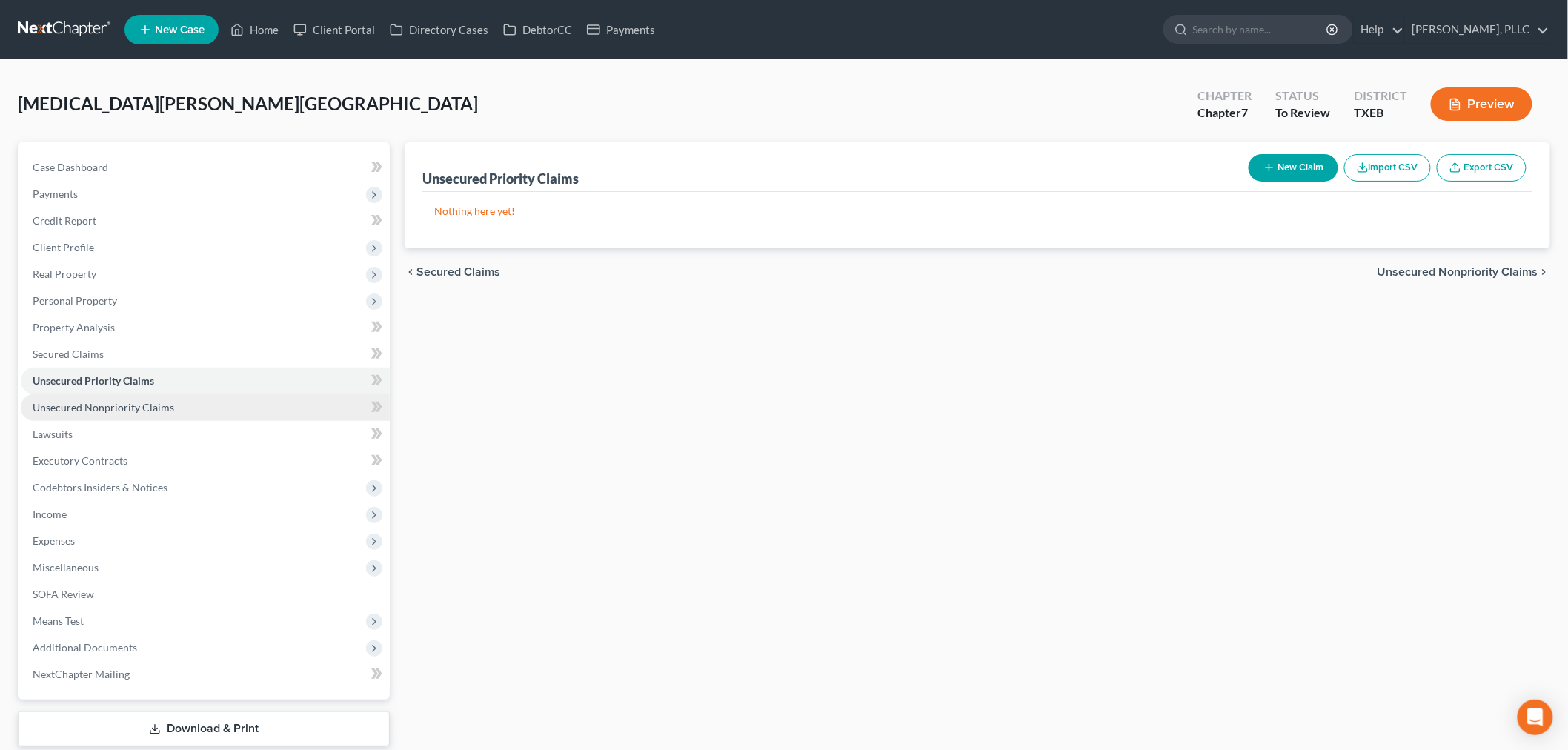
click at [130, 408] on span "Unsecured Nonpriority Claims" at bounding box center [103, 407] width 142 height 13
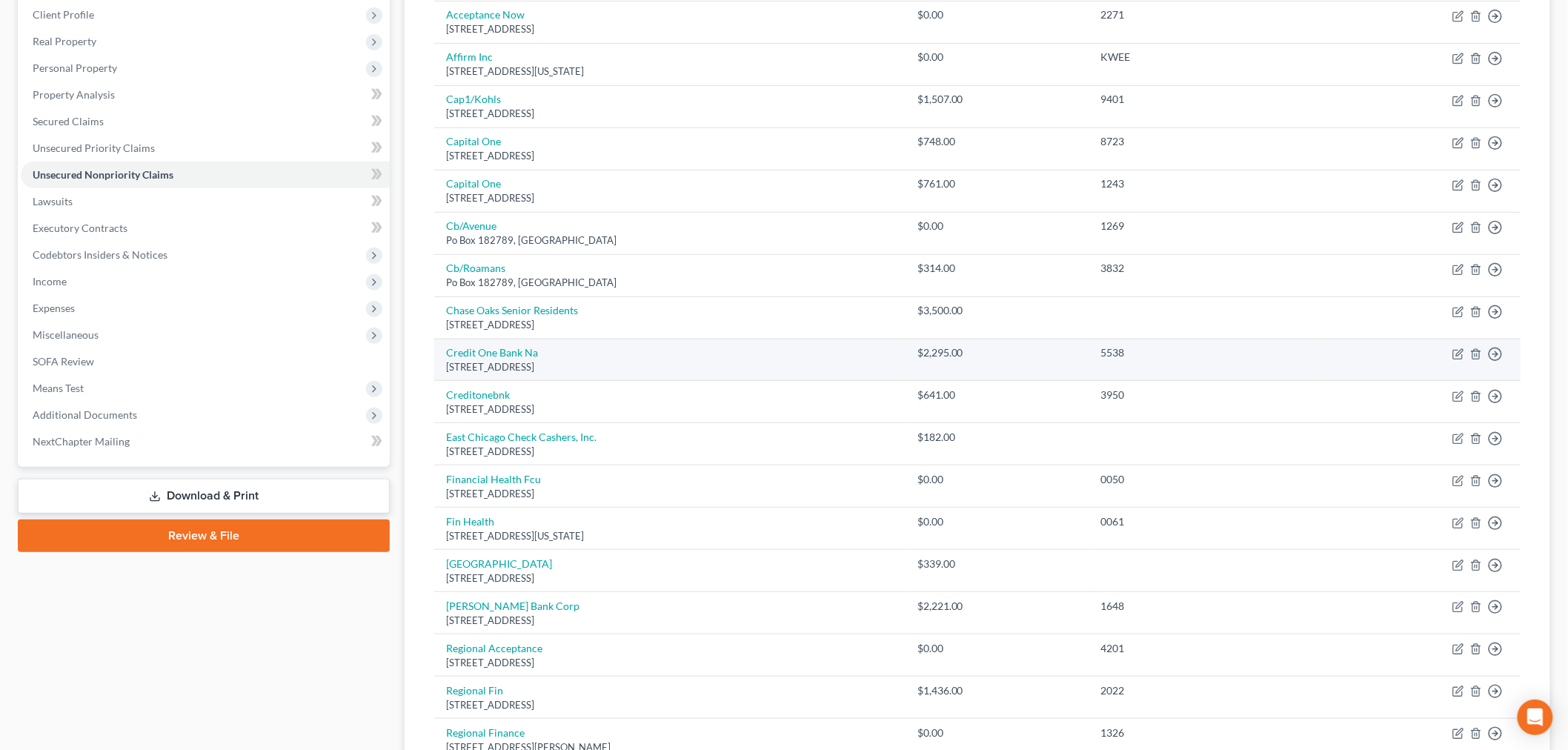
scroll to position [204, 0]
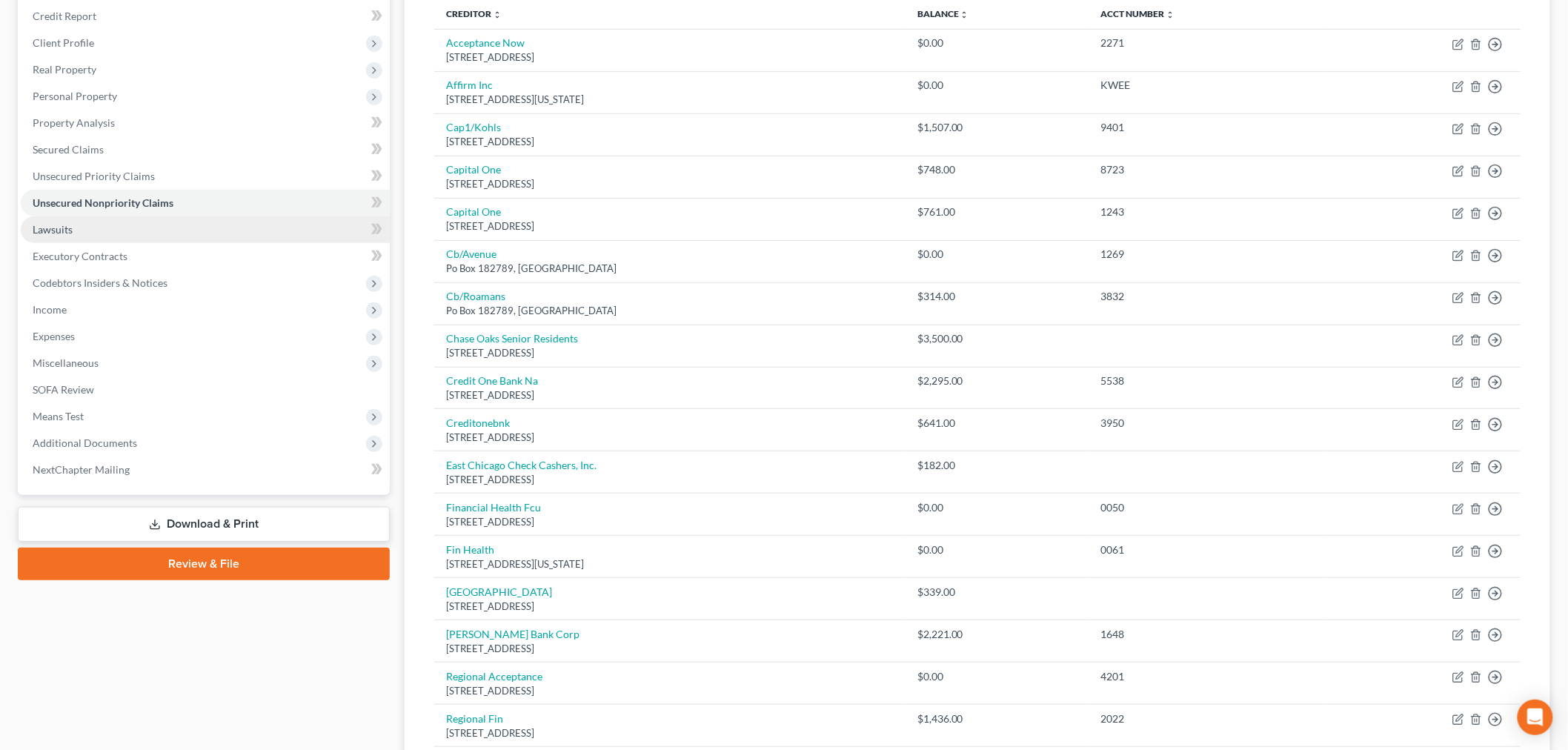
click at [74, 226] on link "Lawsuits" at bounding box center [205, 229] width 369 height 27
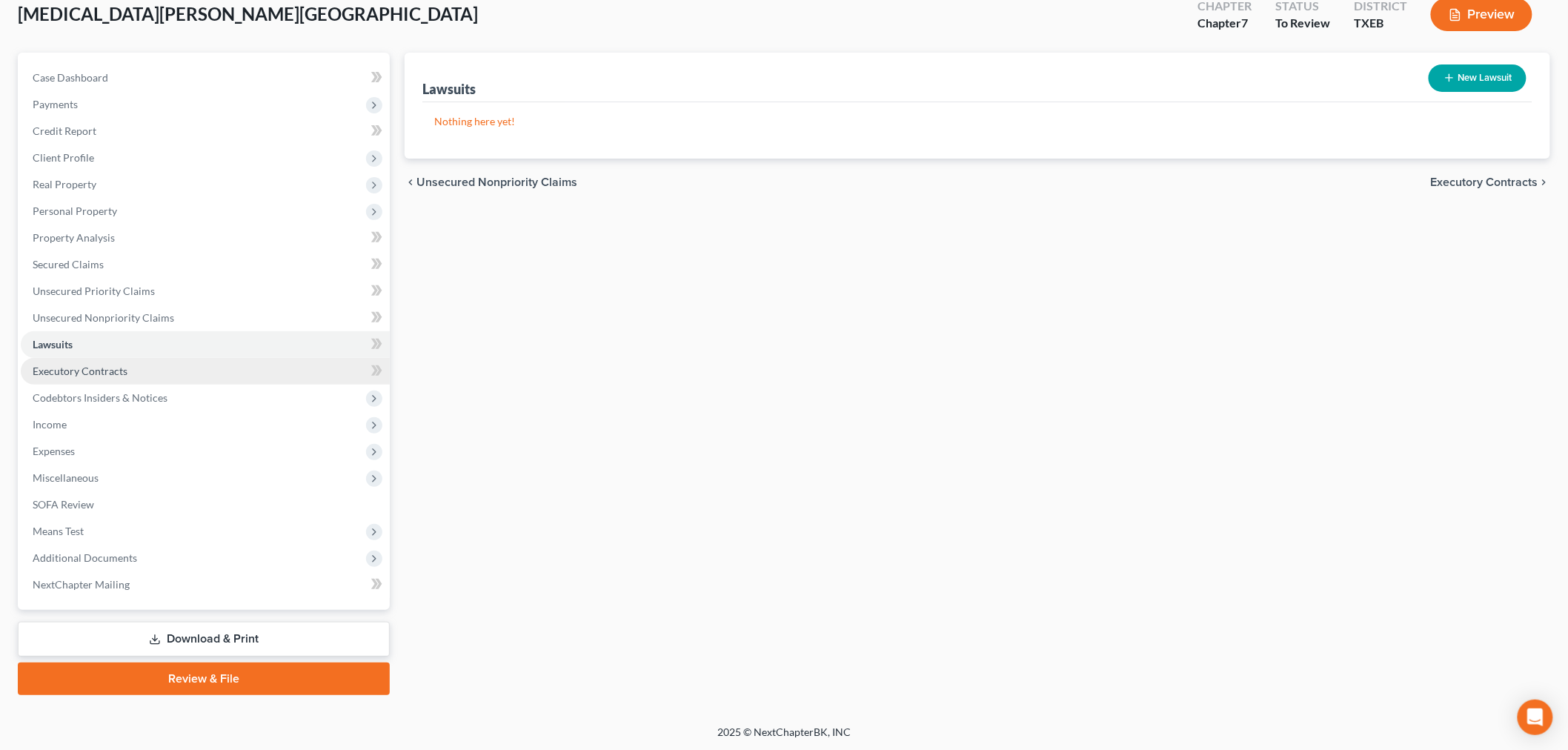
click at [79, 367] on span "Executory Contracts" at bounding box center [80, 371] width 95 height 13
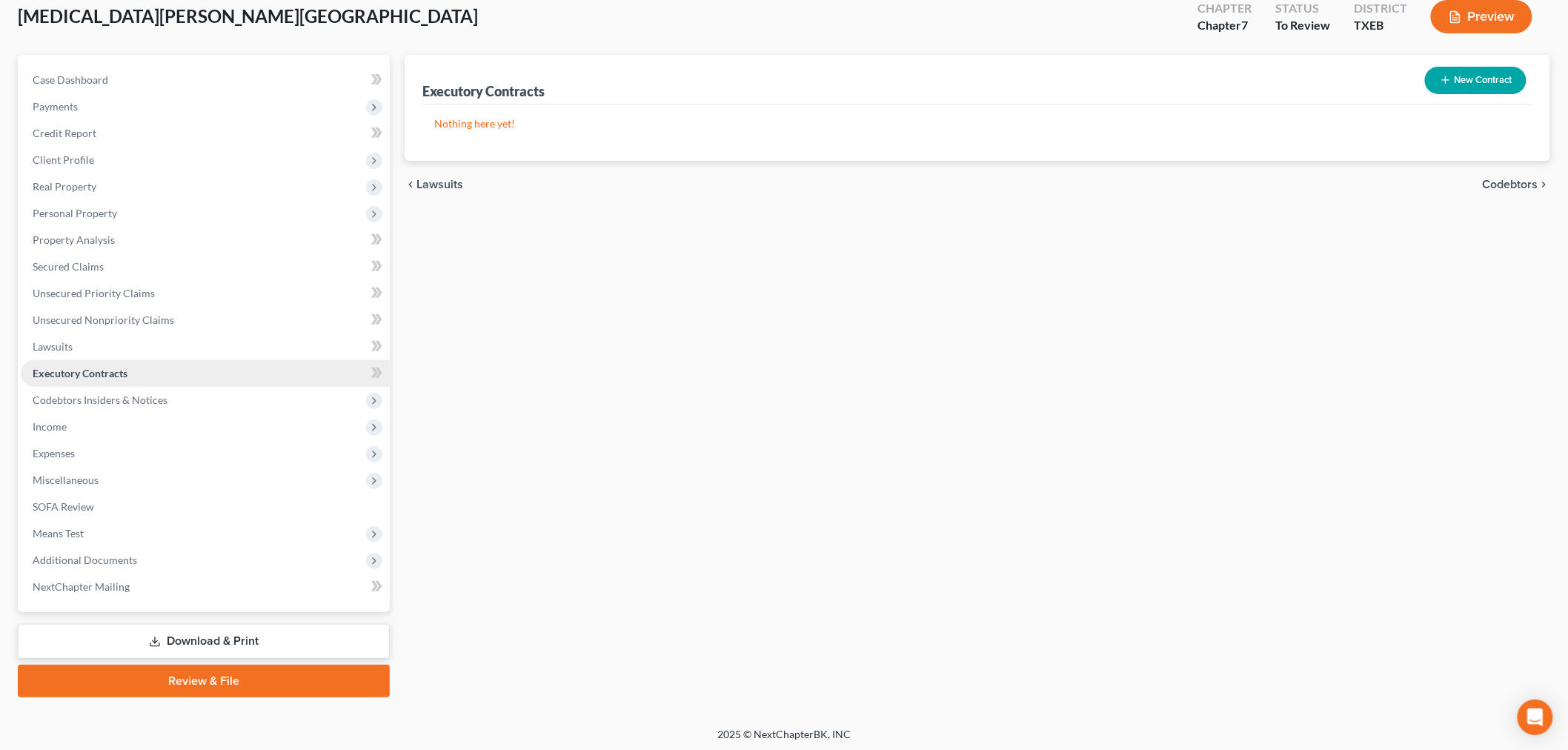
scroll to position [90, 0]
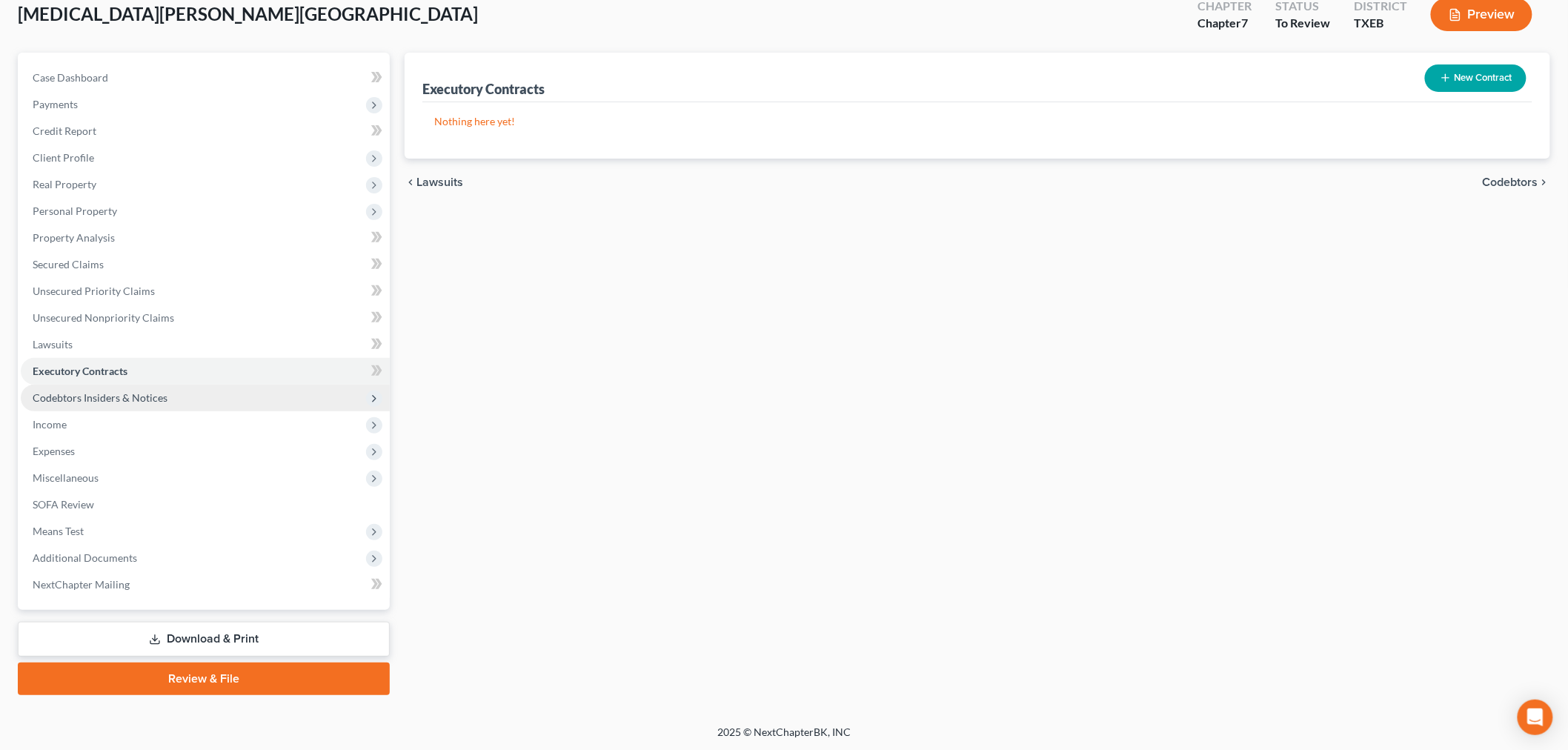
click at [84, 387] on span "Codebtors Insiders & Notices" at bounding box center [205, 397] width 369 height 27
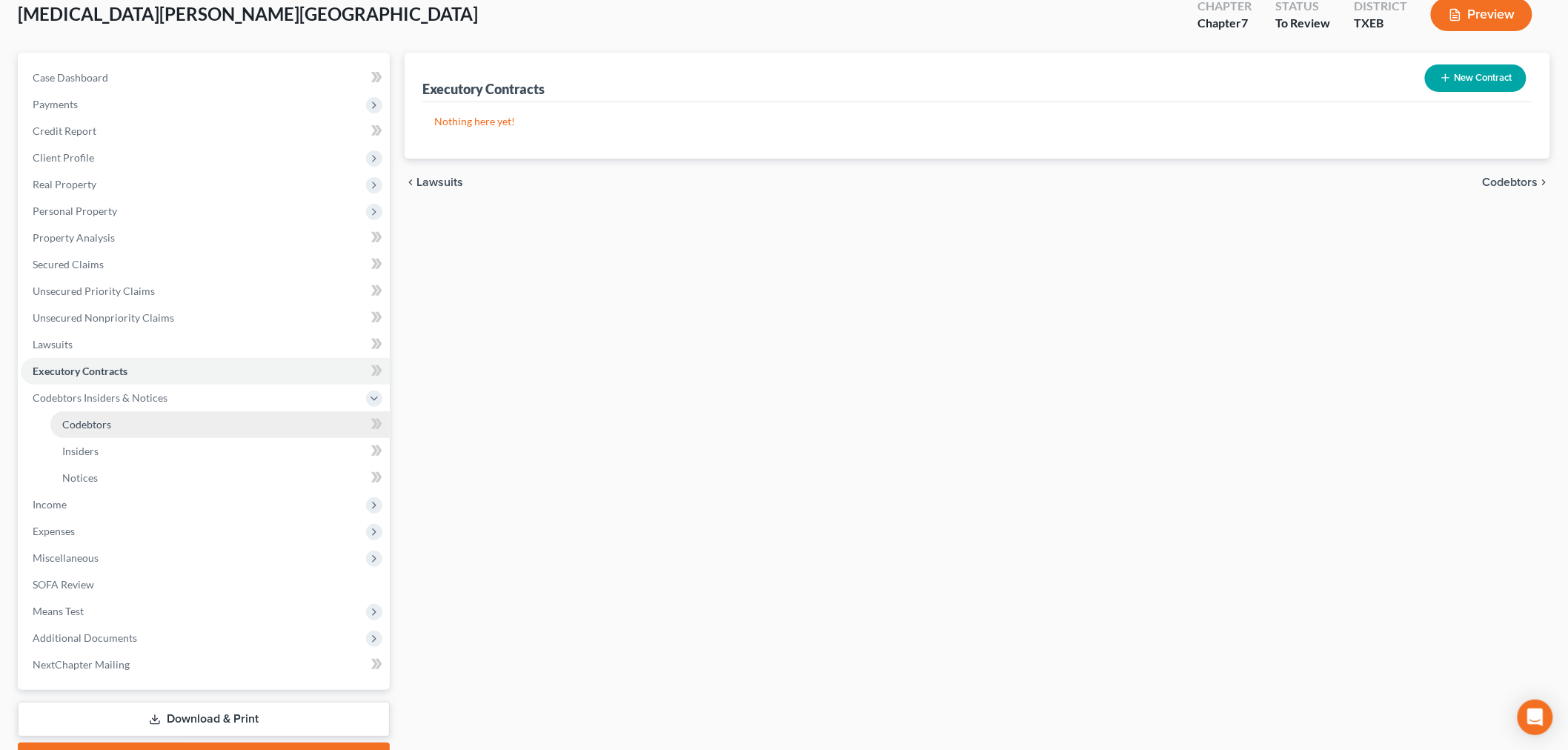
click at [87, 412] on link "Codebtors" at bounding box center [220, 424] width 340 height 27
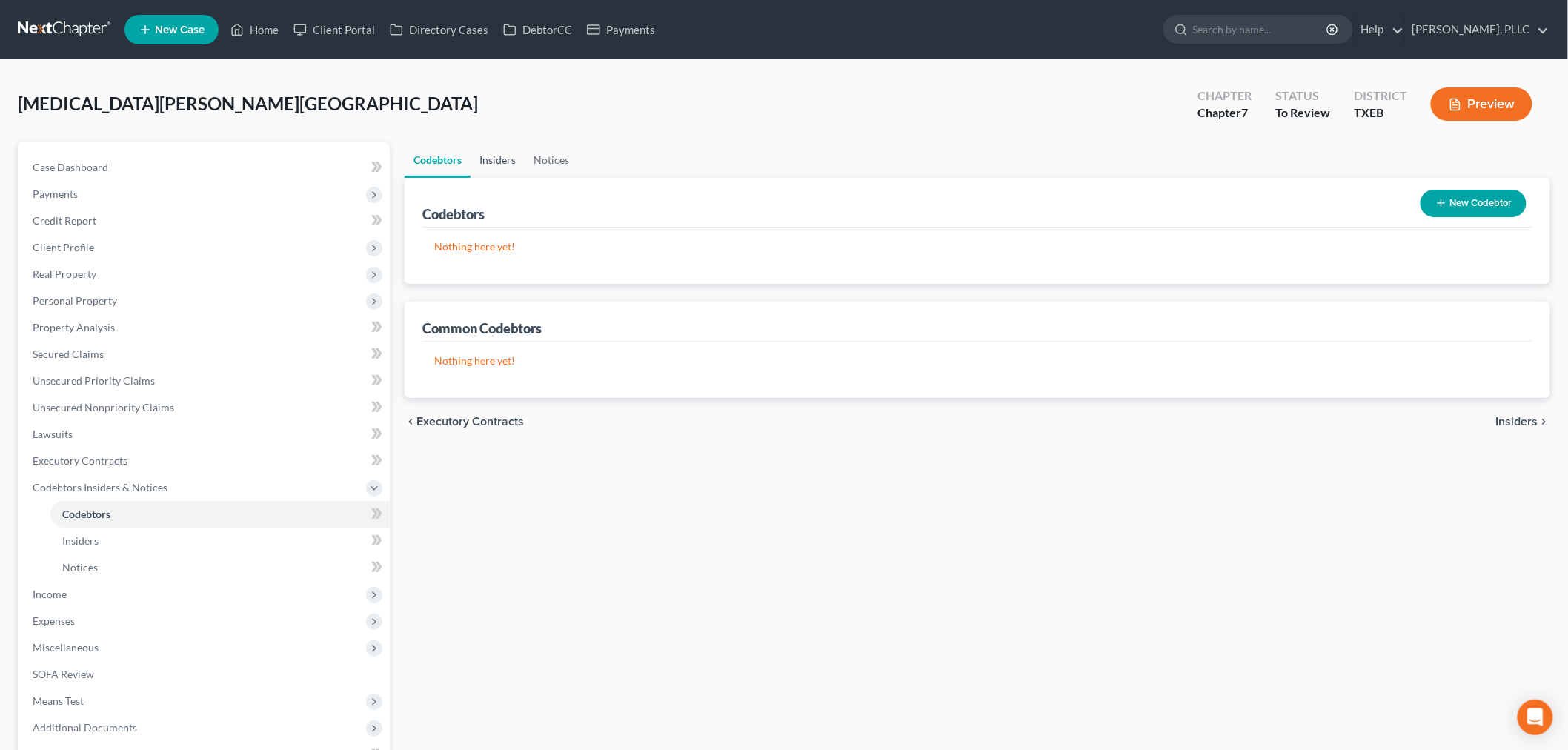
click at [491, 158] on link "Insiders" at bounding box center [497, 161] width 54 height 36
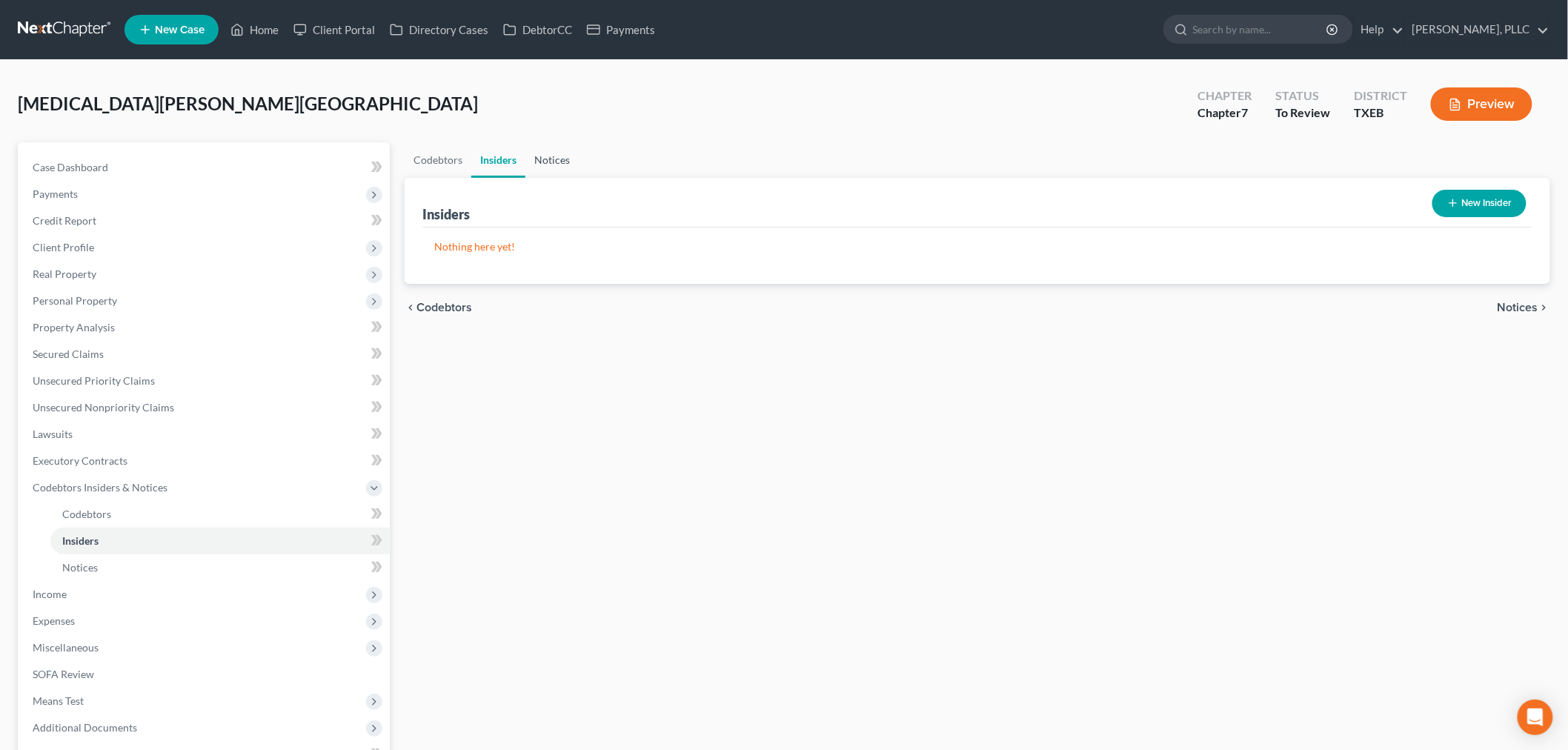
click at [549, 158] on link "Notices" at bounding box center [552, 161] width 53 height 36
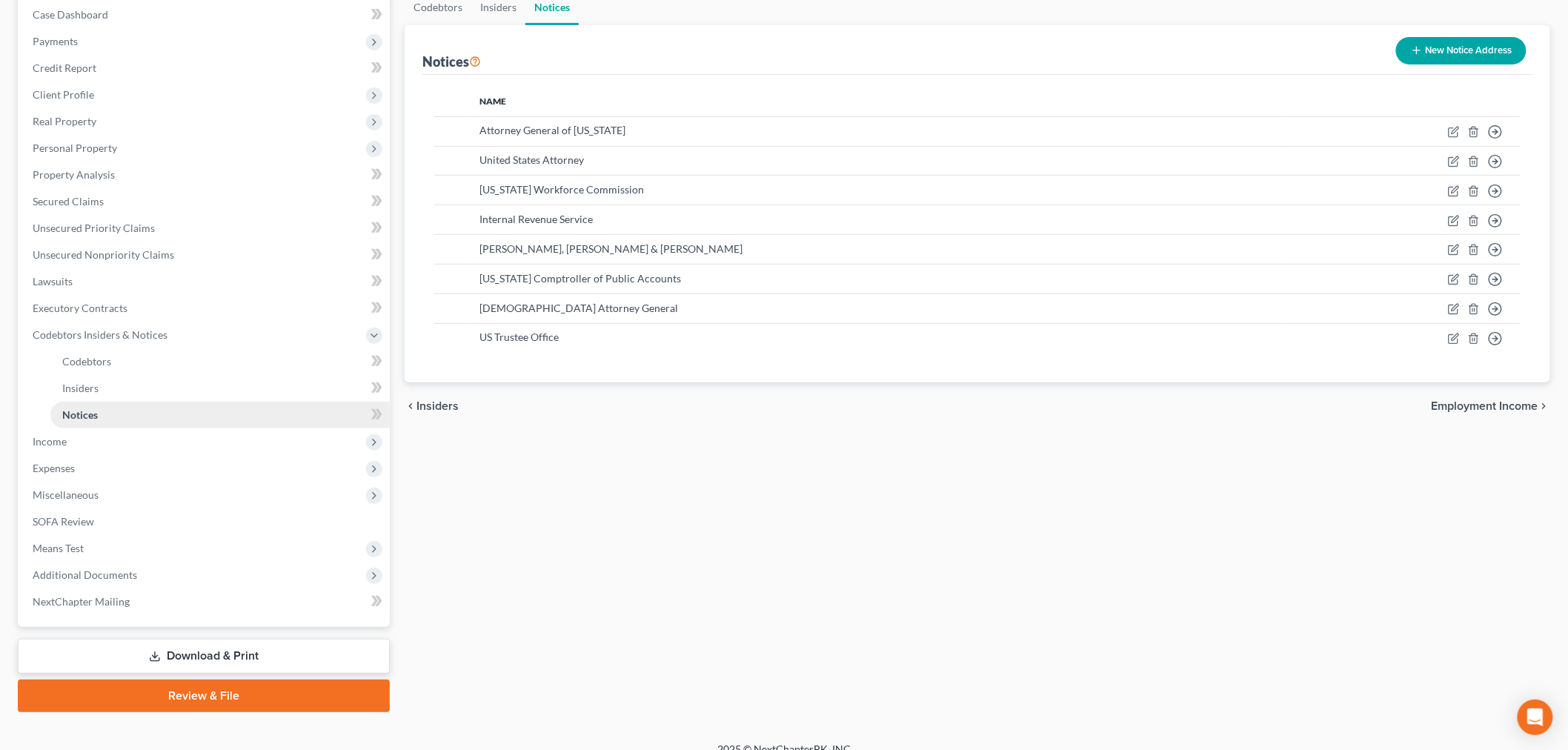
scroll to position [164, 0]
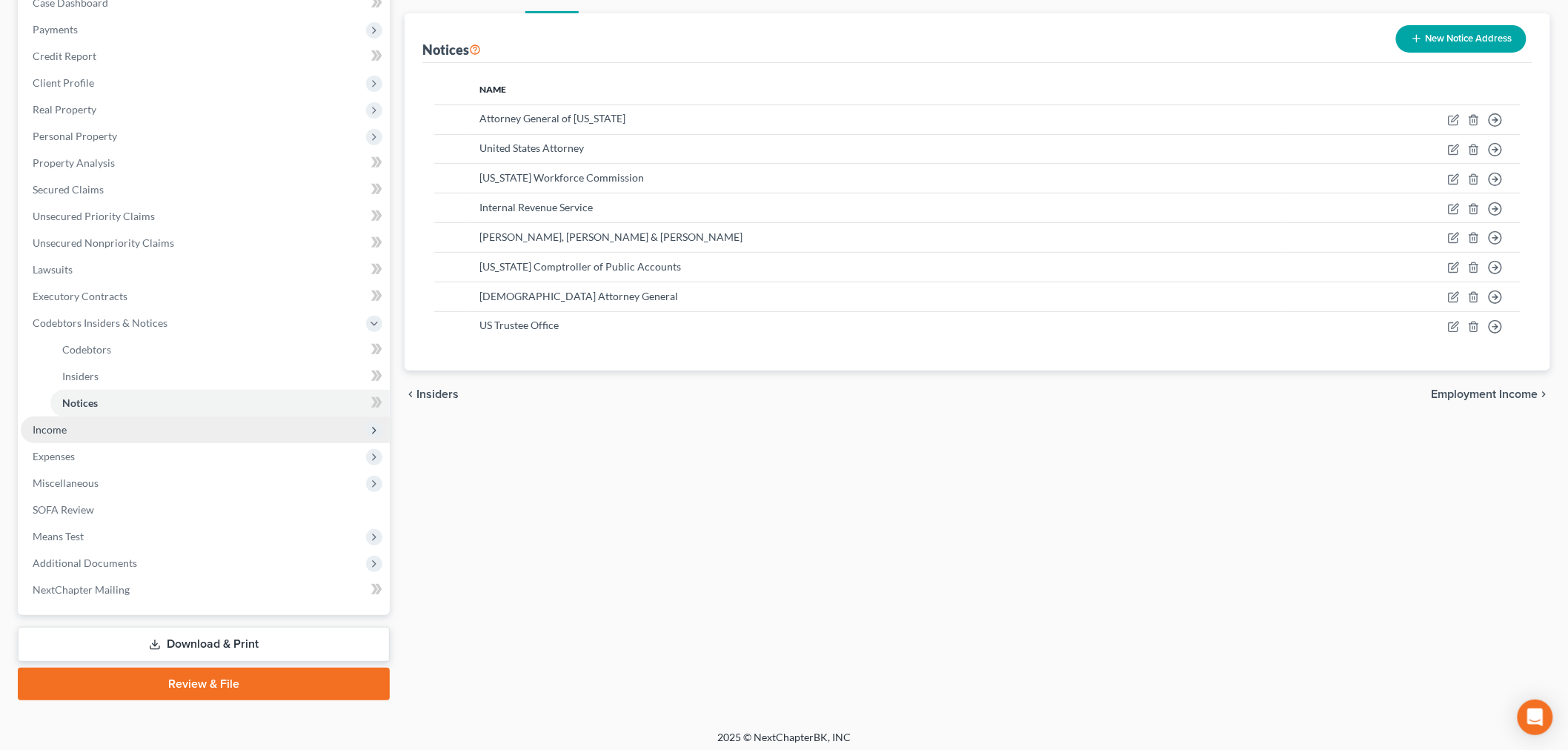
click at [87, 428] on span "Income" at bounding box center [205, 429] width 369 height 27
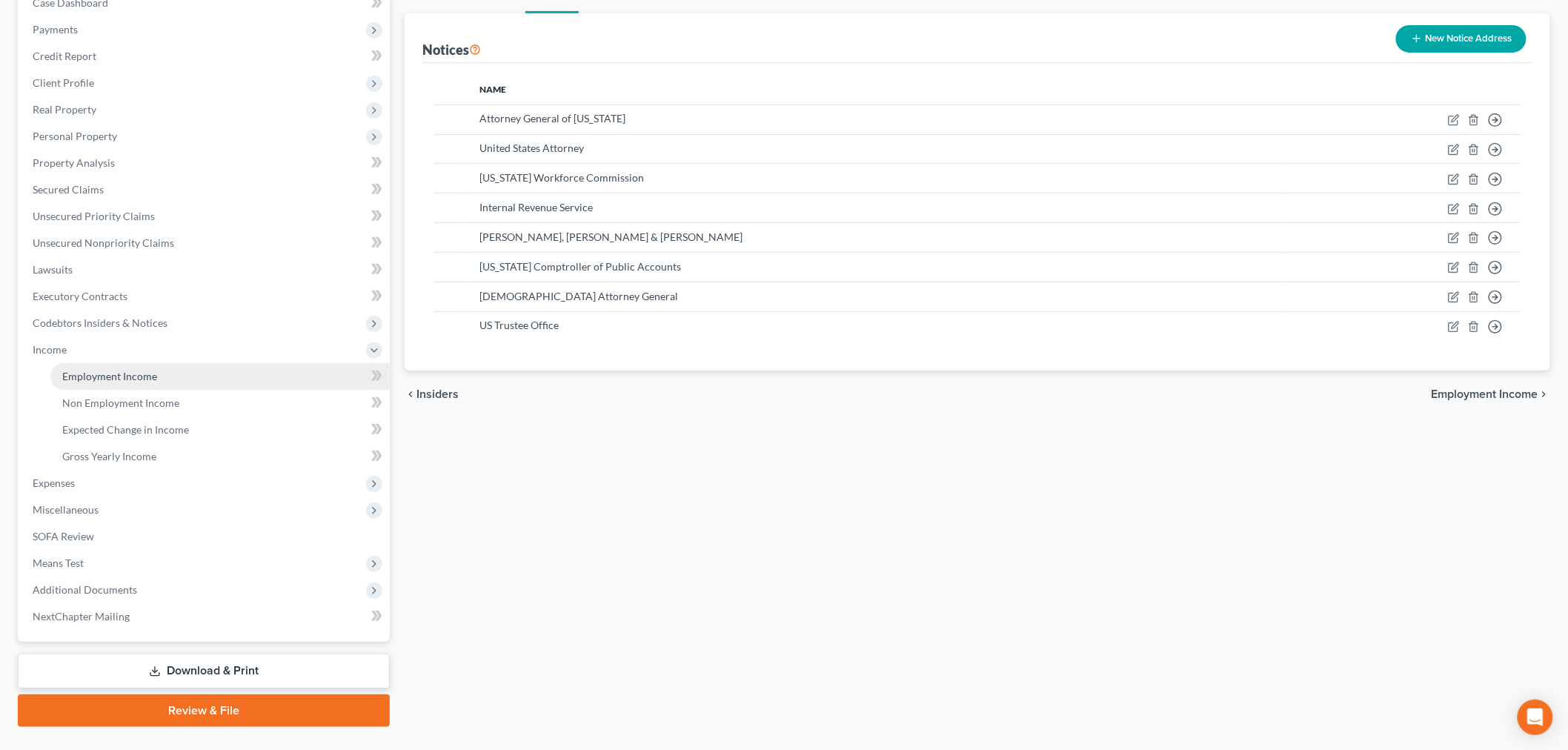
click at [87, 375] on span "Employment Income" at bounding box center [110, 375] width 95 height 13
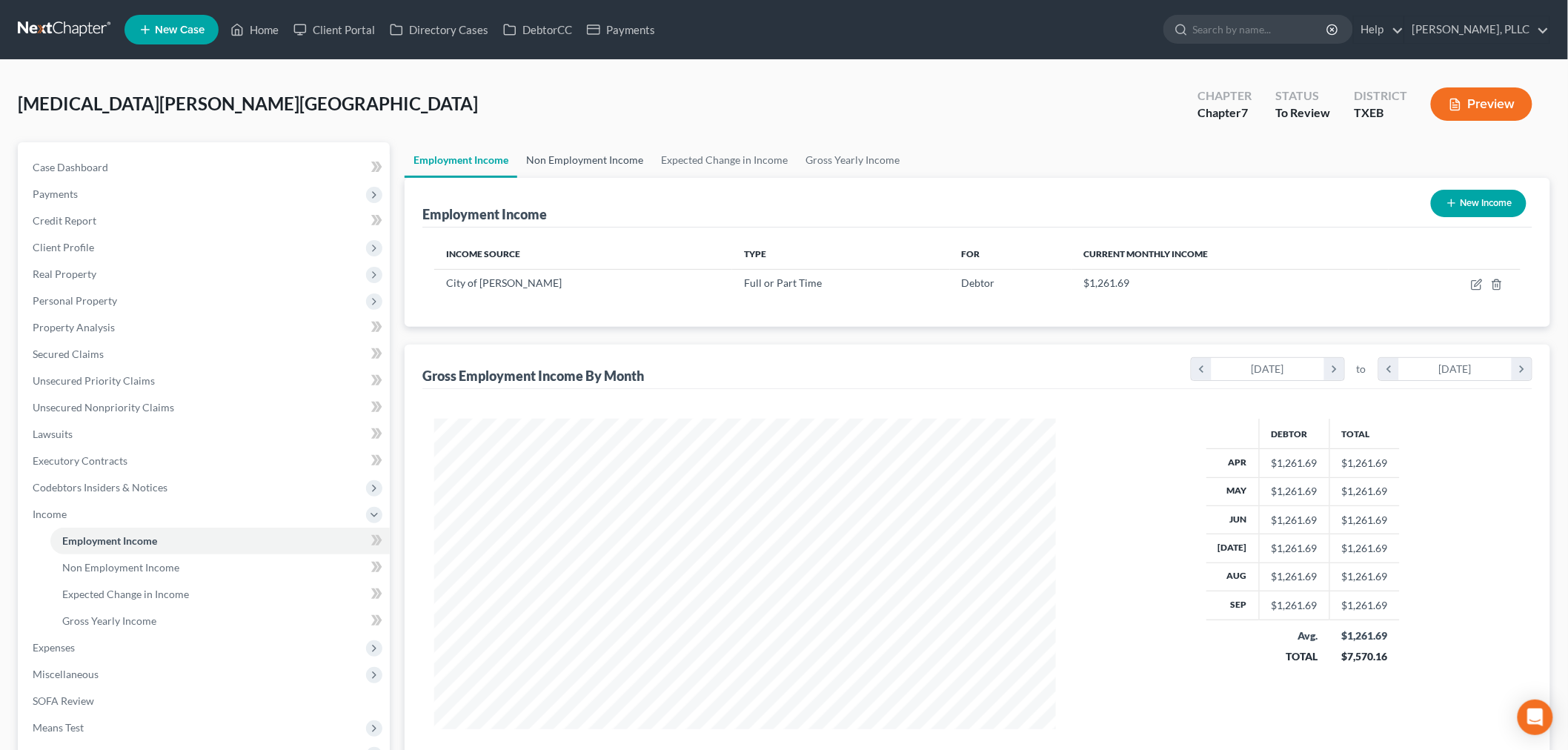
click at [565, 159] on link "Non Employment Income" at bounding box center [584, 161] width 135 height 36
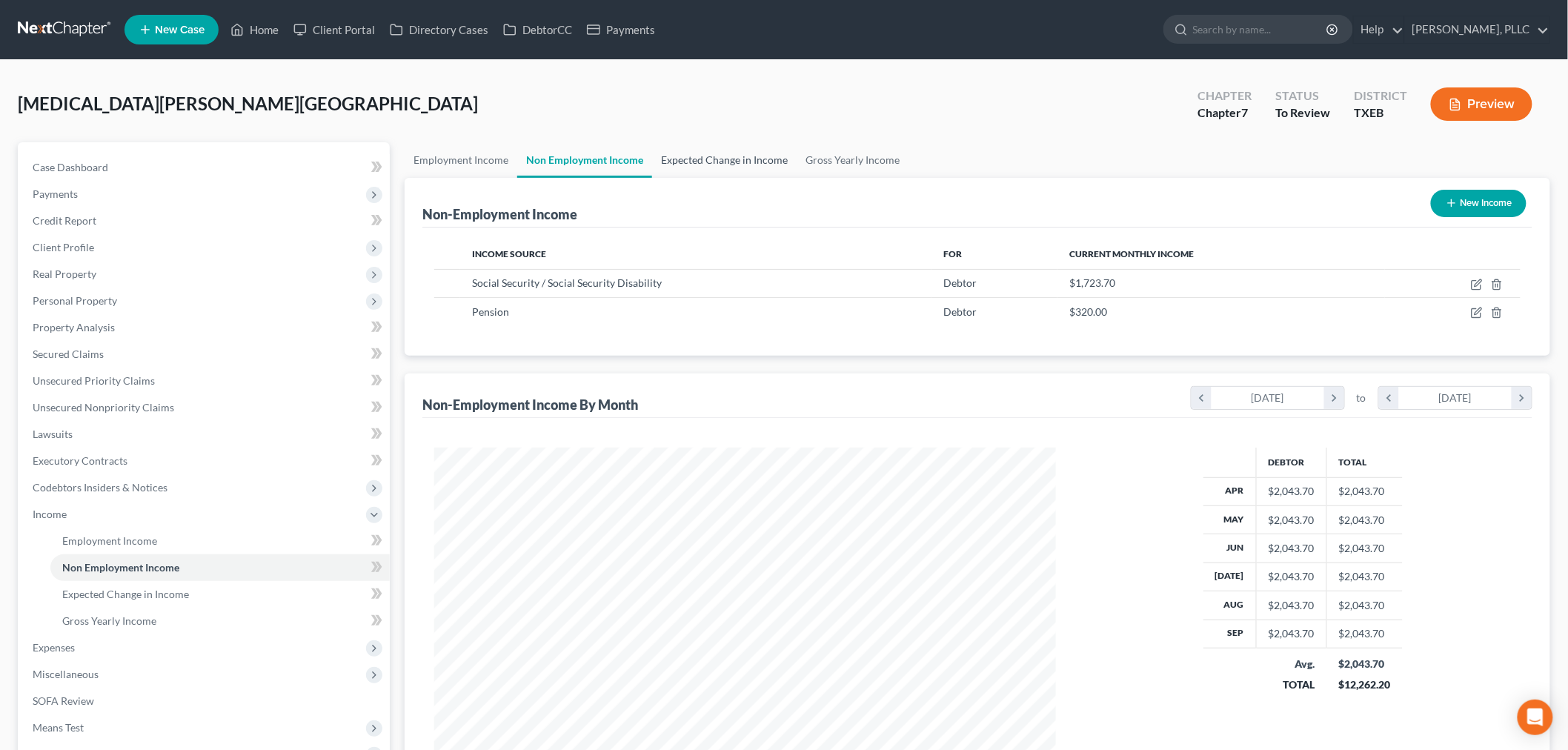
click at [702, 155] on link "Expected Change in Income" at bounding box center [724, 161] width 145 height 36
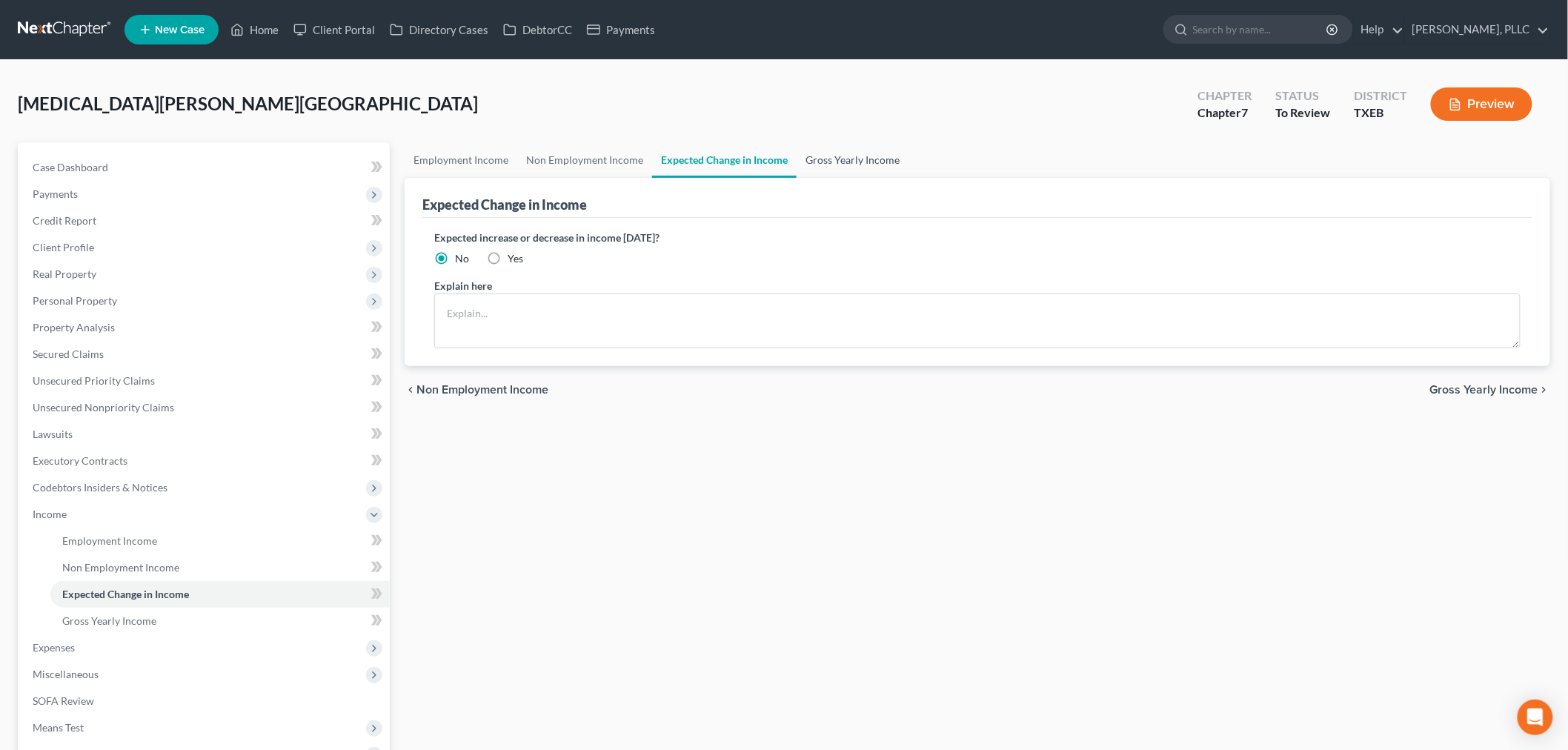
click at [833, 160] on link "Gross Yearly Income" at bounding box center [852, 161] width 112 height 36
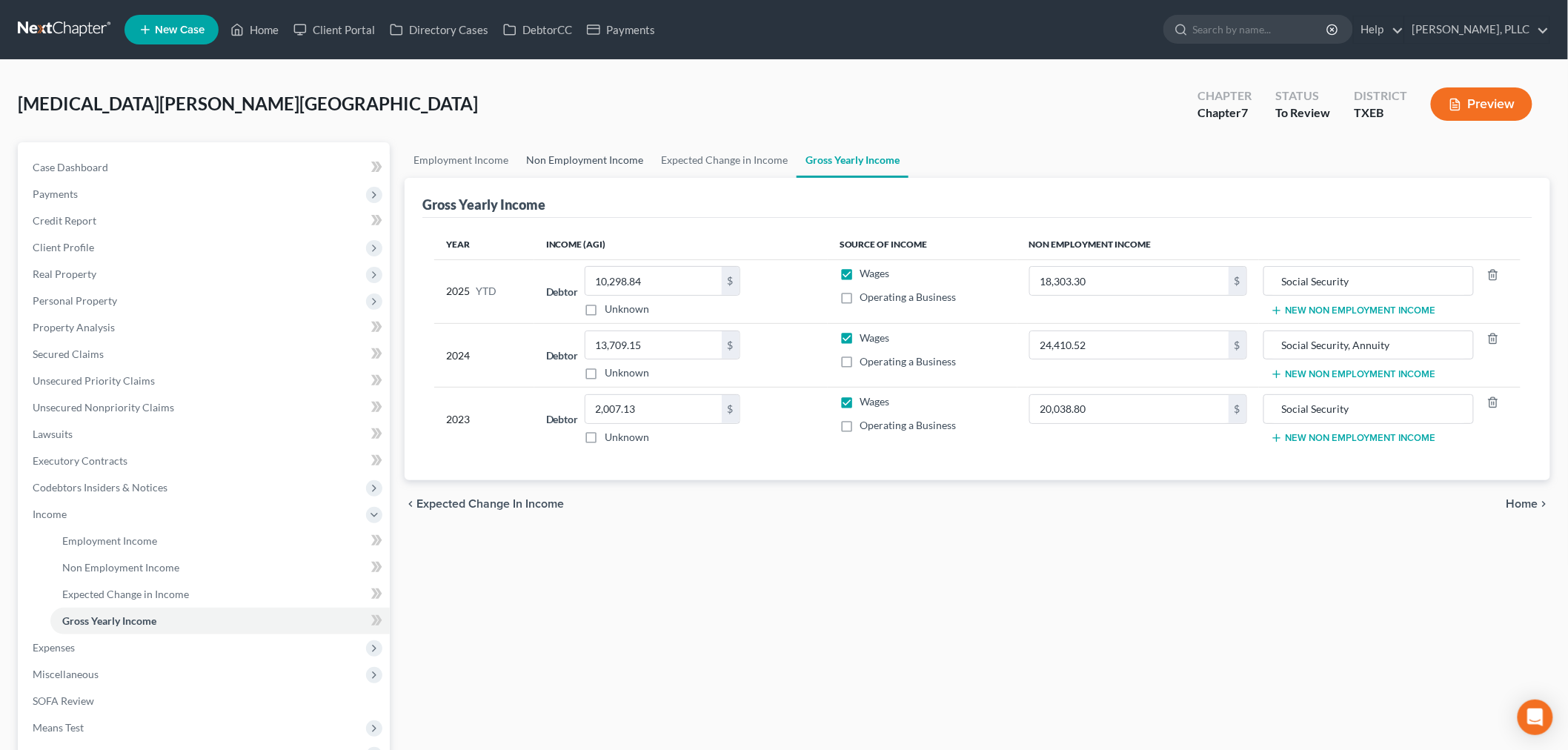
click at [607, 154] on link "Non Employment Income" at bounding box center [584, 161] width 135 height 36
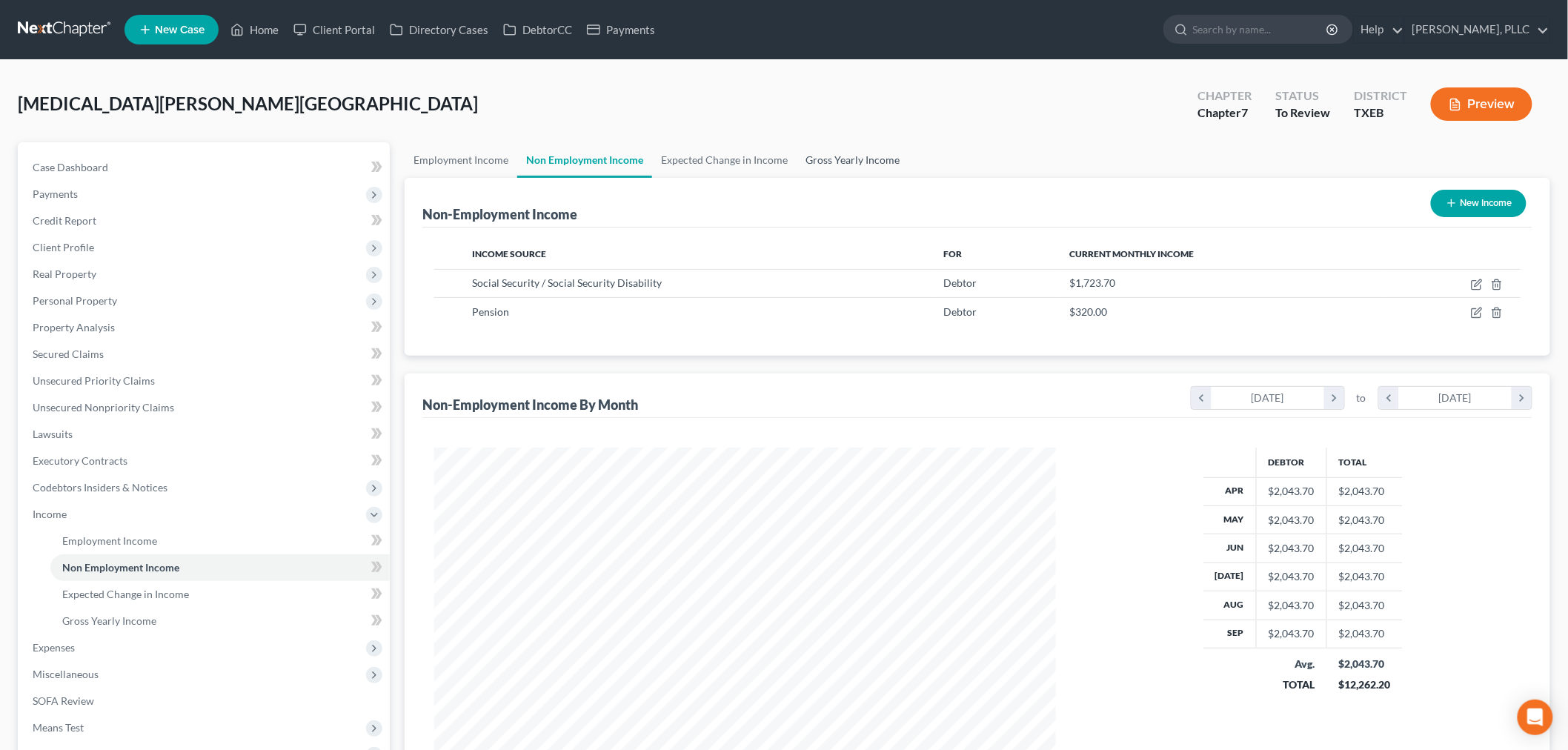
click at [811, 153] on link "Gross Yearly Income" at bounding box center [852, 161] width 112 height 36
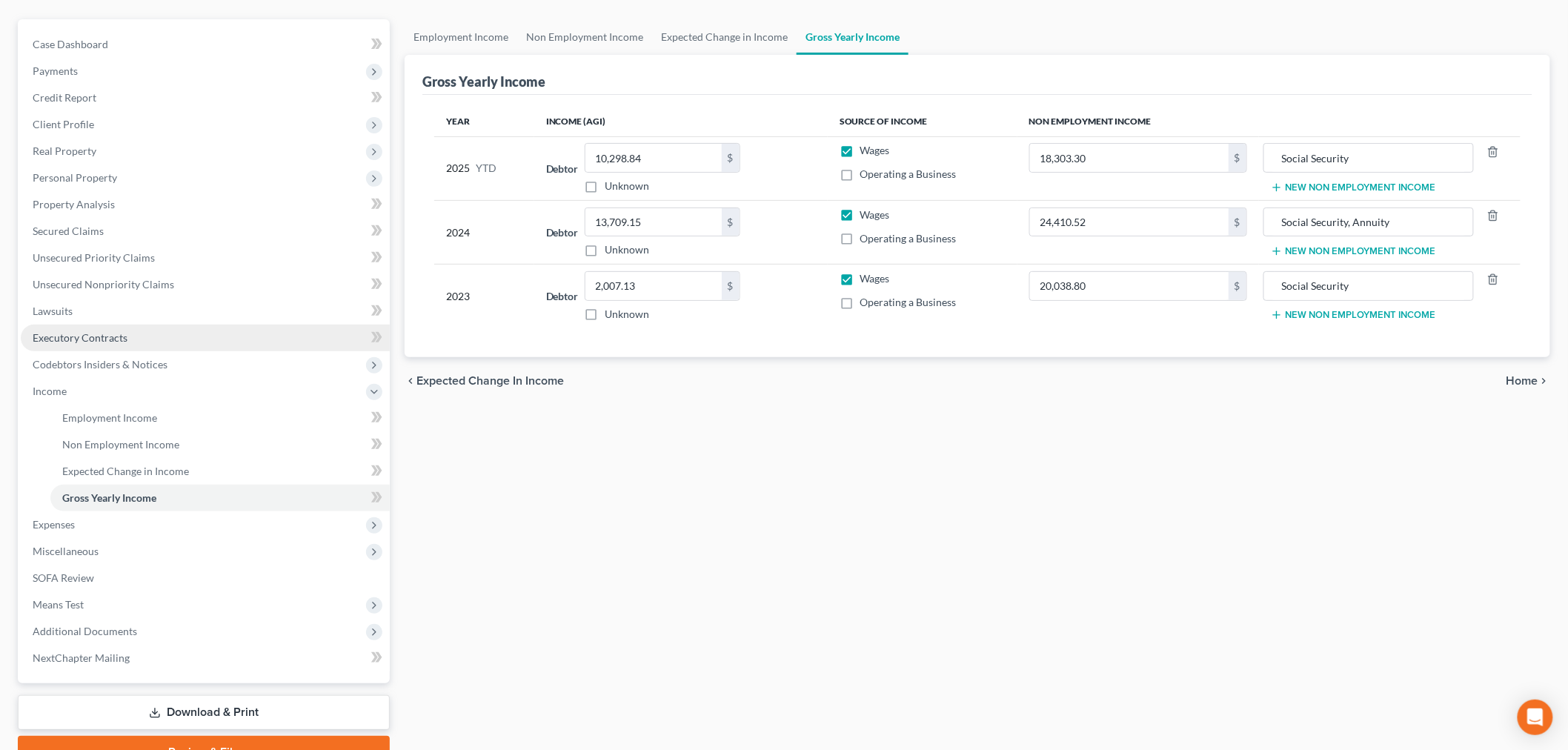
scroll to position [164, 0]
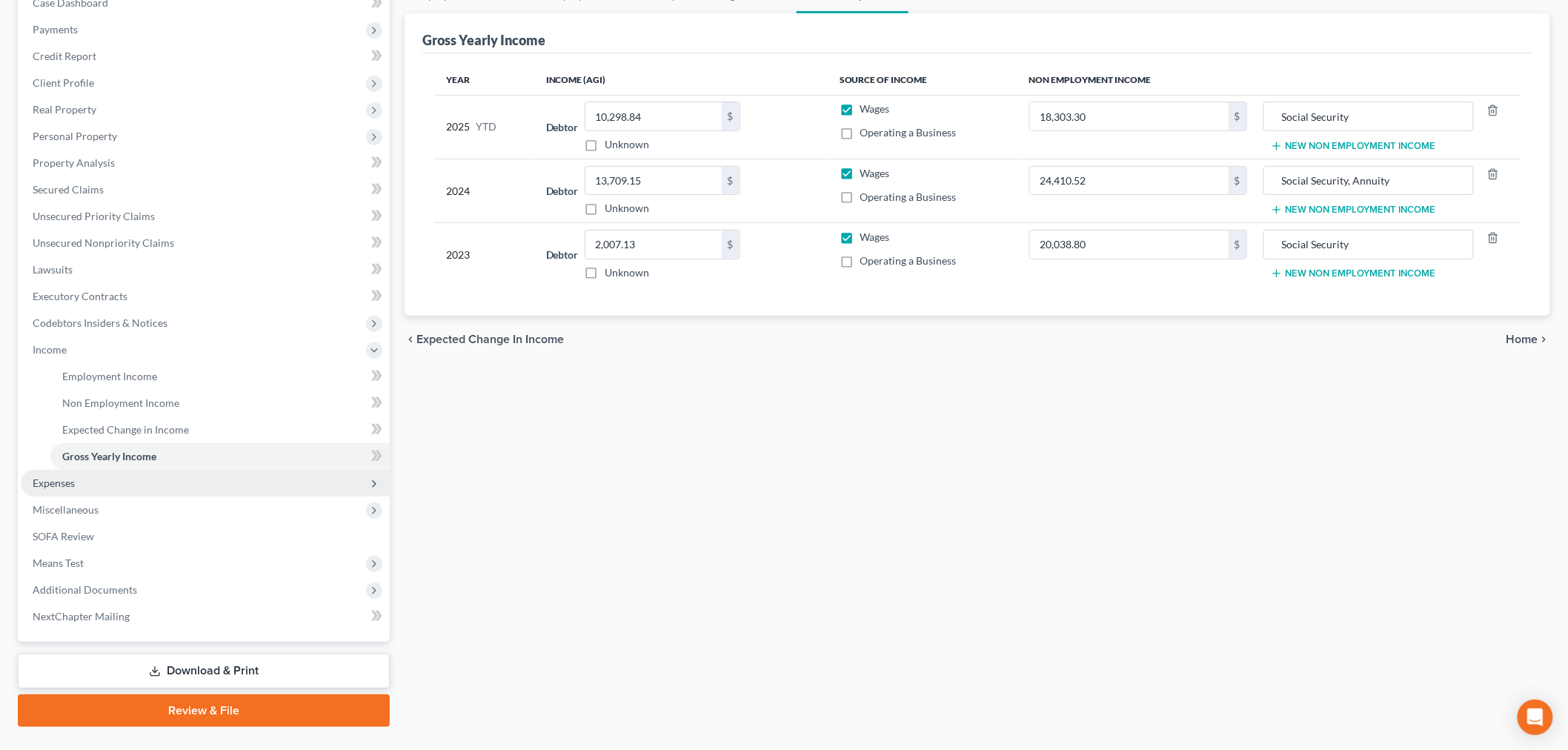
click at [70, 482] on span "Expenses" at bounding box center [53, 482] width 43 height 13
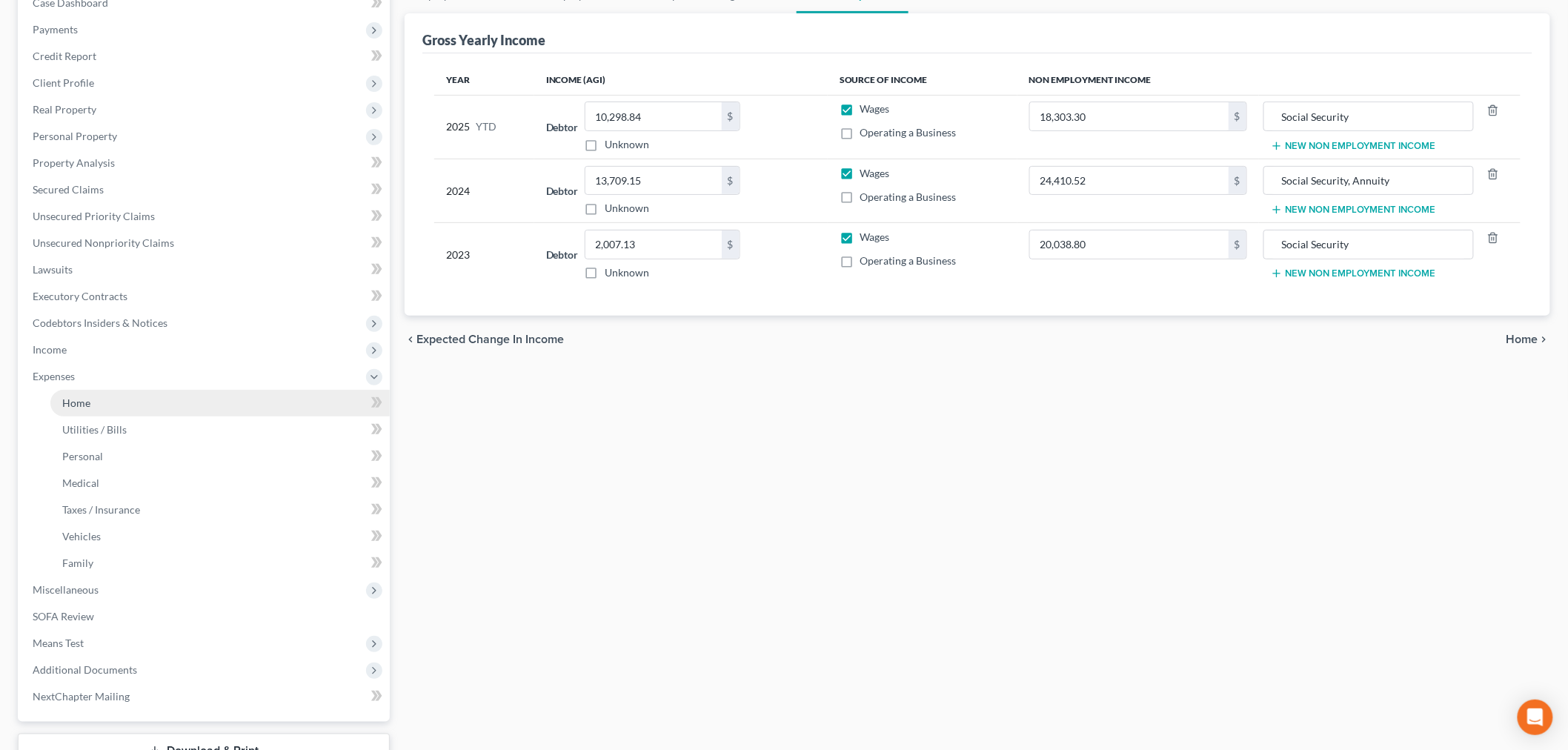
click at [74, 404] on span "Home" at bounding box center [76, 402] width 28 height 13
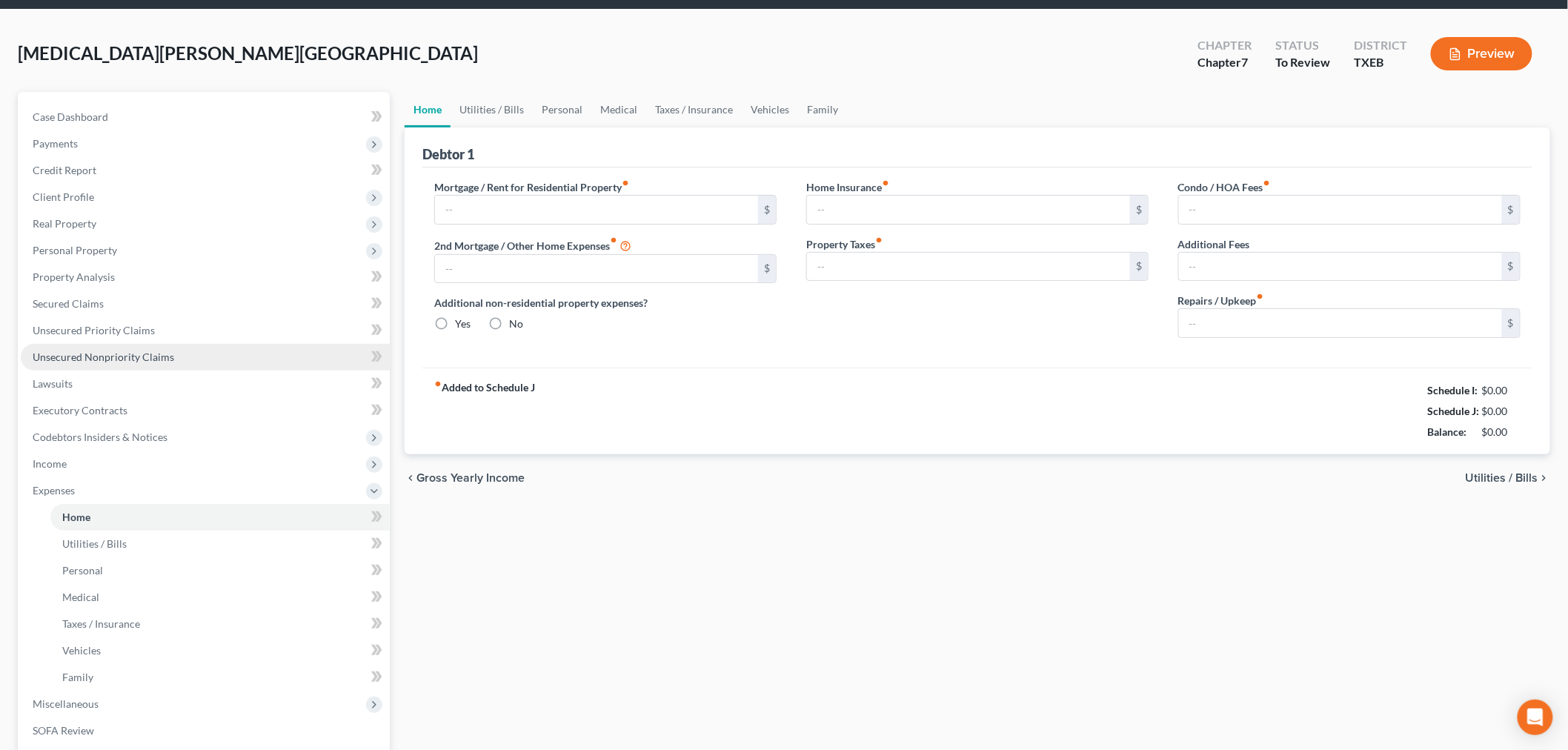
type input "500.00"
type input "0.00"
radio input "true"
type input "0.00"
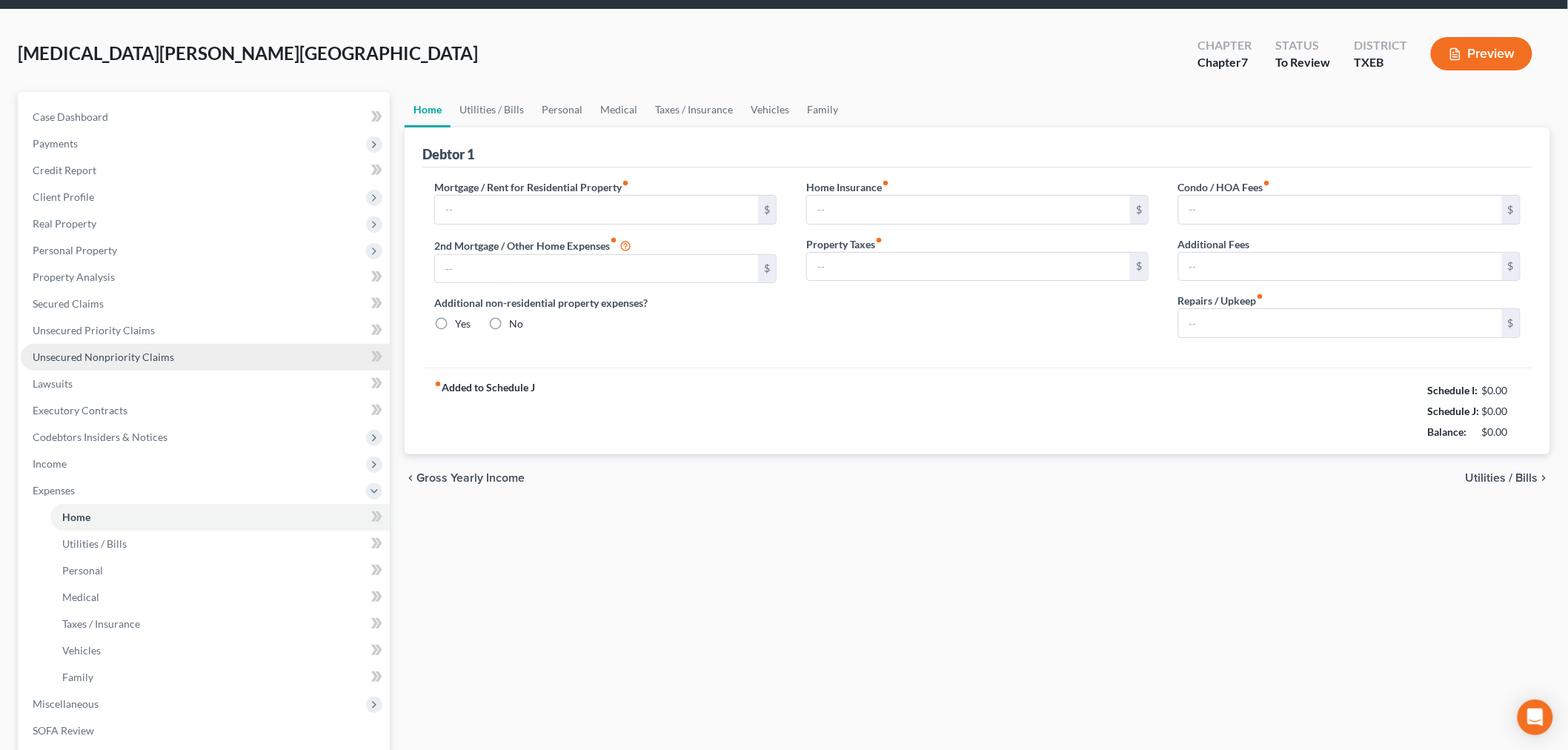
type input "0.00"
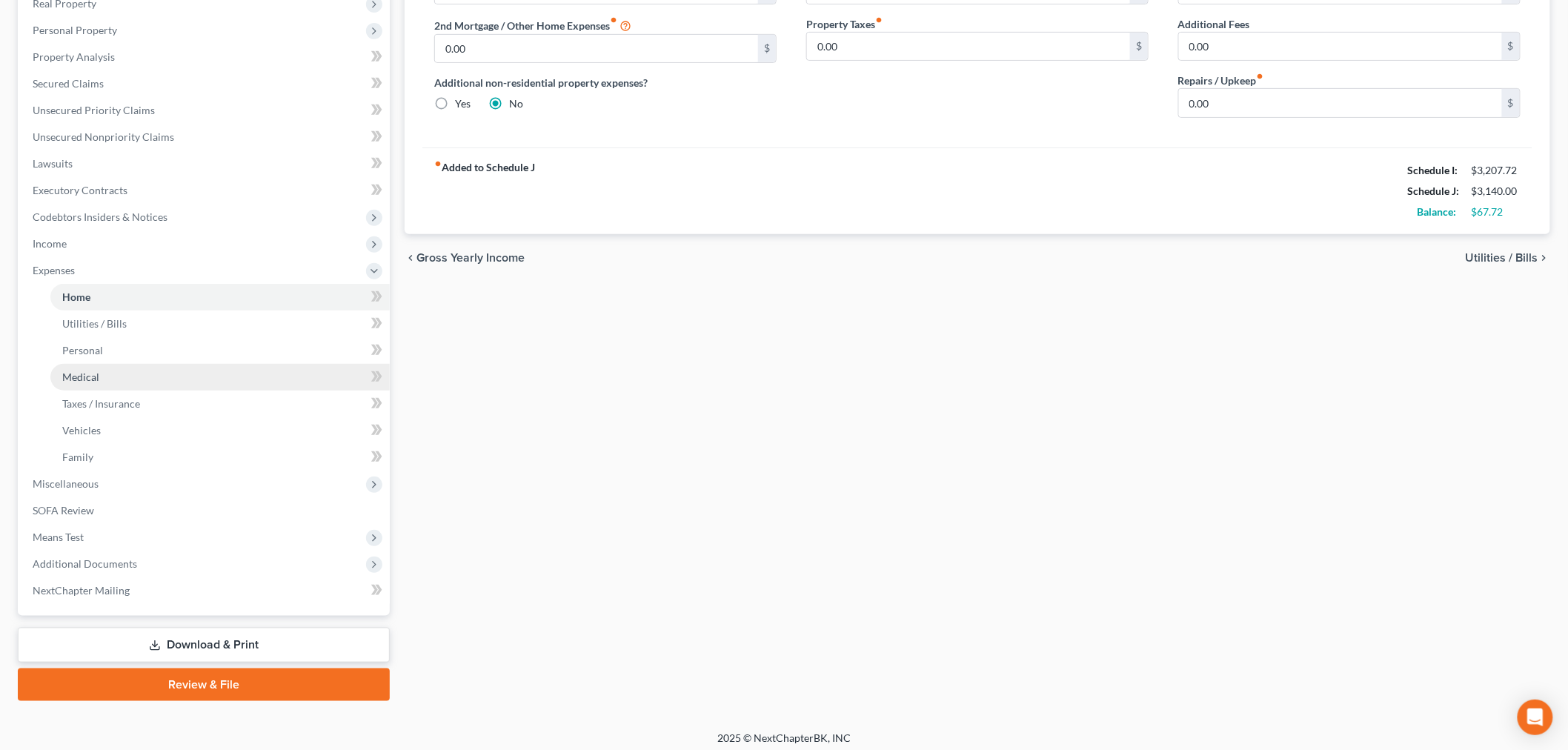
scroll to position [275, 0]
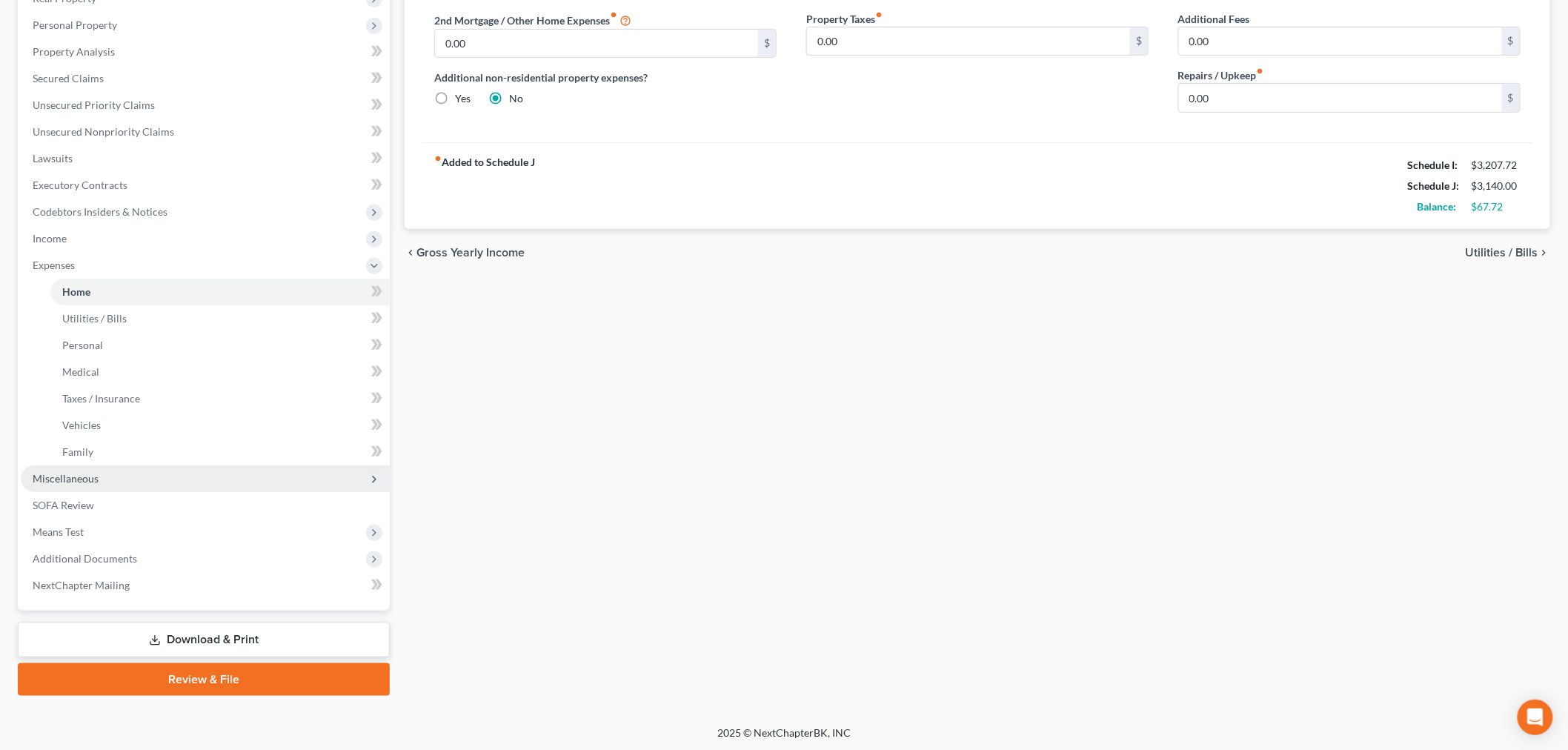
click at [71, 478] on span "Miscellaneous" at bounding box center [65, 478] width 66 height 13
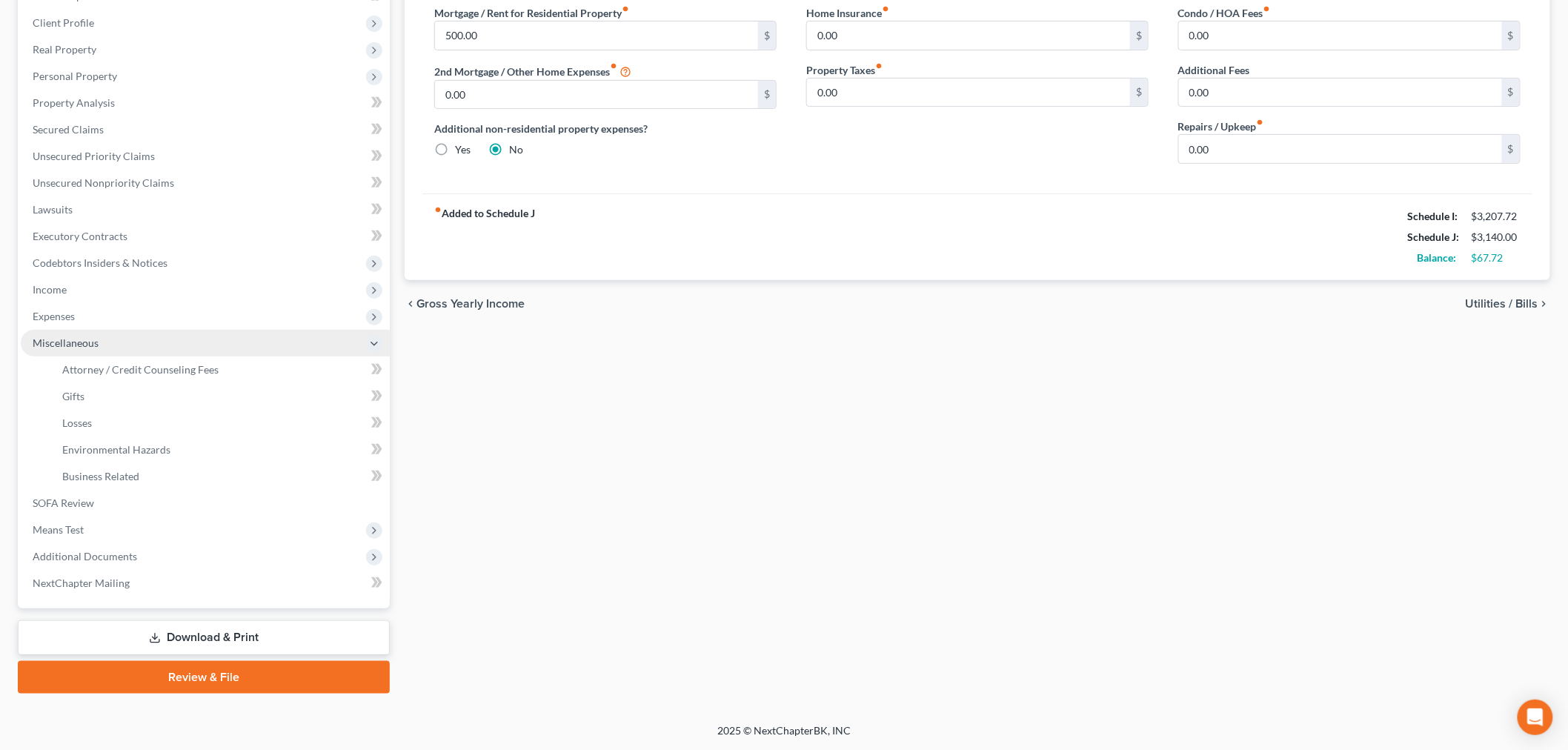
scroll to position [223, 0]
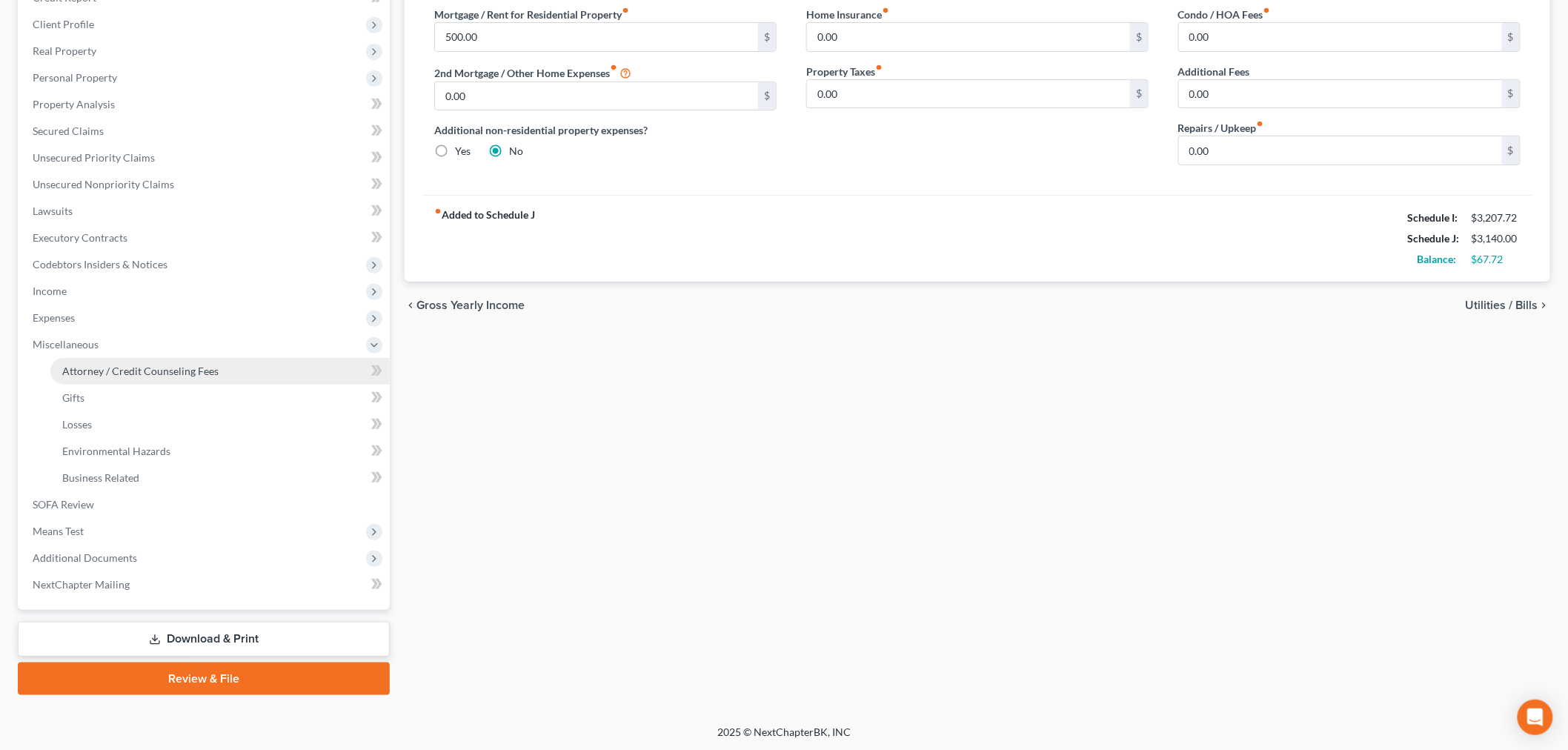
click at [107, 369] on span "Attorney / Credit Counseling Fees" at bounding box center [141, 371] width 157 height 13
select select "0"
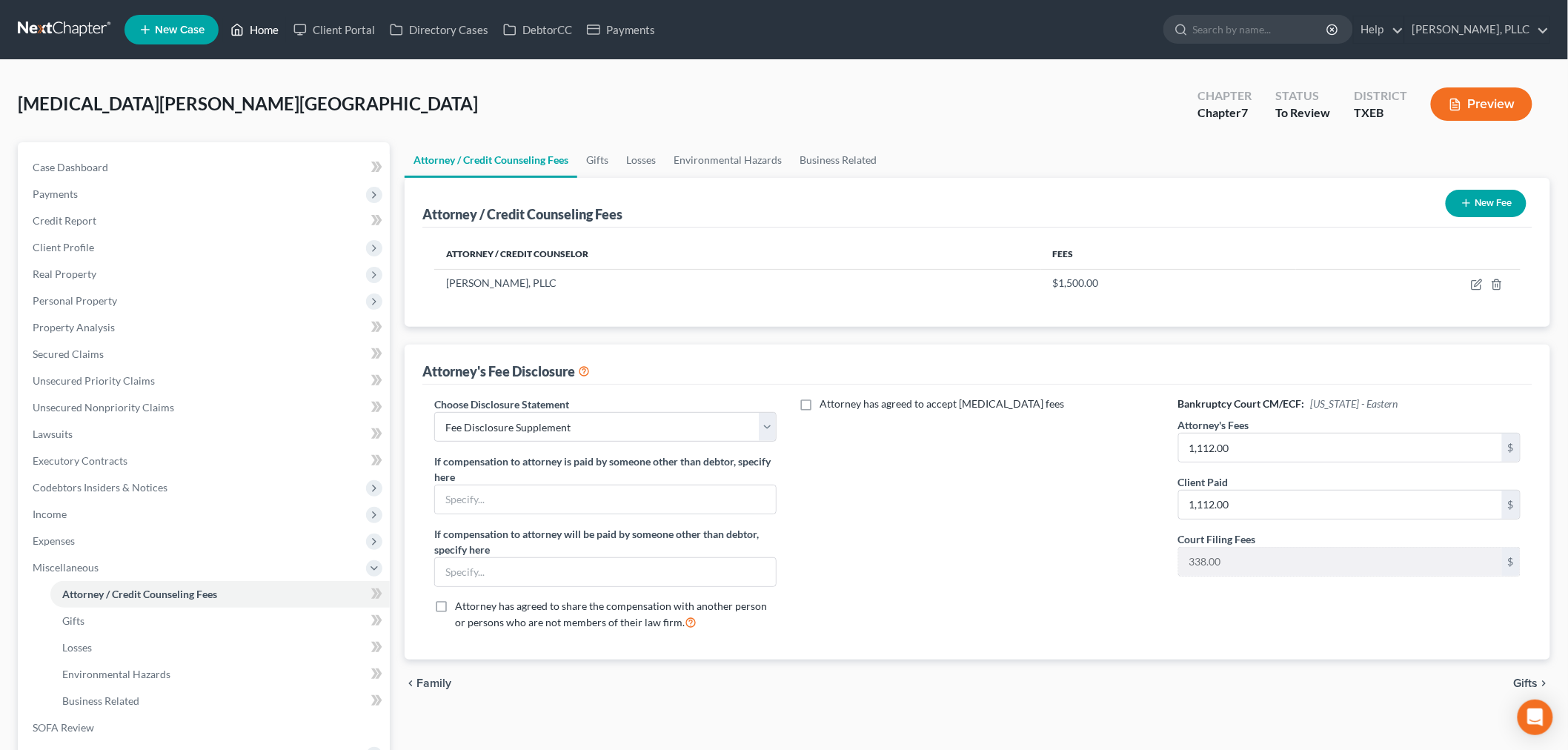
click at [266, 30] on link "Home" at bounding box center [255, 29] width 63 height 27
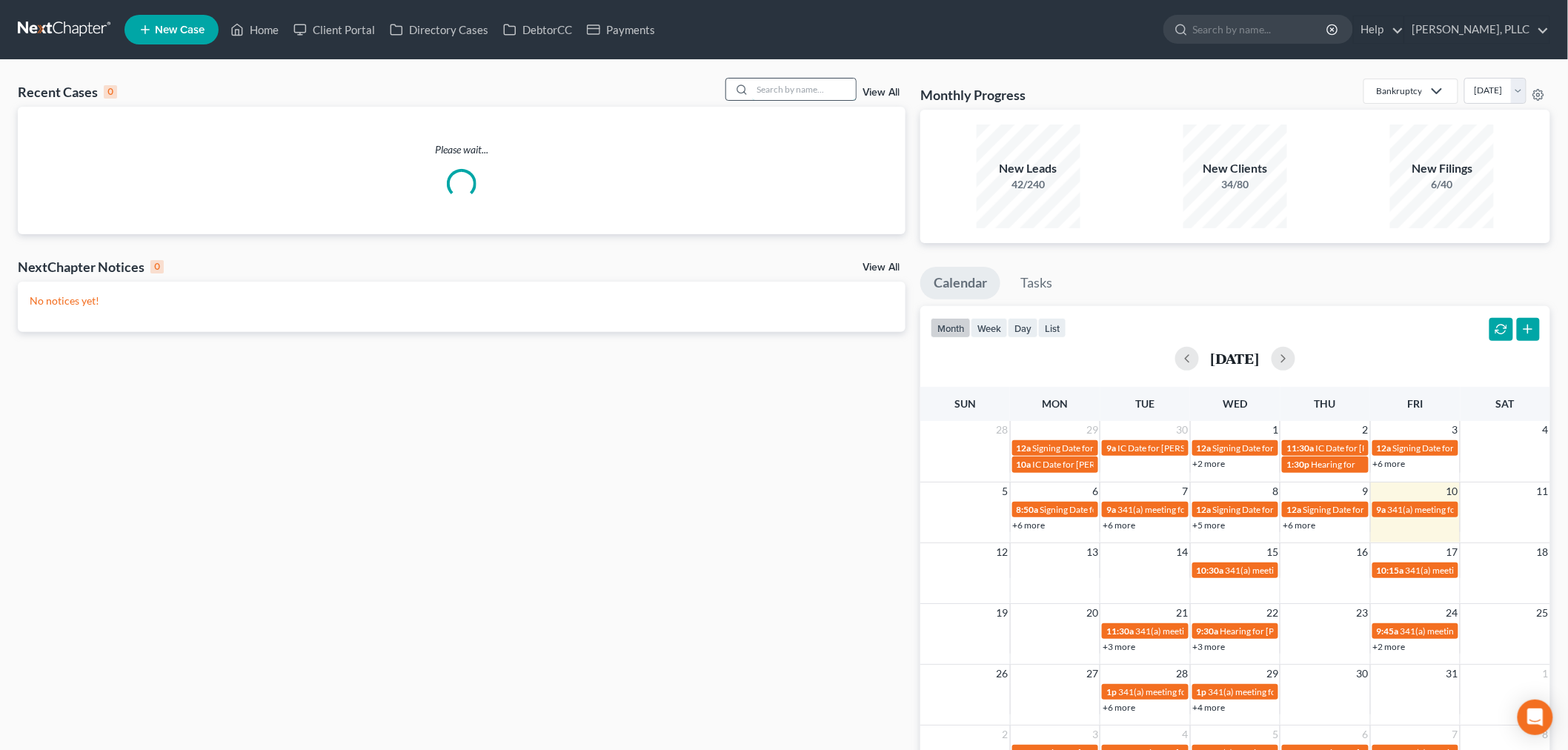
click at [817, 91] on input "search" at bounding box center [803, 89] width 104 height 22
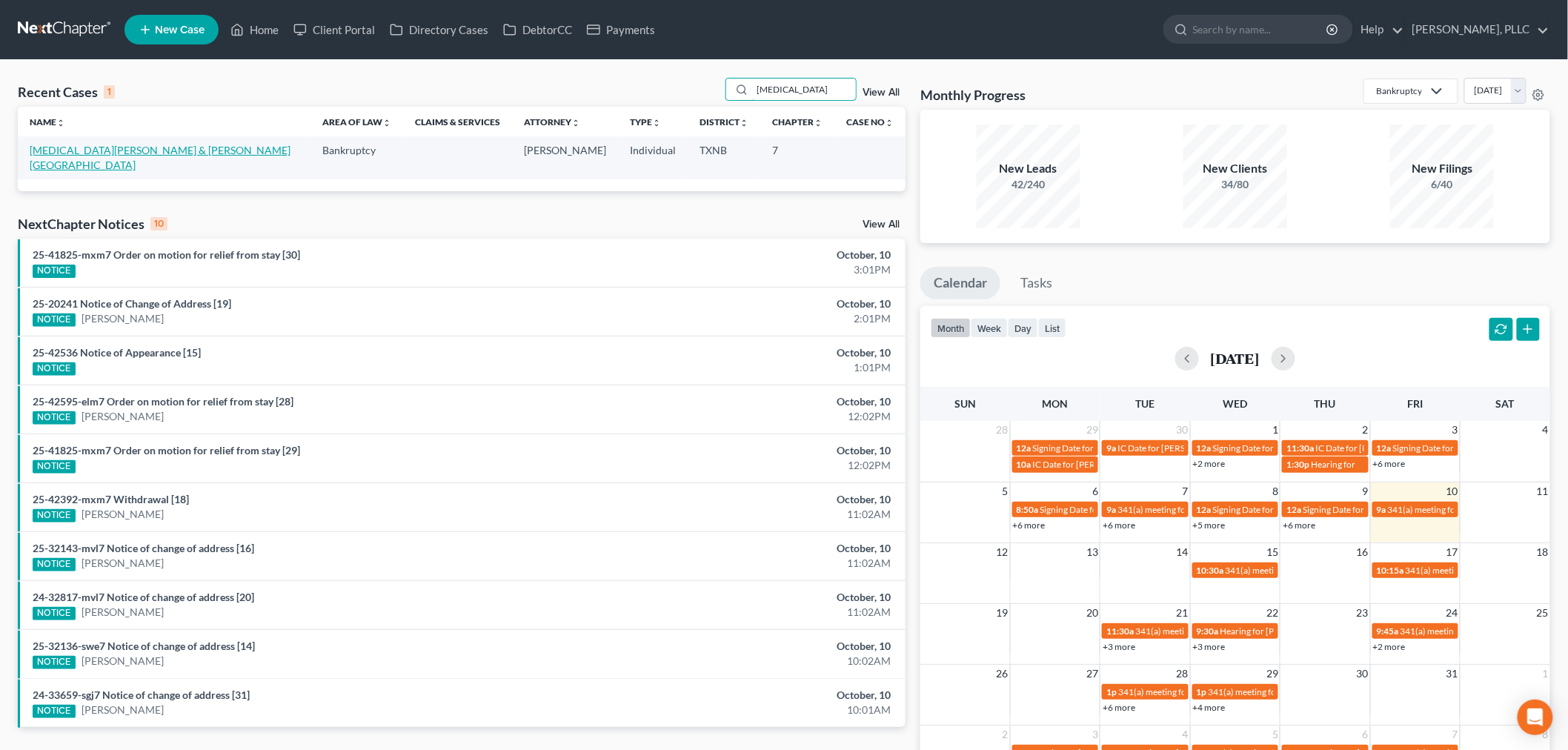
type input "[MEDICAL_DATA]"
click at [55, 152] on link "[MEDICAL_DATA][PERSON_NAME] & [PERSON_NAME][GEOGRAPHIC_DATA]" at bounding box center [159, 158] width 261 height 28
select select "4"
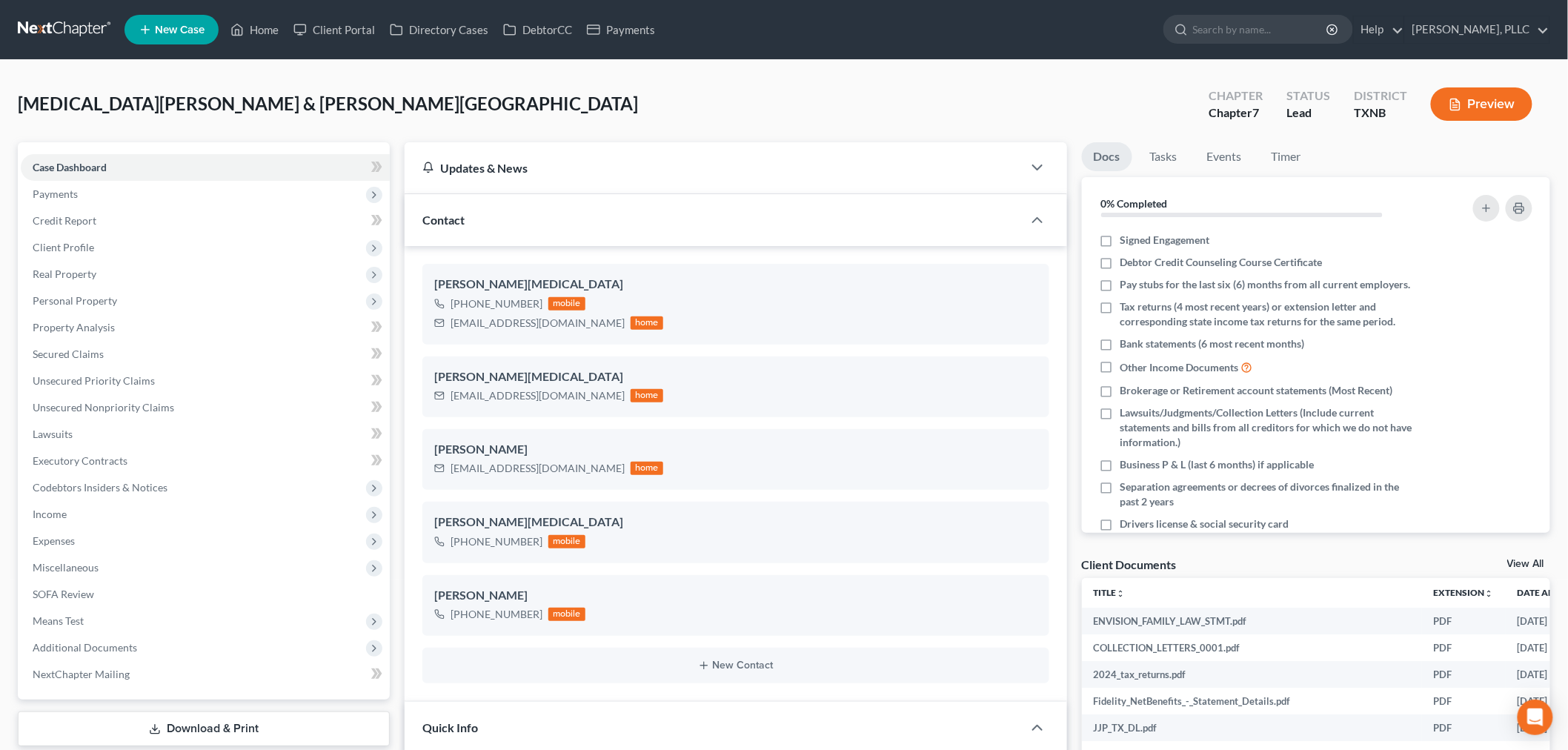
scroll to position [693, 0]
click at [71, 187] on span "Payments" at bounding box center [55, 193] width 46 height 13
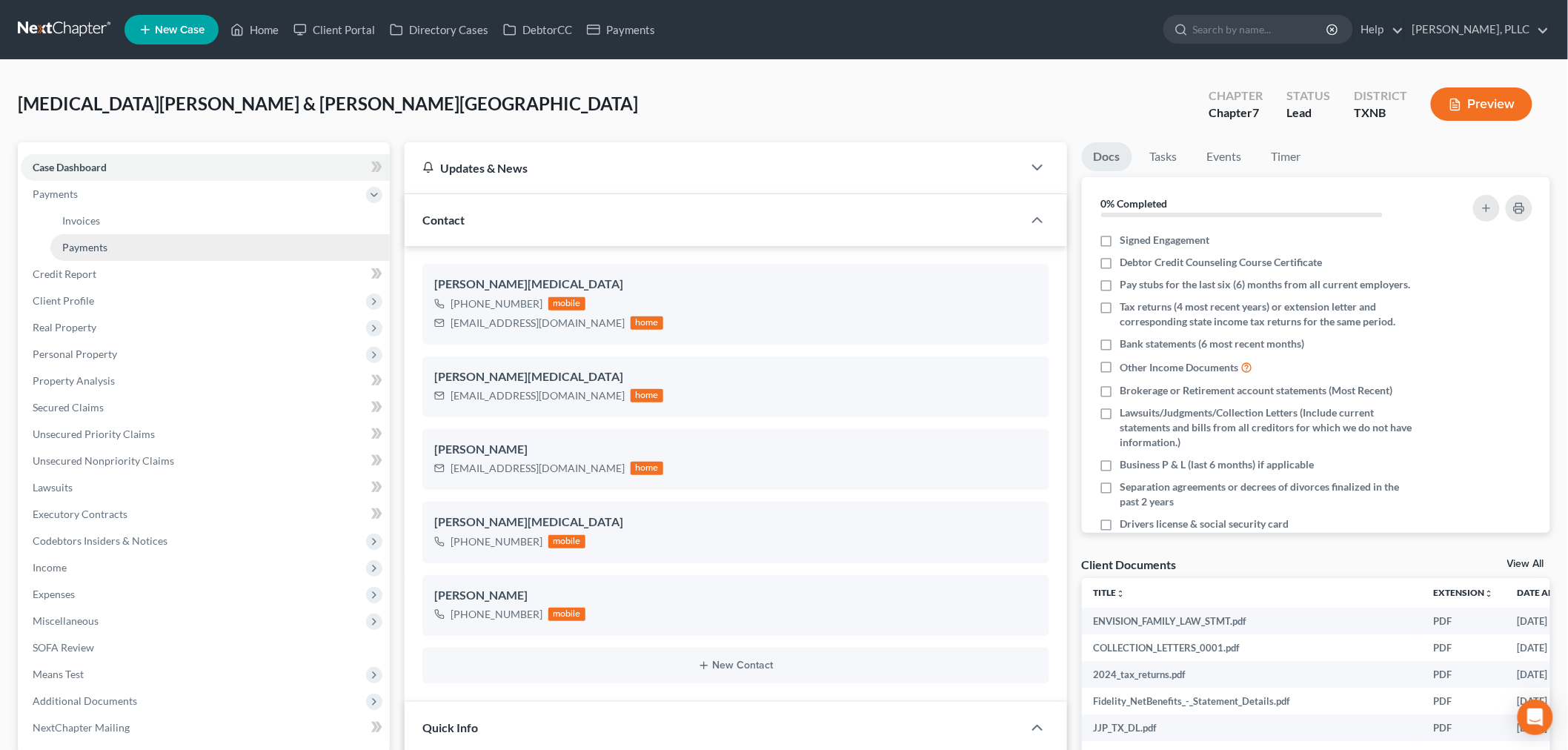
click at [97, 248] on span "Payments" at bounding box center [85, 247] width 46 height 13
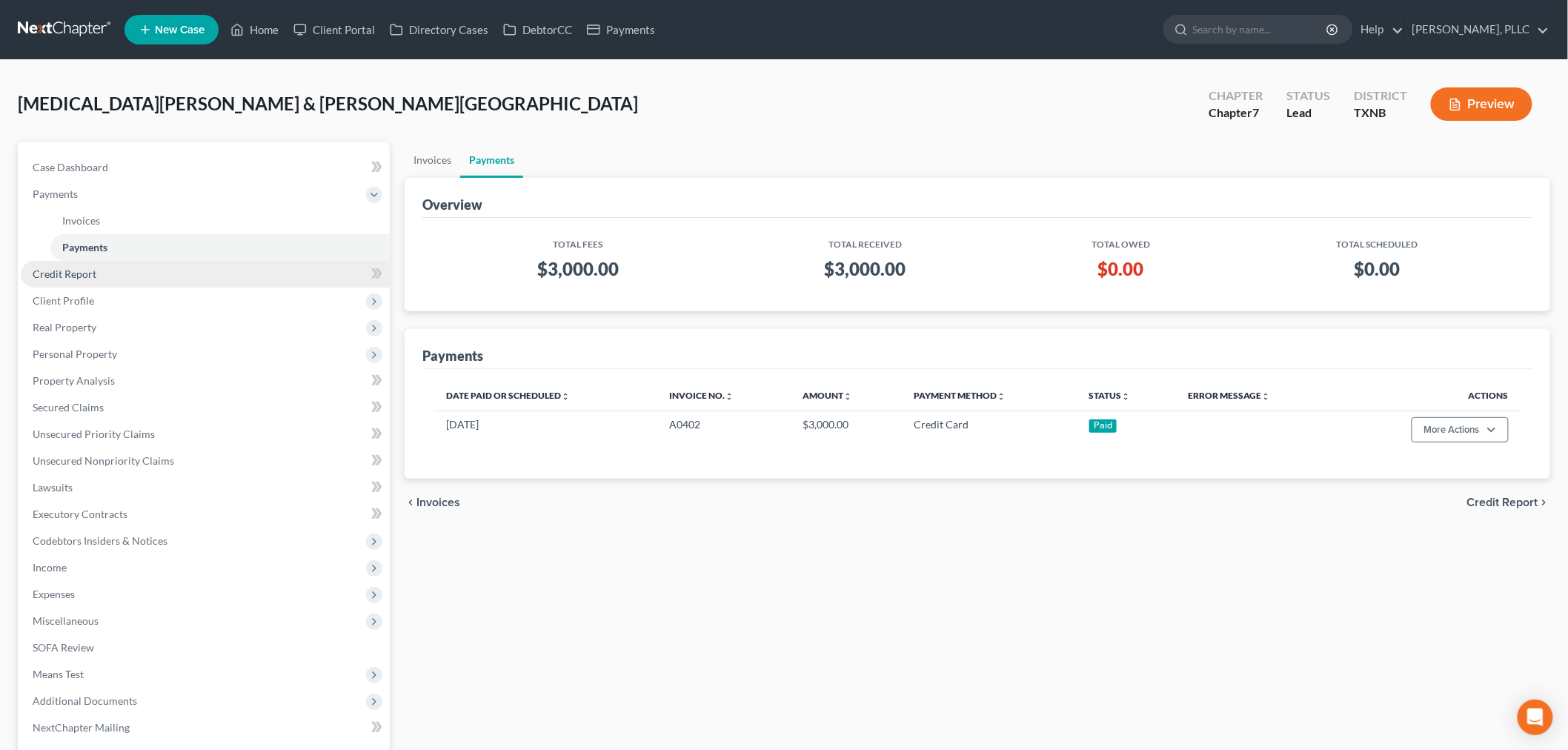
scroll to position [82, 0]
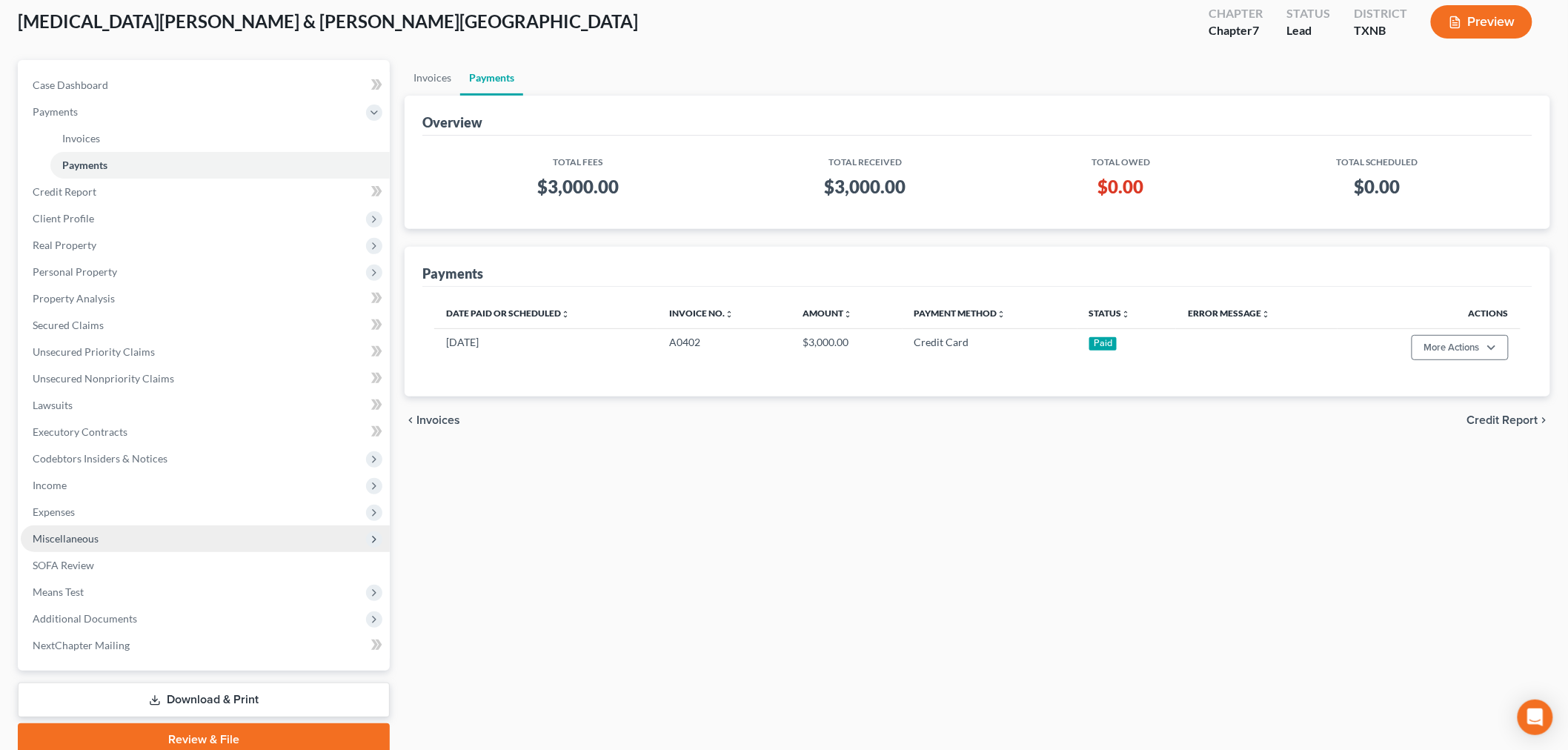
click at [90, 541] on span "Miscellaneous" at bounding box center [65, 538] width 66 height 13
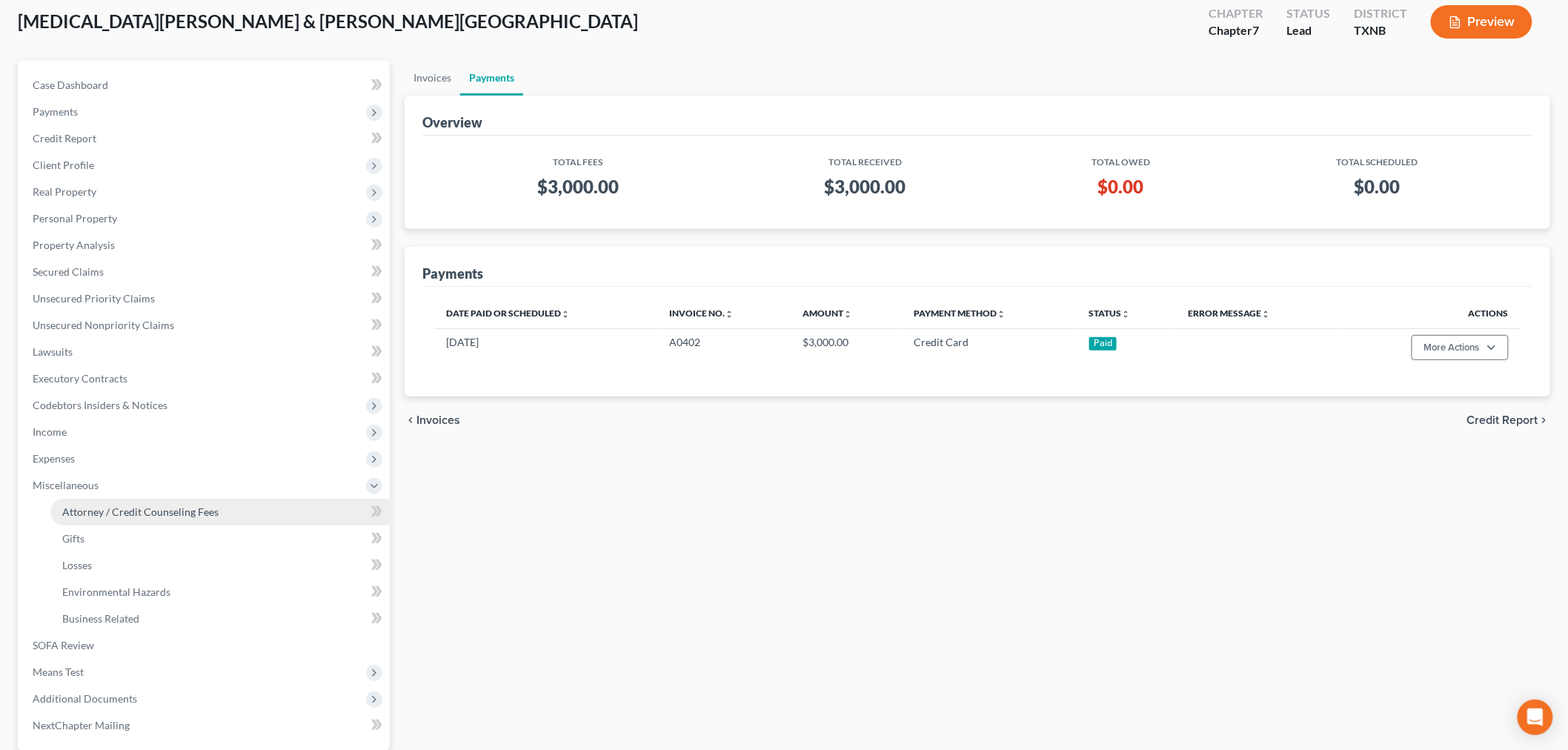
click at [109, 507] on span "Attorney / Credit Counseling Fees" at bounding box center [141, 511] width 157 height 13
select select "0"
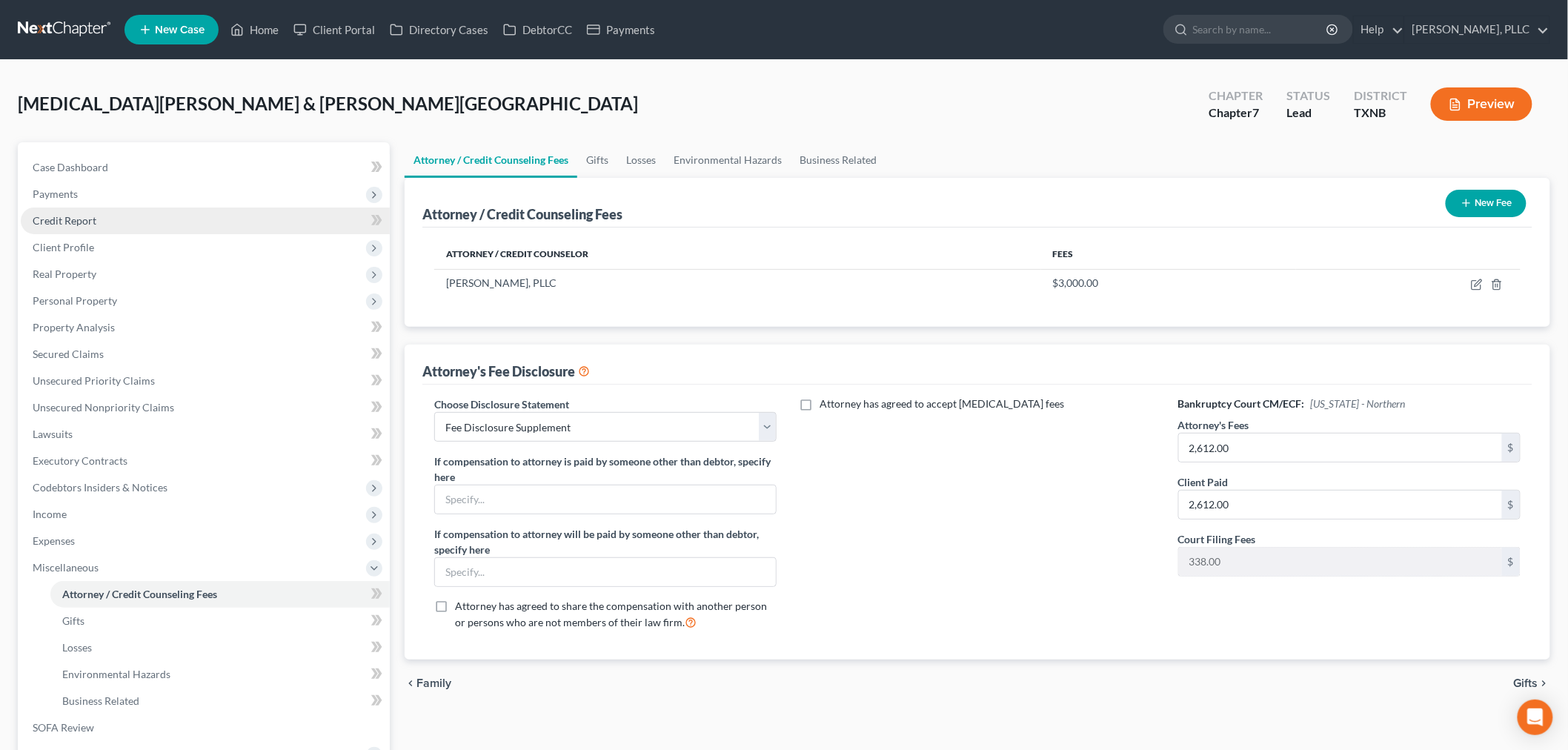
click at [64, 221] on span "Credit Report" at bounding box center [64, 220] width 63 height 13
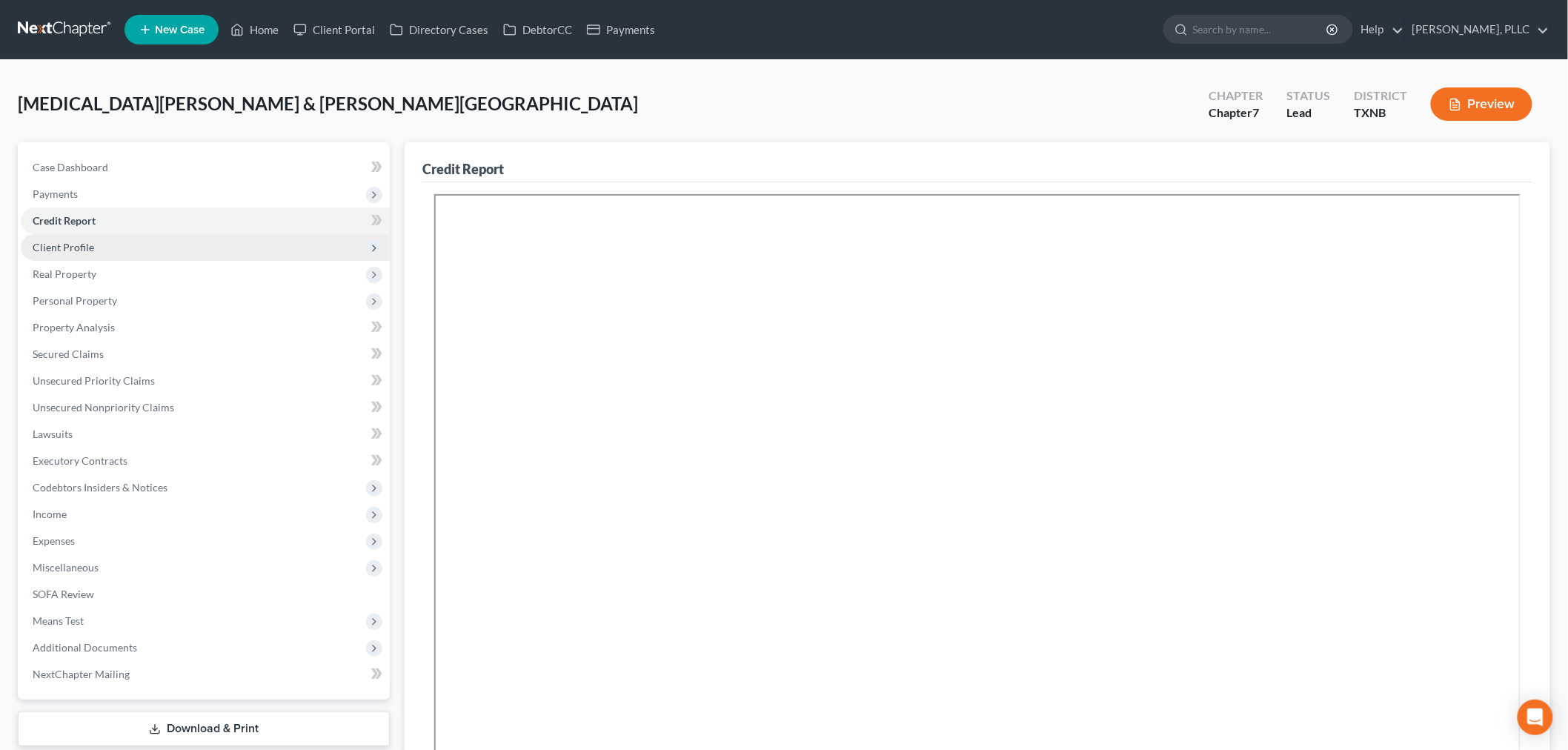
click at [60, 249] on span "Client Profile" at bounding box center [63, 247] width 61 height 13
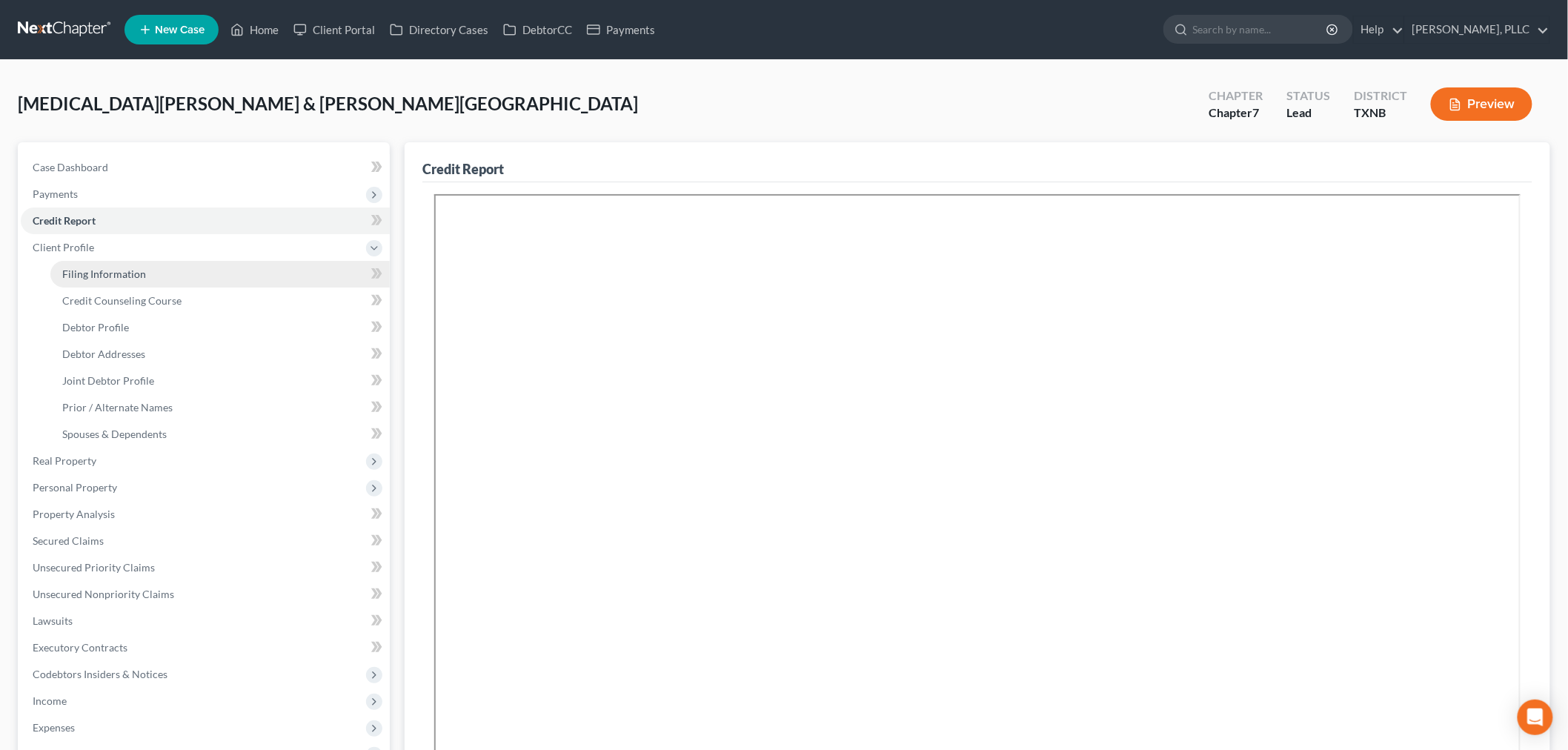
click at [79, 269] on span "Filing Information" at bounding box center [104, 273] width 84 height 13
select select "1"
select select "0"
select select "78"
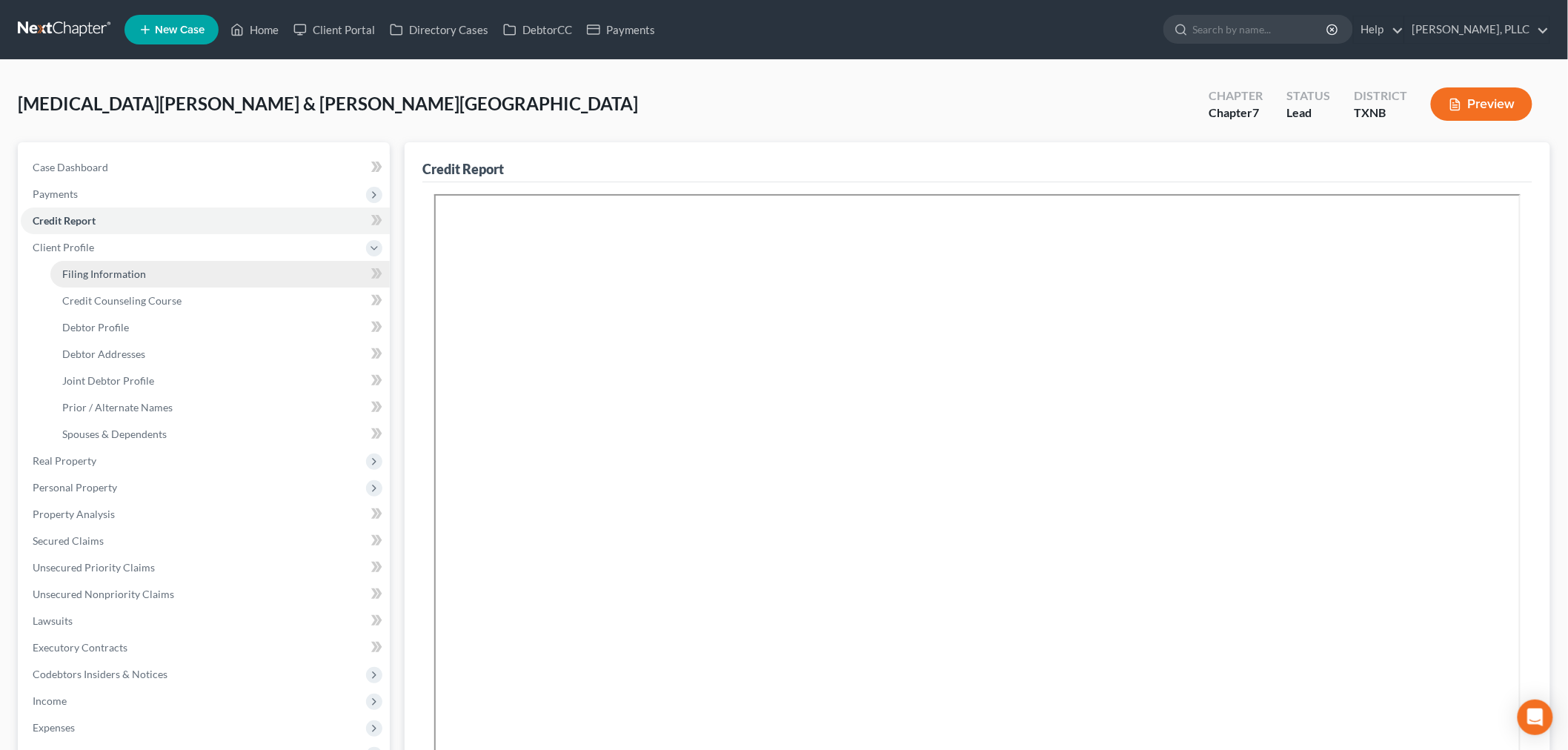
select select "1"
select select "45"
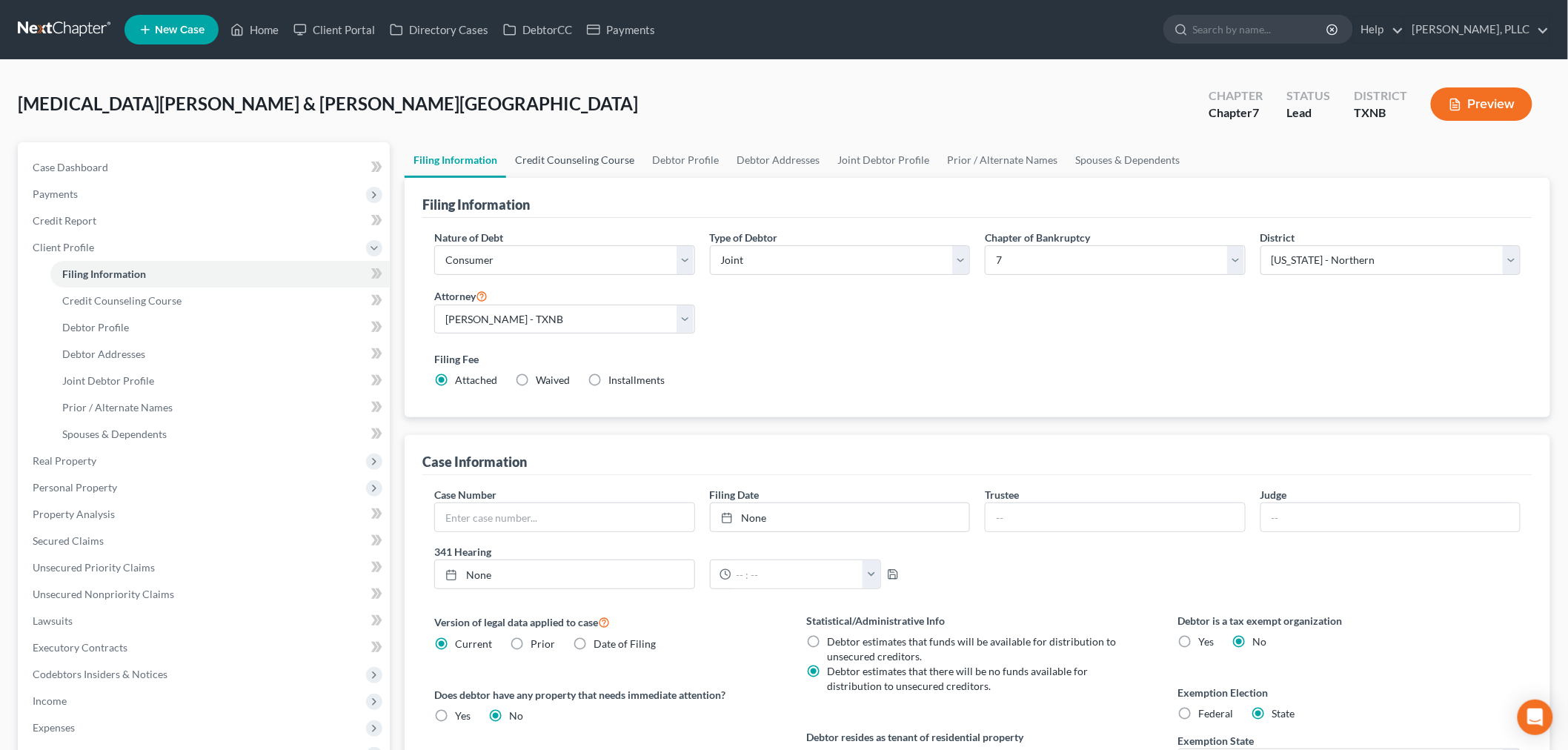
click at [575, 158] on link "Credit Counseling Course" at bounding box center [575, 161] width 137 height 36
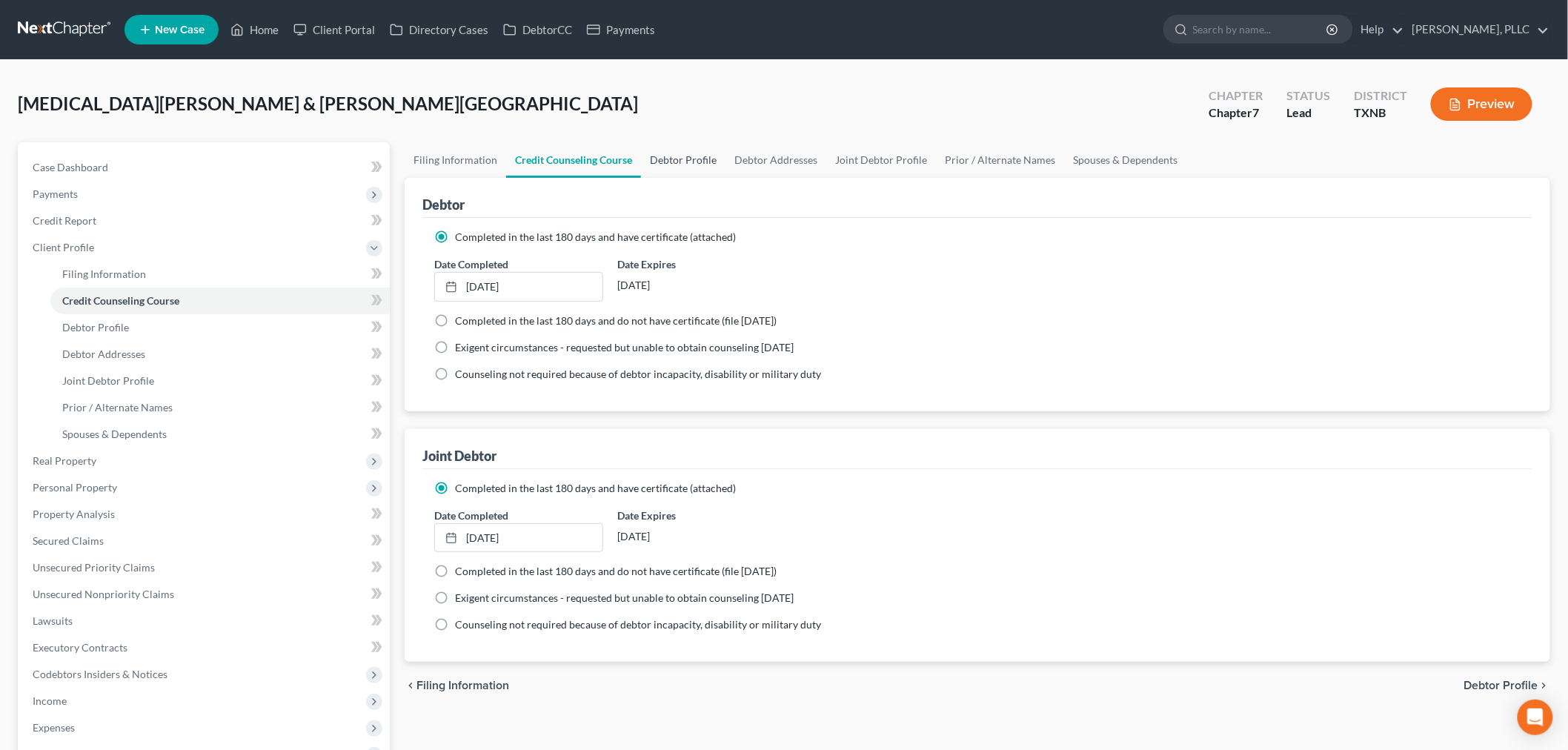
click at [679, 161] on link "Debtor Profile" at bounding box center [682, 161] width 84 height 36
select select "1"
select select "6"
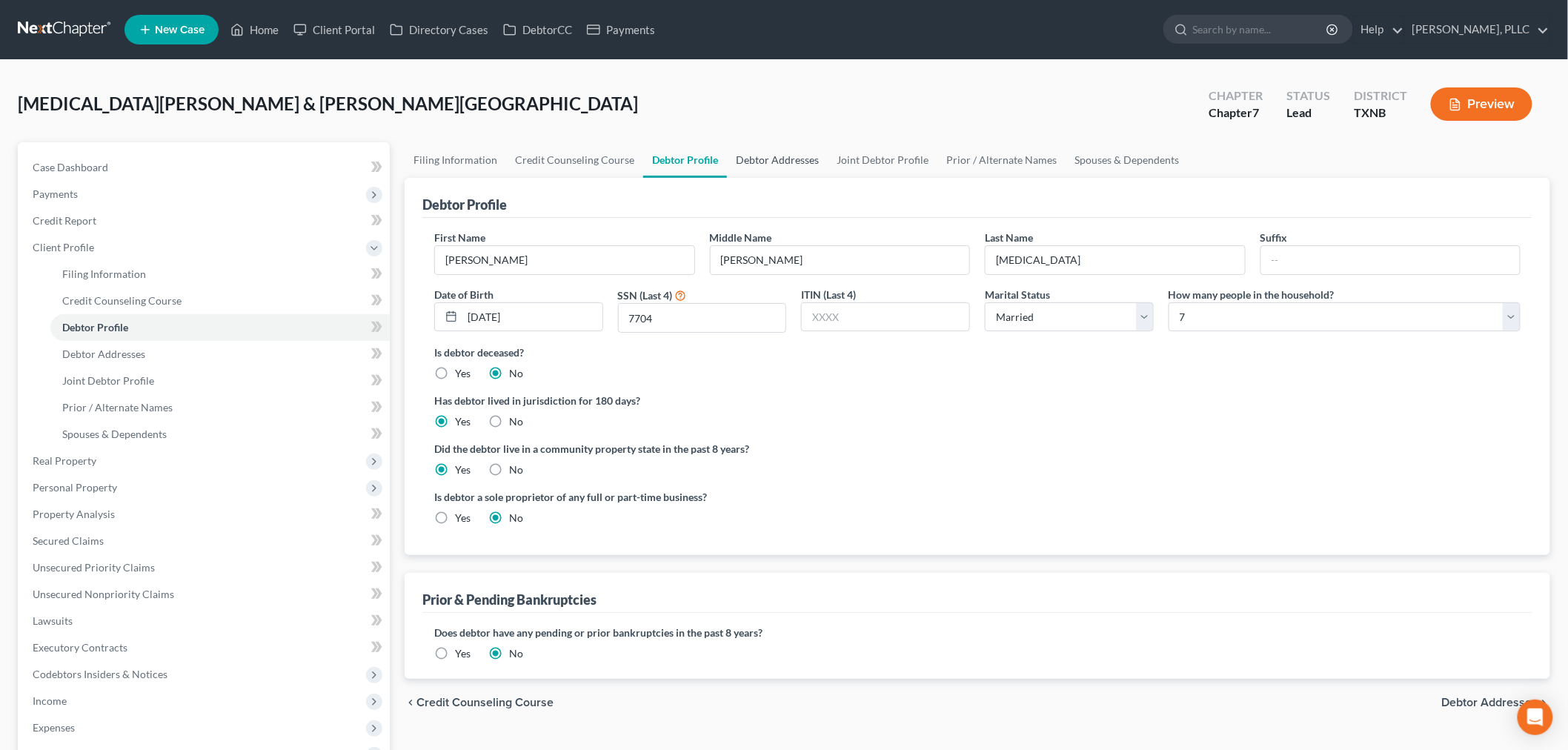
click at [759, 158] on link "Debtor Addresses" at bounding box center [778, 161] width 101 height 36
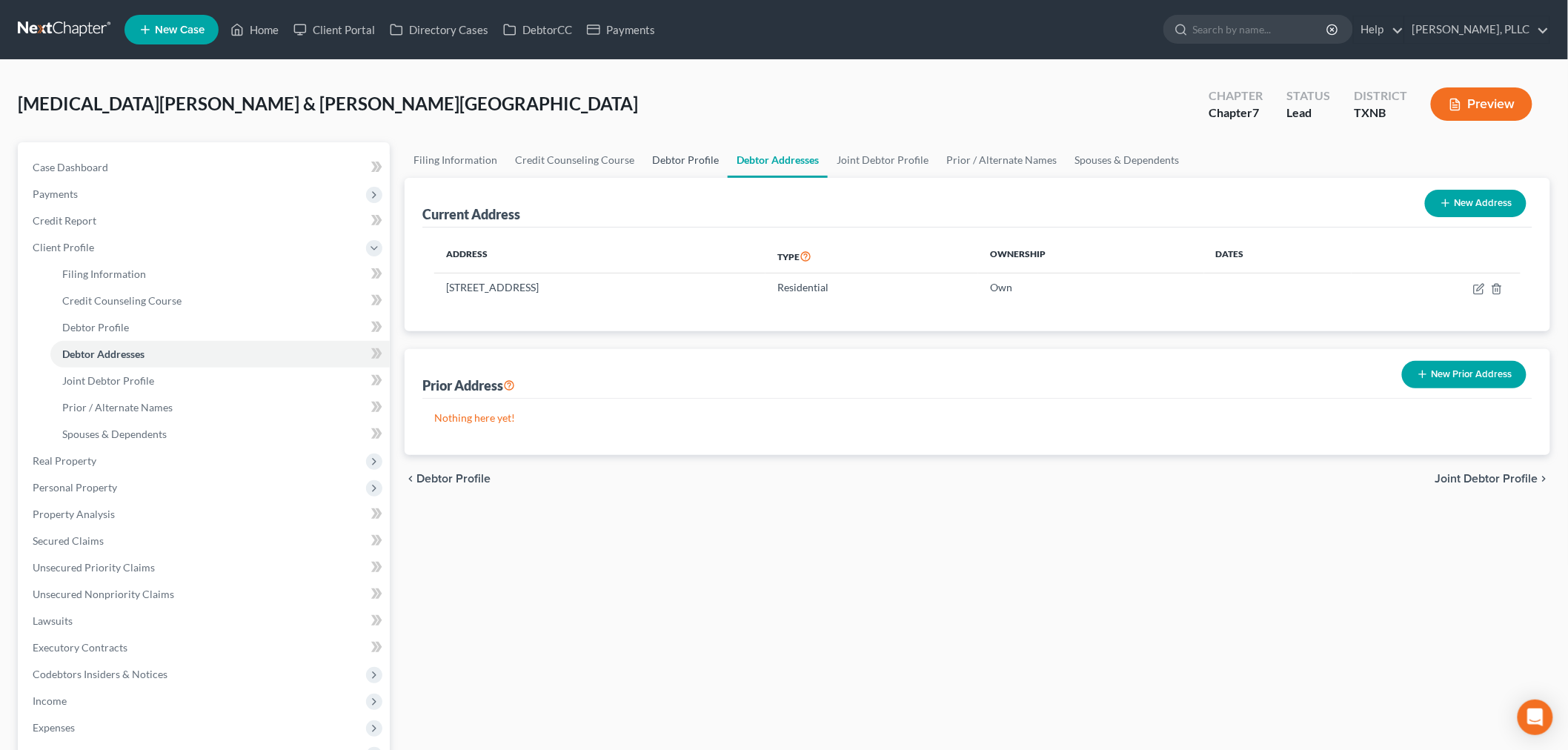
click at [692, 153] on link "Debtor Profile" at bounding box center [684, 161] width 84 height 36
select select "1"
select select "6"
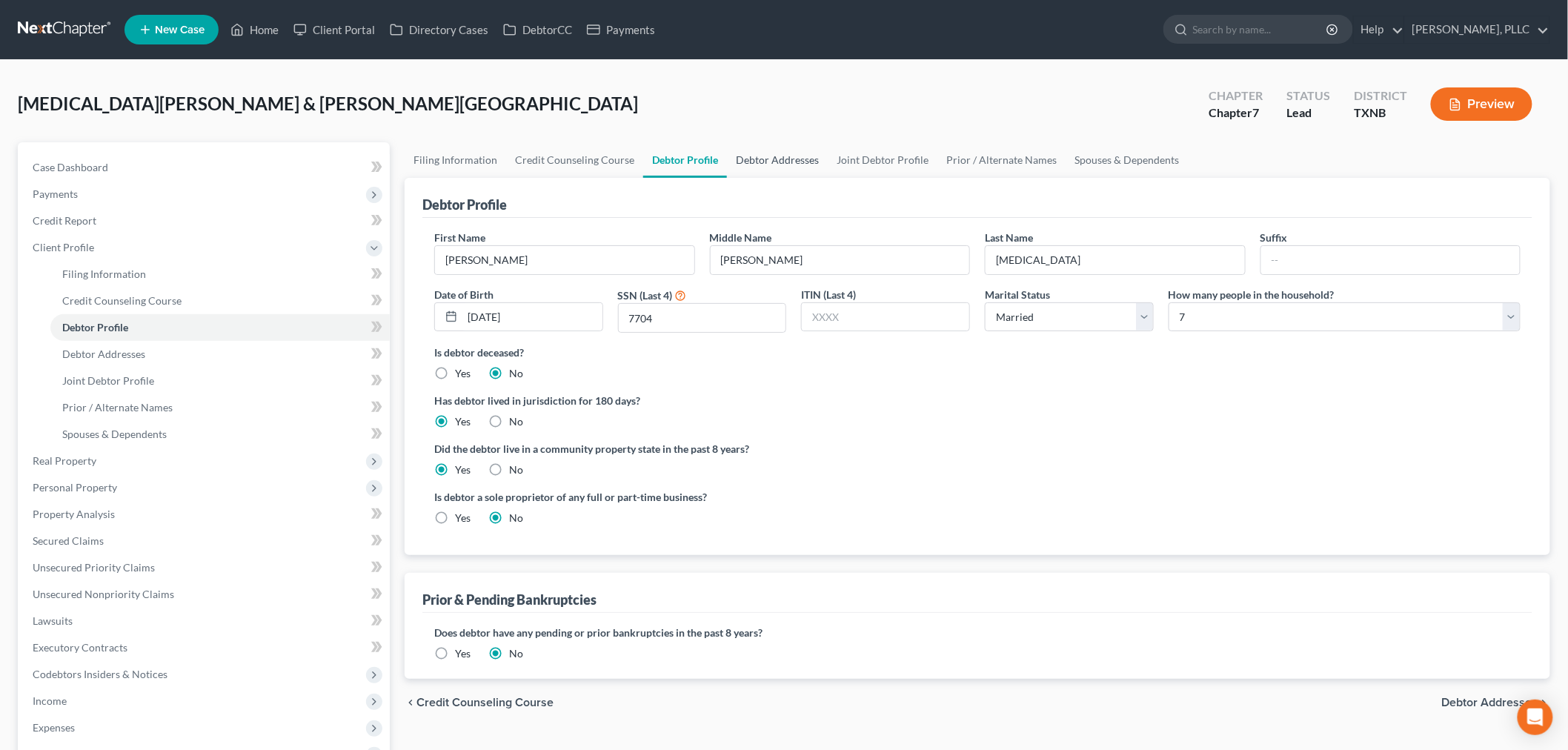
click at [779, 158] on link "Debtor Addresses" at bounding box center [778, 161] width 101 height 36
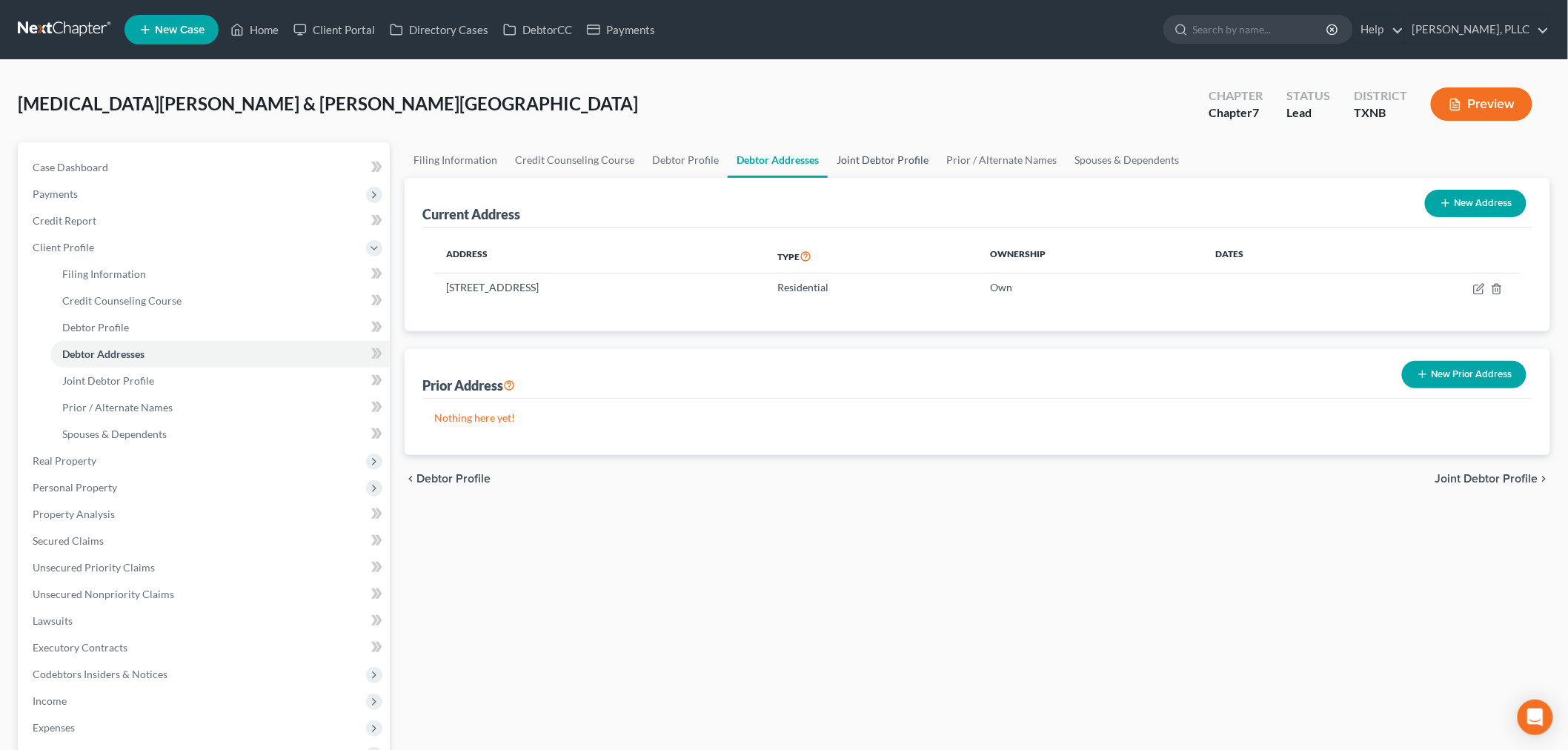
click at [881, 158] on link "Joint Debtor Profile" at bounding box center [883, 161] width 110 height 36
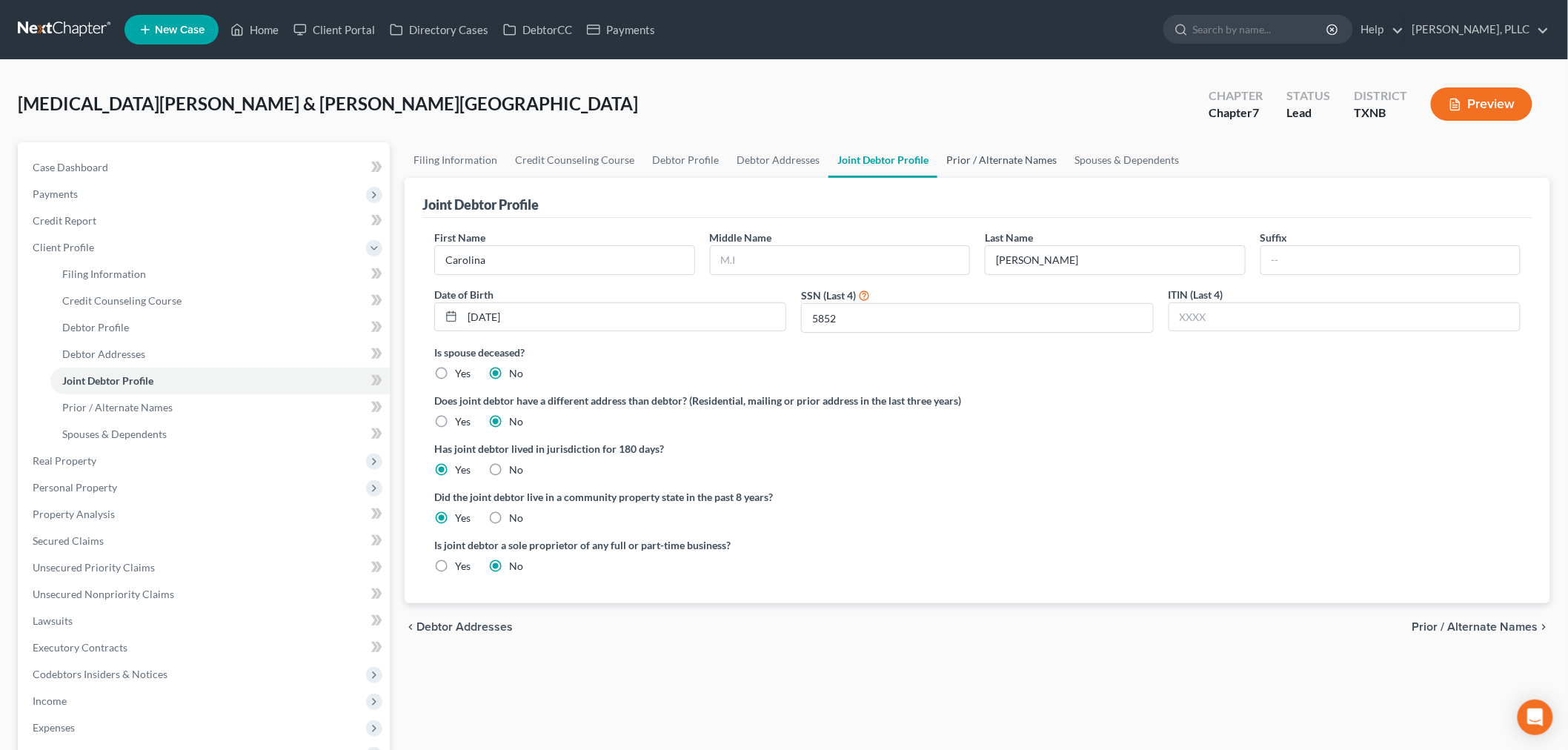
click at [972, 160] on link "Prior / Alternate Names" at bounding box center [1000, 161] width 128 height 36
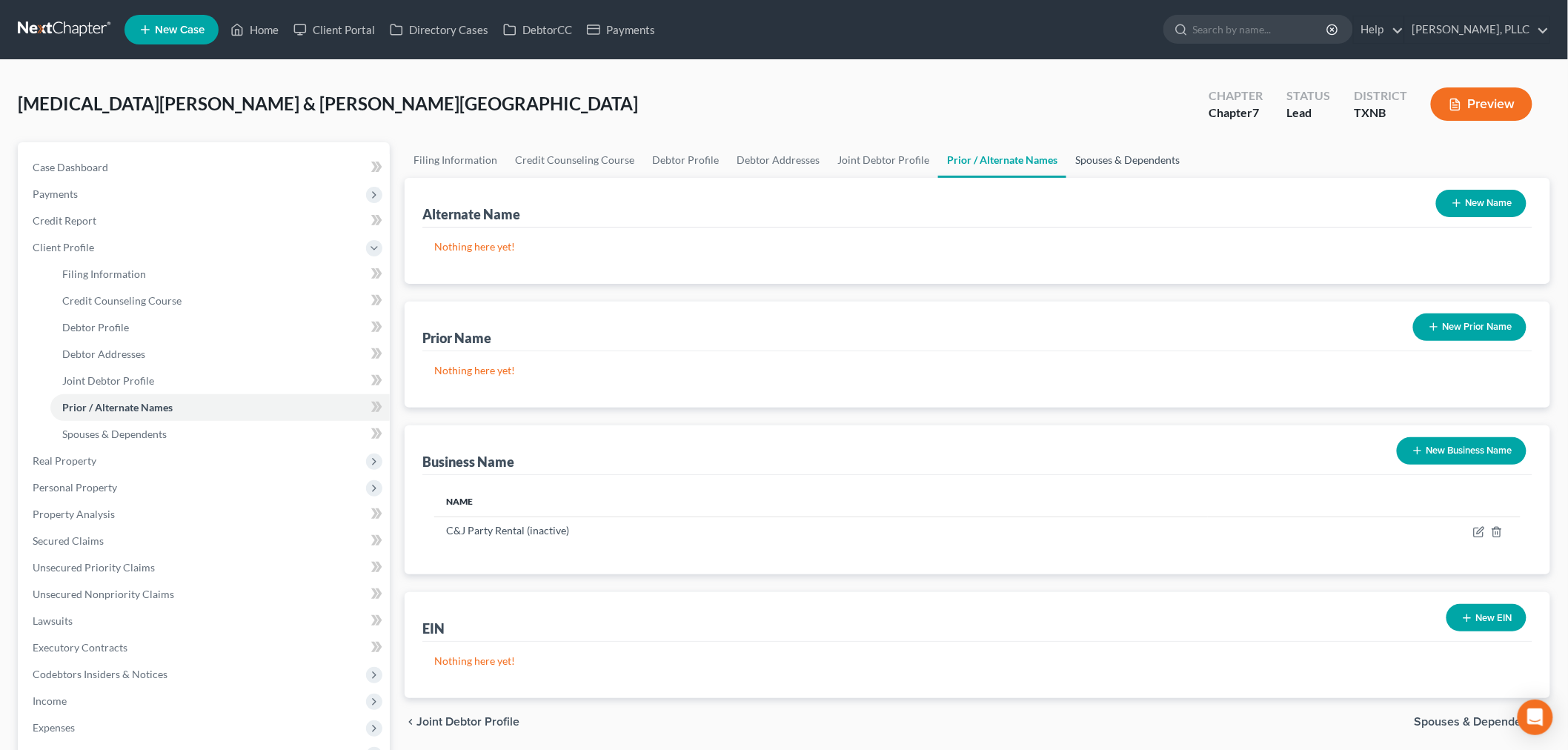
click at [1088, 153] on link "Spouses & Dependents" at bounding box center [1126, 161] width 122 height 36
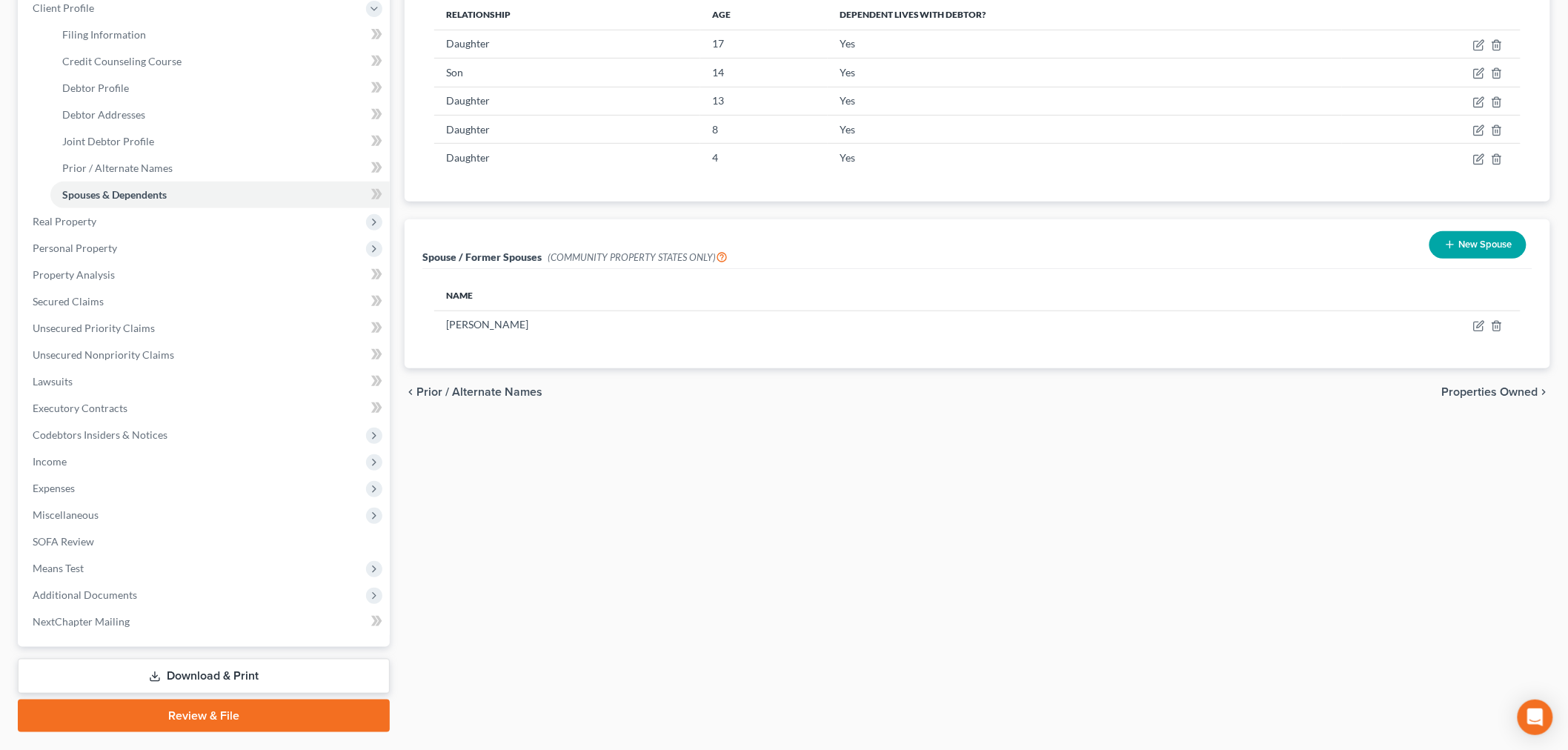
scroll to position [247, 0]
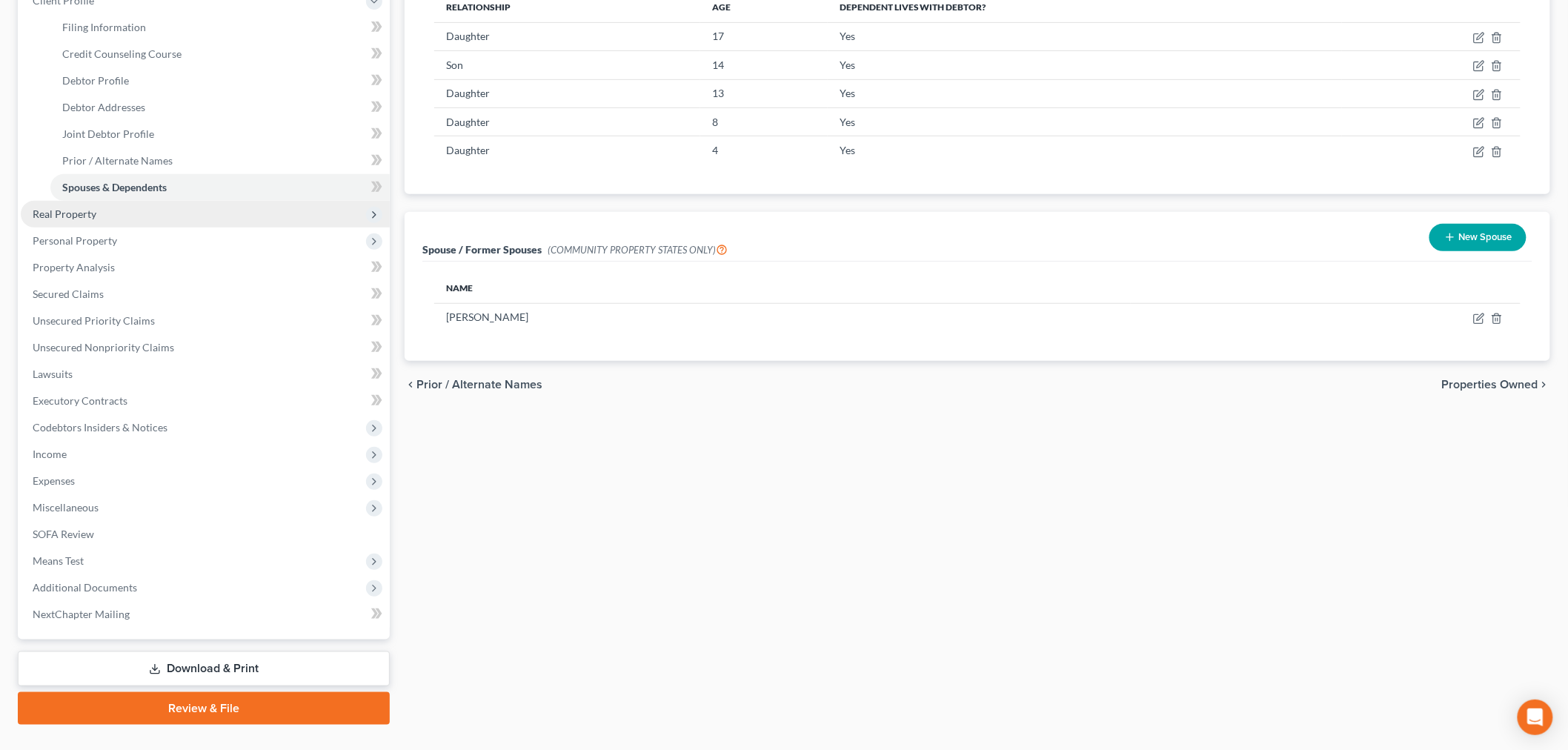
click at [75, 211] on span "Real Property" at bounding box center [64, 213] width 63 height 13
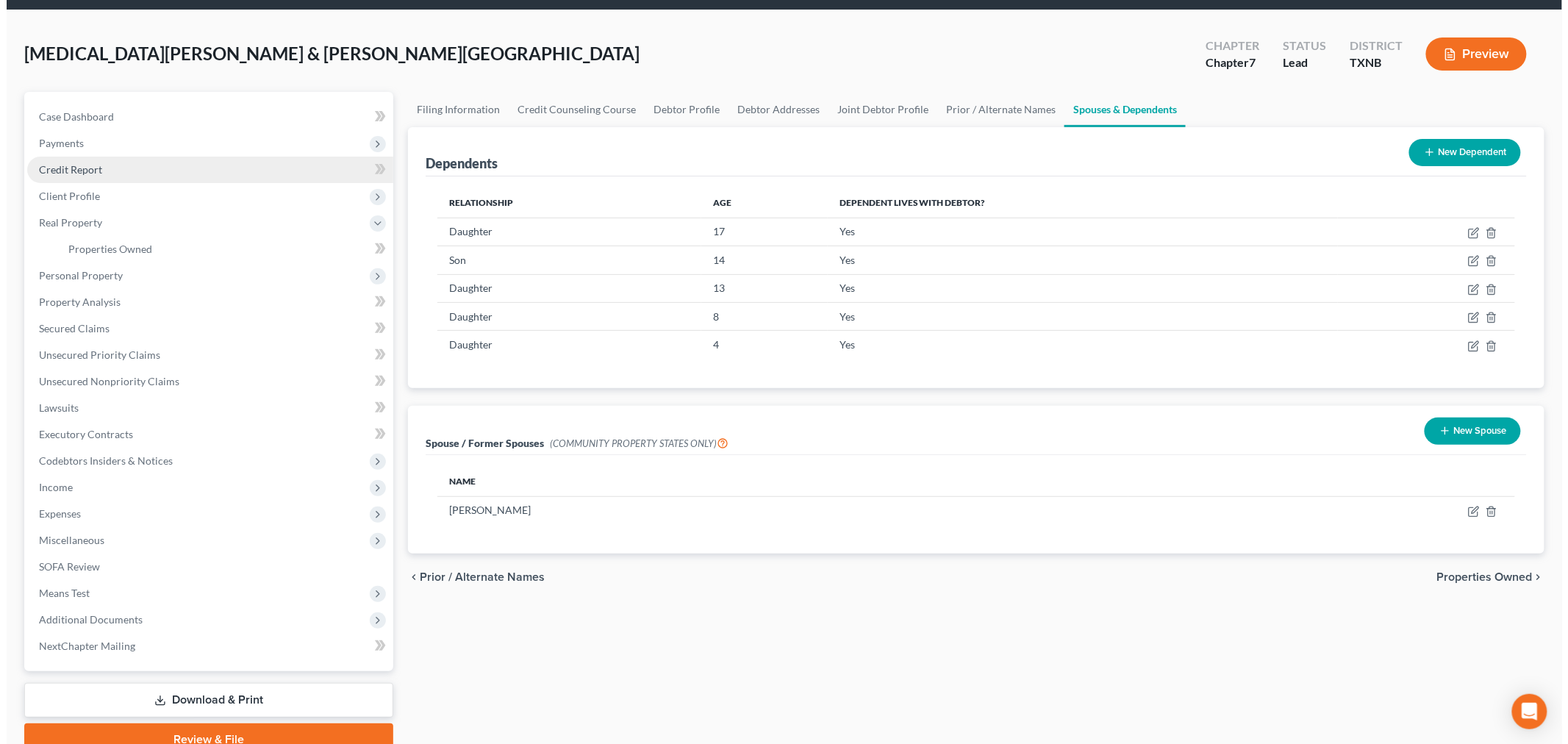
scroll to position [0, 0]
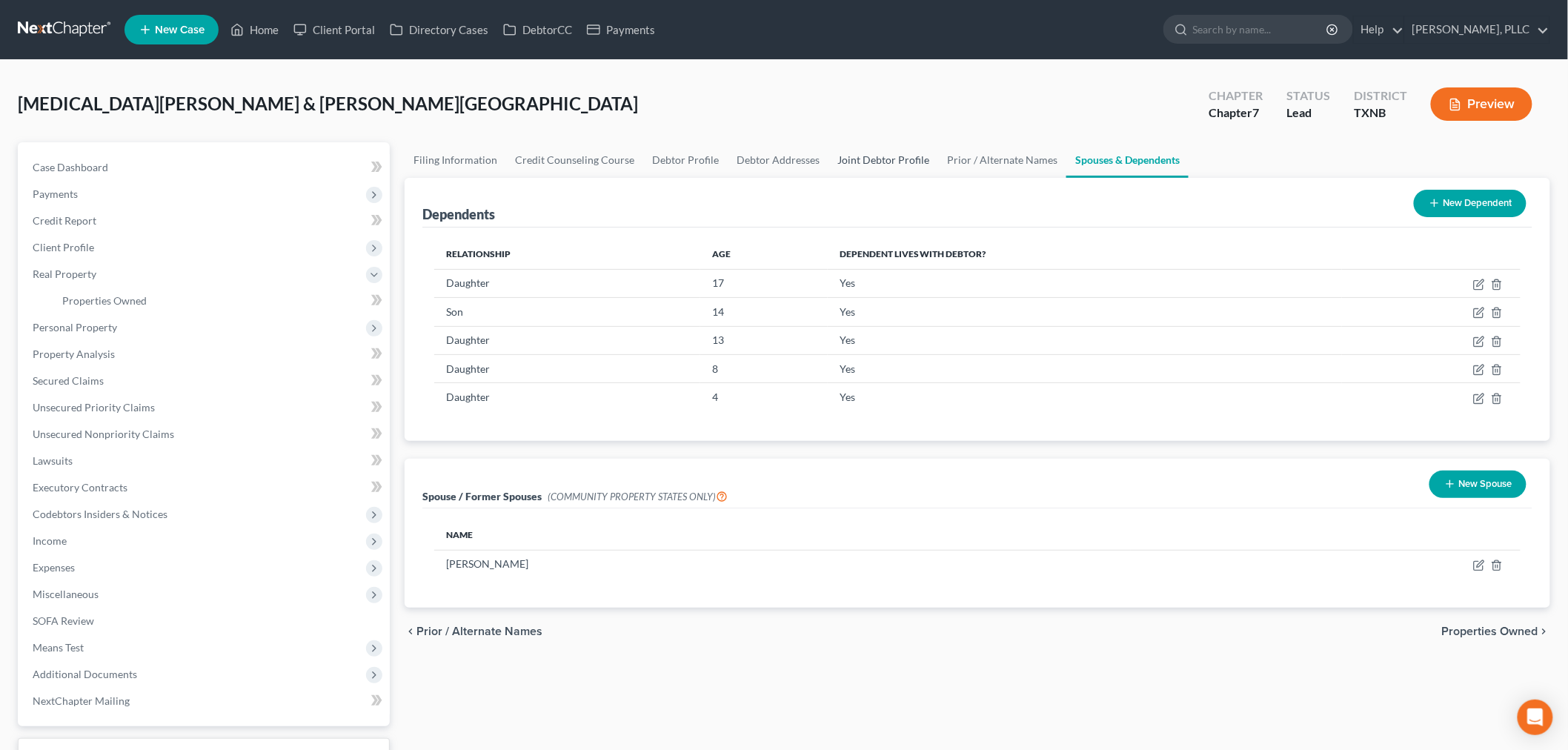
click at [877, 156] on link "Joint Debtor Profile" at bounding box center [883, 161] width 110 height 36
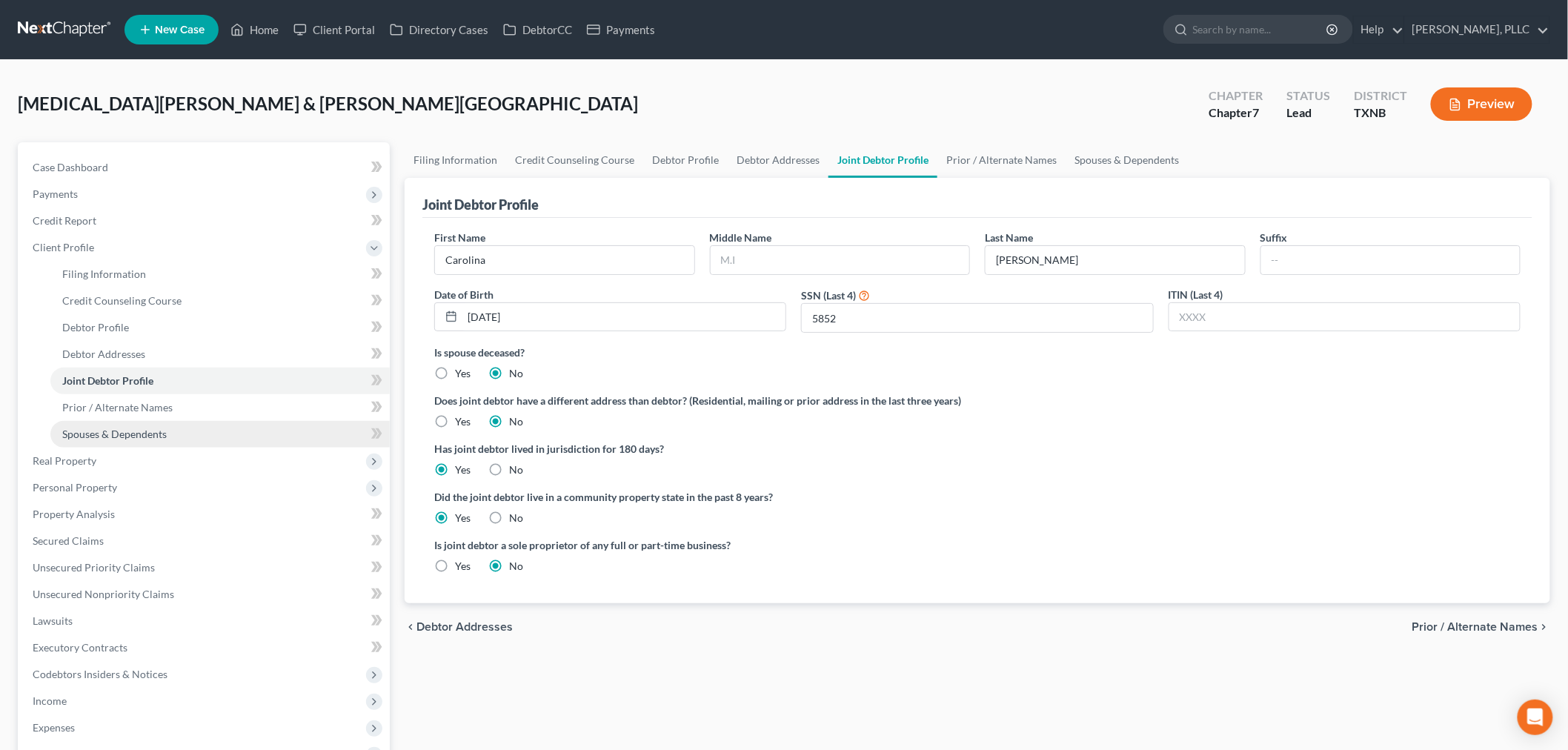
click at [115, 438] on span "Spouses & Dependents" at bounding box center [114, 434] width 104 height 13
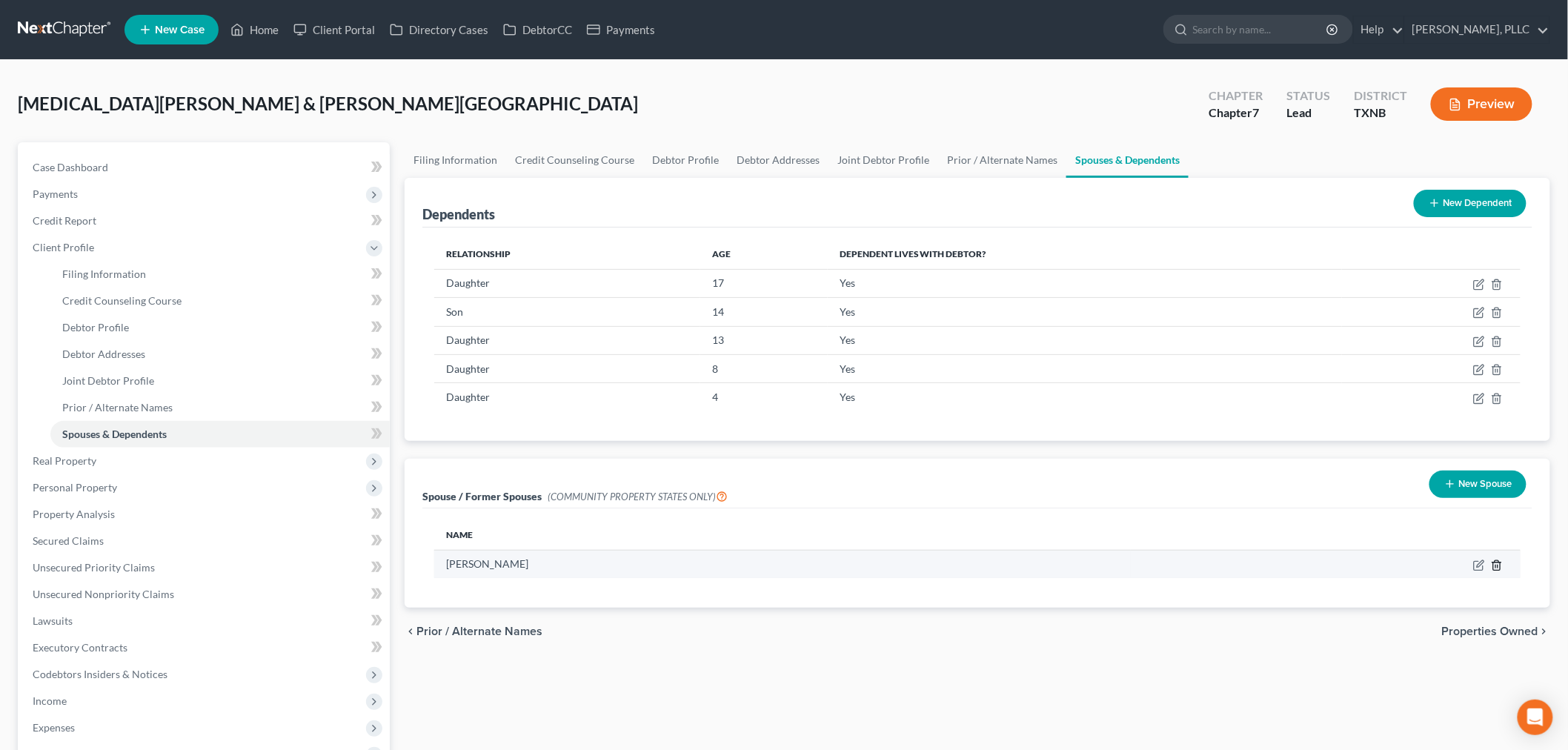
click at [1496, 565] on line "button" at bounding box center [1496, 566] width 0 height 3
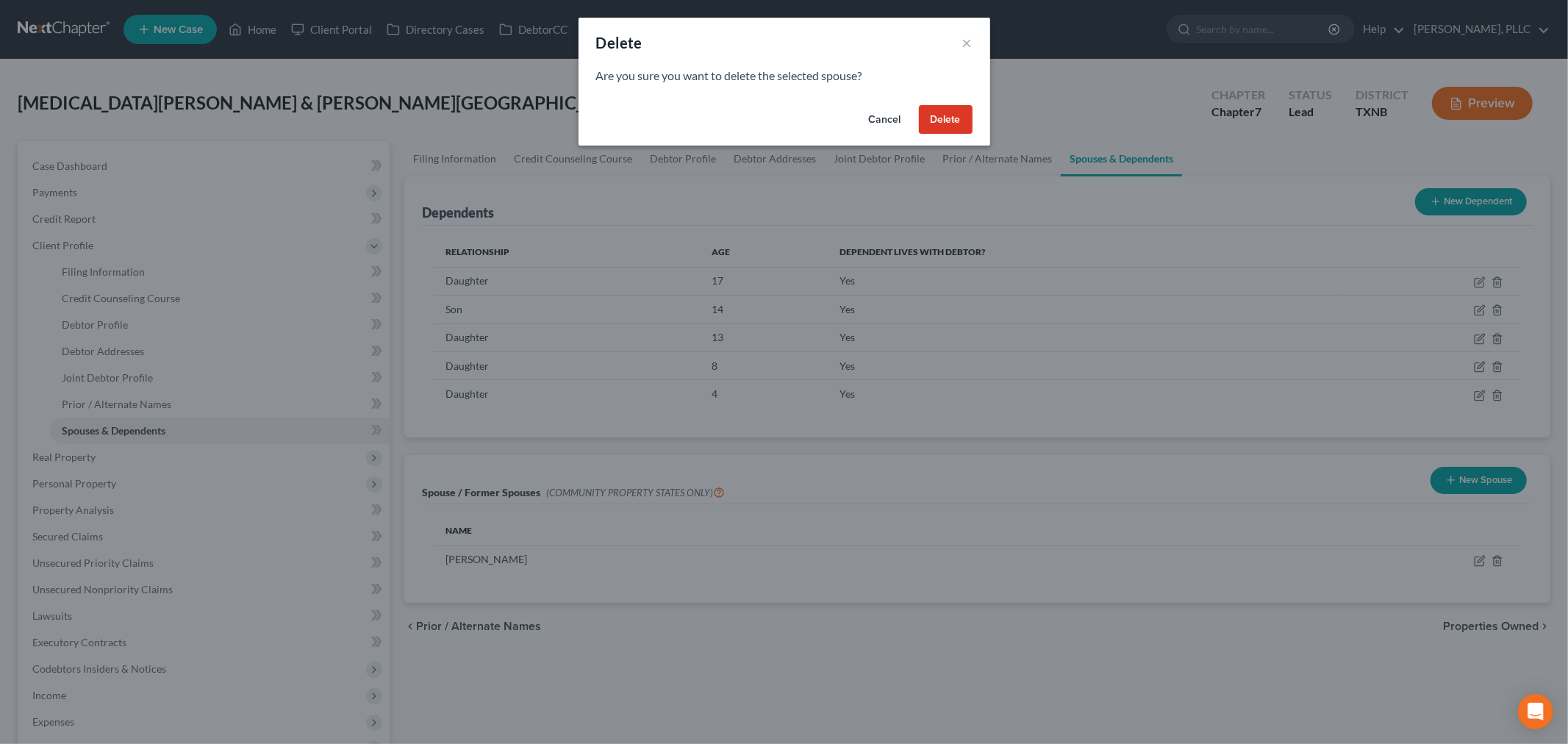
click at [935, 118] on button "Delete" at bounding box center [946, 120] width 54 height 29
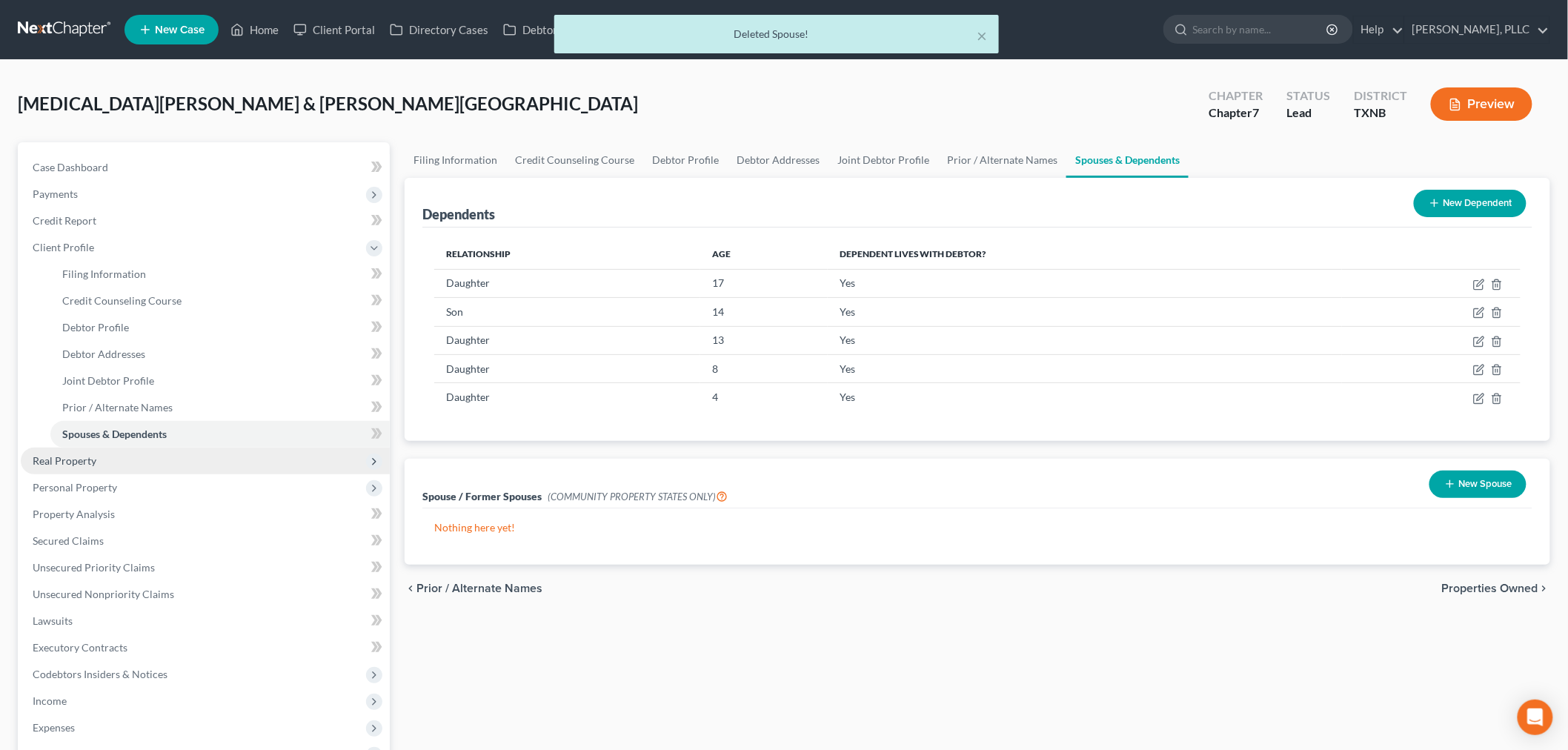
click at [98, 466] on span "Real Property" at bounding box center [205, 461] width 369 height 27
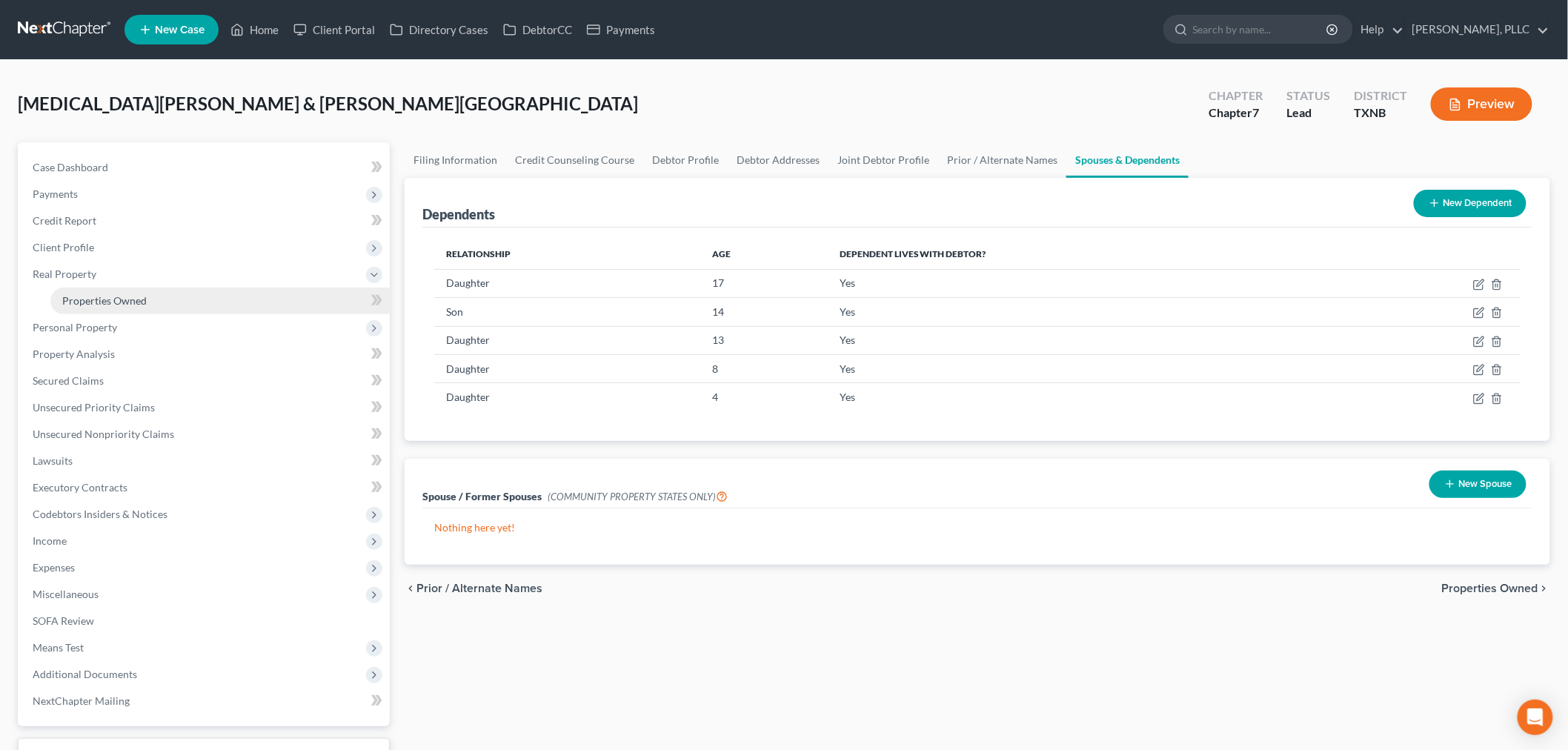
click at [98, 301] on span "Properties Owned" at bounding box center [104, 300] width 84 height 13
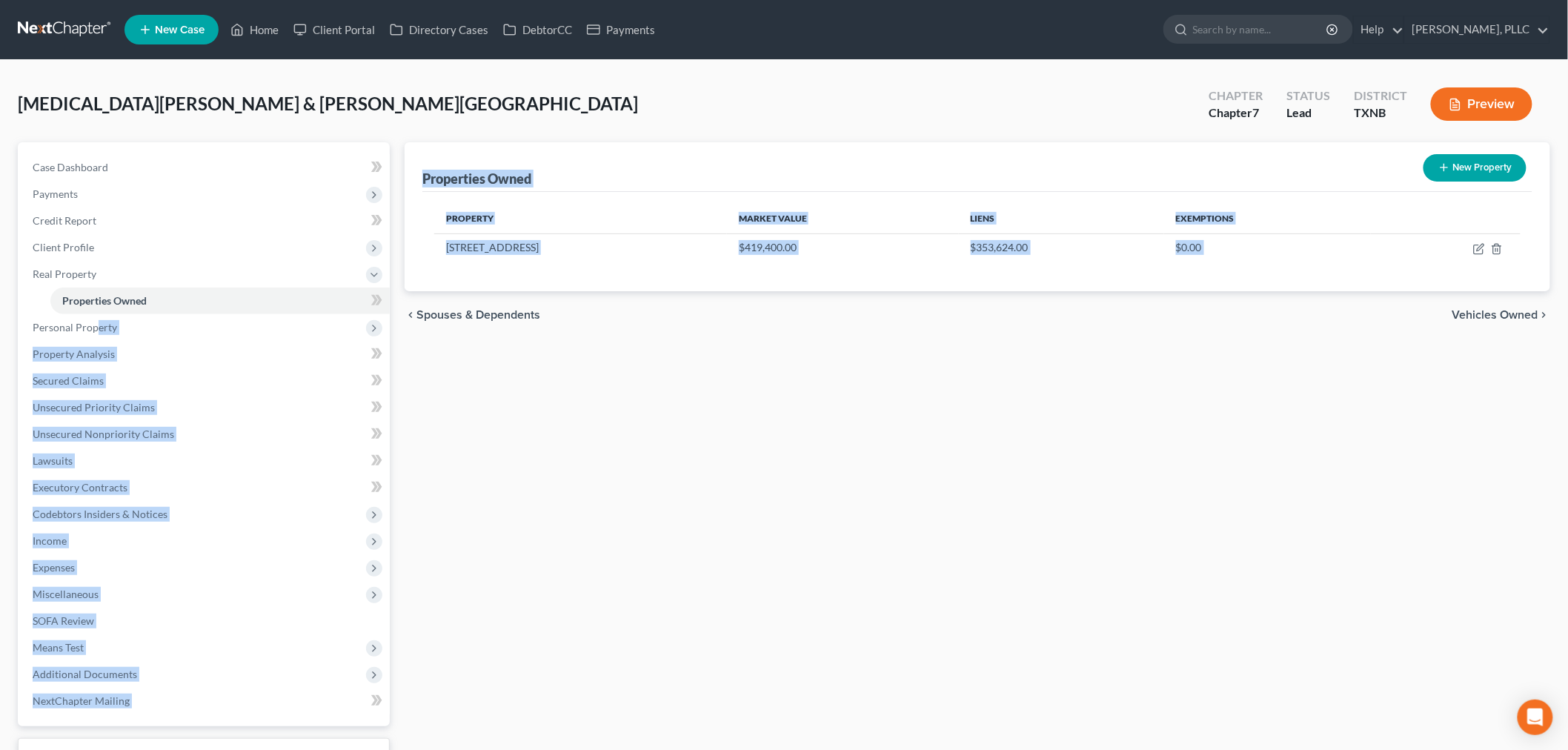
drag, startPoint x: 98, startPoint y: 325, endPoint x: 1269, endPoint y: 404, distance: 1173.7
click at [610, 359] on div "Petition Navigation Case Dashboard Payments Invoices Payments Payments Credit R…" at bounding box center [784, 477] width 1547 height 669
click at [1382, 343] on div "Properties Owned New Property Property Market Value Liens Exemptions [STREET_AD…" at bounding box center [977, 477] width 1160 height 669
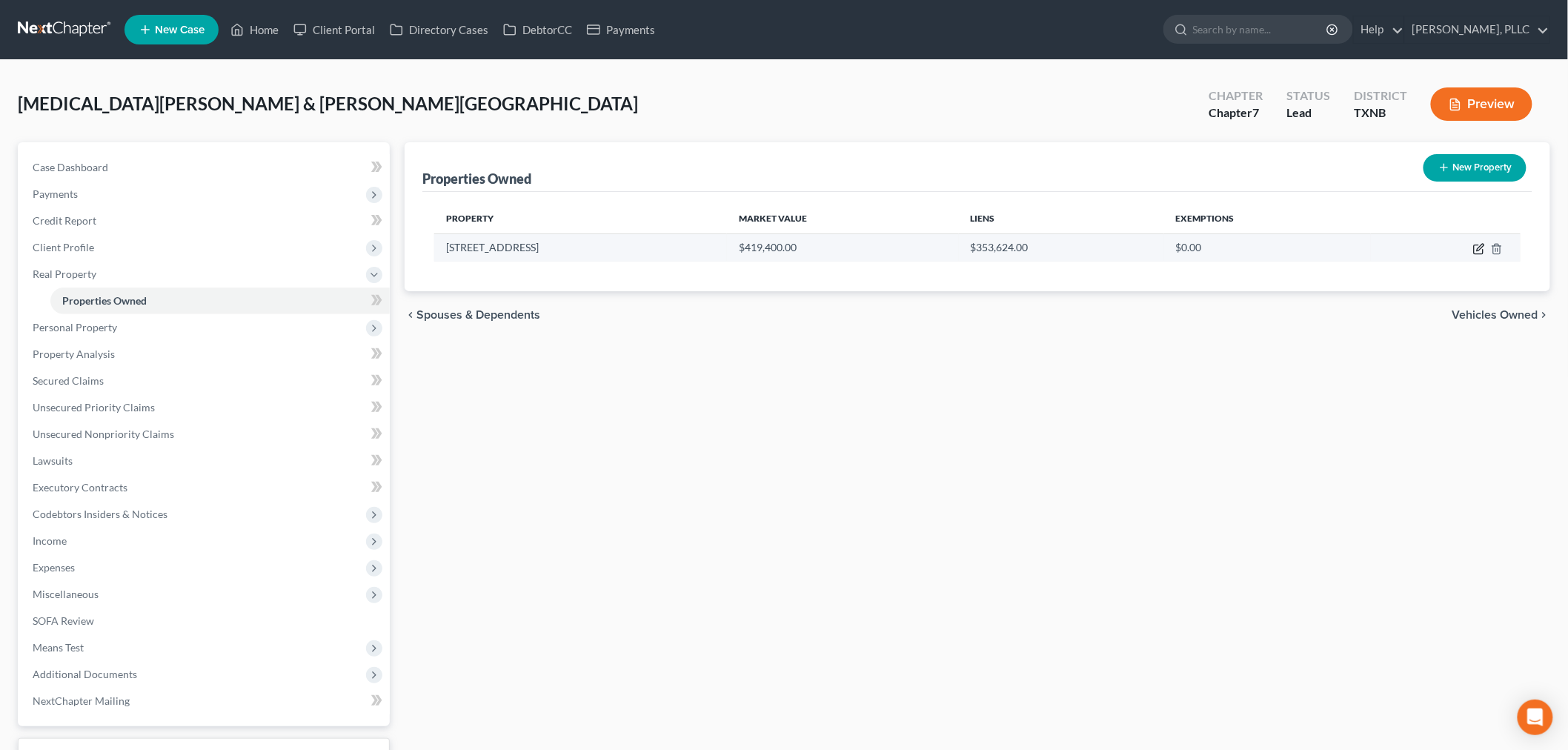
click at [1478, 246] on icon "button" at bounding box center [1479, 249] width 12 height 12
select select "45"
select select "2"
select select "0"
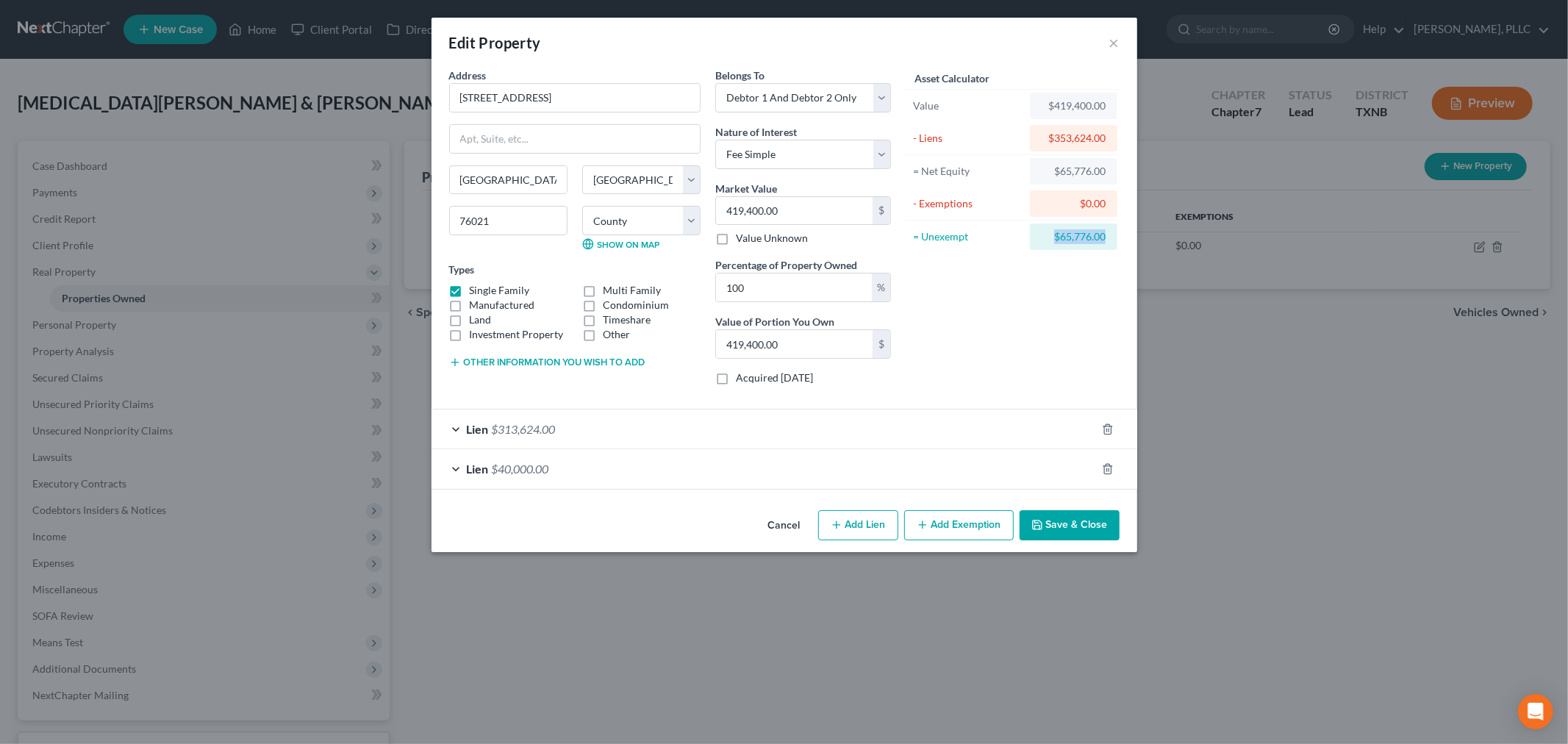
drag, startPoint x: 1043, startPoint y: 236, endPoint x: 1129, endPoint y: 236, distance: 86.0
click at [1129, 236] on div "Address * [GEOGRAPHIC_DATA] [PERSON_NAME][GEOGRAPHIC_DATA] [US_STATE][GEOGRAPHI…" at bounding box center [784, 286] width 706 height 436
copy div "$65,776.00"
click at [958, 524] on button "Add Exemption" at bounding box center [958, 525] width 109 height 30
select select "2"
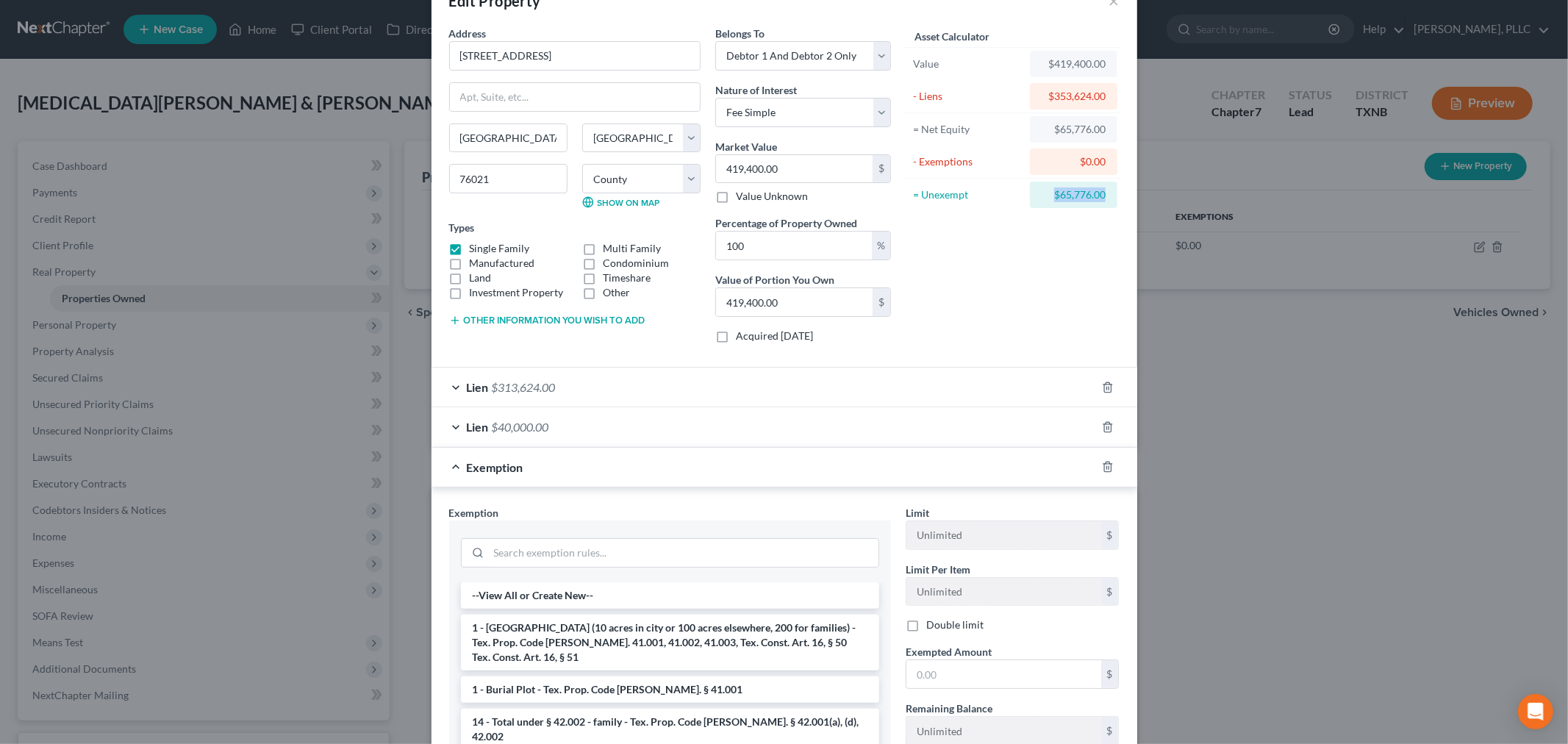
scroll to position [163, 0]
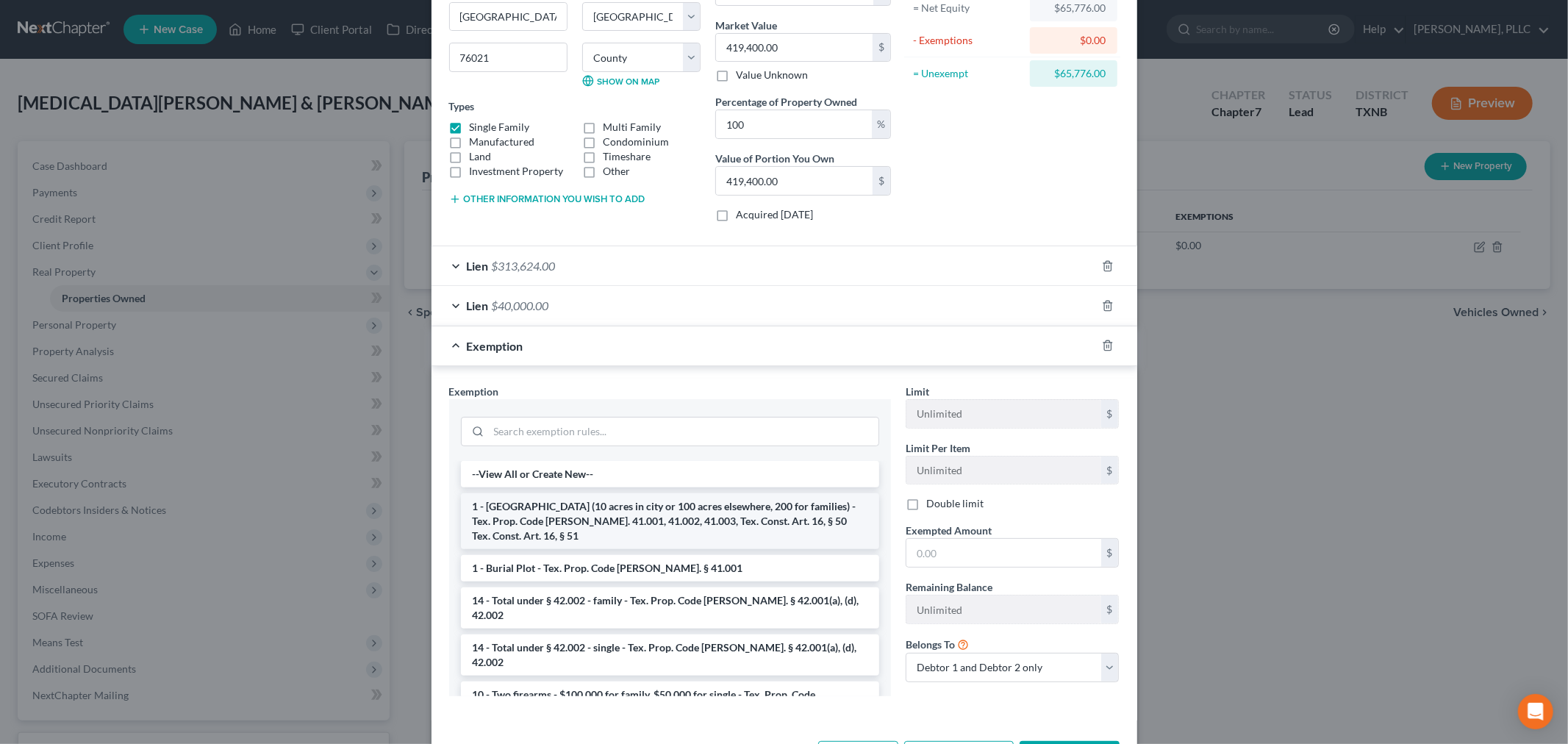
click at [634, 518] on li "1 - [GEOGRAPHIC_DATA] (10 acres in city or 100 acres elsewhere, 200 for familie…" at bounding box center [670, 521] width 419 height 56
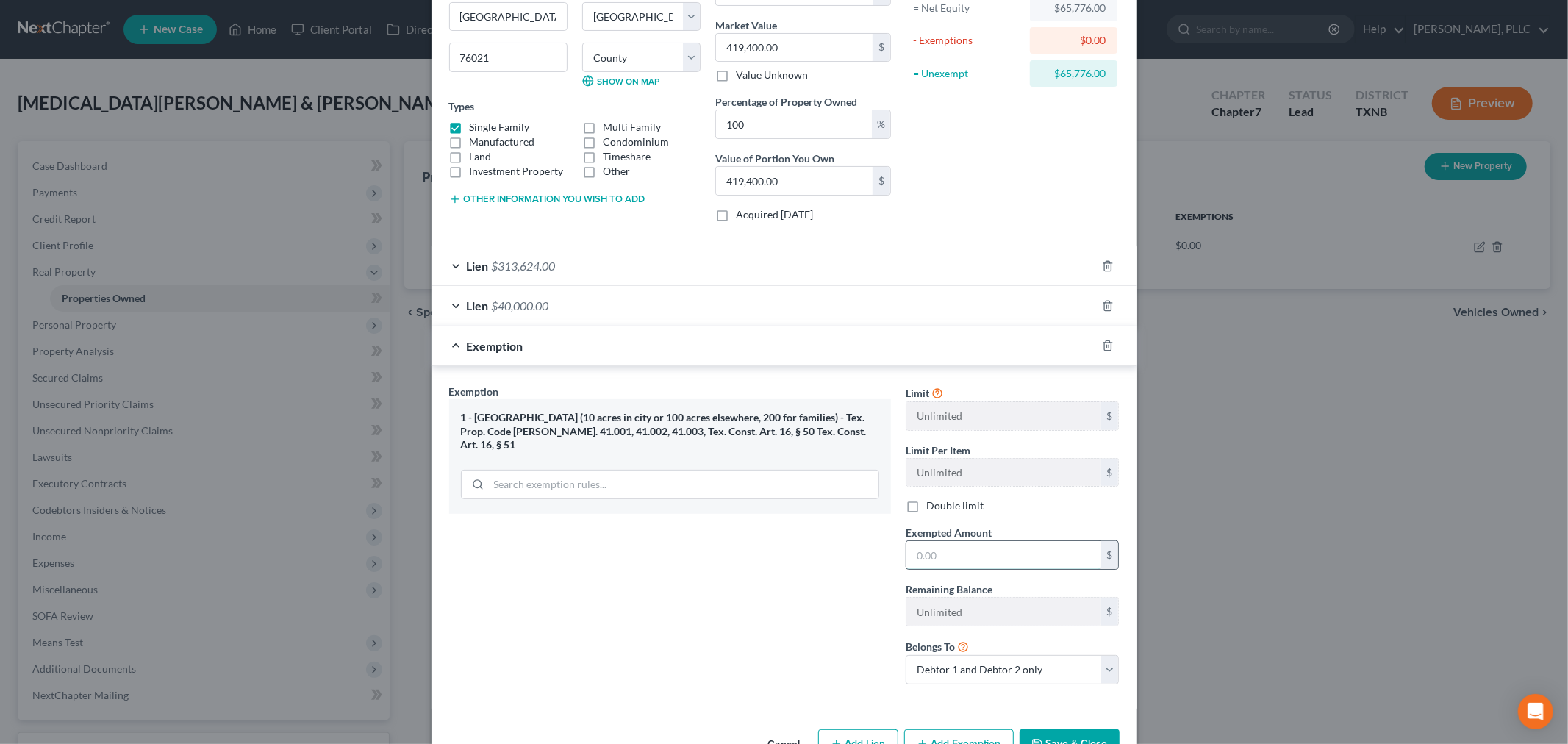
click at [967, 564] on input "text" at bounding box center [1004, 555] width 195 height 28
paste input "$65,776.00"
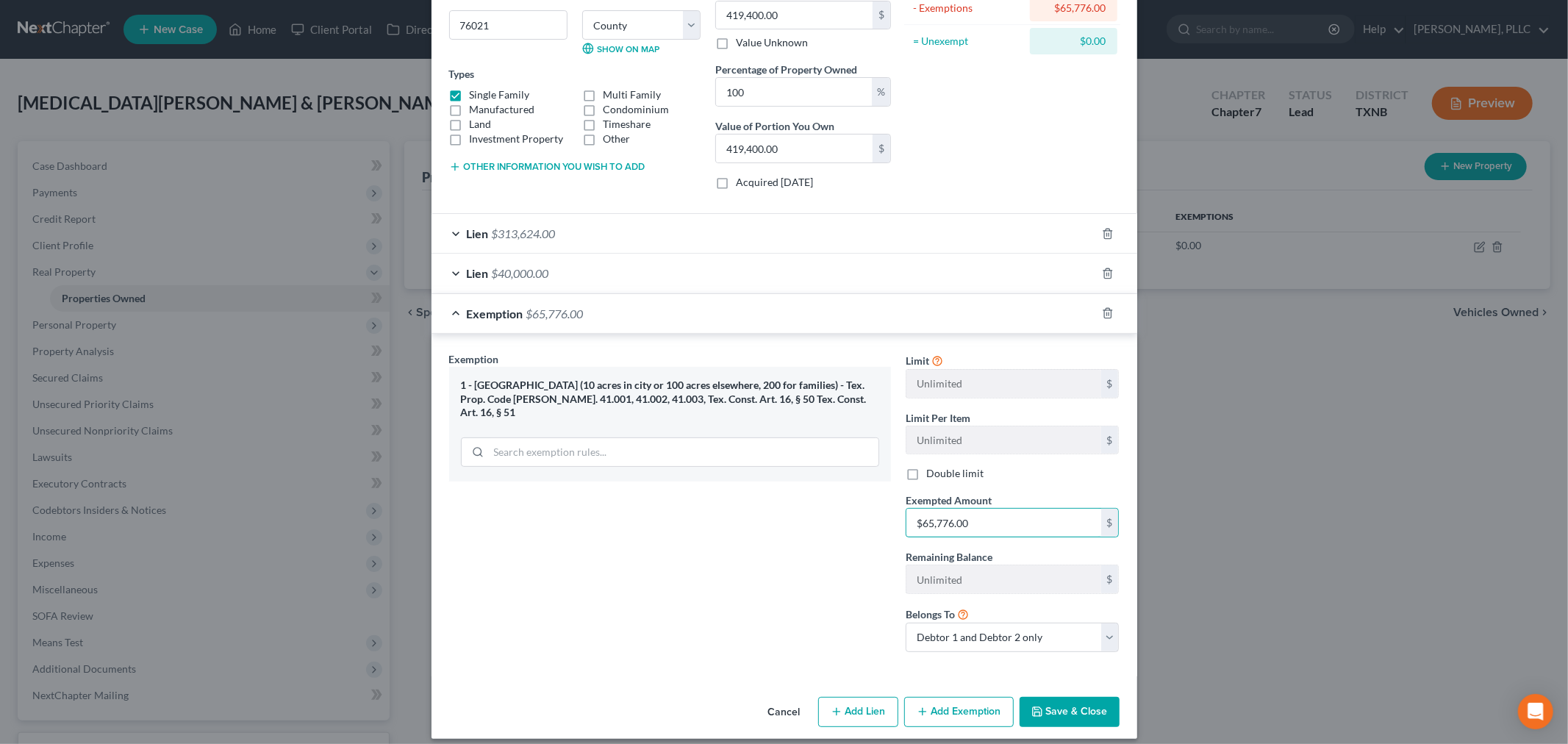
scroll to position [209, 0]
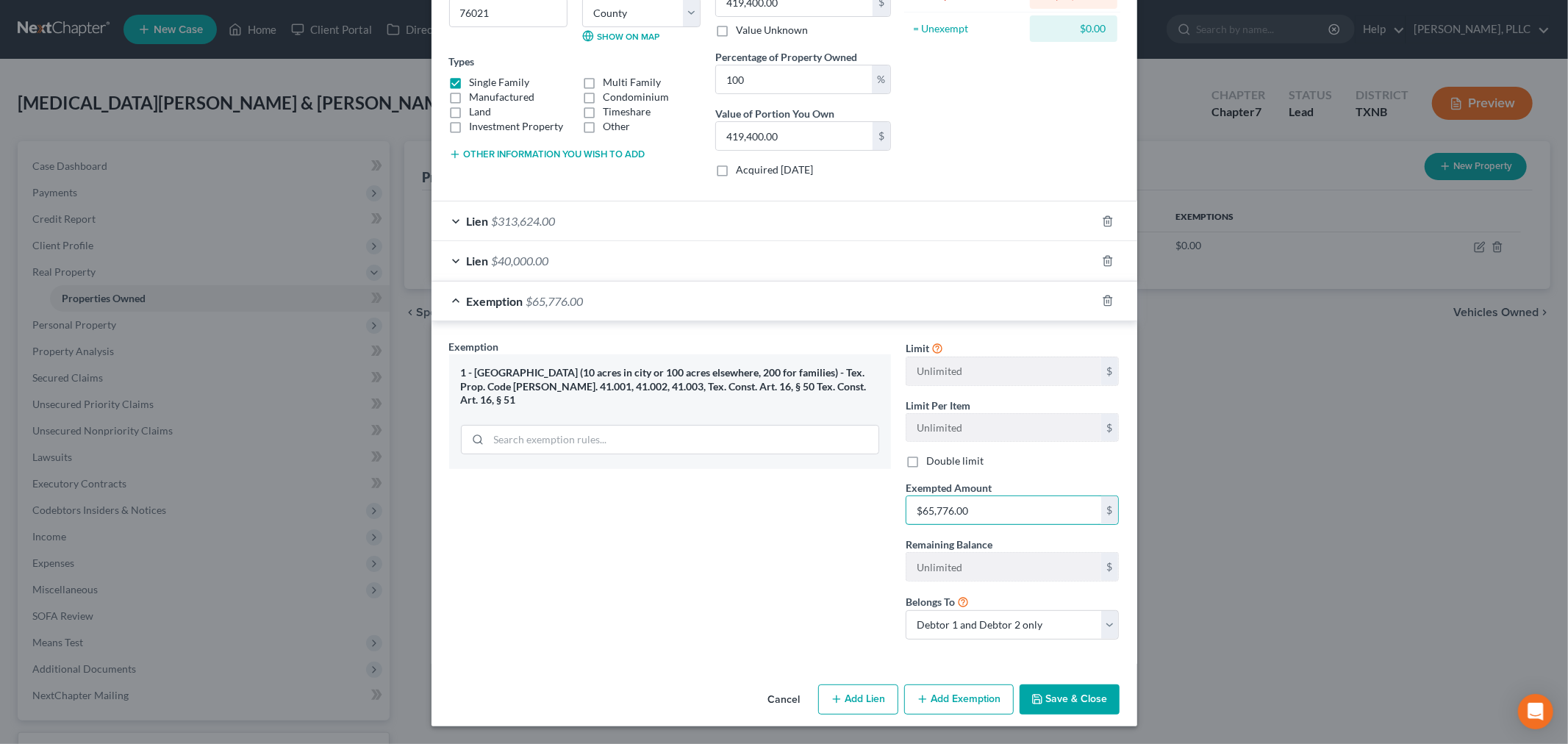
type input "$65,776.00"
click at [1054, 697] on button "Save & Close" at bounding box center [1070, 699] width 100 height 30
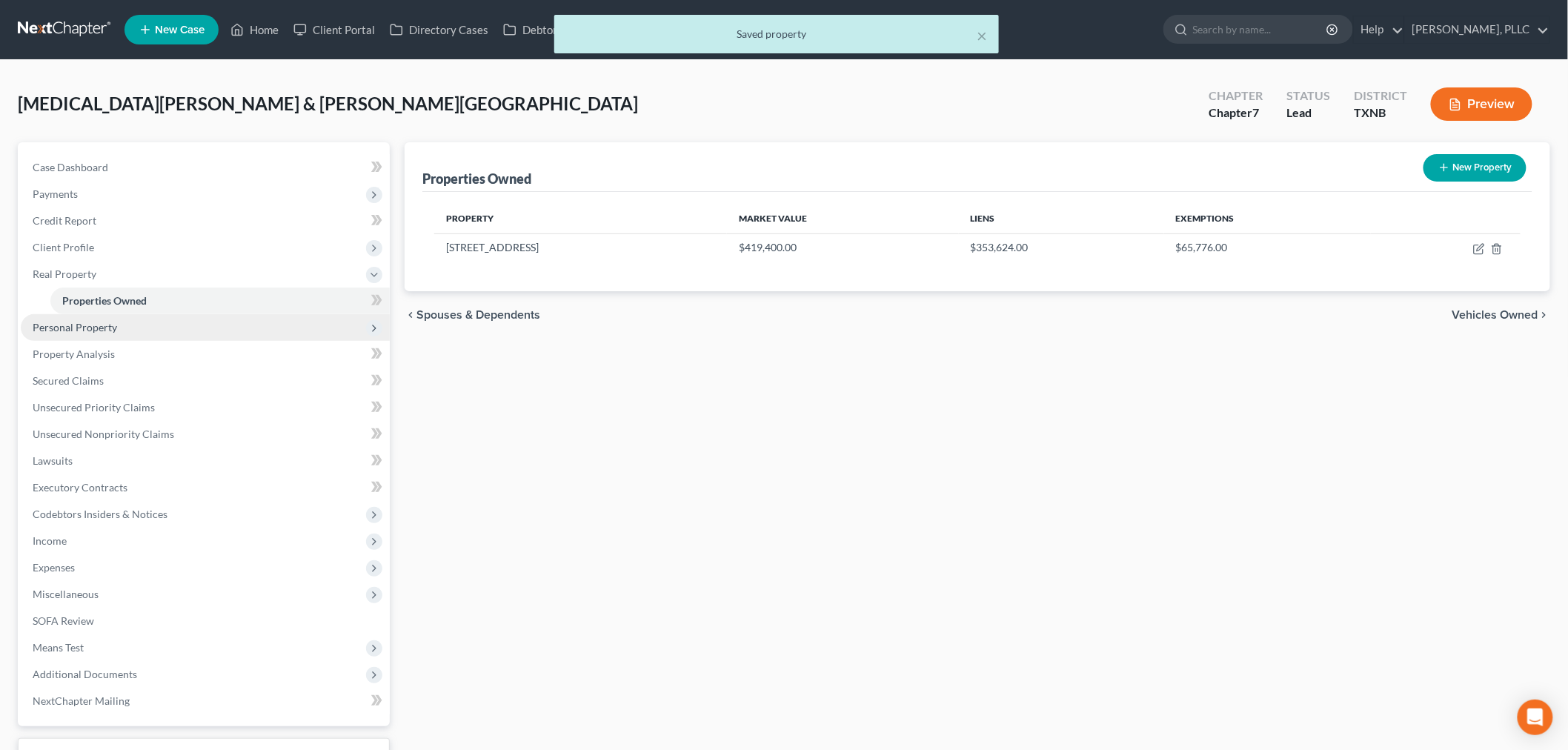
click at [102, 332] on span "Personal Property" at bounding box center [205, 327] width 369 height 27
click at [107, 328] on span "Vehicles Owned" at bounding box center [99, 327] width 74 height 13
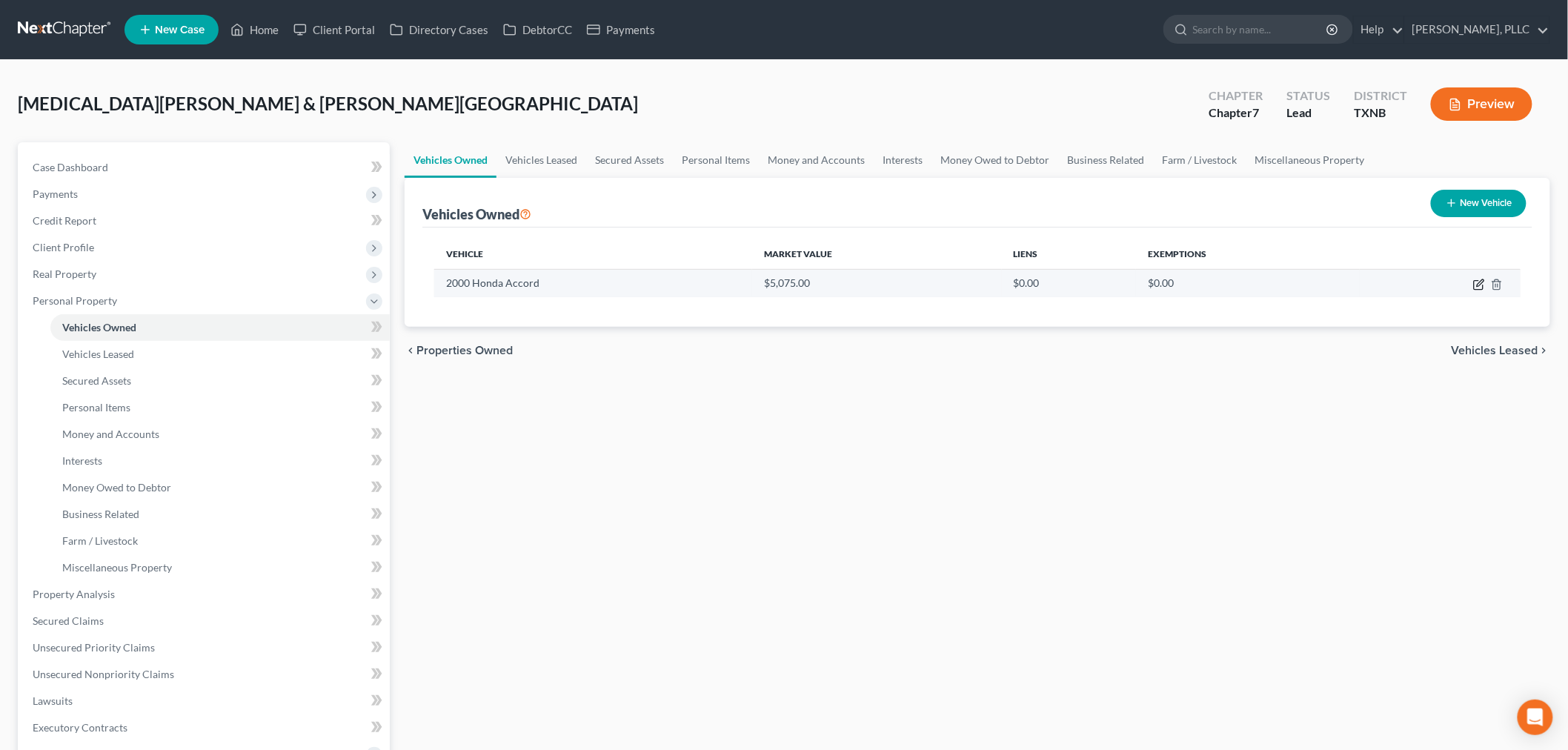
click at [1478, 282] on icon "button" at bounding box center [1479, 284] width 12 height 12
select select "0"
select select "26"
select select "1"
select select "2"
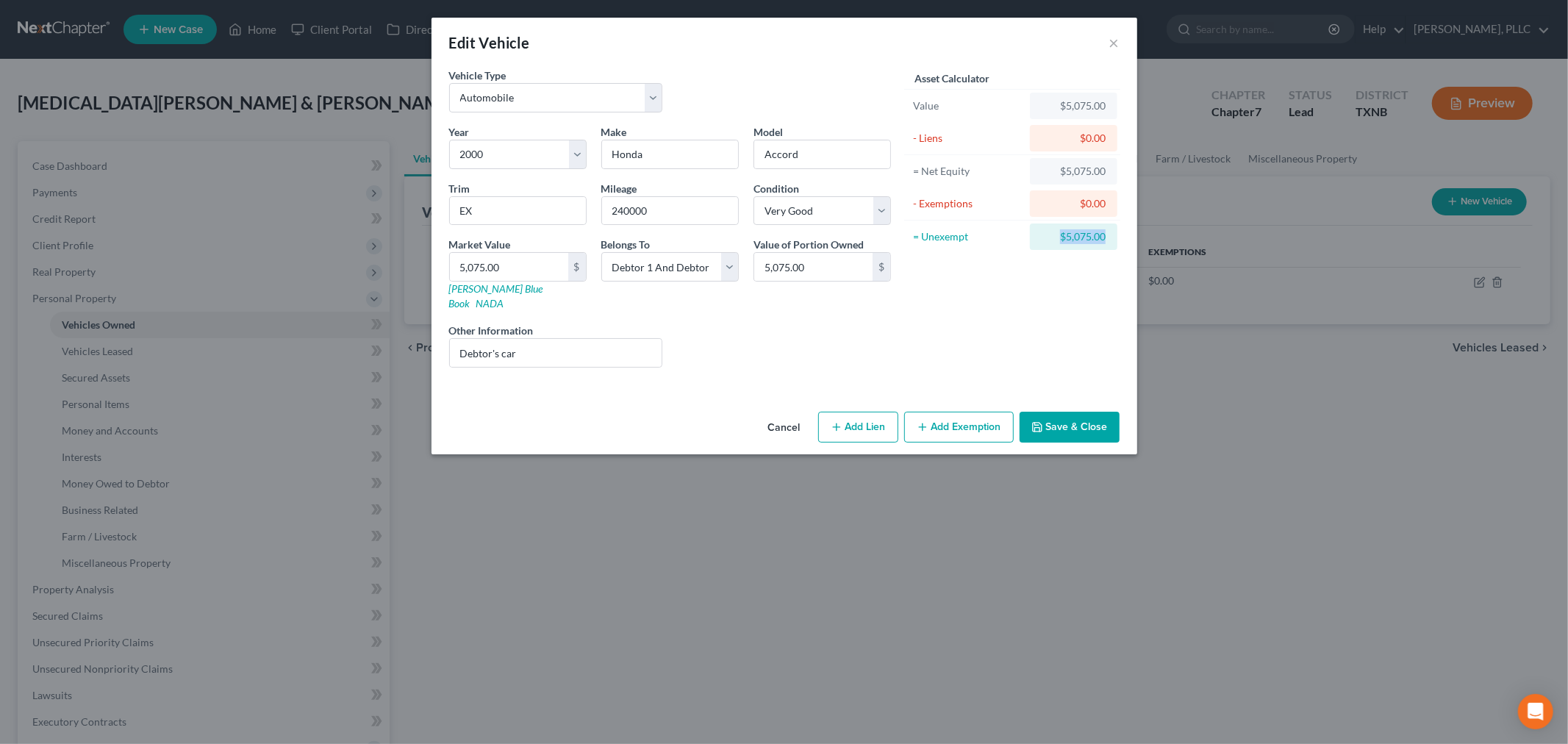
drag, startPoint x: 1052, startPoint y: 232, endPoint x: 1093, endPoint y: 238, distance: 41.4
click at [1130, 232] on div "Vehicle Type Select Automobile Truck Trailer Watercraft Aircraft Motor Home Atv…" at bounding box center [784, 237] width 706 height 338
copy div "$5,075.00"
click at [957, 412] on button "Add Exemption" at bounding box center [958, 427] width 109 height 30
select select "2"
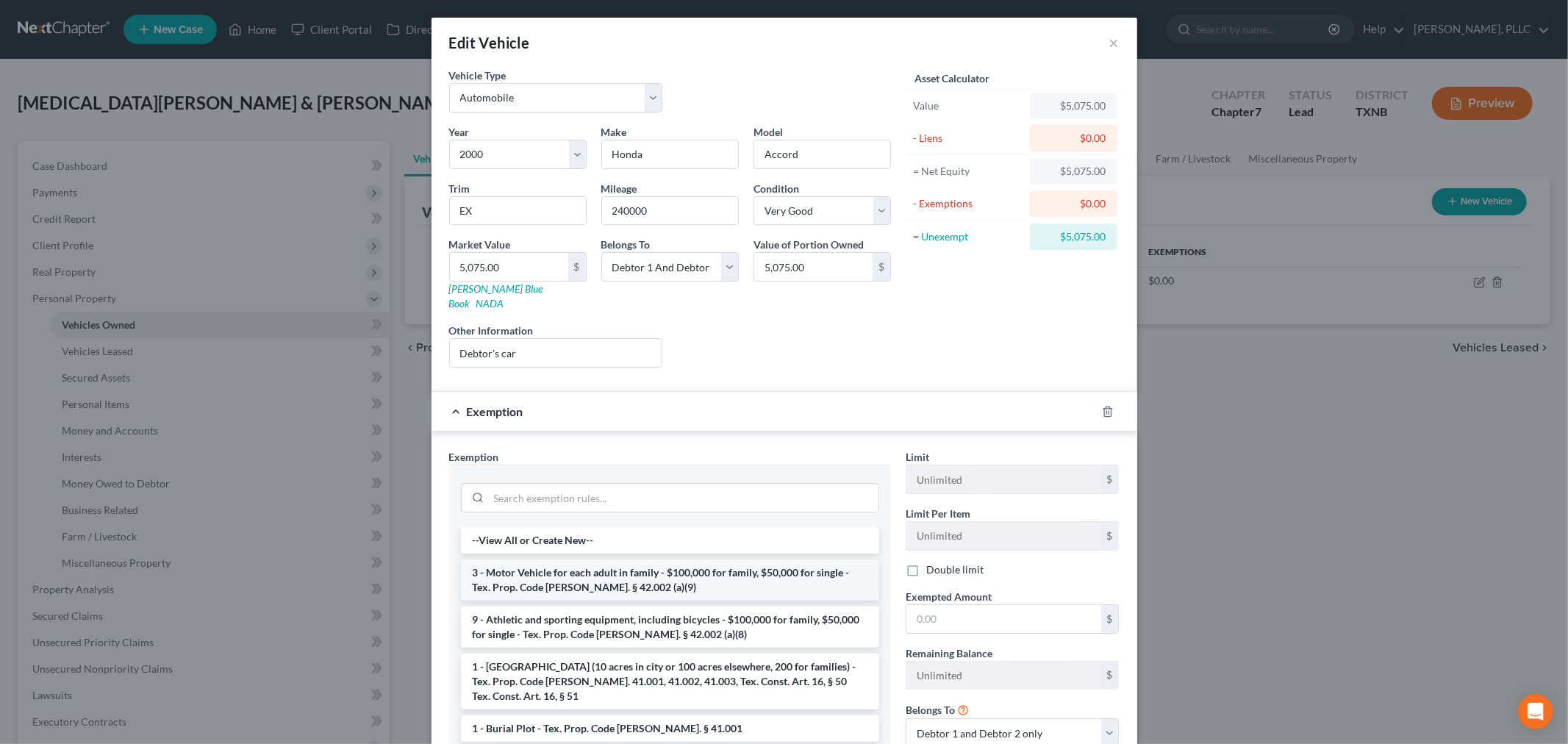
click at [638, 566] on li "3 - Motor Vehicle for each adult in family - $100,000 for family, $50,000 for s…" at bounding box center [670, 580] width 419 height 41
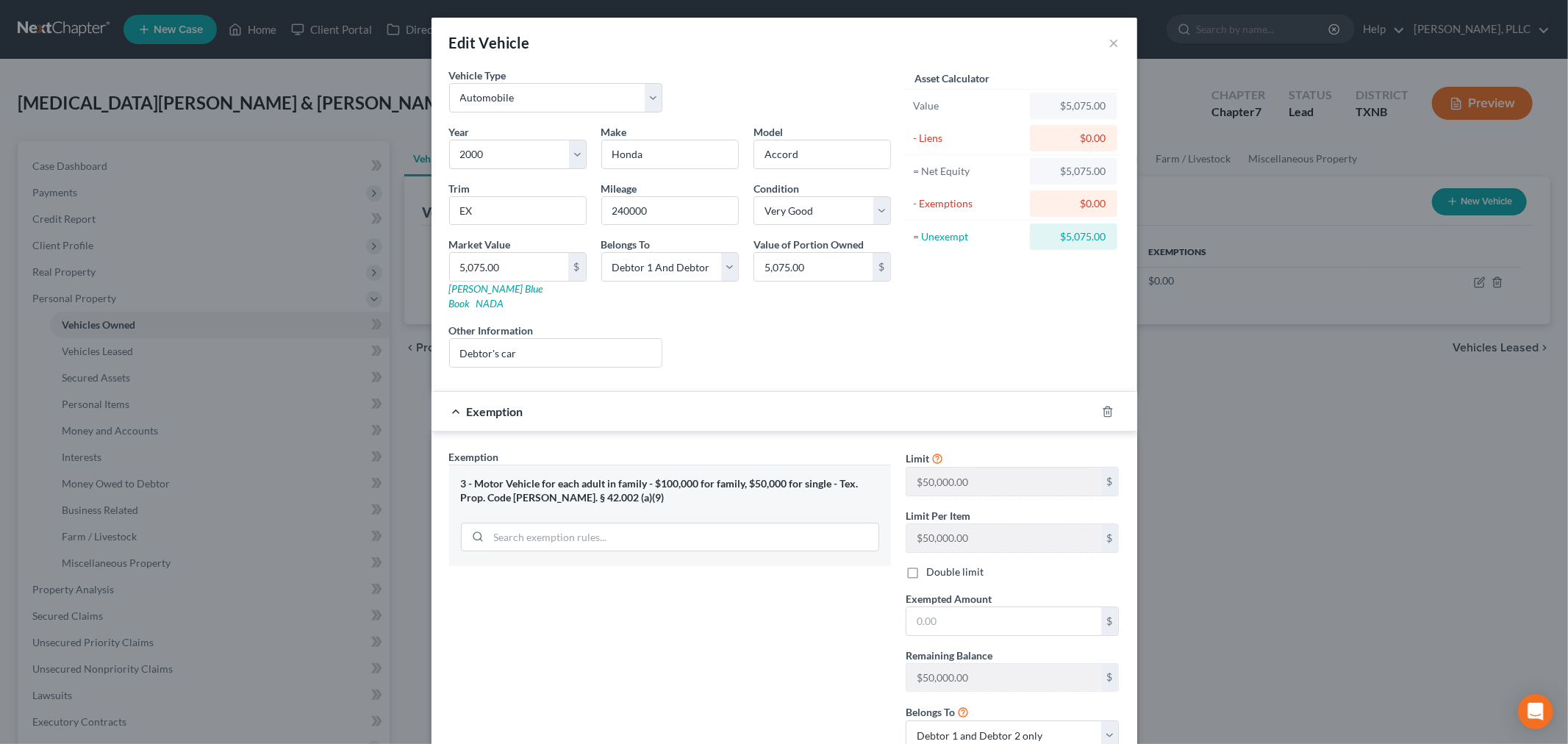
click at [926, 564] on label "Double limit" at bounding box center [955, 571] width 57 height 15
click at [932, 564] on input "Double limit" at bounding box center [937, 569] width 10 height 10
checkbox input "true"
click at [940, 608] on input "text" at bounding box center [1004, 621] width 195 height 28
paste input "$5,075.00"
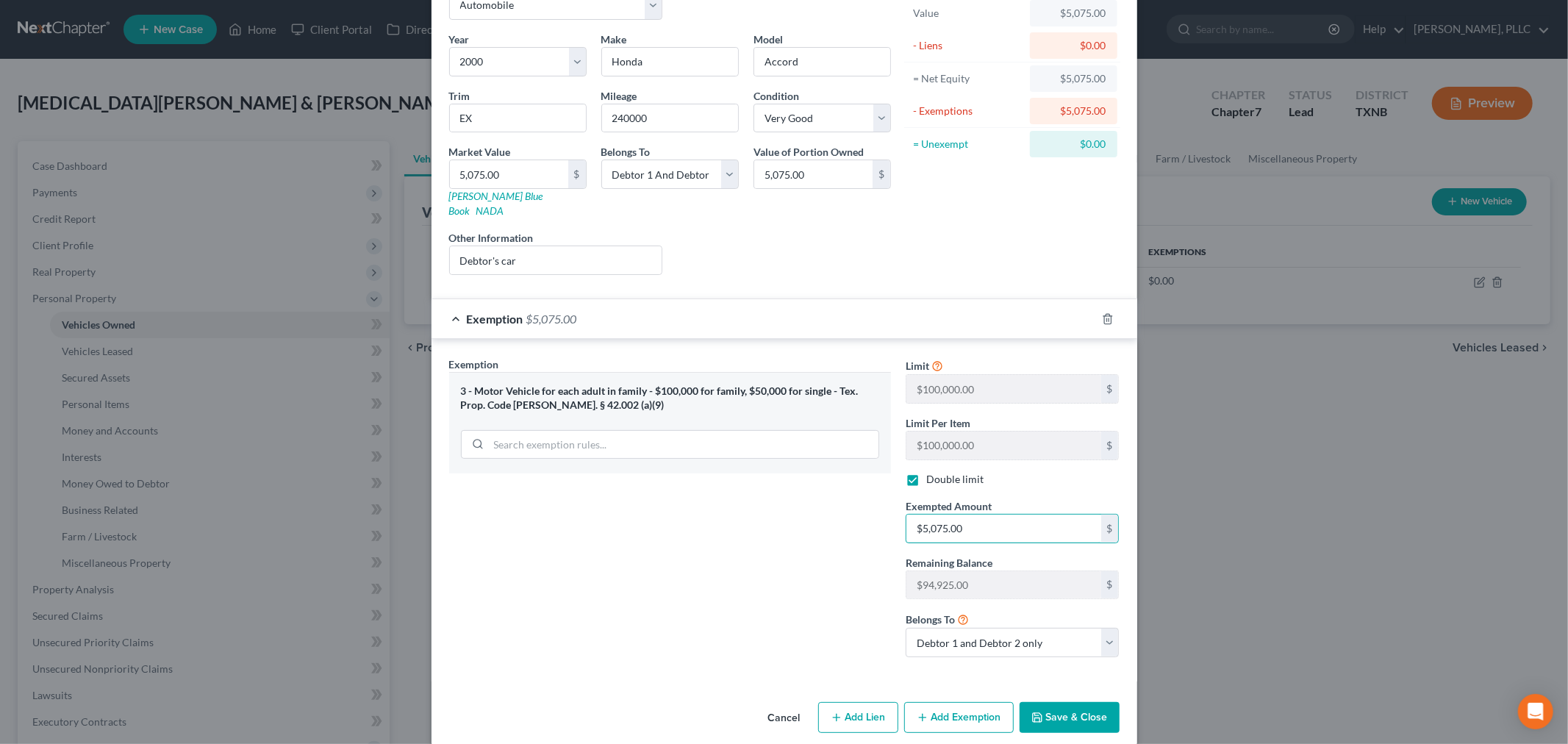
scroll to position [97, 0]
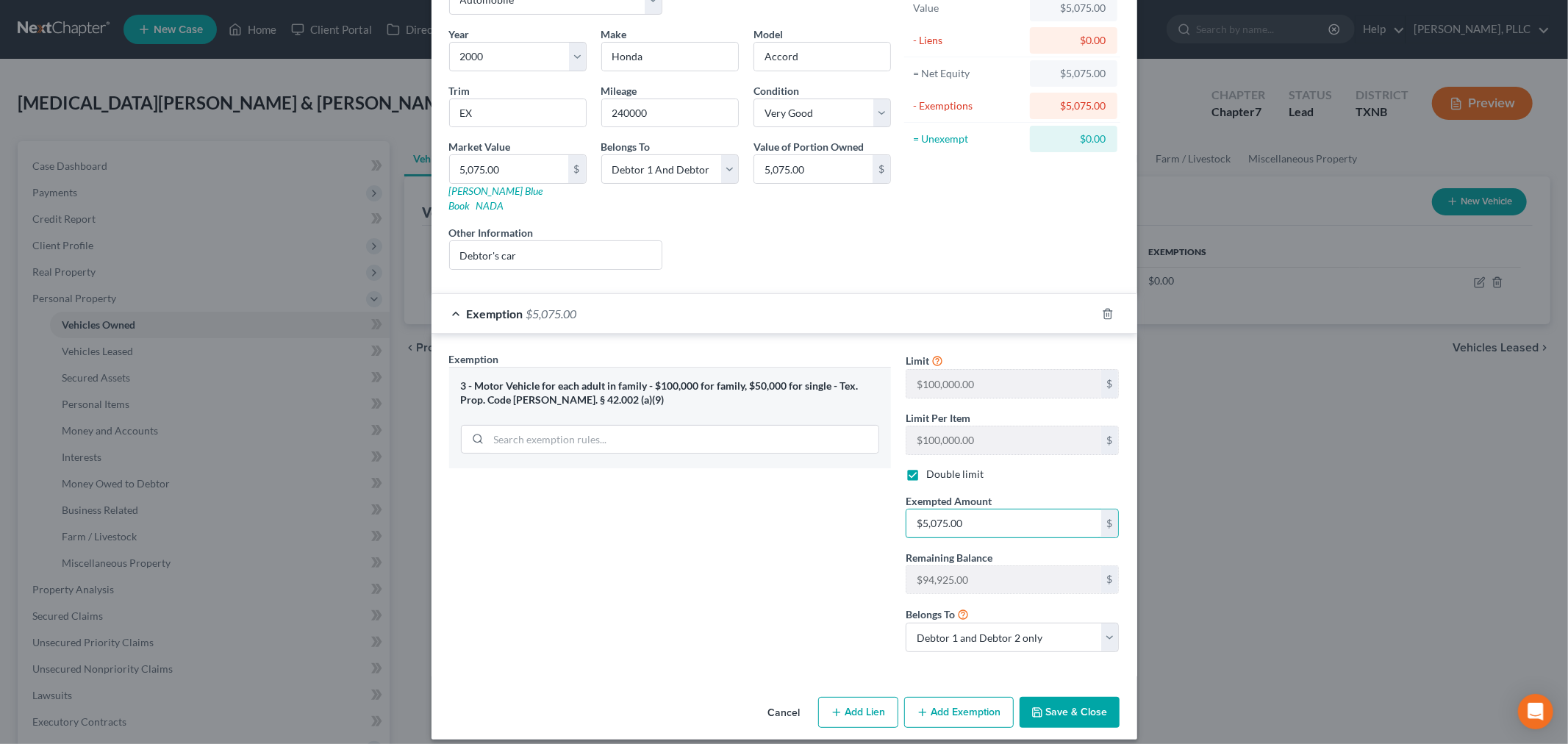
type input "$5,075.00"
click at [1034, 713] on polyline "button" at bounding box center [1036, 715] width 5 height 4
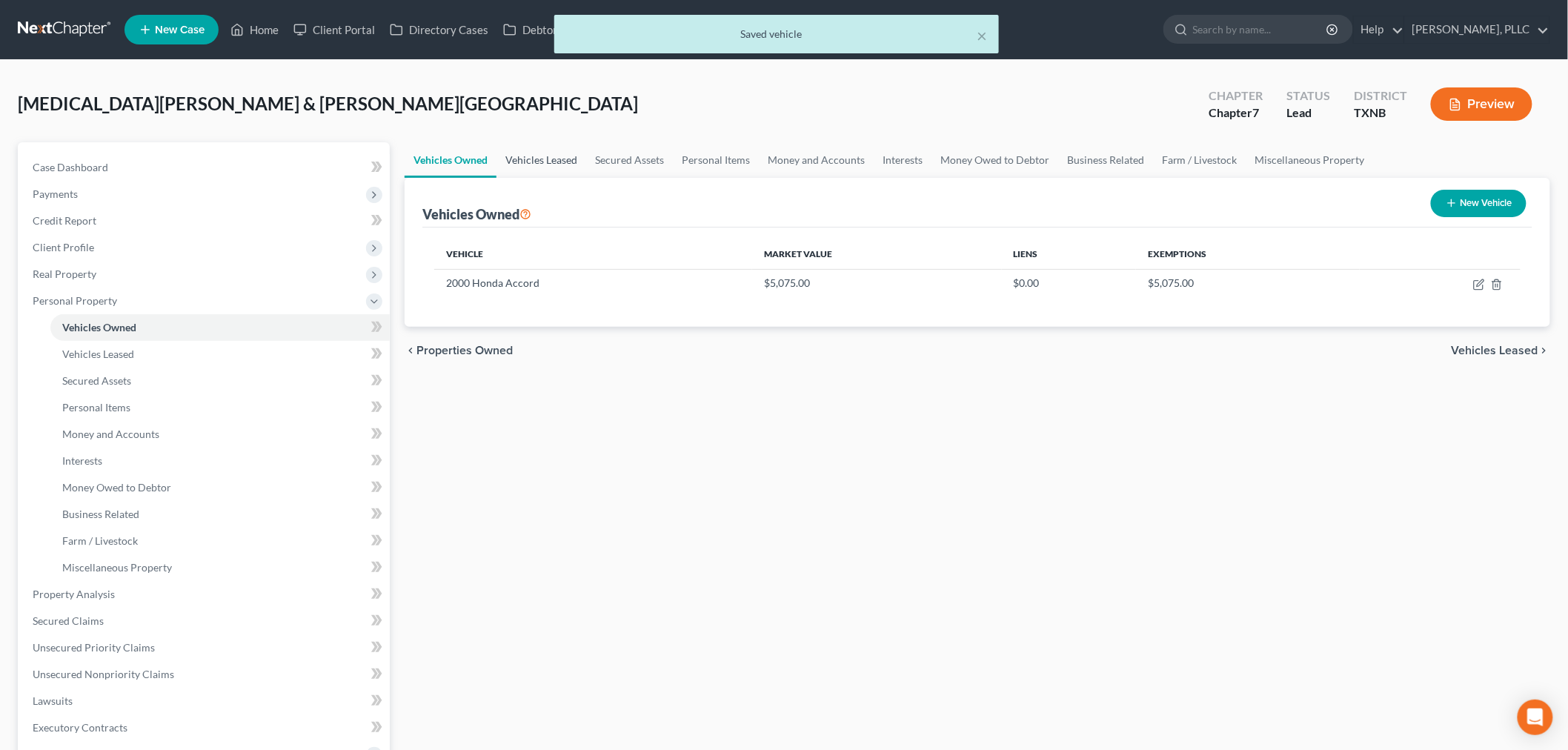
click at [549, 155] on link "Vehicles Leased" at bounding box center [541, 161] width 90 height 36
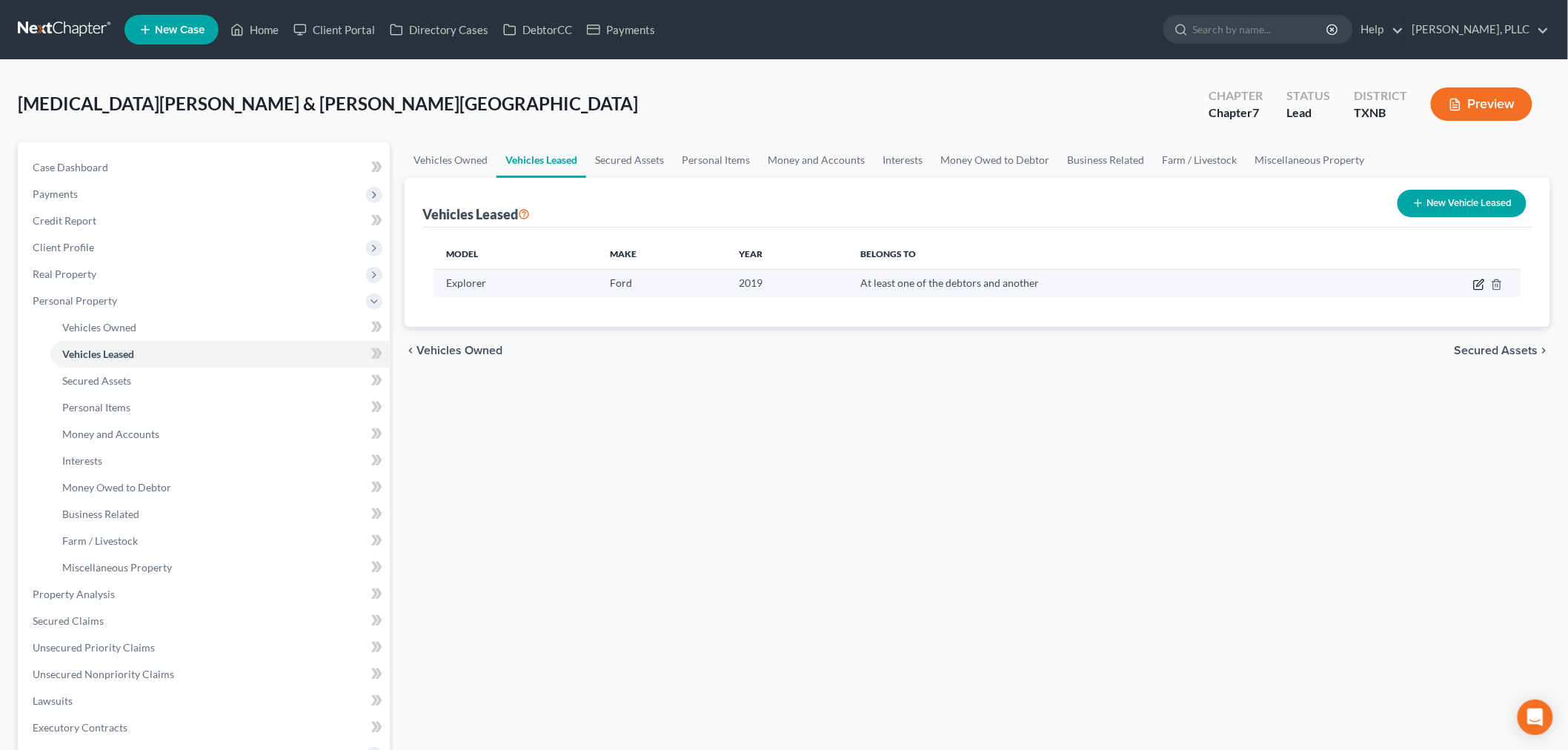
click at [1477, 282] on icon "button" at bounding box center [1479, 284] width 12 height 12
select select "0"
select select "7"
select select "3"
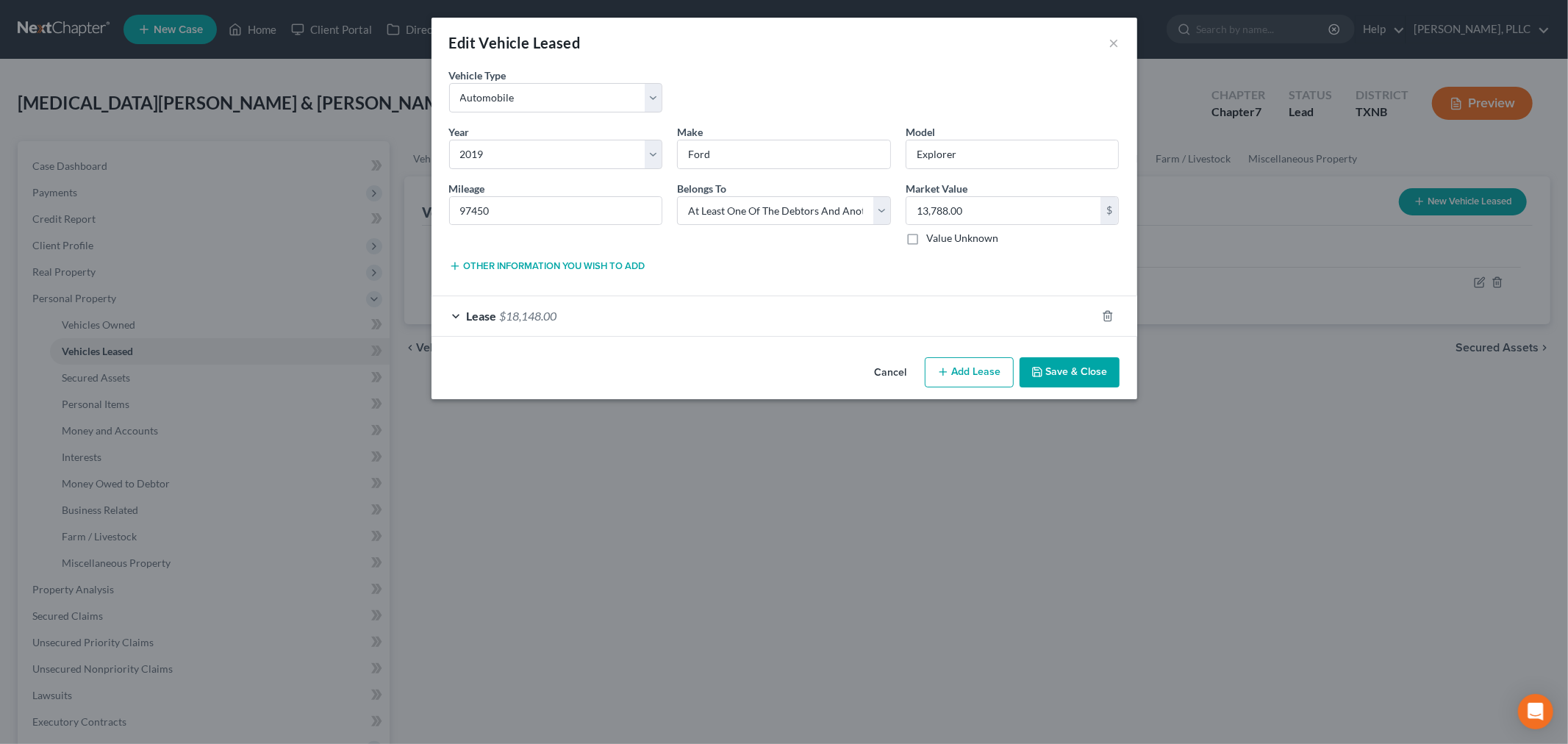
click at [457, 316] on div "Lease $18,148.00" at bounding box center [764, 315] width 665 height 39
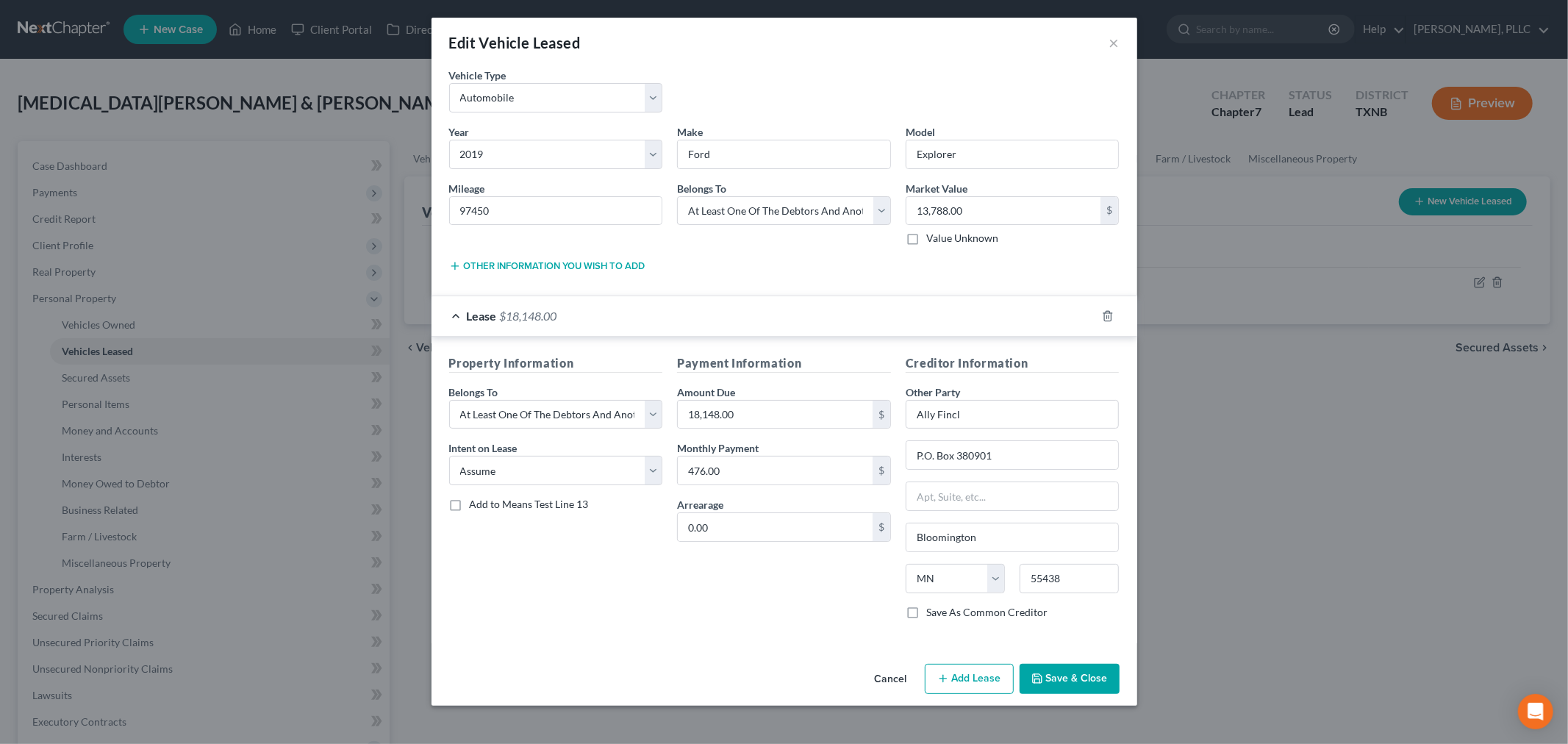
click at [656, 613] on div "Property Information Belongs To * Select Debtor 1 Only Debtor 2 Only Debtor 1 A…" at bounding box center [556, 493] width 229 height 277
click at [1063, 680] on button "Save & Close" at bounding box center [1070, 678] width 100 height 30
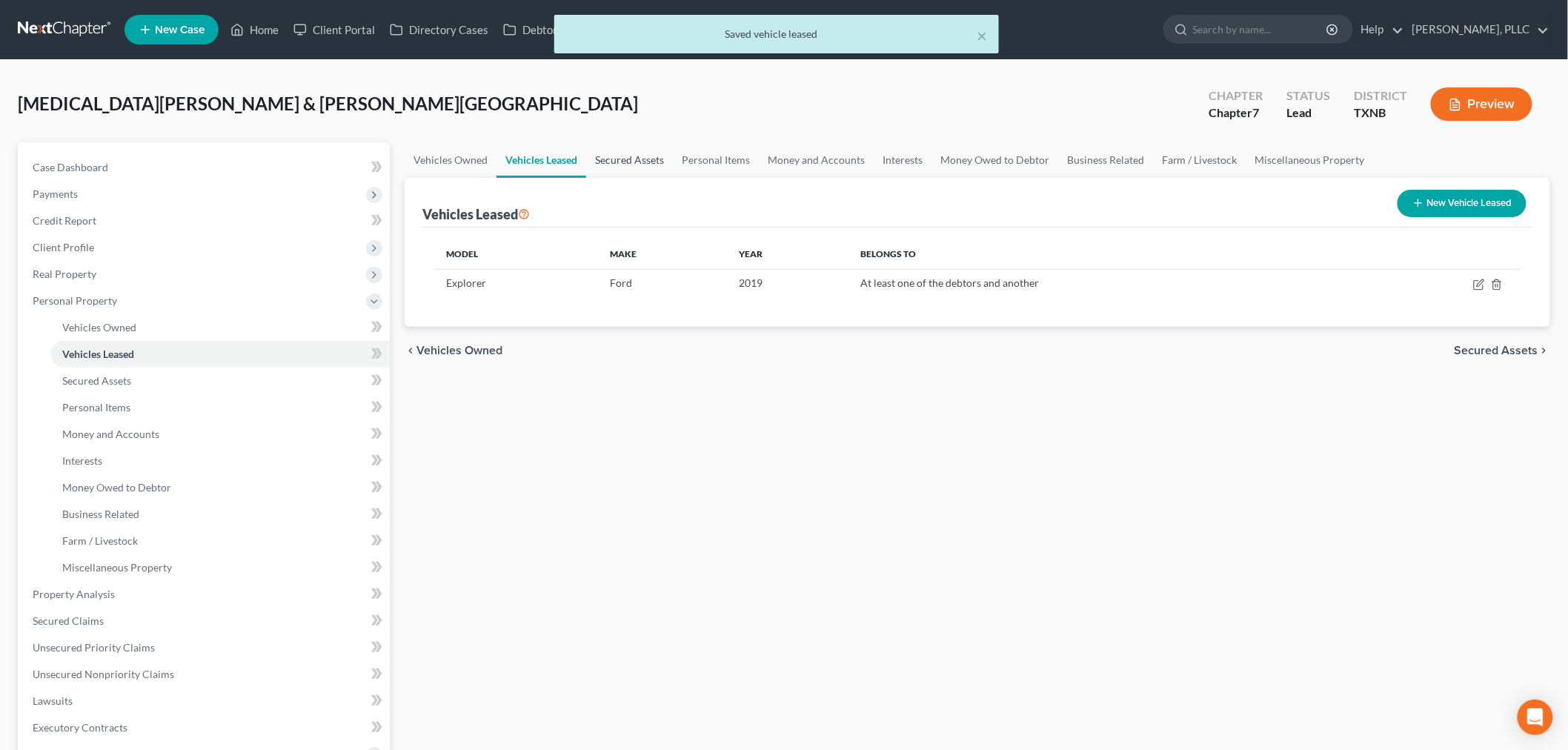
click at [627, 161] on link "Secured Assets" at bounding box center [630, 161] width 87 height 36
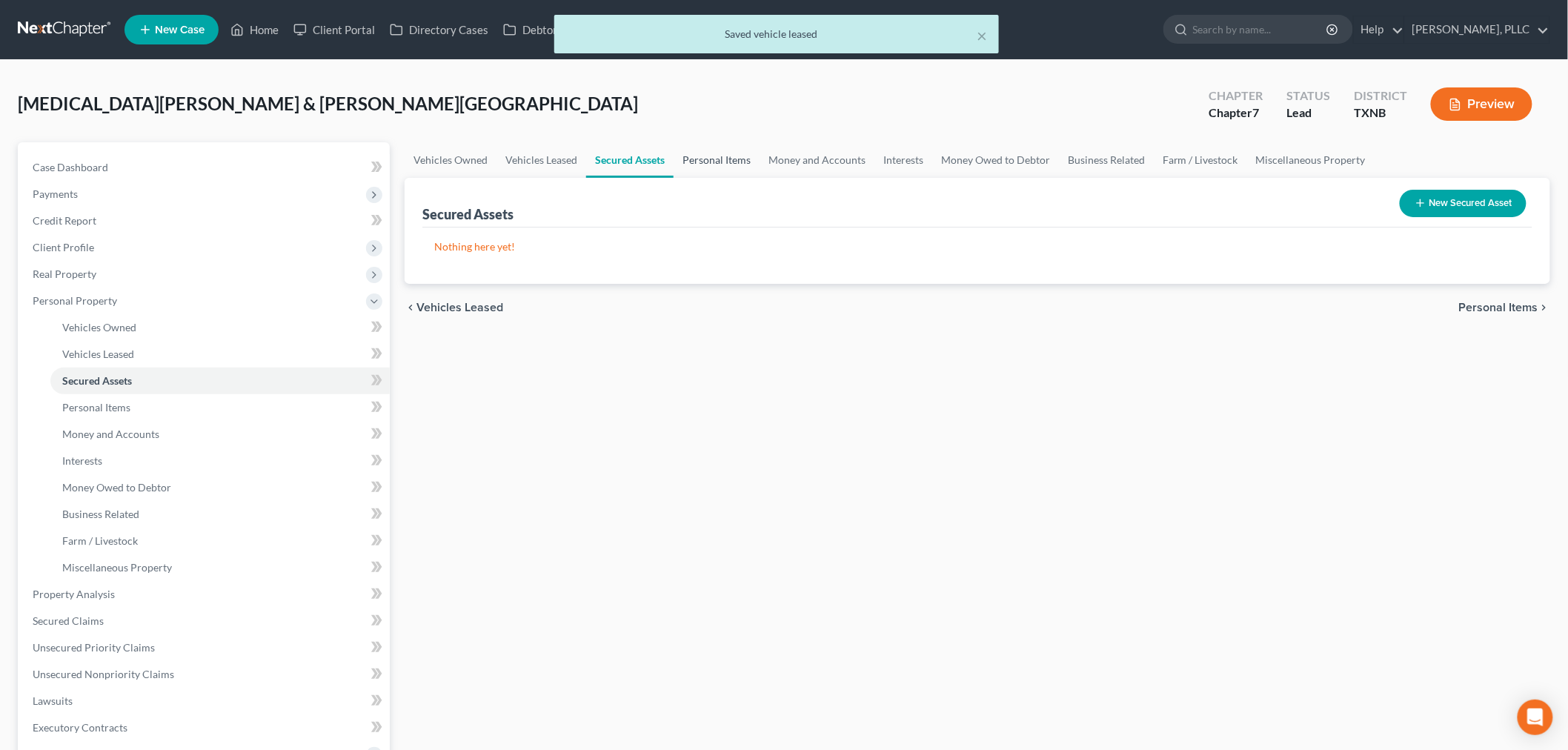
click at [729, 158] on link "Personal Items" at bounding box center [716, 161] width 86 height 36
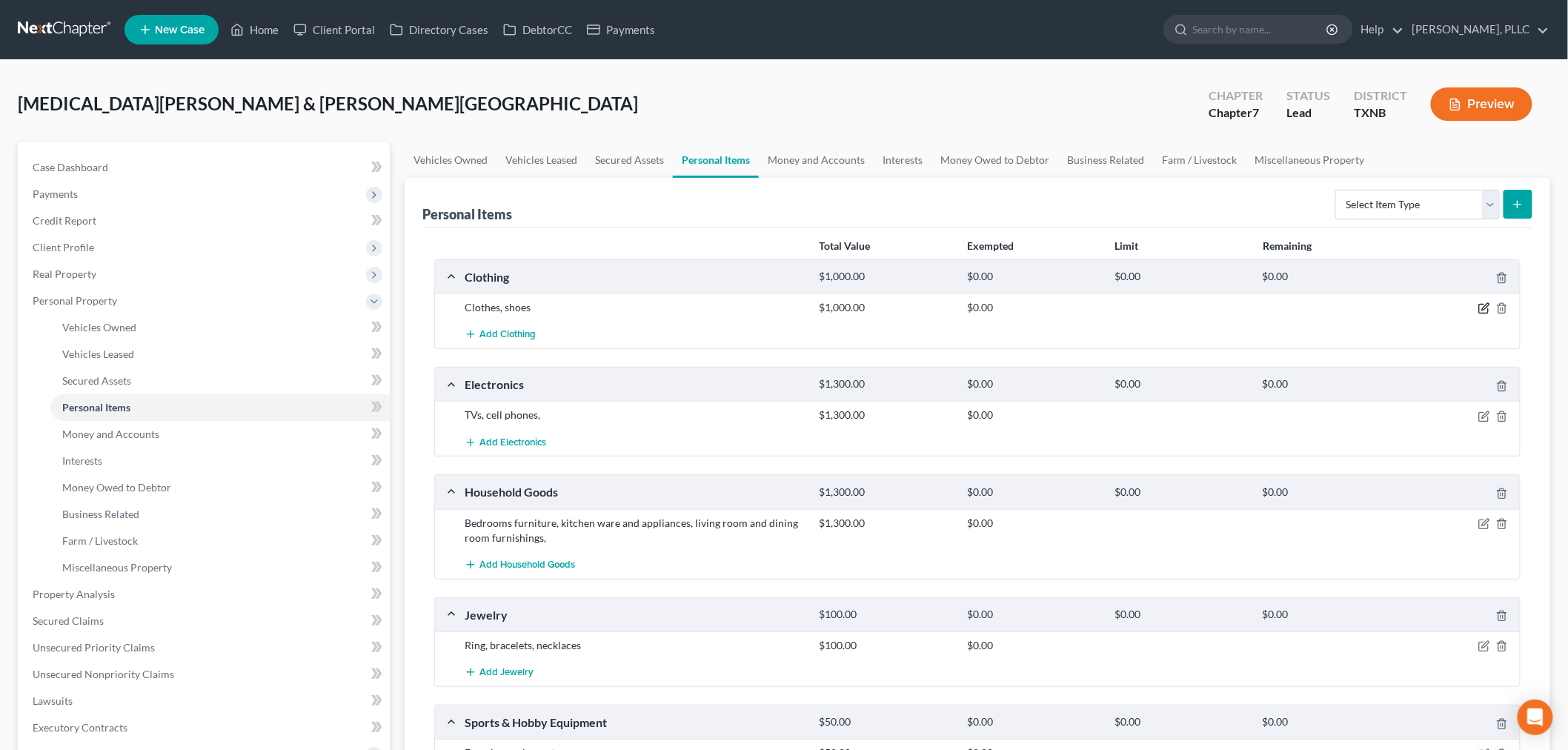
click at [1483, 307] on icon "button" at bounding box center [1485, 307] width 7 height 7
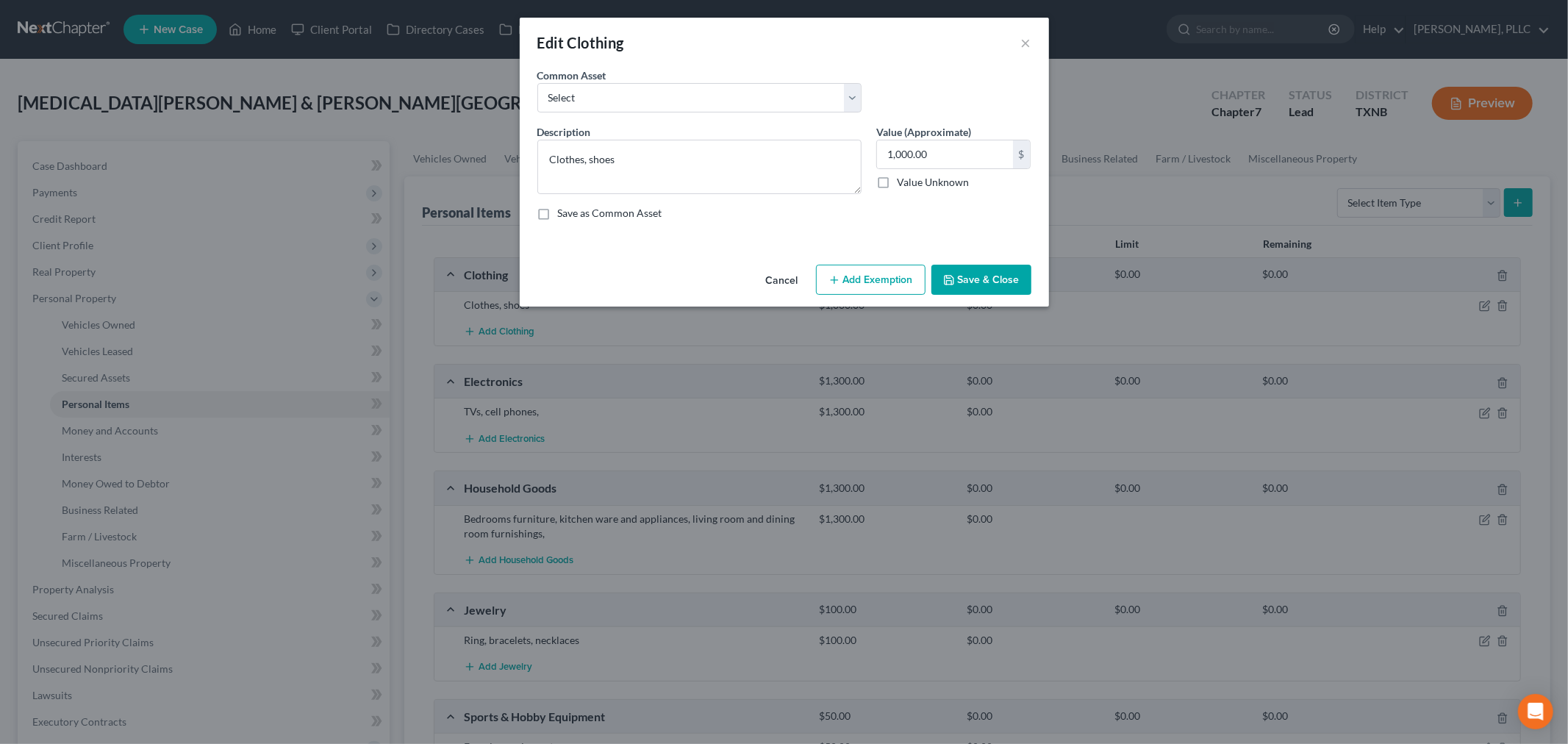
click at [883, 279] on button "Add Exemption" at bounding box center [870, 279] width 109 height 30
select select "2"
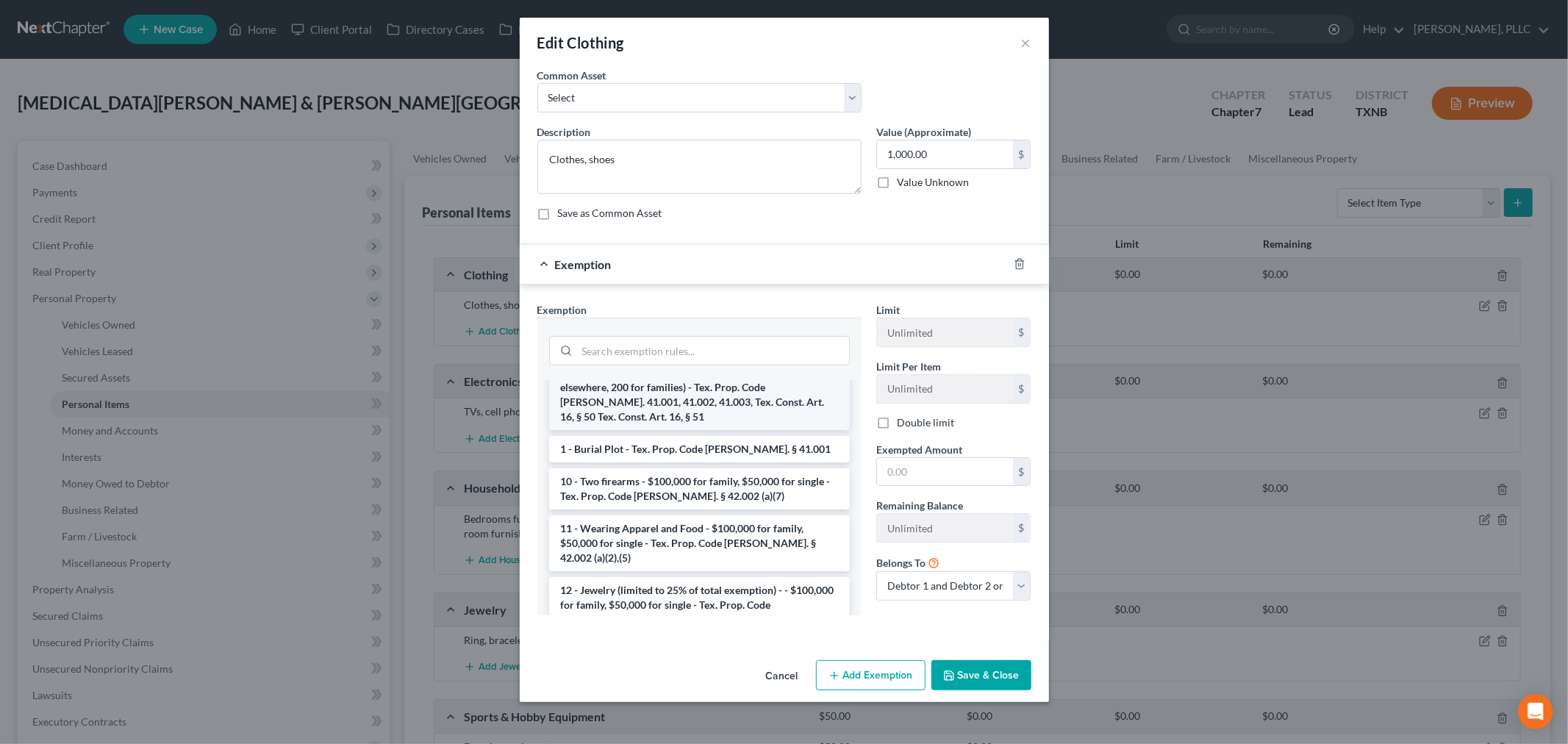
scroll to position [82, 0]
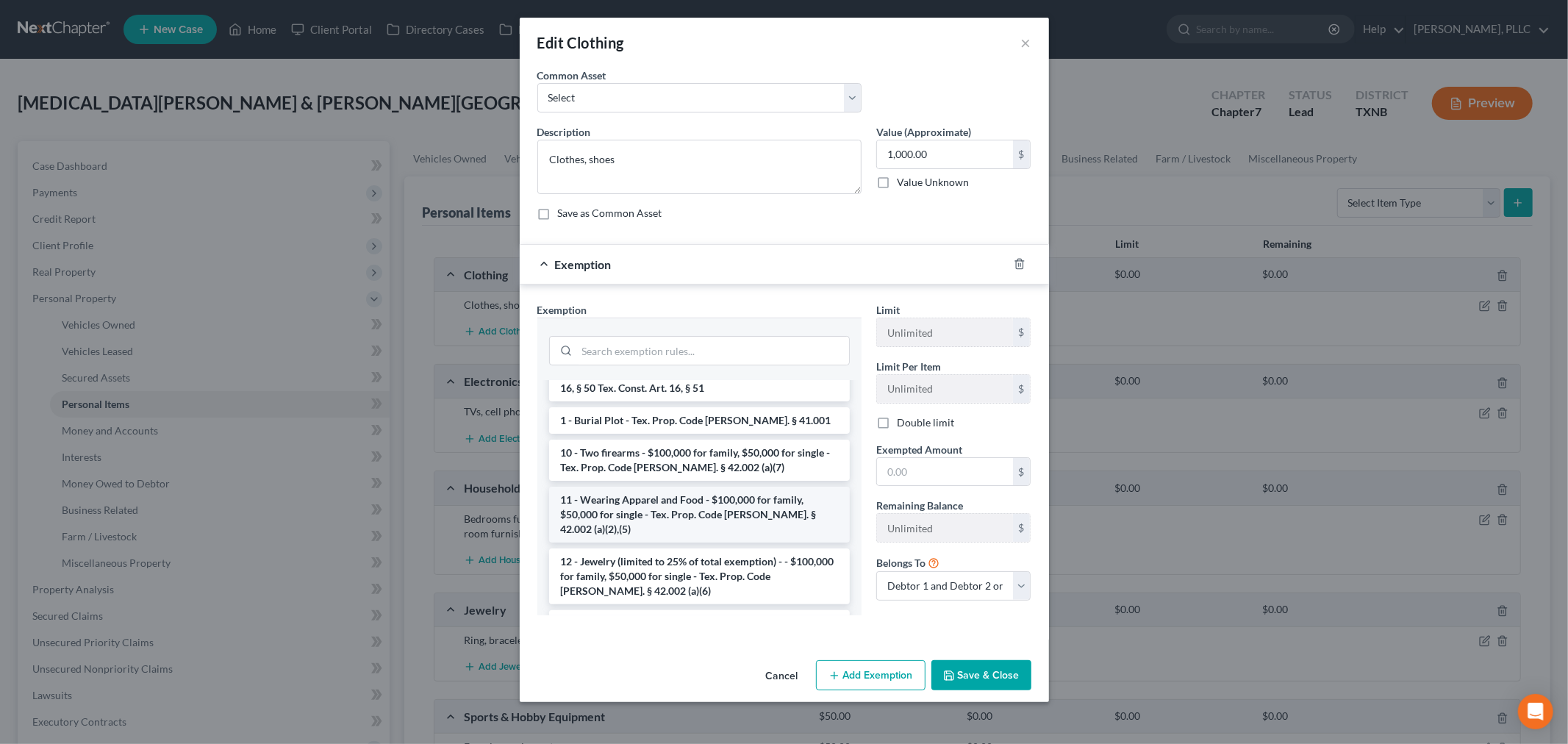
click at [663, 496] on li "11 - Wearing Apparel and Food - $100,000 for family, $50,000 for single - Tex. …" at bounding box center [700, 514] width 301 height 56
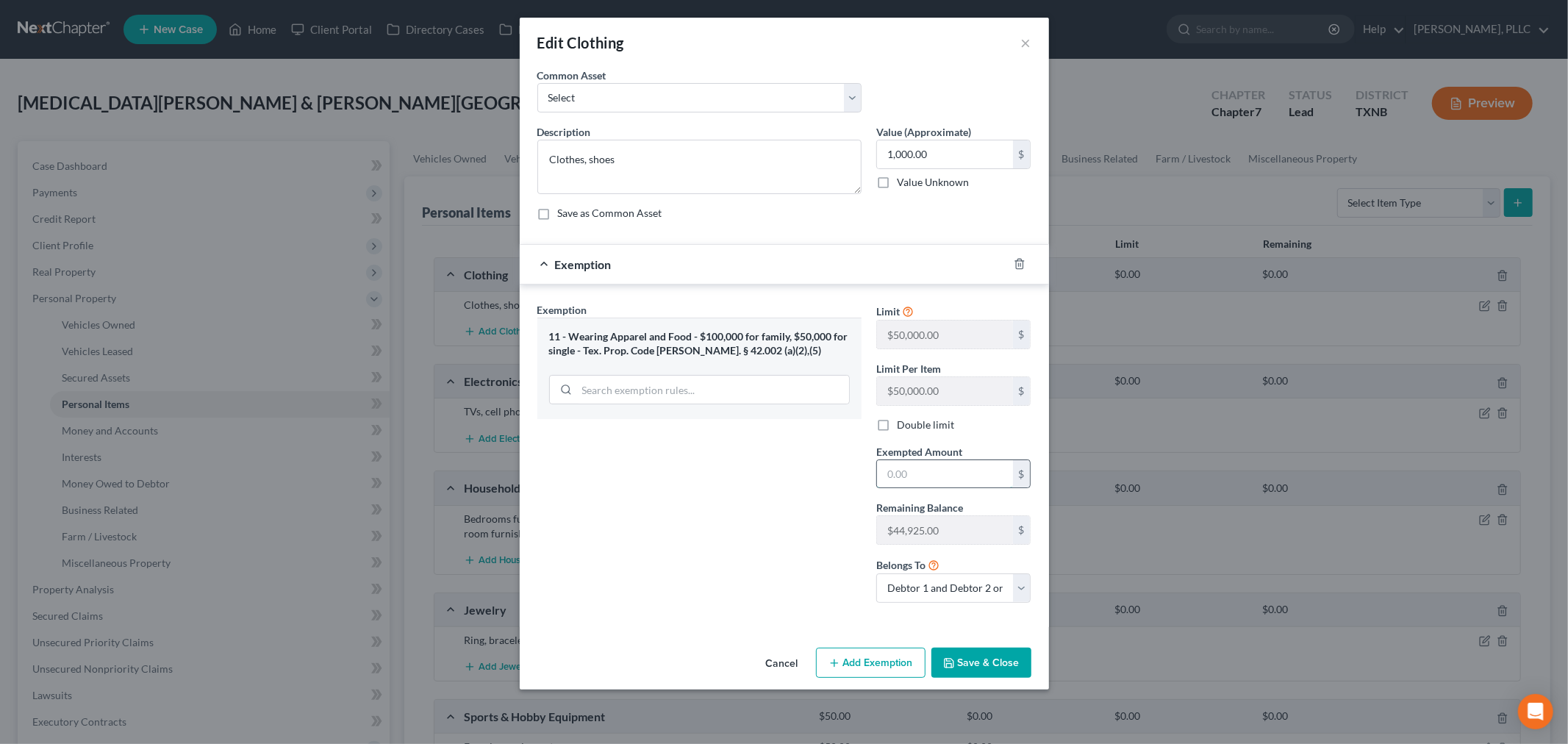
click at [932, 480] on input "text" at bounding box center [945, 474] width 136 height 28
type input "1,000"
drag, startPoint x: 879, startPoint y: 425, endPoint x: 944, endPoint y: 544, distance: 135.6
click at [898, 425] on label "Double limit" at bounding box center [926, 425] width 57 height 15
click at [903, 425] on input "Double limit" at bounding box center [908, 423] width 10 height 10
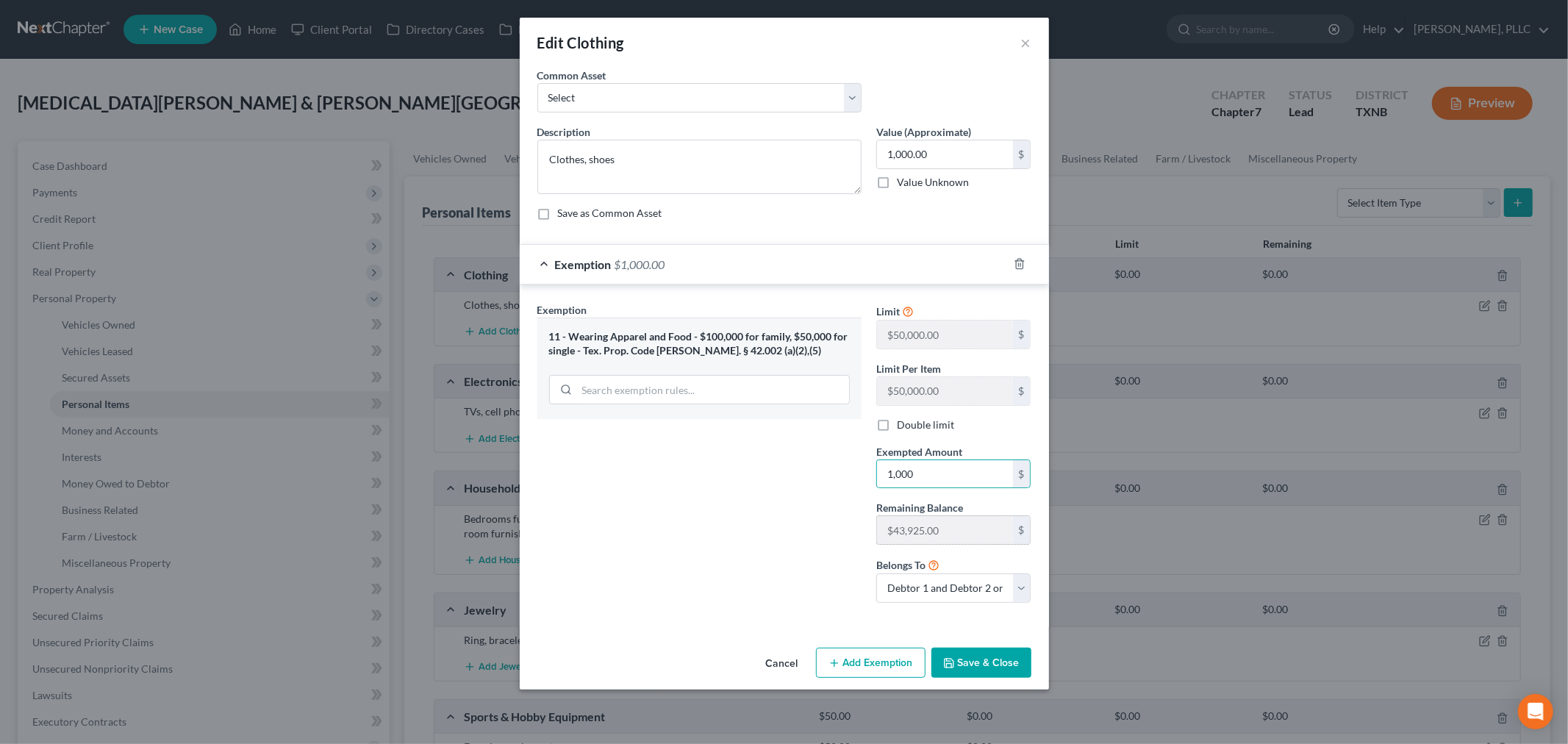
checkbox input "true"
click at [976, 661] on button "Save & Close" at bounding box center [982, 662] width 100 height 30
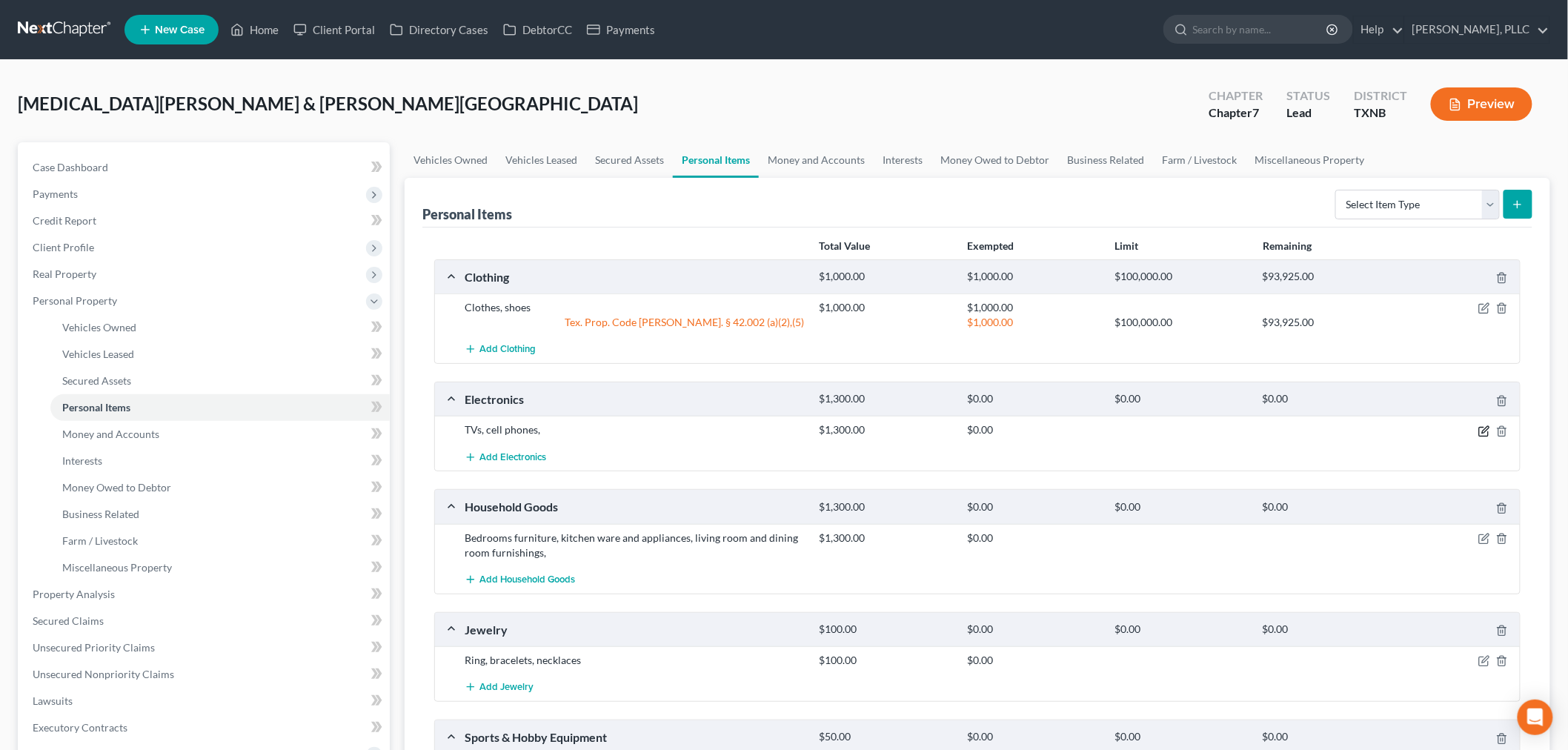
click at [1484, 431] on icon "button" at bounding box center [1484, 431] width 12 height 12
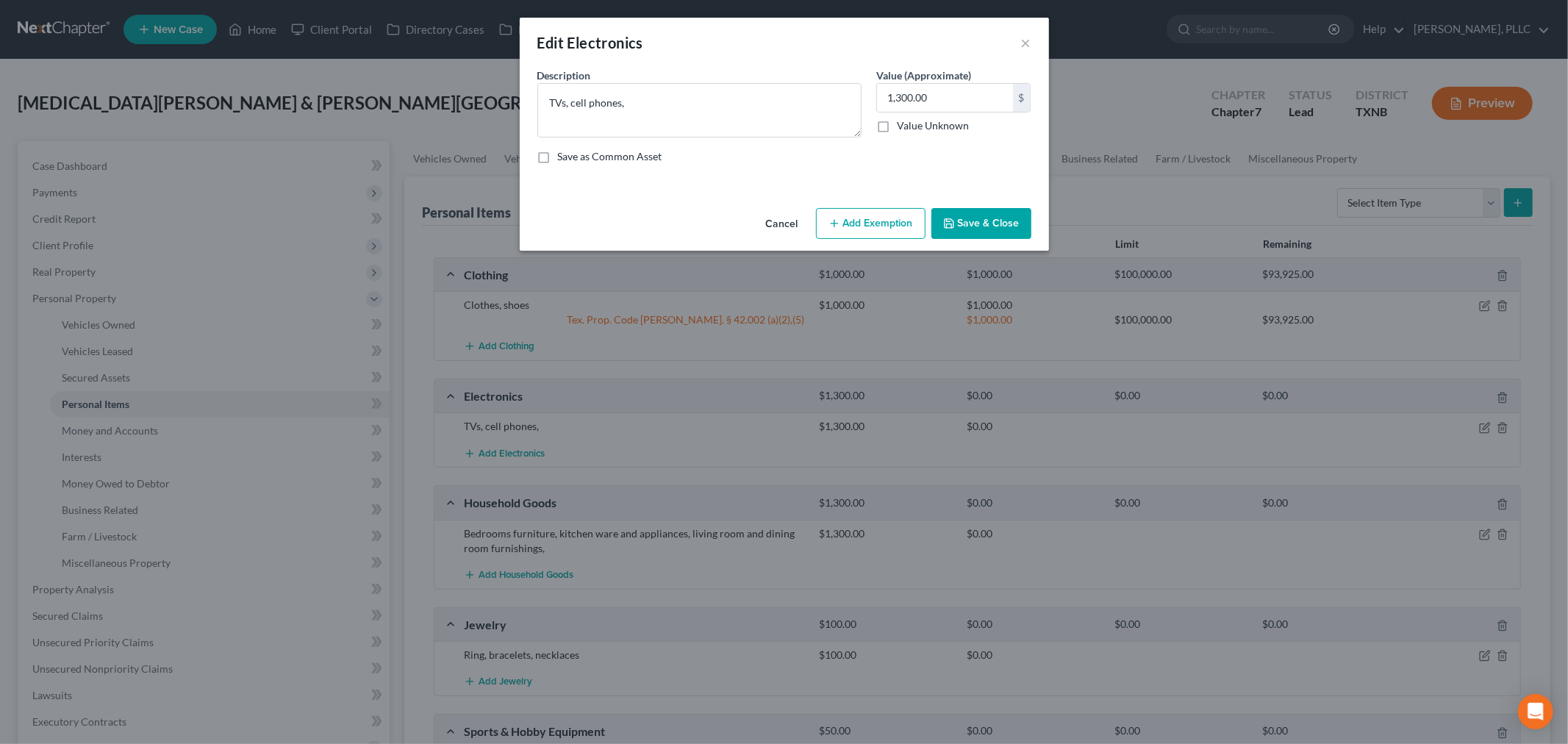
click at [868, 228] on button "Add Exemption" at bounding box center [870, 223] width 109 height 30
select select "2"
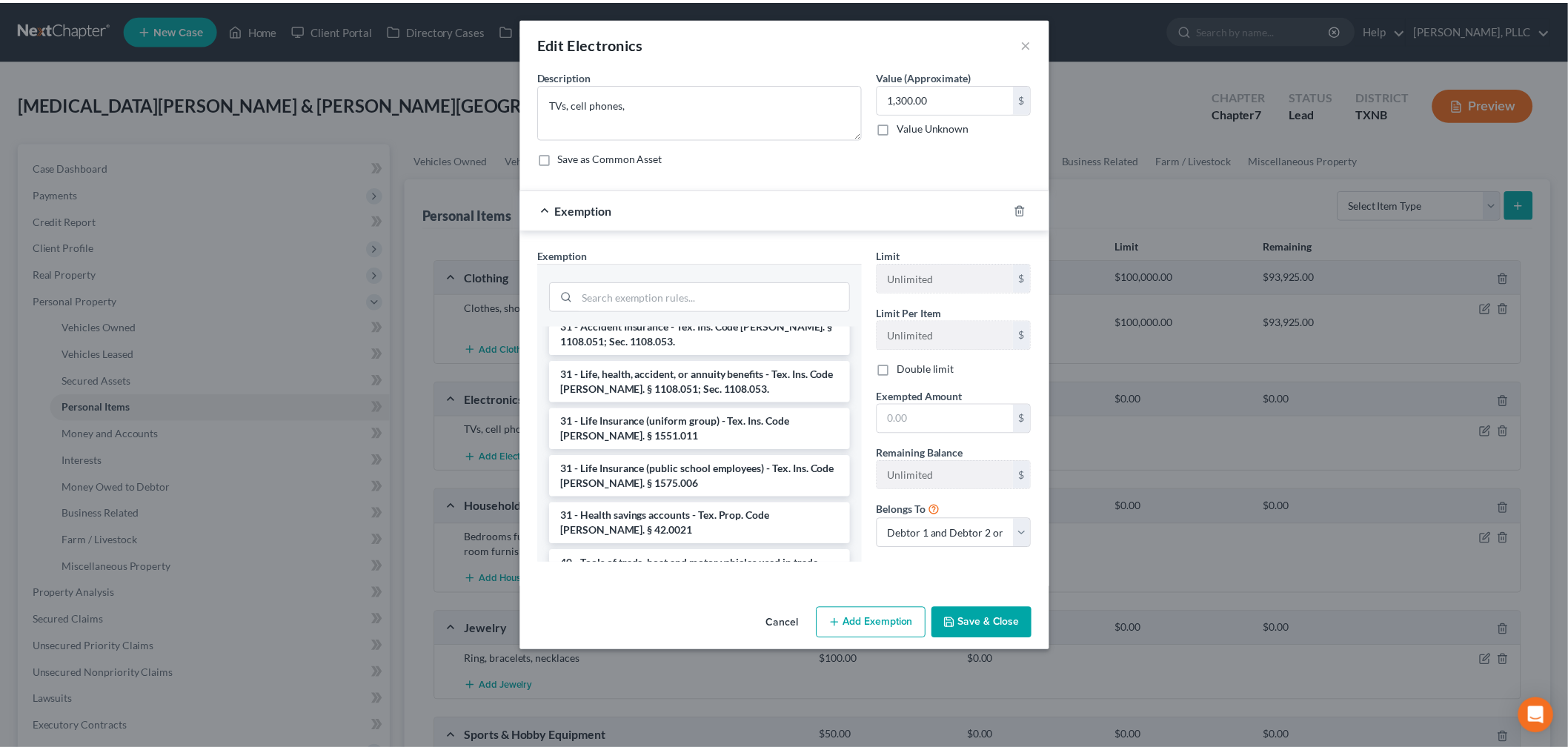
scroll to position [1811, 0]
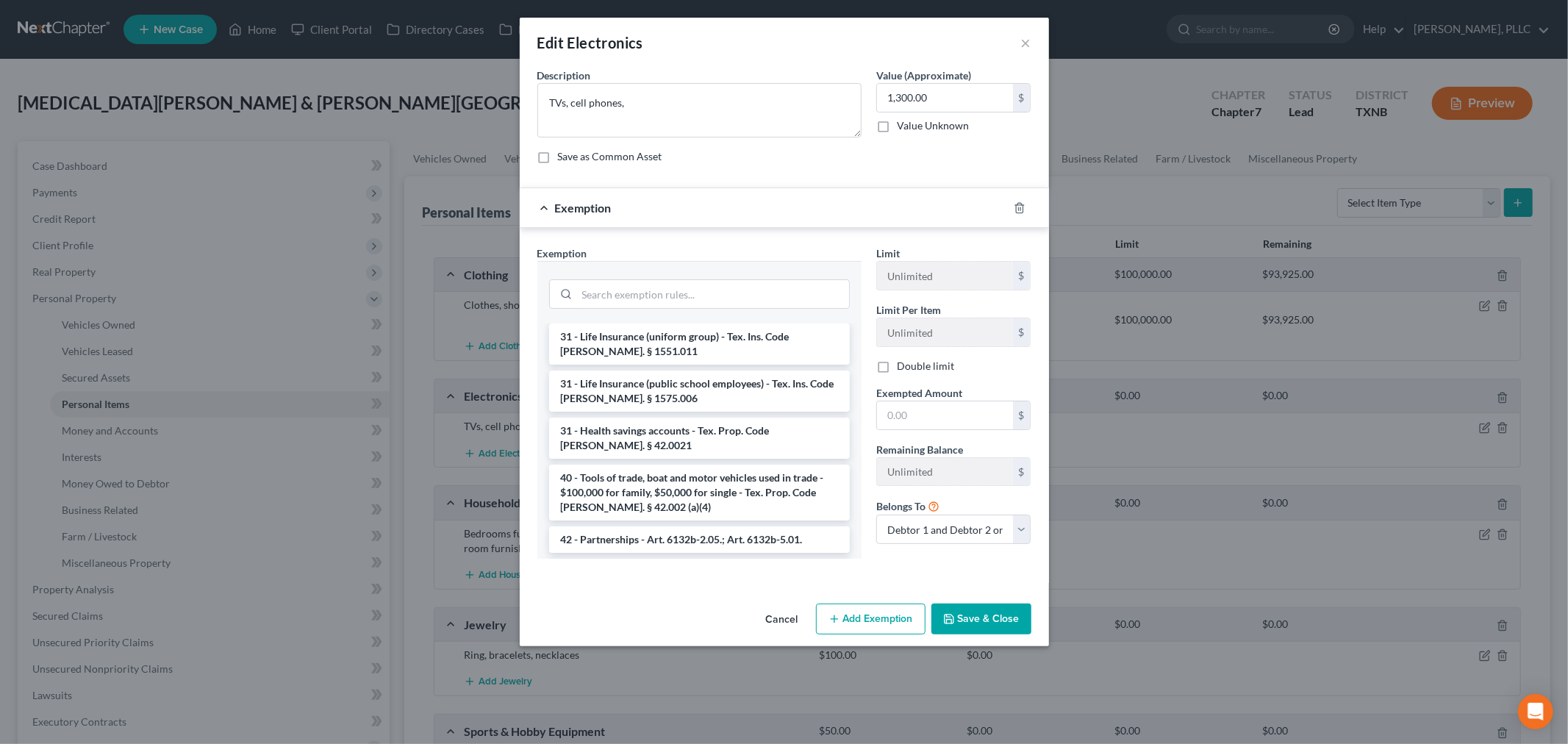
click at [678, 605] on li "6 - Household Goods and Furnishings, family heirlooms - $100,000 for family, $5…" at bounding box center [700, 633] width 301 height 56
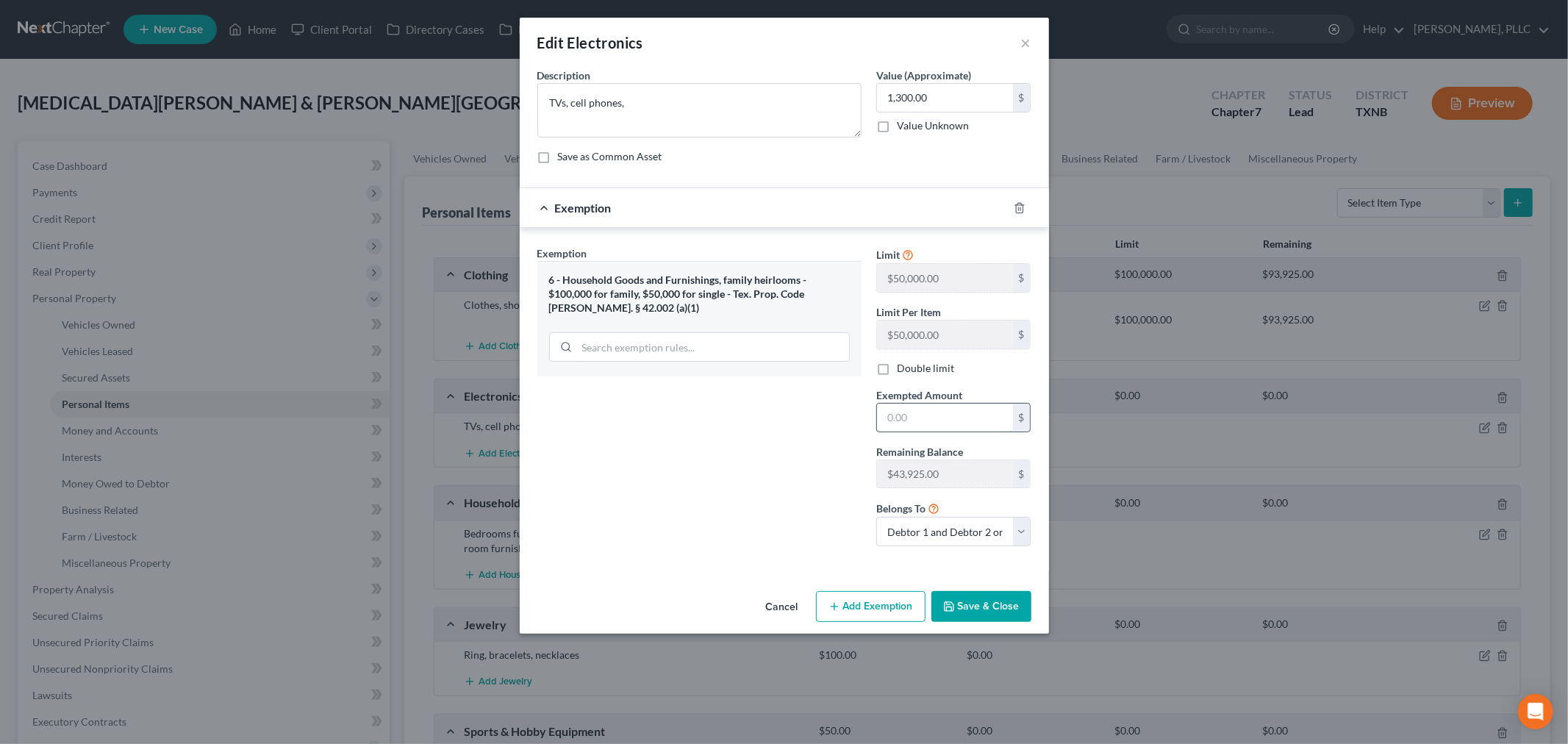
click at [929, 423] on input "text" at bounding box center [945, 418] width 136 height 28
type input "1,300"
drag, startPoint x: 886, startPoint y: 369, endPoint x: 900, endPoint y: 412, distance: 45.2
click at [898, 369] on label "Double limit" at bounding box center [926, 368] width 57 height 15
click at [903, 369] on input "Double limit" at bounding box center [908, 366] width 10 height 10
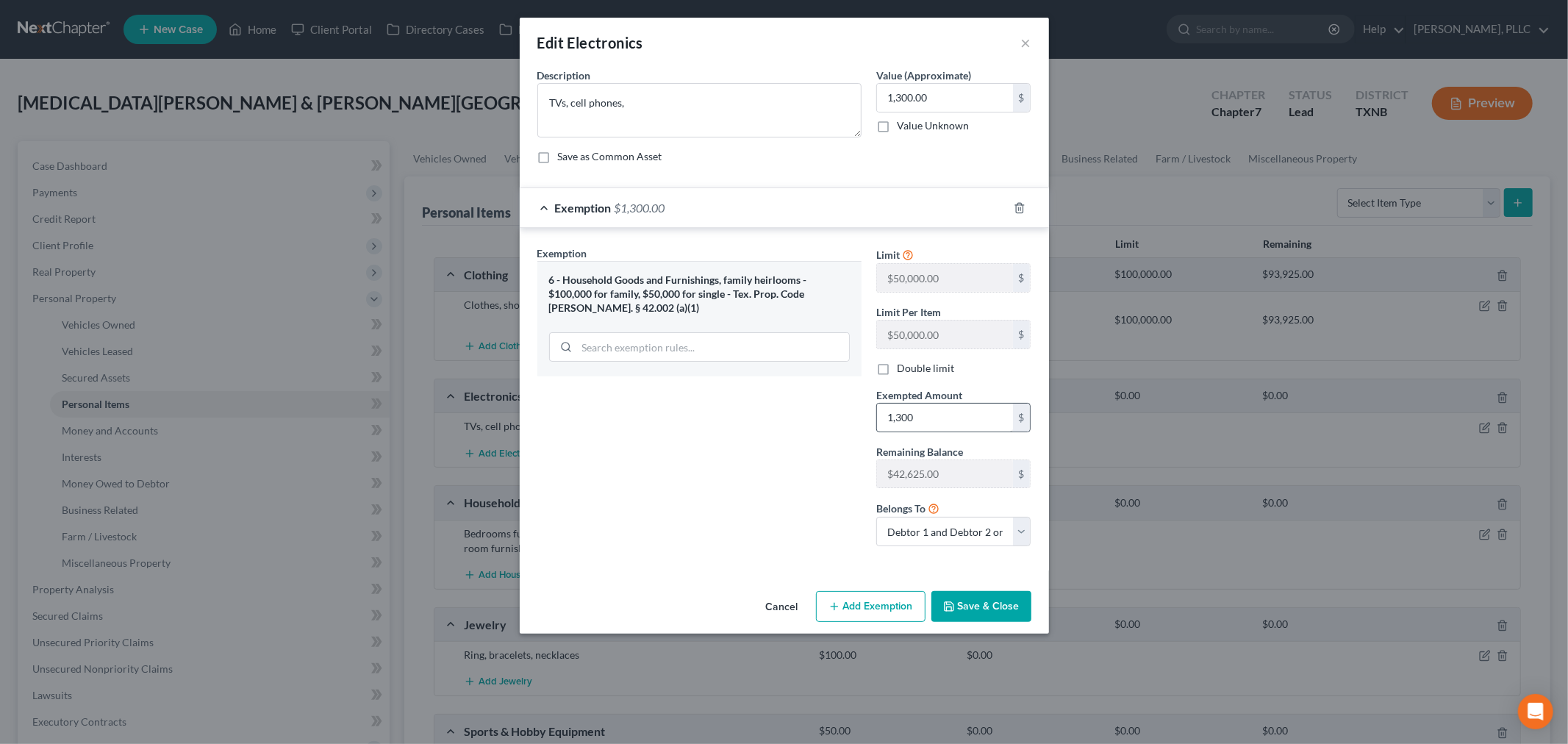
checkbox input "true"
click at [997, 605] on button "Save & Close" at bounding box center [982, 605] width 100 height 30
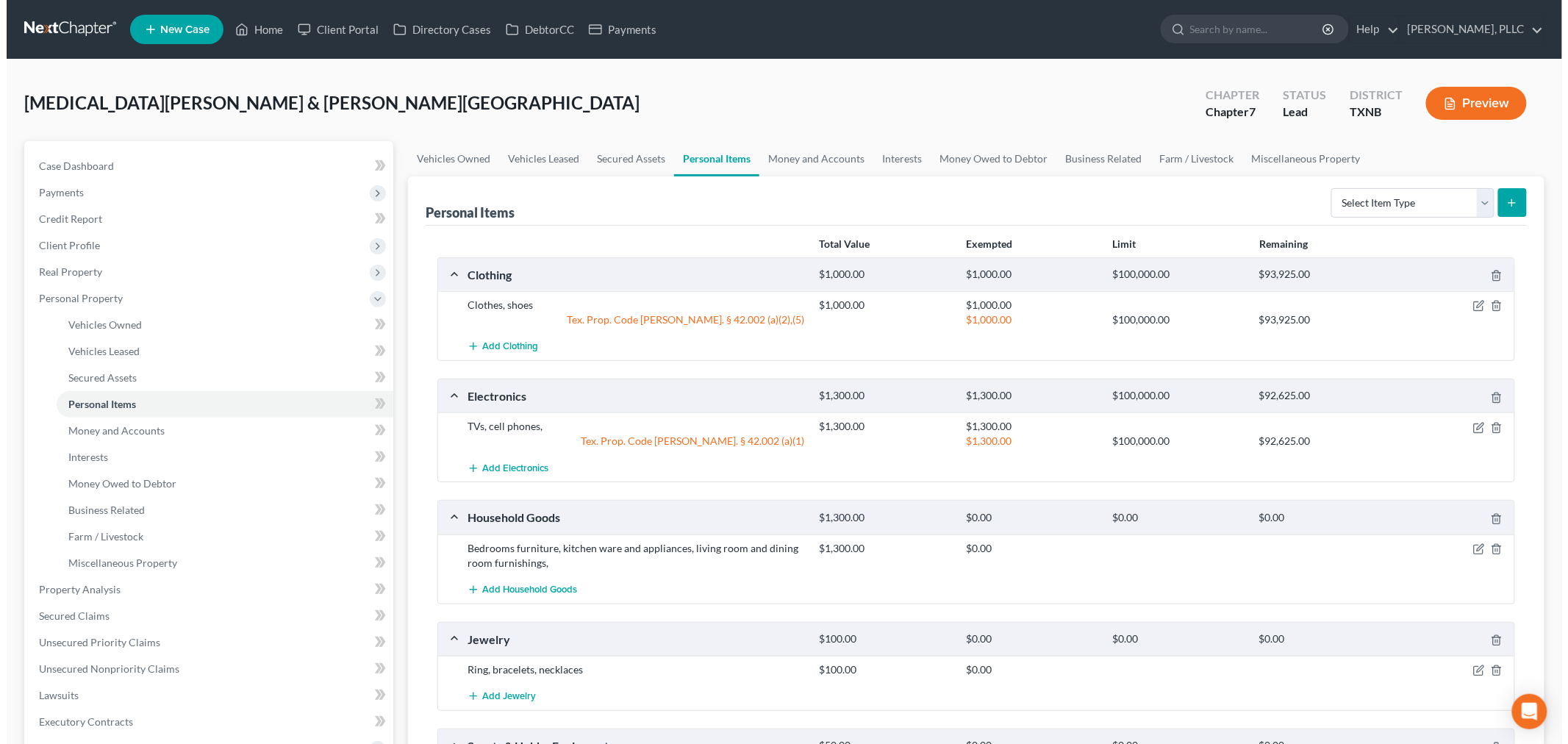
scroll to position [82, 0]
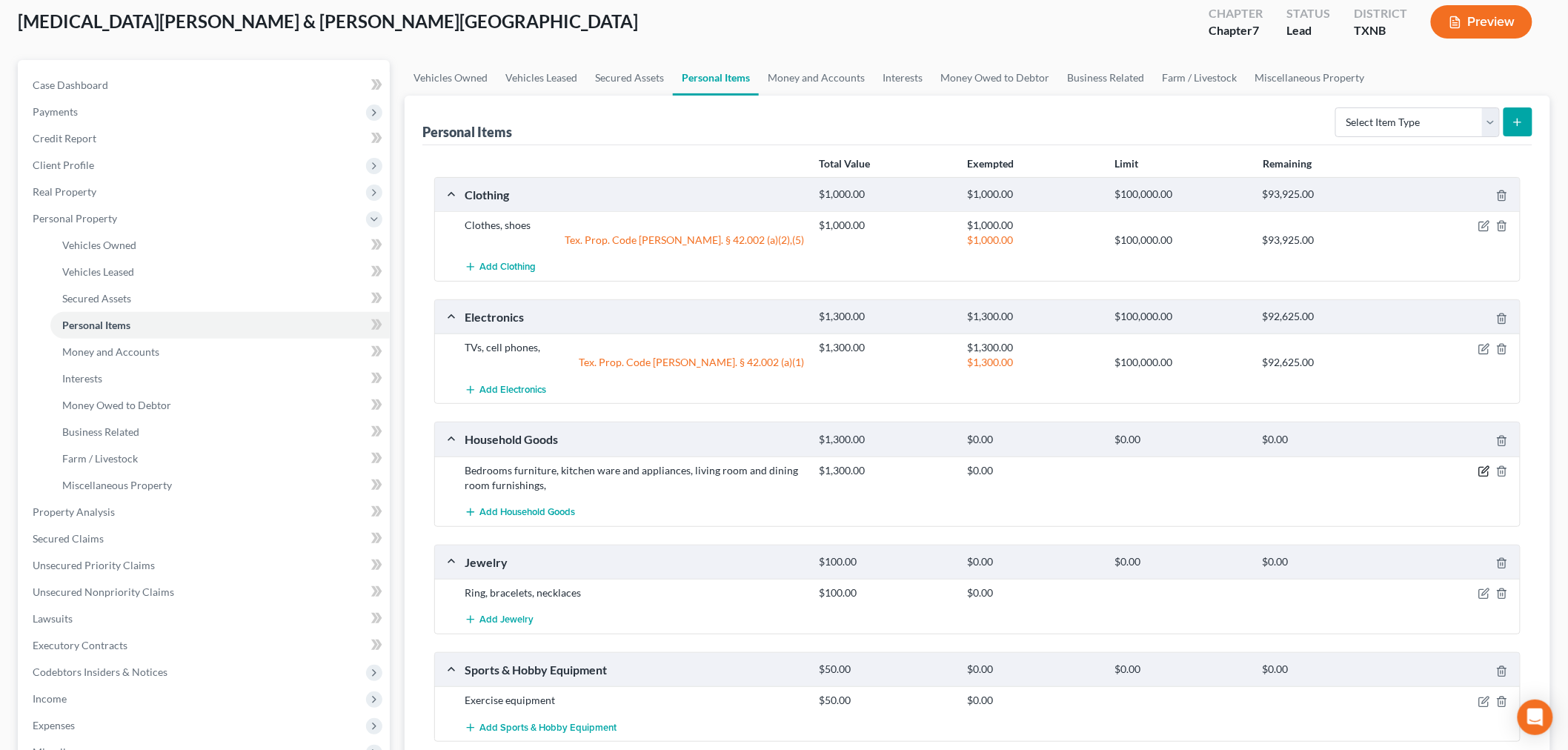
click at [1484, 469] on icon "button" at bounding box center [1485, 469] width 7 height 7
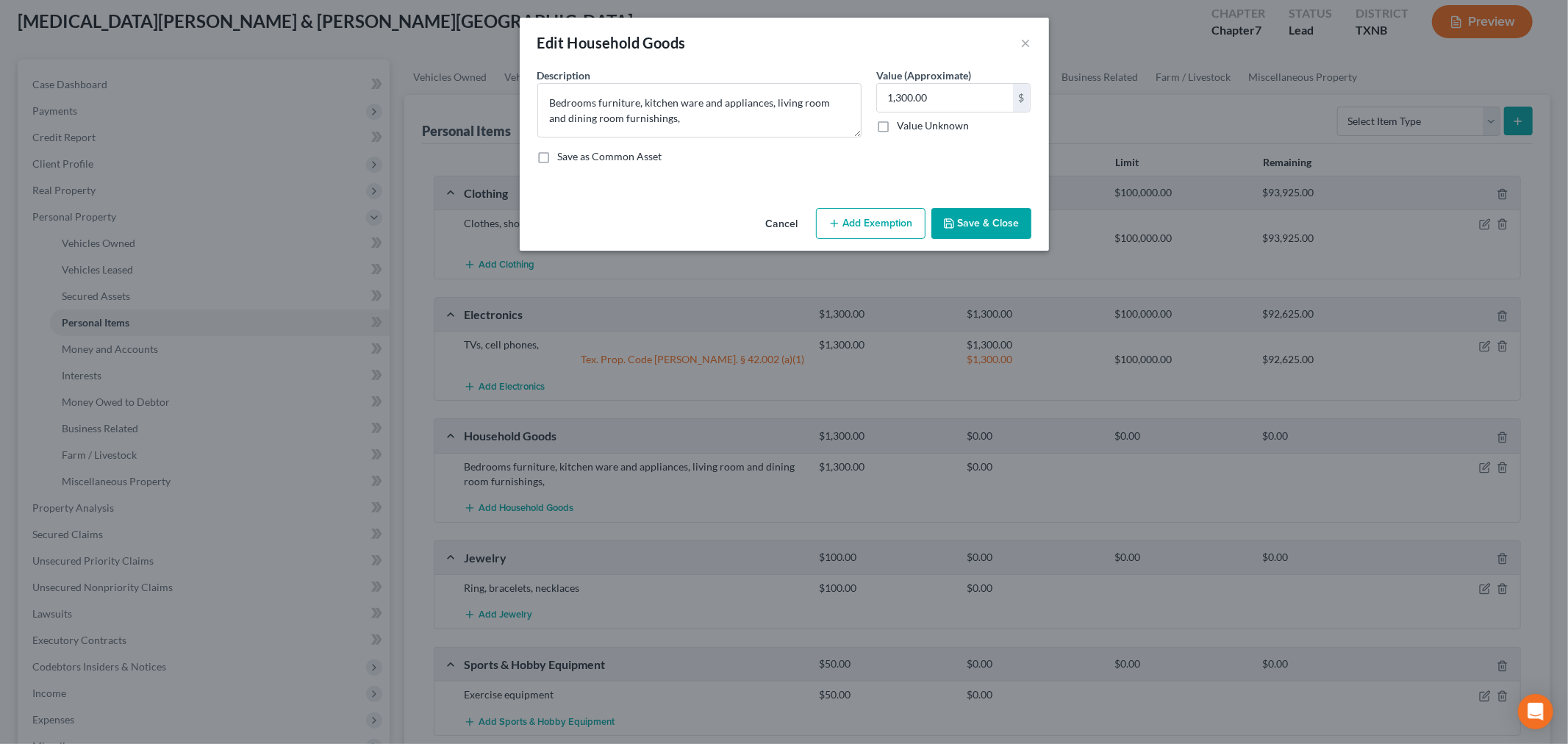
click at [856, 226] on button "Add Exemption" at bounding box center [870, 223] width 109 height 30
select select "2"
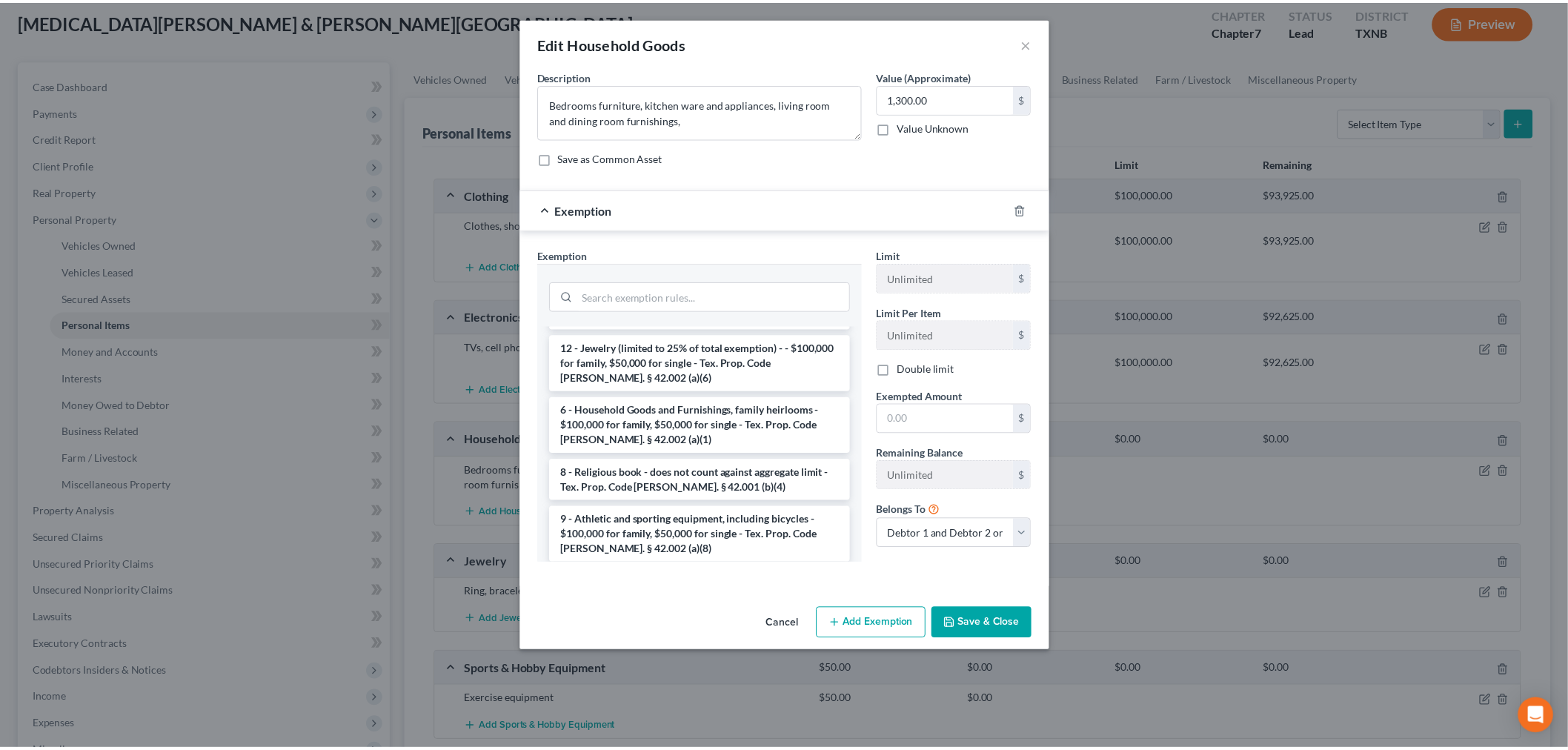
scroll to position [151, 0]
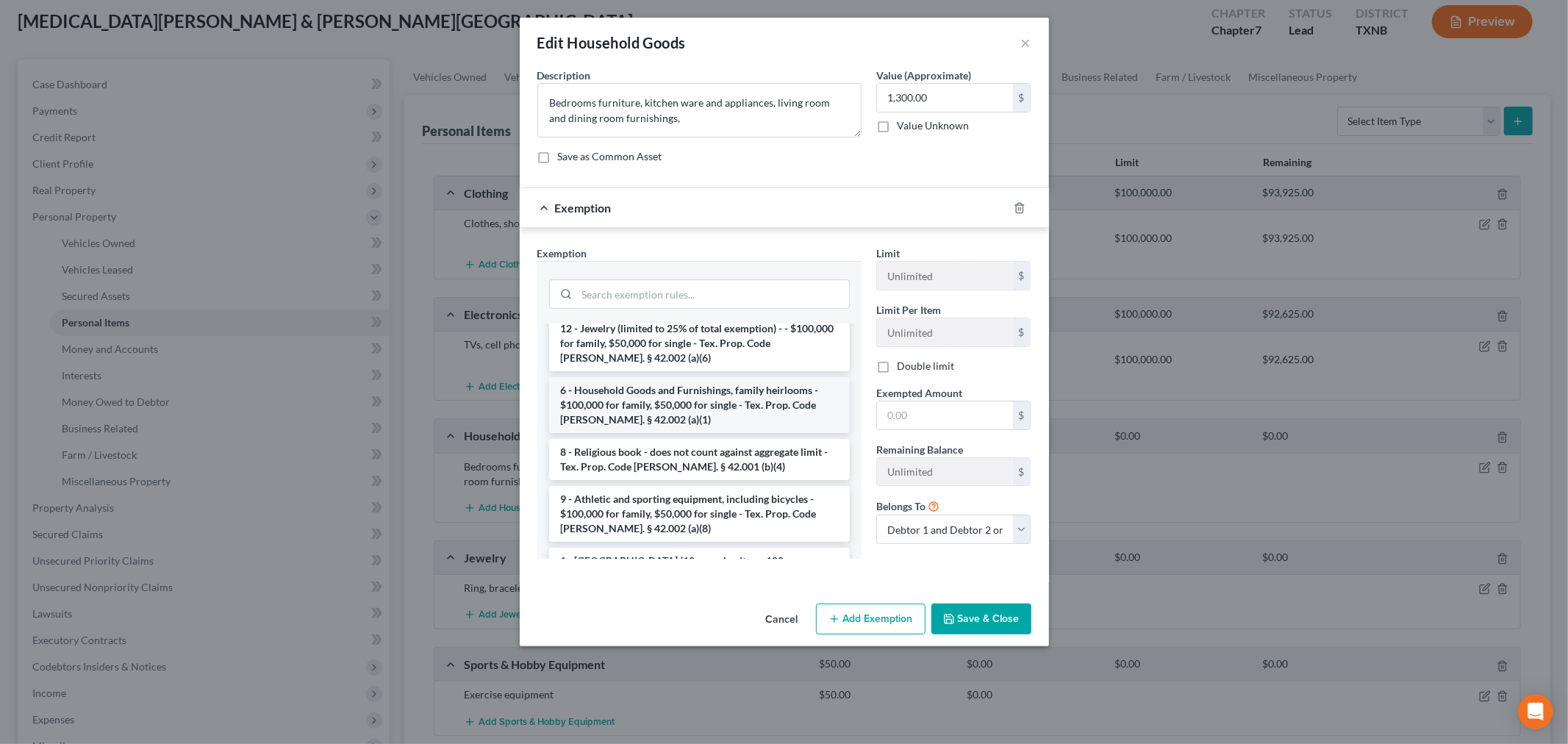
click at [702, 401] on li "6 - Household Goods and Furnishings, family heirlooms - $100,000 for family, $5…" at bounding box center [700, 405] width 301 height 56
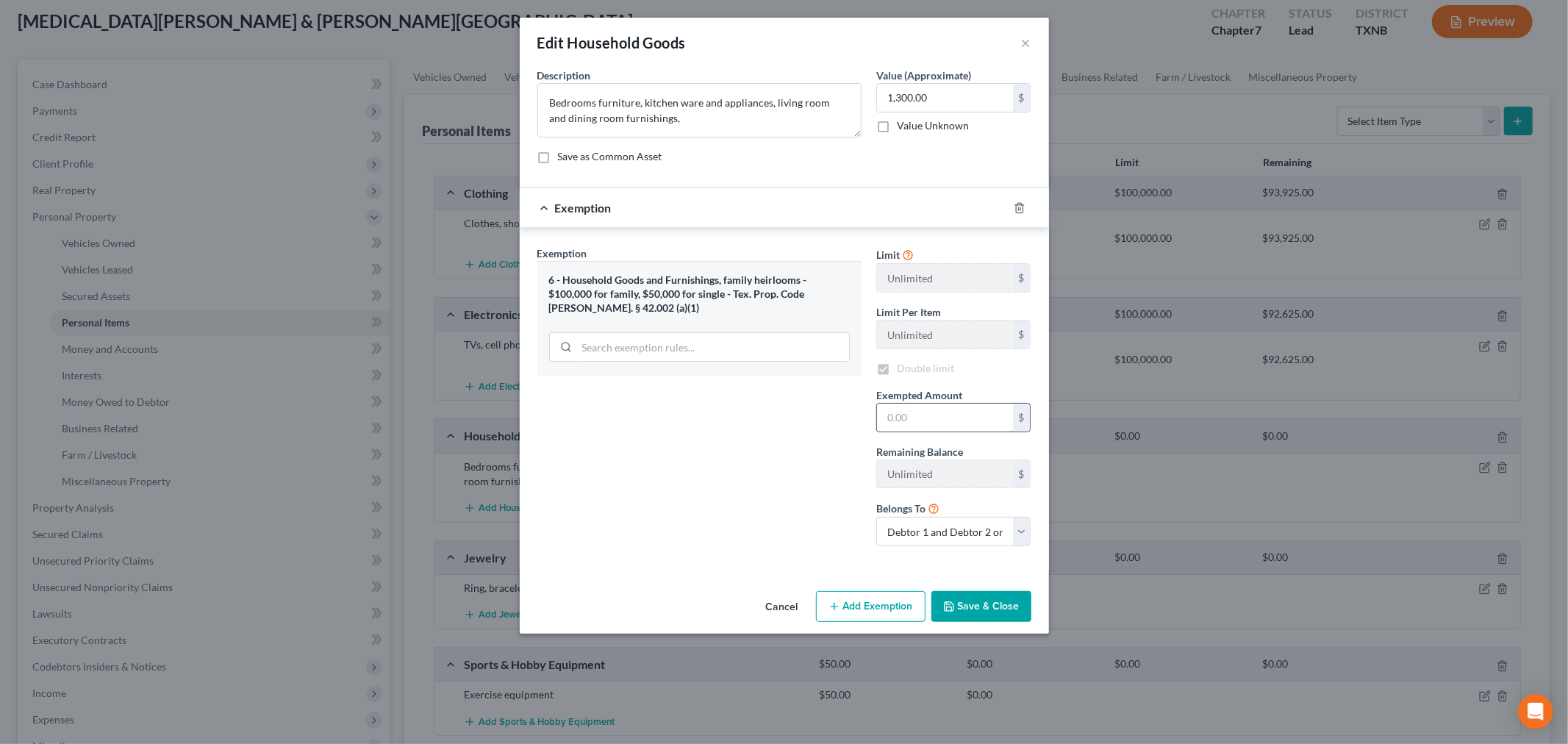
checkbox input "true"
click at [926, 421] on input "text" at bounding box center [945, 418] width 136 height 28
type input "1,300"
click at [960, 610] on button "Save & Close" at bounding box center [982, 605] width 100 height 30
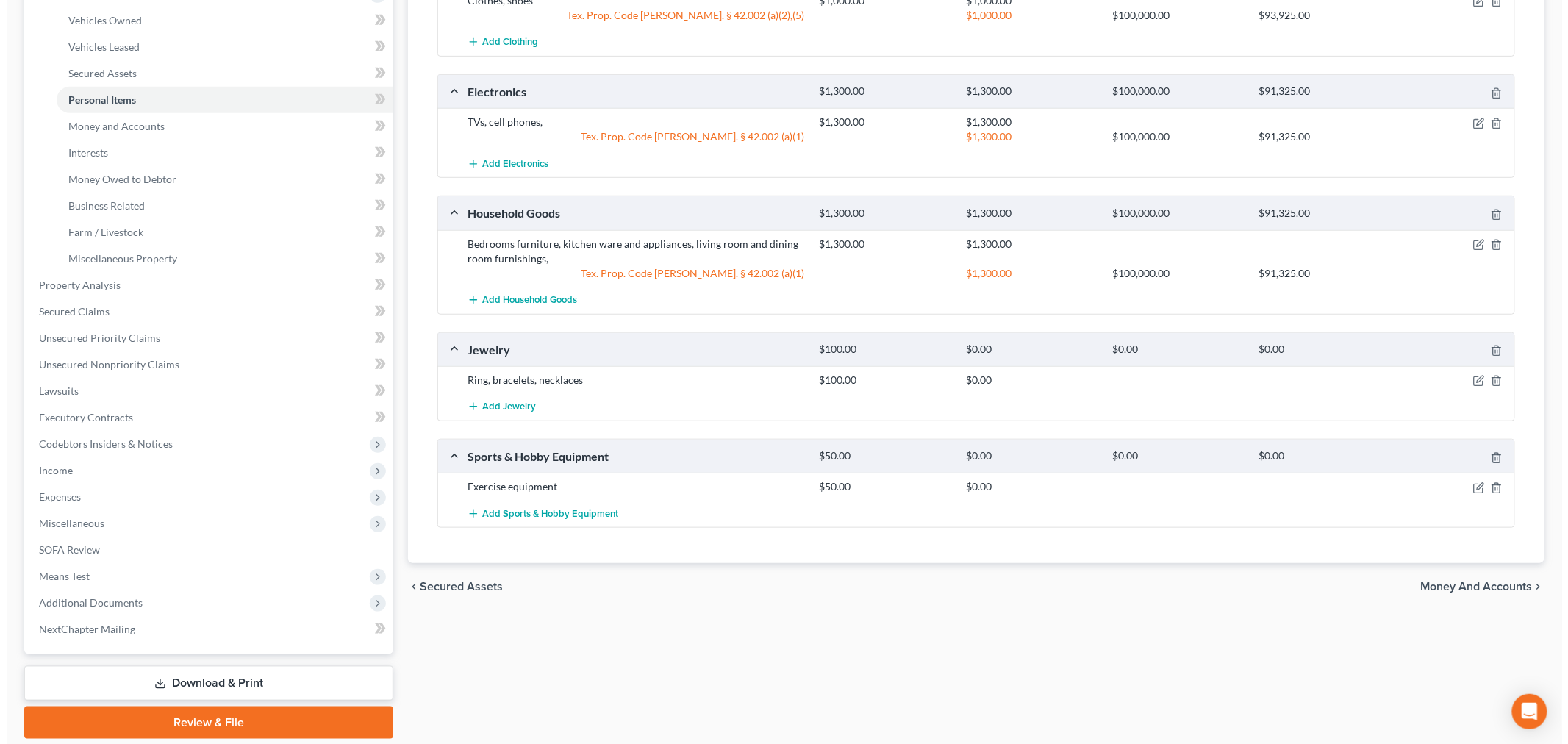
scroll to position [353, 0]
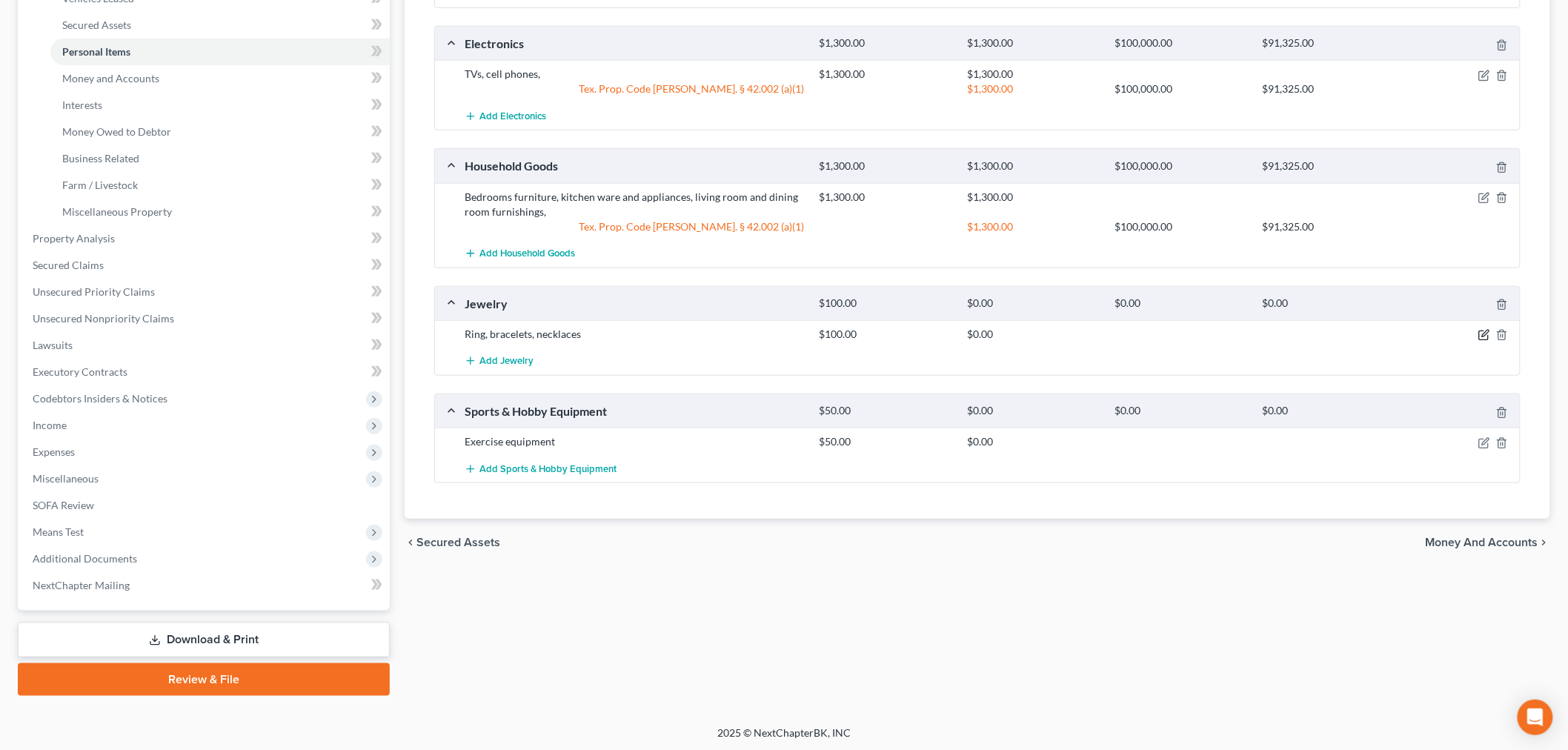
click at [1483, 332] on icon "button" at bounding box center [1484, 335] width 12 height 12
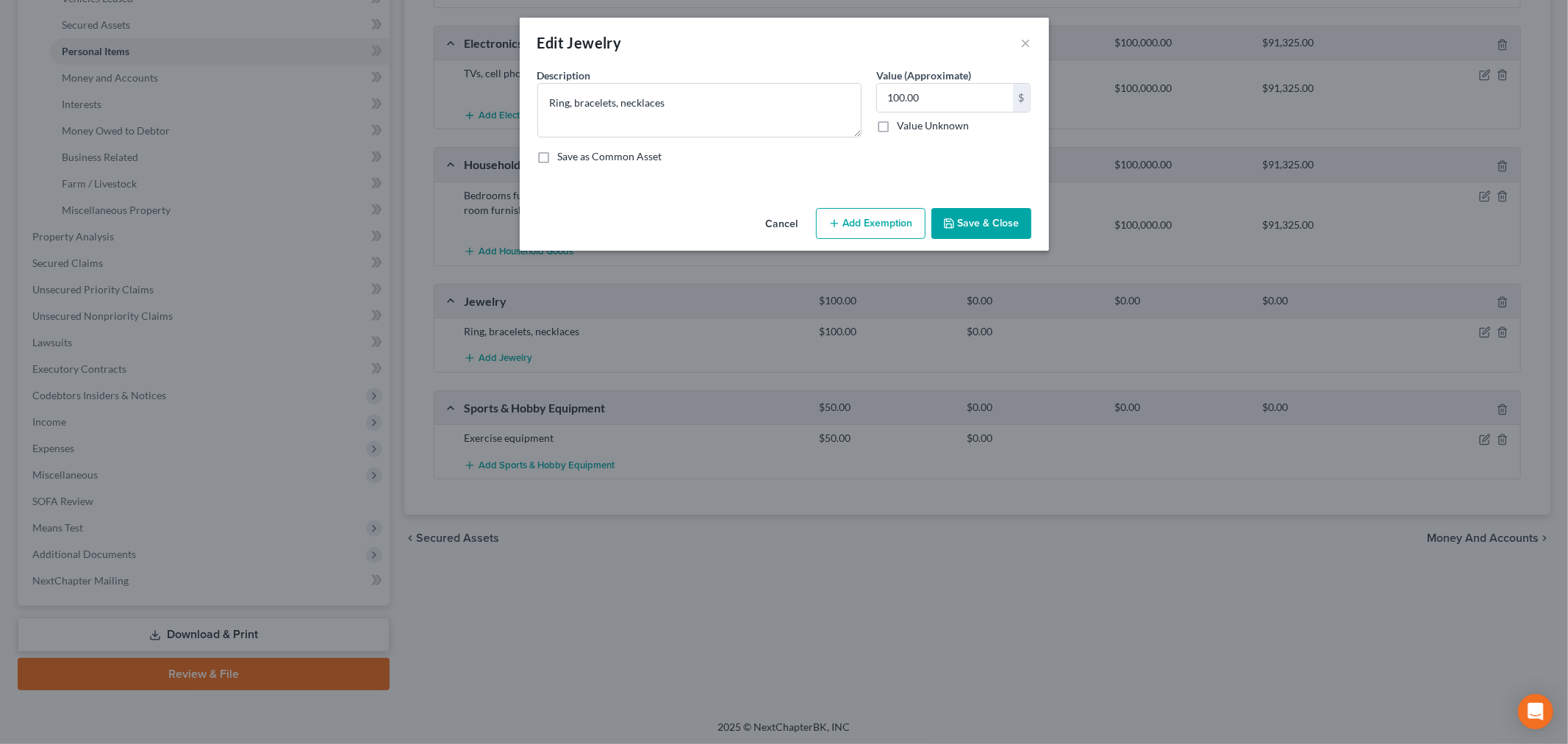
click at [864, 223] on button "Add Exemption" at bounding box center [870, 223] width 109 height 30
select select "2"
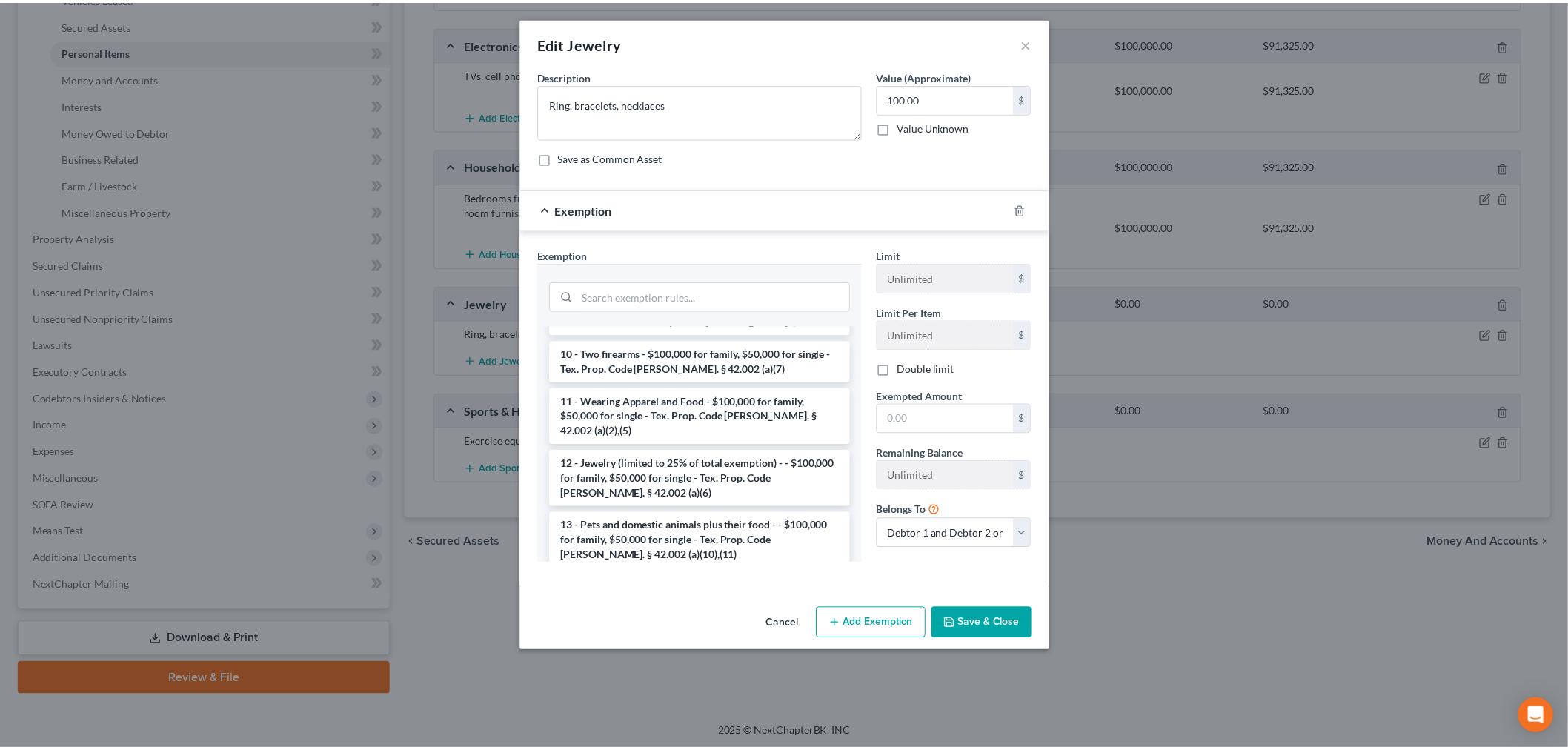
scroll to position [164, 0]
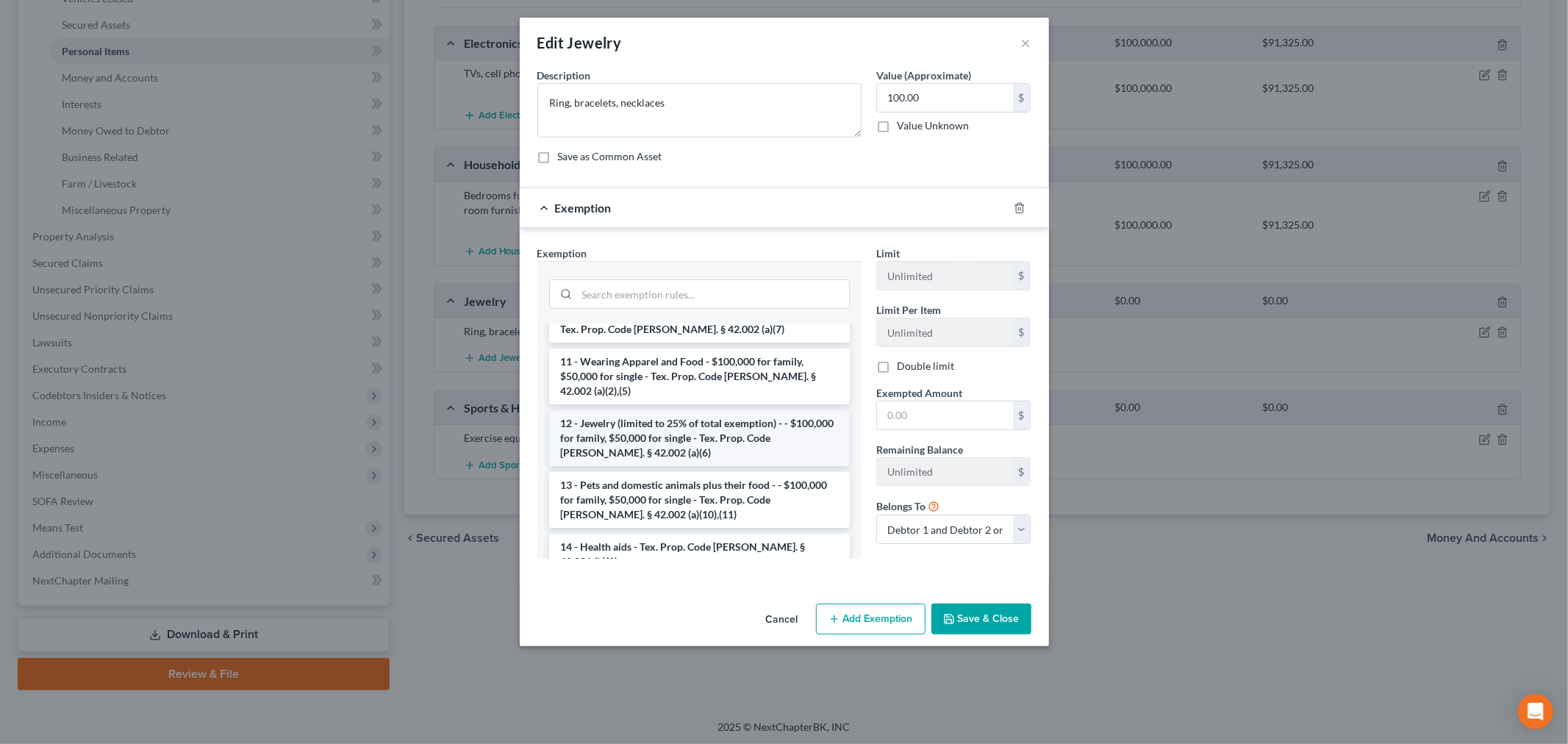
click at [701, 417] on li "12 - Jewelry (limited to 25% of total exemption) - - $100,000 for family, $50,0…" at bounding box center [700, 437] width 301 height 56
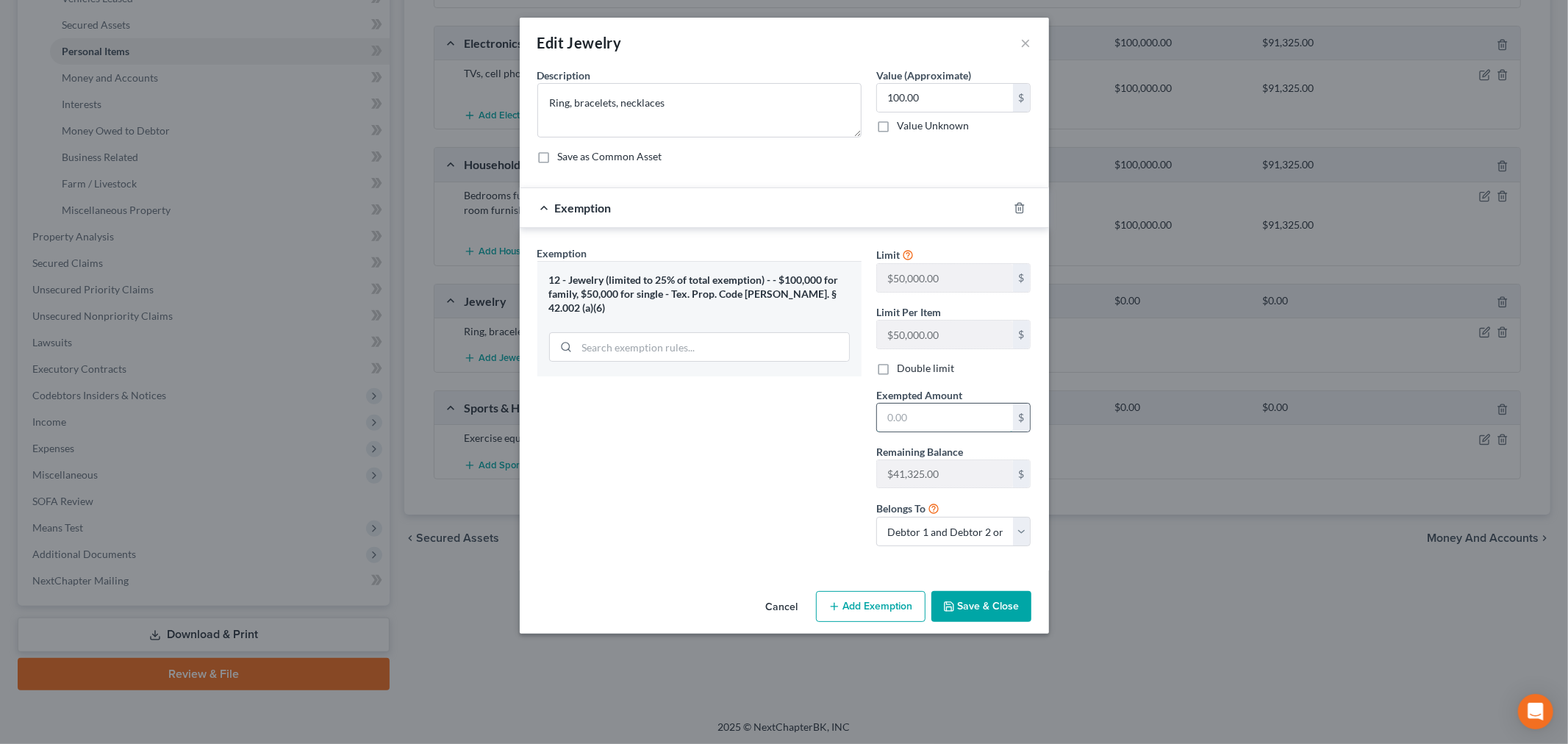
click at [953, 425] on input "text" at bounding box center [945, 418] width 136 height 28
type input "100"
click at [819, 486] on div "Exemption Set must be selected for CA. Exemption * 12 - Jewelry (limited to 25%…" at bounding box center [699, 402] width 339 height 313
click at [990, 606] on button "Save & Close" at bounding box center [982, 605] width 100 height 30
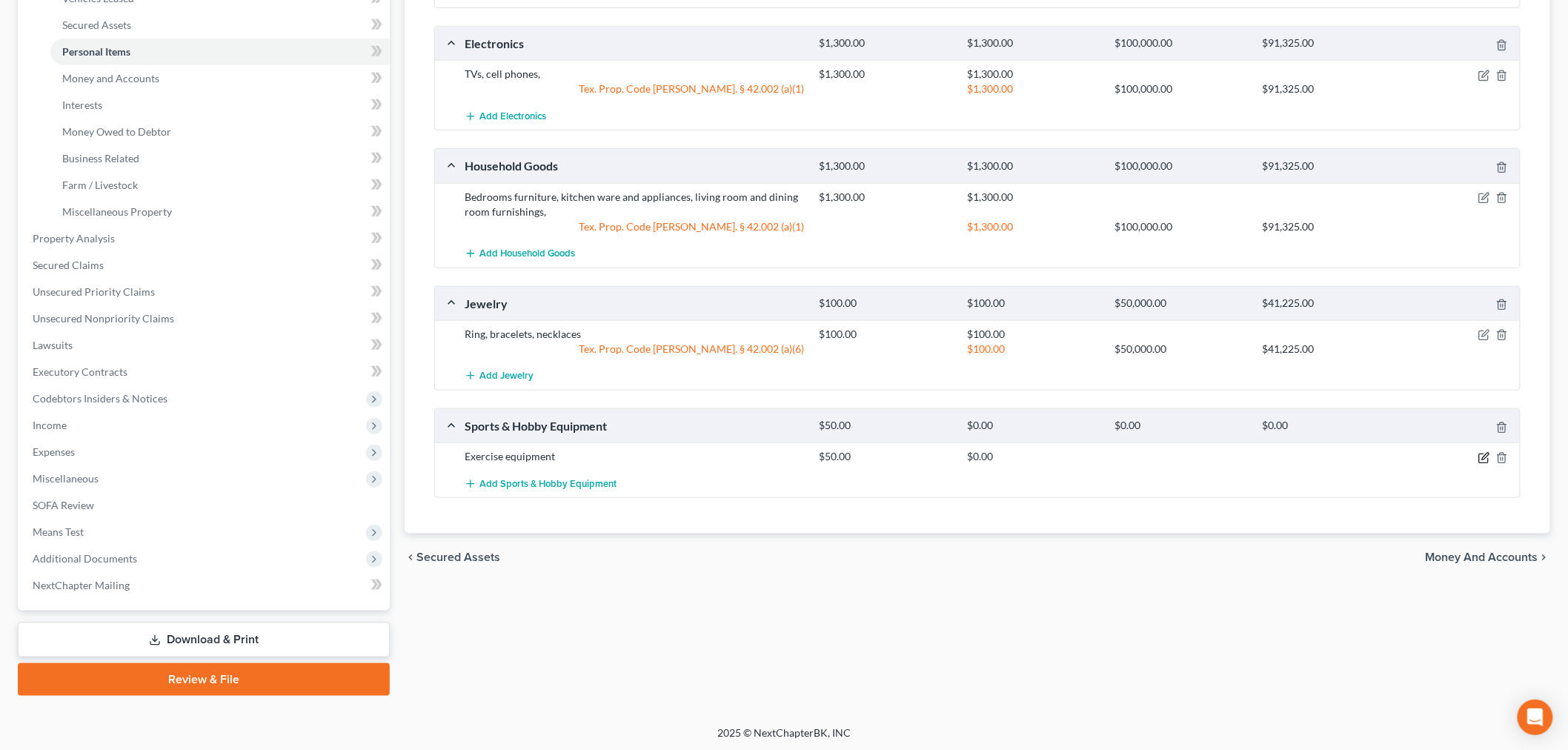
click at [1483, 461] on icon "button" at bounding box center [1484, 458] width 12 height 12
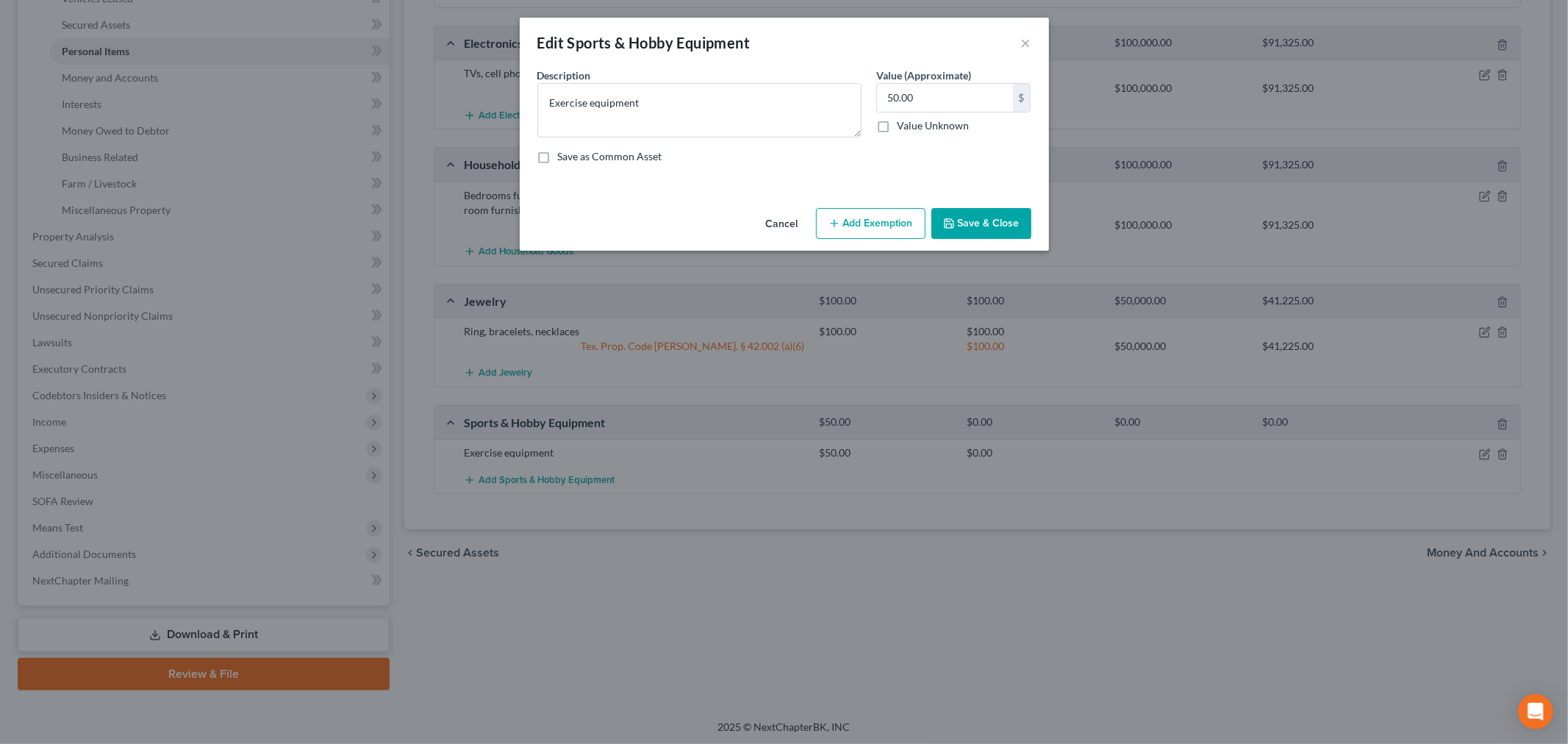
click at [847, 229] on button "Add Exemption" at bounding box center [870, 223] width 109 height 30
select select "2"
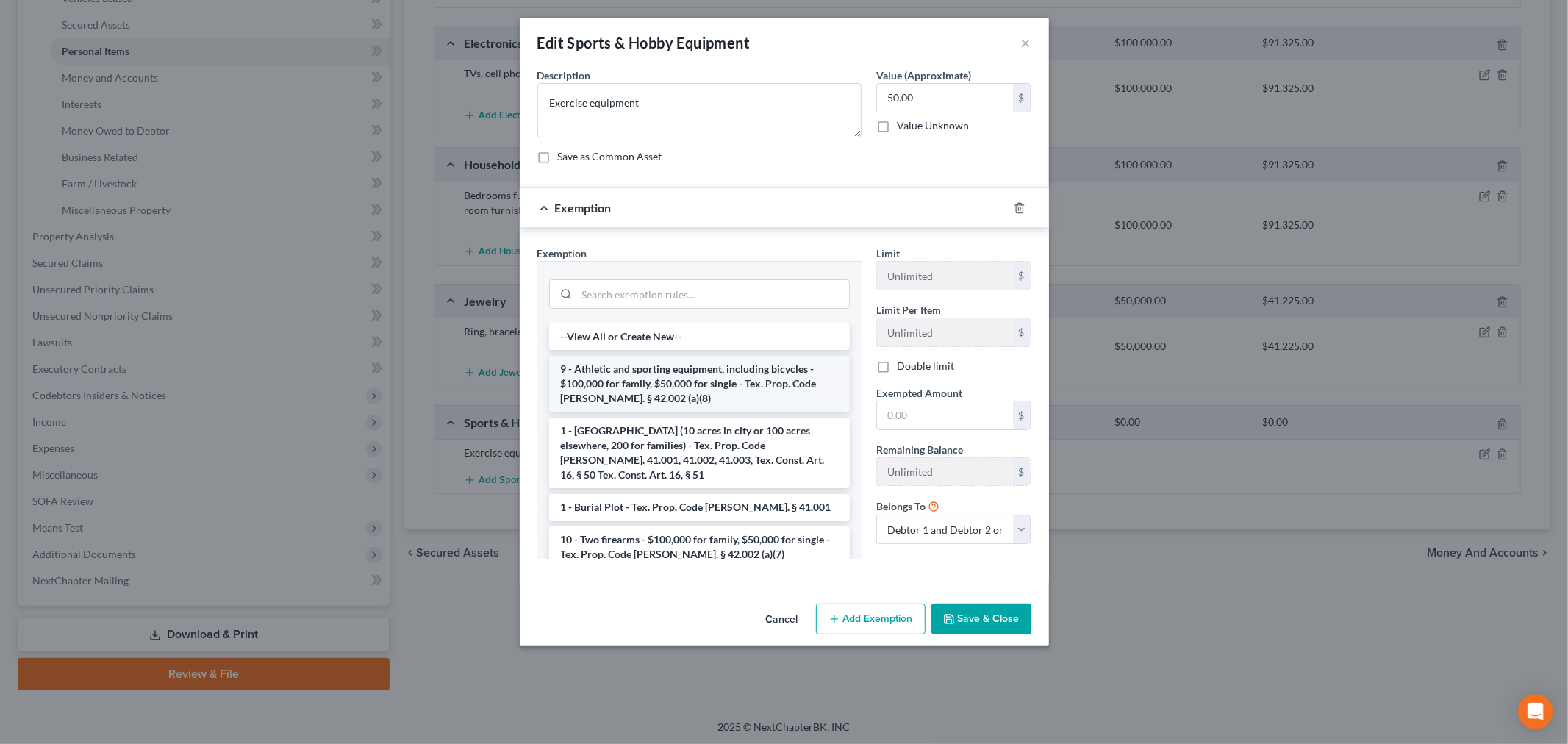
click at [647, 372] on li "9 - Athletic and sporting equipment, including bicycles - $100,000 for family, …" at bounding box center [700, 383] width 301 height 56
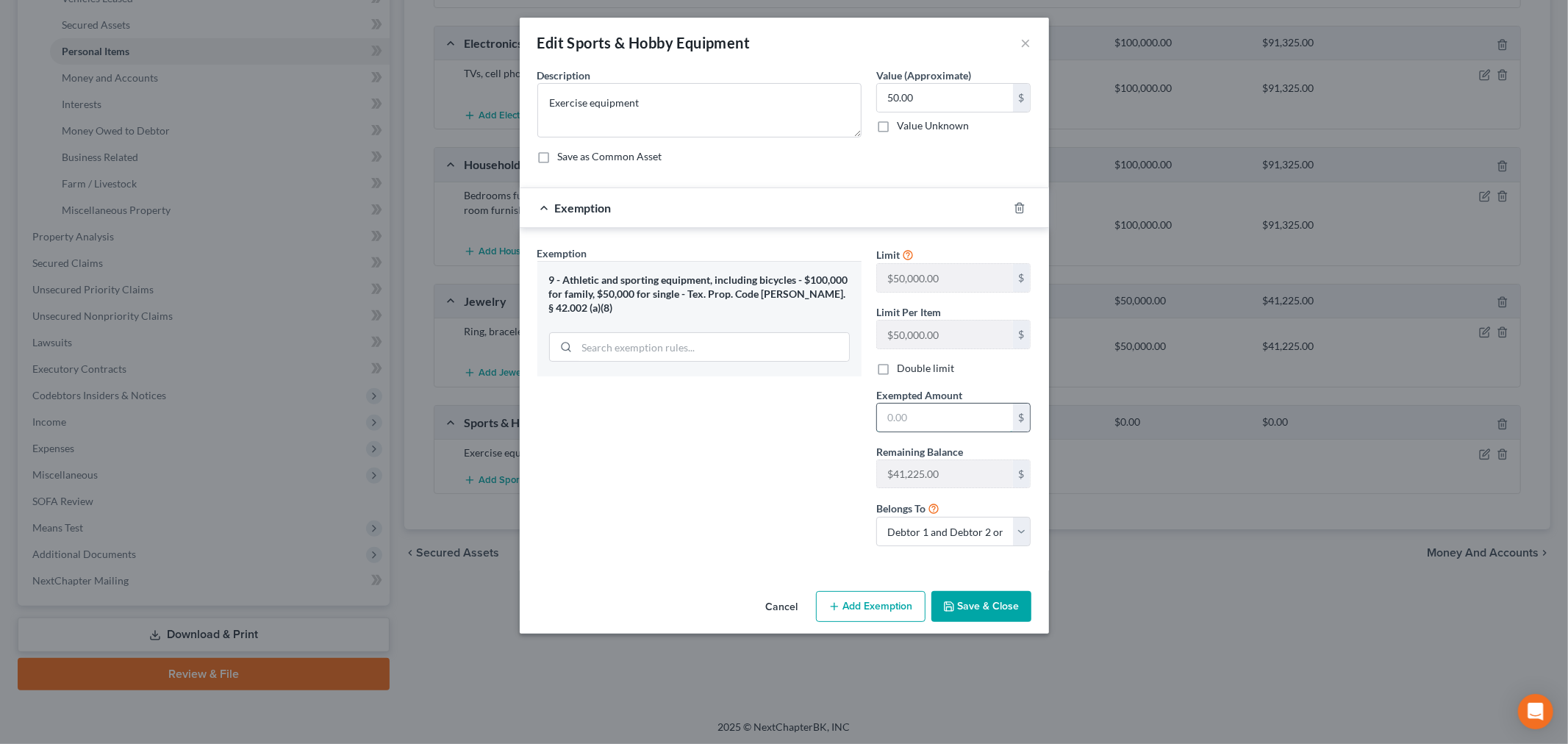
click at [928, 428] on input "text" at bounding box center [945, 418] width 136 height 28
type input "50"
drag, startPoint x: 886, startPoint y: 363, endPoint x: 880, endPoint y: 374, distance: 12.5
click at [898, 363] on label "Double limit" at bounding box center [926, 368] width 57 height 15
click at [903, 363] on input "Double limit" at bounding box center [908, 366] width 10 height 10
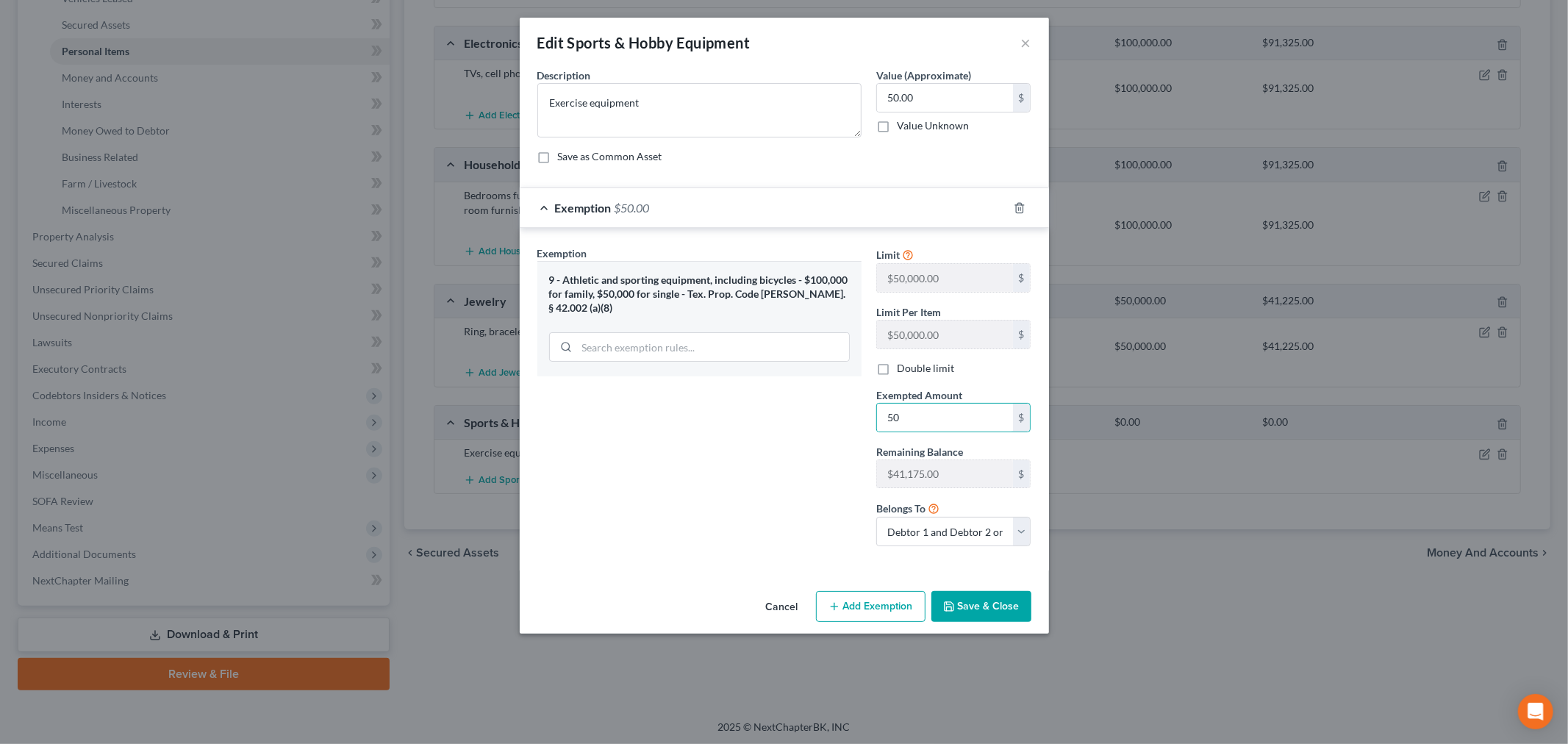
checkbox input "true"
click at [982, 610] on button "Save & Close" at bounding box center [982, 605] width 100 height 30
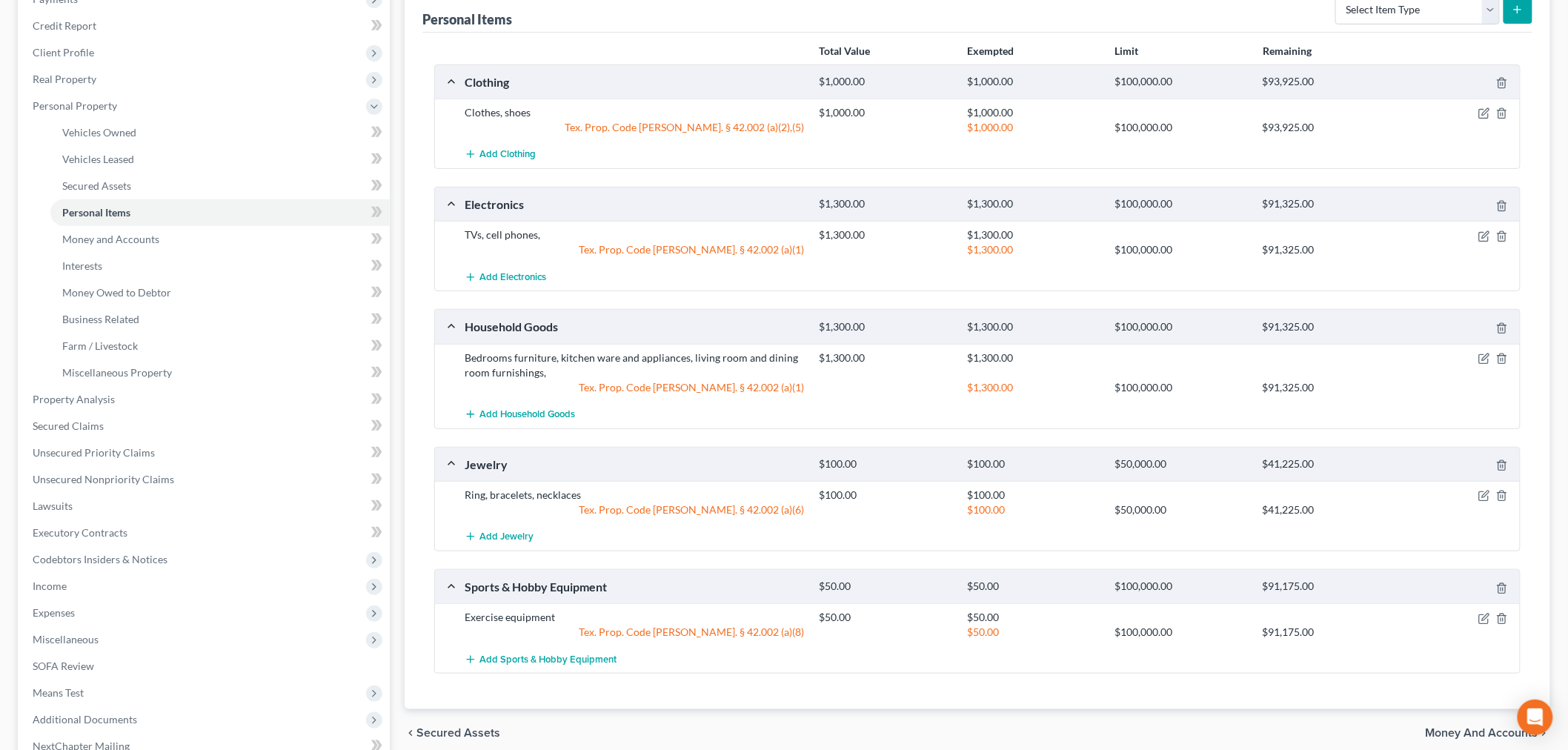
scroll to position [190, 0]
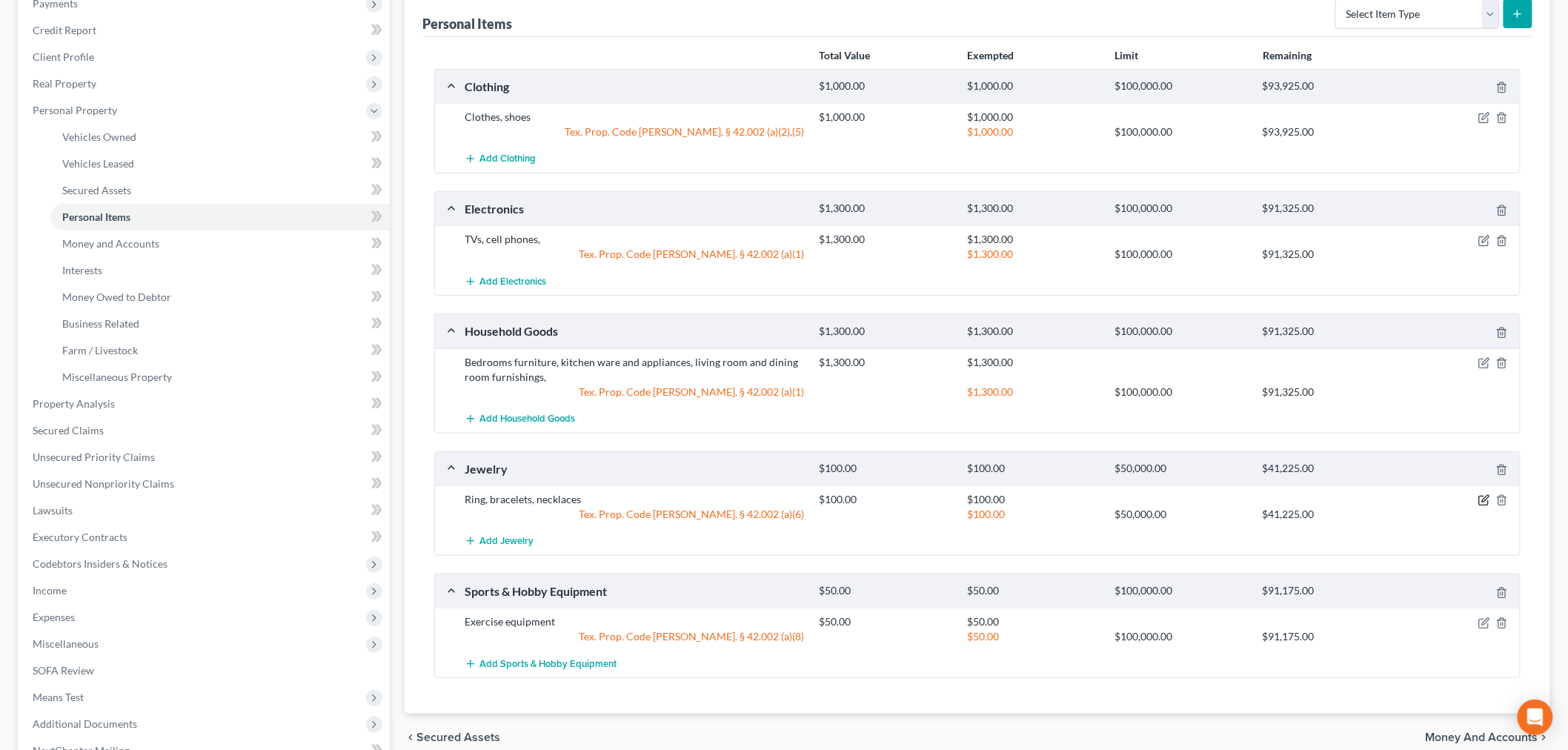
click at [1483, 498] on icon "button" at bounding box center [1484, 500] width 12 height 12
select select "2"
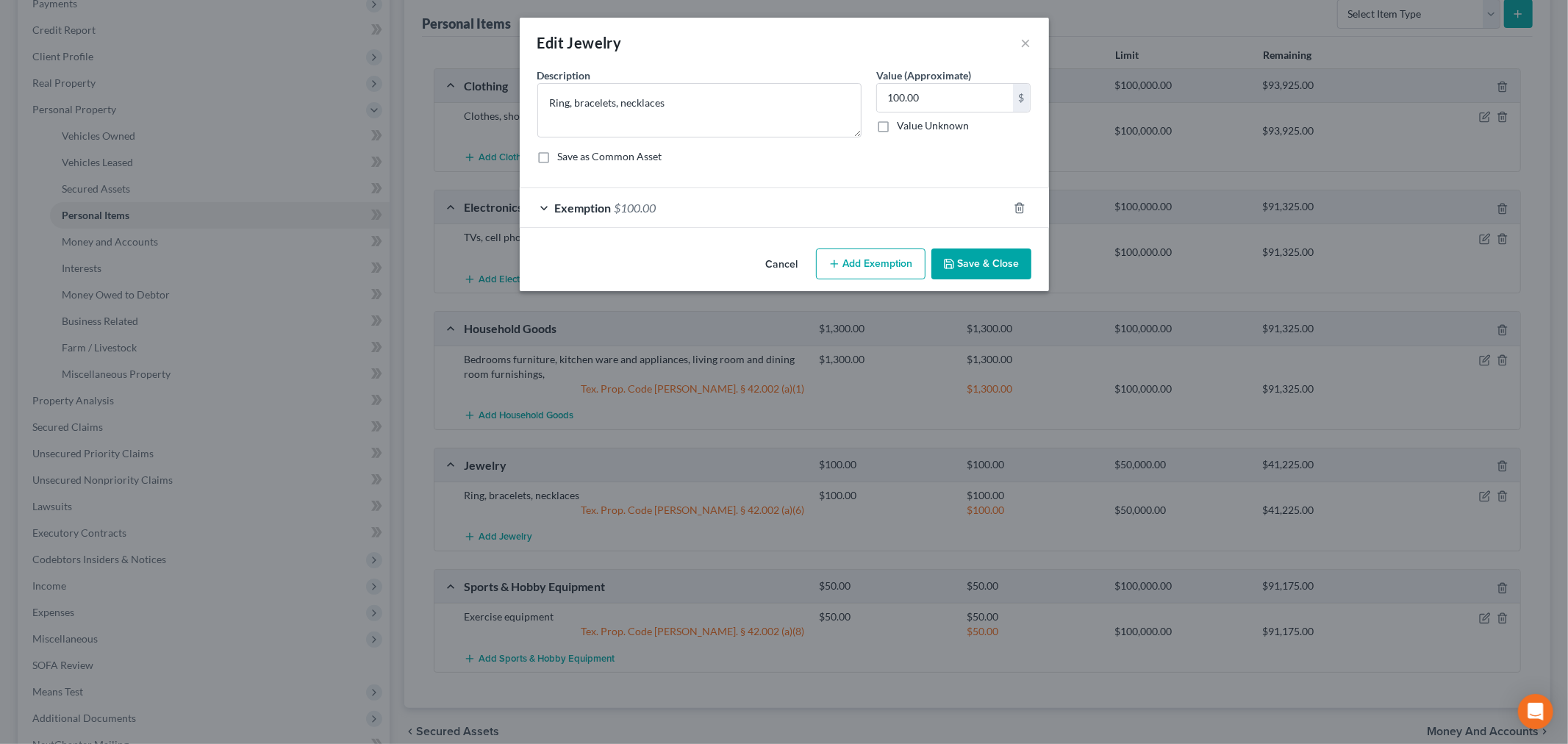
click at [548, 205] on div "Exemption $100.00" at bounding box center [764, 207] width 489 height 39
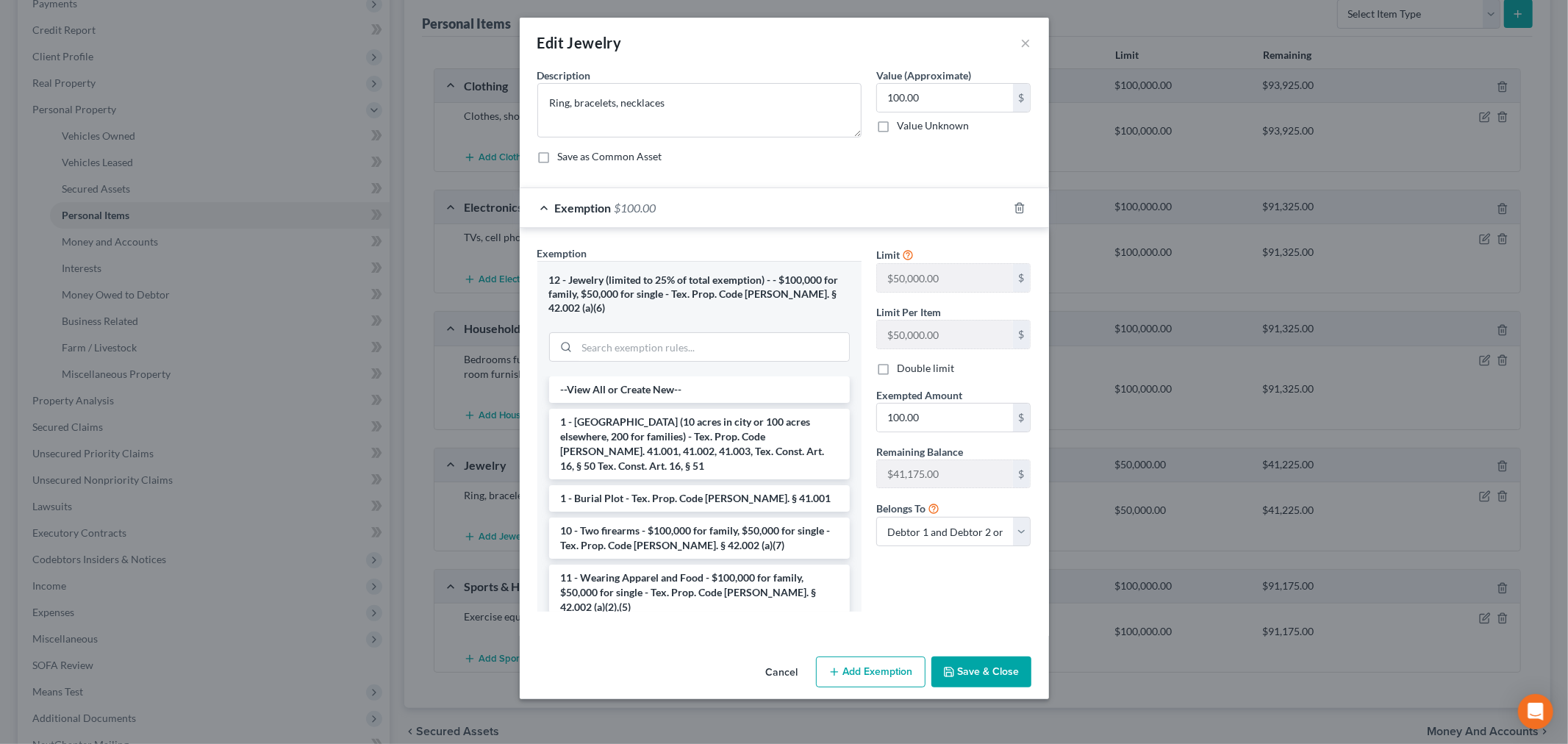
click at [898, 371] on label "Double limit" at bounding box center [926, 368] width 57 height 15
click at [903, 371] on input "Double limit" at bounding box center [908, 366] width 10 height 10
checkbox input "true"
click at [985, 657] on button "Save & Close" at bounding box center [982, 671] width 100 height 30
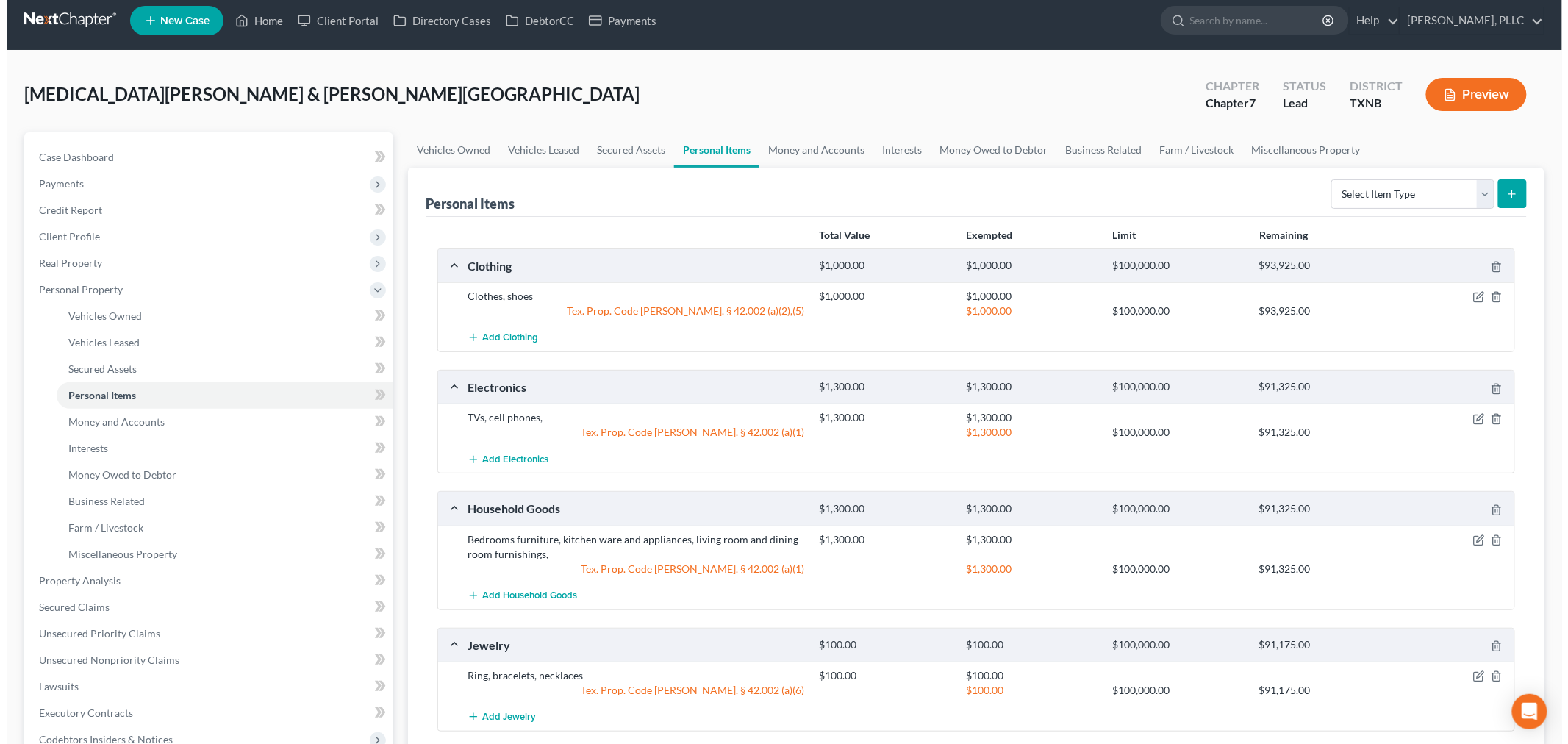
scroll to position [0, 0]
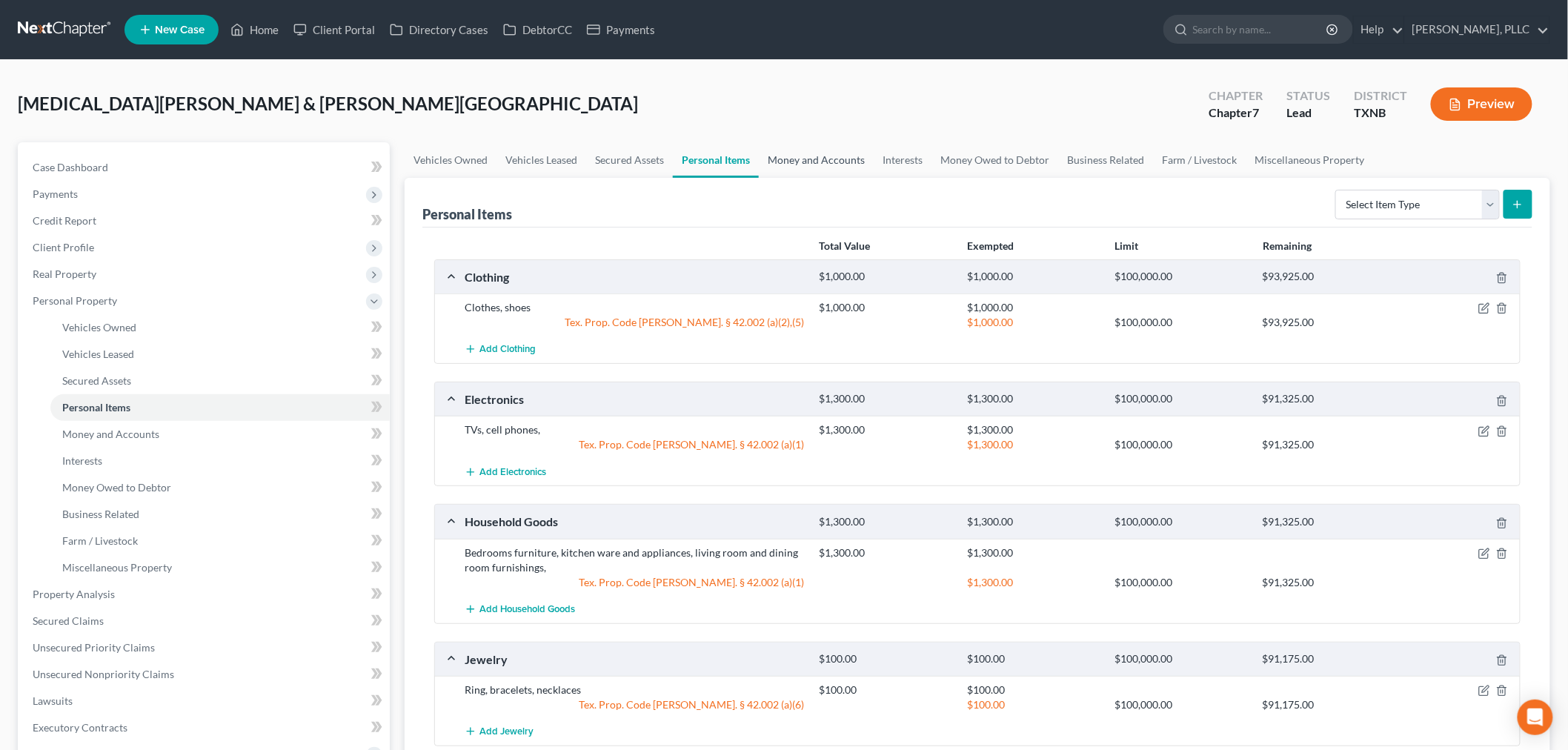
click at [842, 158] on link "Money and Accounts" at bounding box center [816, 161] width 115 height 36
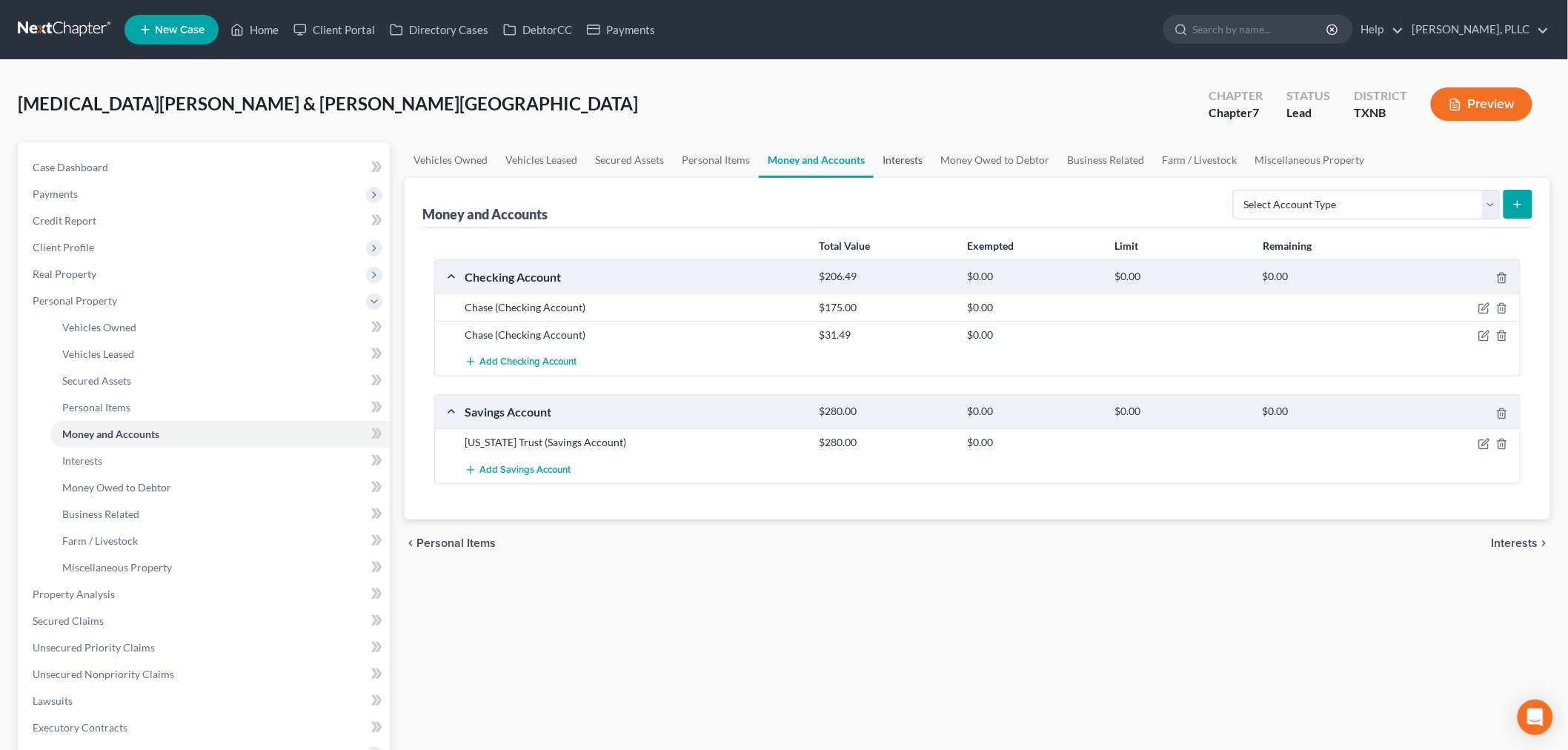
click at [895, 156] on link "Interests" at bounding box center [902, 161] width 57 height 36
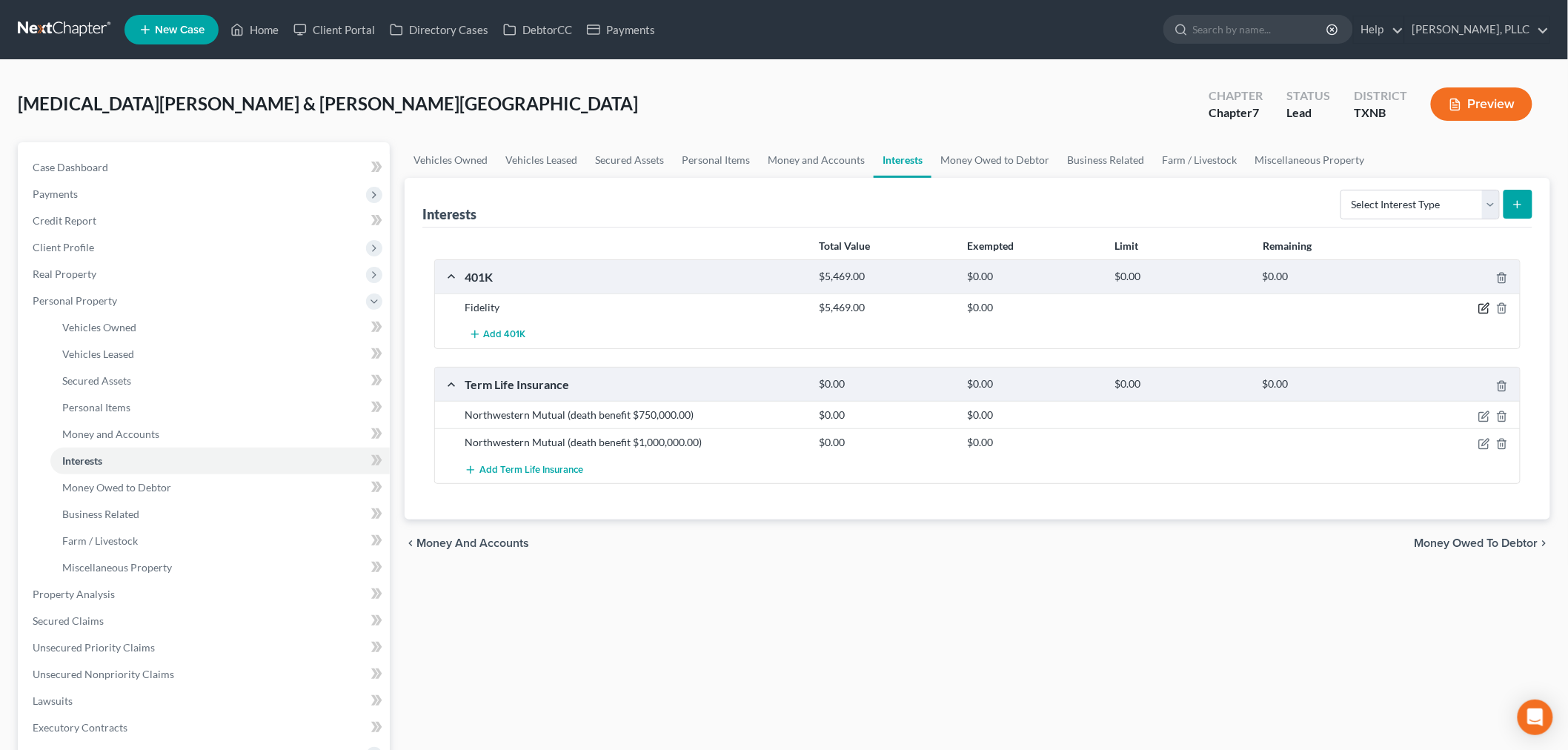
click at [1483, 307] on icon "button" at bounding box center [1485, 307] width 7 height 7
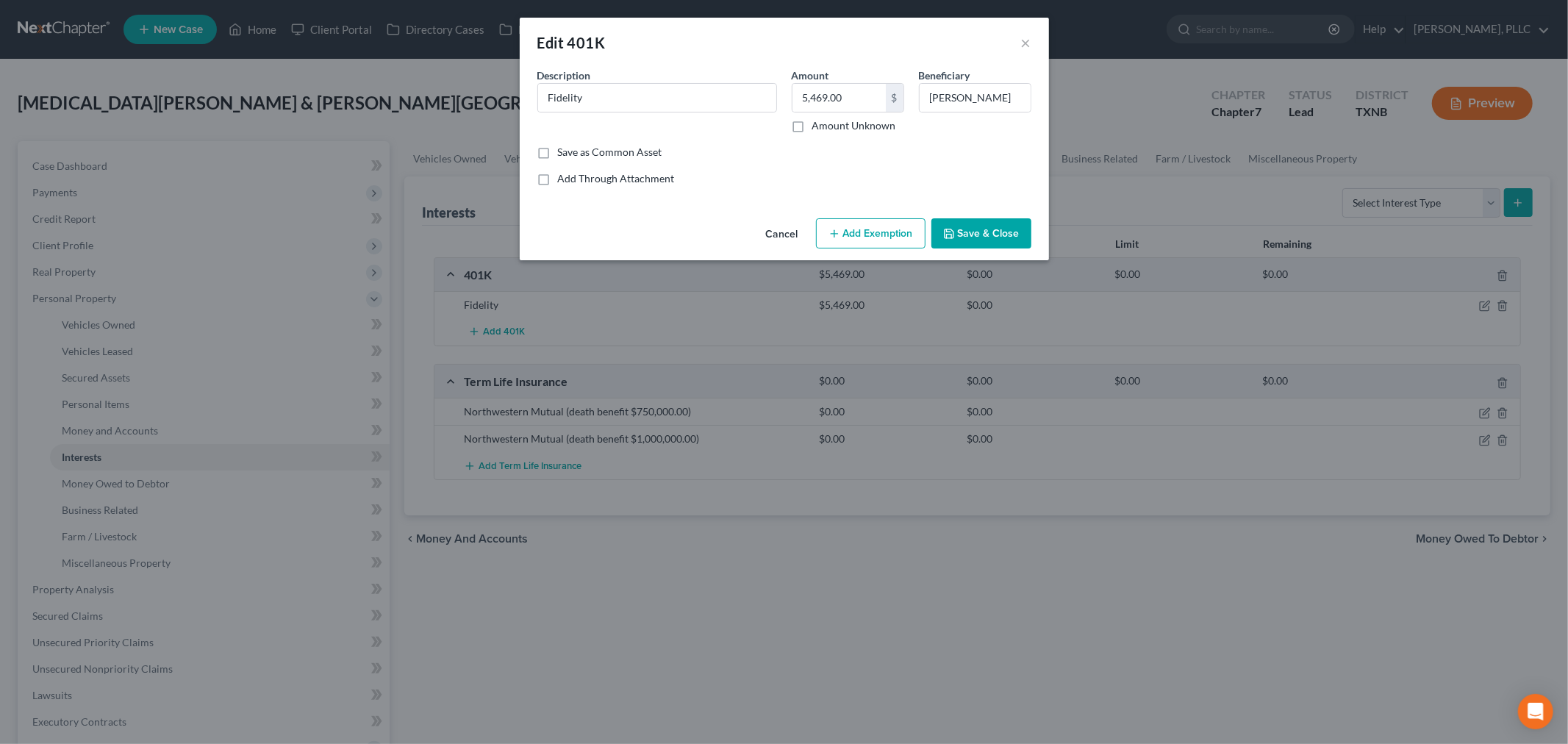
click at [879, 235] on button "Add Exemption" at bounding box center [870, 233] width 109 height 30
select select "2"
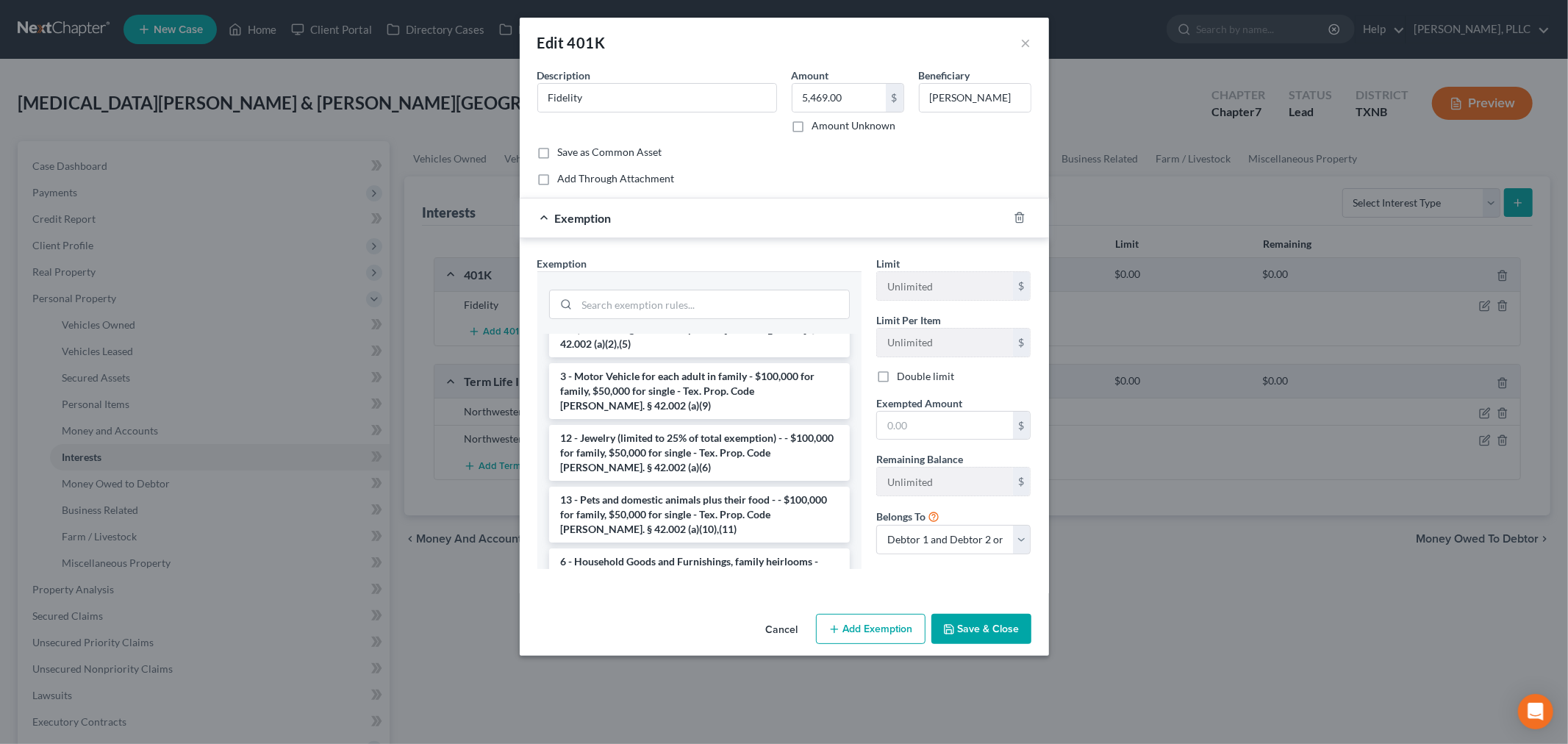
scroll to position [817, 0]
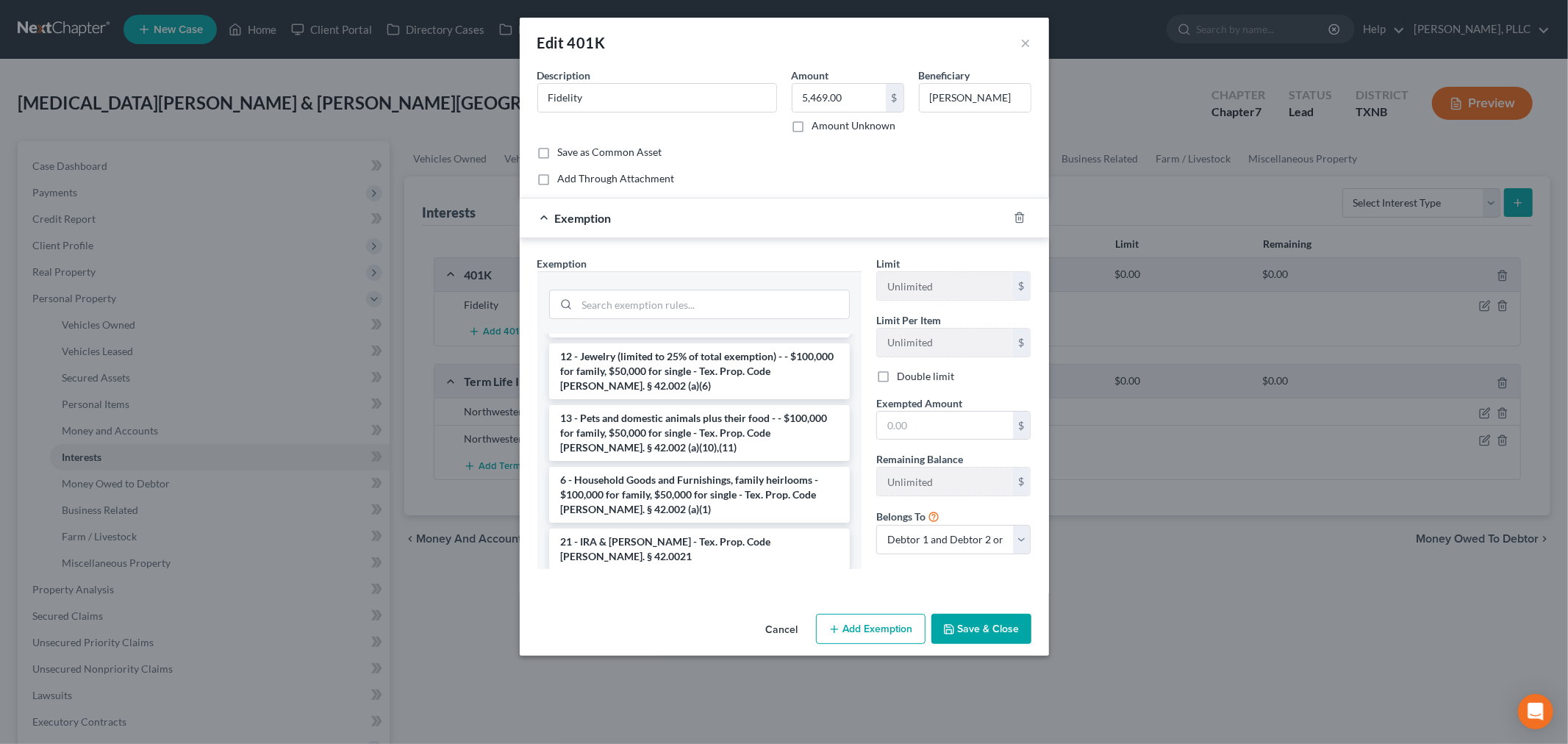
click at [681, 576] on li "21 - [PERSON_NAME] (employee retirement account) - Tex. Prop. Code [PERSON_NAME…" at bounding box center [700, 597] width 301 height 41
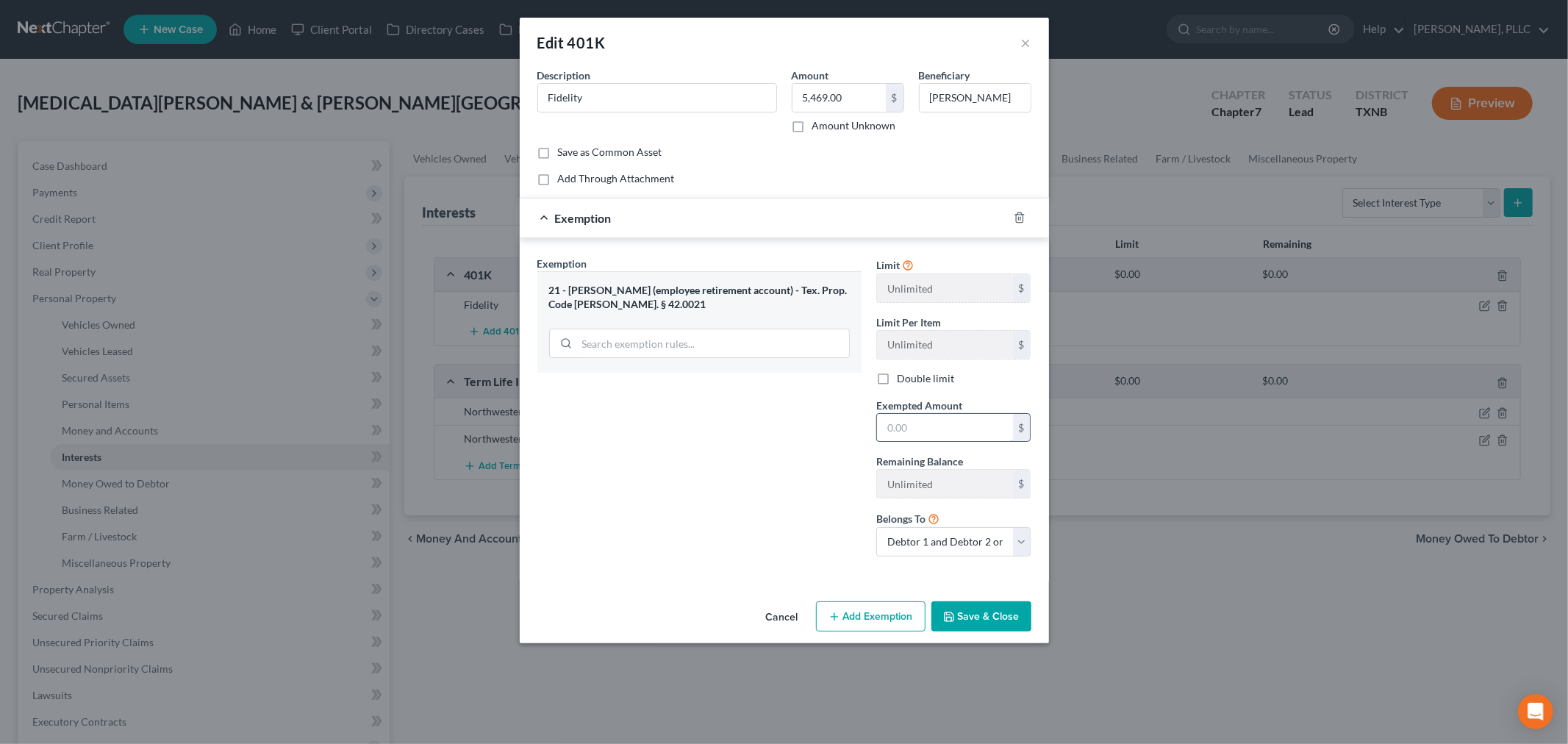
click at [934, 434] on input "text" at bounding box center [945, 428] width 136 height 28
paste input "5,469.00"
type input "5,469.00"
click at [965, 611] on button "Save & Close" at bounding box center [982, 616] width 100 height 30
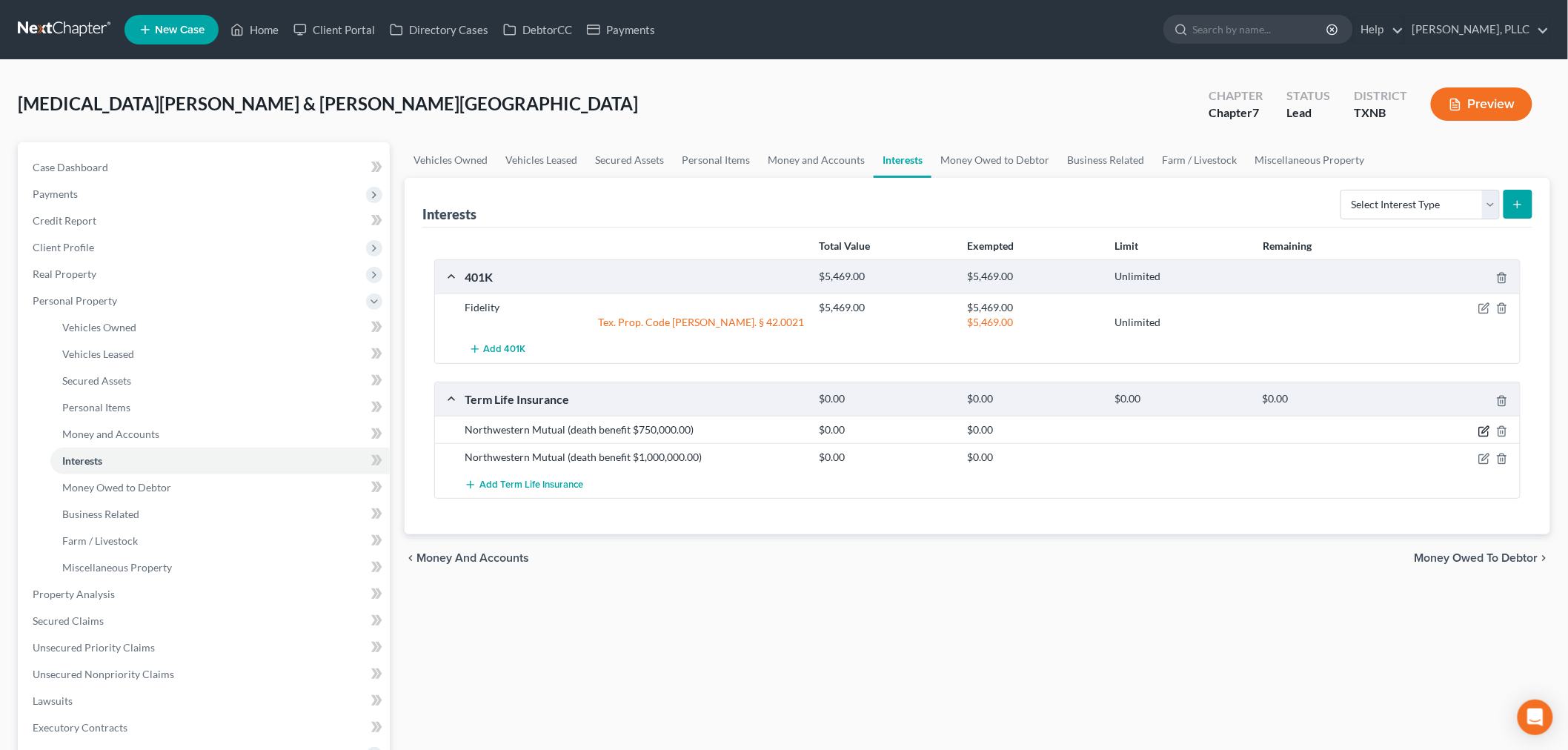
click at [1486, 428] on icon "button" at bounding box center [1485, 429] width 7 height 7
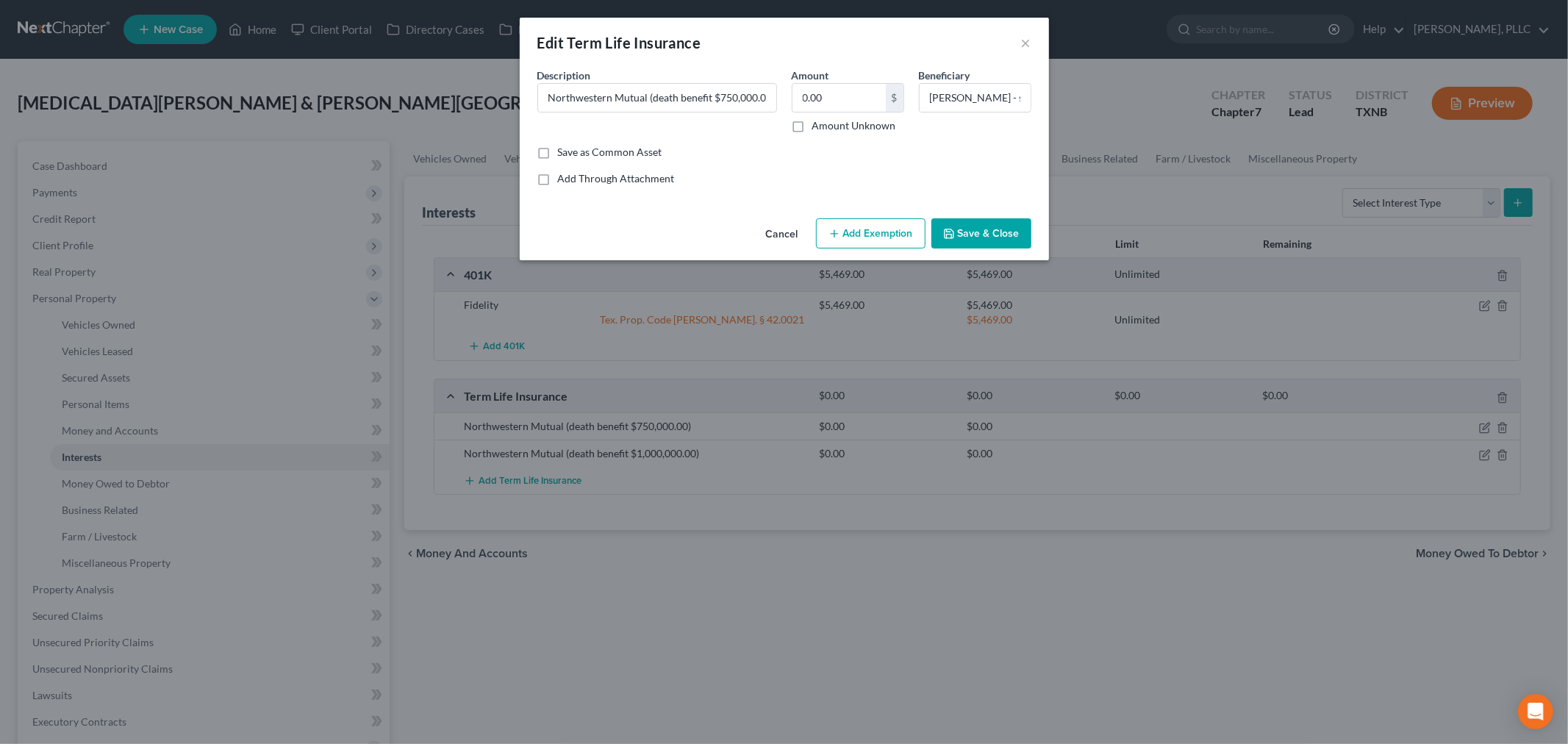
click at [868, 232] on button "Add Exemption" at bounding box center [870, 233] width 109 height 30
select select "2"
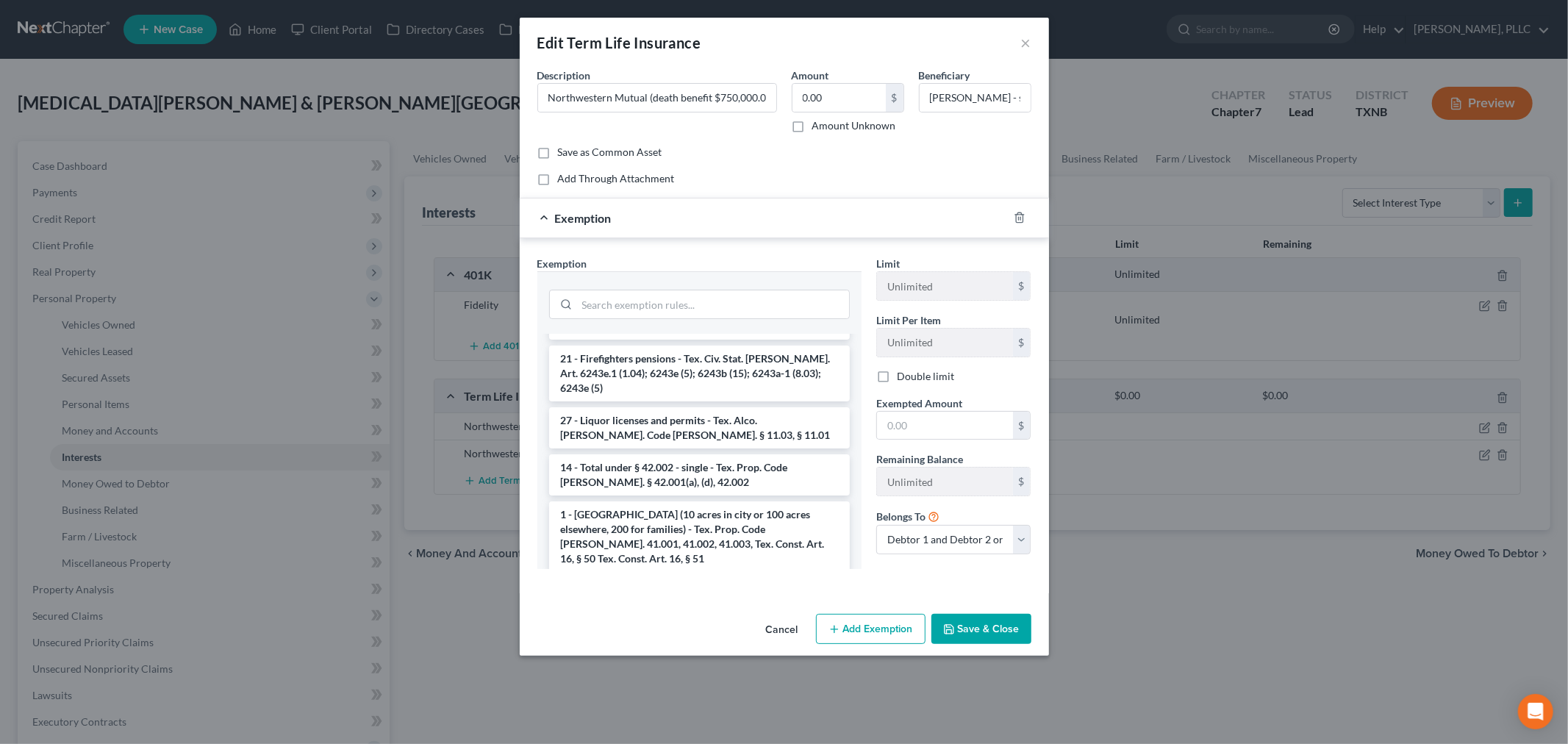
scroll to position [1740, 0]
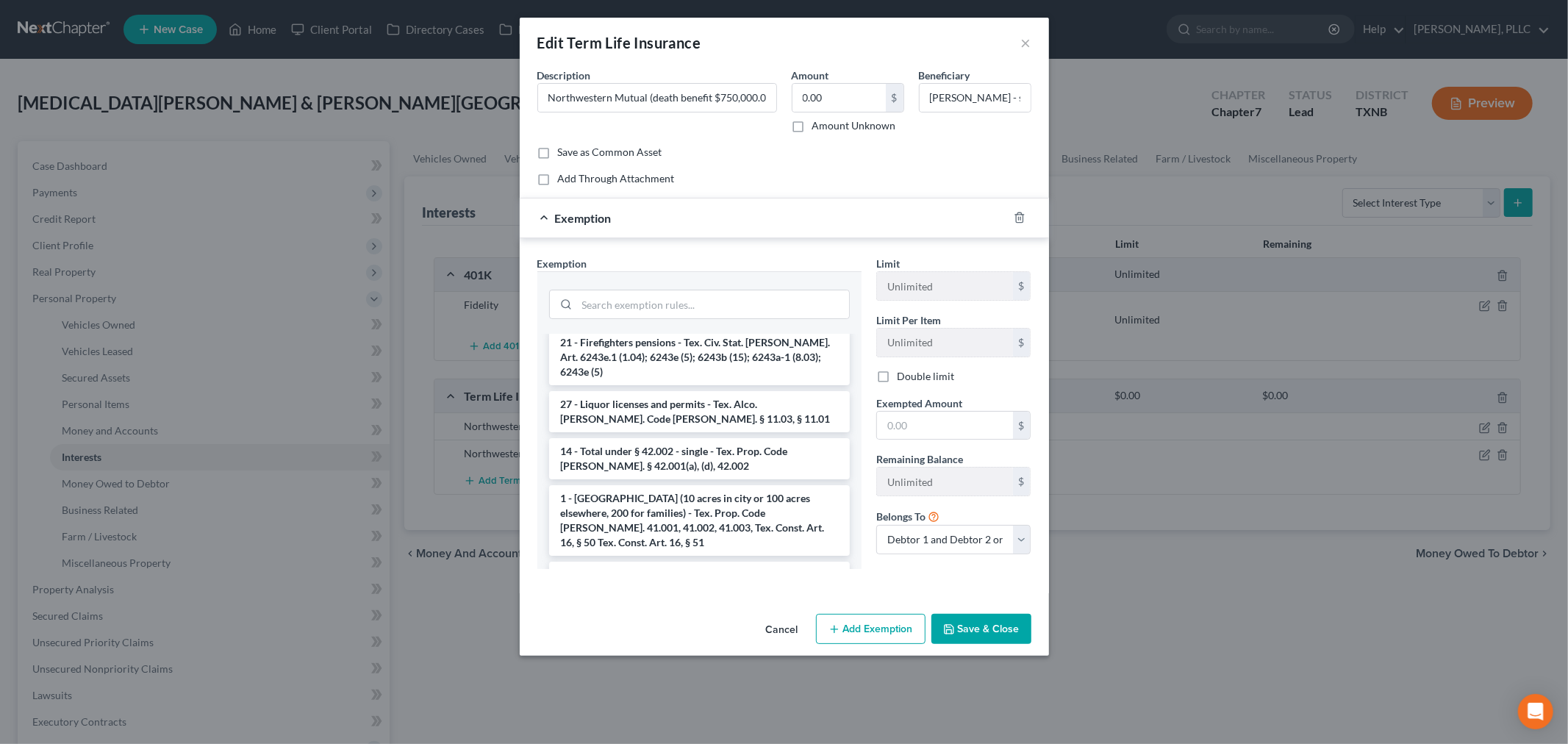
click at [715, 608] on li "31 - Life, health, accident, or annuity benefits - Tex. Ins. Code [PERSON_NAME]…" at bounding box center [700, 629] width 301 height 41
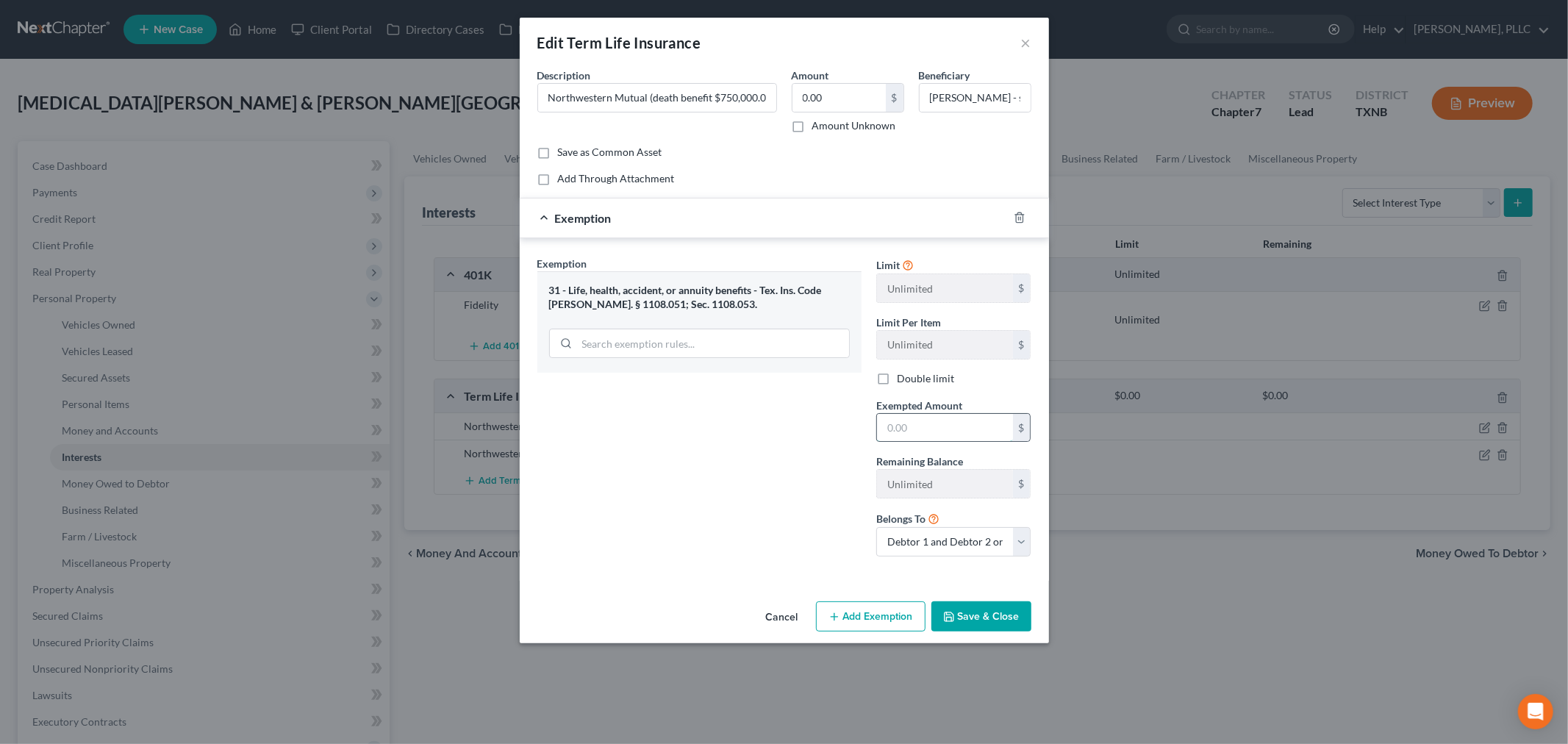
click at [940, 428] on input "text" at bounding box center [945, 428] width 136 height 28
type input "0"
click at [788, 442] on div "Exemption Set must be selected for CA. Exemption * 31 - Life, health, accident,…" at bounding box center [699, 412] width 339 height 313
click at [968, 618] on button "Save & Close" at bounding box center [982, 616] width 100 height 30
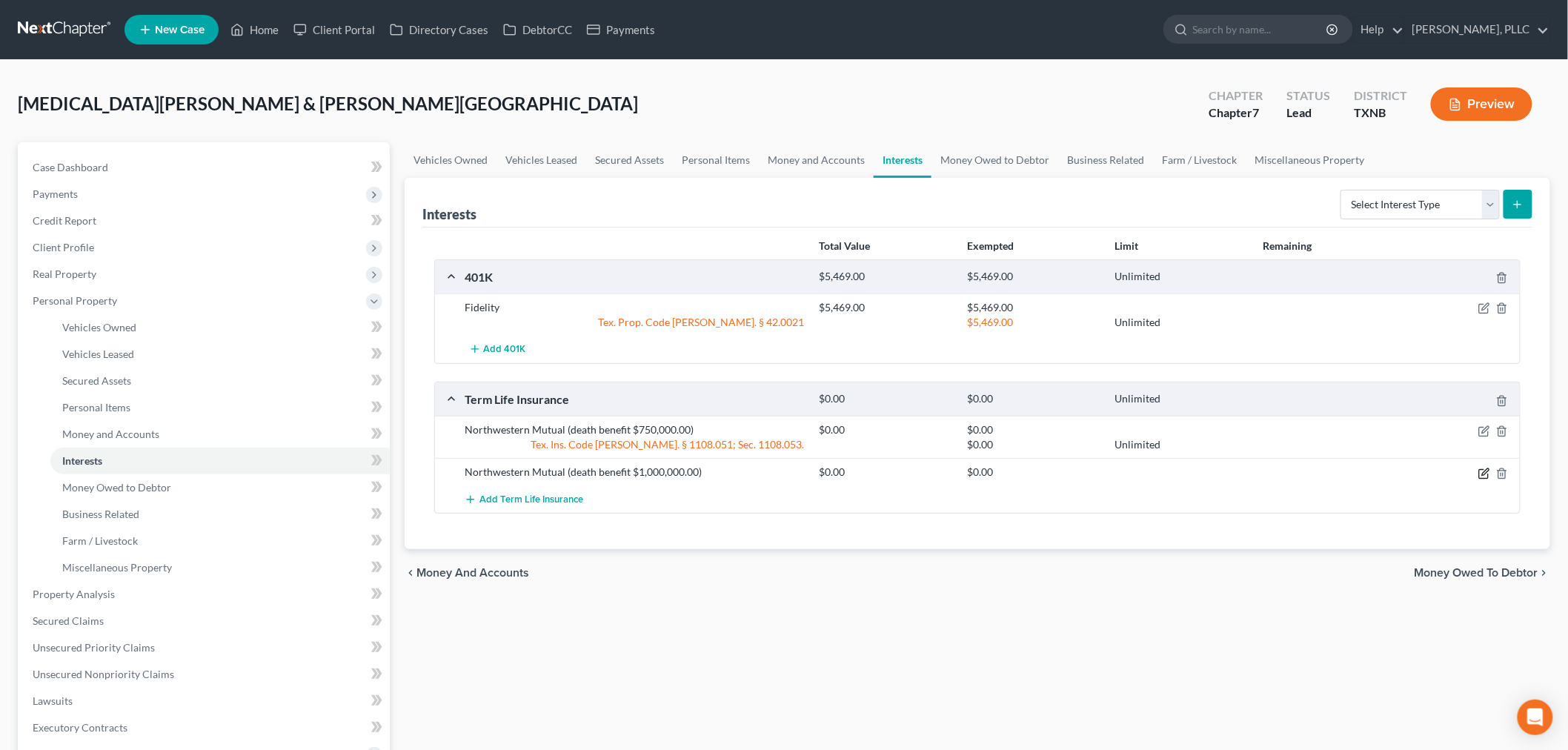
click at [1486, 472] on icon "button" at bounding box center [1485, 472] width 7 height 7
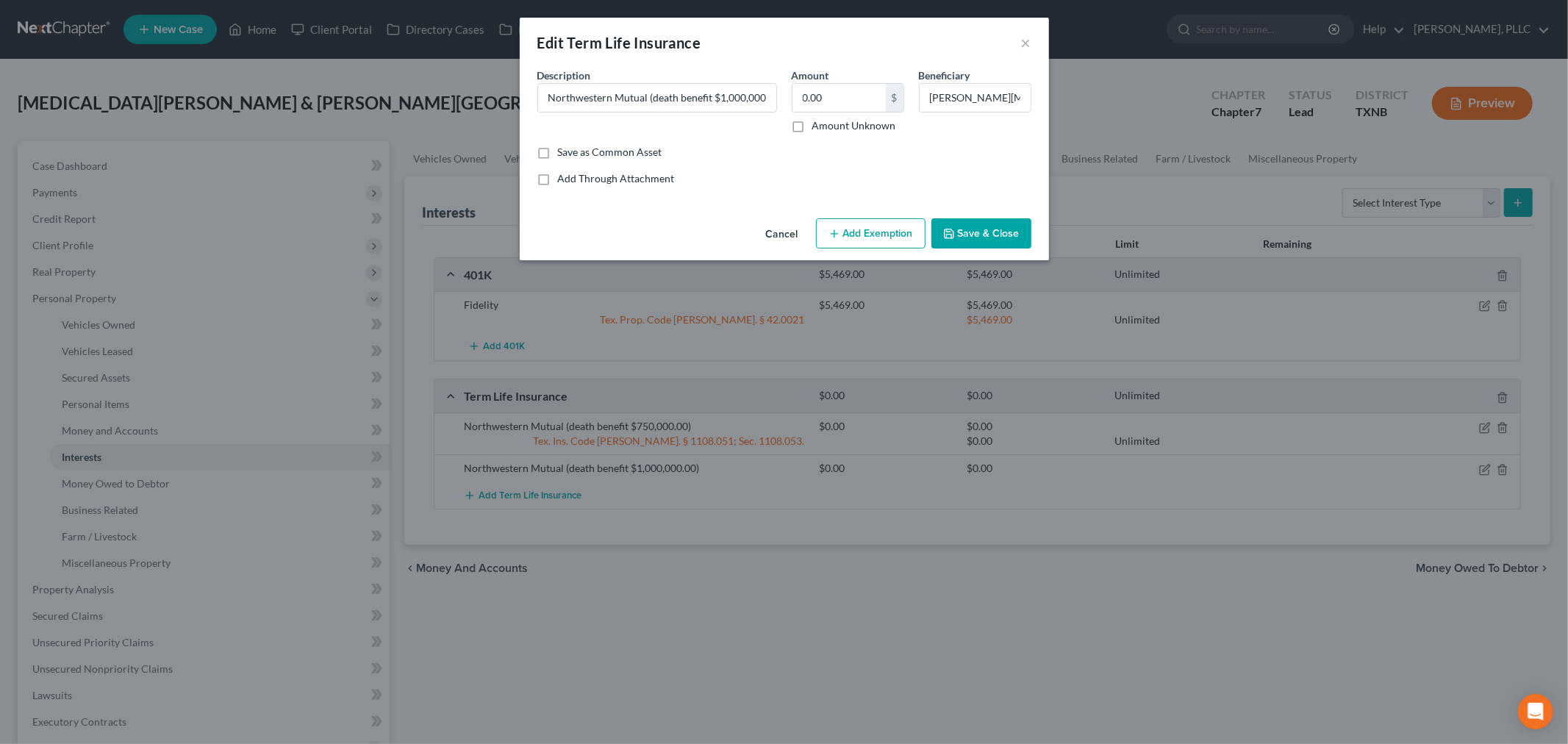
click at [853, 229] on button "Add Exemption" at bounding box center [870, 233] width 109 height 30
select select "2"
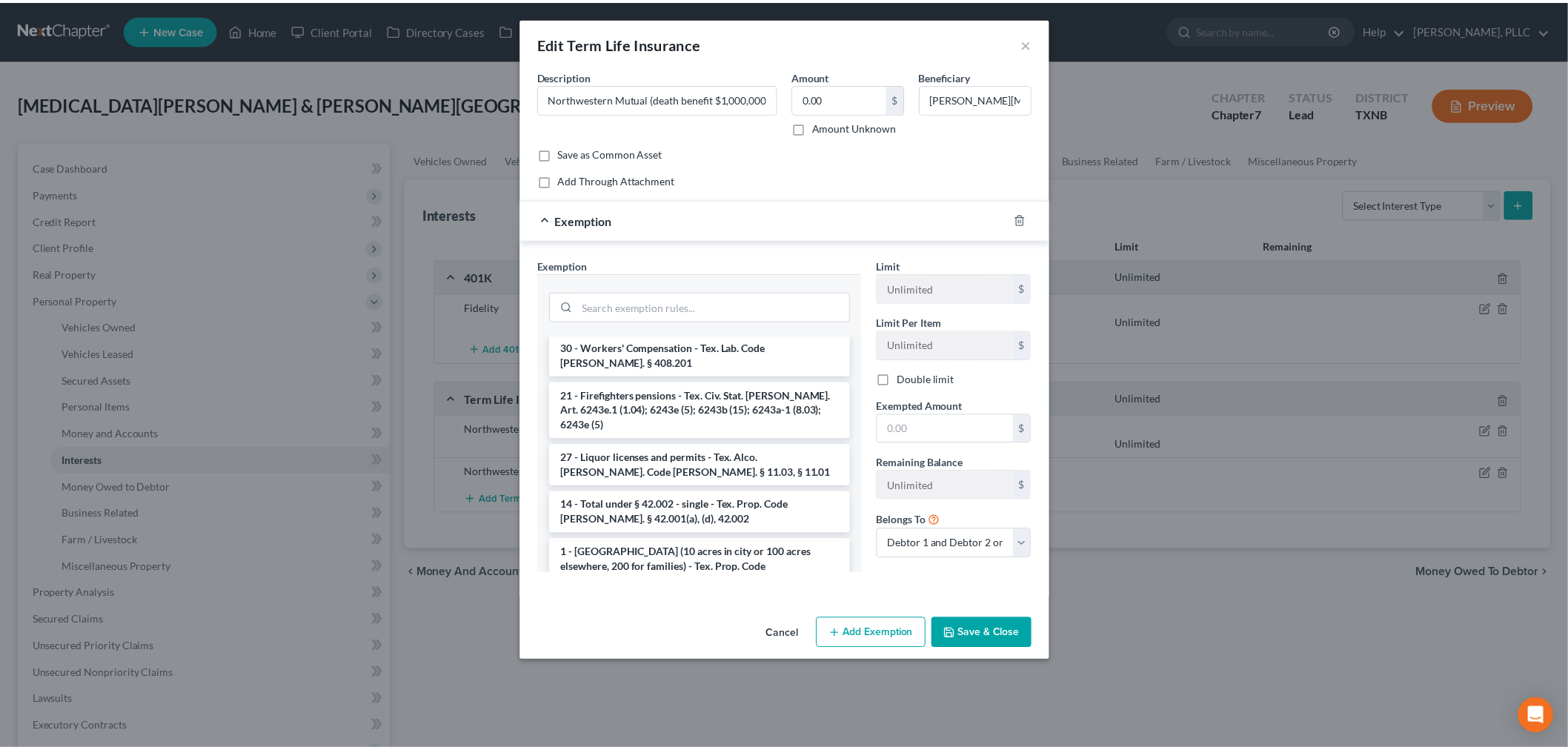
scroll to position [1729, 0]
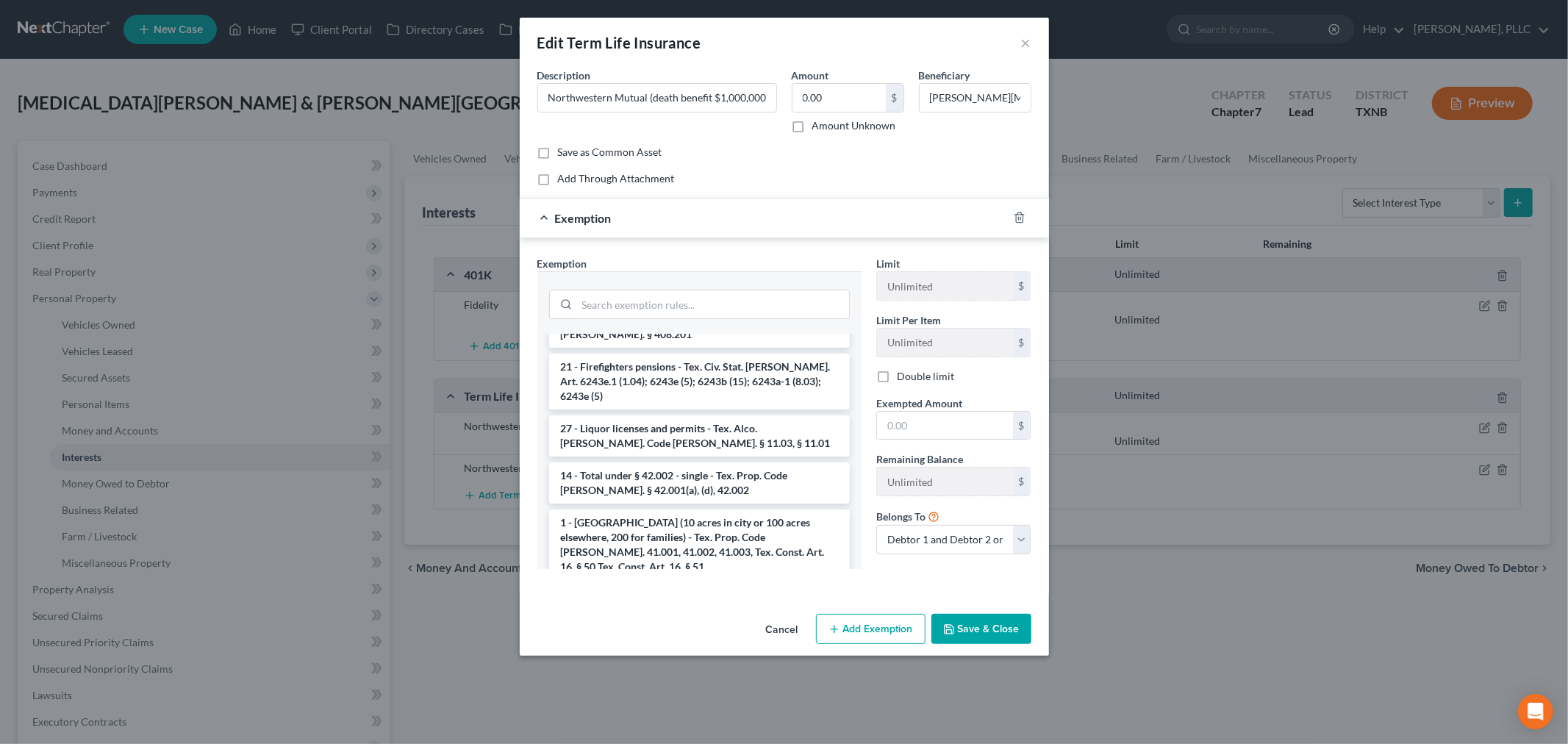
click at [699, 633] on li "31 - Life, health, accident, or annuity benefits - Tex. Ins. Code [PERSON_NAME]…" at bounding box center [700, 654] width 301 height 41
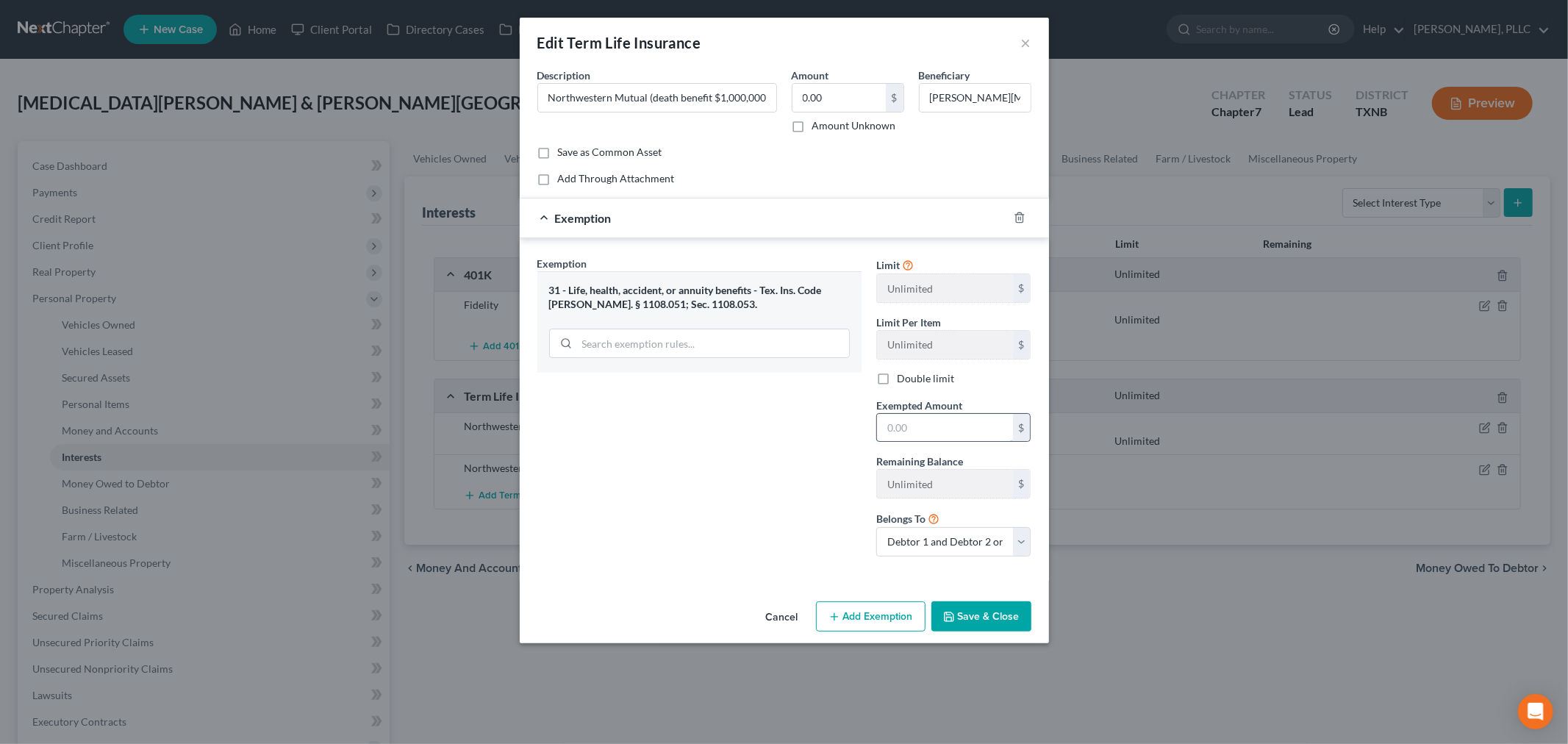
click at [929, 430] on input "text" at bounding box center [945, 428] width 136 height 28
type input "0"
click at [796, 487] on div "Exemption Set must be selected for CA. Exemption * 31 - Life, health, accident,…" at bounding box center [699, 412] width 339 height 313
click at [967, 616] on button "Save & Close" at bounding box center [982, 616] width 100 height 30
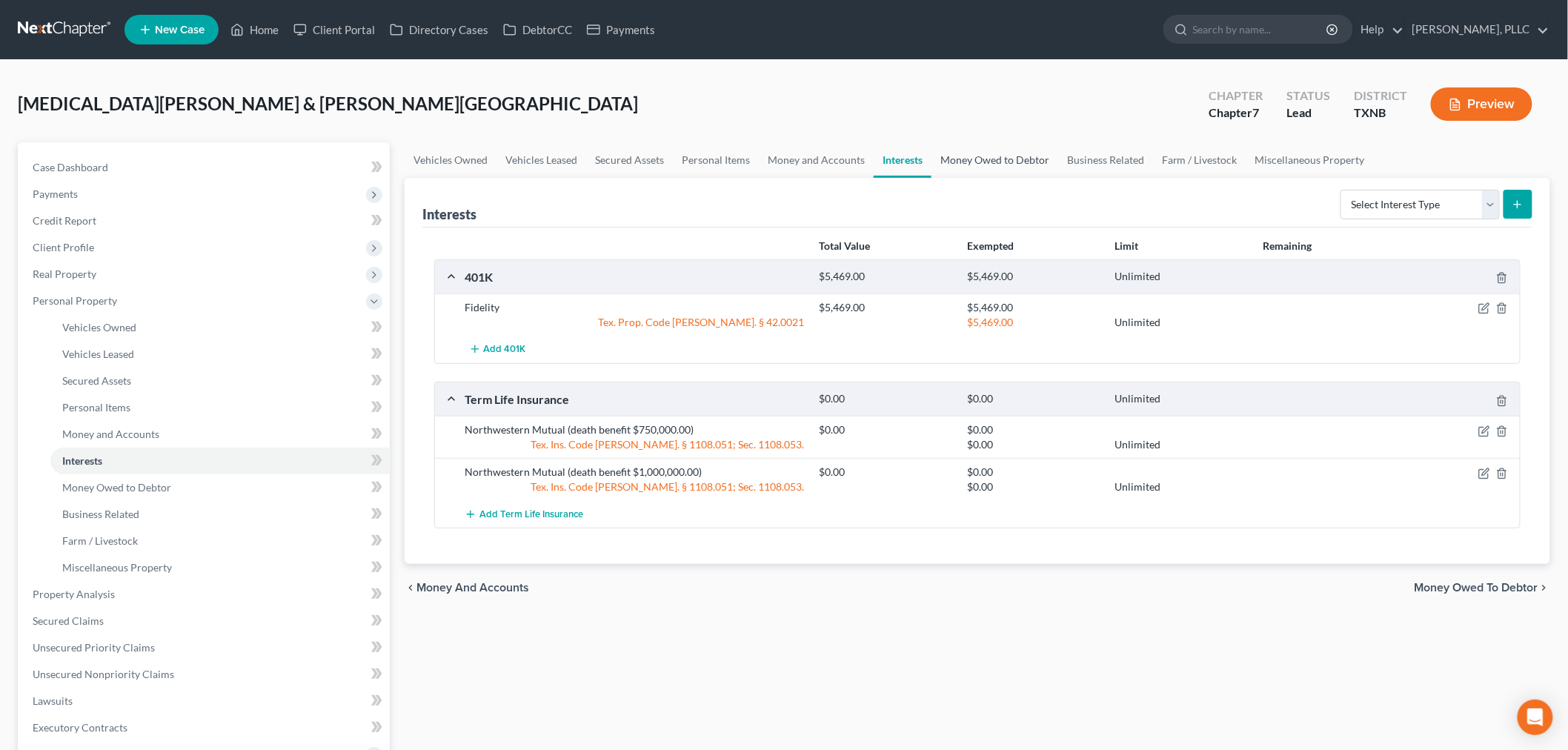
click at [990, 161] on link "Money Owed to Debtor" at bounding box center [994, 161] width 127 height 36
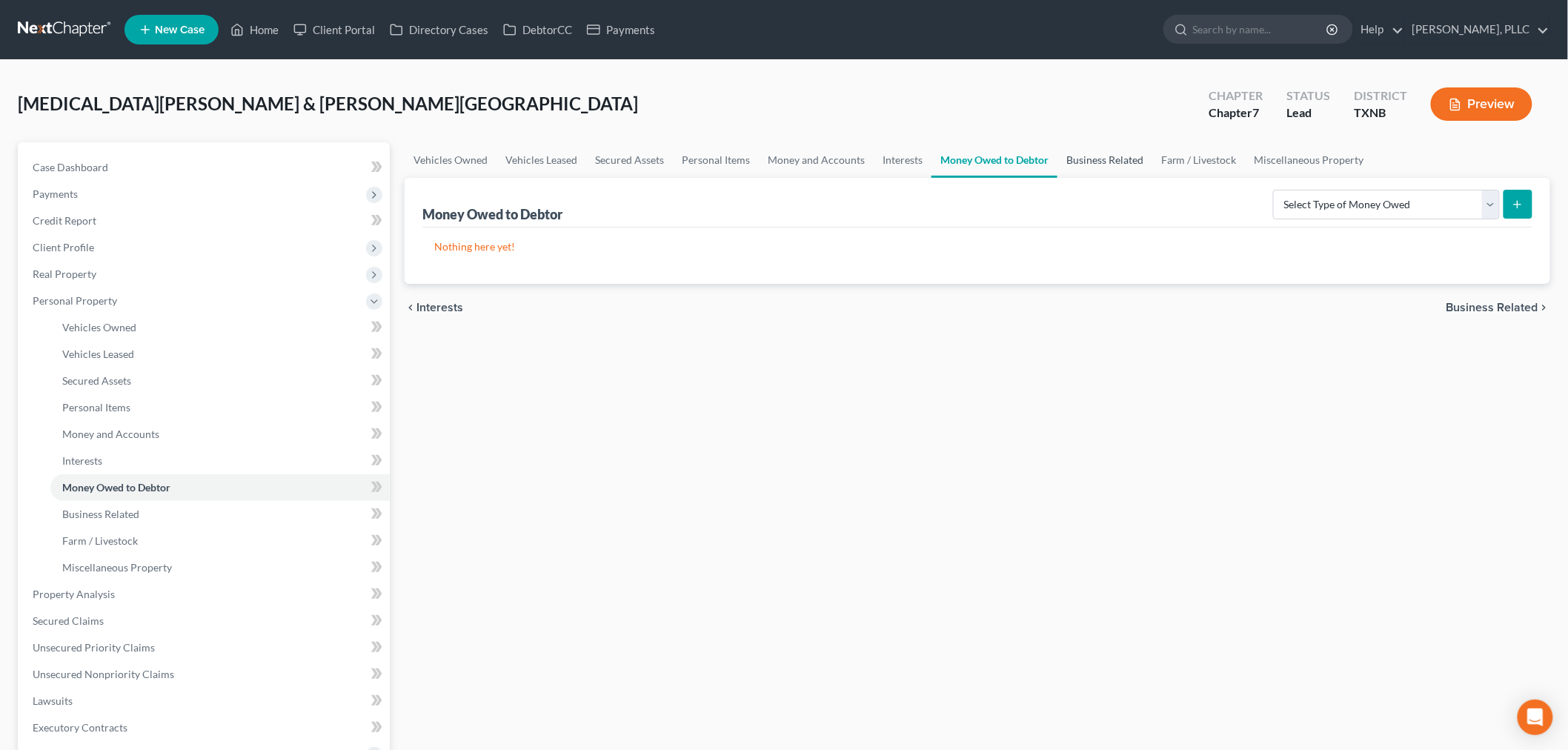
click at [1077, 155] on link "Business Related" at bounding box center [1104, 161] width 95 height 36
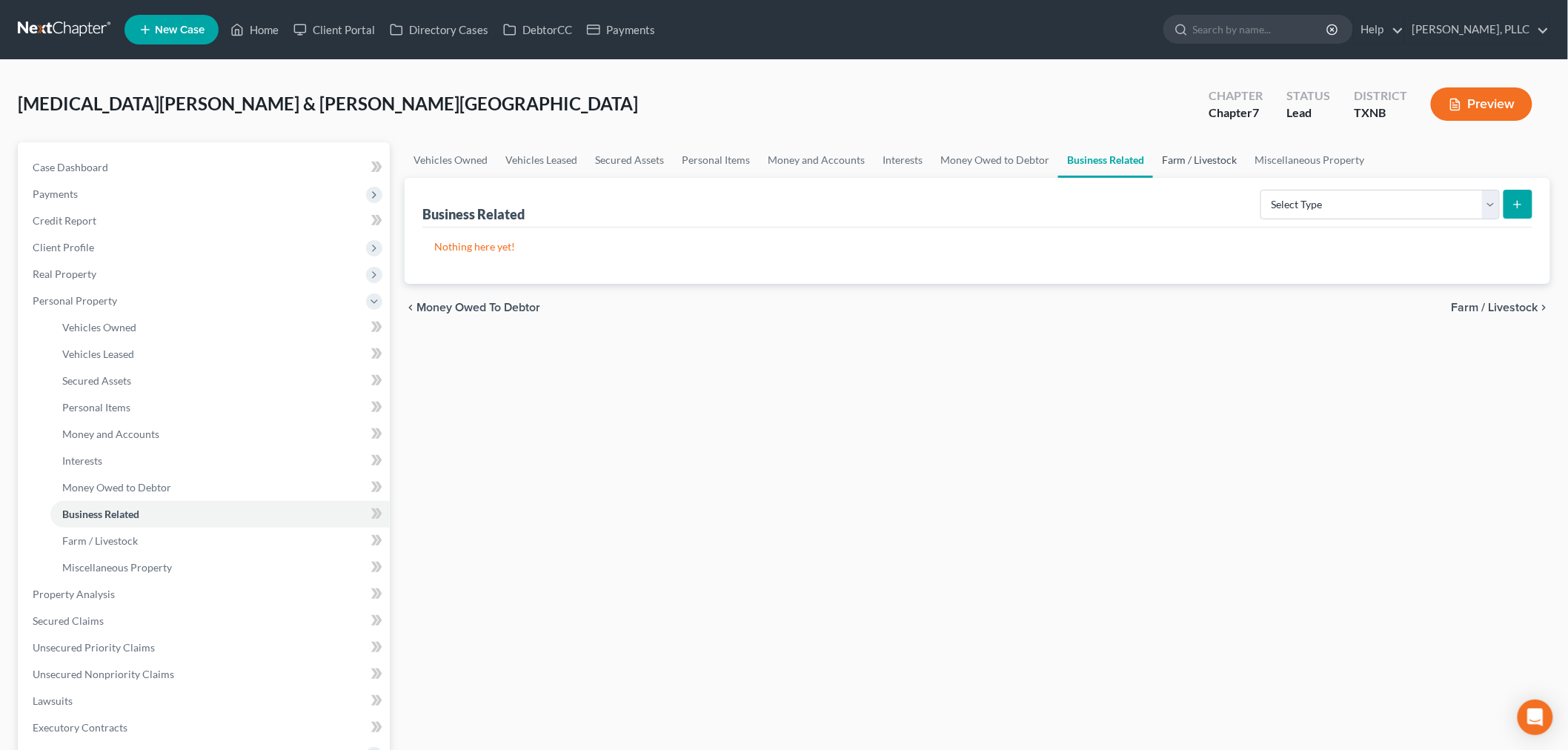
click at [1174, 156] on link "Farm / Livestock" at bounding box center [1200, 161] width 93 height 36
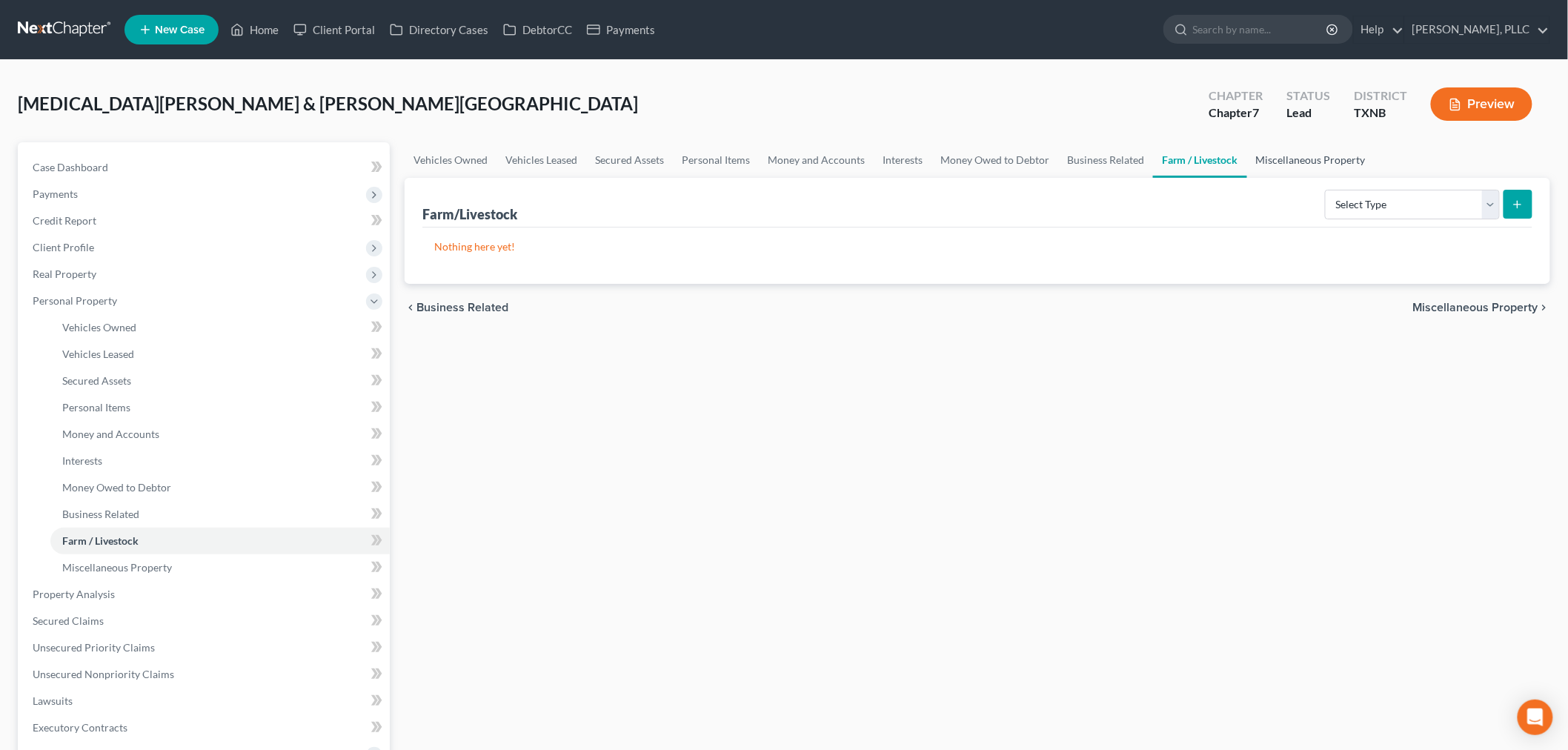
click at [1270, 157] on link "Miscellaneous Property" at bounding box center [1310, 161] width 128 height 36
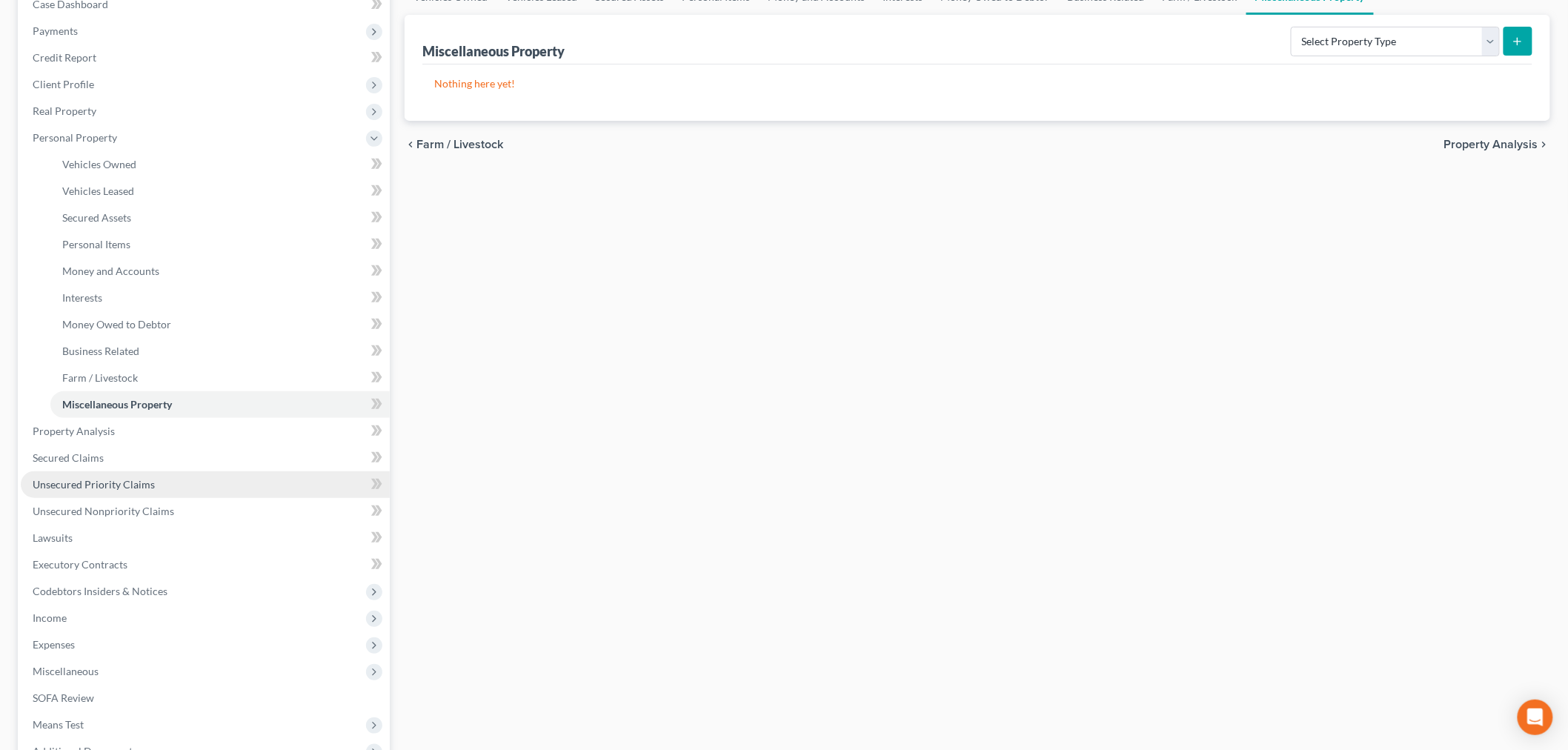
scroll to position [164, 0]
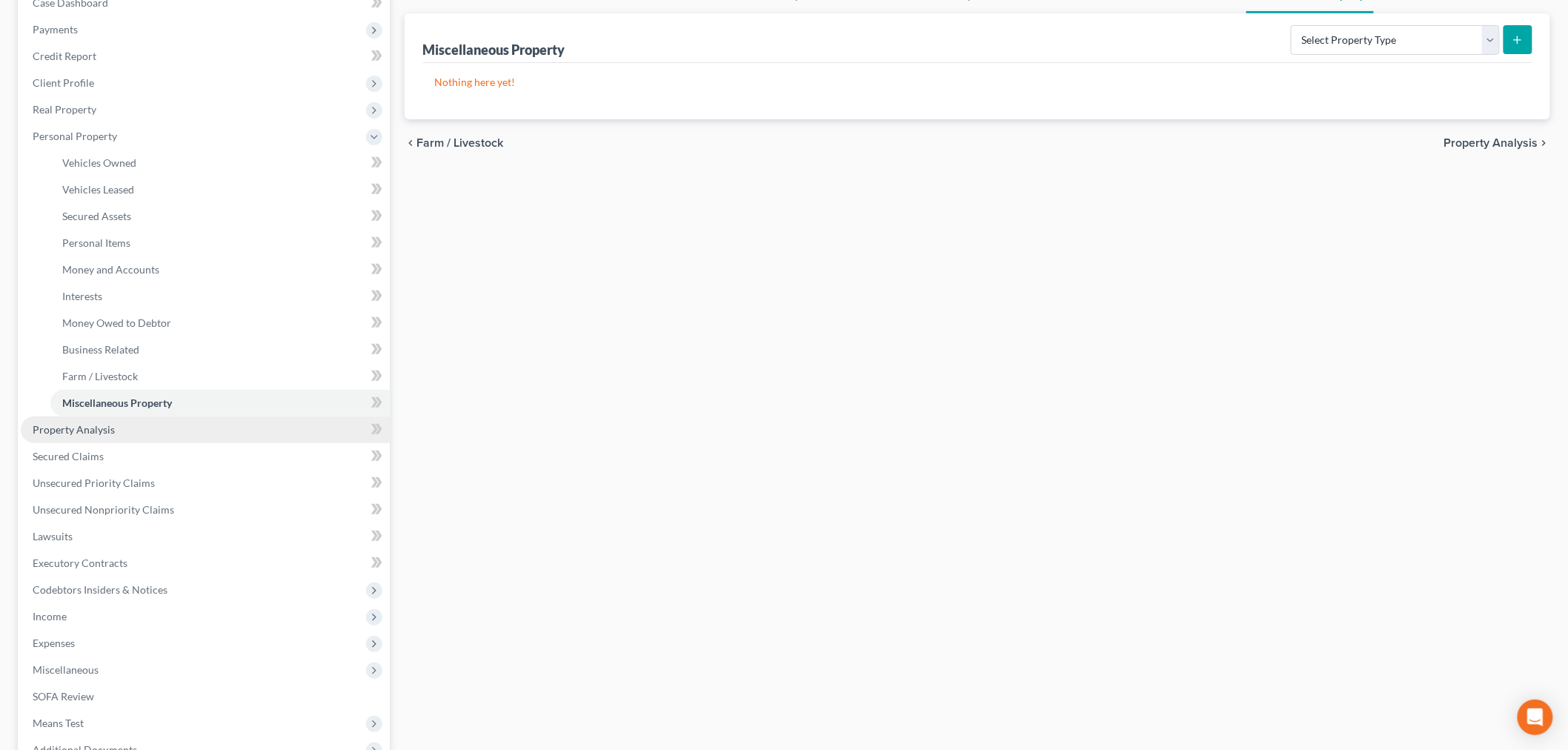
click at [98, 430] on span "Property Analysis" at bounding box center [73, 429] width 82 height 13
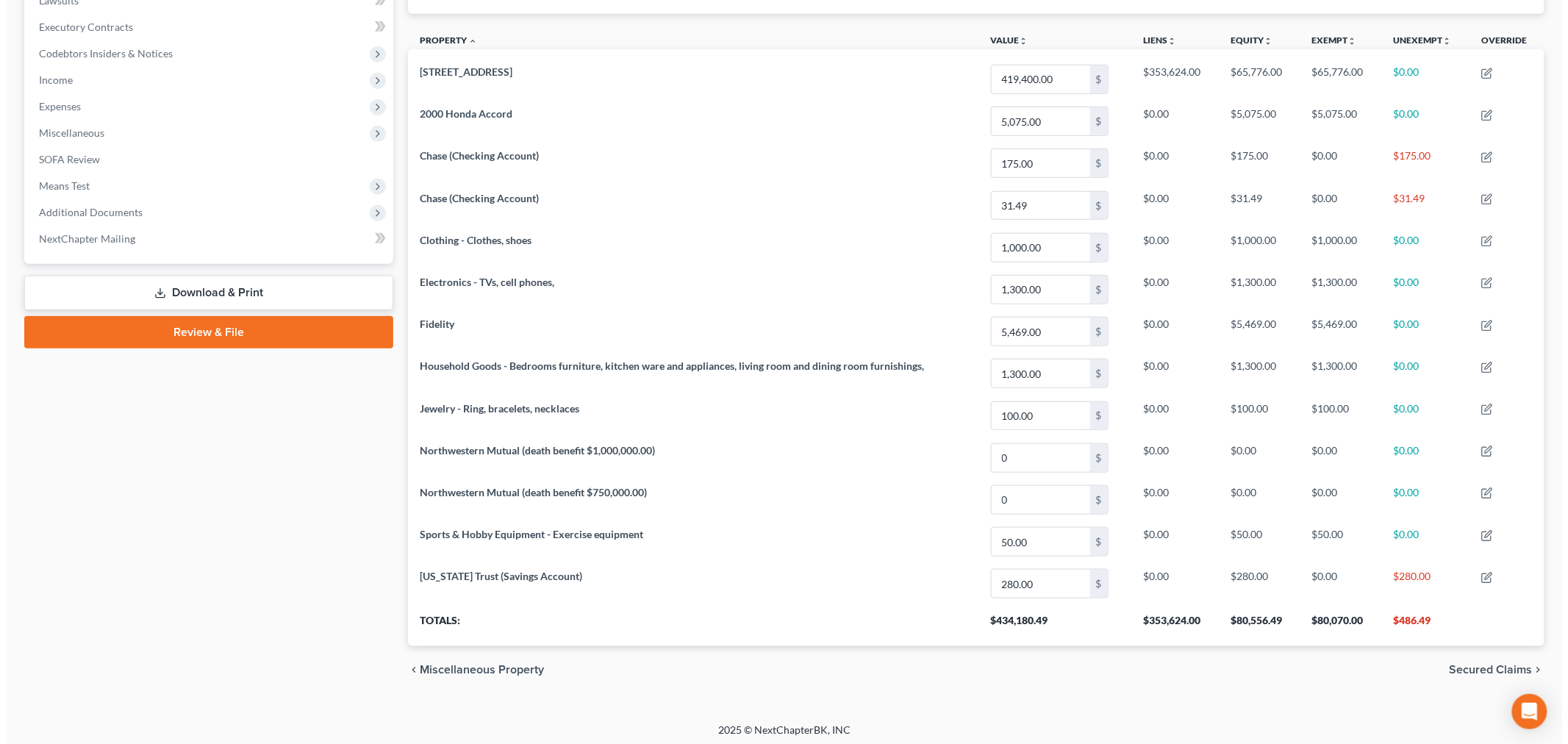
scroll to position [436, 0]
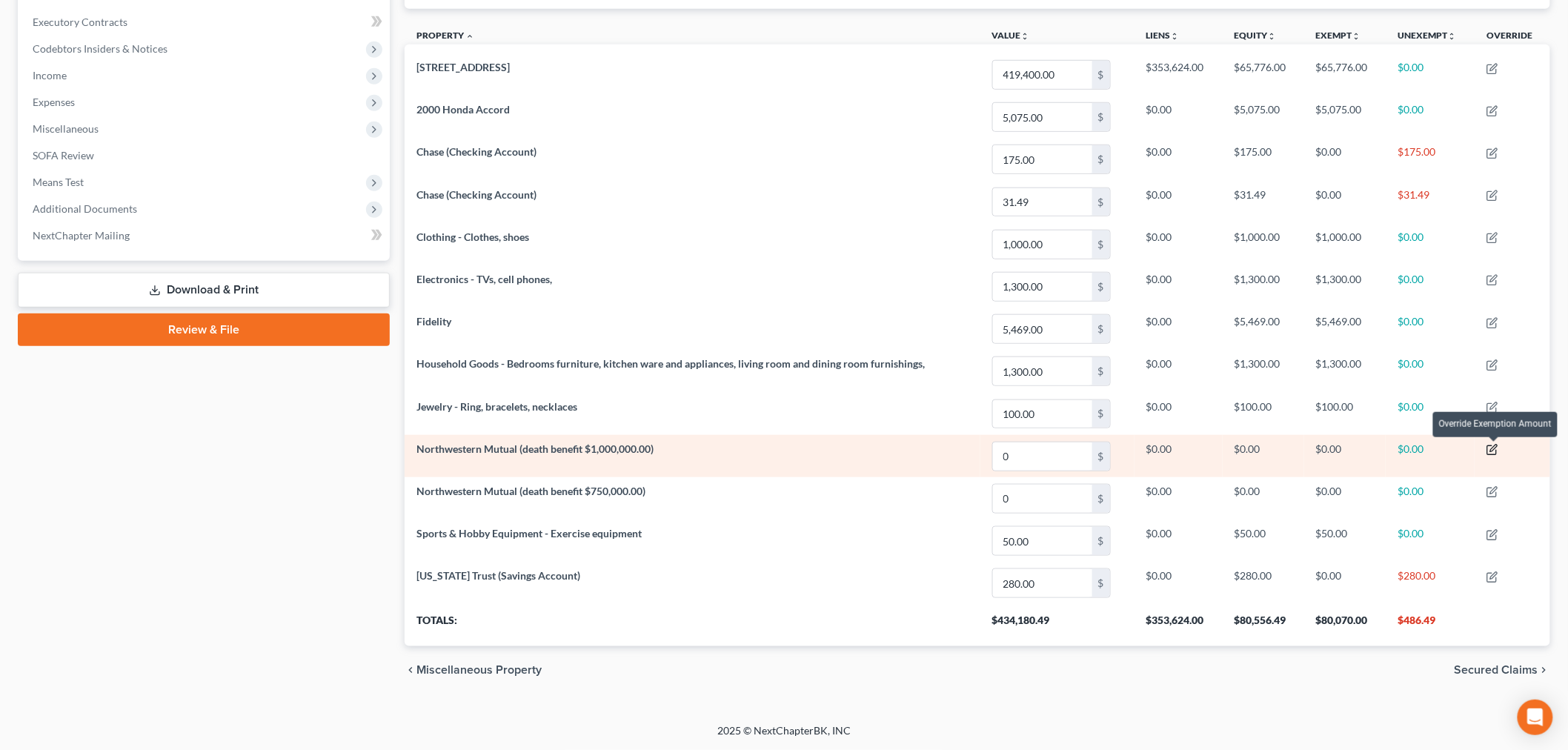
click at [1492, 449] on icon "button" at bounding box center [1492, 450] width 12 height 12
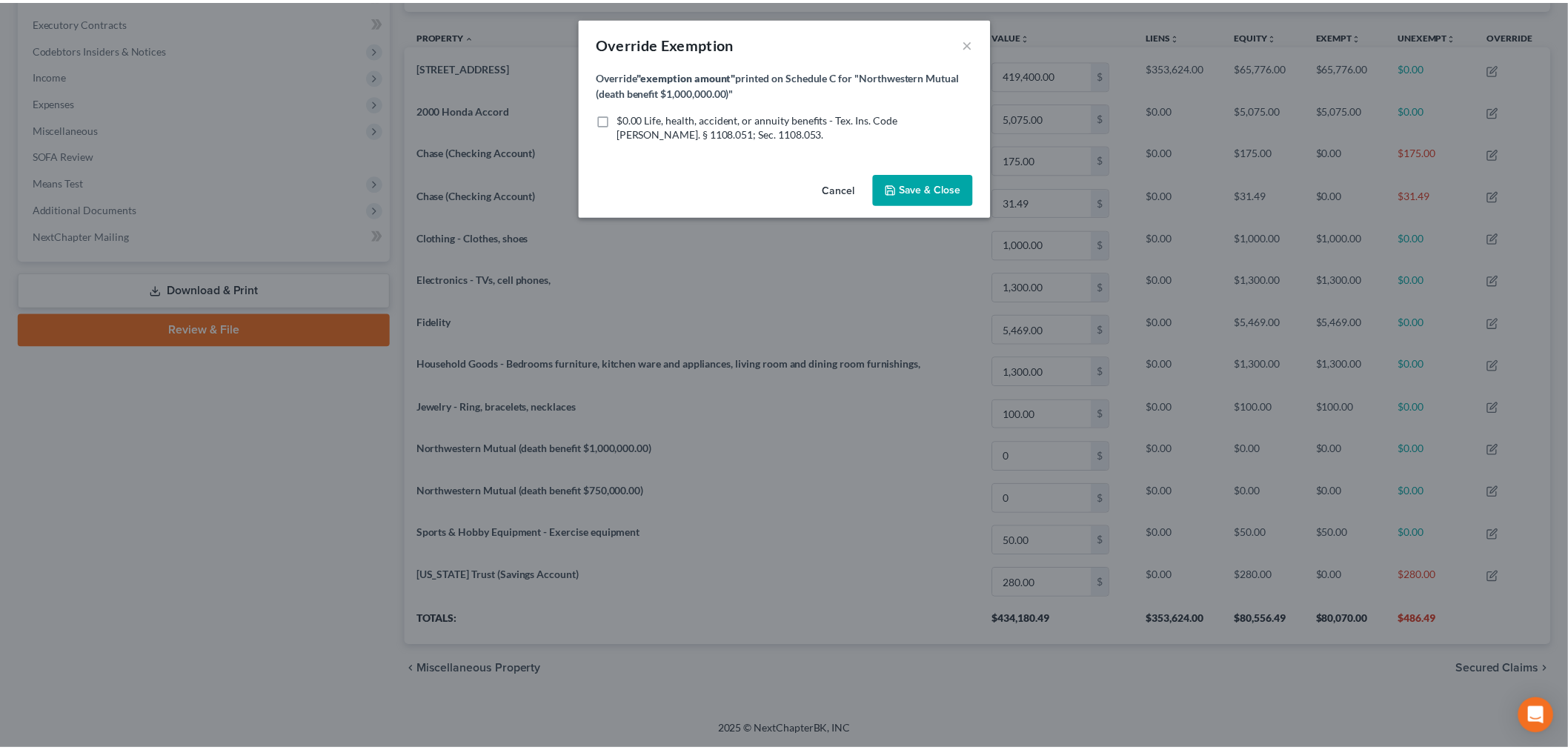
scroll to position [307, 1154]
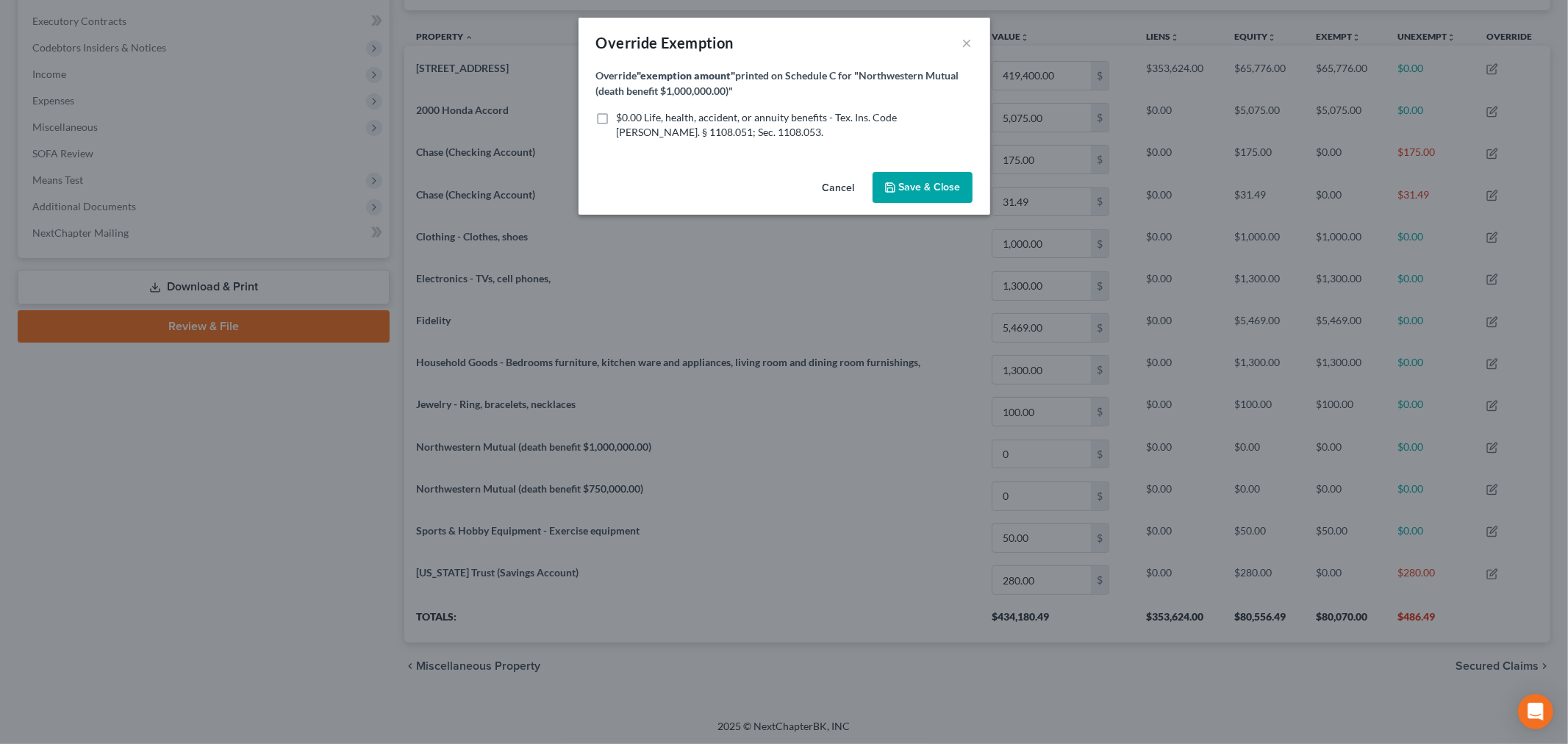
click at [617, 121] on label "$0.00 Life, health, accident, or annuity benefits - Tex. Ins. Code [PERSON_NAME…" at bounding box center [795, 125] width 356 height 29
click at [623, 120] on input "$0.00 Life, health, accident, or annuity benefits - Tex. Ins. Code [PERSON_NAME…" at bounding box center [628, 115] width 10 height 10
checkbox input "true"
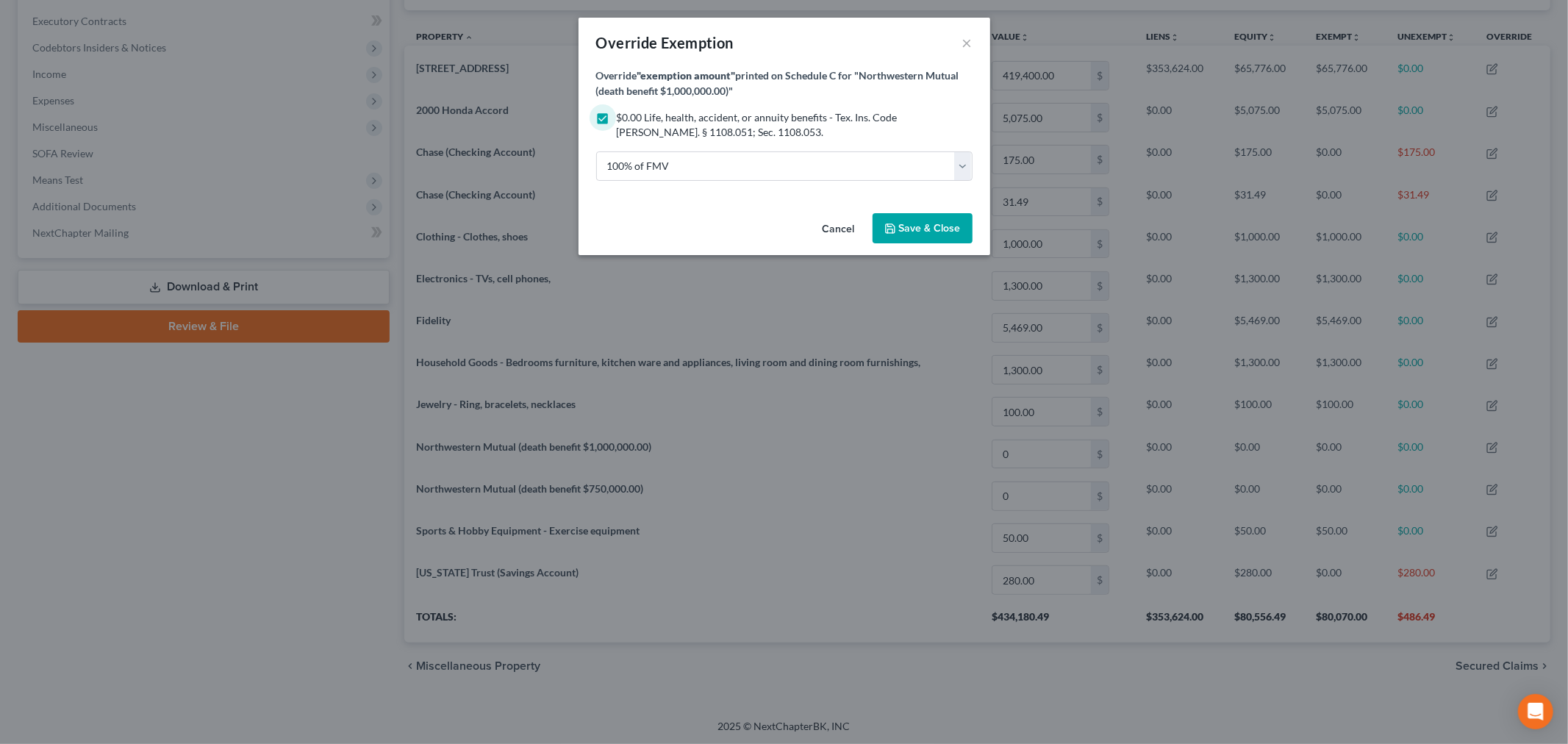
click at [912, 223] on span "Save & Close" at bounding box center [930, 228] width 62 height 13
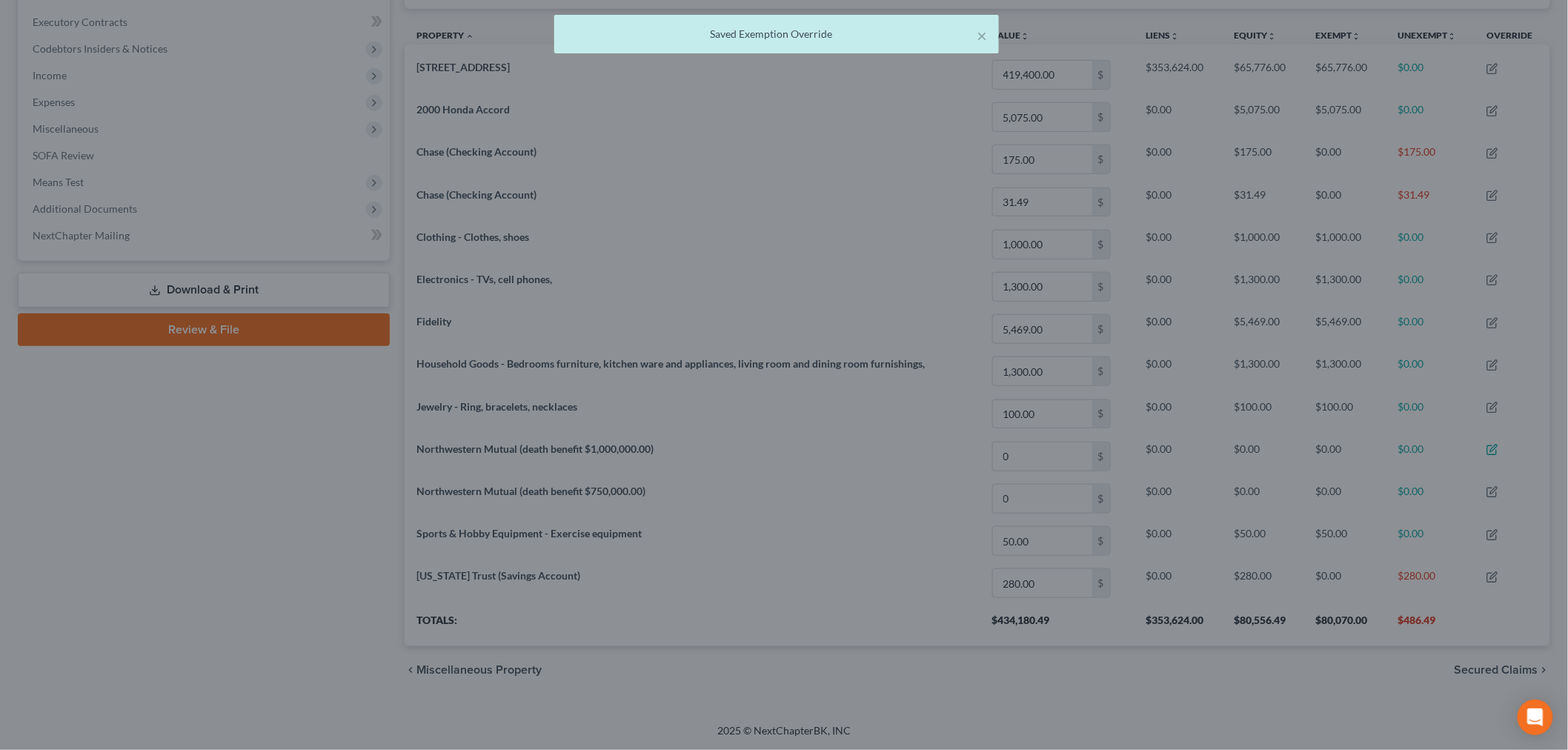
scroll to position [305, 1145]
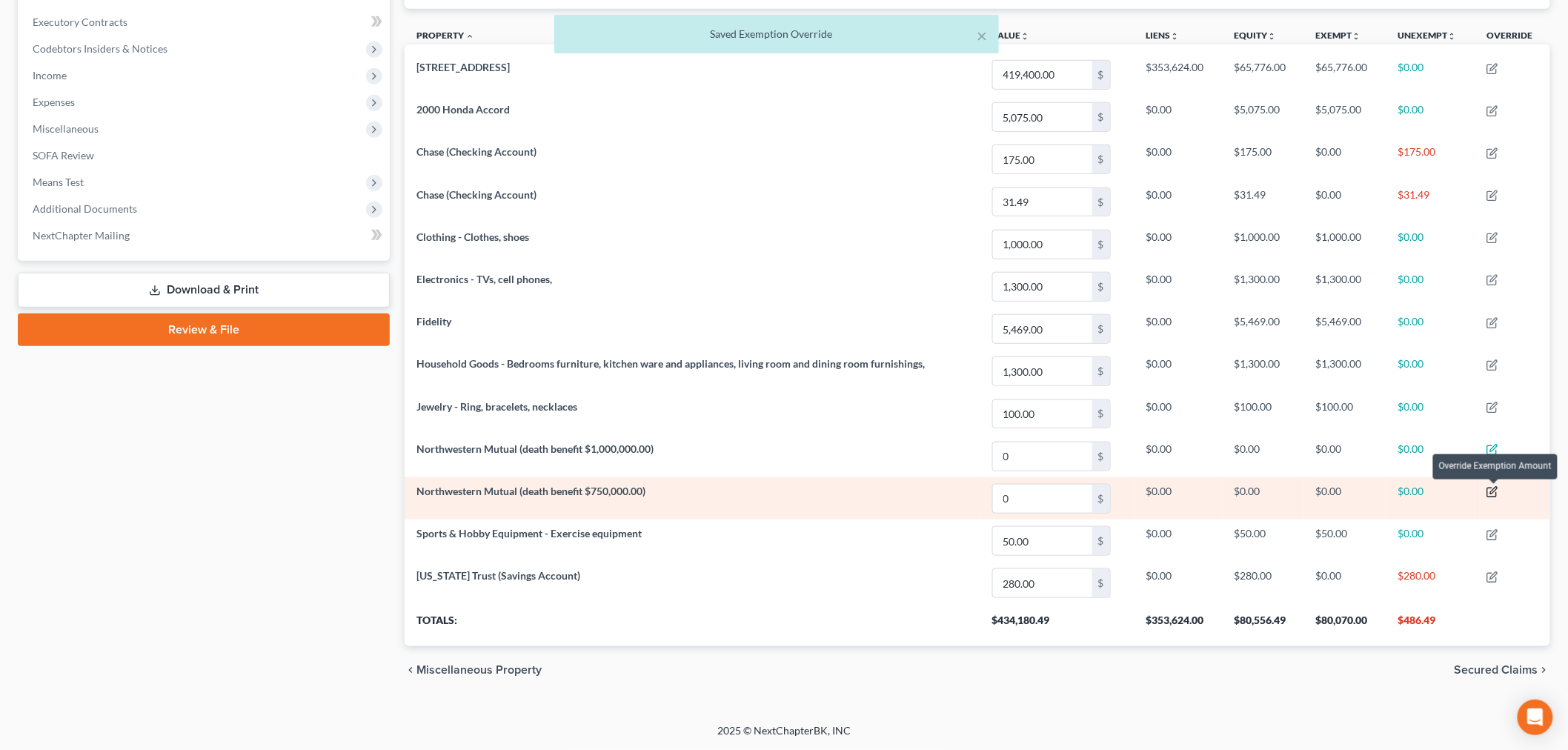
click at [1494, 490] on icon "button" at bounding box center [1494, 490] width 7 height 7
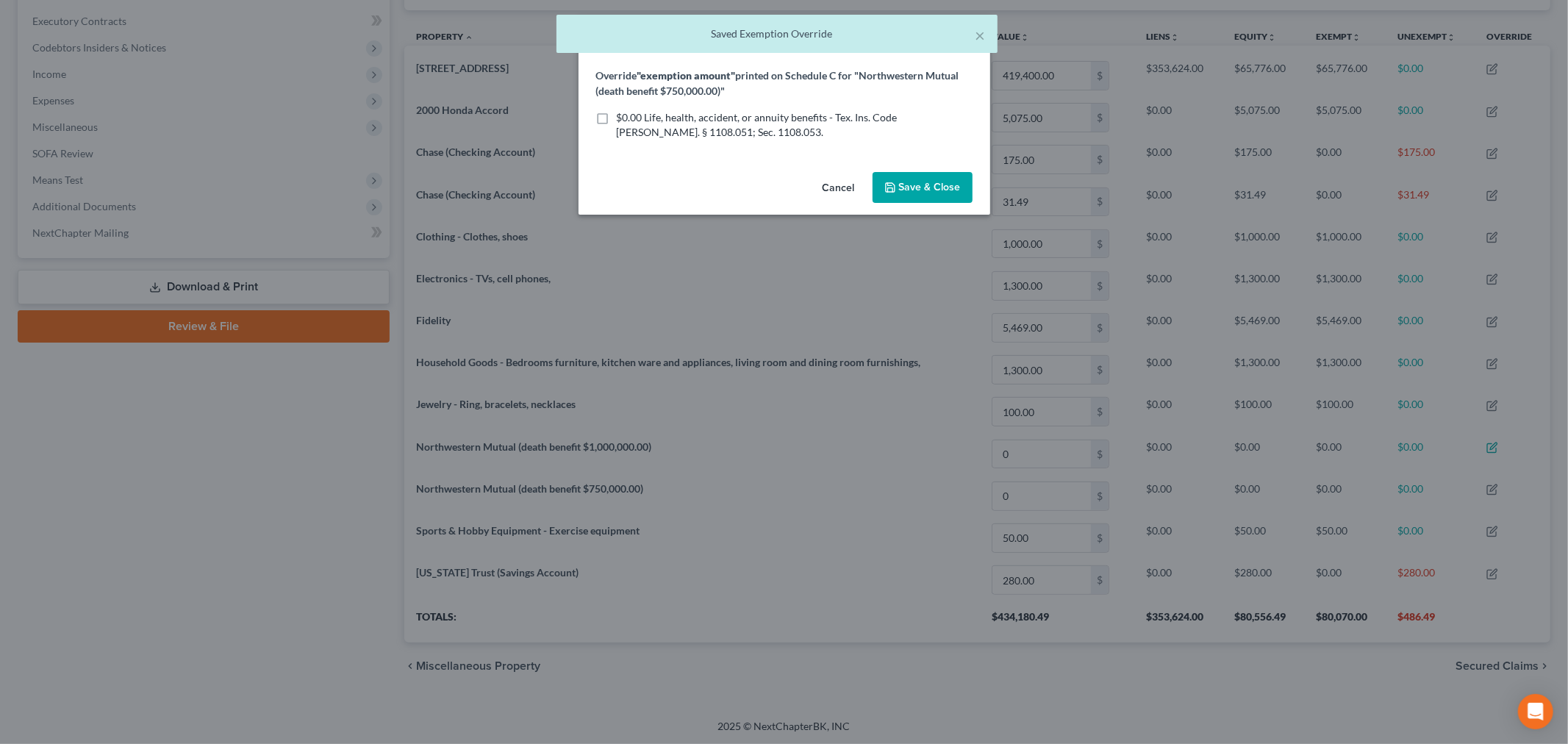
click at [617, 118] on label "$0.00 Life, health, accident, or annuity benefits - Tex. Ins. Code [PERSON_NAME…" at bounding box center [795, 125] width 356 height 29
click at [623, 118] on input "$0.00 Life, health, accident, or annuity benefits - Tex. Ins. Code [PERSON_NAME…" at bounding box center [628, 115] width 10 height 10
checkbox input "true"
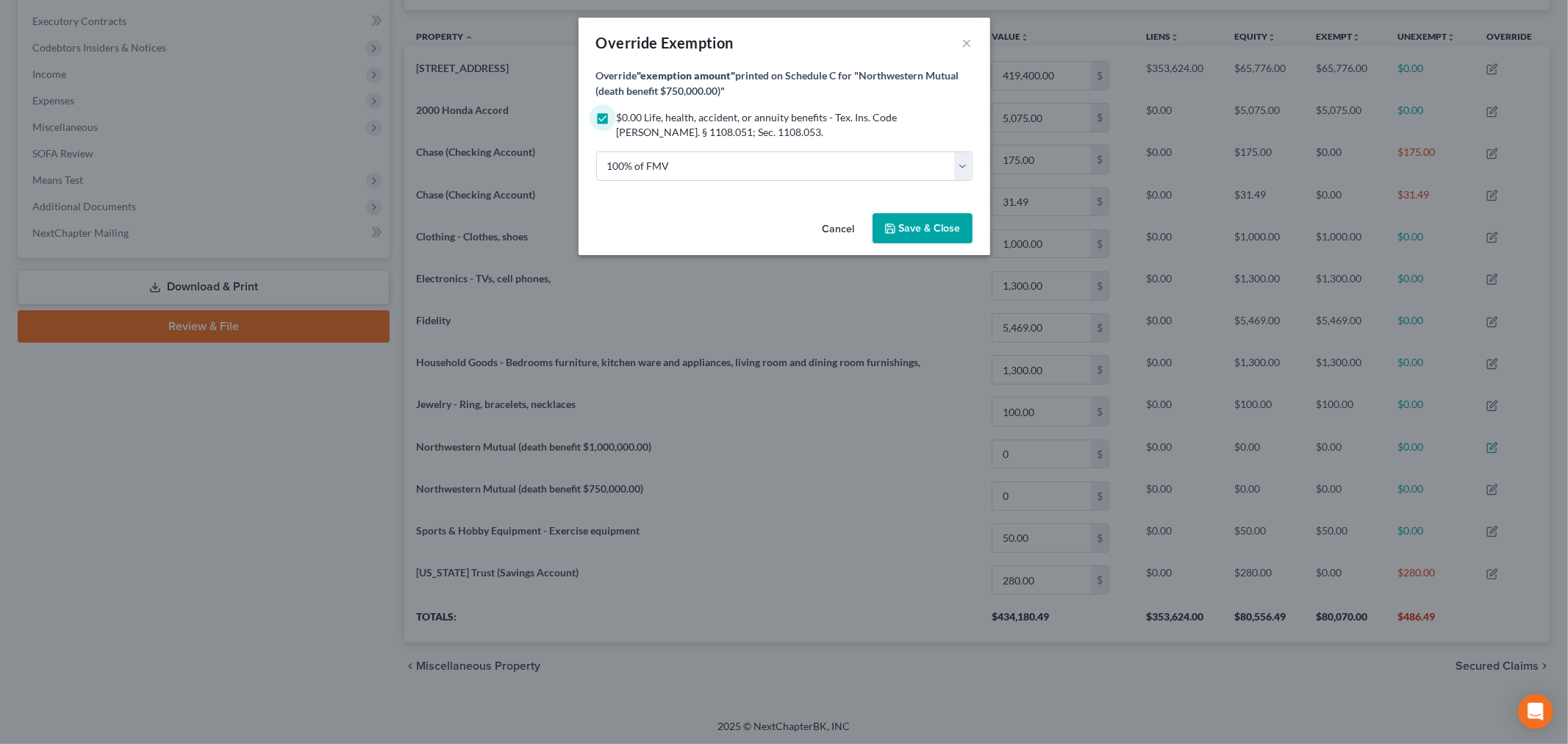
click at [915, 223] on span "Save & Close" at bounding box center [930, 228] width 62 height 13
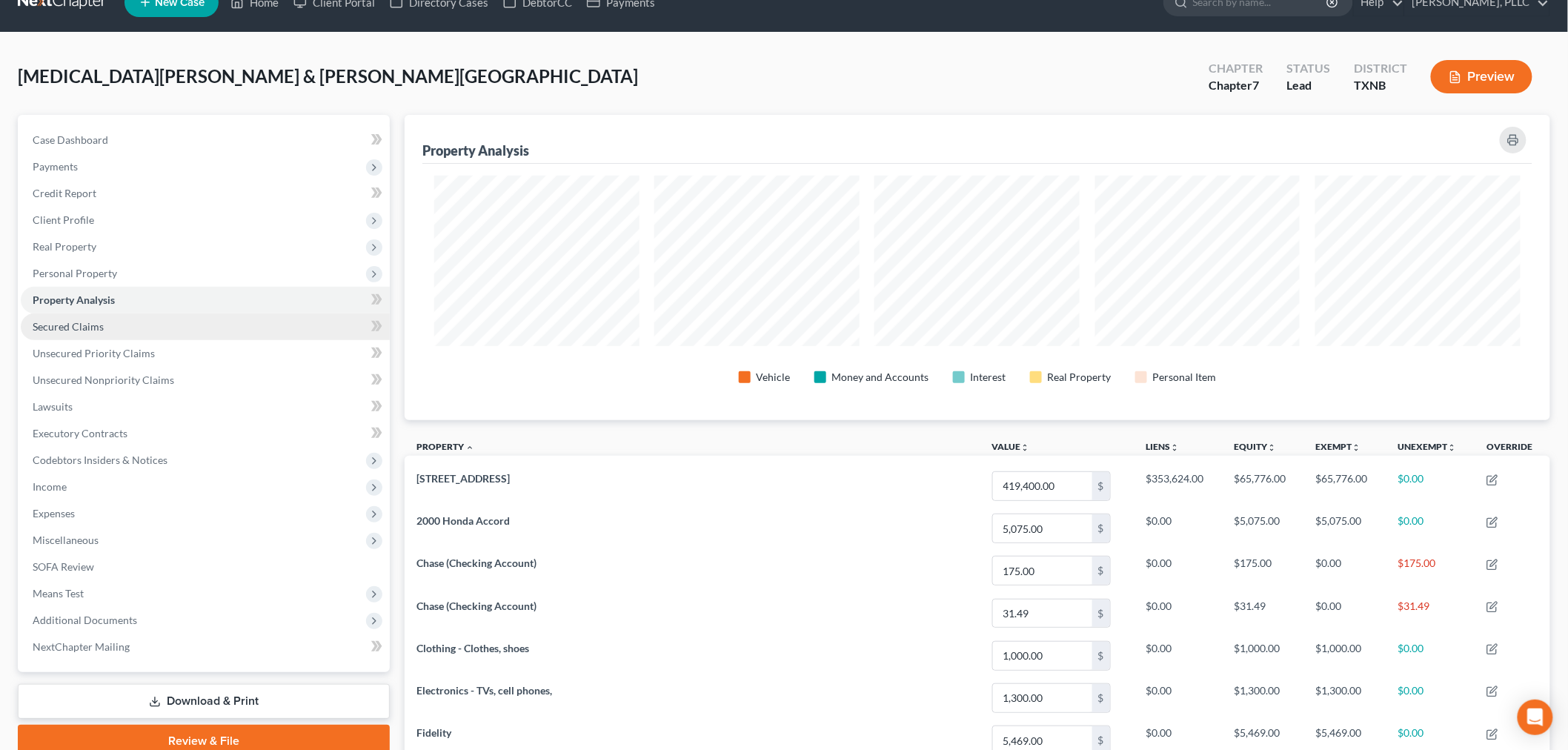
click at [72, 325] on span "Secured Claims" at bounding box center [68, 326] width 71 height 13
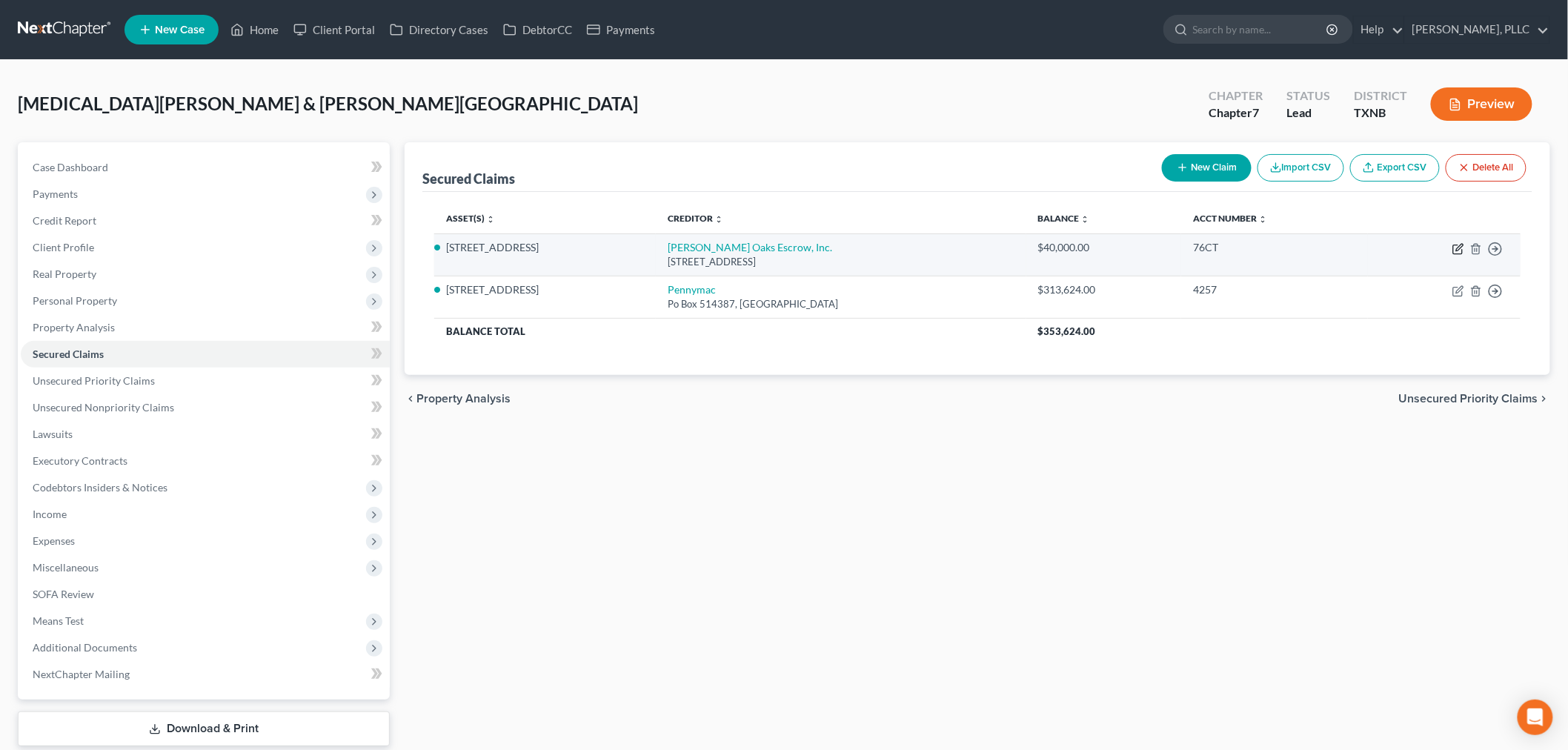
click at [1454, 247] on icon "button" at bounding box center [1458, 249] width 12 height 12
select select "4"
select select "8"
select select "2"
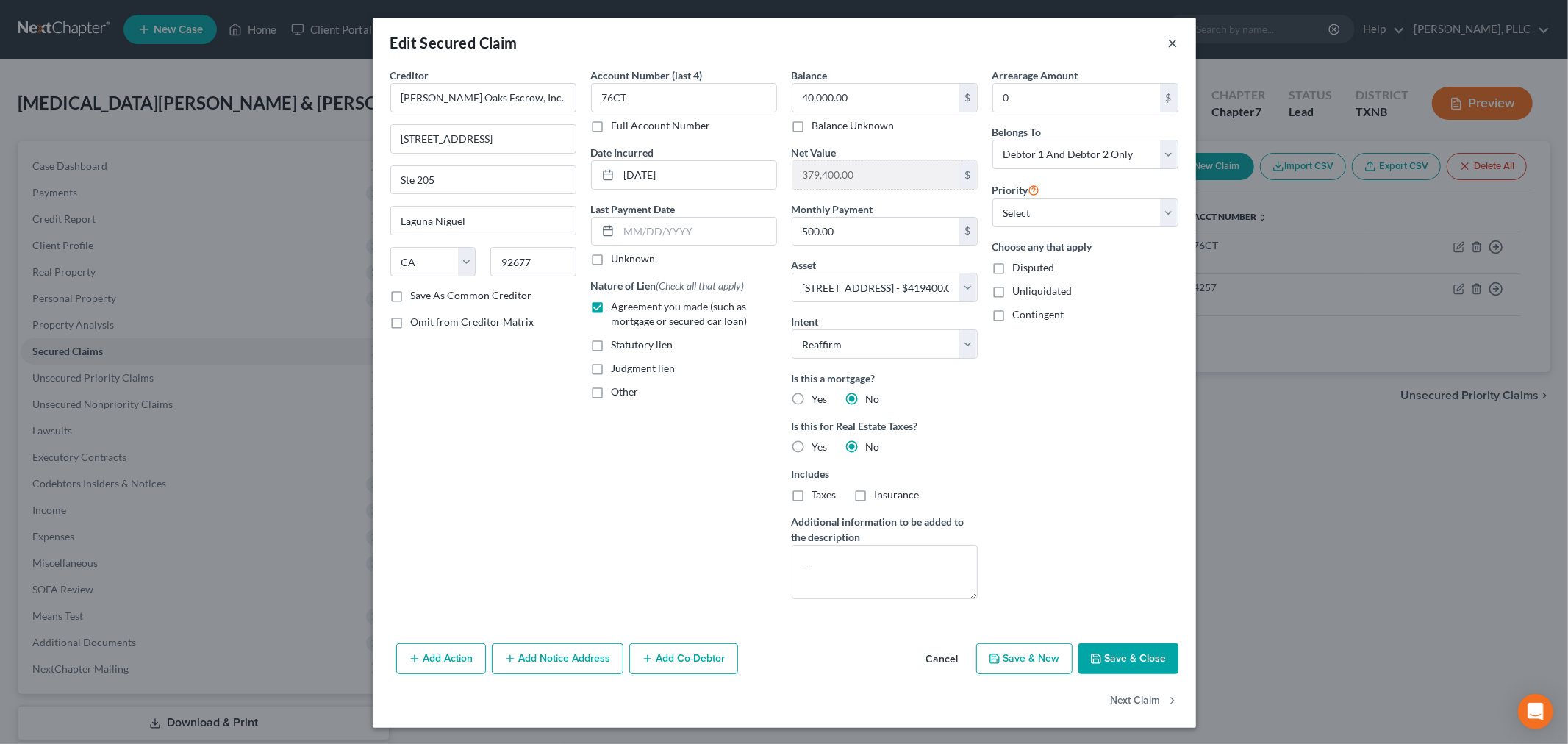
click at [1169, 45] on button "×" at bounding box center [1174, 42] width 10 height 18
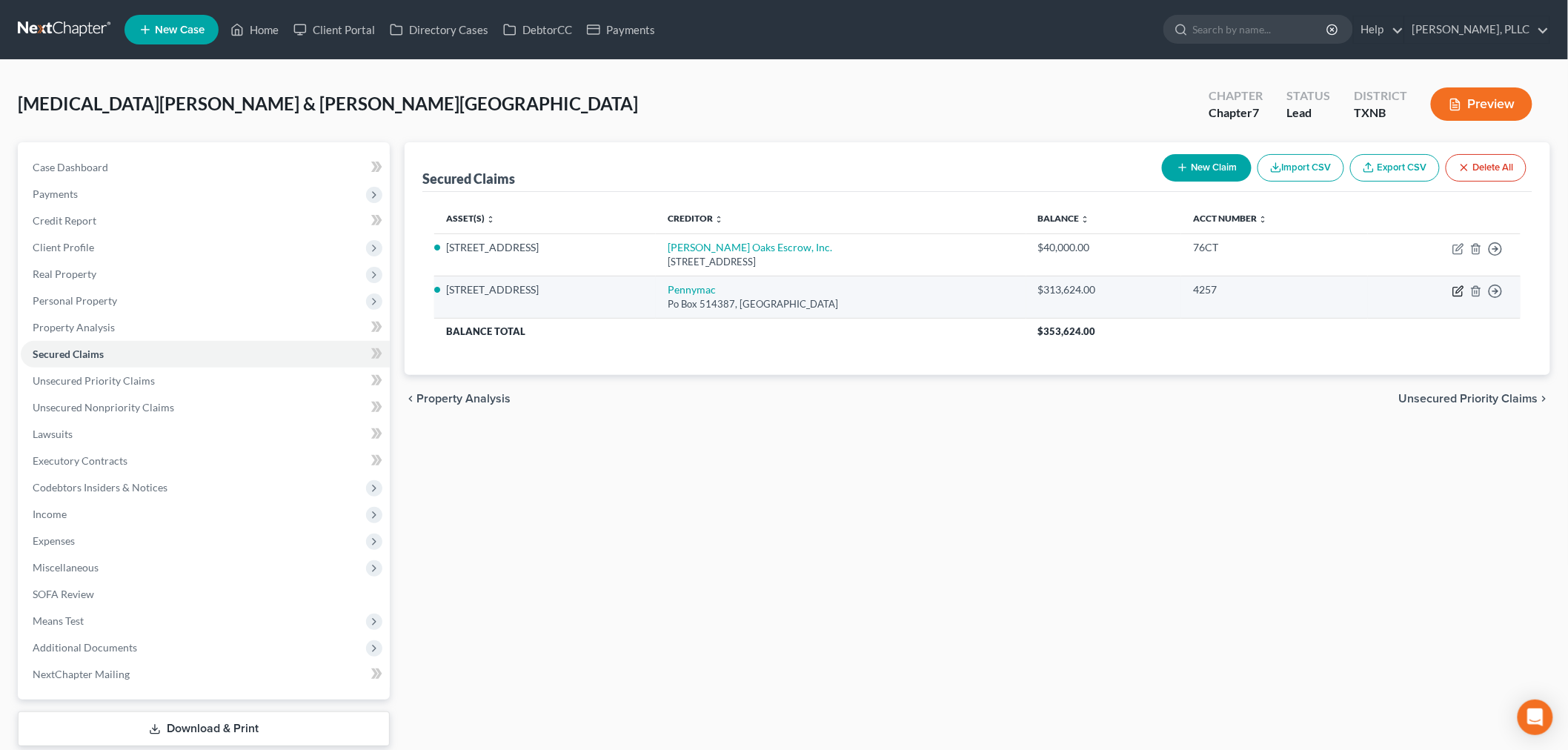
click at [1458, 289] on icon "button" at bounding box center [1459, 289] width 7 height 7
select select "4"
select select "8"
select select "2"
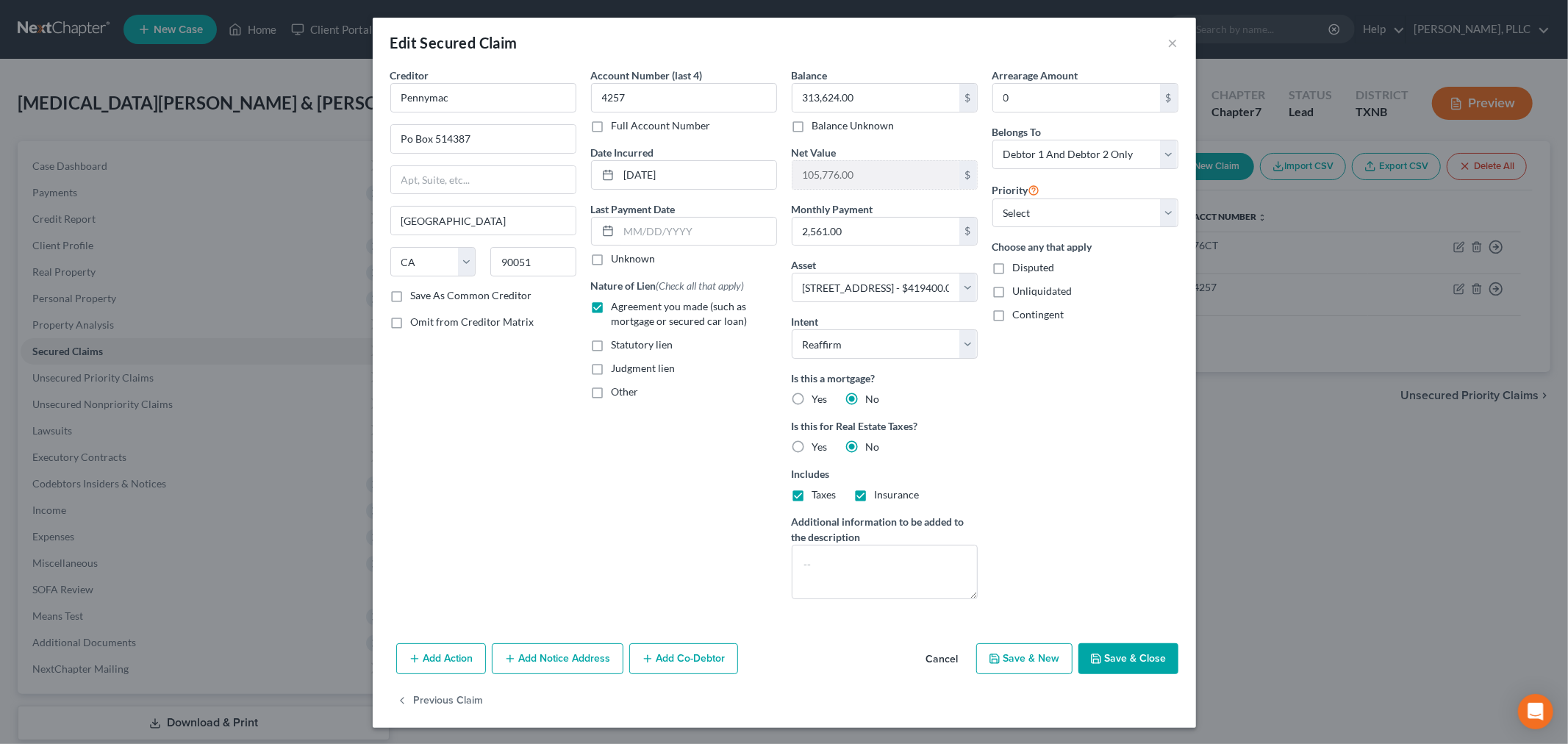
click at [1128, 658] on button "Save & Close" at bounding box center [1129, 658] width 100 height 30
select select
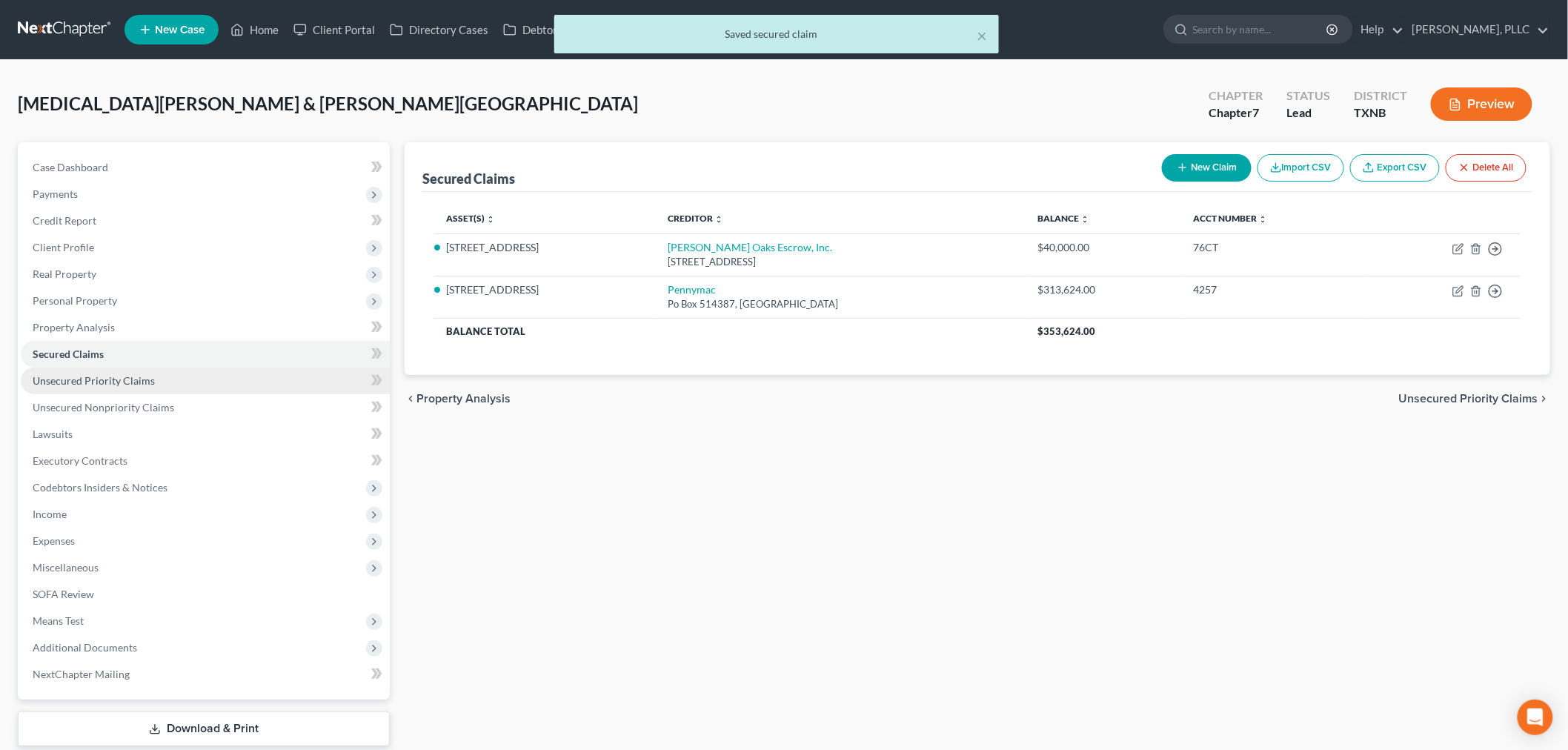
click at [89, 380] on span "Unsecured Priority Claims" at bounding box center [93, 380] width 122 height 13
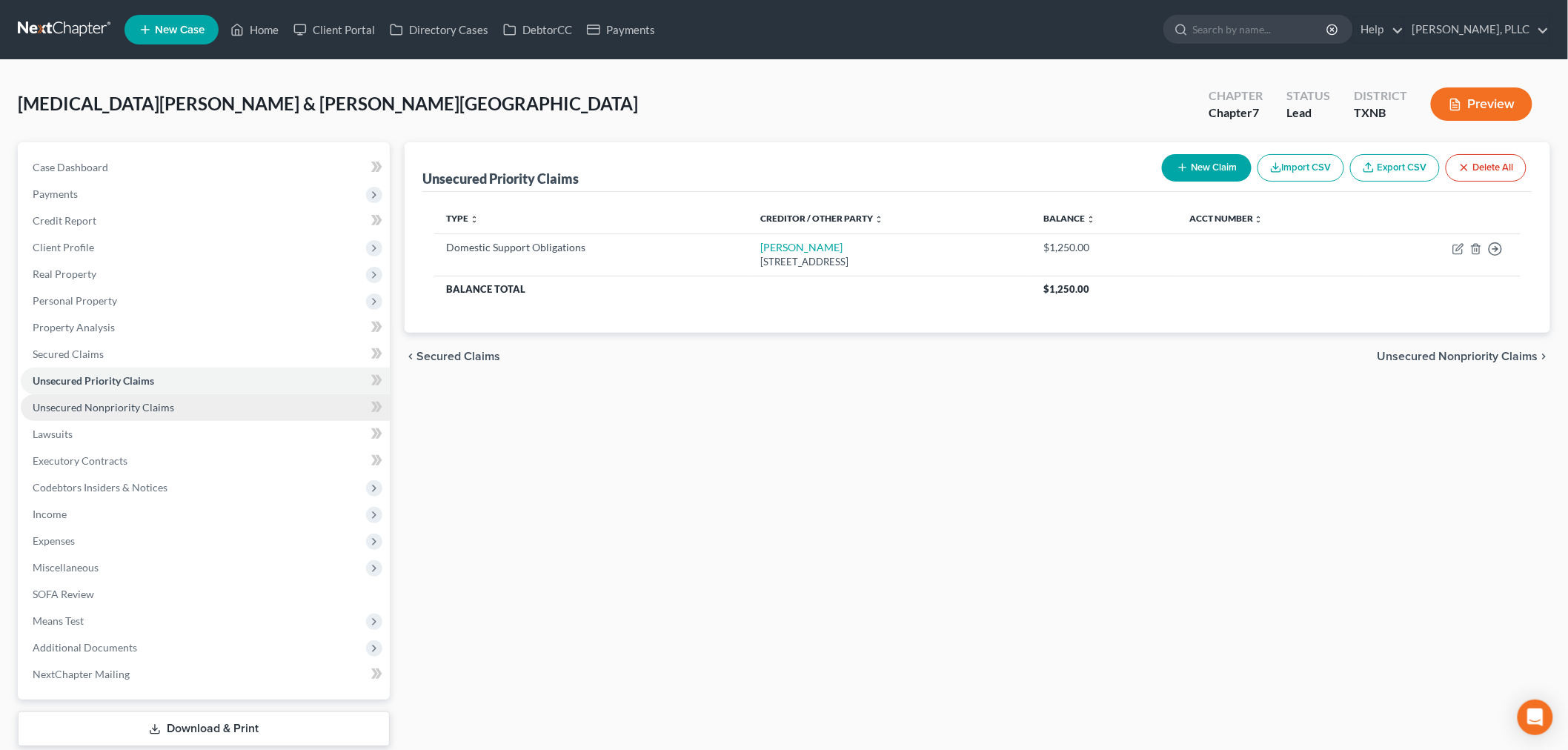
click at [93, 403] on span "Unsecured Nonpriority Claims" at bounding box center [103, 407] width 142 height 13
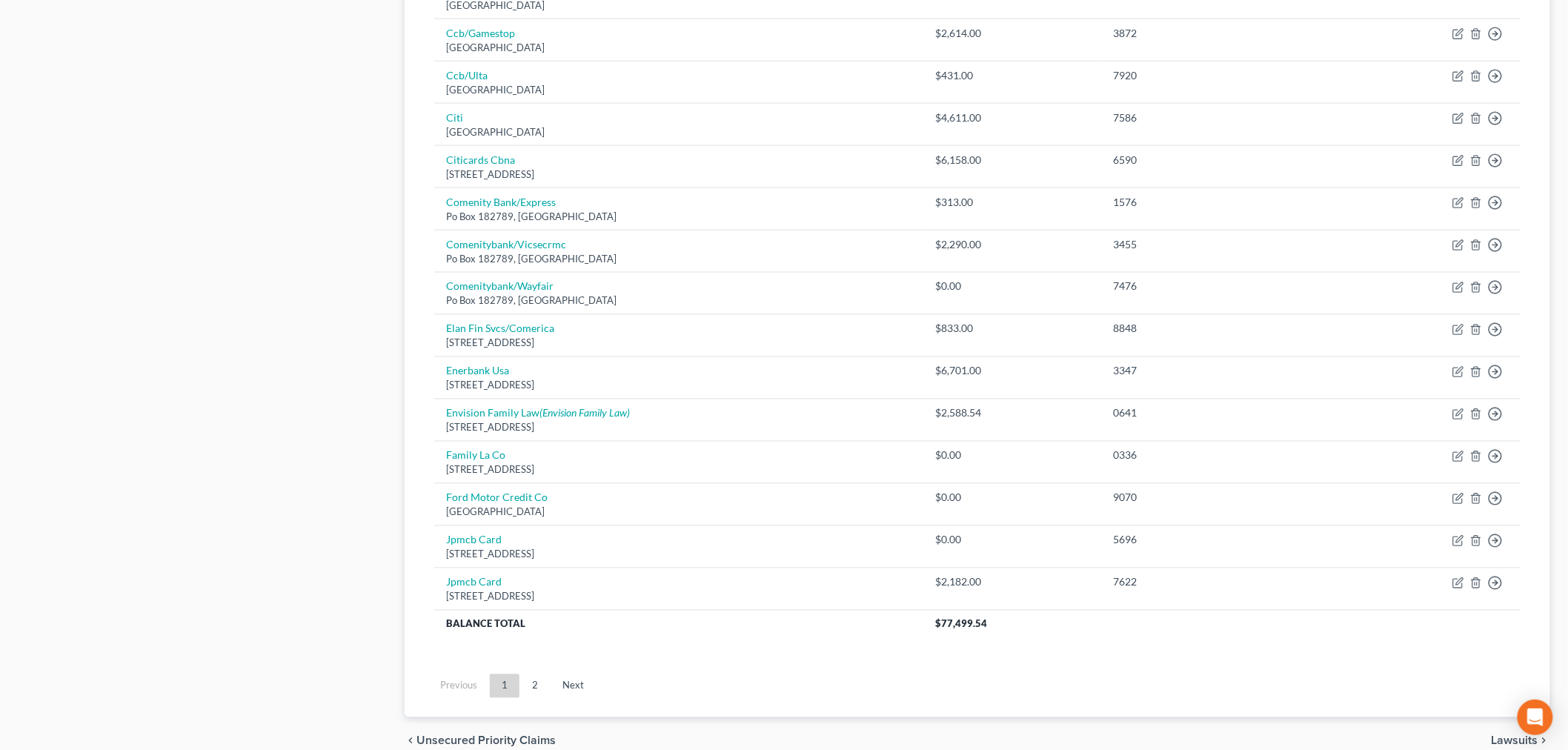
scroll to position [962, 0]
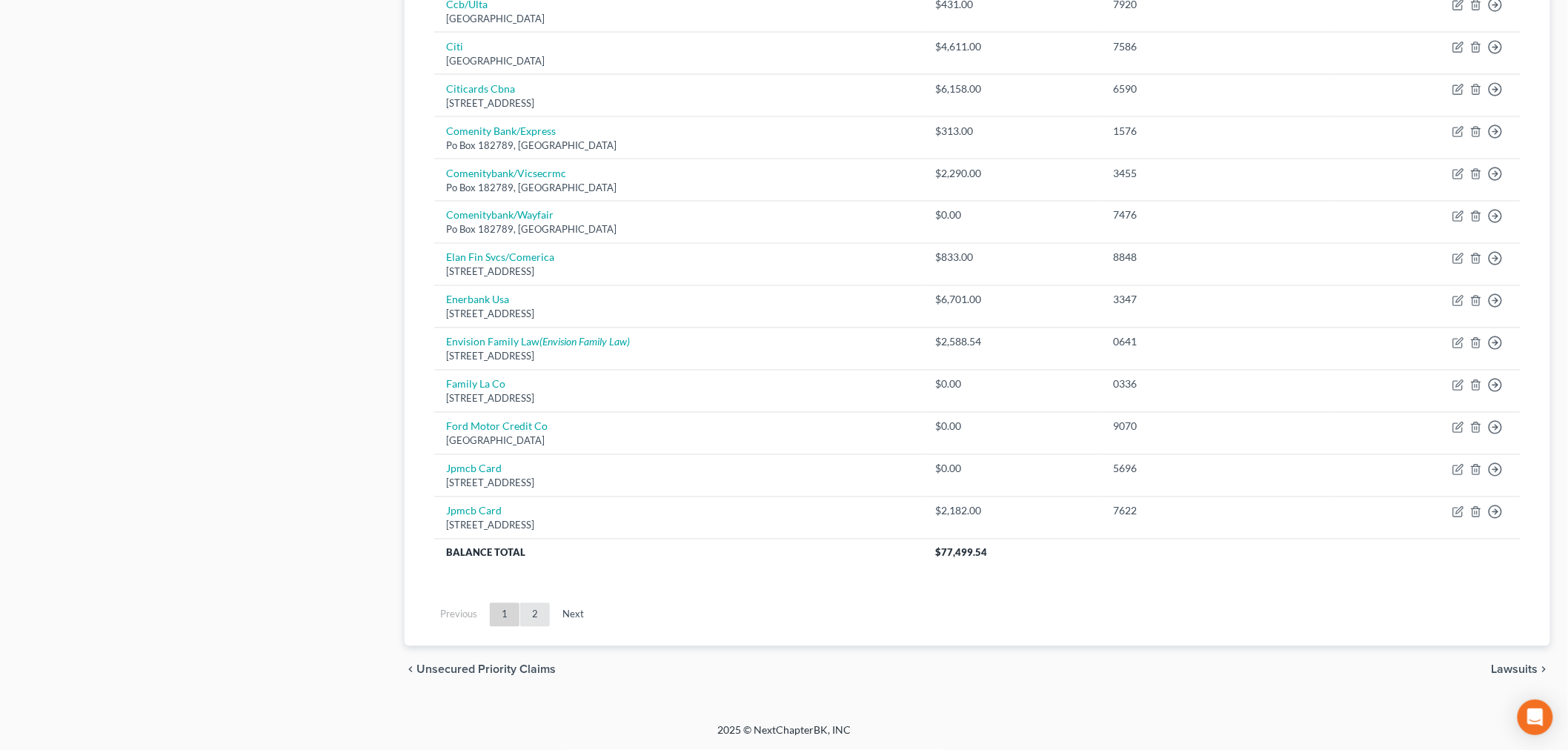
click at [534, 615] on link "2" at bounding box center [535, 615] width 30 height 24
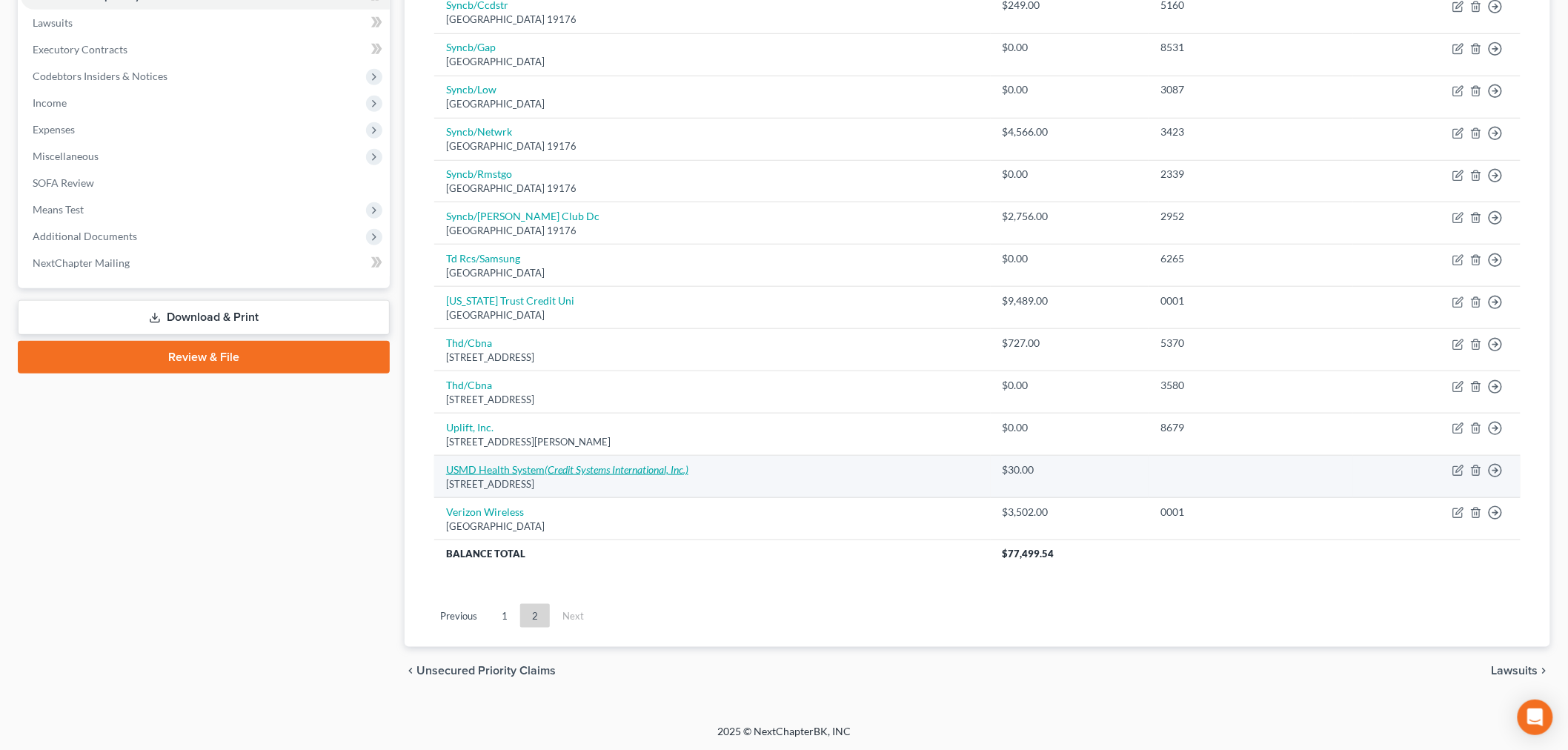
scroll to position [413, 0]
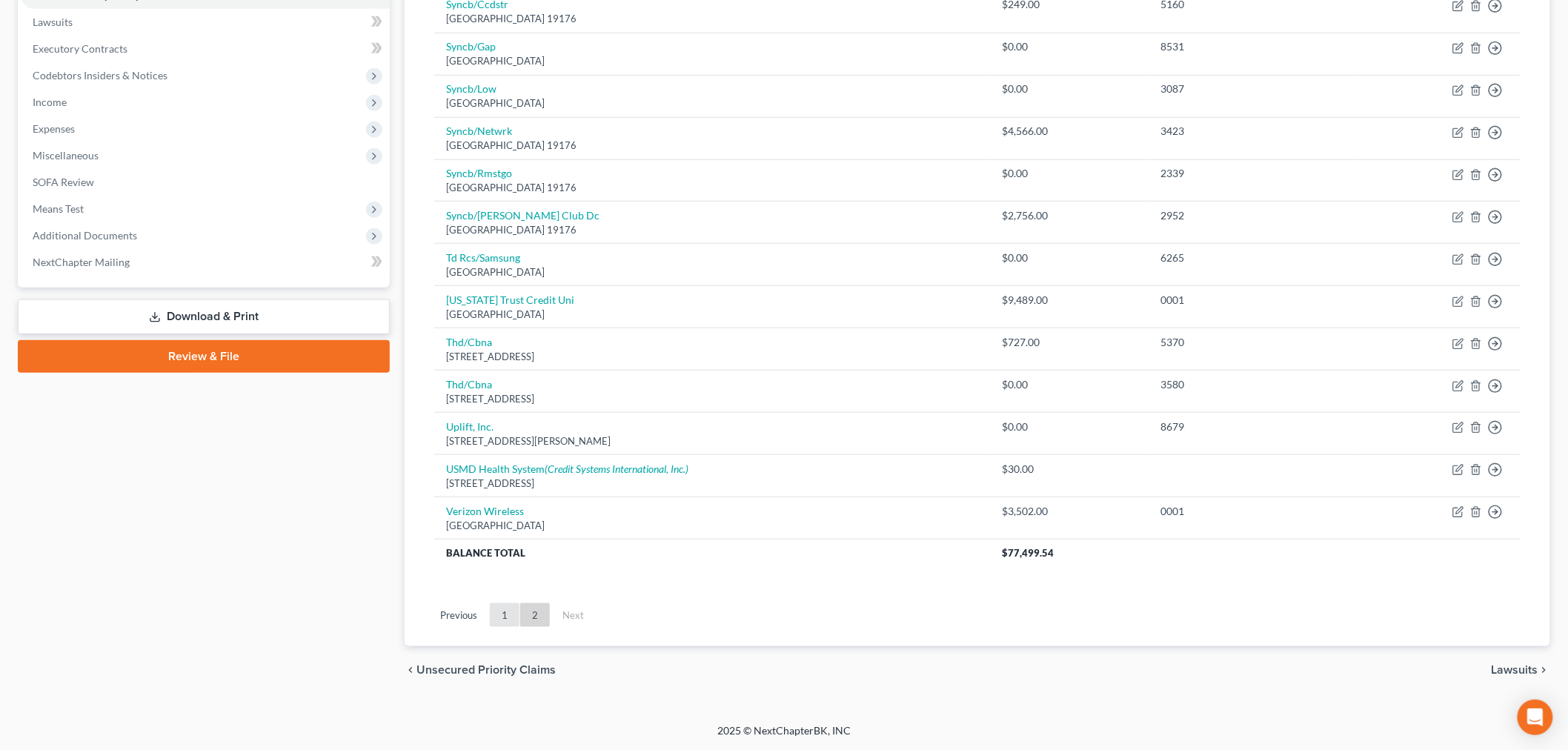
click at [510, 619] on link "1" at bounding box center [504, 615] width 30 height 24
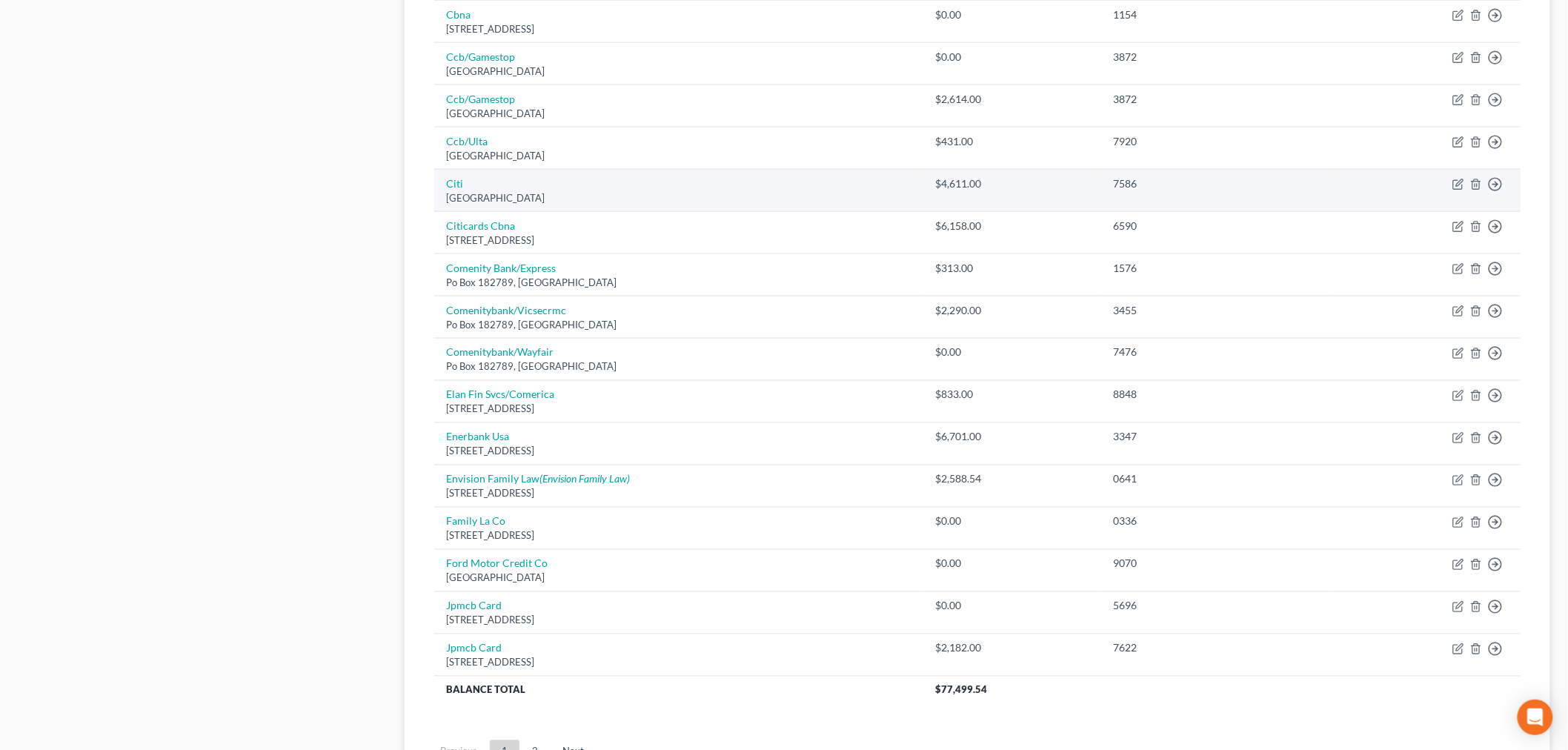
scroll to position [825, 0]
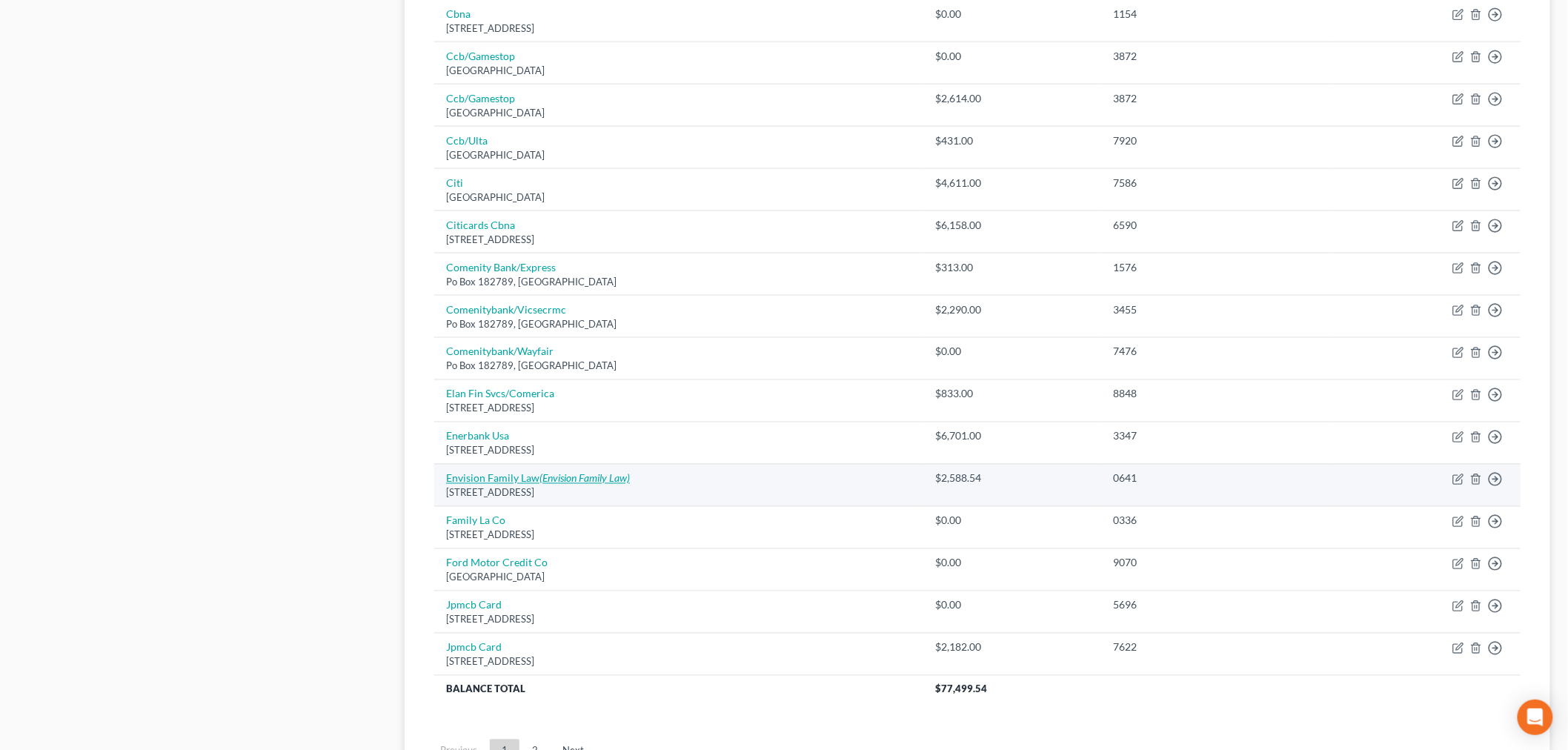
click at [541, 478] on icon "(Envision Family Law)" at bounding box center [584, 478] width 90 height 13
select select "50"
select select "0"
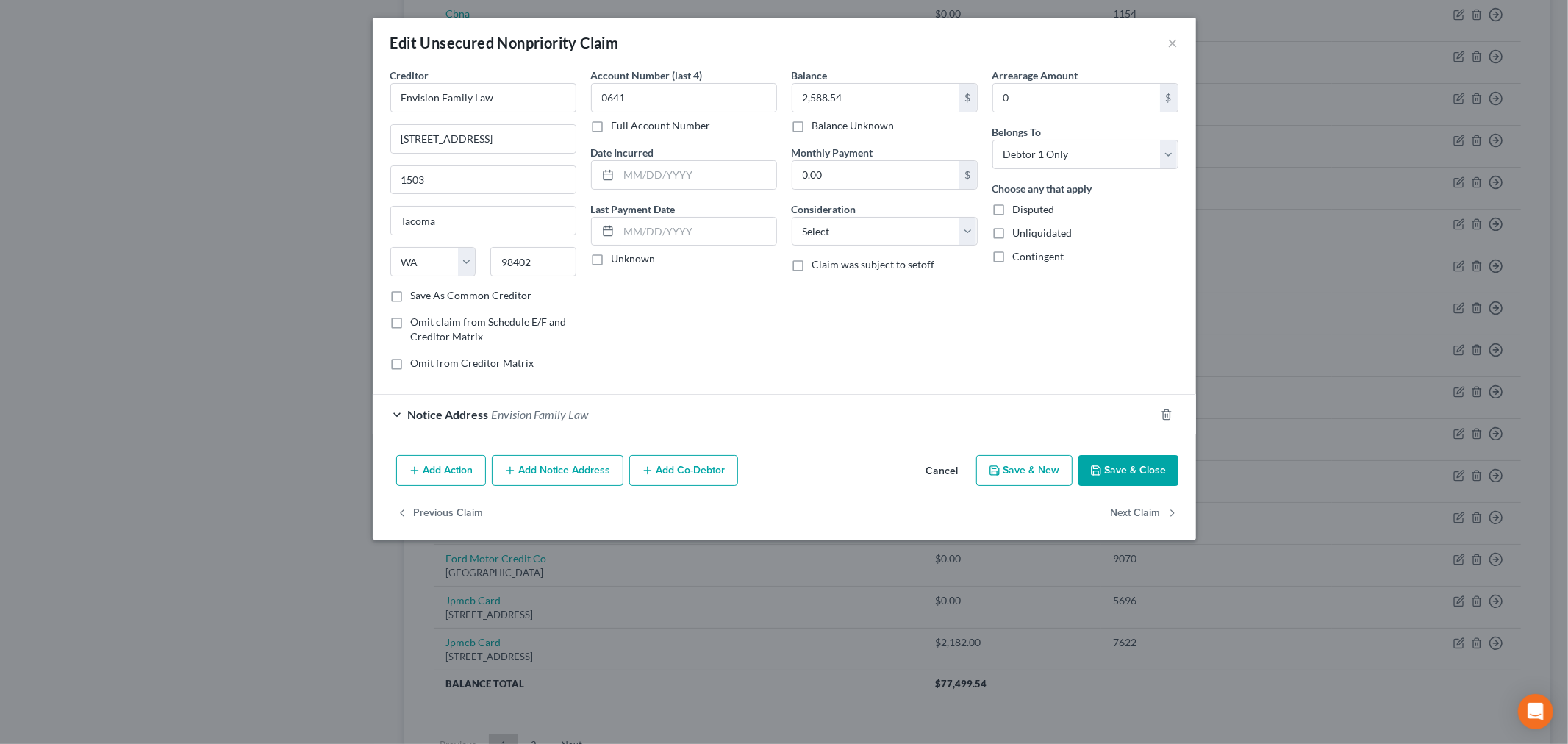
click at [395, 418] on div "Notice Address Envision Family Law" at bounding box center [764, 415] width 783 height 39
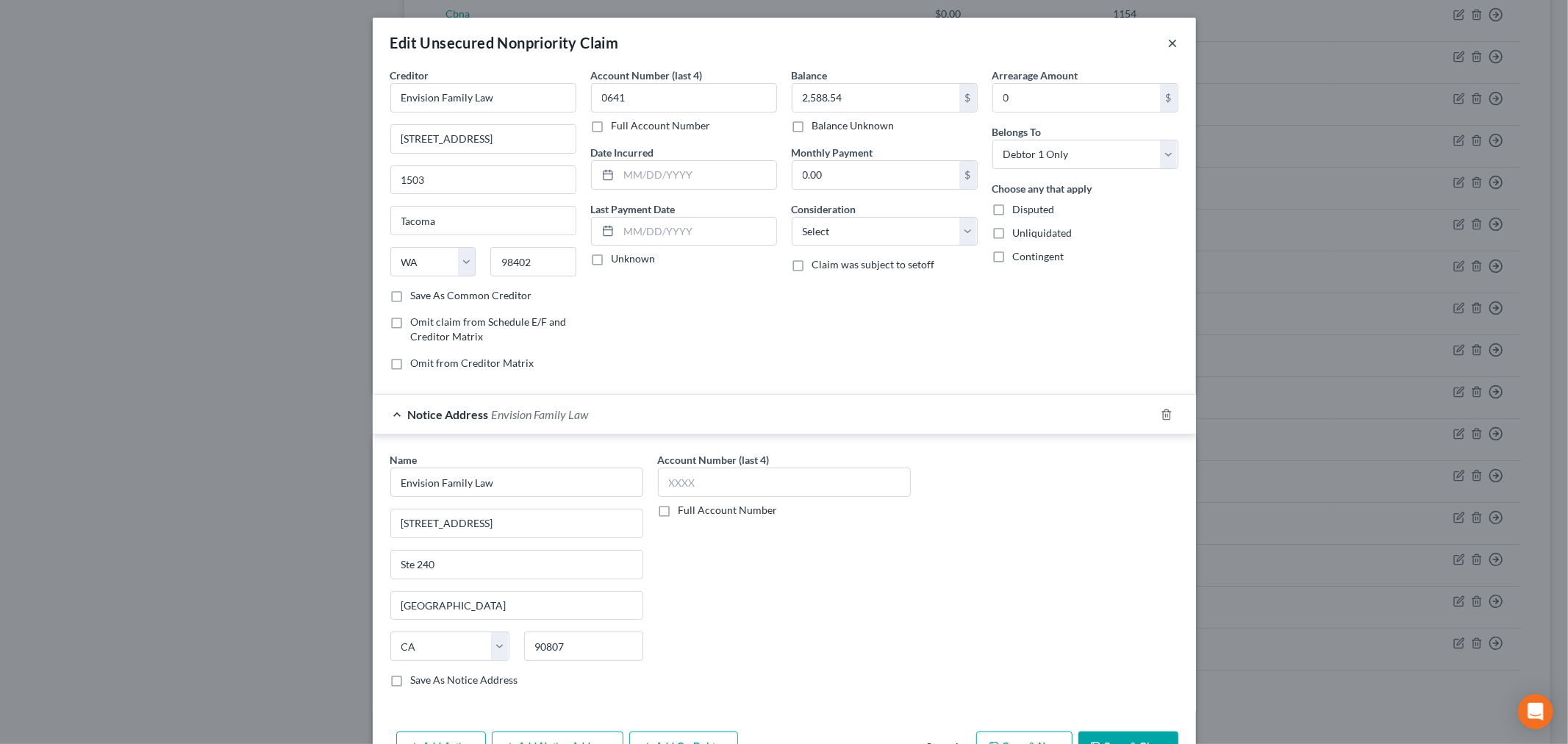
click at [1169, 39] on button "×" at bounding box center [1174, 42] width 10 height 18
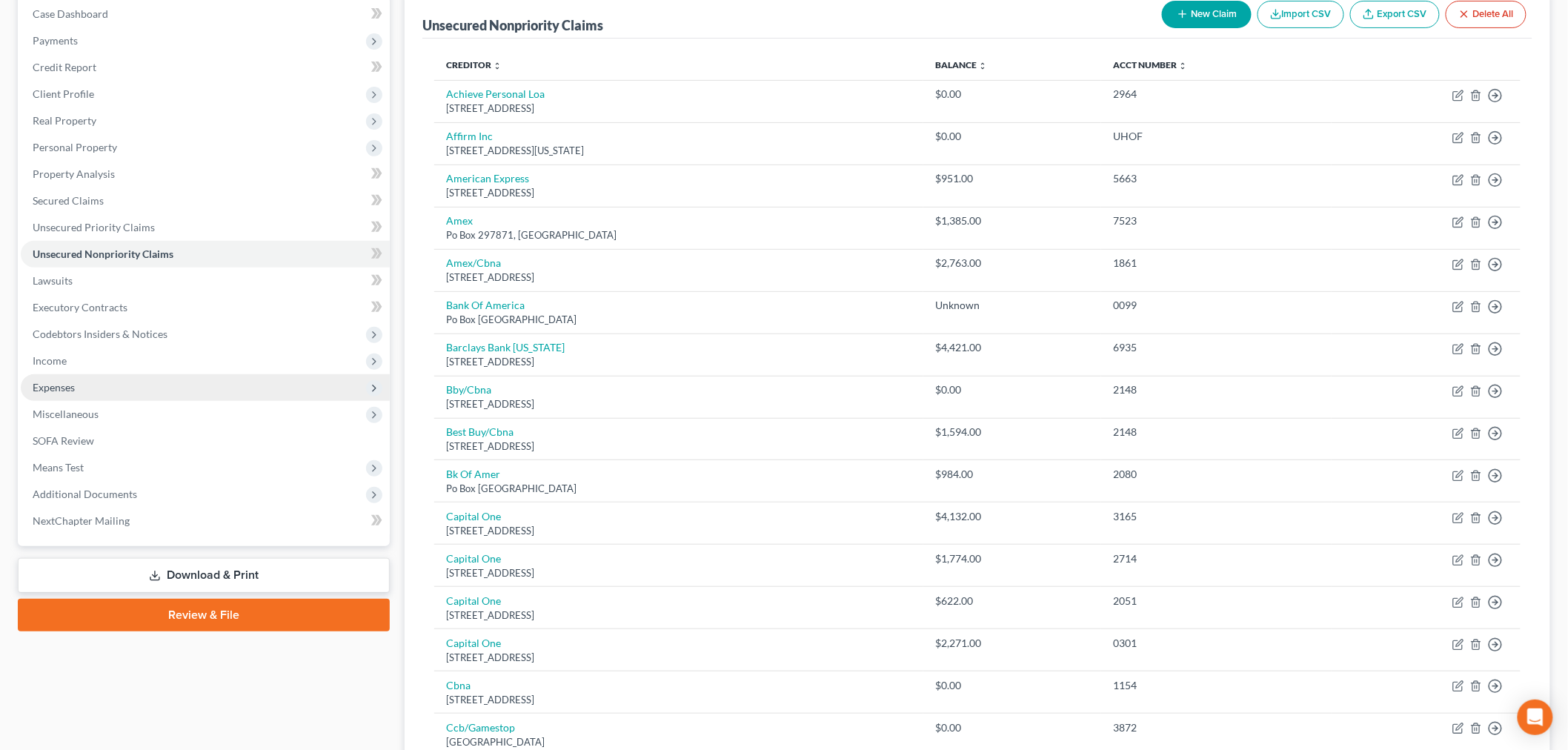
scroll to position [139, 0]
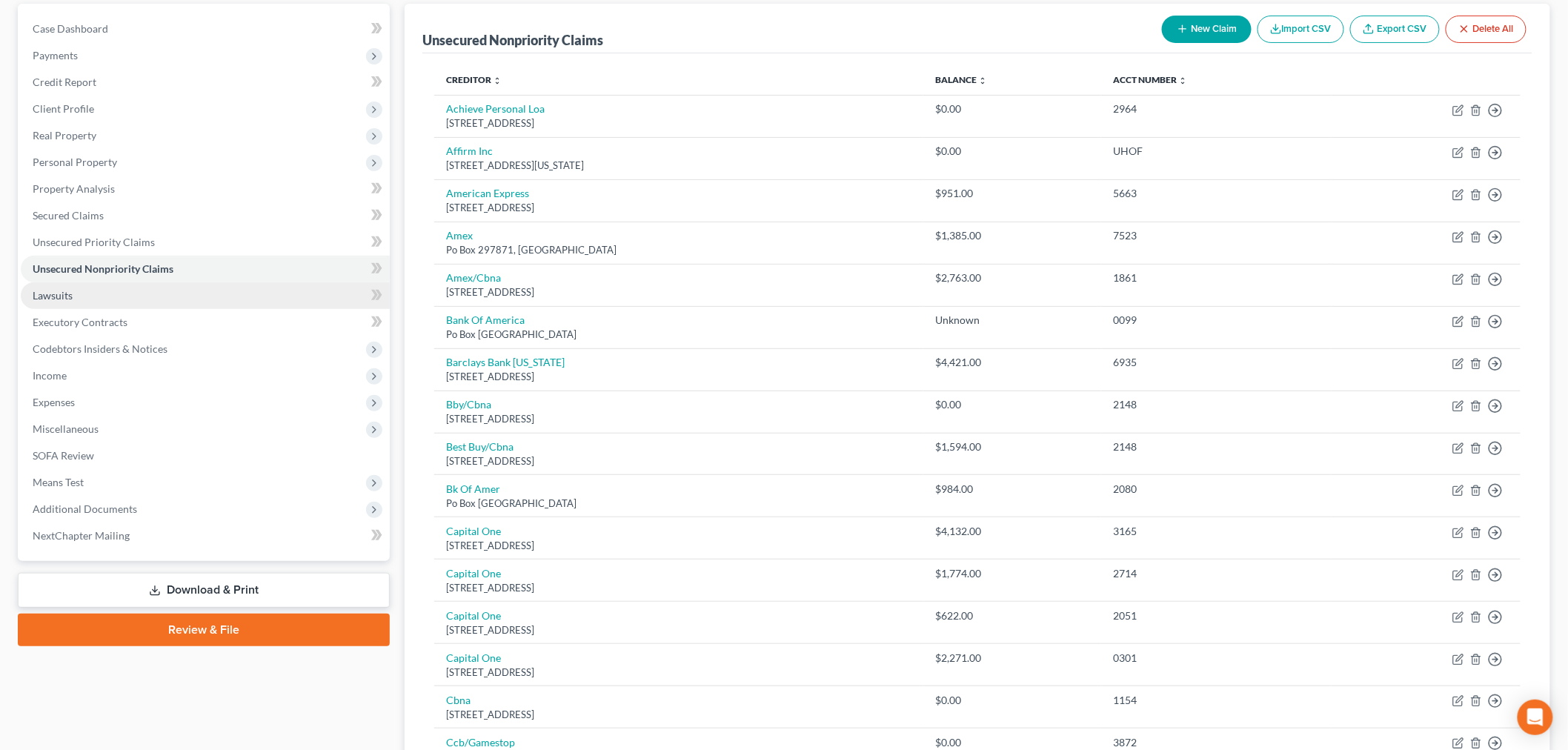
click at [45, 289] on span "Lawsuits" at bounding box center [52, 295] width 40 height 13
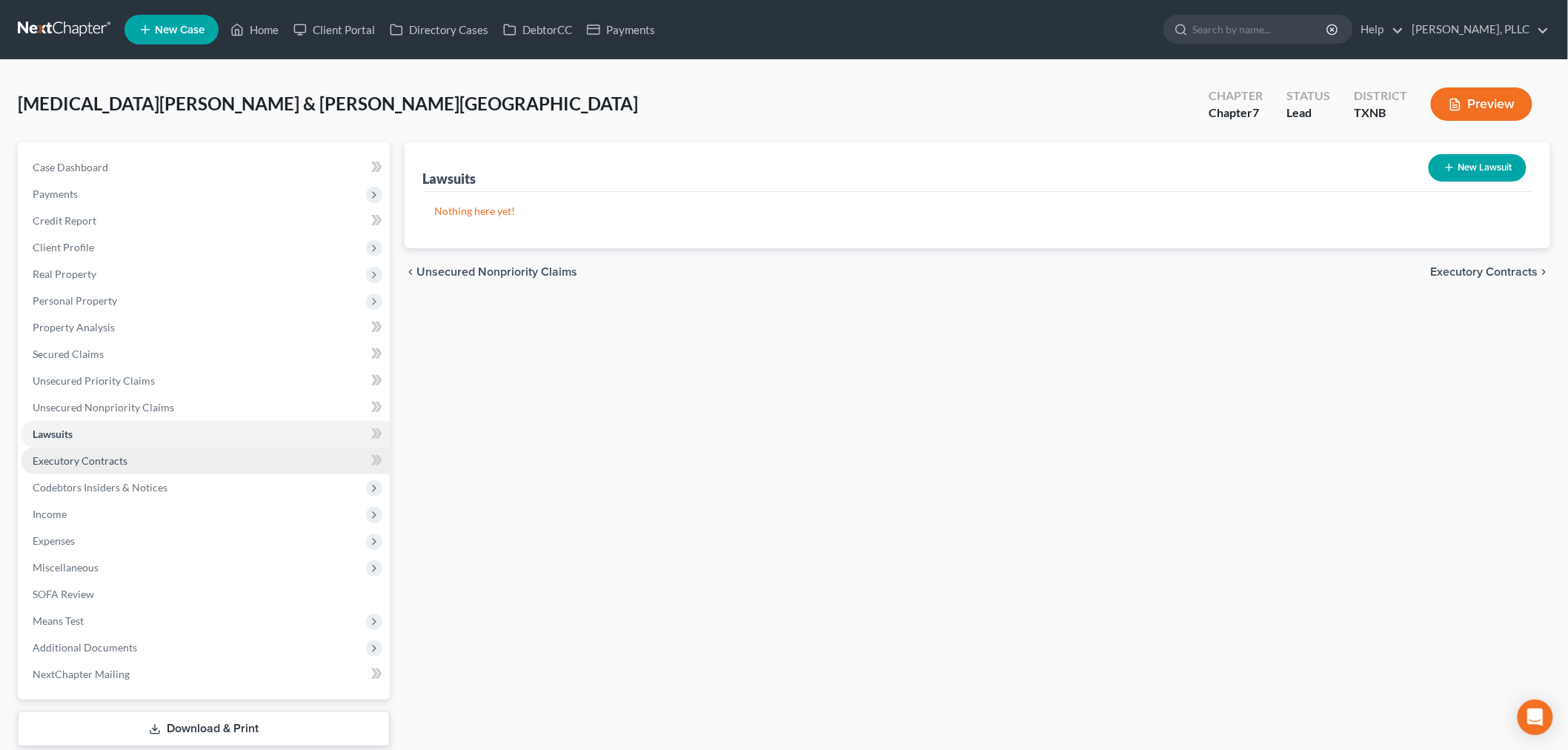
click at [104, 458] on span "Executory Contracts" at bounding box center [80, 461] width 95 height 13
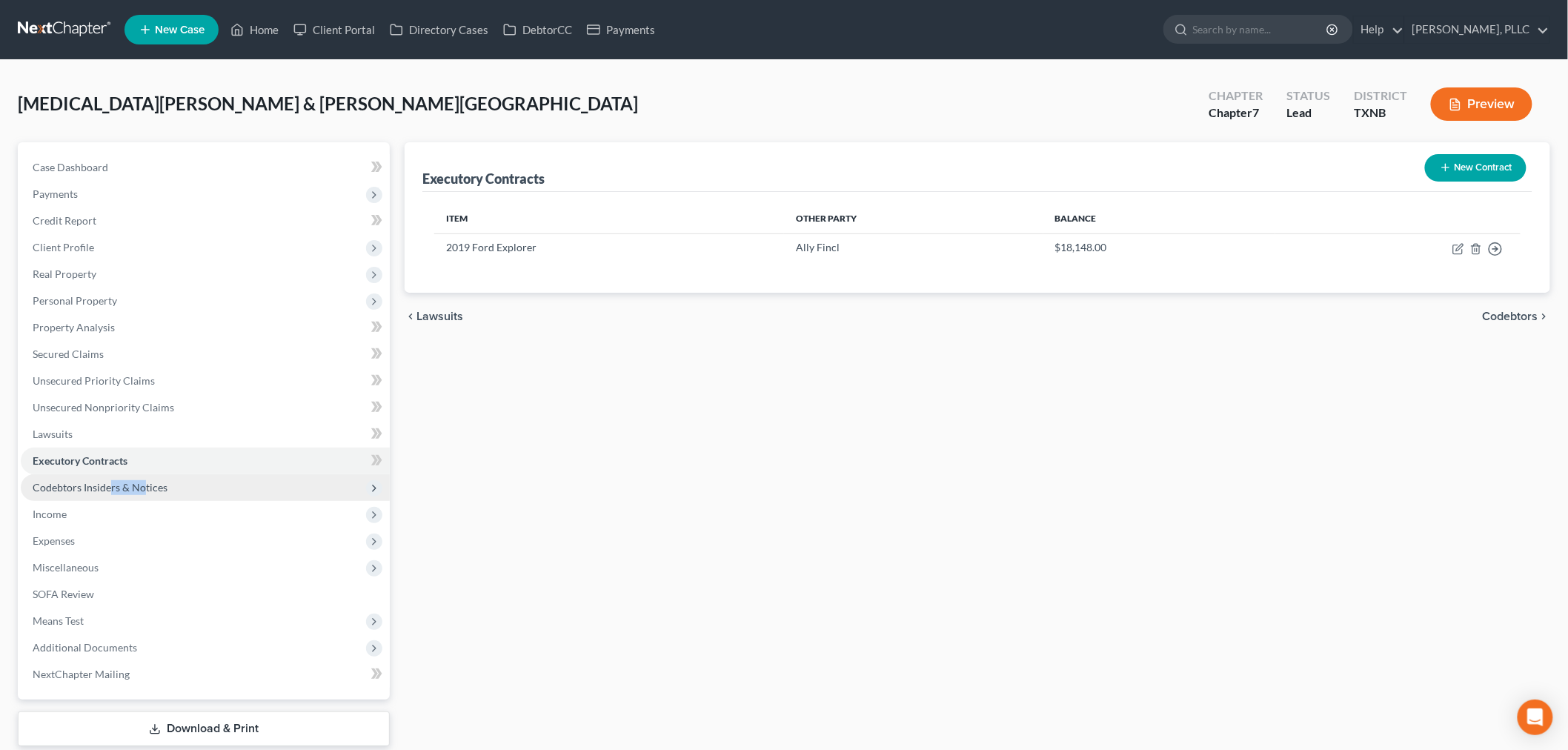
drag, startPoint x: 143, startPoint y: 483, endPoint x: 97, endPoint y: 484, distance: 46.0
click at [104, 483] on span "Codebtors Insiders & Notices" at bounding box center [100, 486] width 135 height 13
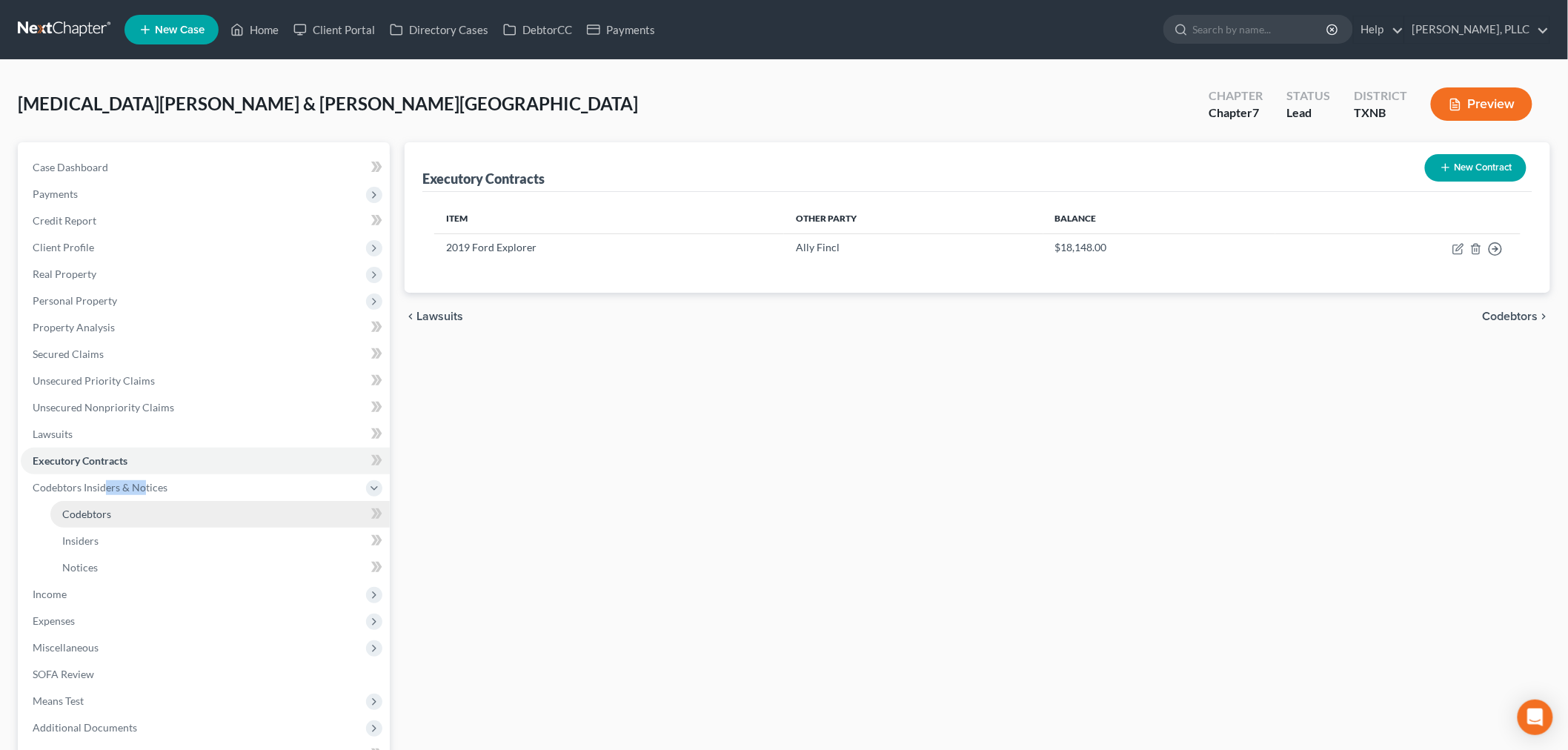
click at [90, 510] on span "Codebtors" at bounding box center [86, 513] width 49 height 13
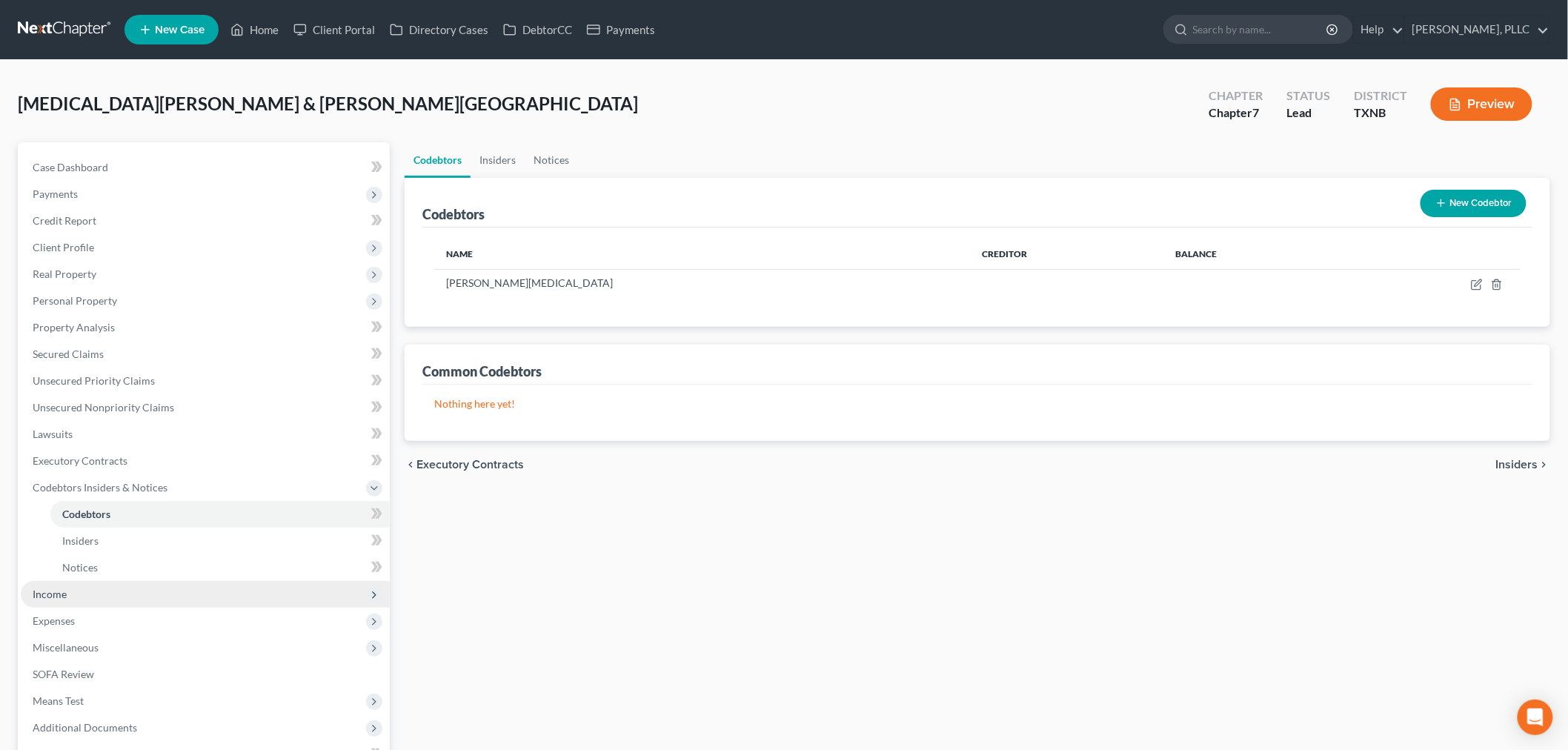
click at [57, 590] on span "Income" at bounding box center [50, 593] width 34 height 13
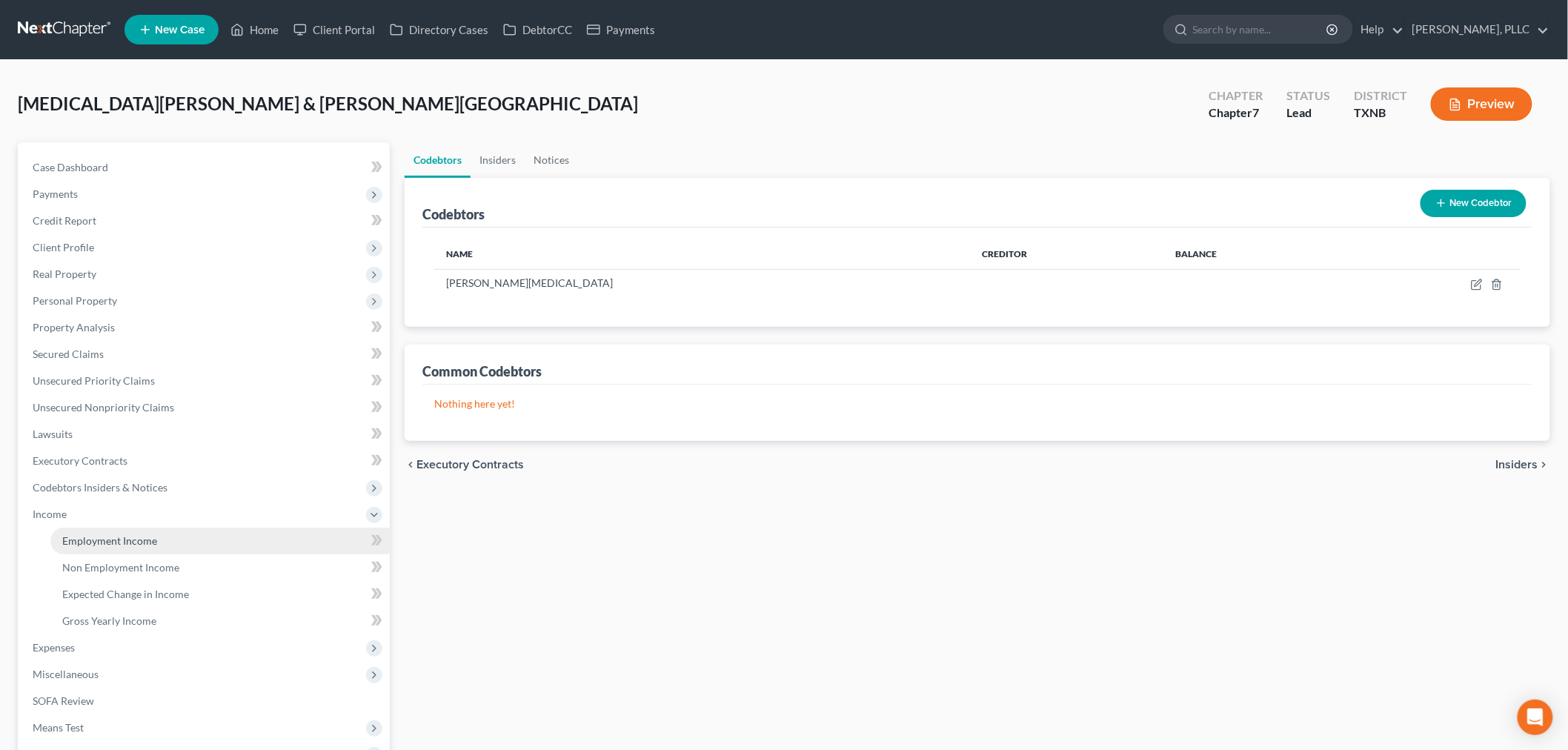
click at [81, 542] on span "Employment Income" at bounding box center [110, 540] width 95 height 13
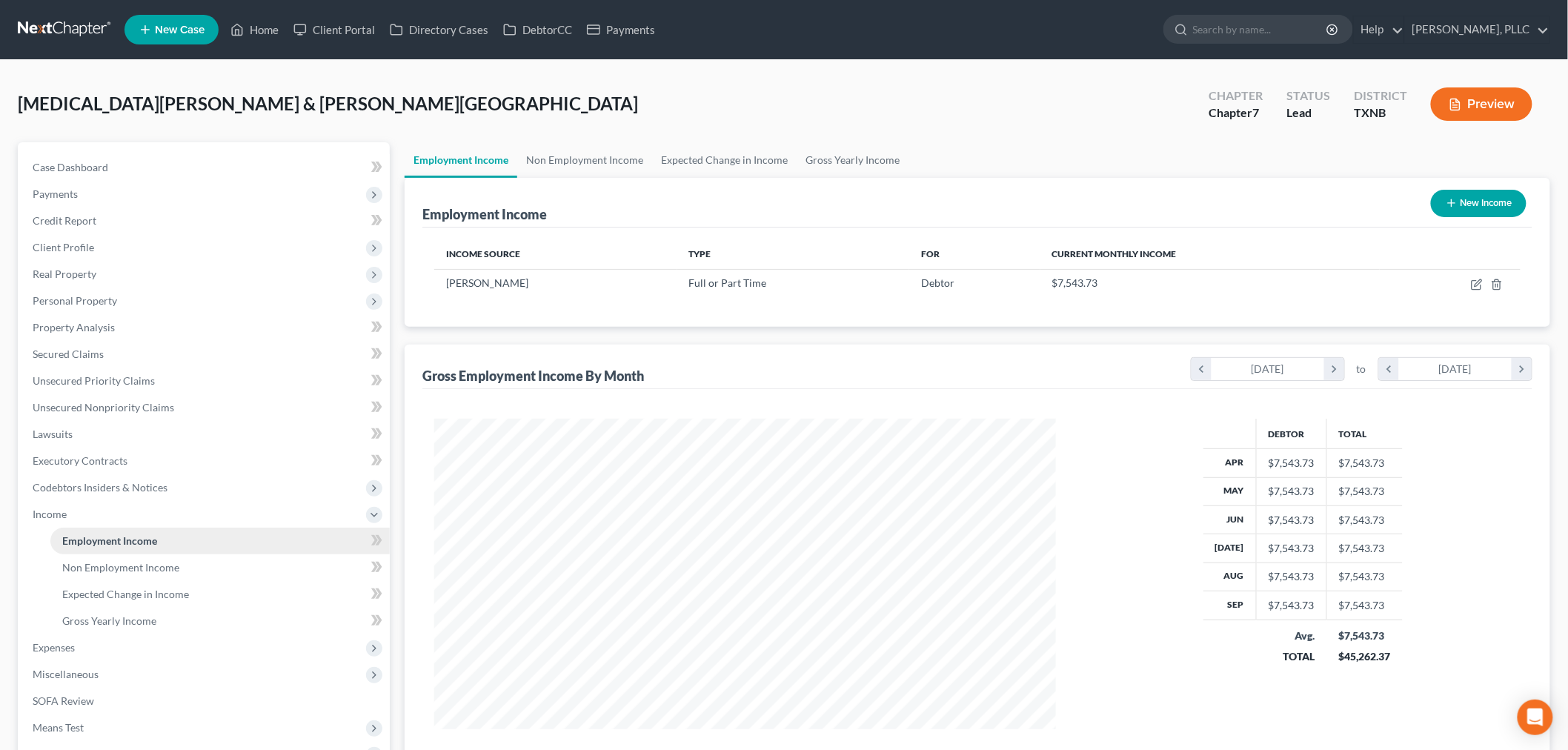
scroll to position [310, 651]
click at [580, 159] on link "Non Employment Income" at bounding box center [584, 161] width 135 height 36
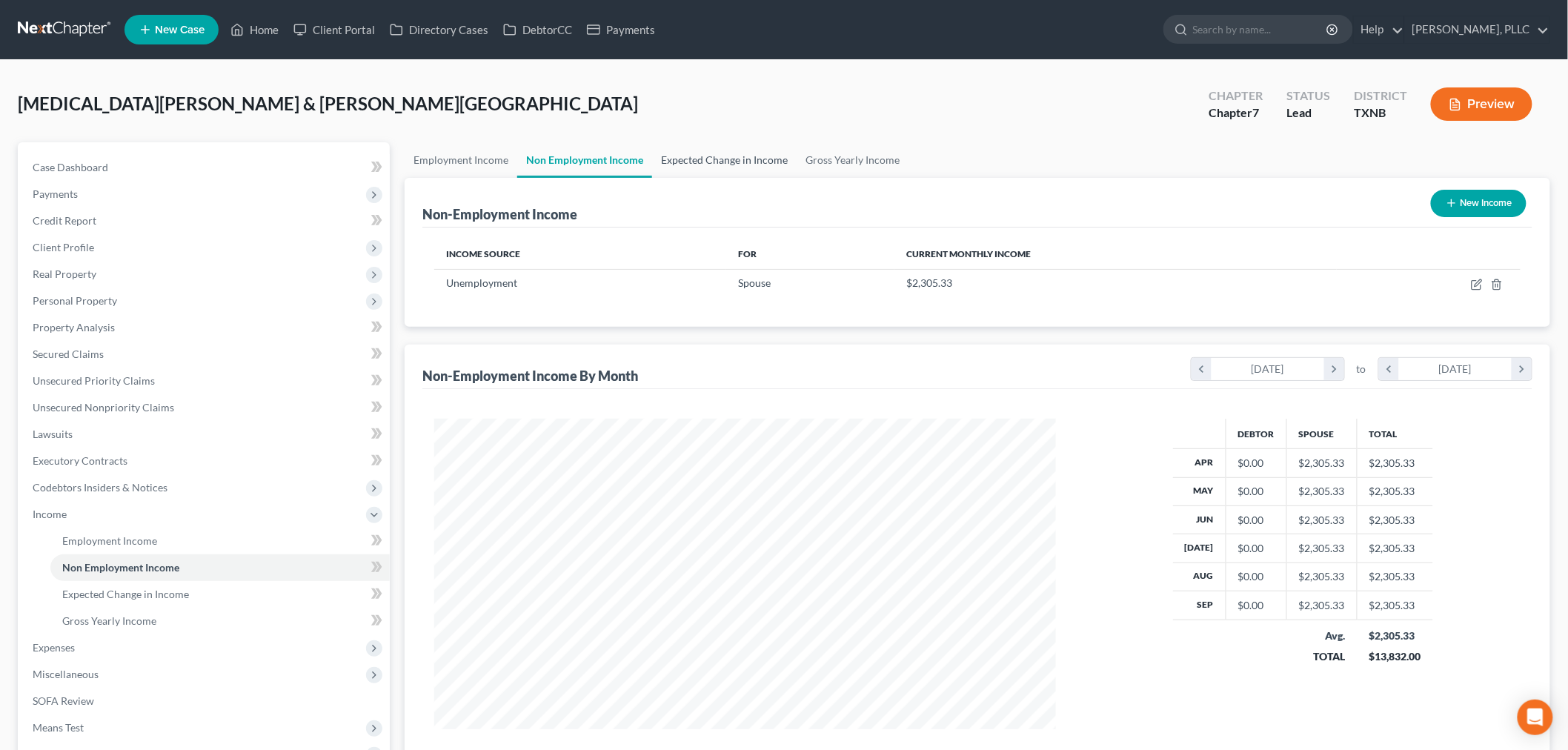
scroll to position [310, 651]
click at [700, 156] on link "Expected Change in Income" at bounding box center [724, 161] width 145 height 36
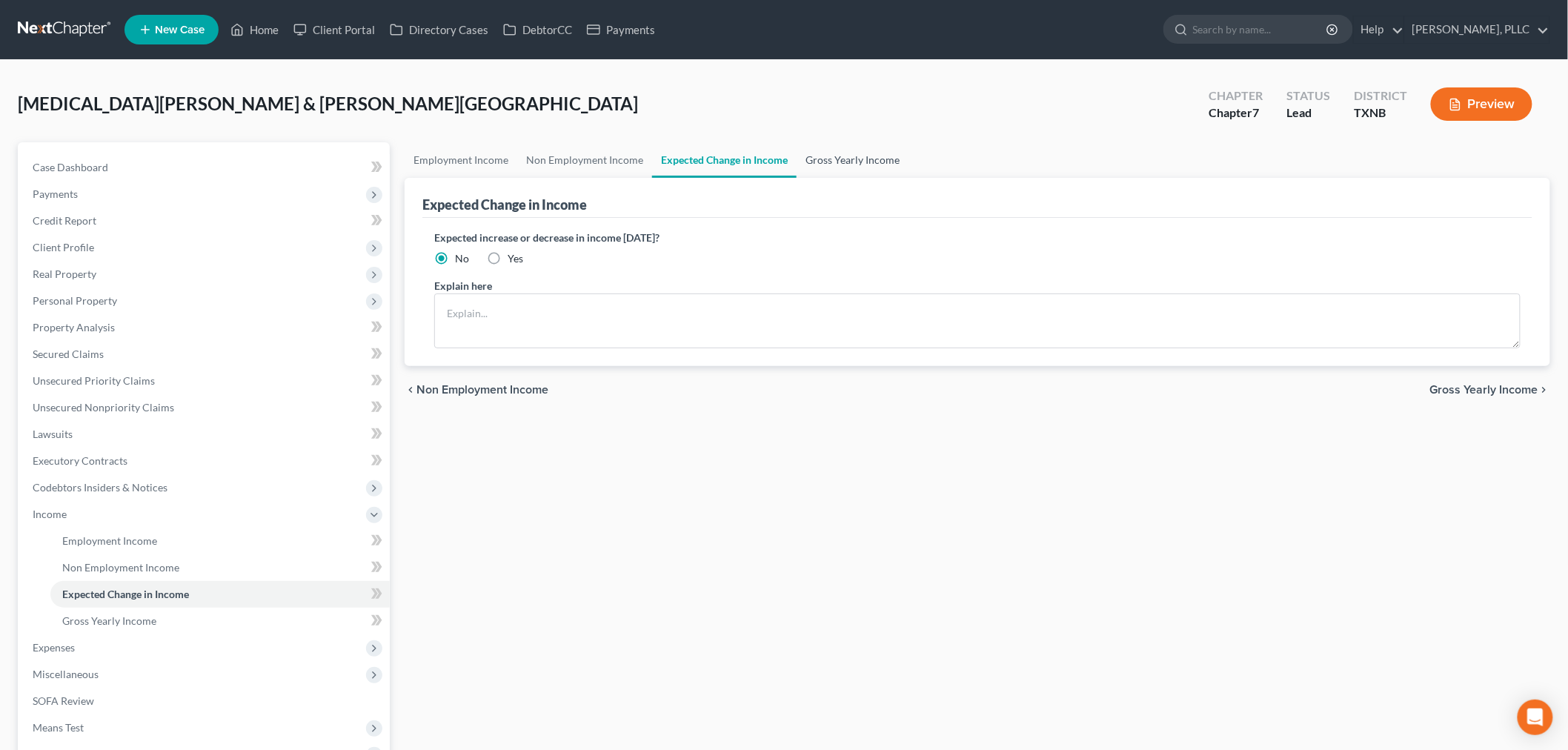
click at [825, 160] on link "Gross Yearly Income" at bounding box center [852, 161] width 112 height 36
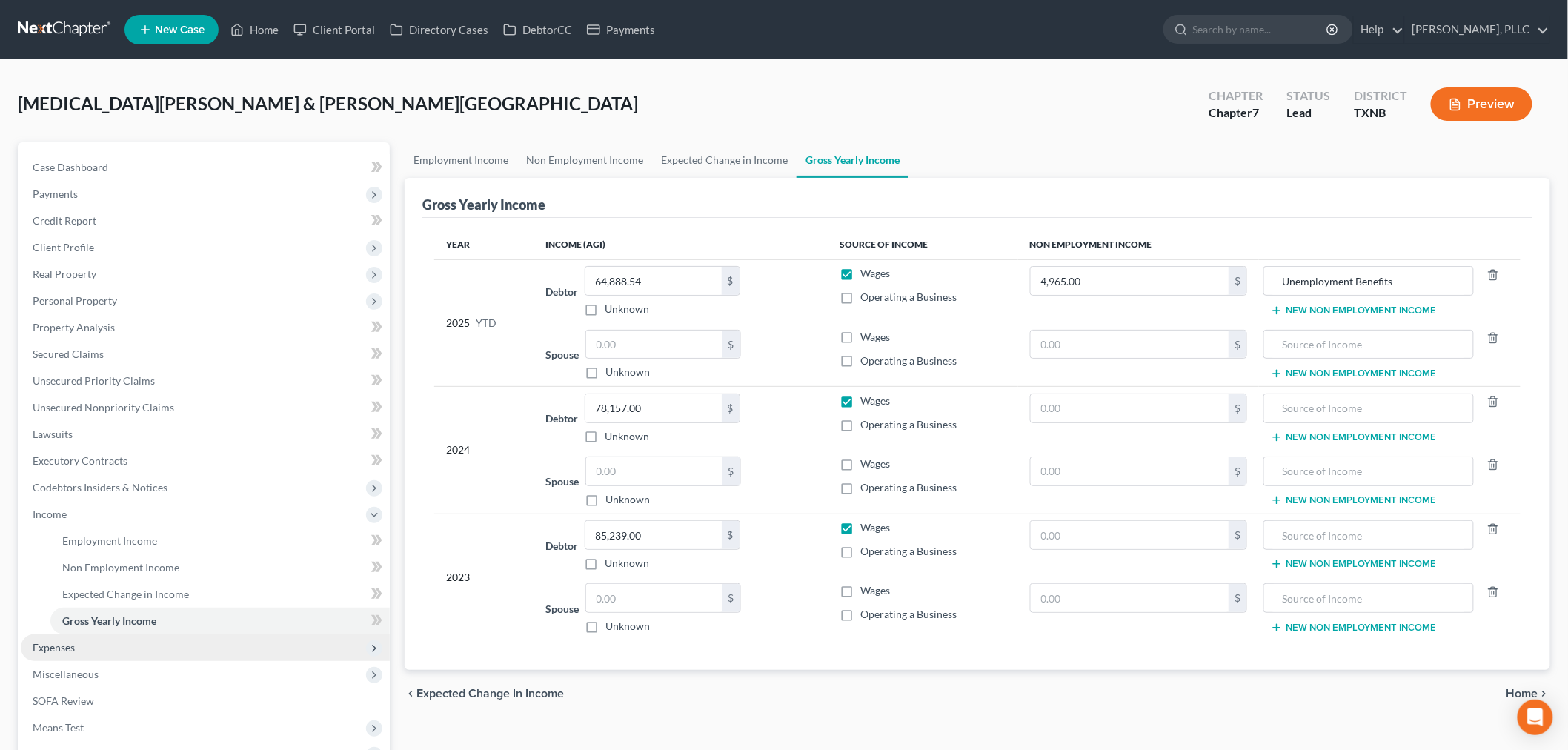
click at [99, 646] on span "Expenses" at bounding box center [205, 647] width 369 height 27
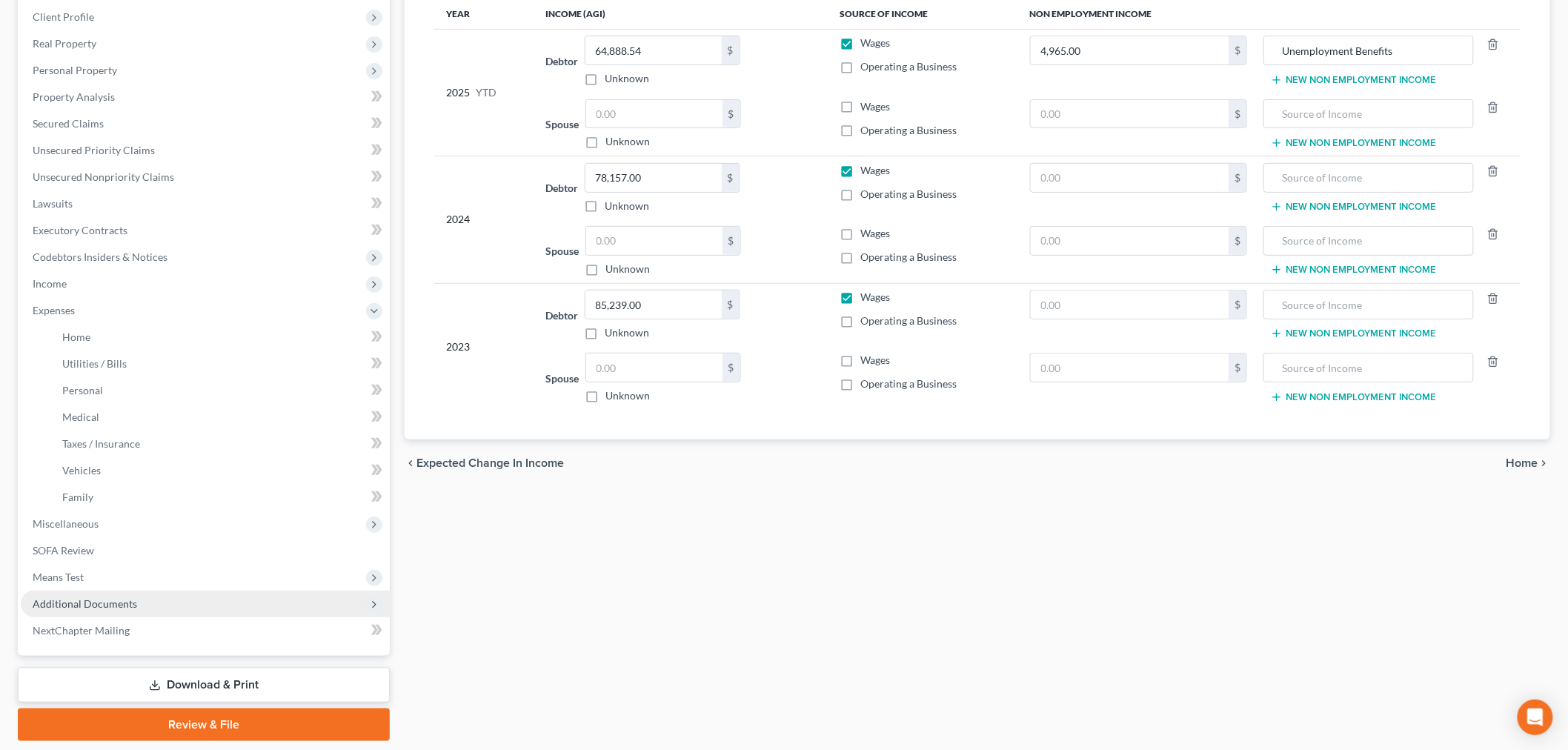
scroll to position [247, 0]
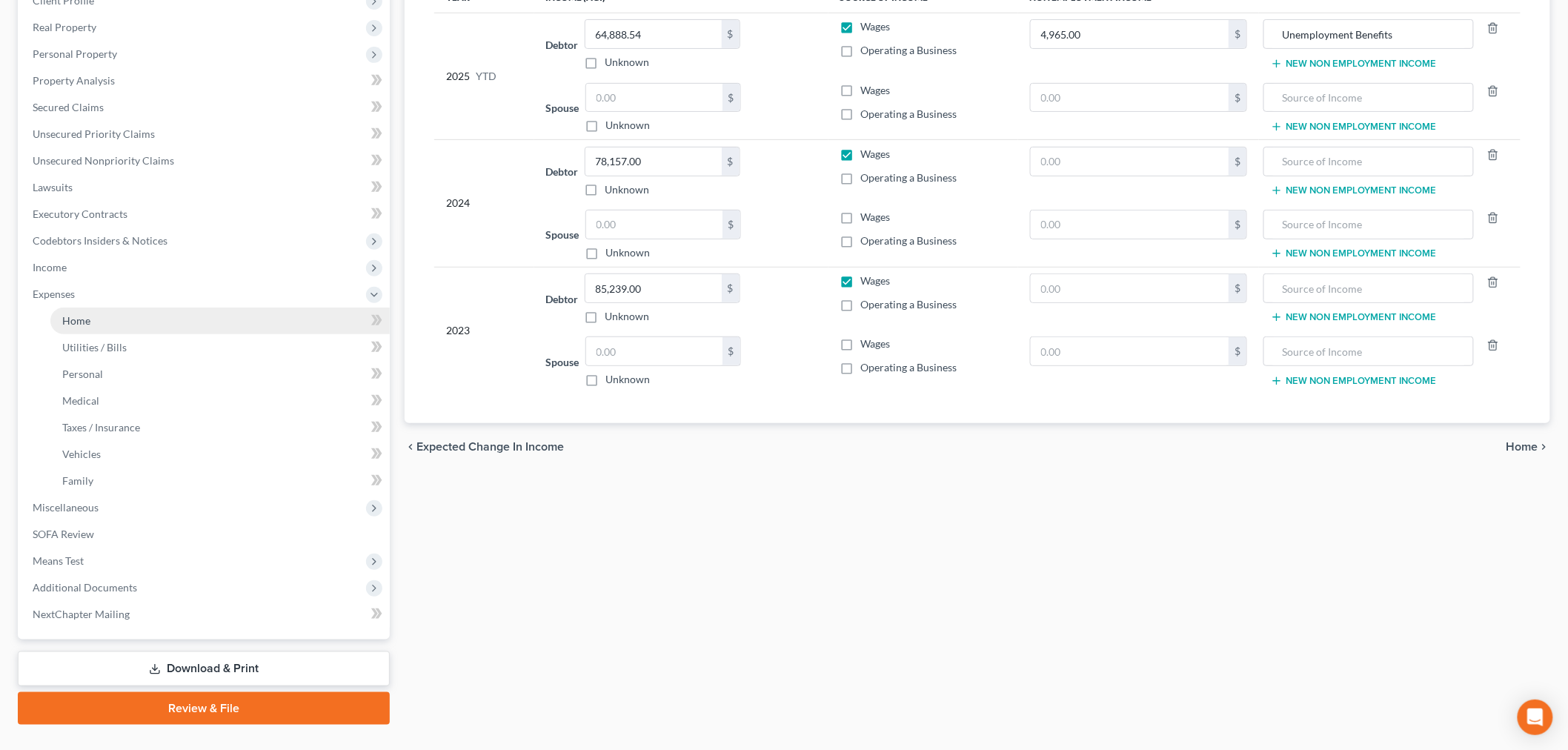
click at [69, 316] on span "Home" at bounding box center [76, 320] width 28 height 13
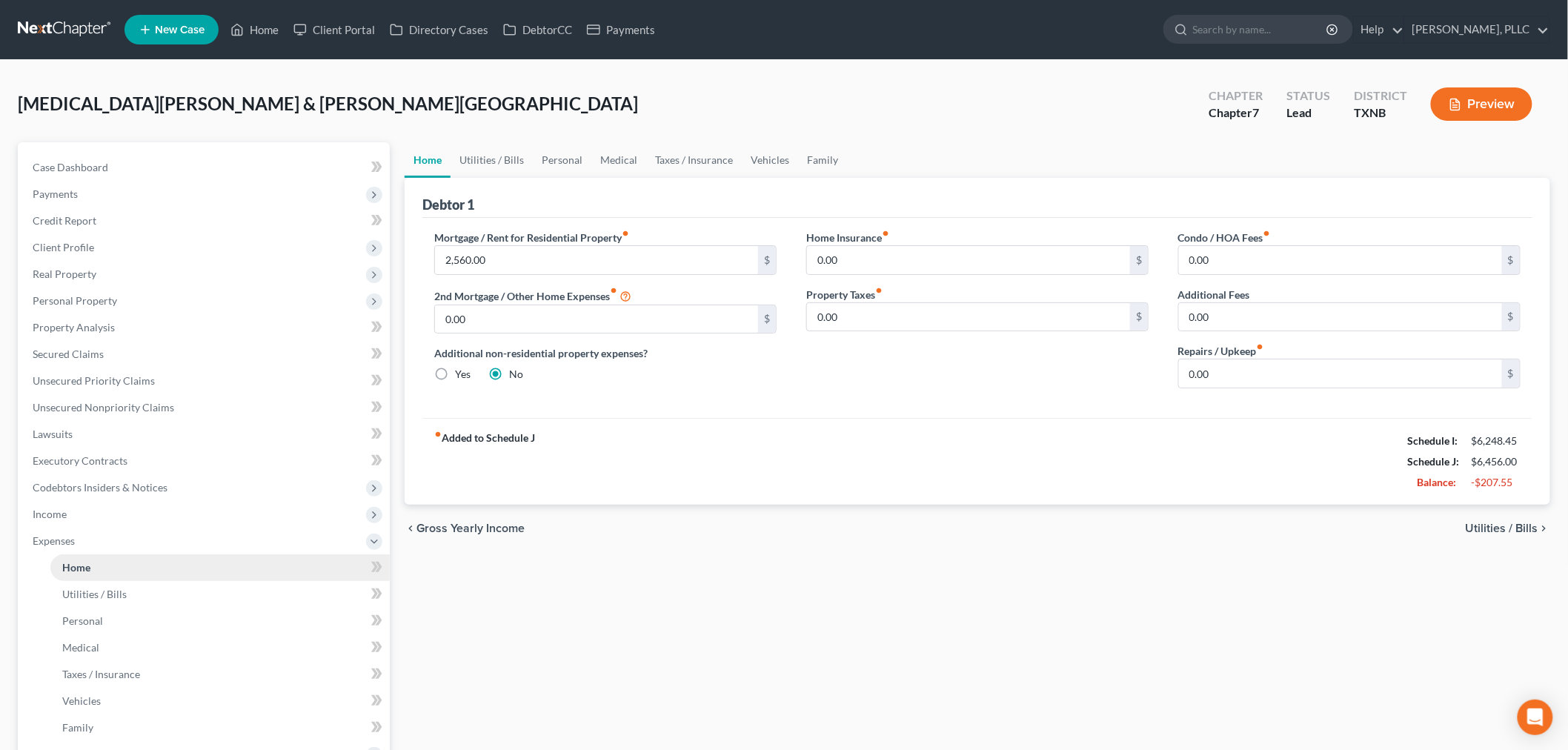
click at [107, 566] on link "Home" at bounding box center [220, 568] width 340 height 27
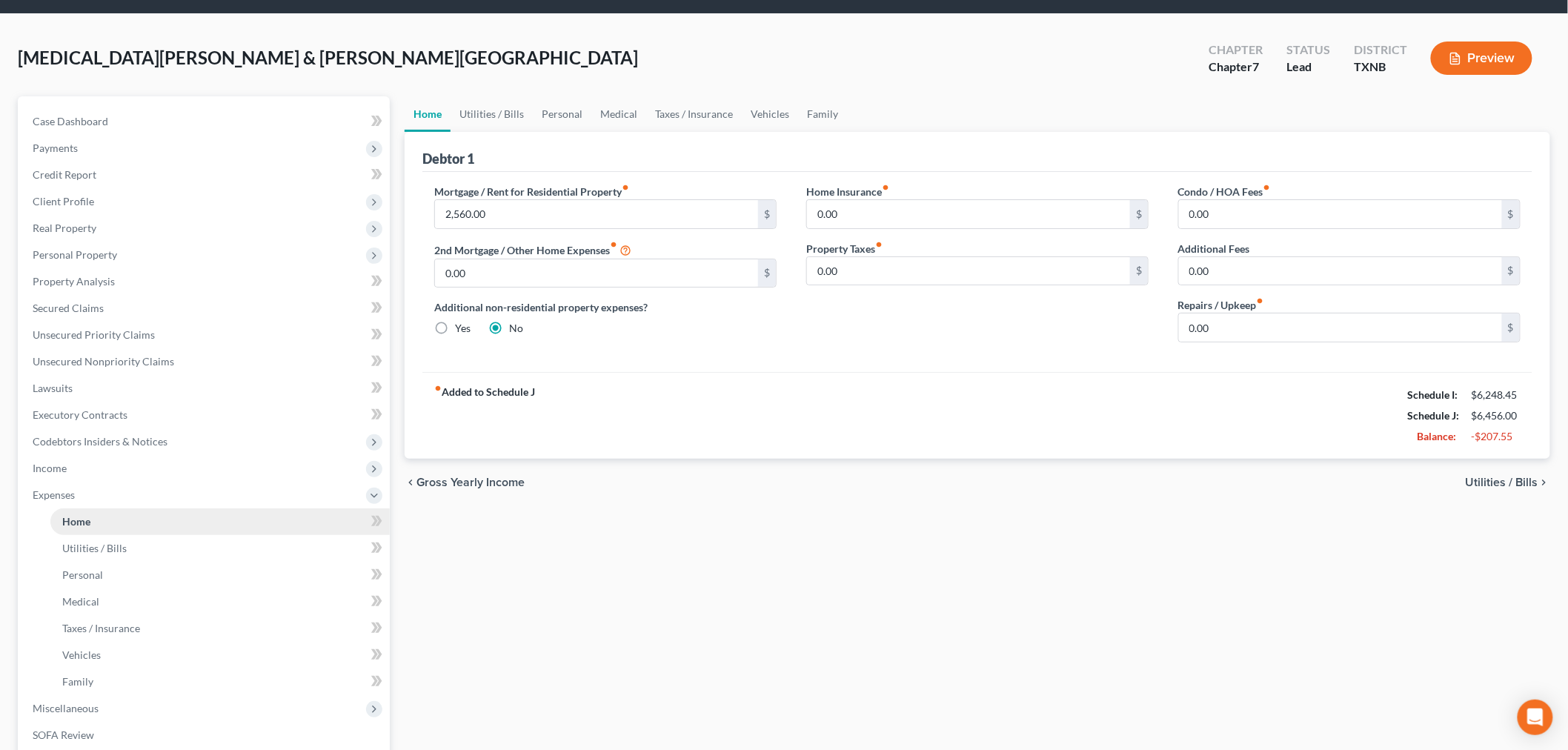
scroll to position [82, 0]
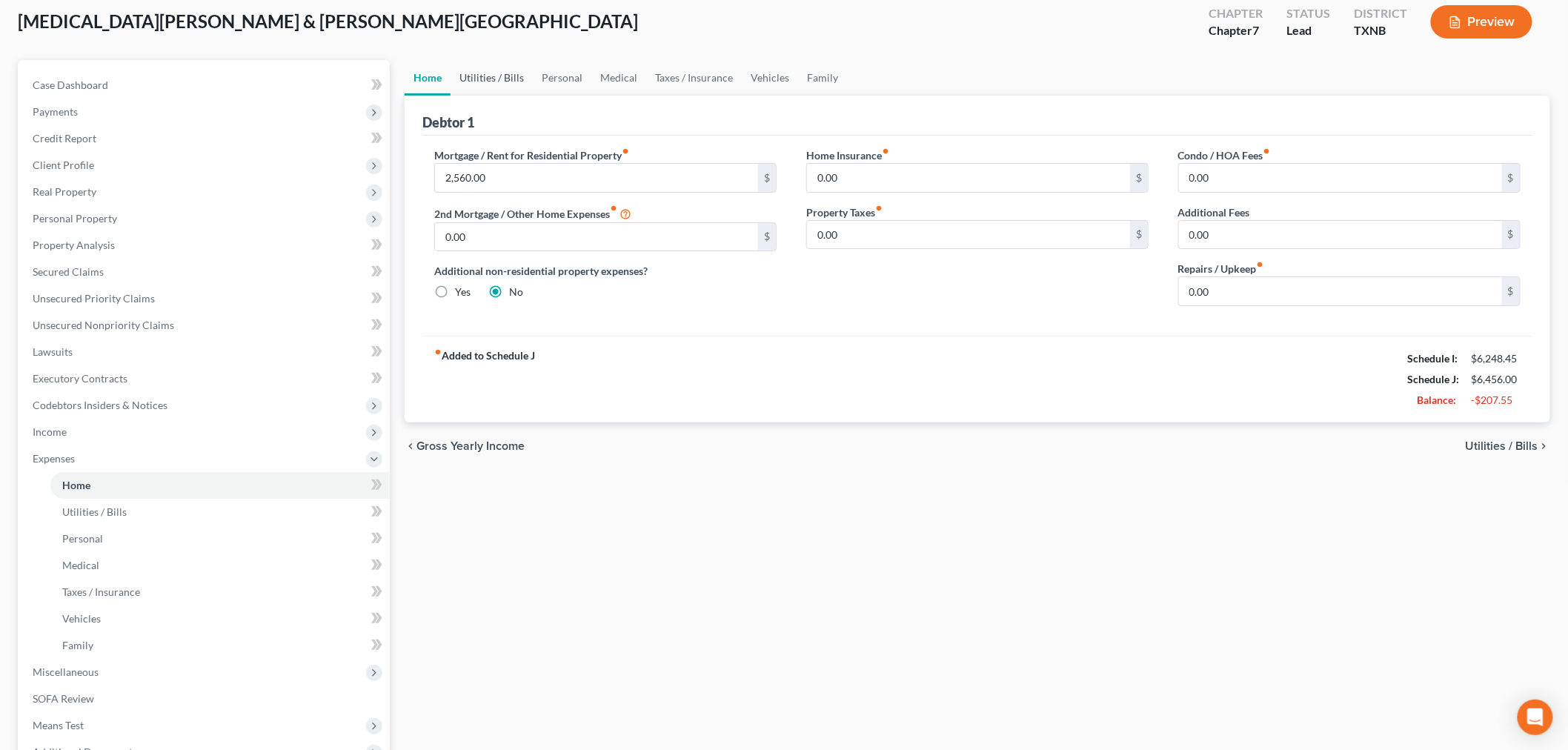
click at [493, 75] on link "Utilities / Bills" at bounding box center [491, 78] width 82 height 36
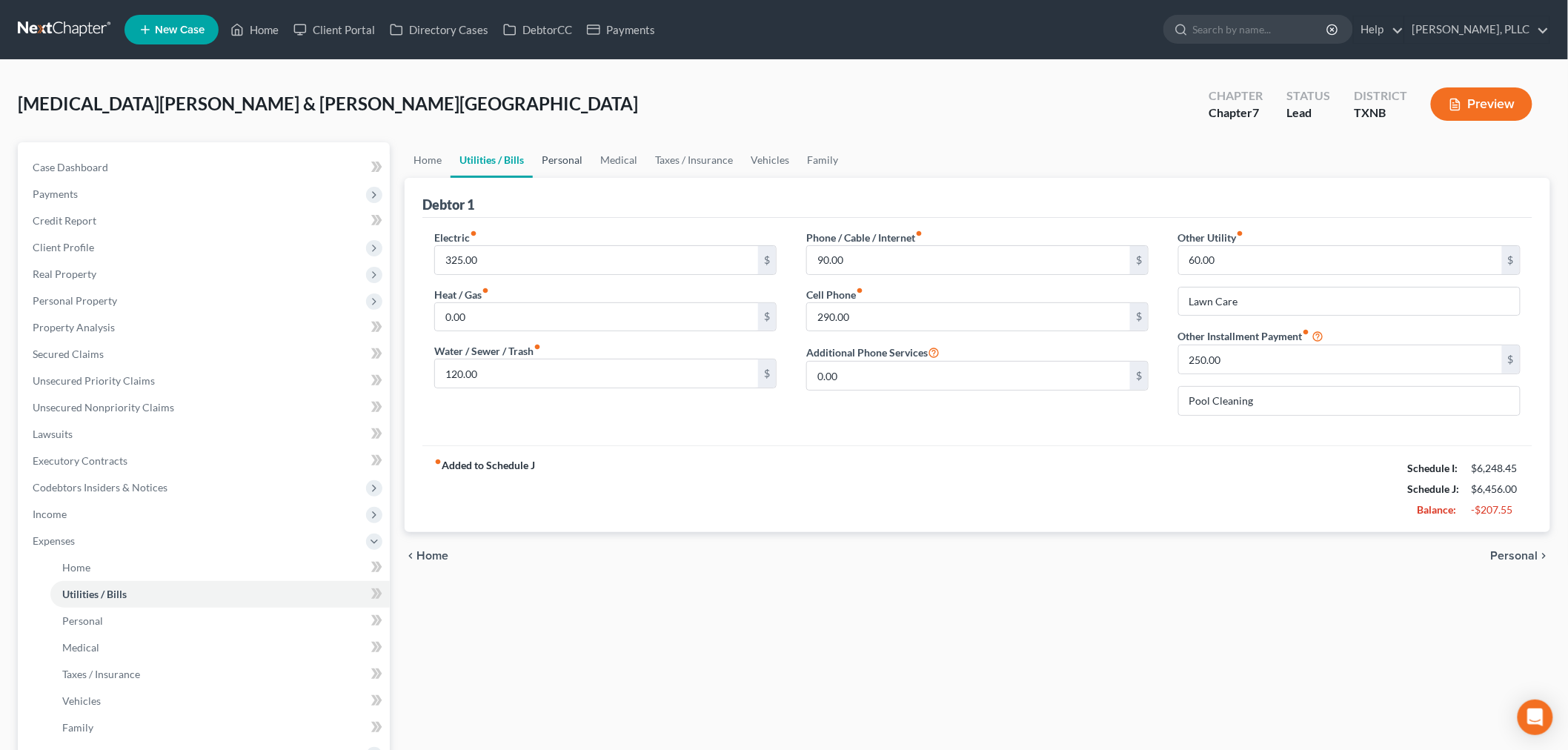
click at [557, 161] on link "Personal" at bounding box center [562, 161] width 58 height 36
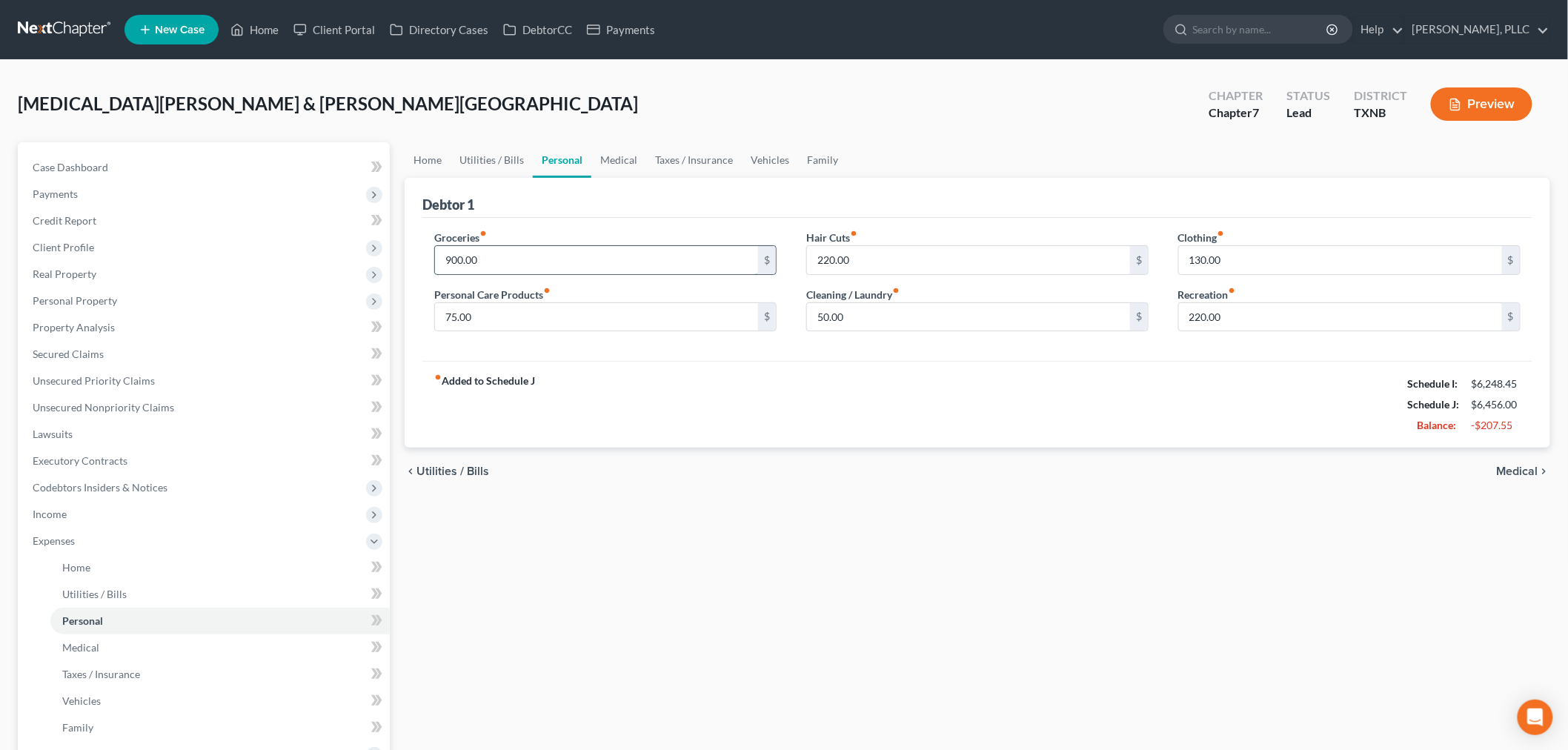
click at [495, 256] on input "900.00" at bounding box center [596, 260] width 323 height 28
type input "700.00"
click at [628, 379] on div "fiber_manual_record Added to Schedule J Schedule I: $6,248.45 Schedule J: $6,25…" at bounding box center [977, 404] width 1109 height 87
click at [1232, 313] on input "220.00" at bounding box center [1340, 317] width 323 height 28
type input "200.00"
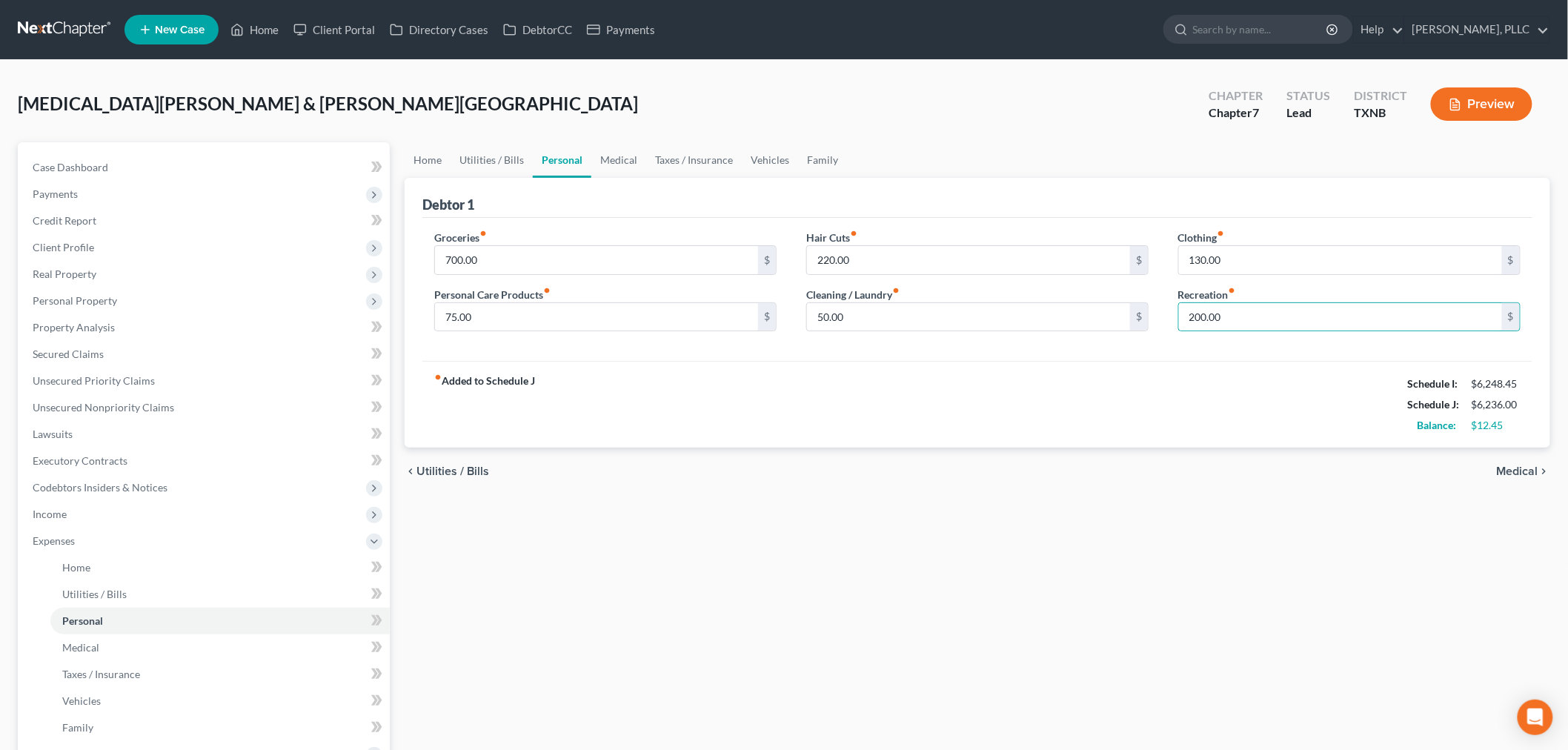
click at [1087, 416] on div "fiber_manual_record Added to Schedule J Schedule I: $6,248.45 Schedule J: $6,23…" at bounding box center [977, 404] width 1109 height 87
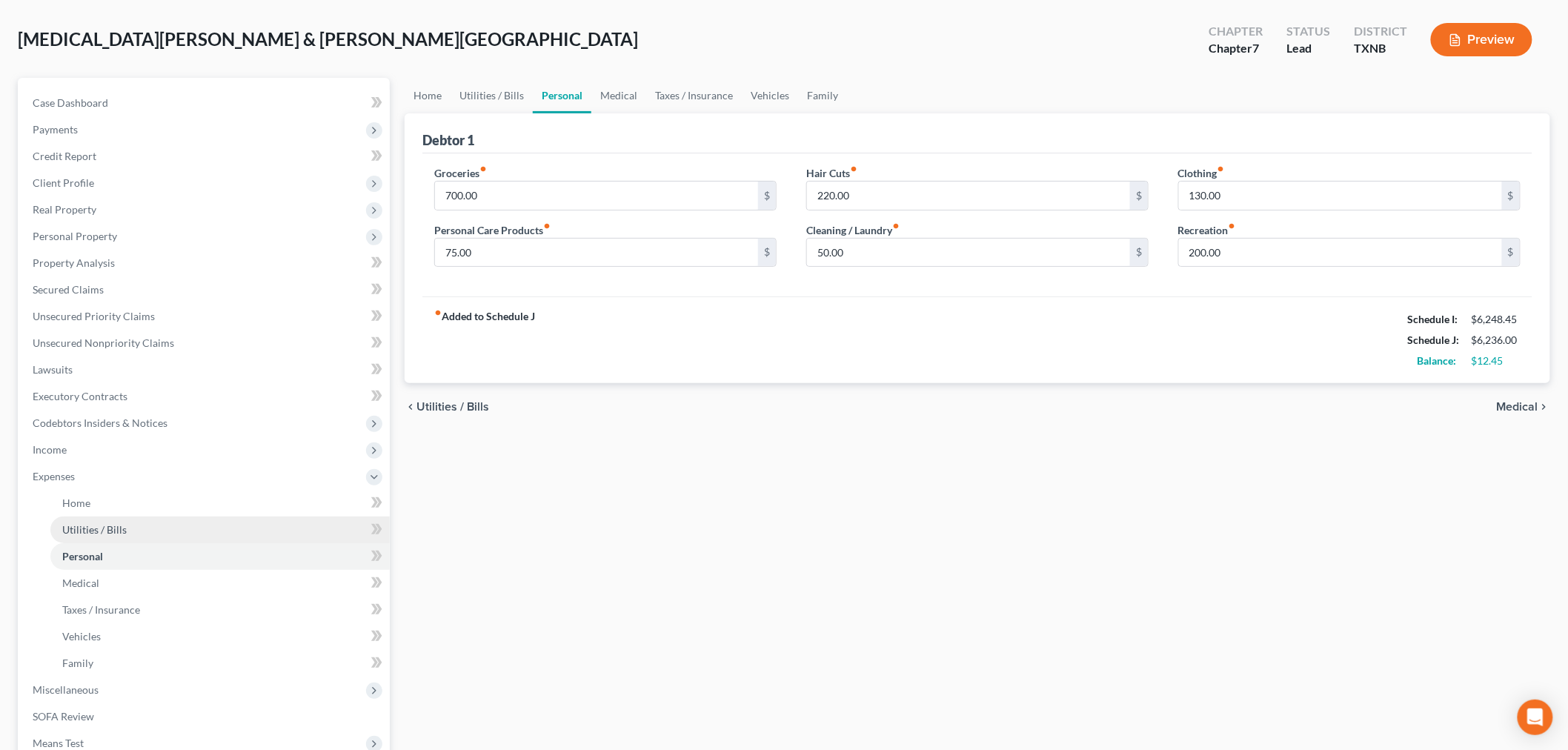
scroll to position [164, 0]
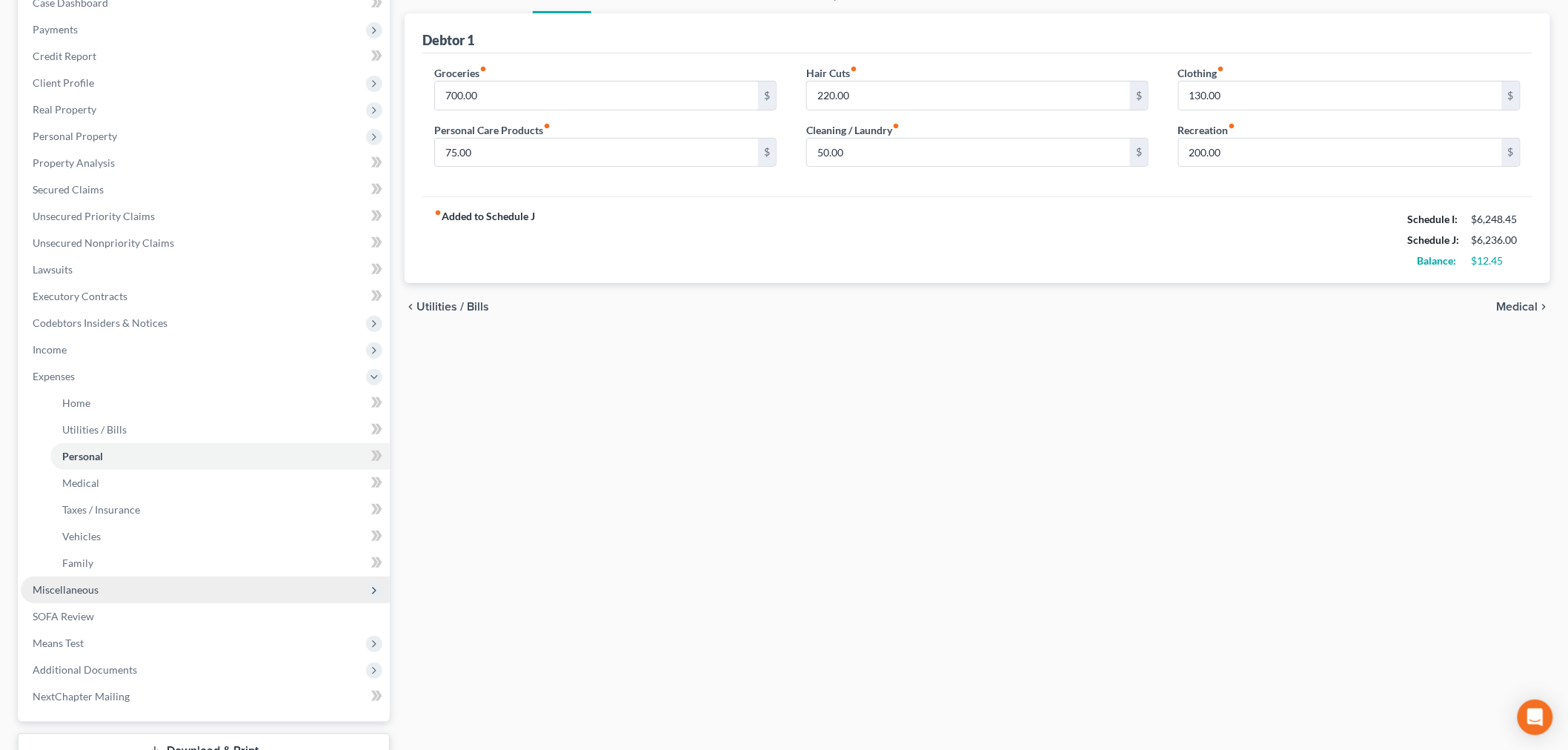
click at [115, 591] on span "Miscellaneous" at bounding box center [205, 589] width 369 height 27
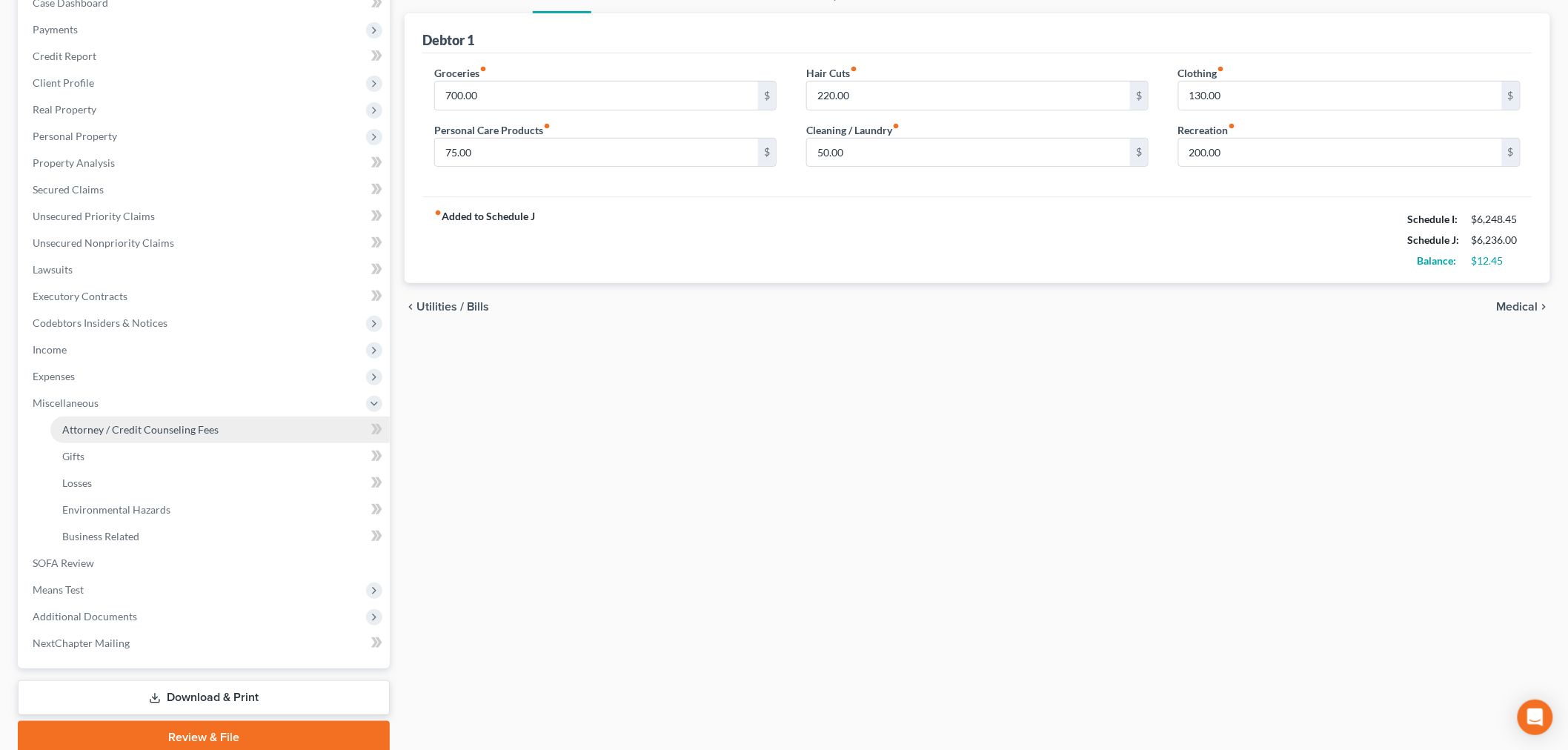
click at [97, 426] on span "Attorney / Credit Counseling Fees" at bounding box center [141, 429] width 157 height 13
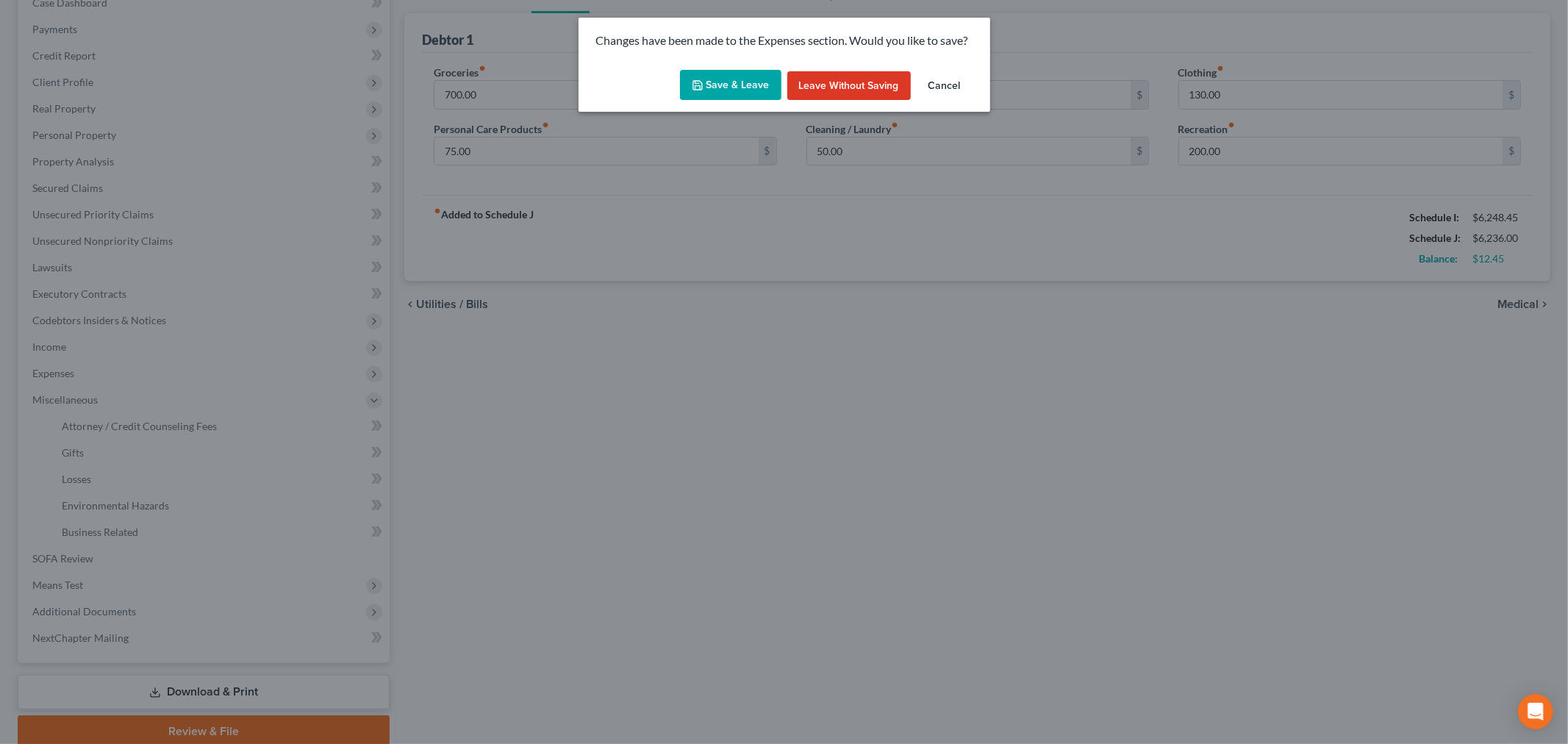
click at [722, 84] on button "Save & Leave" at bounding box center [730, 85] width 101 height 30
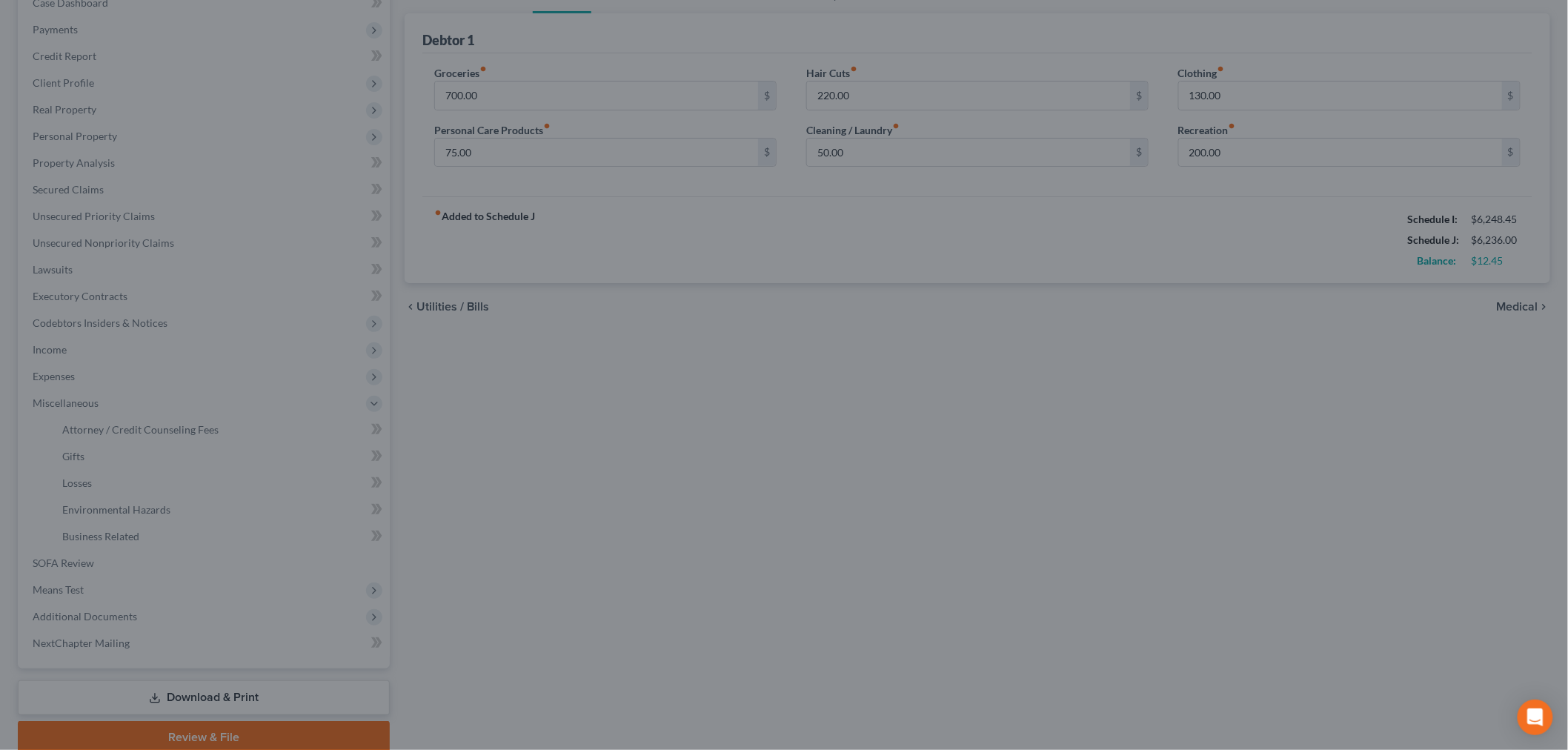
select select "0"
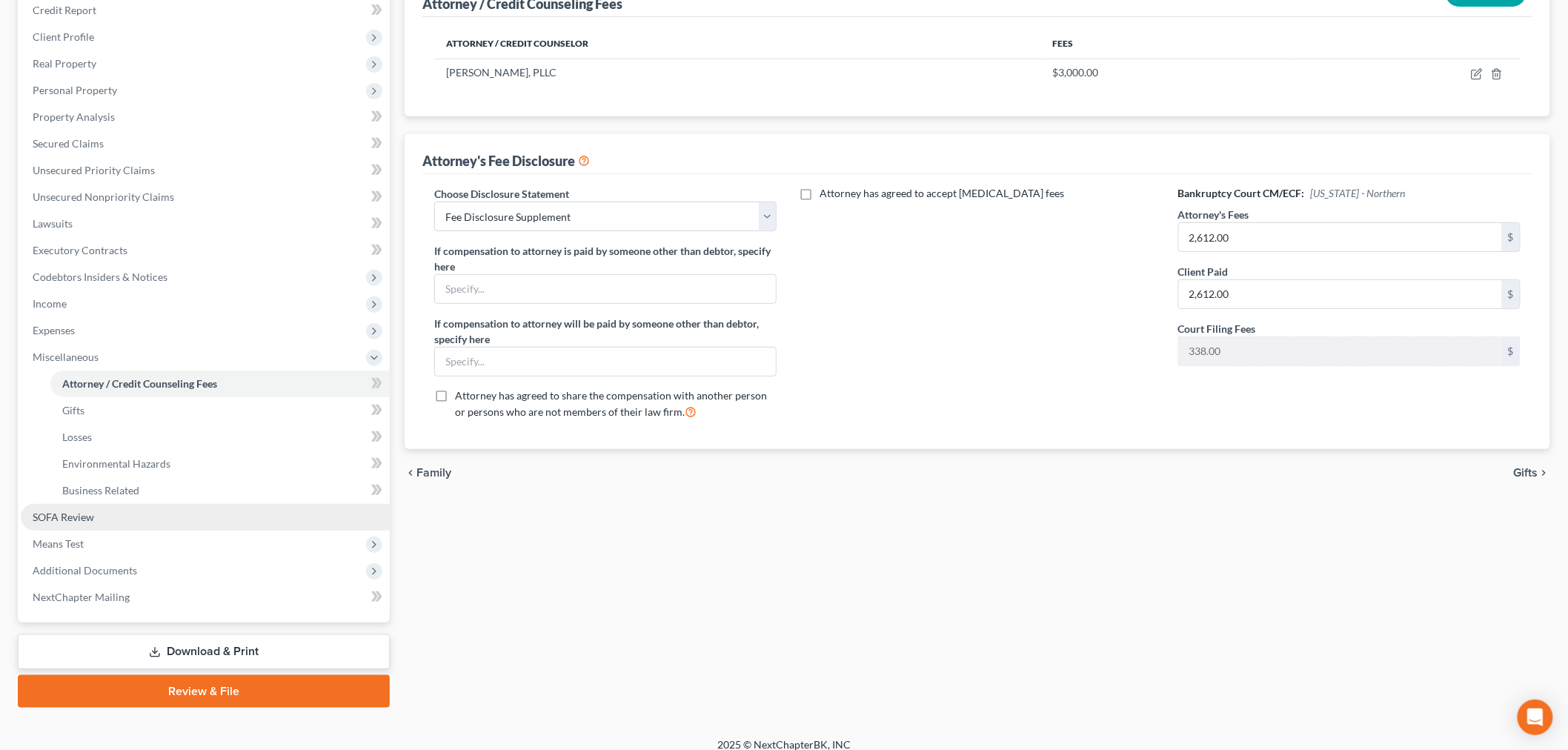
scroll to position [223, 0]
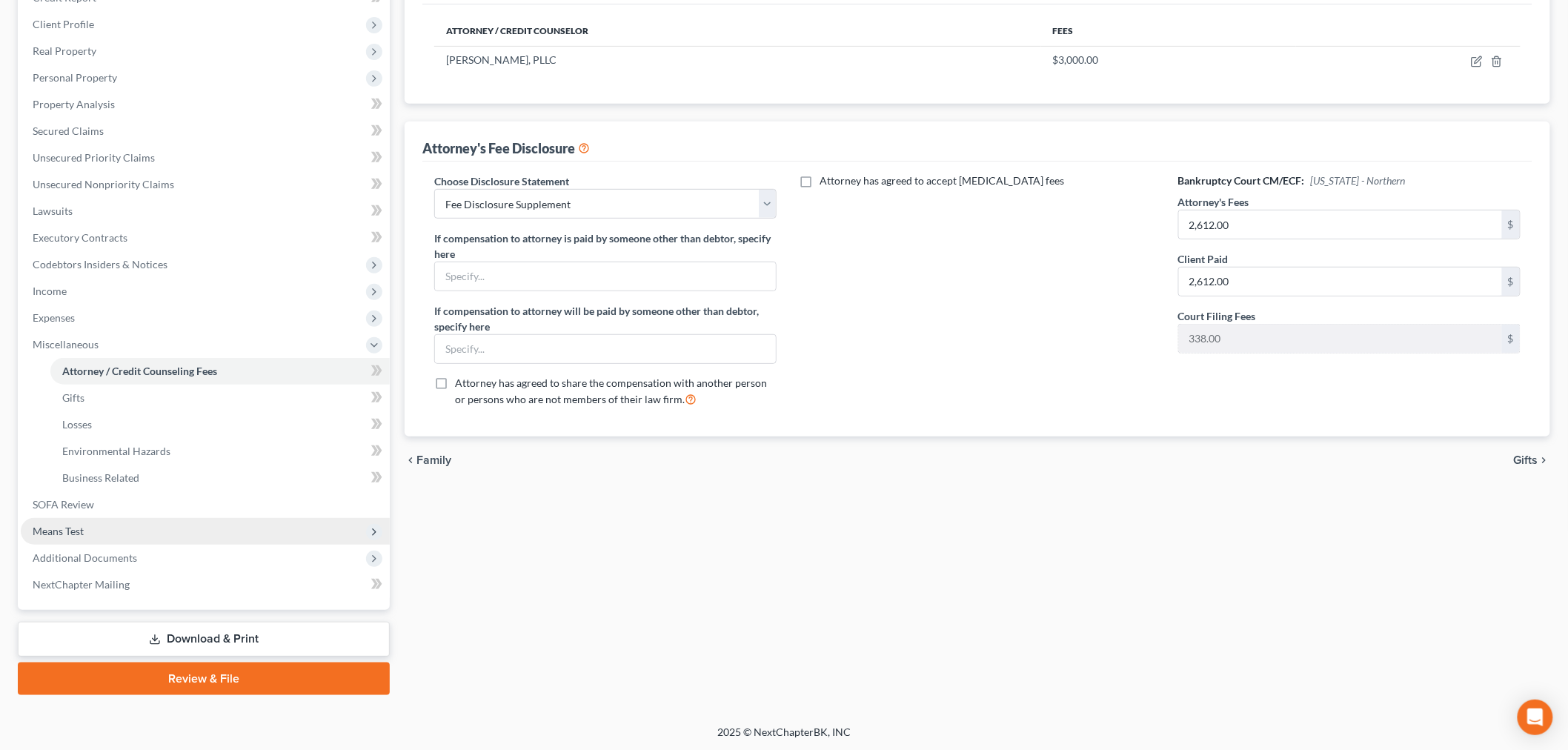
click at [68, 525] on span "Means Test" at bounding box center [58, 531] width 52 height 13
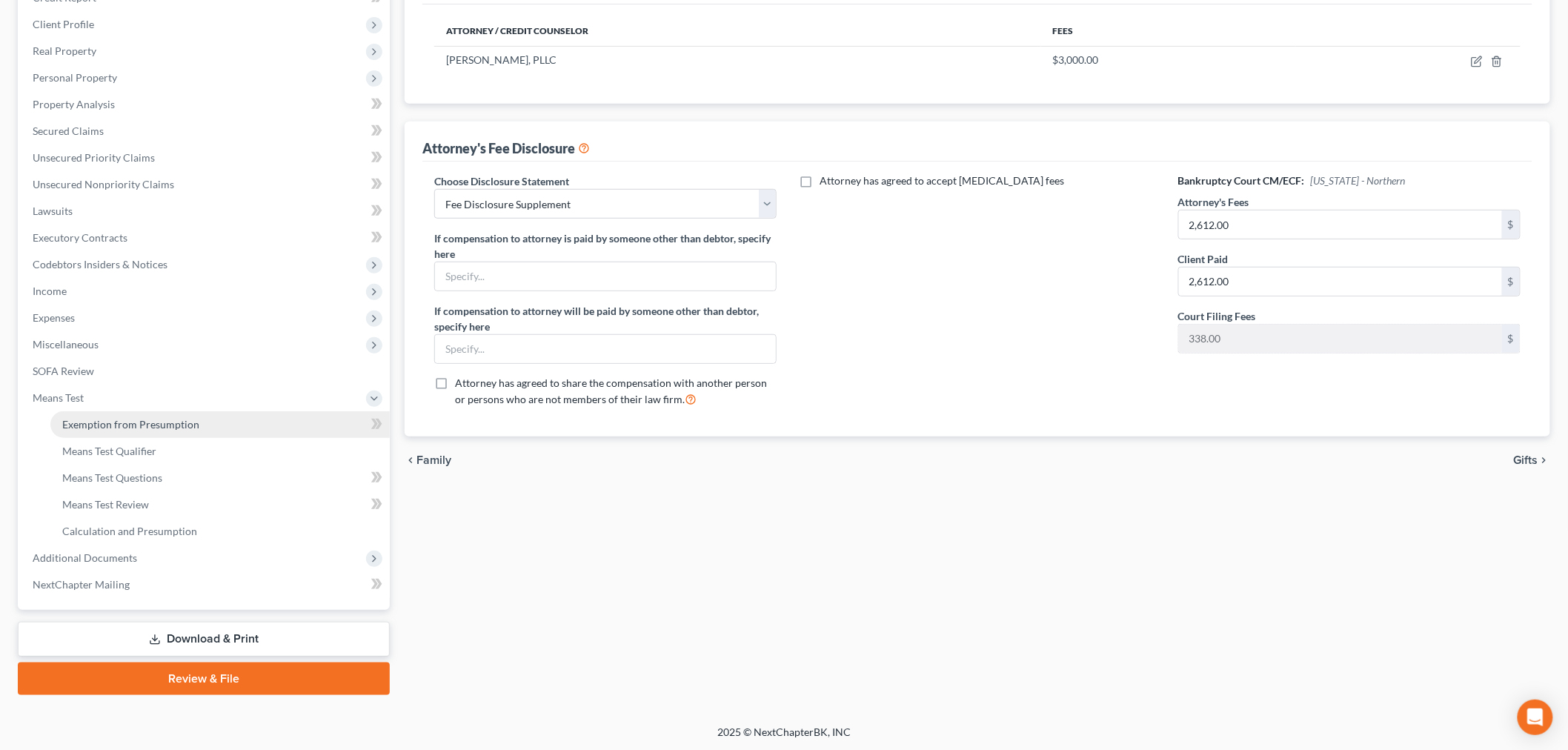
click at [104, 418] on span "Exemption from Presumption" at bounding box center [131, 424] width 137 height 13
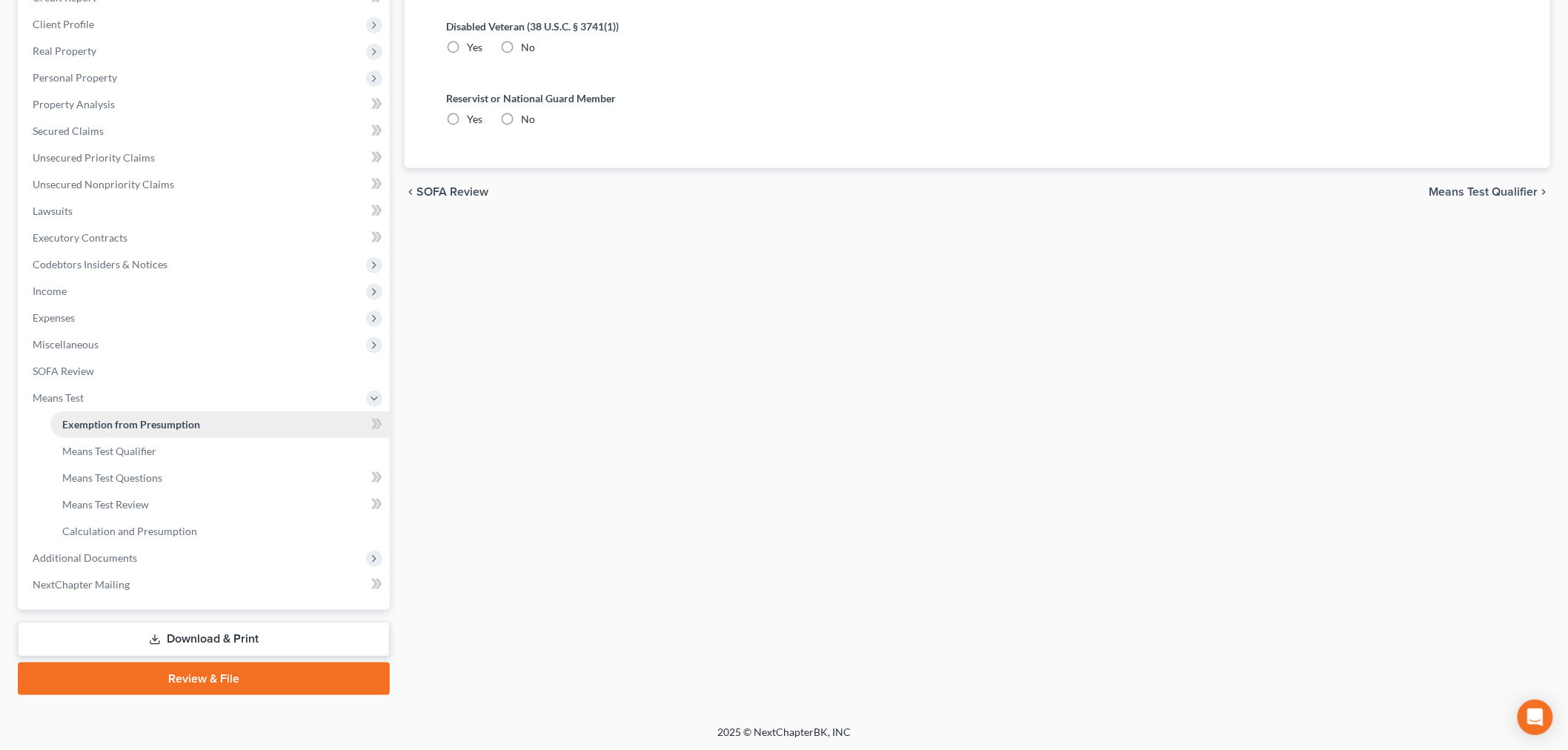
radio input "true"
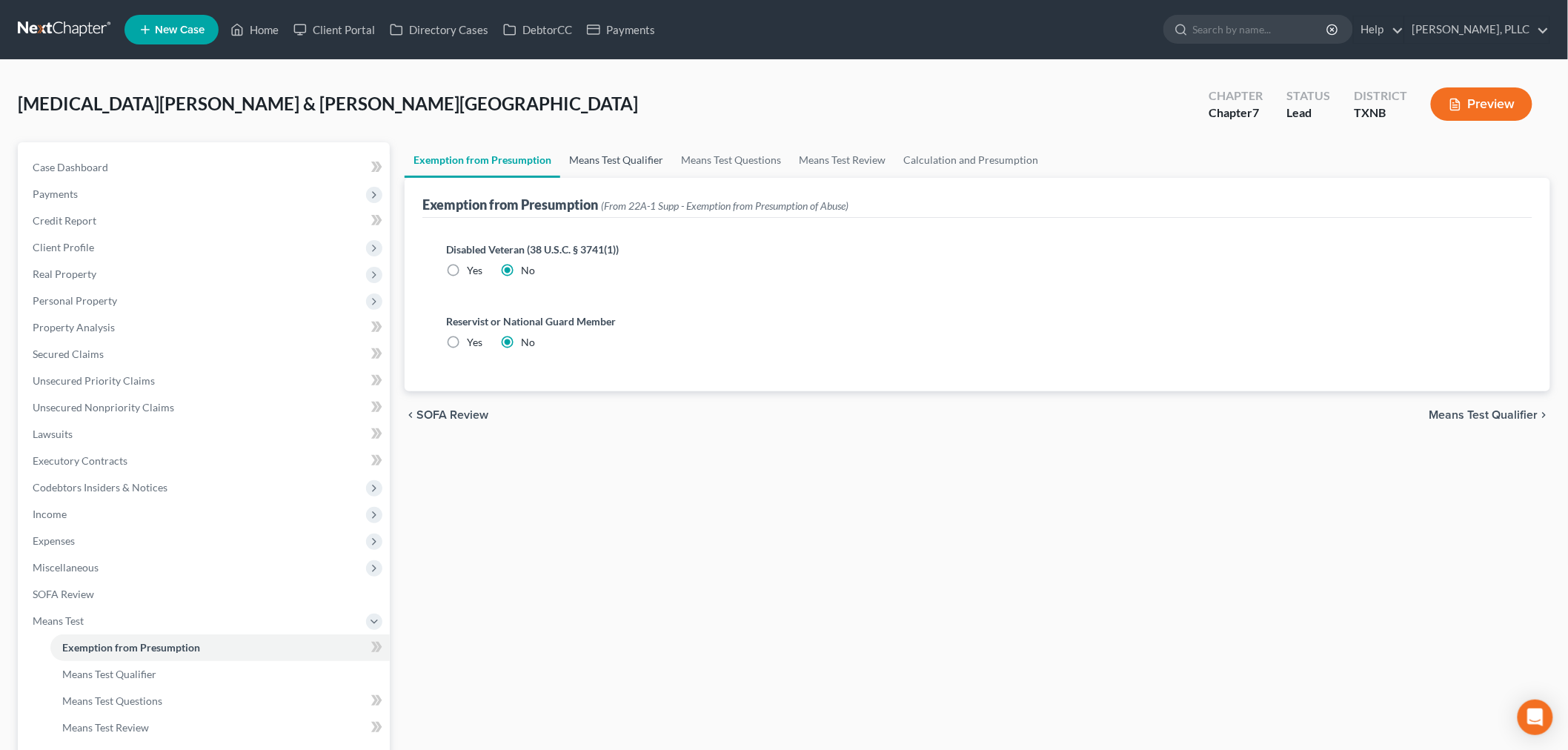
click at [634, 152] on link "Means Test Qualifier" at bounding box center [615, 161] width 112 height 36
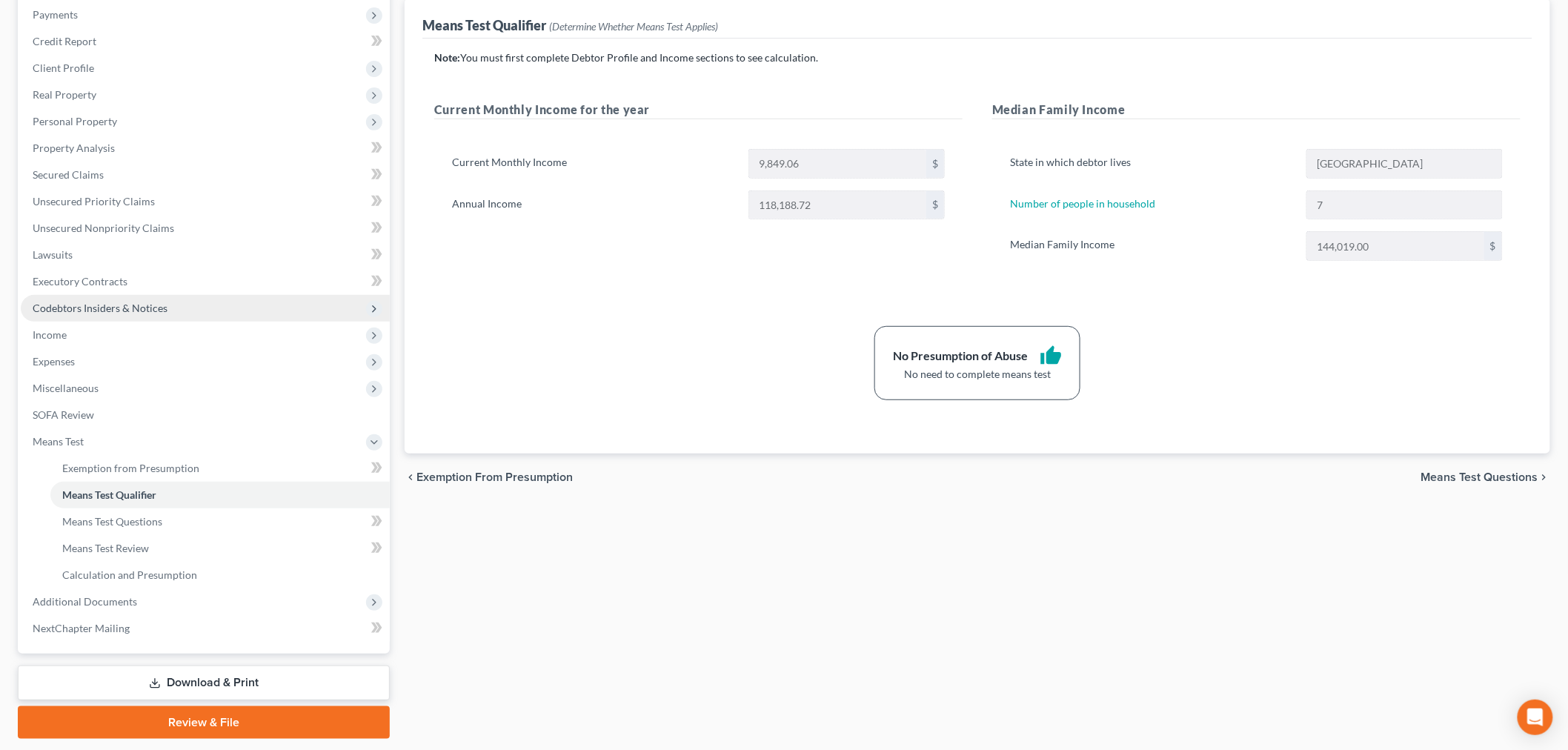
scroll to position [223, 0]
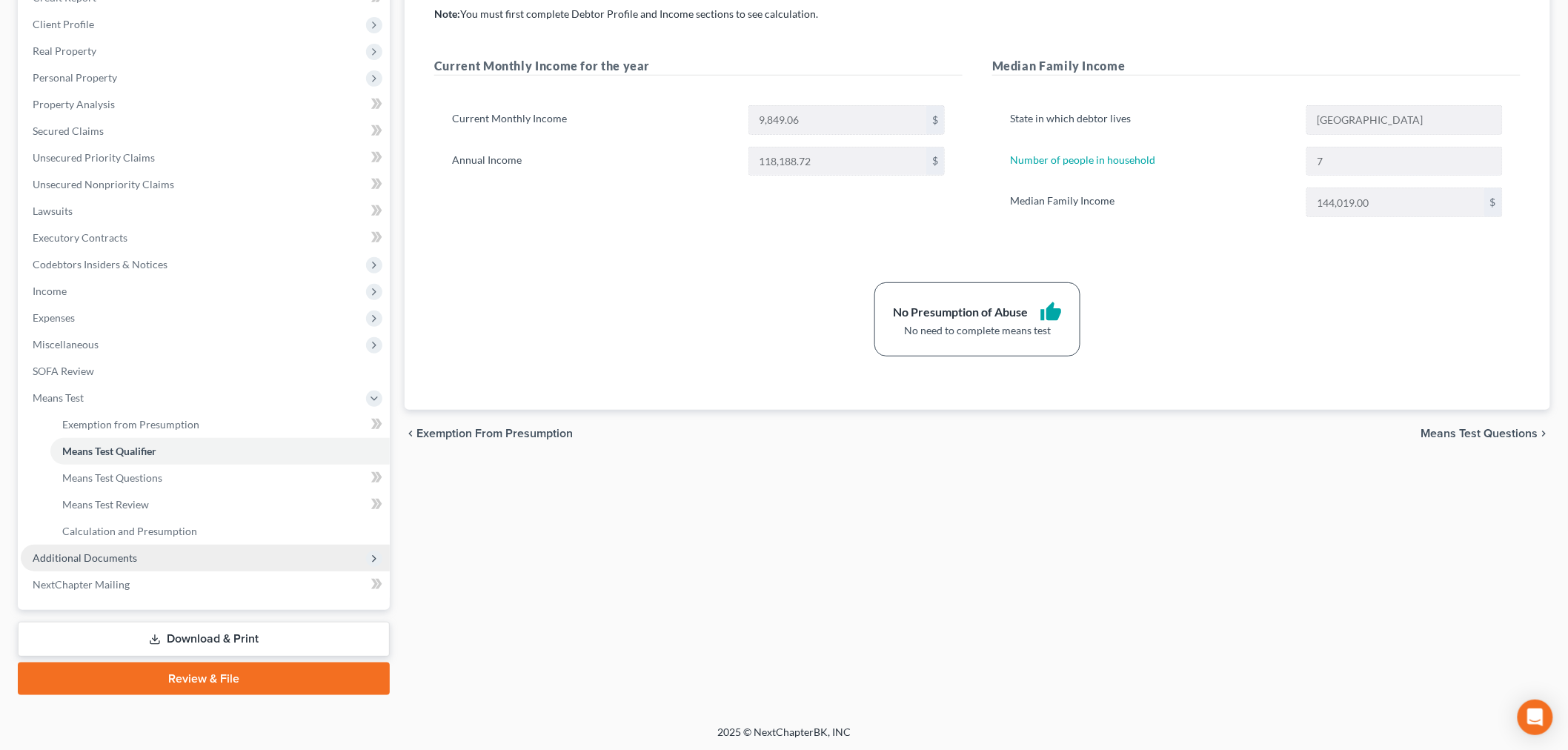
click at [111, 552] on span "Additional Documents" at bounding box center [84, 558] width 104 height 13
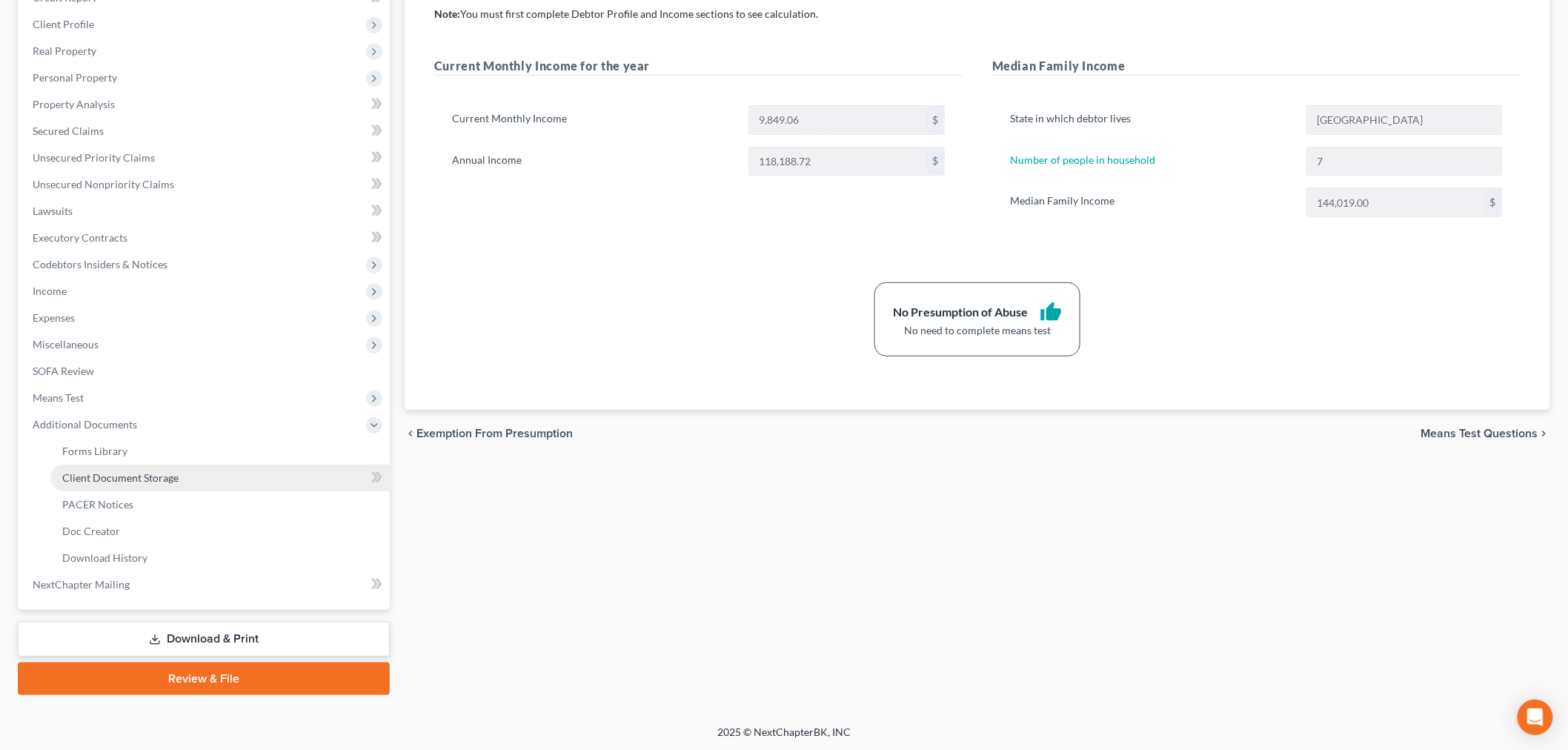
click at [119, 478] on span "Client Document Storage" at bounding box center [120, 478] width 116 height 13
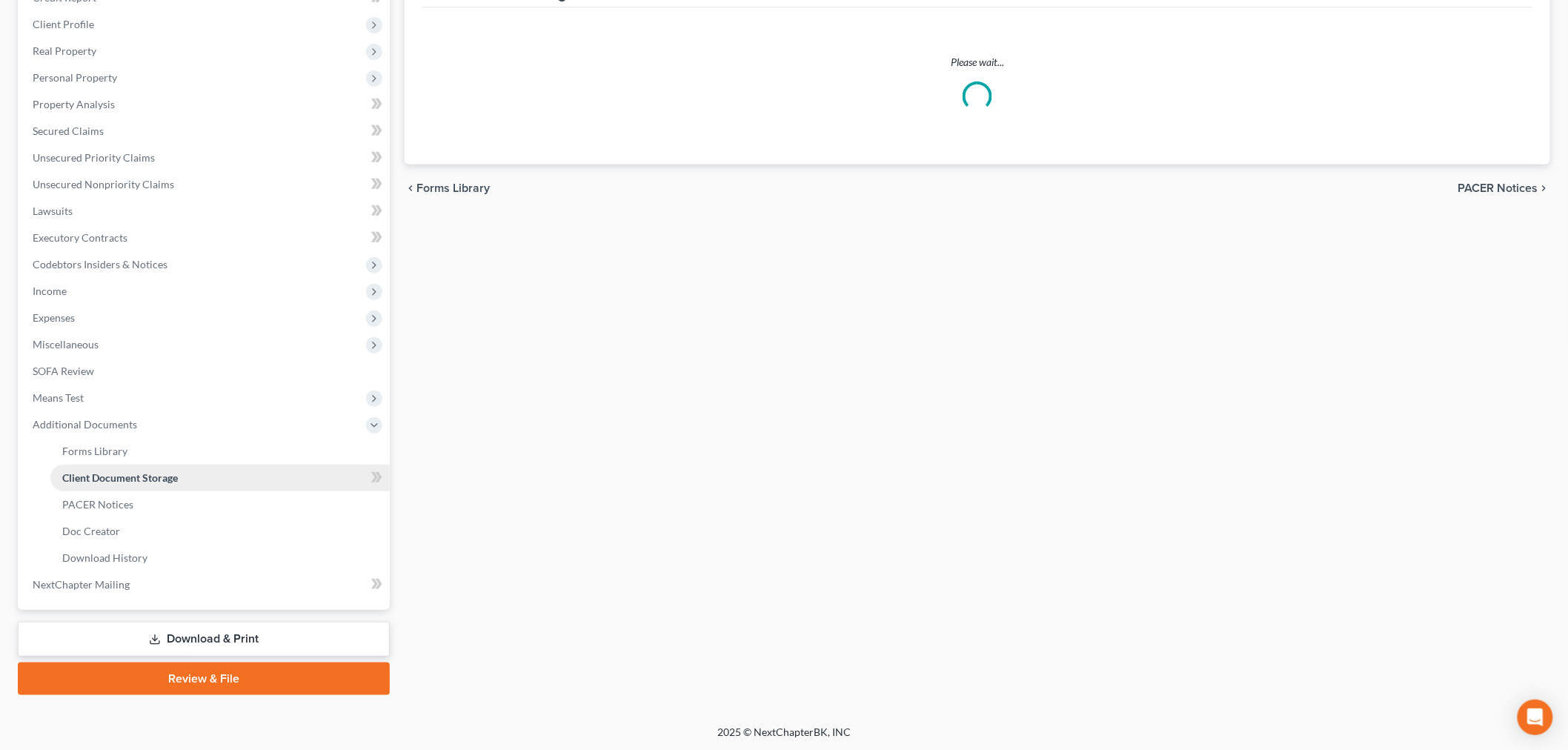
scroll to position [47, 0]
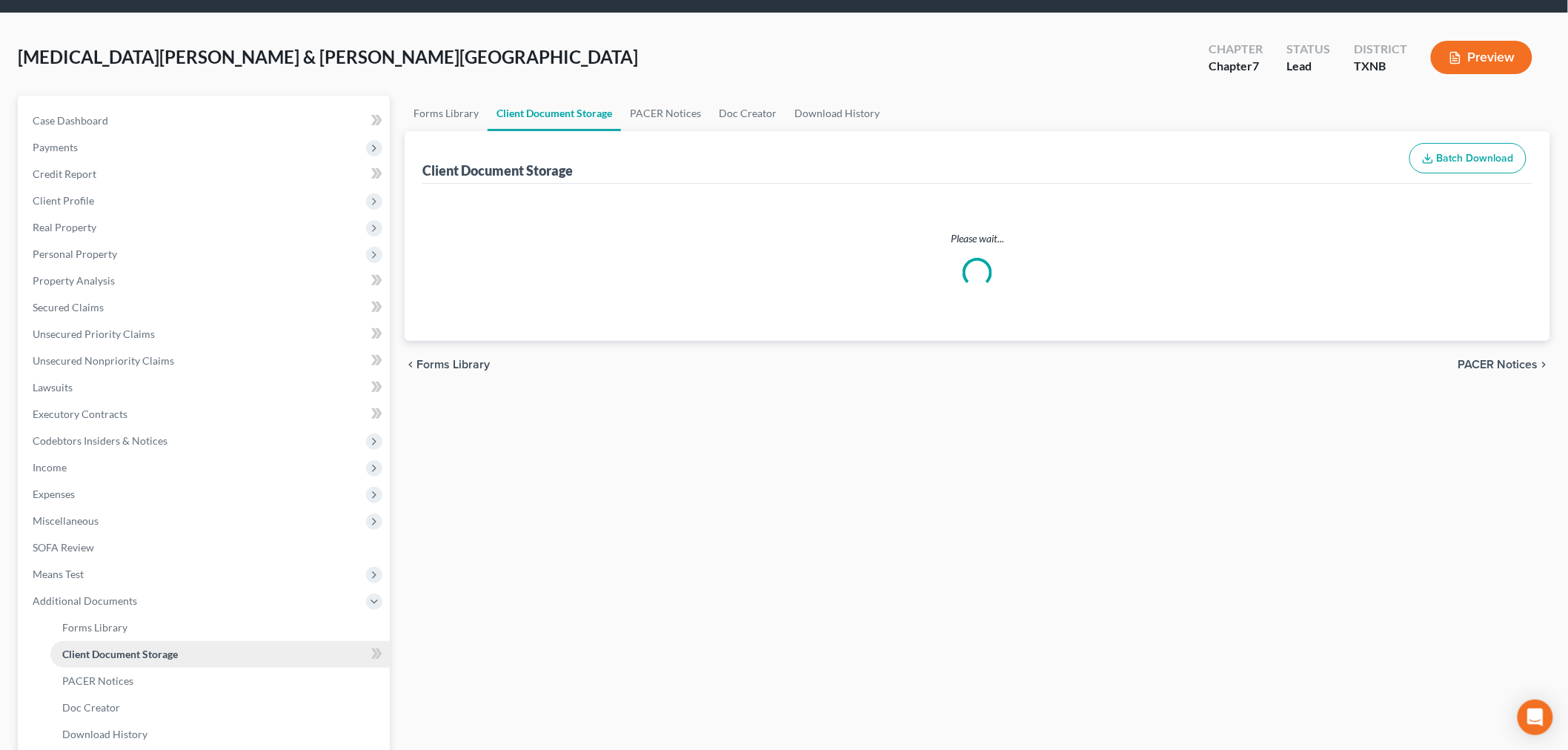
select select "6"
select select "7"
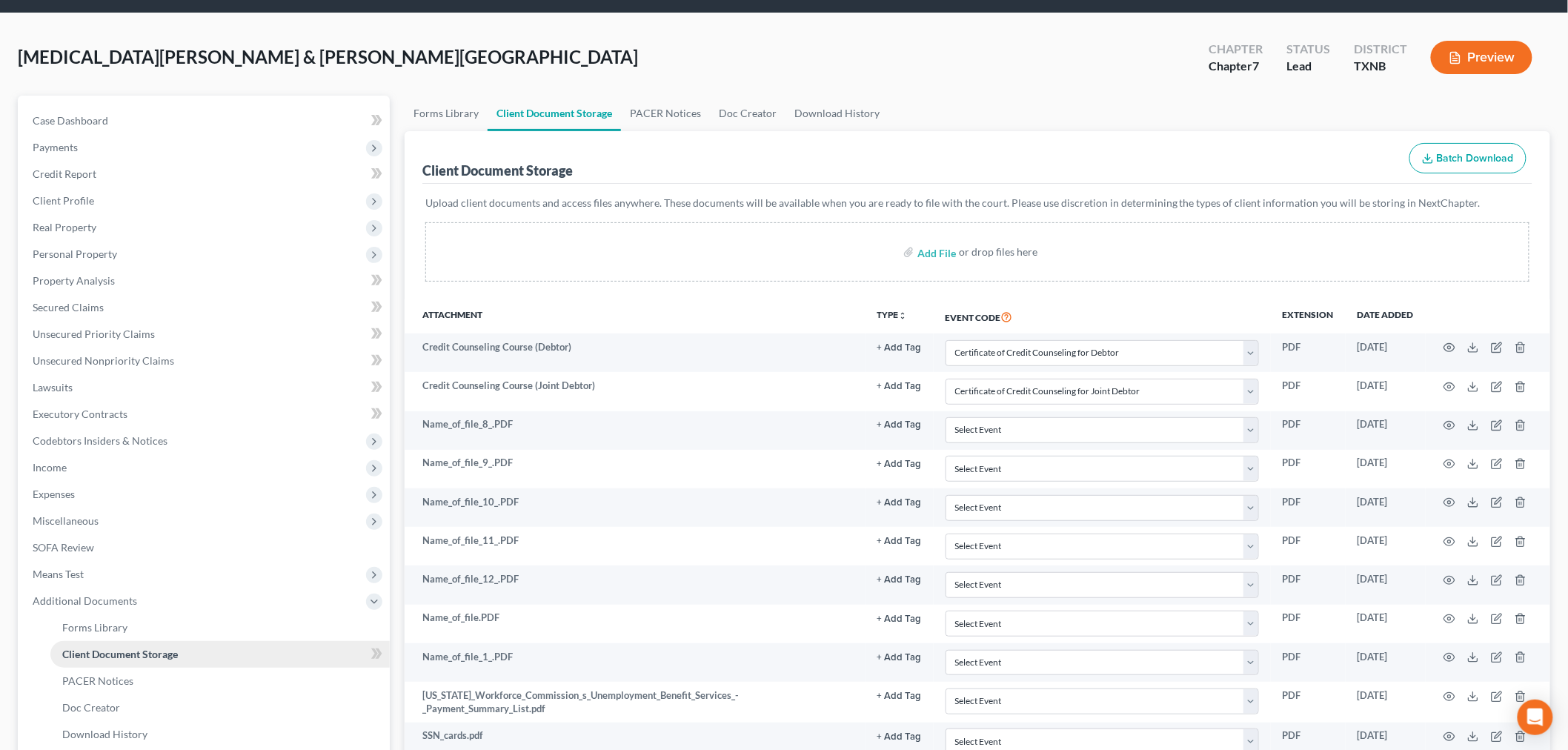
scroll to position [0, 0]
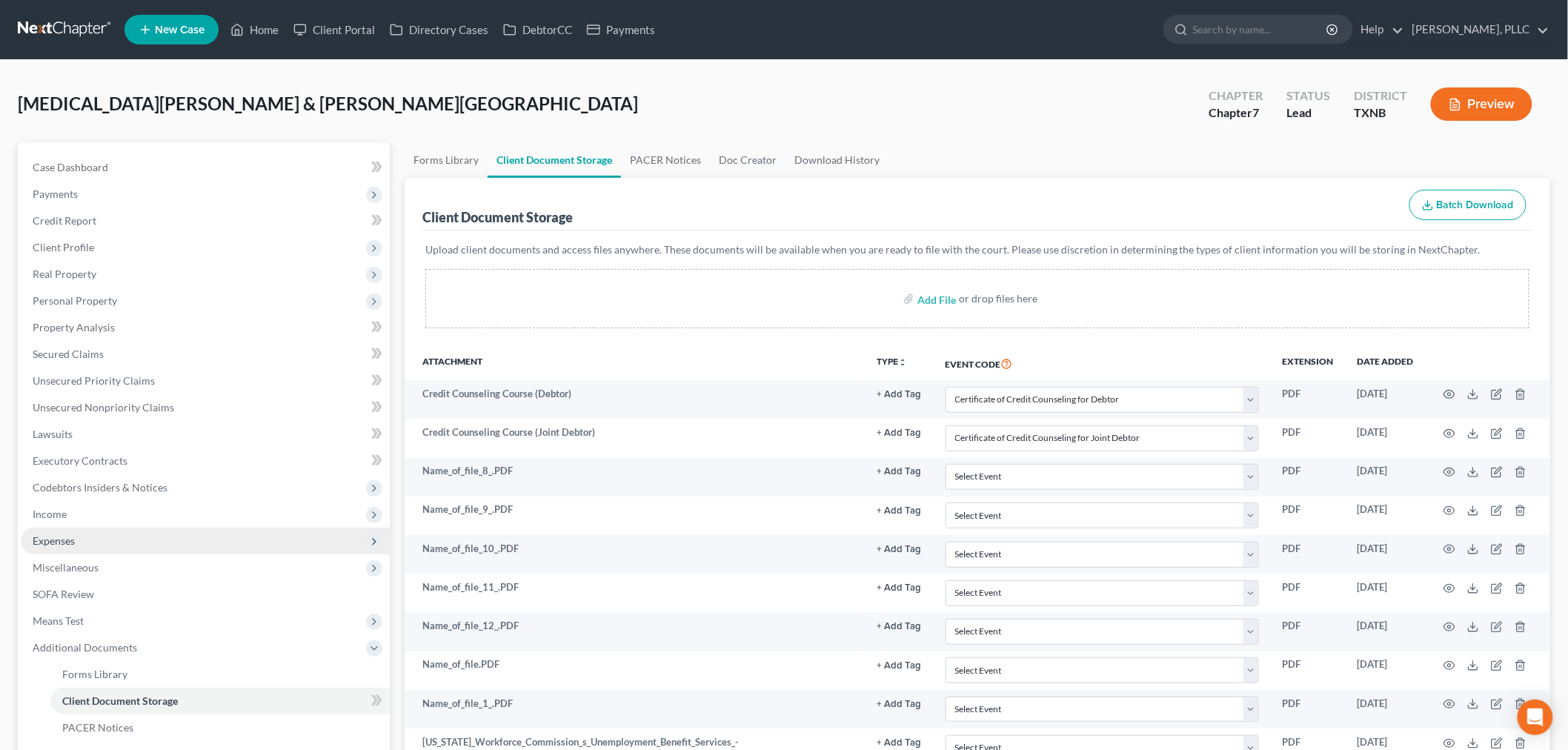
click at [232, 550] on span "Expenses" at bounding box center [205, 541] width 369 height 27
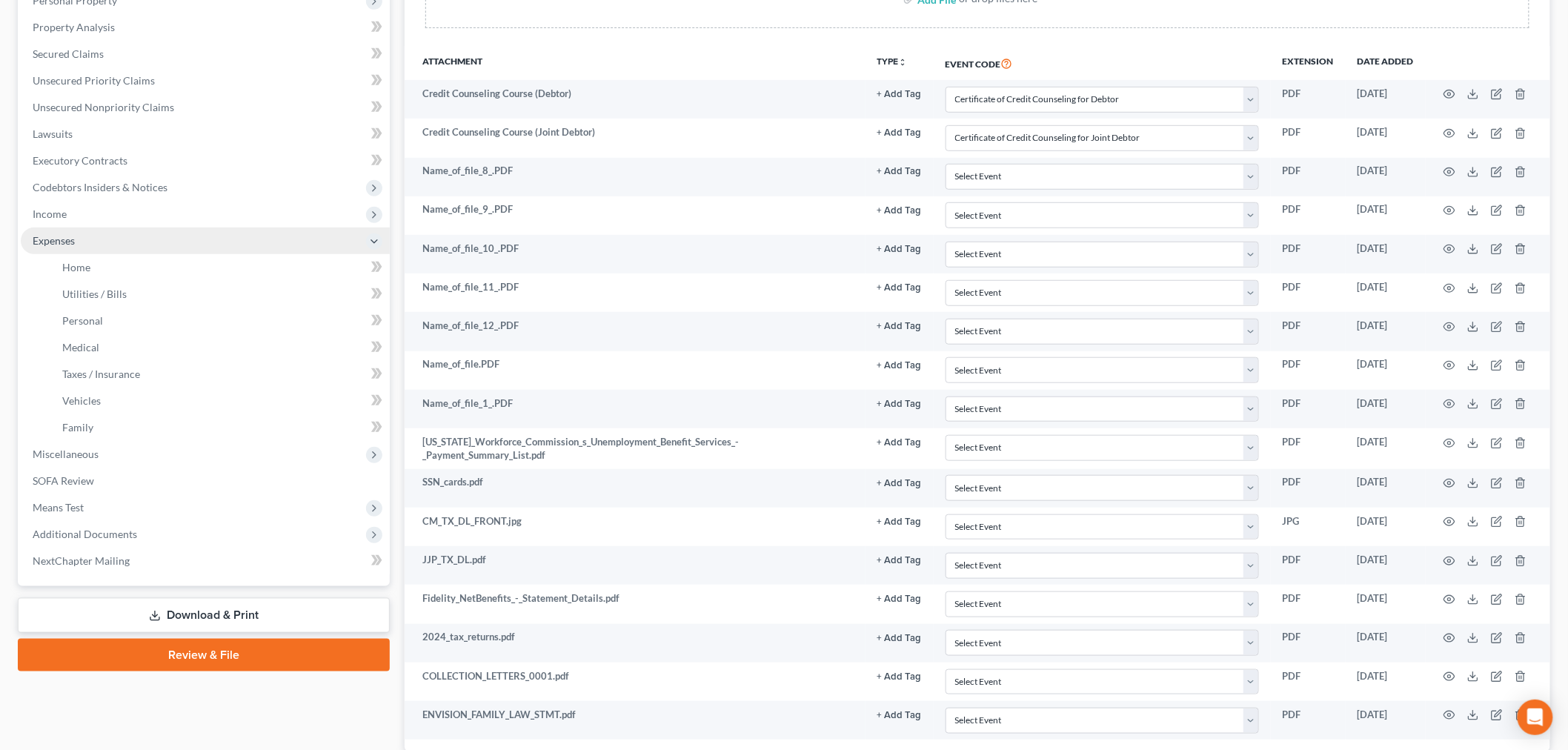
scroll to position [329, 0]
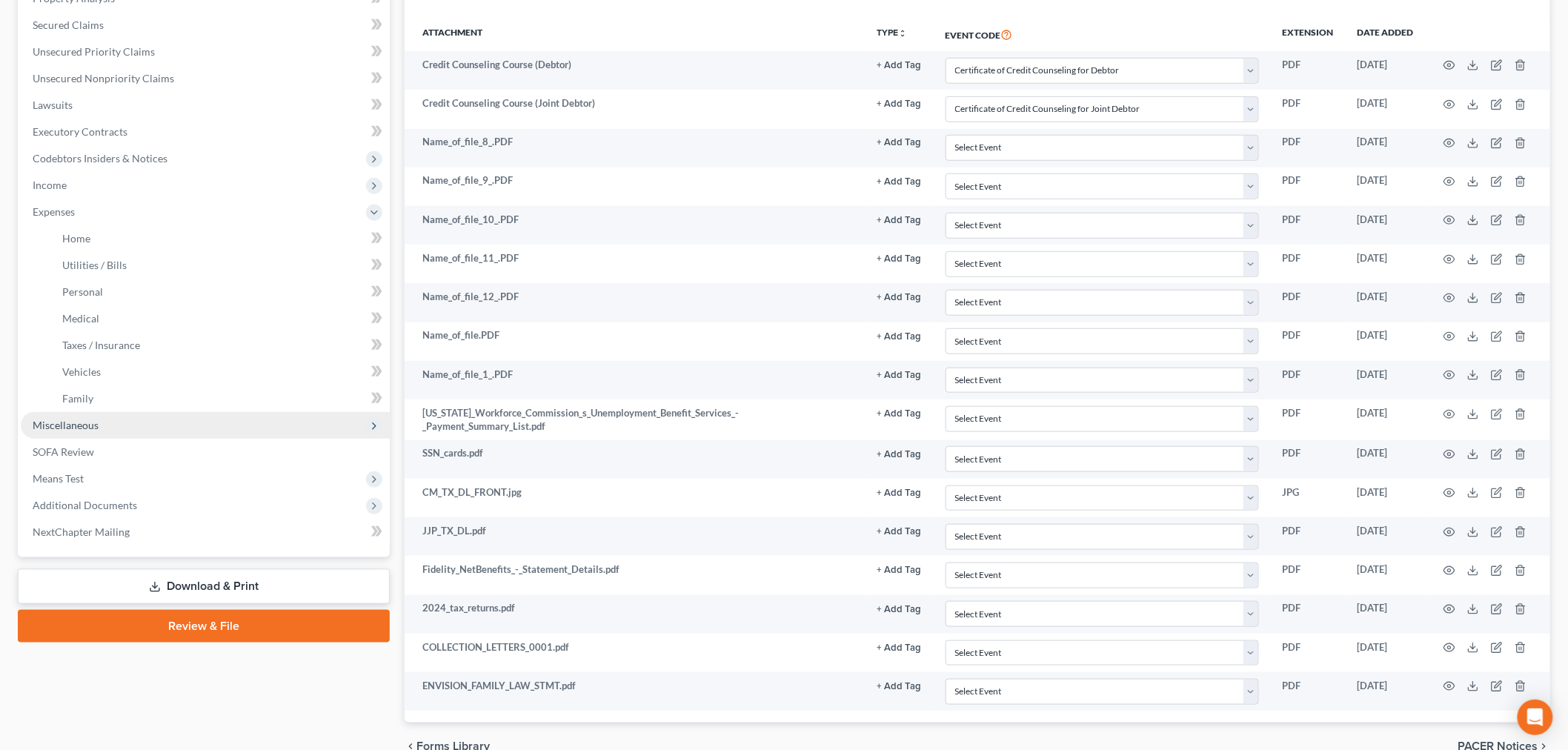
click at [104, 425] on span "Miscellaneous" at bounding box center [205, 425] width 369 height 27
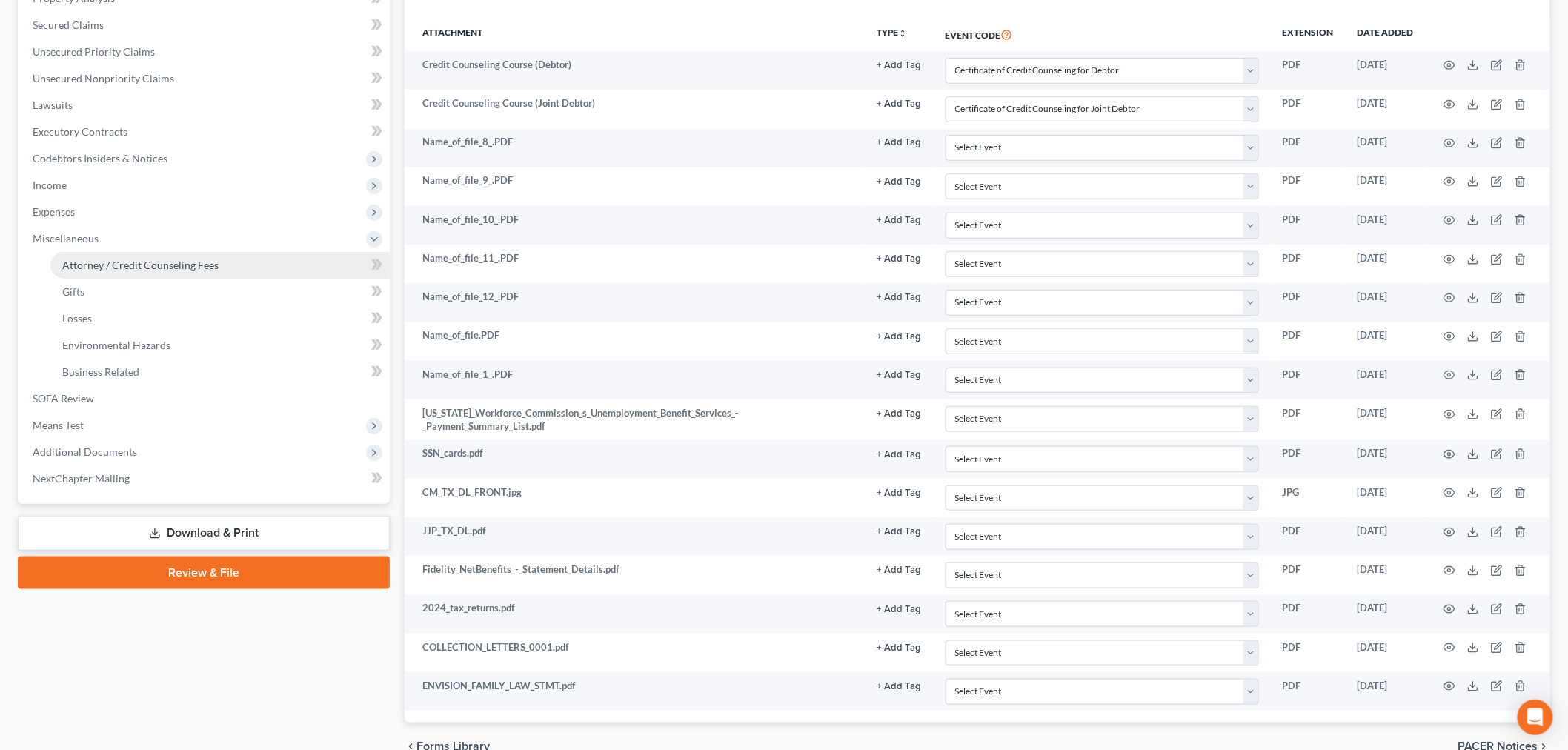
click at [128, 260] on span "Attorney / Credit Counseling Fees" at bounding box center [141, 265] width 157 height 13
select select "0"
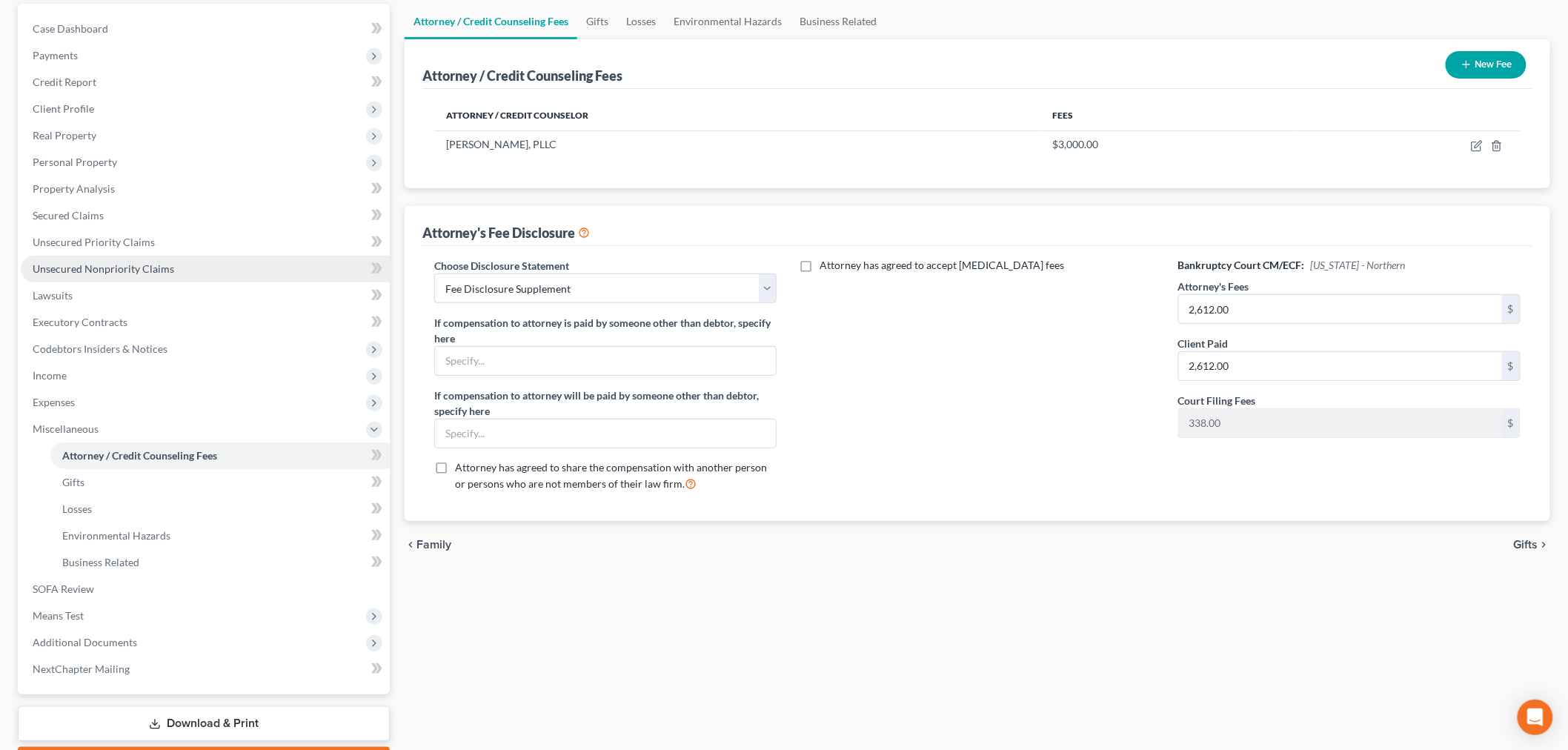
scroll to position [164, 0]
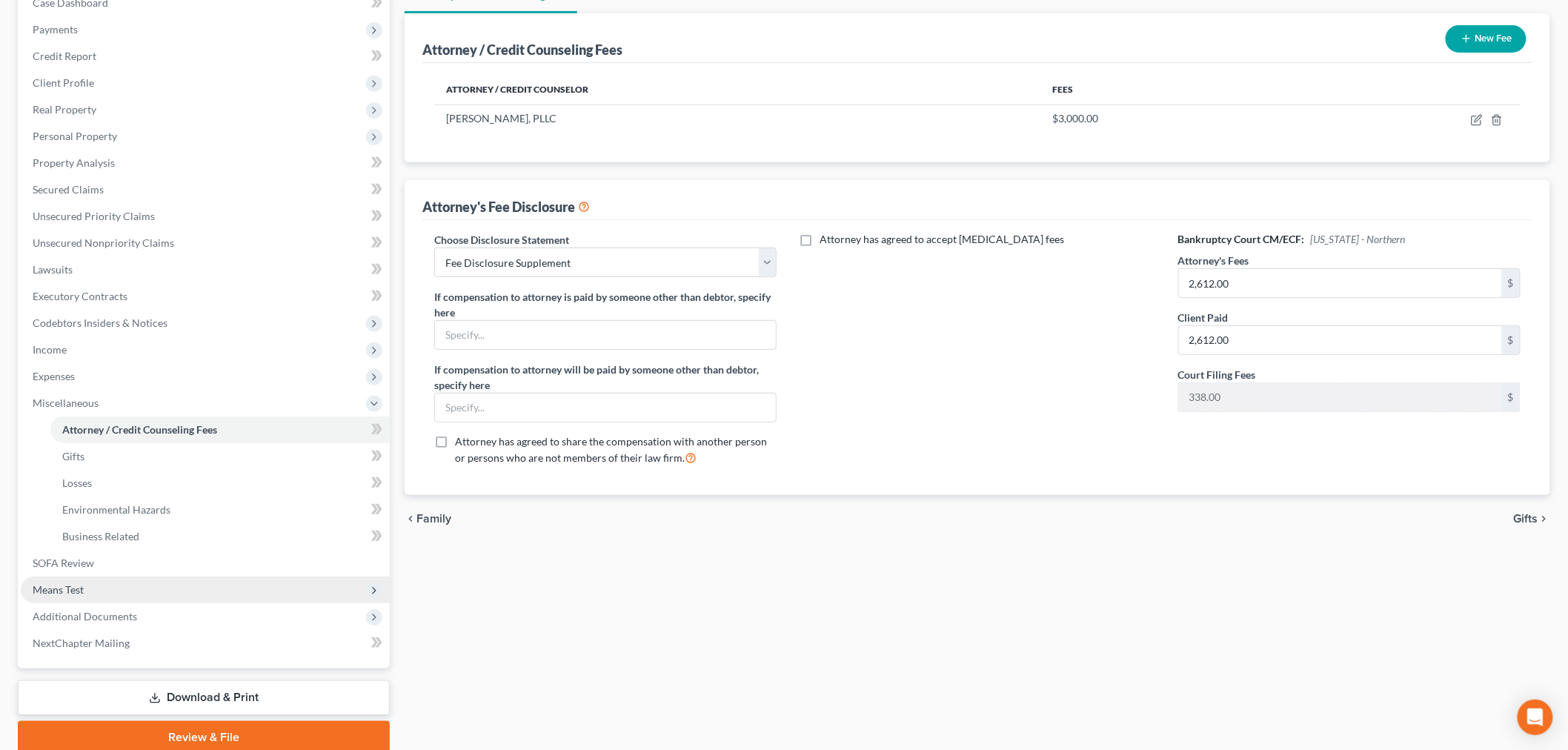
click at [115, 583] on span "Means Test" at bounding box center [205, 589] width 369 height 27
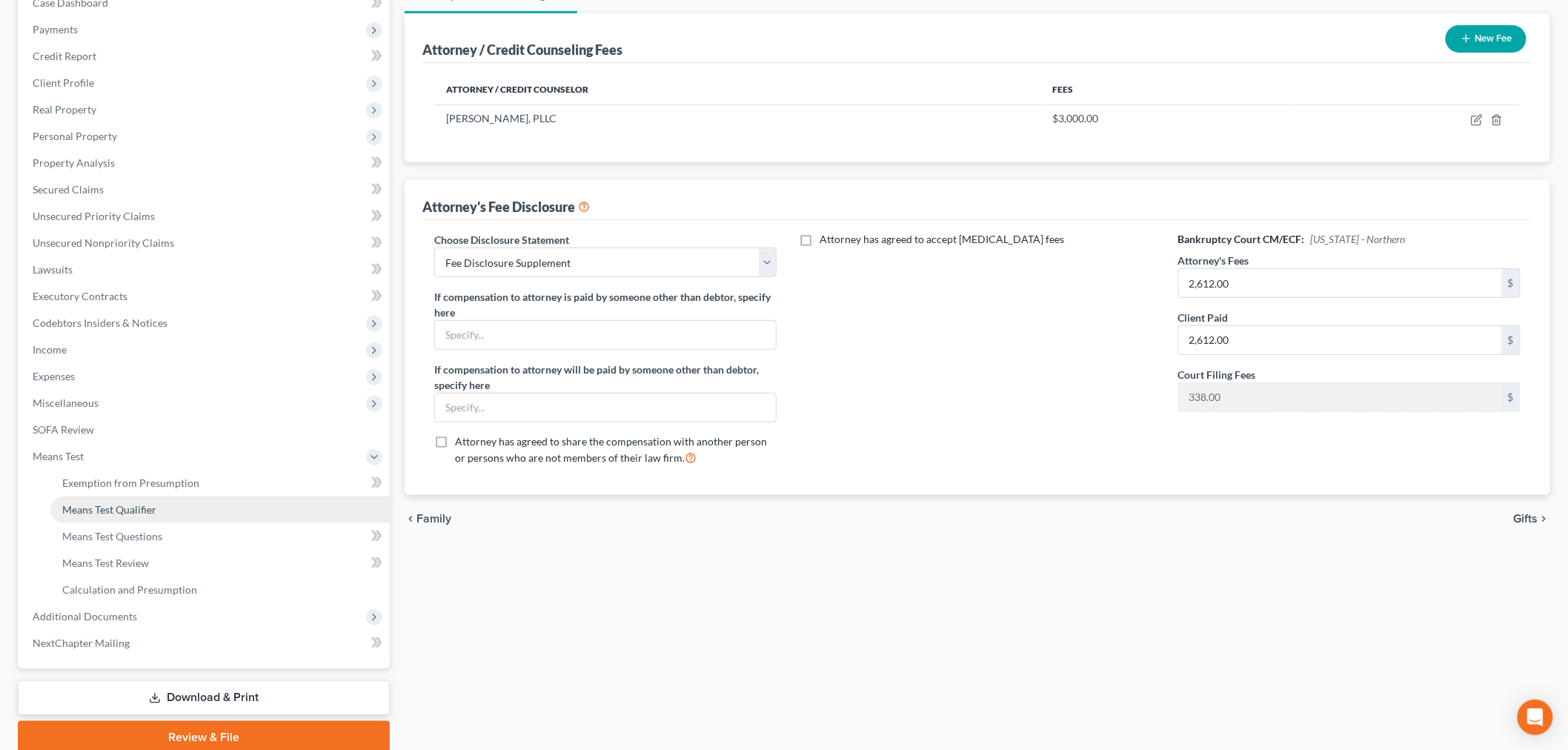
click at [116, 507] on span "Means Test Qualifier" at bounding box center [109, 509] width 94 height 13
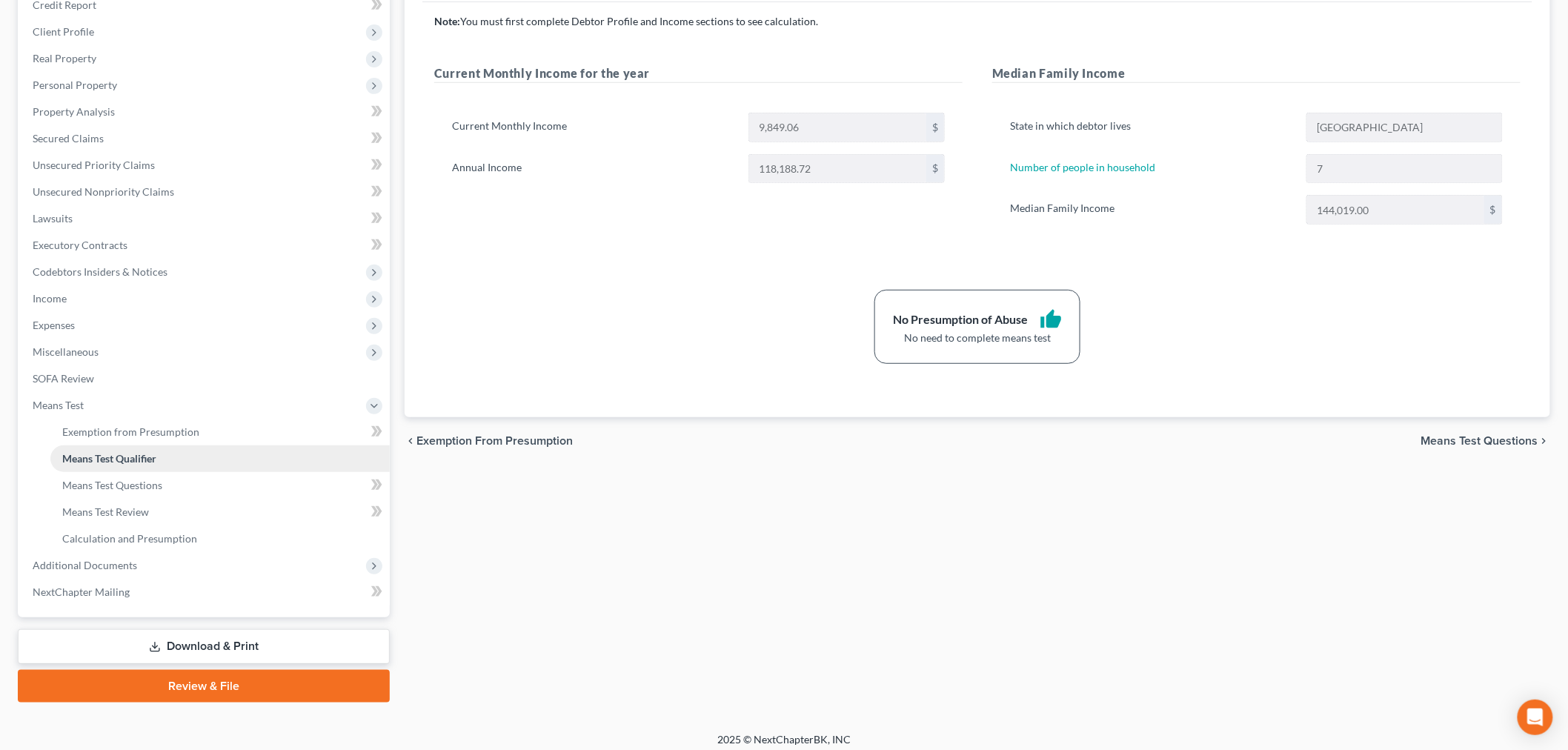
scroll to position [223, 0]
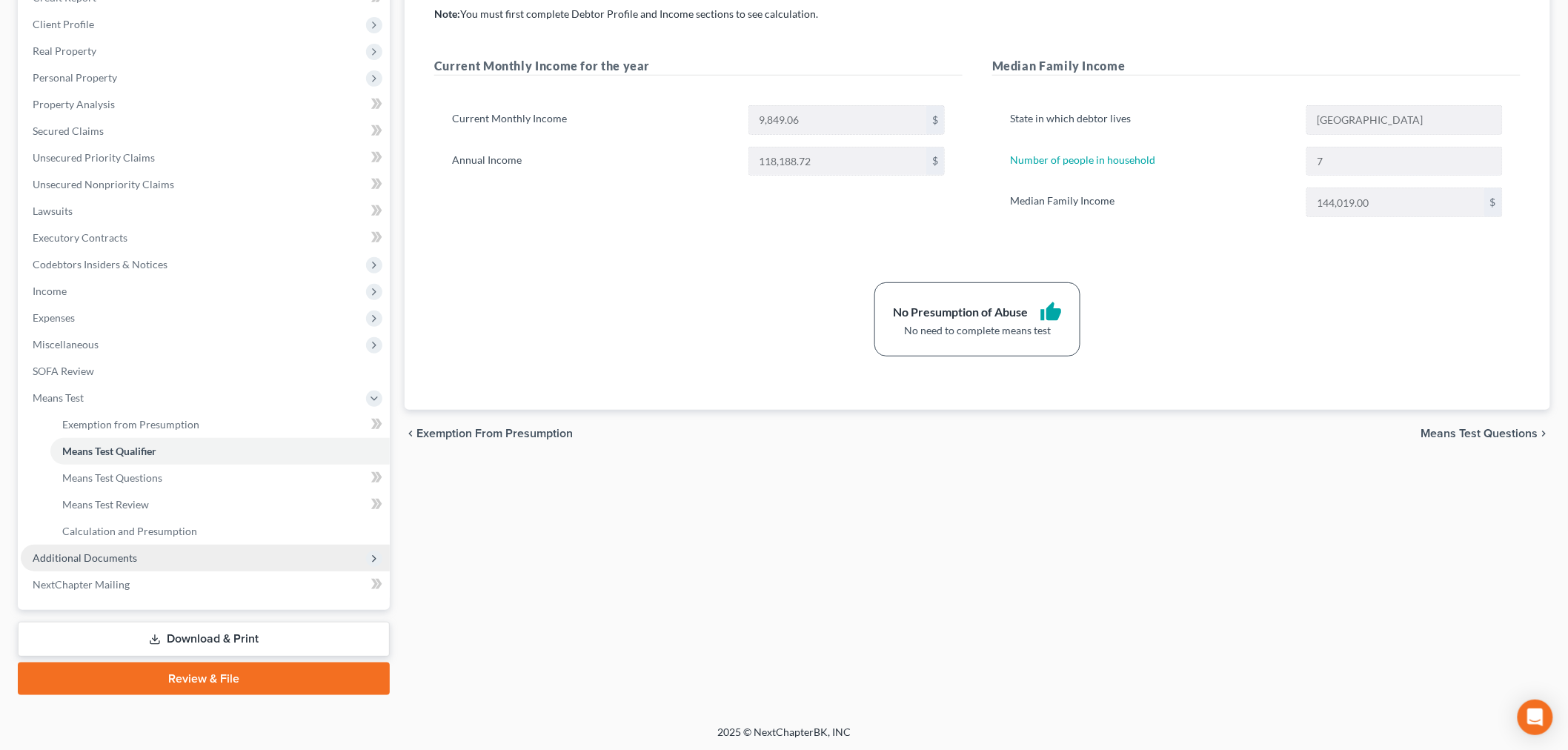
click at [87, 555] on span "Additional Documents" at bounding box center [84, 558] width 104 height 13
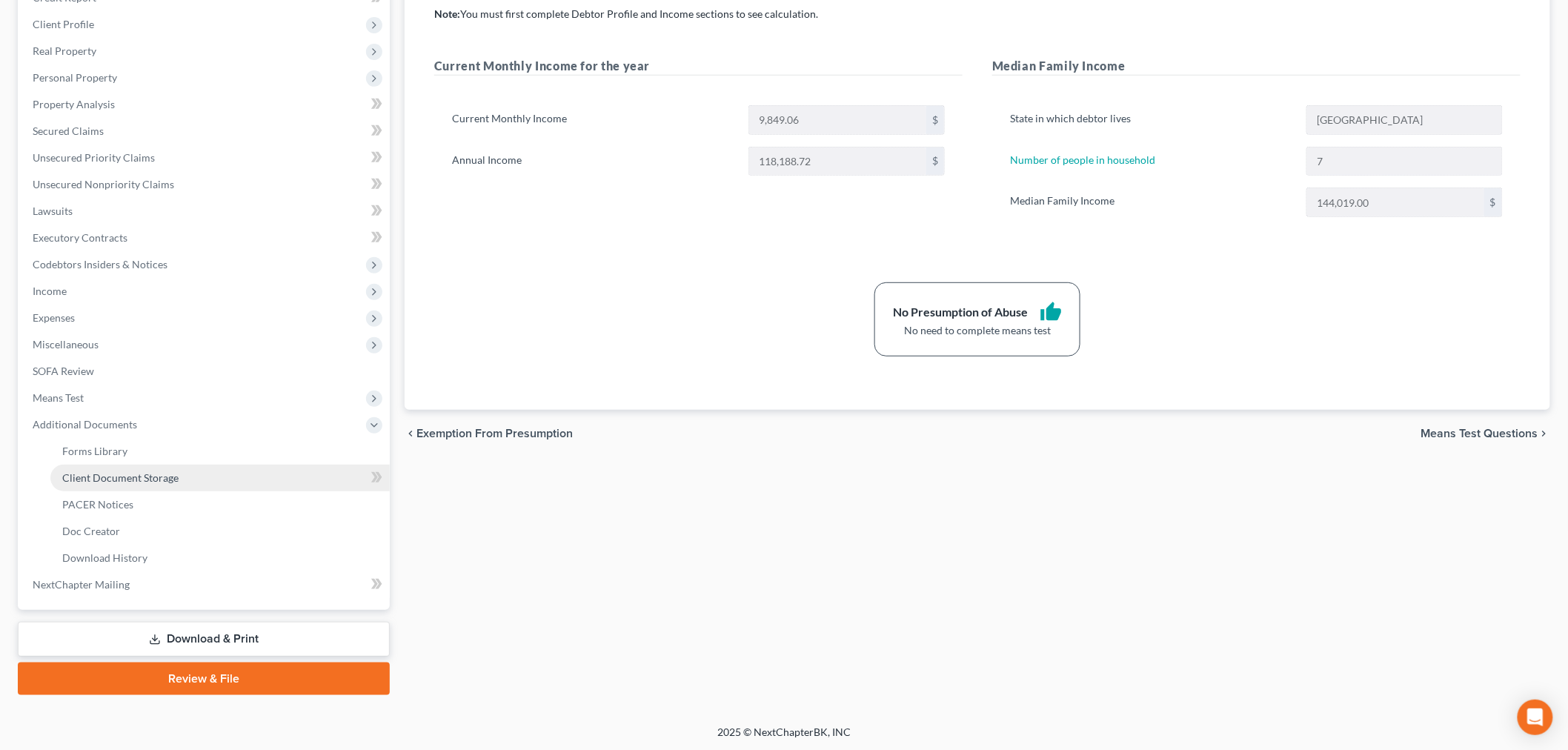
click at [105, 478] on span "Client Document Storage" at bounding box center [120, 478] width 116 height 13
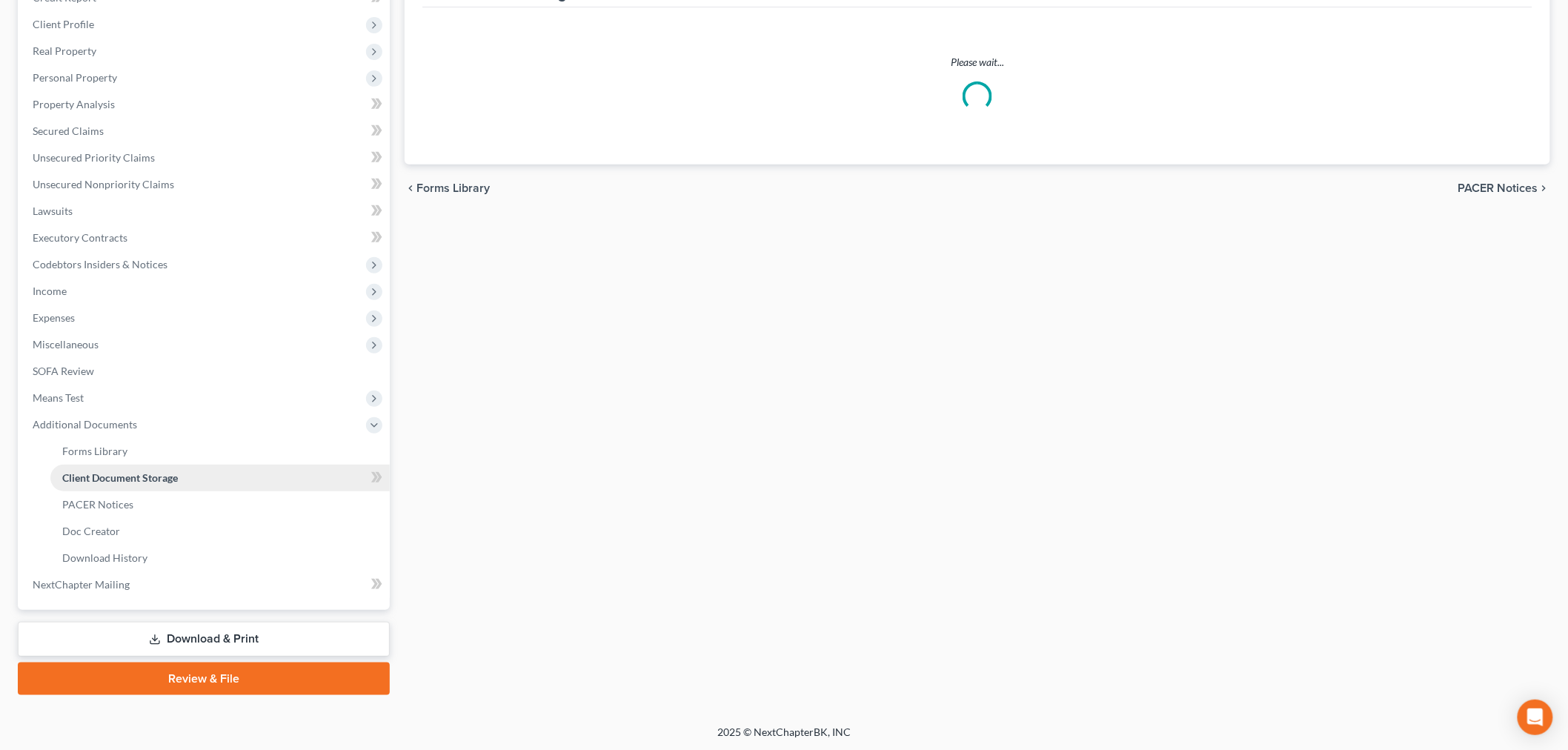
scroll to position [34, 0]
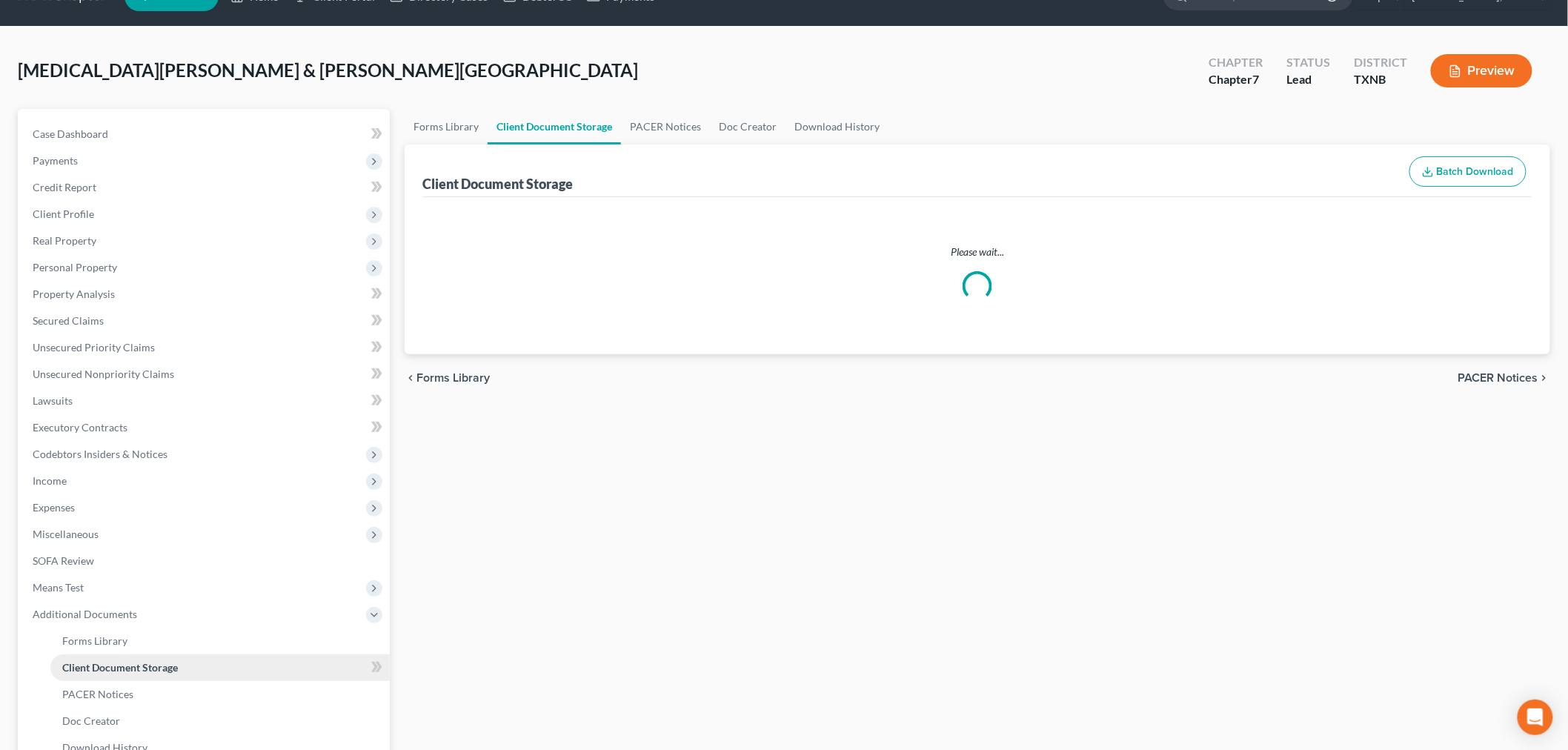
select select "6"
select select "7"
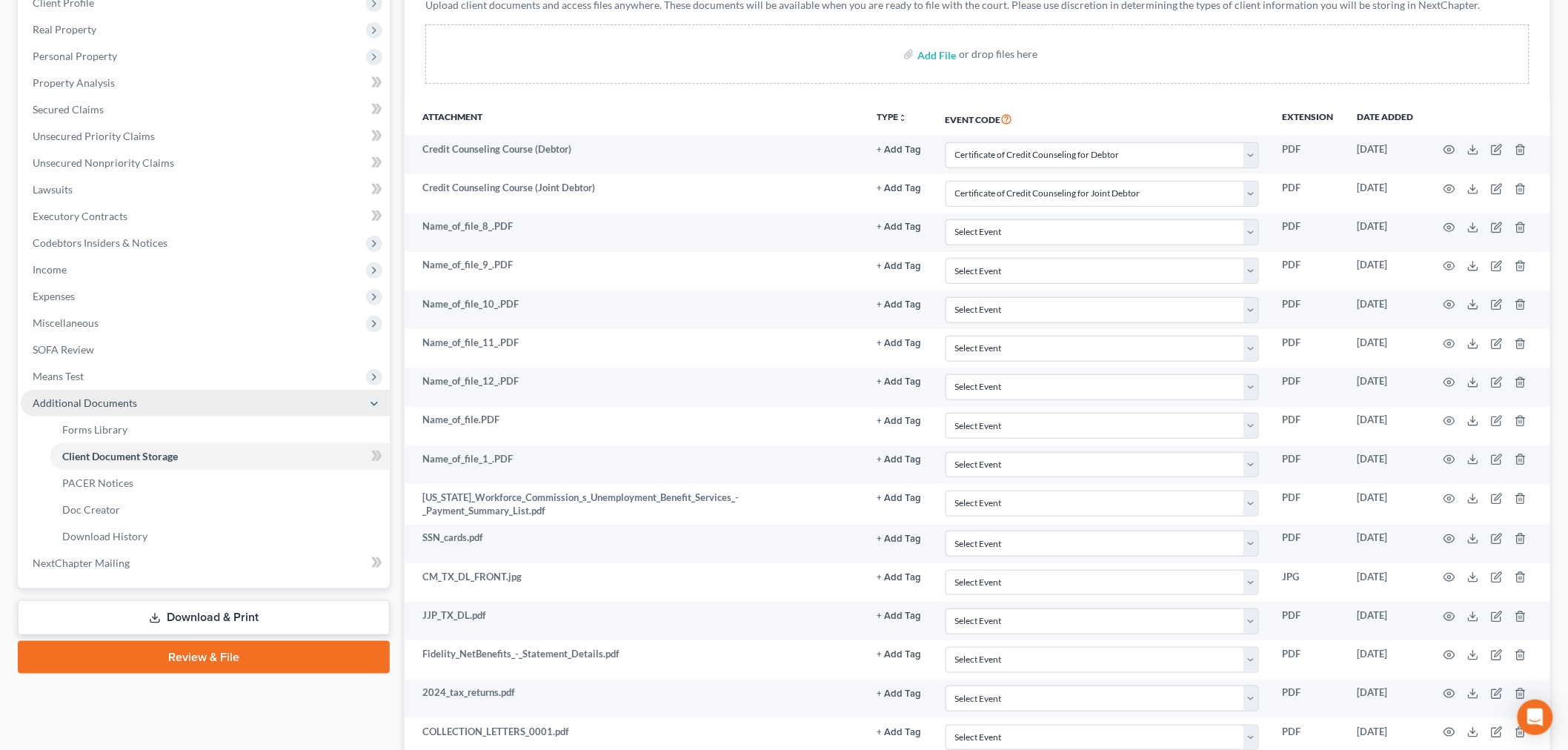
scroll to position [247, 0]
click at [104, 395] on span "Additional Documents" at bounding box center [84, 400] width 104 height 13
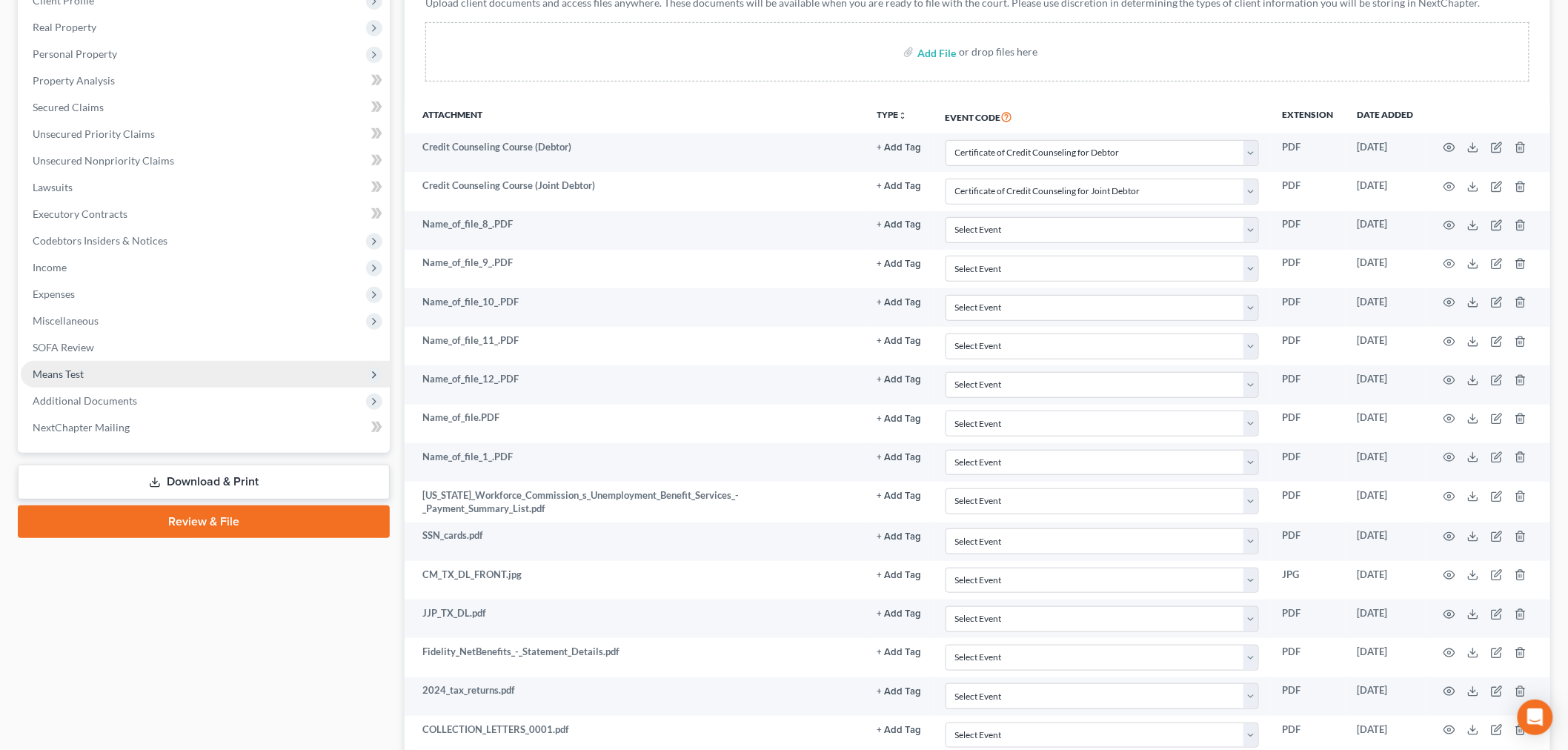
click at [81, 377] on span "Means Test" at bounding box center [58, 374] width 52 height 13
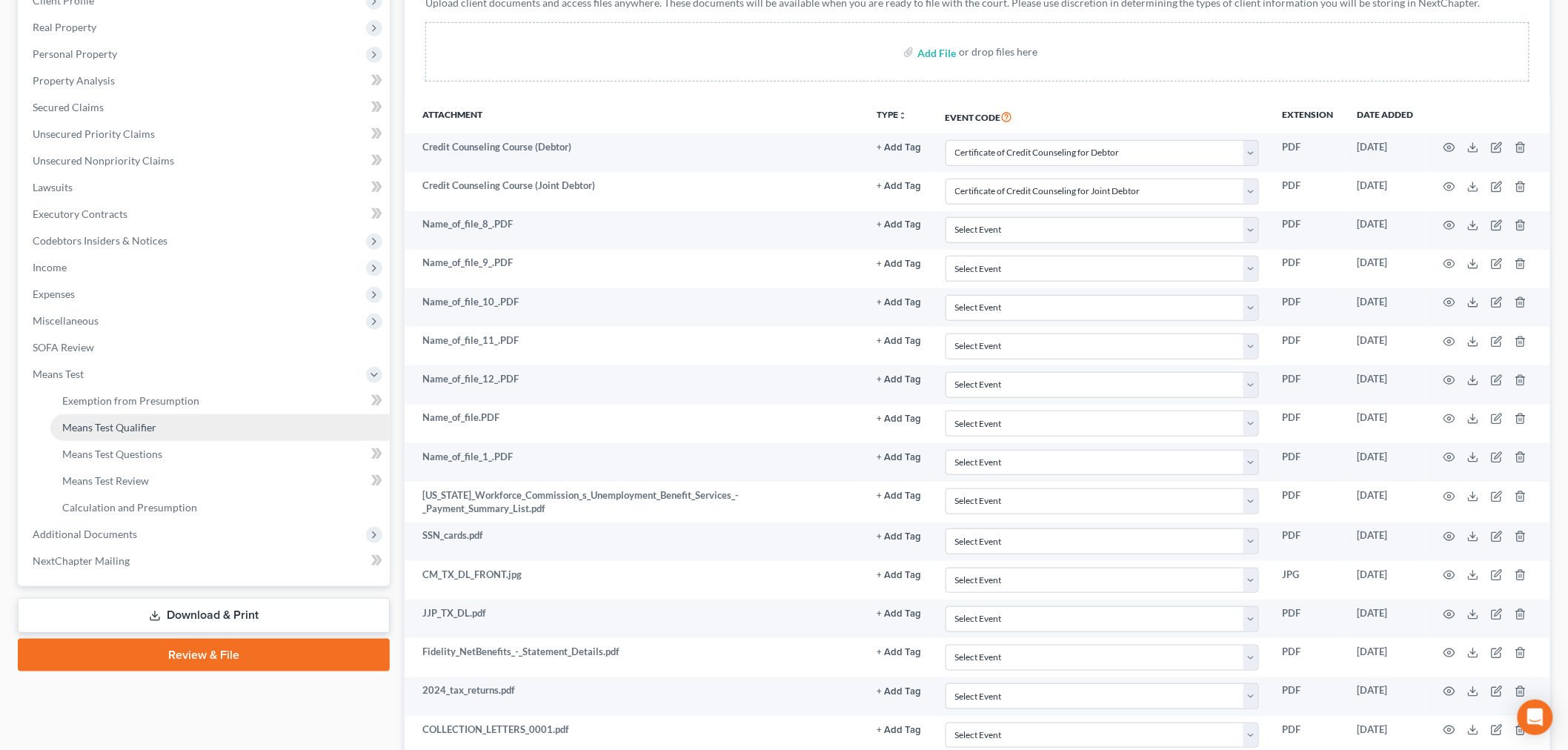
click at [80, 426] on span "Means Test Qualifier" at bounding box center [109, 427] width 94 height 13
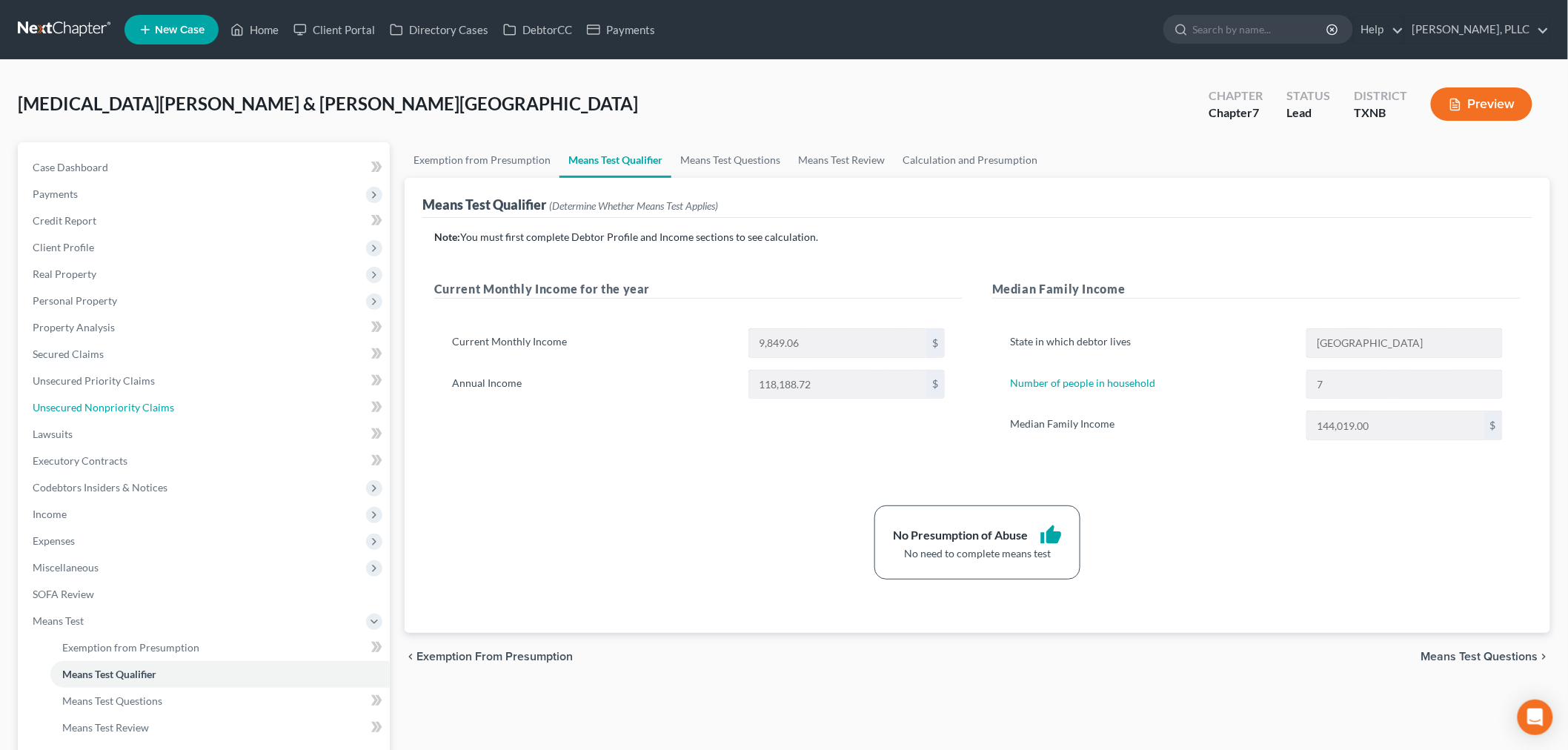
click at [179, 401] on link "Unsecured Nonpriority Claims" at bounding box center [205, 407] width 369 height 27
